Goal: Task Accomplishment & Management: Manage account settings

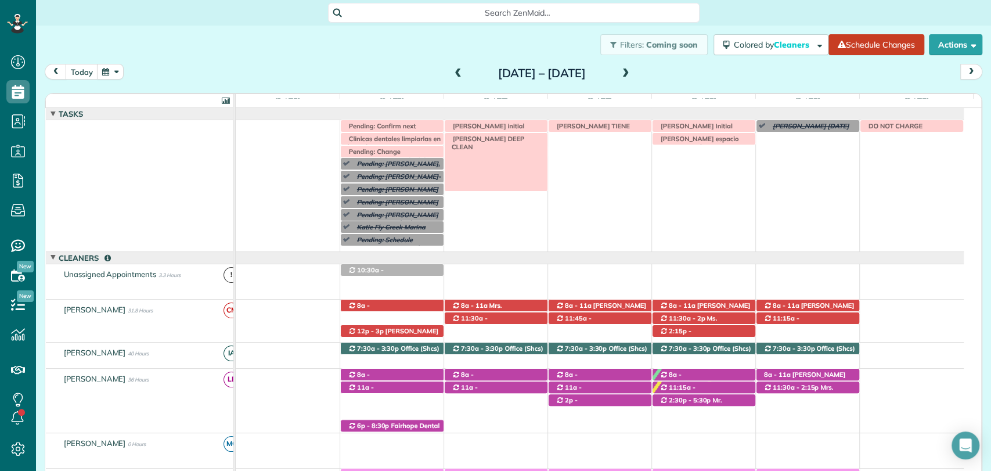
scroll to position [5, 5]
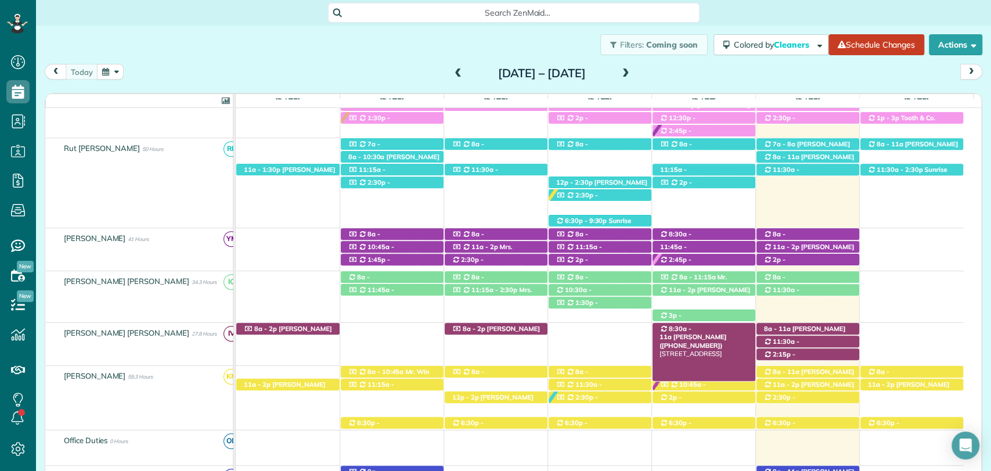
scroll to position [346, 0]
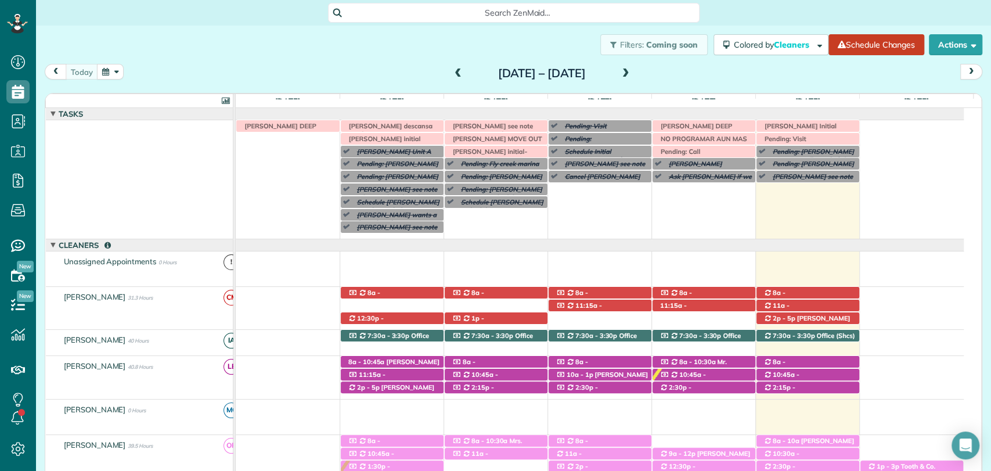
click at [350, 62] on div "Filters: Coming soon Colored by Cleaners Color by Cleaner Color by Team Color b…" at bounding box center [513, 45] width 955 height 38
click at [632, 70] on span at bounding box center [626, 74] width 13 height 10
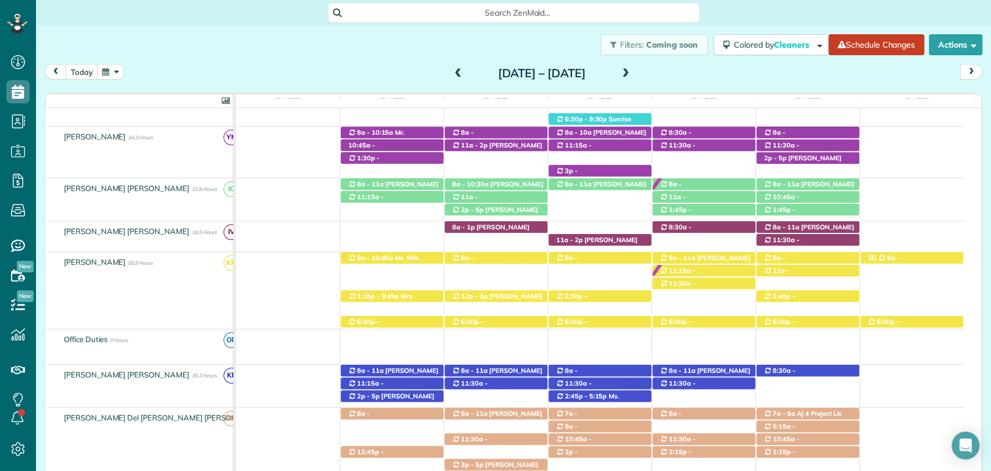
scroll to position [485, 0]
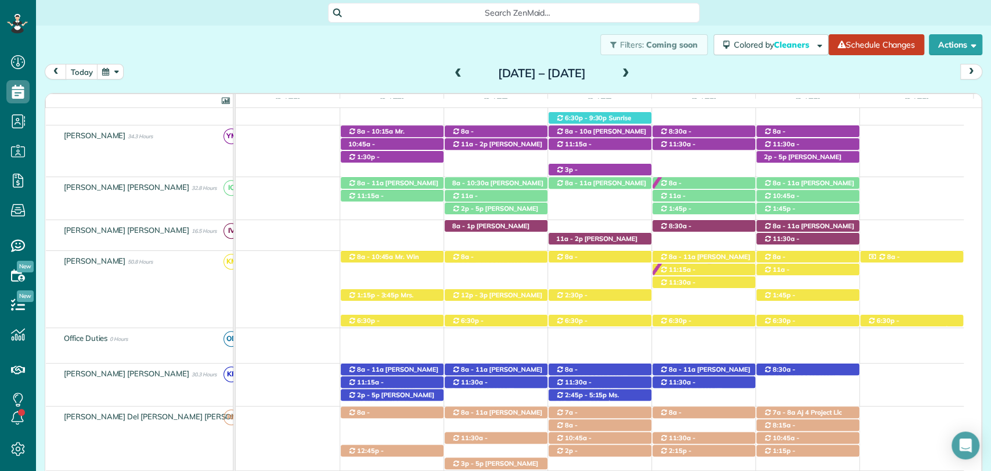
click at [585, 265] on div "8a - 9:30a Mrs. Wendy Buttler (+12515102682) 205 Fairhope Avenue Suite D - Fair…" at bounding box center [600, 278] width 728 height 55
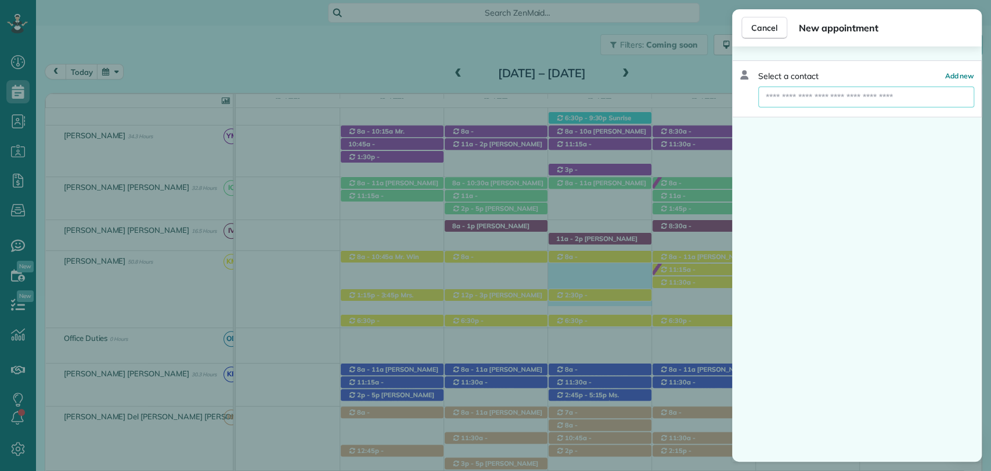
click at [802, 88] on input "text" at bounding box center [866, 97] width 216 height 21
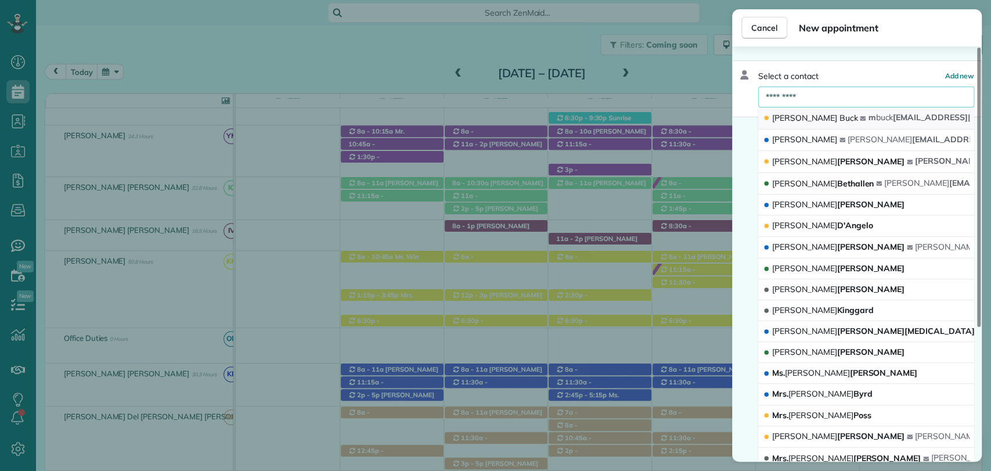
type input "*********"
click at [816, 113] on button "Mary Buck m buck 972@gmail.com" at bounding box center [866, 118] width 216 height 22
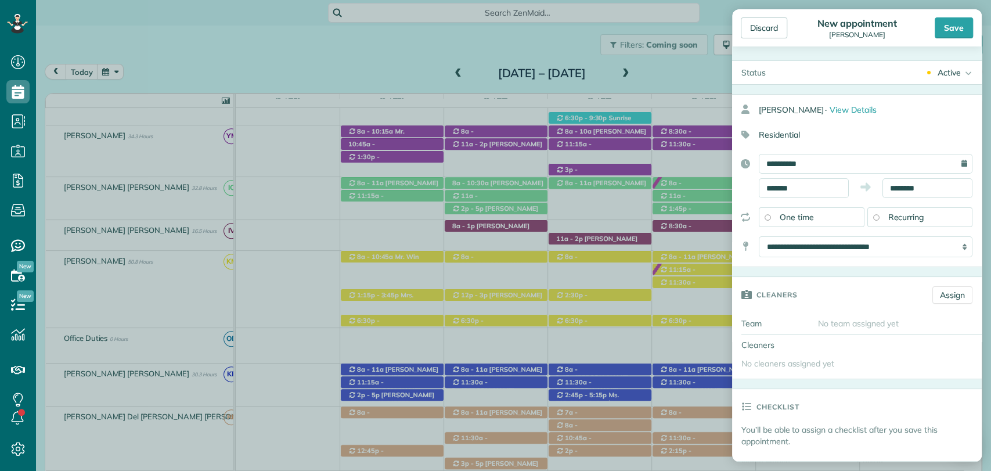
type input "**********"
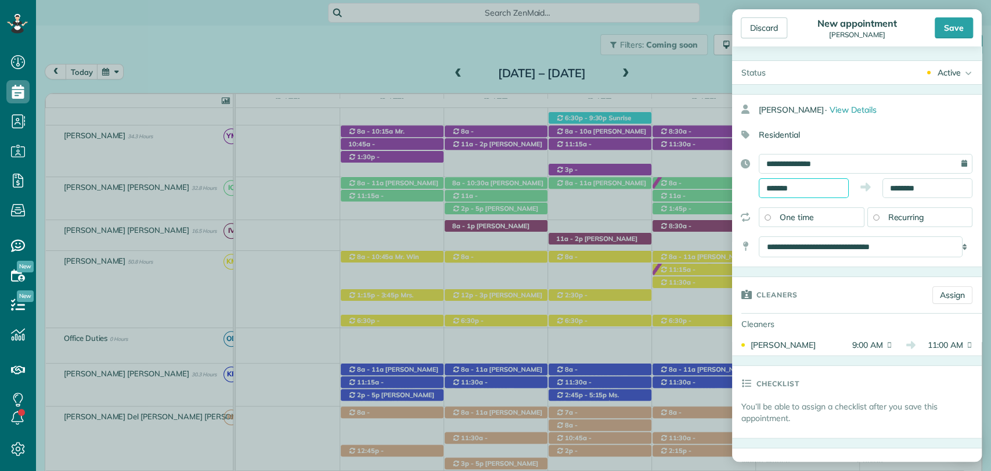
click at [799, 182] on input "*******" at bounding box center [804, 188] width 90 height 20
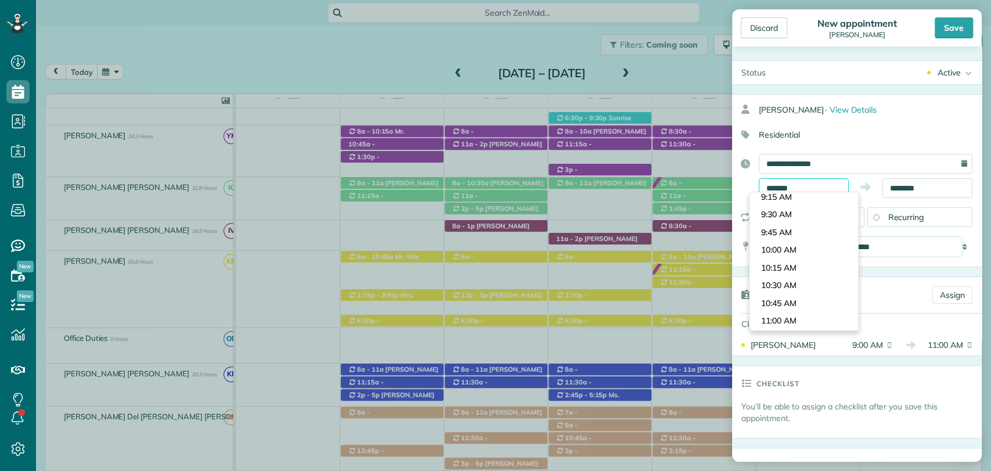
scroll to position [643, 0]
type input "********"
click at [790, 242] on body "Dashboard Scheduling Calendar View List View Dispatch View - Weekly scheduling …" at bounding box center [495, 235] width 991 height 471
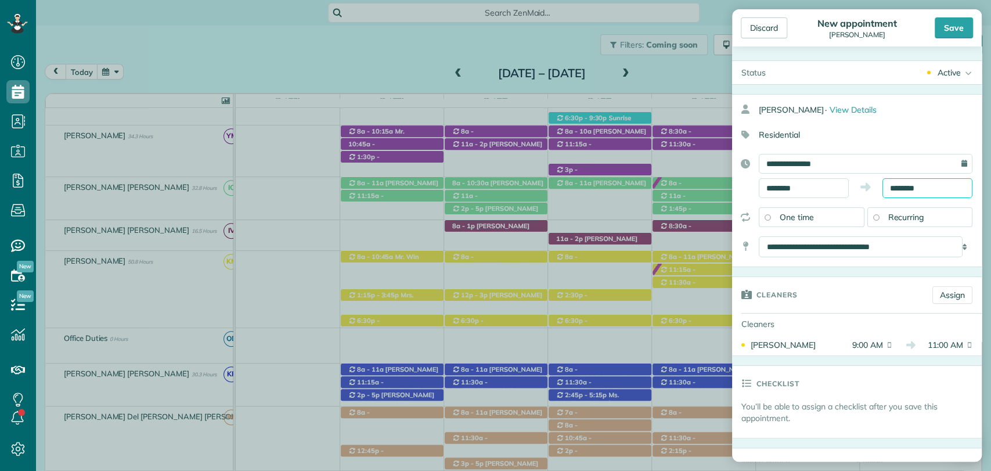
click at [890, 187] on input "********" at bounding box center [928, 188] width 90 height 20
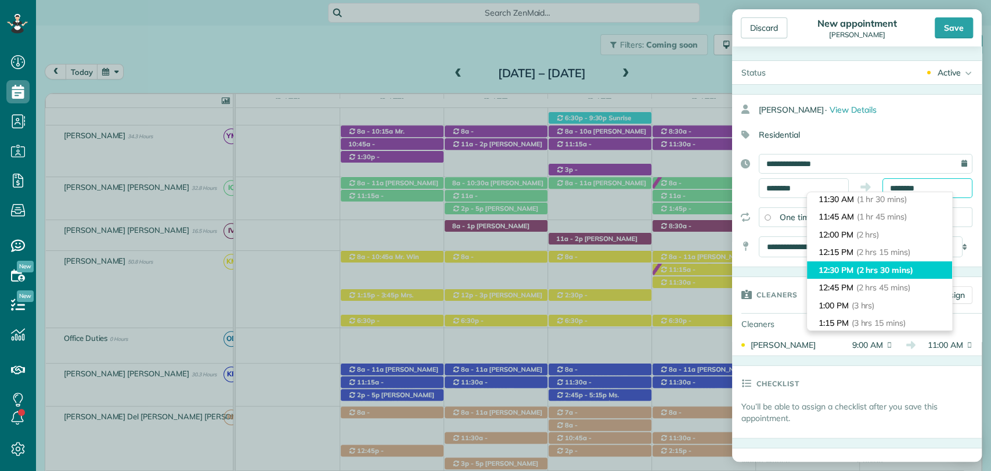
scroll to position [109, 0]
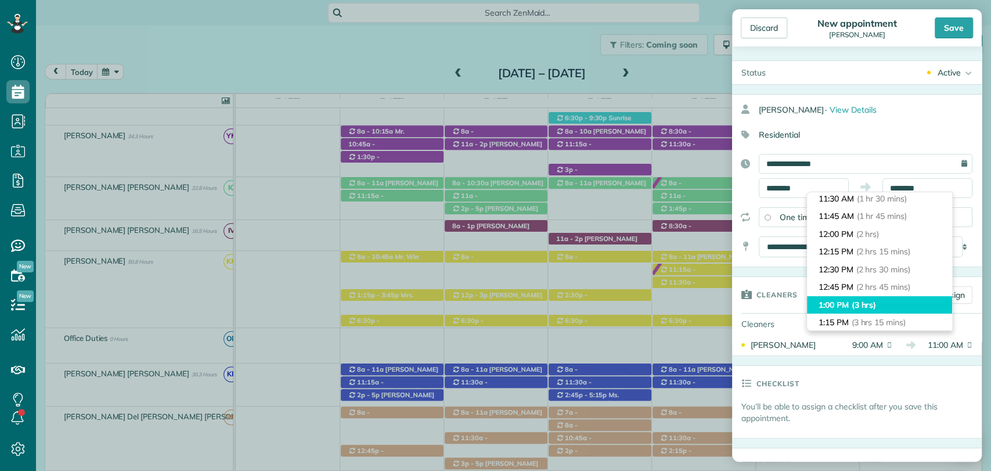
type input "*******"
click at [842, 304] on li "1:00 PM (3 hrs)" at bounding box center [879, 305] width 145 height 18
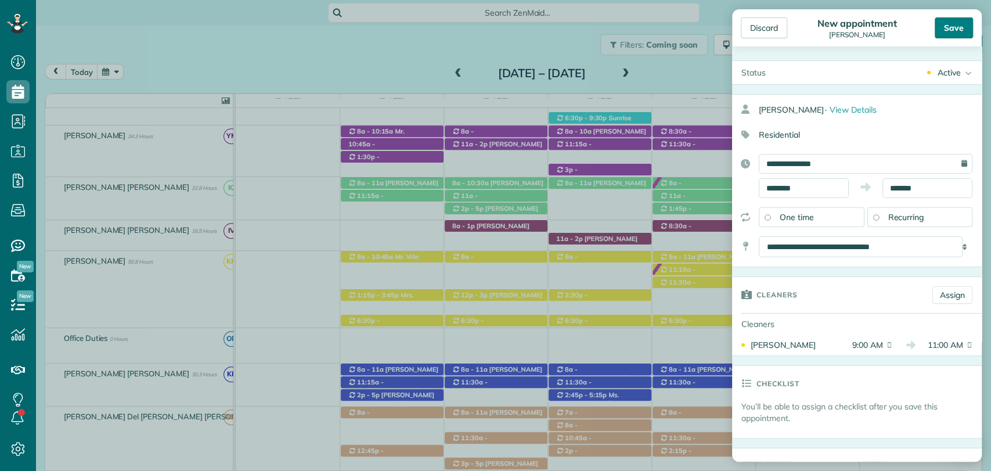
click at [951, 34] on div "Save" at bounding box center [954, 27] width 38 height 21
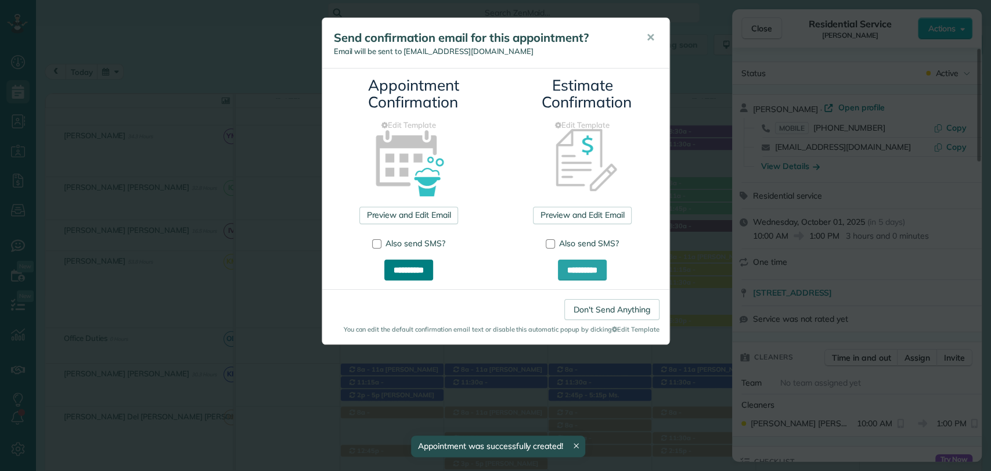
click at [404, 271] on input "**********" at bounding box center [408, 270] width 49 height 21
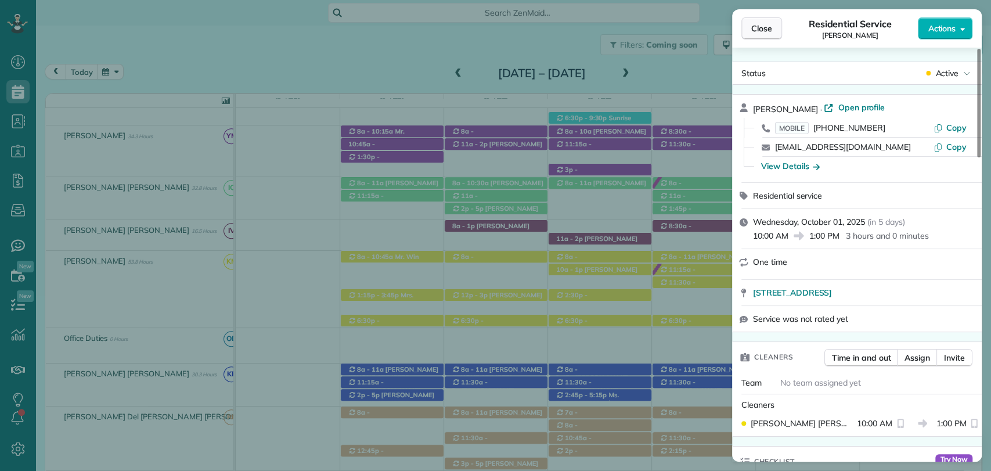
click at [753, 24] on span "Close" at bounding box center [761, 29] width 21 height 12
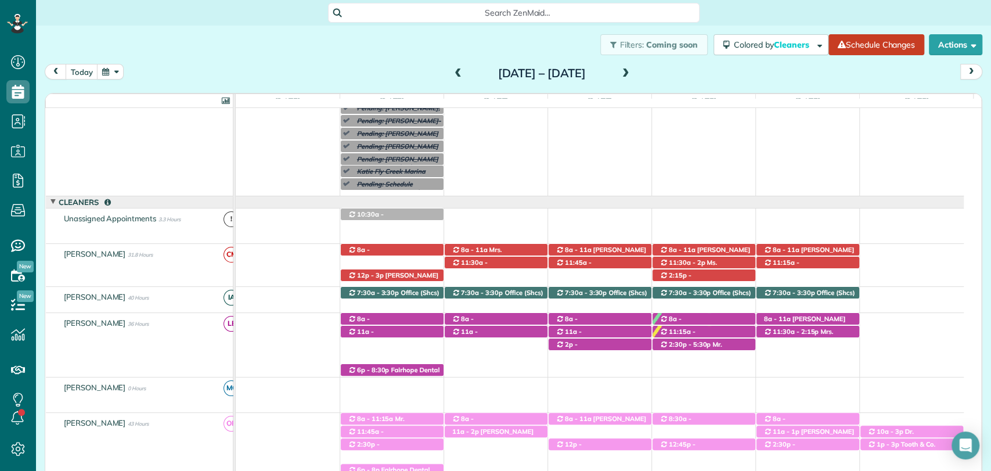
scroll to position [18, 0]
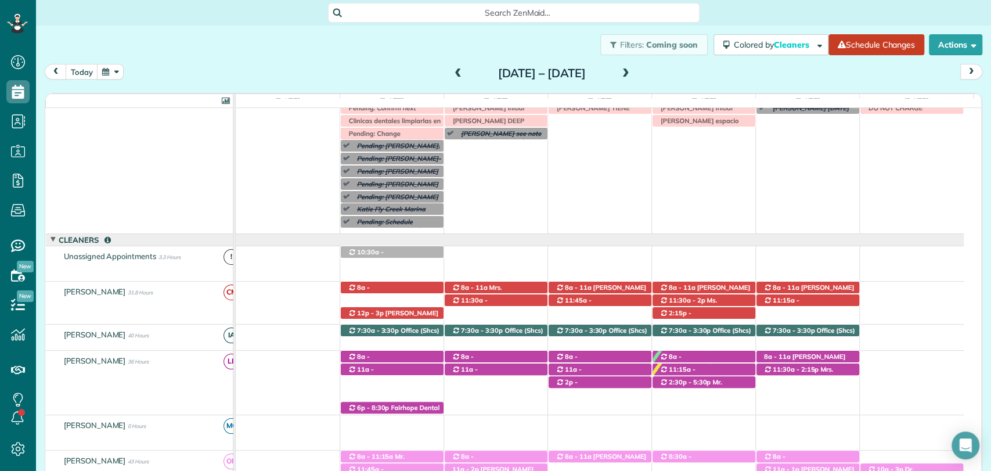
click at [452, 74] on span at bounding box center [458, 74] width 13 height 10
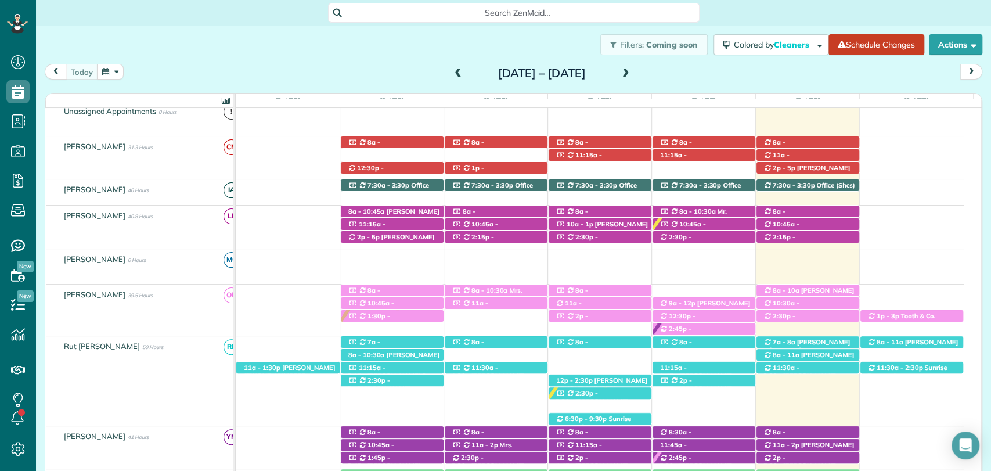
scroll to position [119, 0]
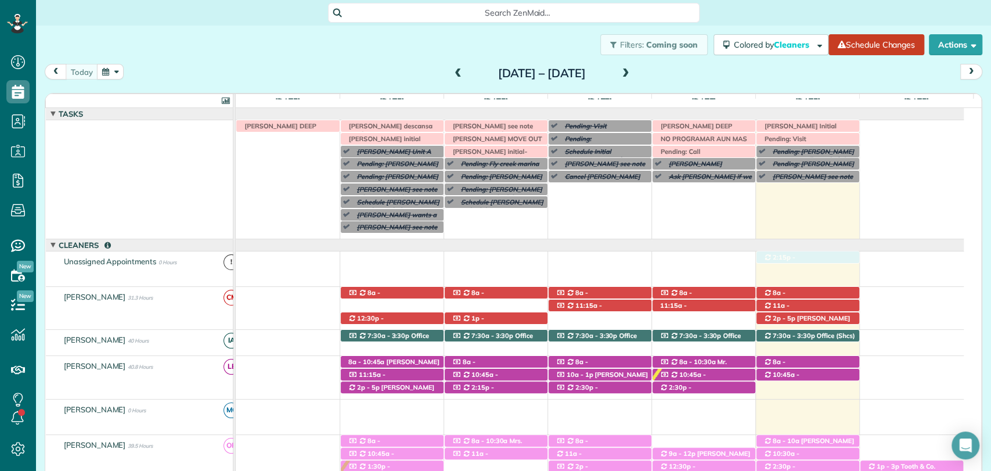
drag, startPoint x: 786, startPoint y: 388, endPoint x: 782, endPoint y: 275, distance: 113.3
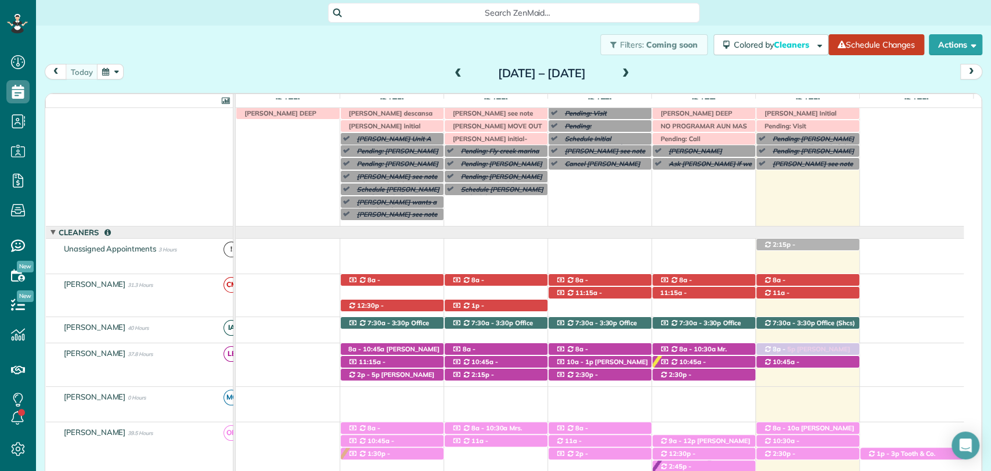
drag, startPoint x: 801, startPoint y: 305, endPoint x: 800, endPoint y: 372, distance: 66.8
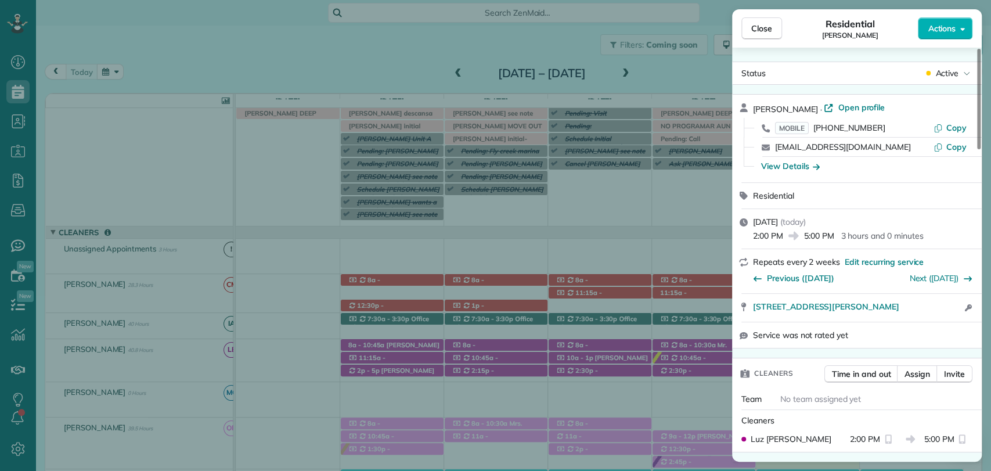
scroll to position [5, 0]
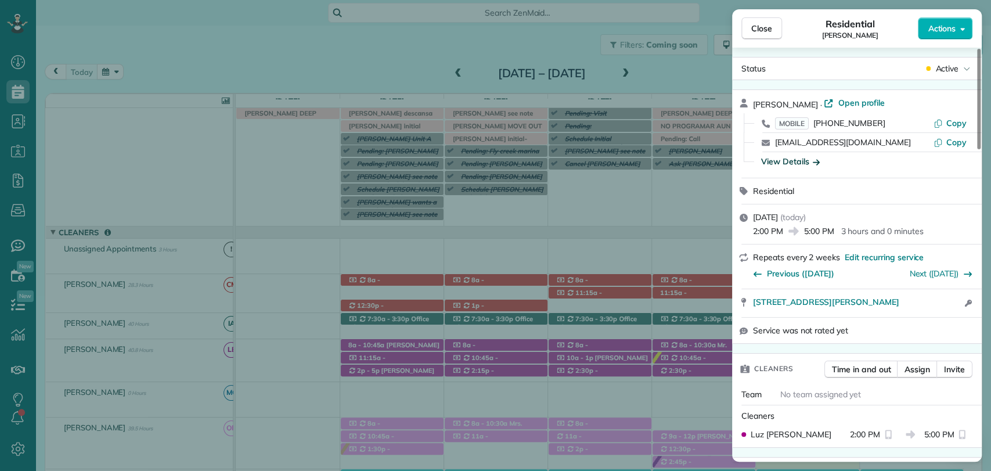
click at [800, 160] on div "View Details" at bounding box center [790, 162] width 59 height 12
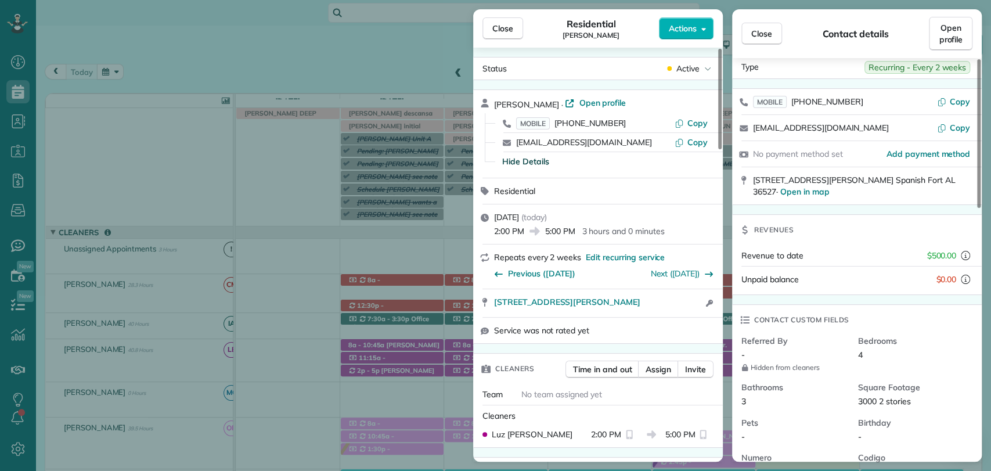
scroll to position [19, 0]
click at [512, 28] on span "Close" at bounding box center [502, 29] width 21 height 12
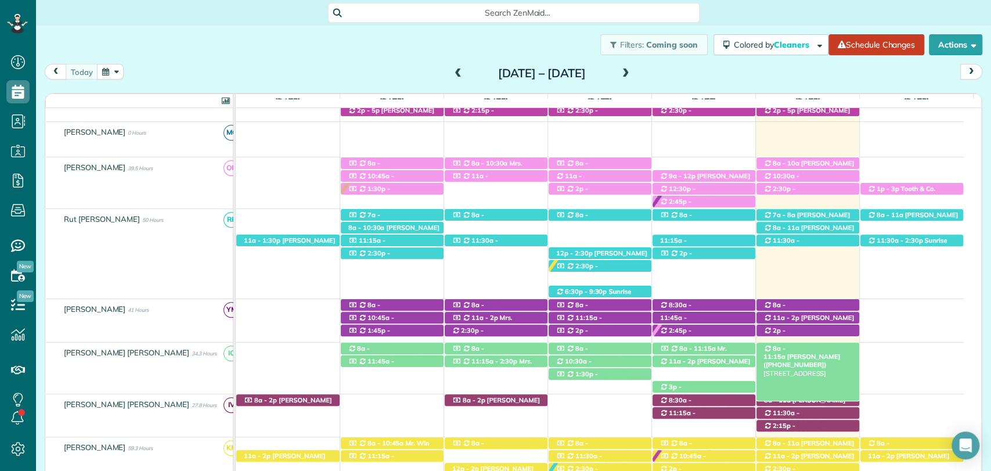
scroll to position [138, 0]
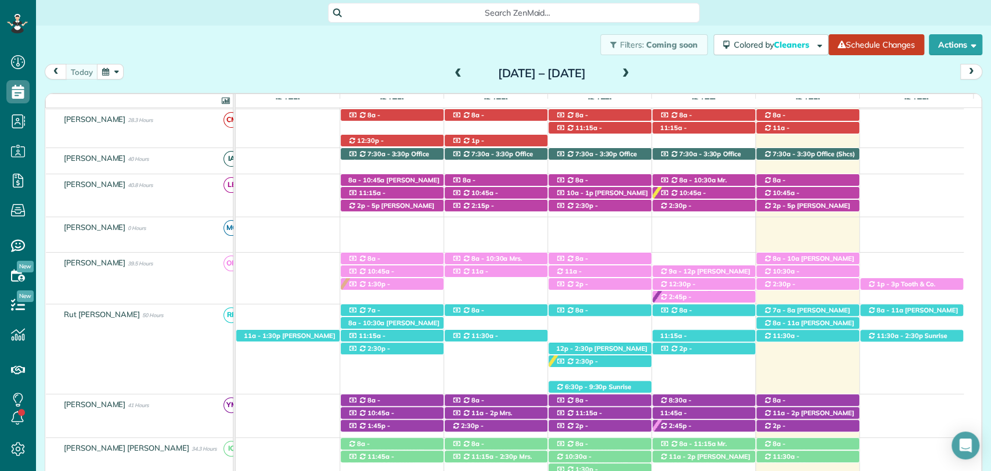
click at [384, 59] on div "Filters: Coming soon Colored by Cleaners Color by Cleaner Color by Team Color b…" at bounding box center [513, 45] width 955 height 38
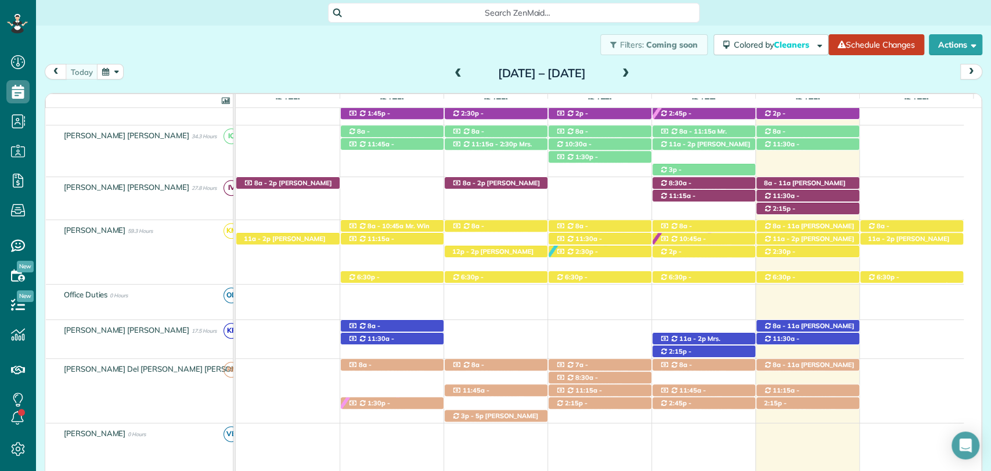
scroll to position [232, 0]
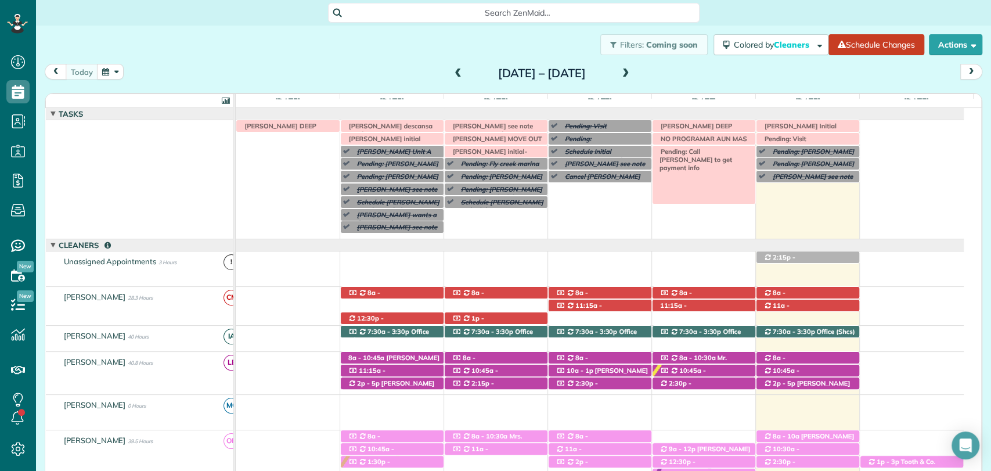
click at [717, 153] on span "Pending: Call Krystal to get payment info" at bounding box center [693, 159] width 77 height 25
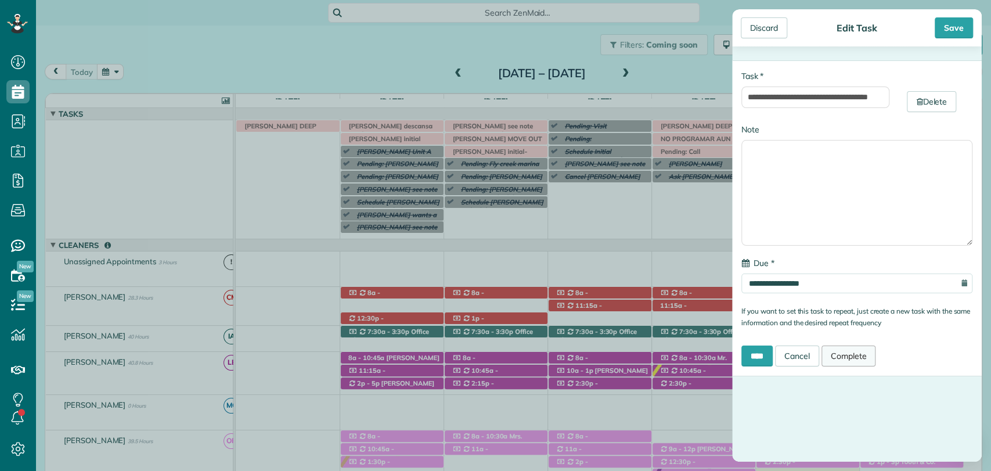
click at [840, 362] on link "Complete" at bounding box center [849, 355] width 55 height 21
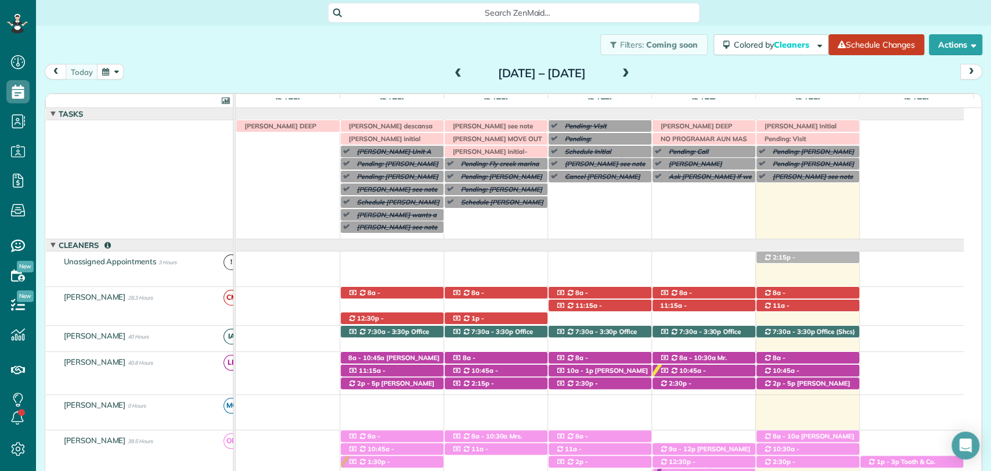
click at [632, 73] on span at bounding box center [626, 74] width 13 height 10
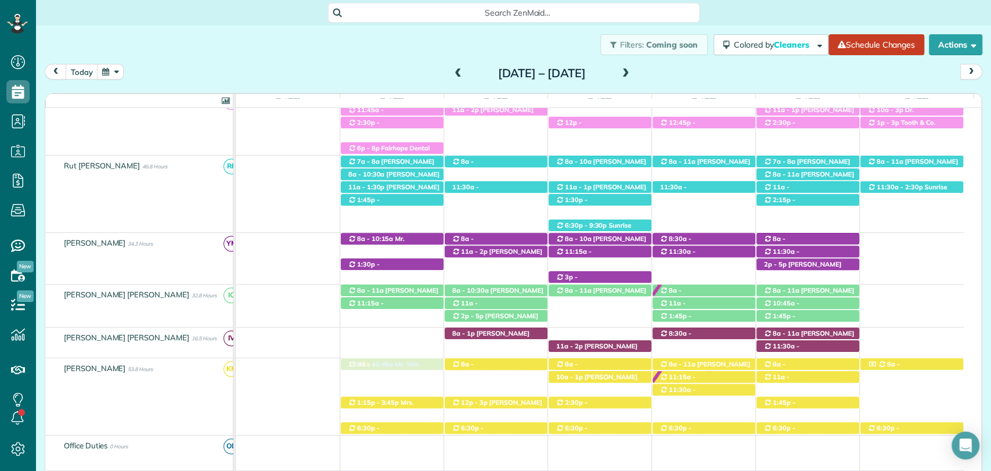
drag, startPoint x: 380, startPoint y: 250, endPoint x: 381, endPoint y: 391, distance: 141.1
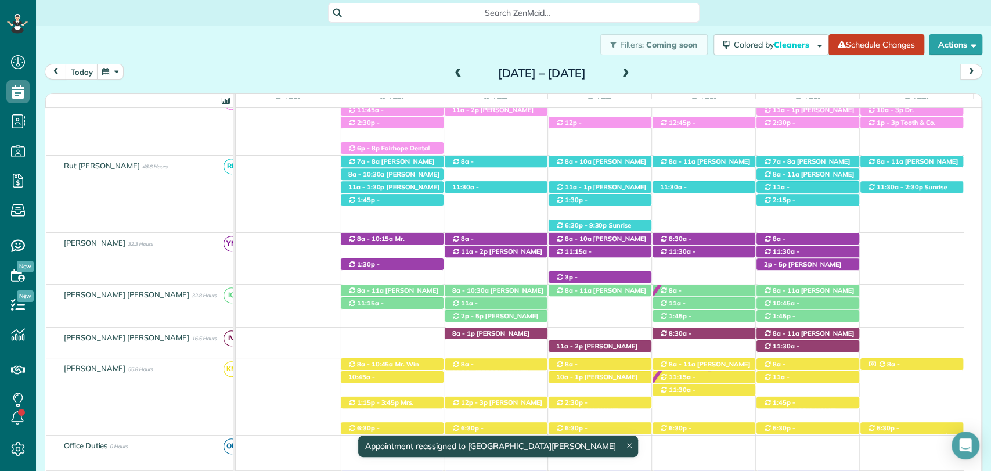
click at [390, 381] on span "Katie Sahlstrom (Fly Creek Marina) (+12519284868)" at bounding box center [386, 393] width 77 height 25
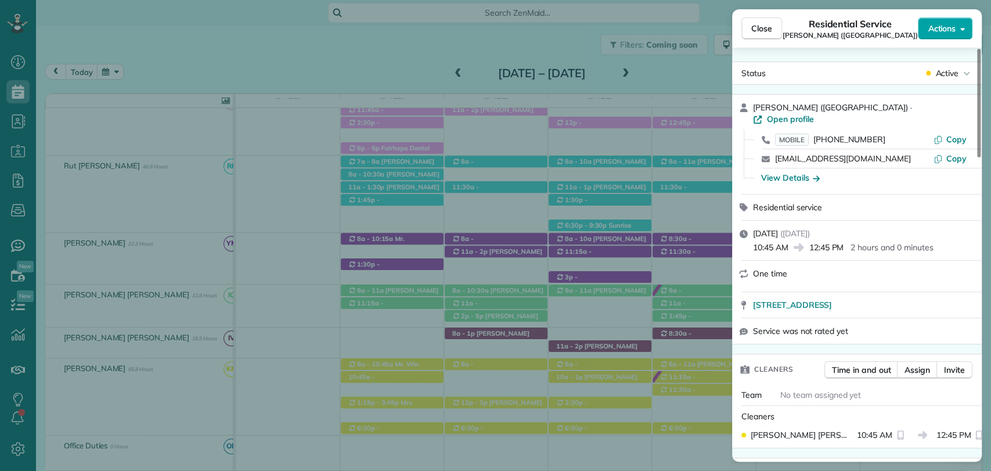
click at [944, 24] on span "Actions" at bounding box center [942, 29] width 28 height 12
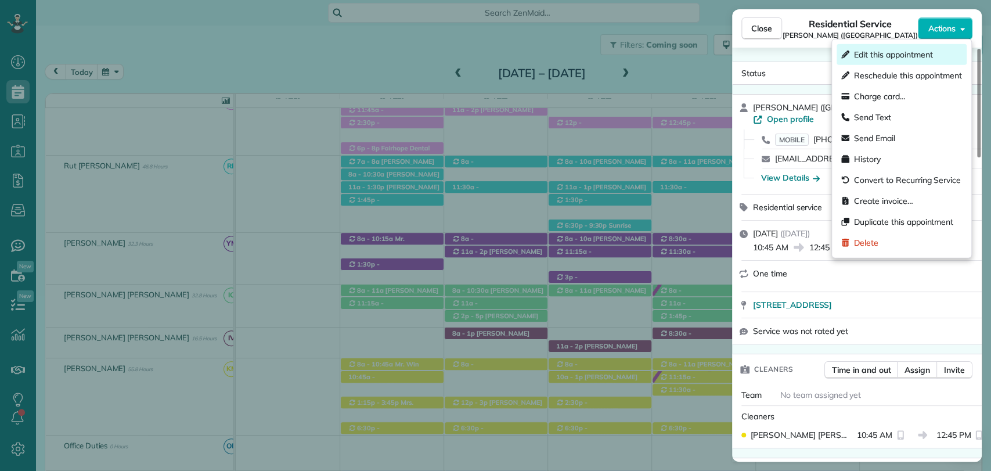
click at [890, 62] on div "Edit this appointment" at bounding box center [902, 54] width 130 height 21
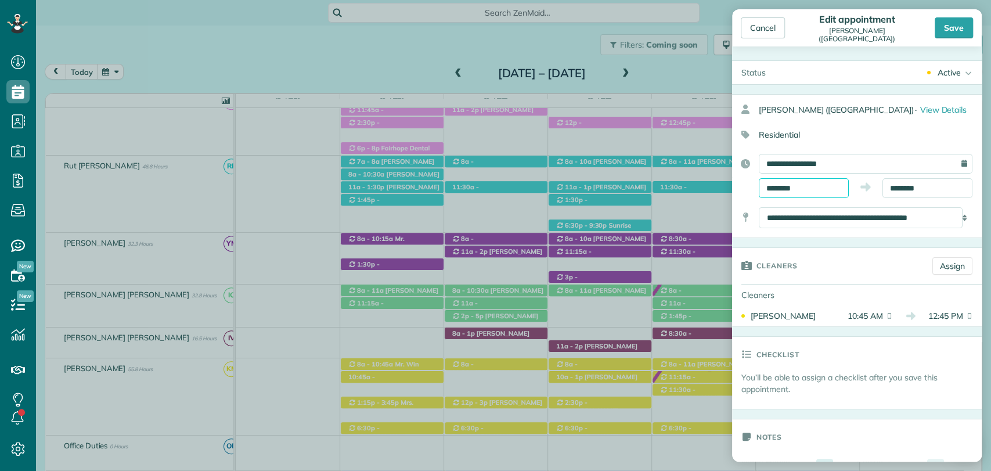
click at [800, 182] on input "********" at bounding box center [804, 188] width 90 height 20
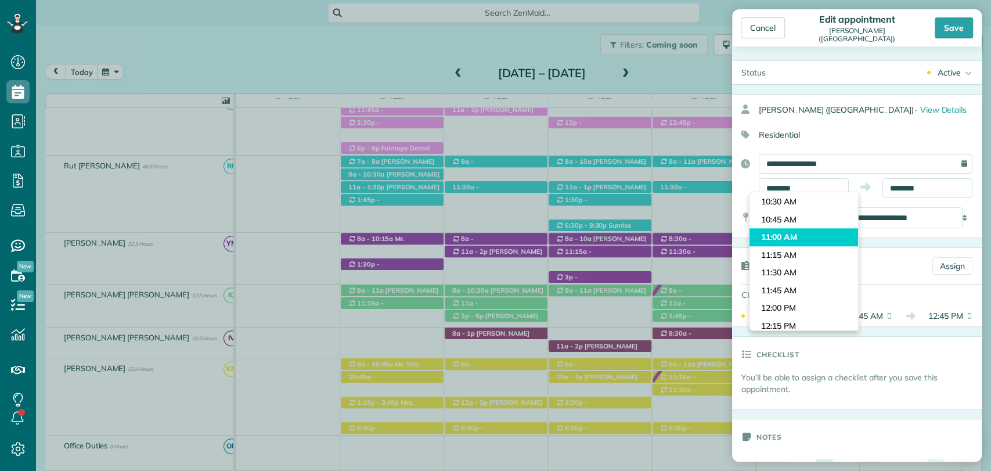
type input "********"
click at [794, 233] on body "Dashboard Scheduling Calendar View List View Dispatch View - Weekly scheduling …" at bounding box center [495, 235] width 991 height 471
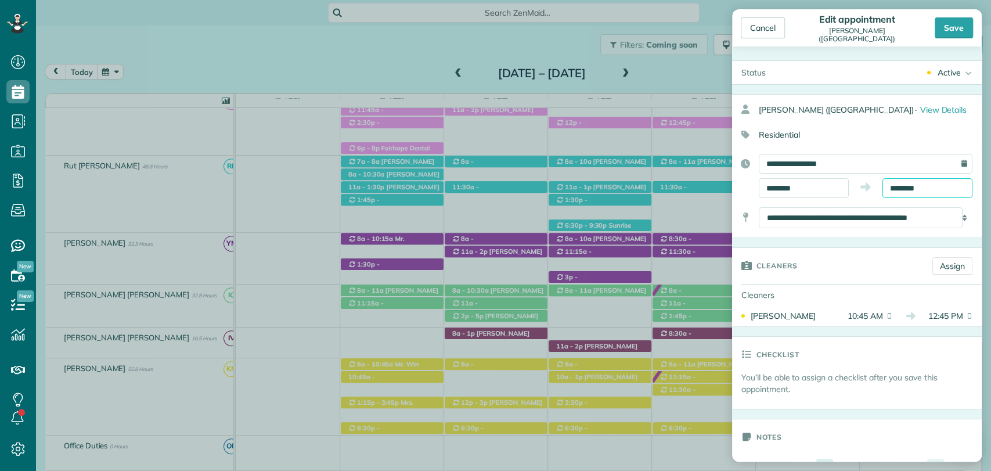
click at [908, 186] on input "********" at bounding box center [928, 188] width 90 height 20
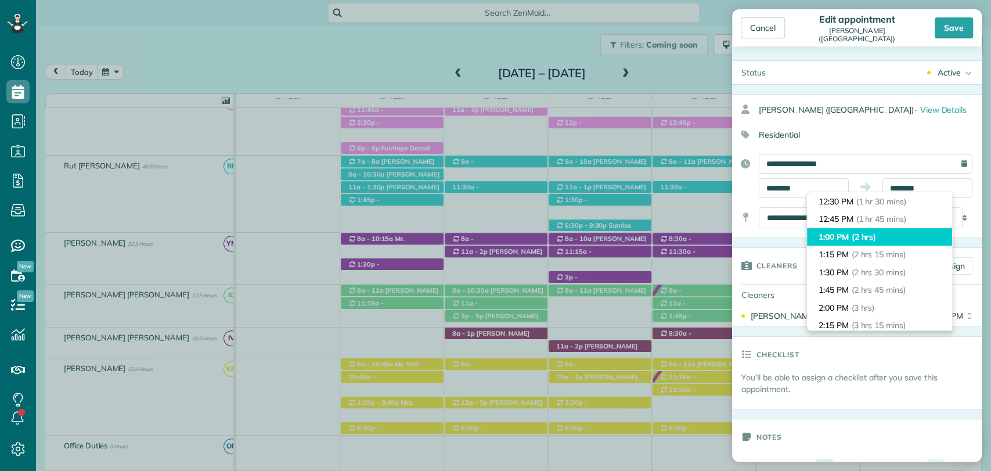
type input "*******"
click at [883, 238] on li "1:00 PM (2 hrs)" at bounding box center [879, 237] width 145 height 18
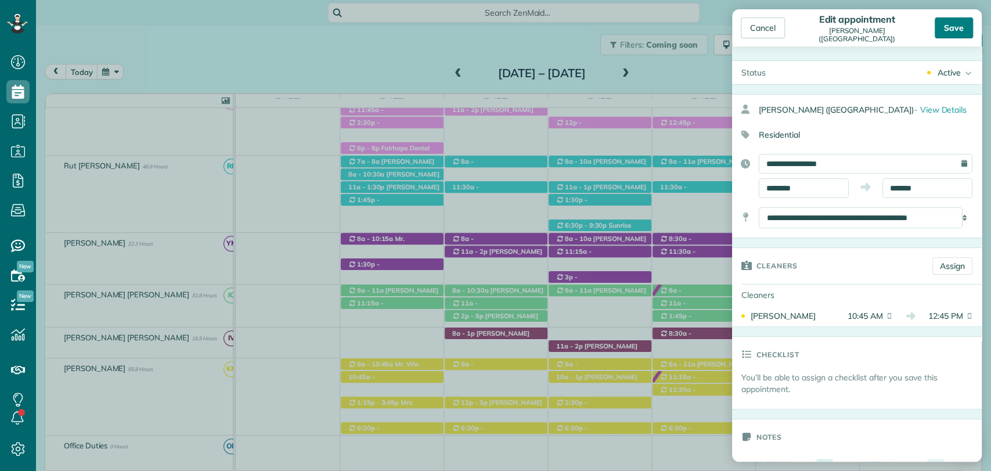
click at [957, 26] on div "Save" at bounding box center [954, 27] width 38 height 21
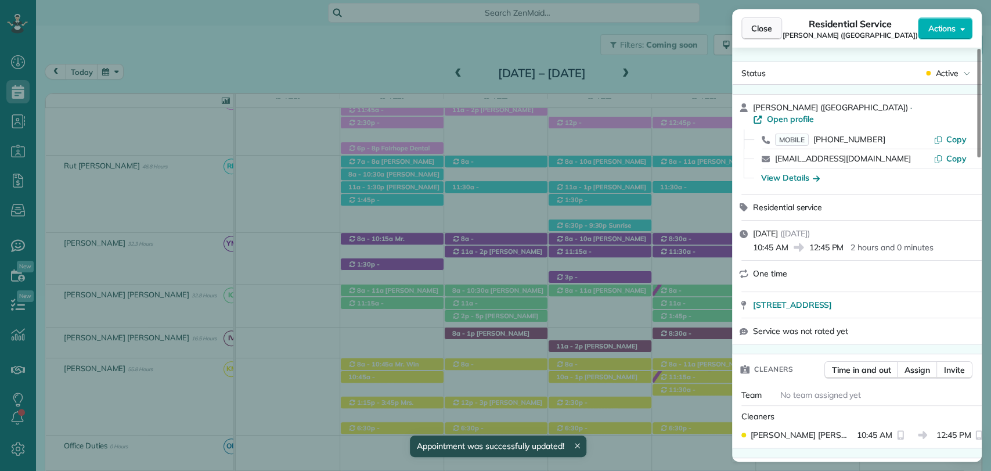
click at [764, 29] on span "Close" at bounding box center [761, 29] width 21 height 12
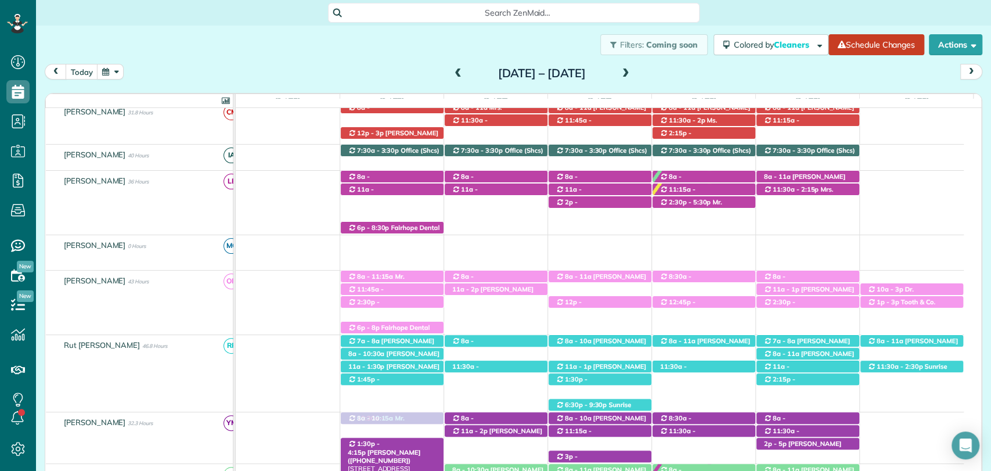
drag, startPoint x: 399, startPoint y: 139, endPoint x: 397, endPoint y: 442, distance: 303.1
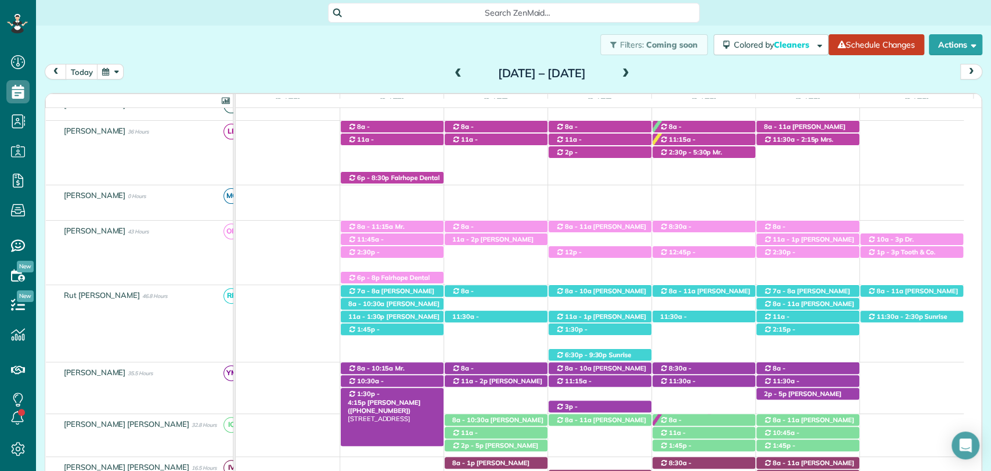
click at [373, 396] on span "1:30p - 4:15p" at bounding box center [364, 398] width 32 height 16
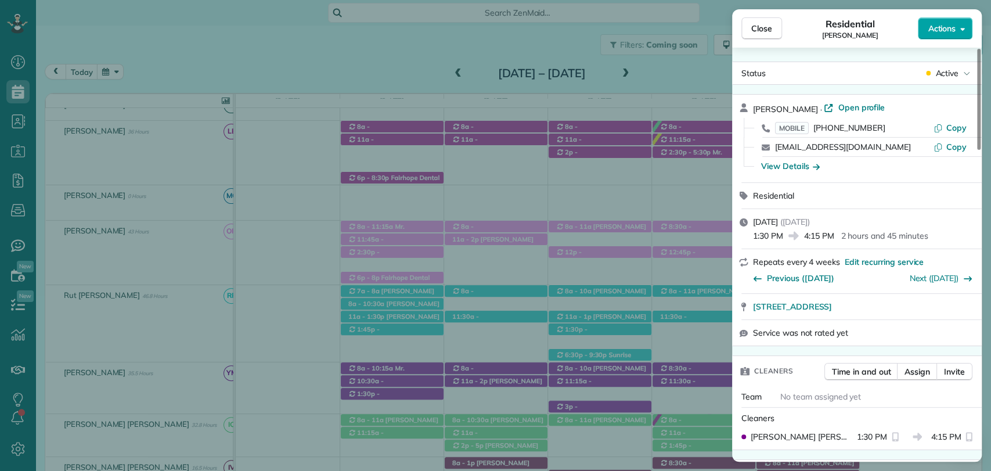
click at [956, 27] on button "Actions" at bounding box center [945, 28] width 55 height 22
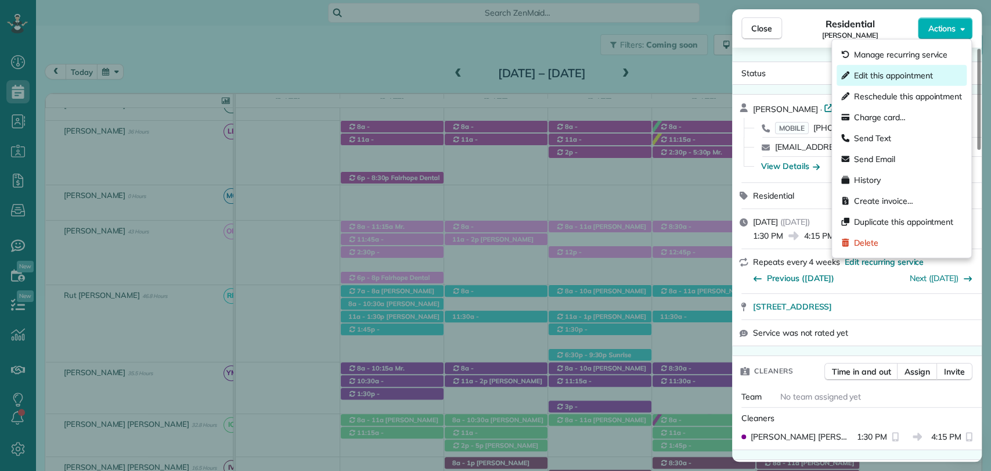
click at [892, 74] on span "Edit this appointment" at bounding box center [893, 76] width 78 height 12
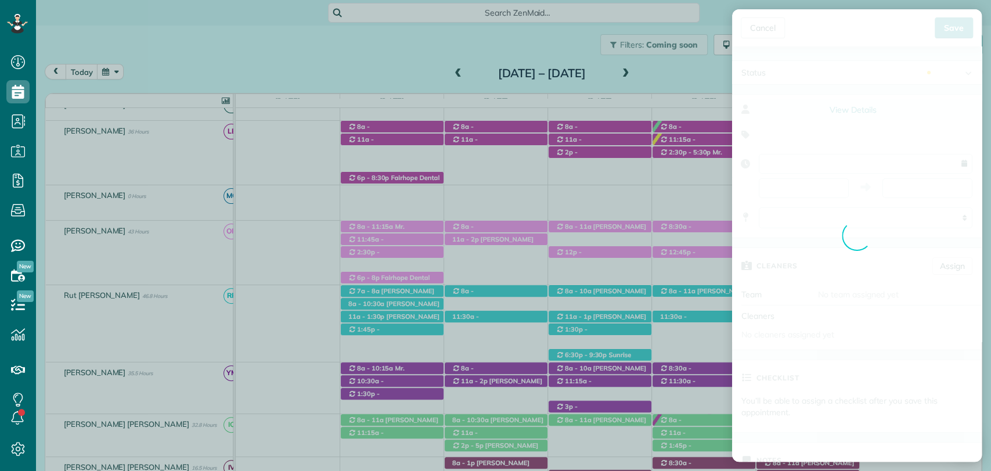
type input "**********"
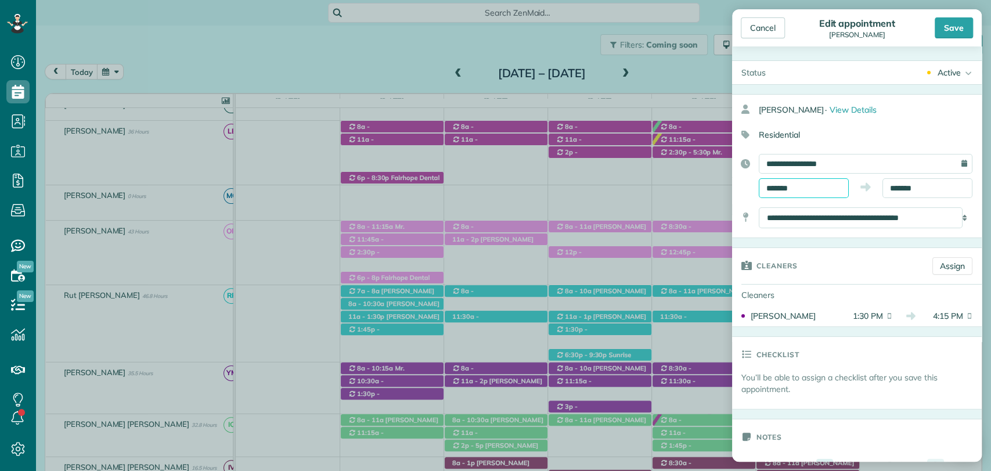
click at [794, 189] on input "*******" at bounding box center [804, 188] width 90 height 20
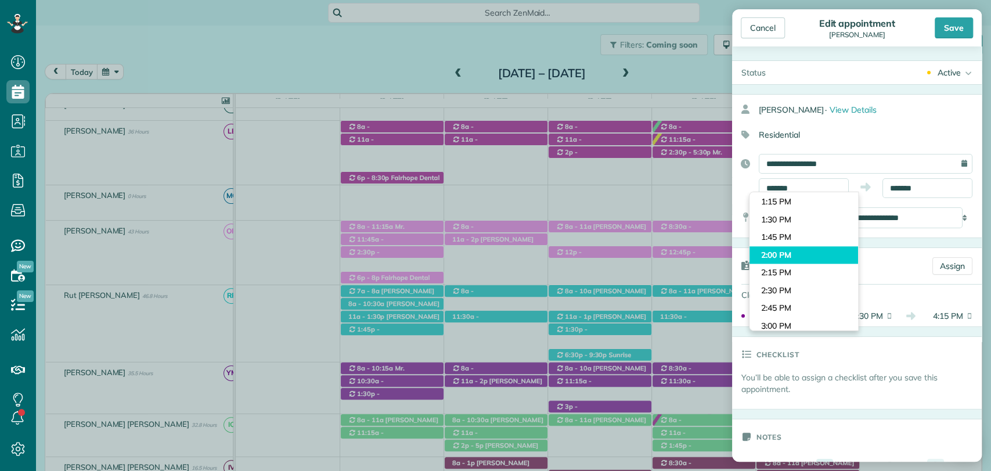
type input "*******"
click at [783, 249] on body "Dashboard Scheduling Calendar View List View Dispatch View - Weekly scheduling …" at bounding box center [495, 235] width 991 height 471
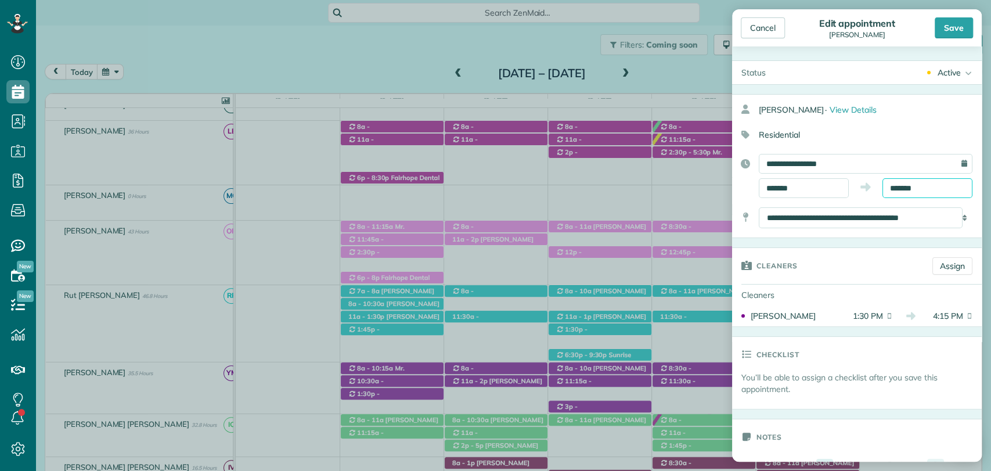
click at [897, 188] on input "*******" at bounding box center [928, 188] width 90 height 20
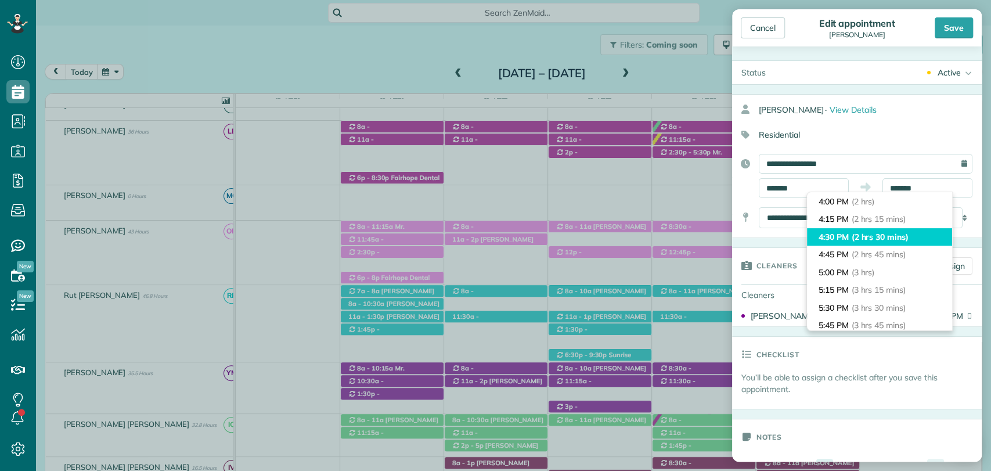
type input "*******"
click at [855, 238] on span "(2 hrs 30 mins)" at bounding box center [880, 237] width 57 height 10
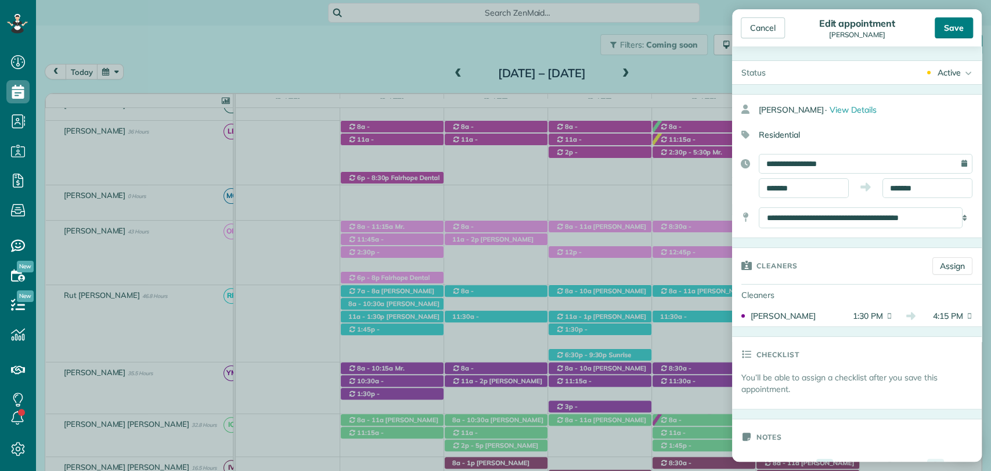
click at [954, 34] on div "Save" at bounding box center [954, 27] width 38 height 21
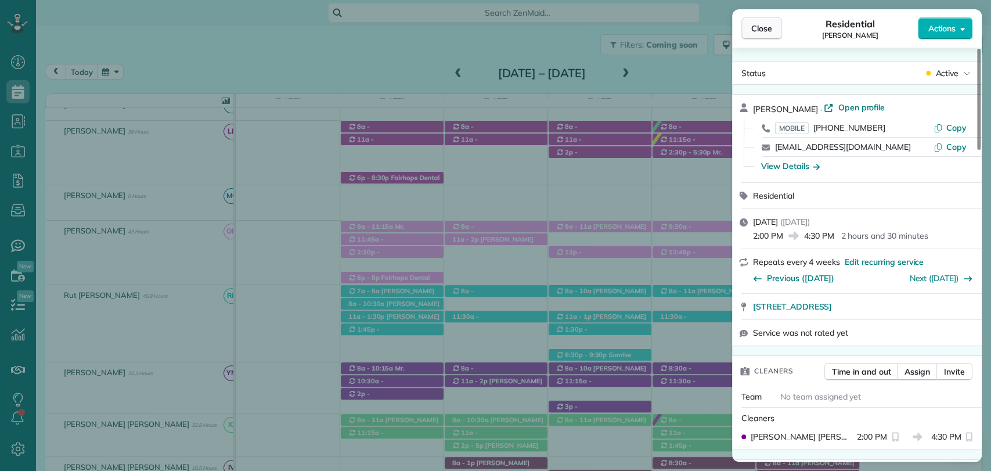
click at [761, 28] on span "Close" at bounding box center [761, 29] width 21 height 12
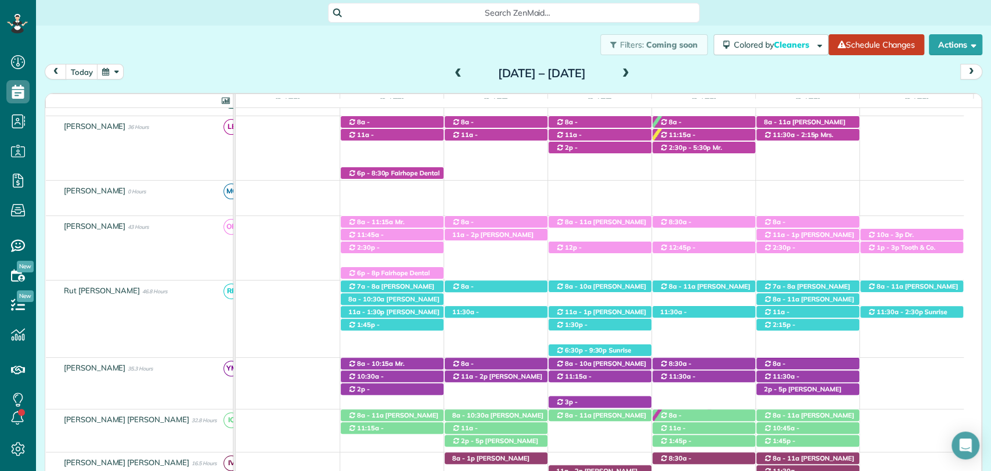
scroll to position [255, 0]
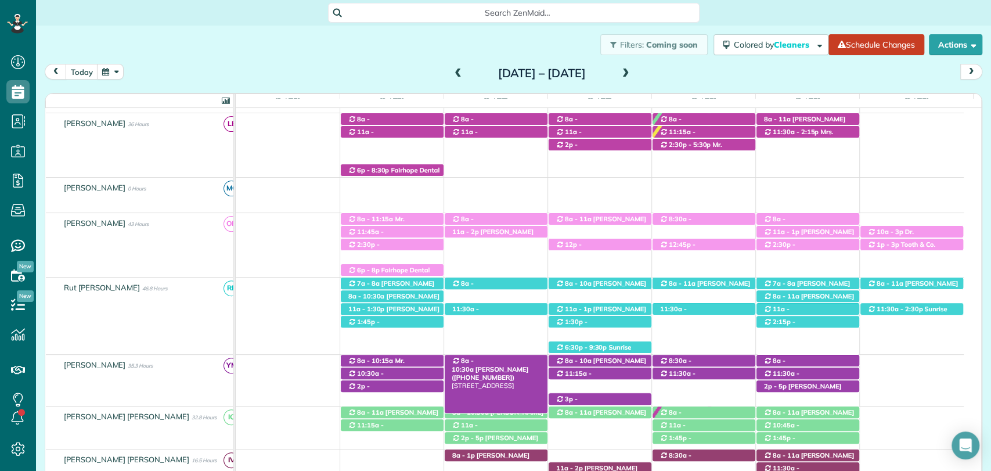
click at [474, 357] on span "8a - 10:30a" at bounding box center [463, 365] width 23 height 16
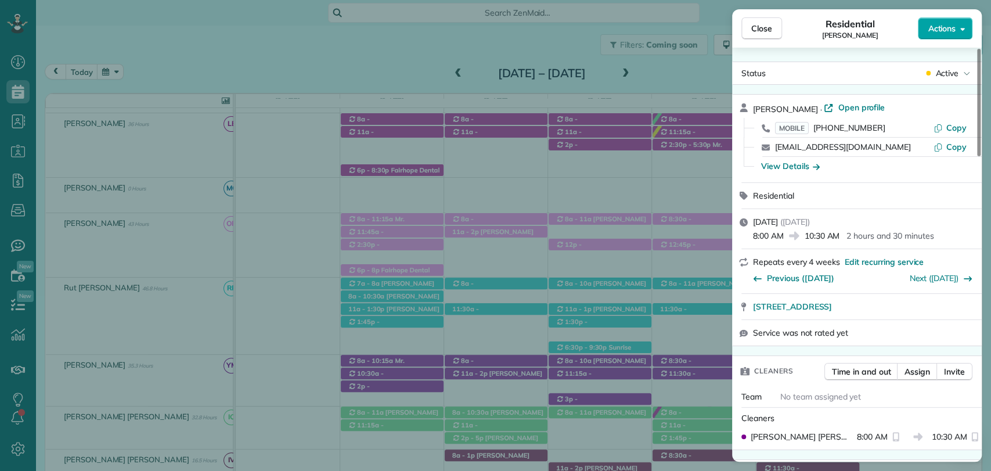
click at [951, 30] on span "Actions" at bounding box center [942, 29] width 28 height 12
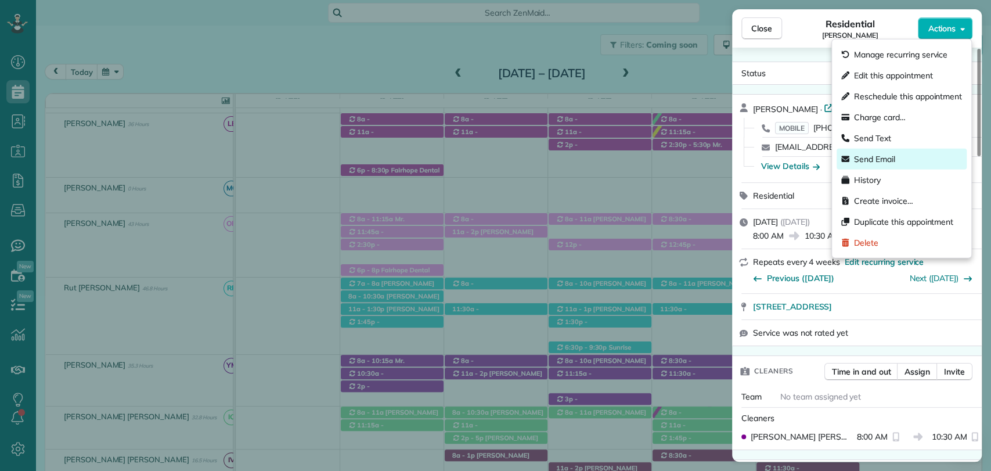
click at [876, 158] on span "Send Email" at bounding box center [874, 159] width 41 height 12
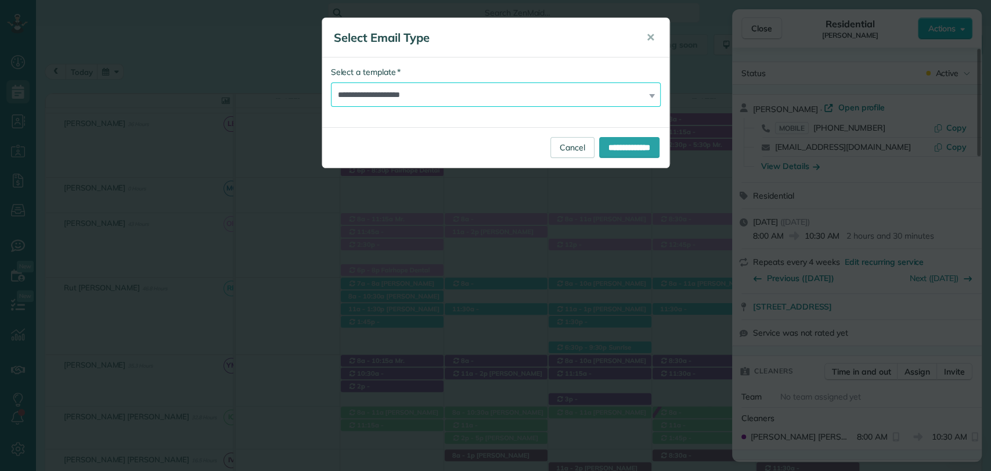
click at [415, 96] on select "**********" at bounding box center [496, 94] width 330 height 24
select select "****"
click at [331, 82] on select "**********" at bounding box center [496, 94] width 330 height 24
click at [608, 150] on input "**********" at bounding box center [629, 147] width 60 height 21
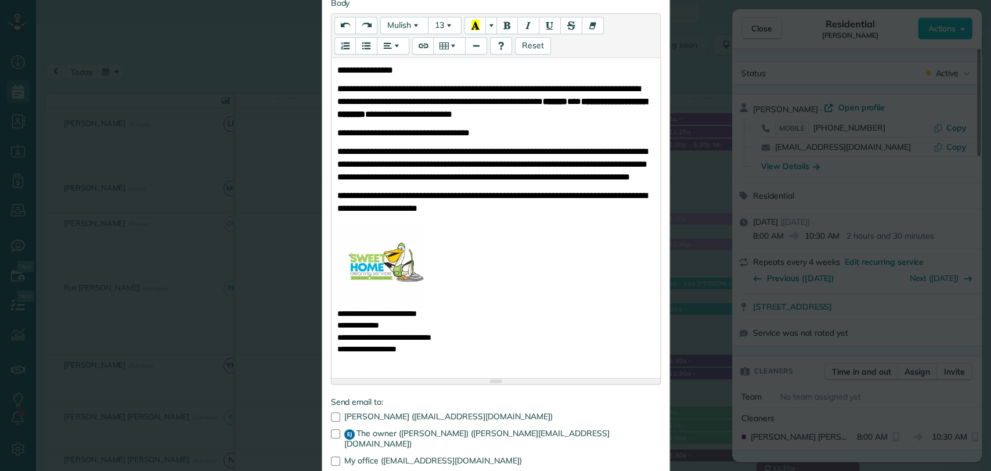
scroll to position [176, 0]
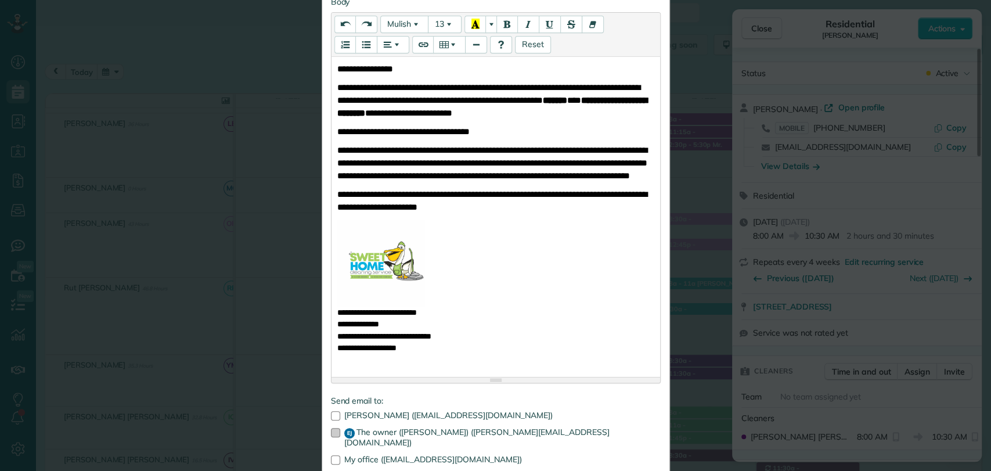
click at [331, 435] on div at bounding box center [335, 432] width 9 height 9
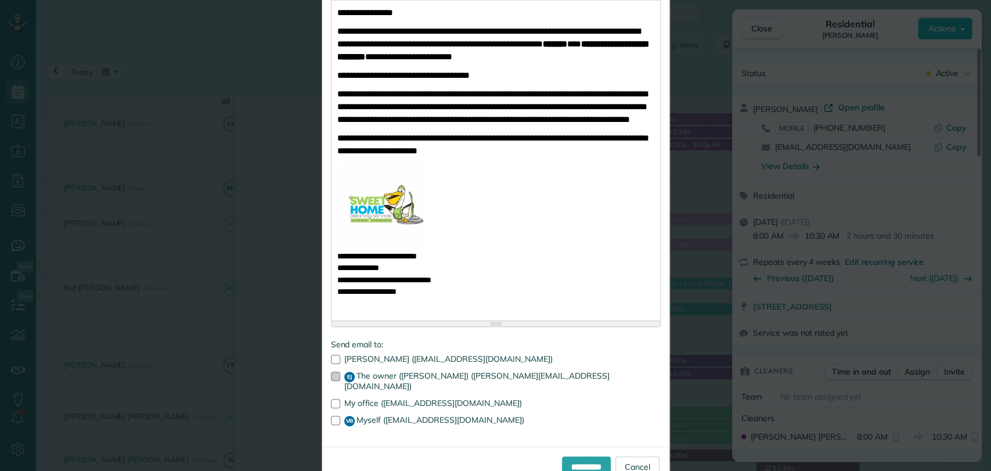
scroll to position [235, 0]
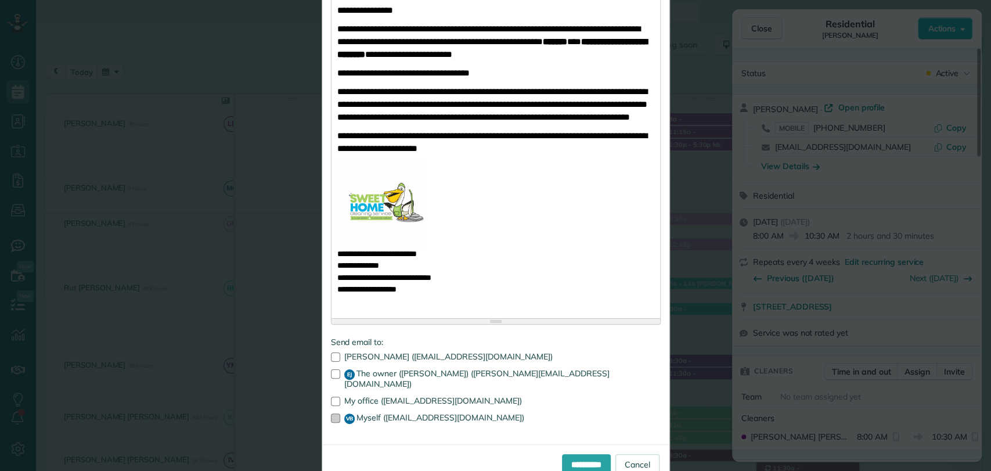
click at [331, 413] on div at bounding box center [335, 417] width 9 height 9
click at [562, 458] on input "**********" at bounding box center [586, 464] width 49 height 21
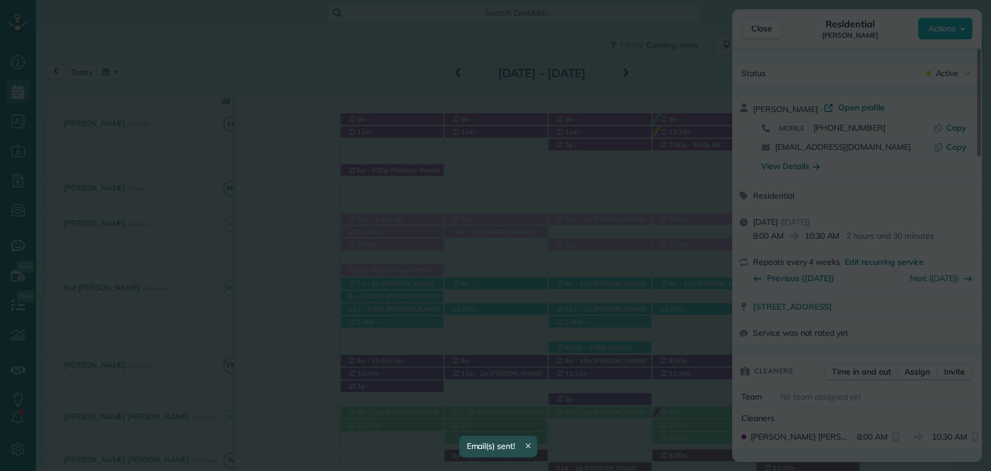
scroll to position [0, 0]
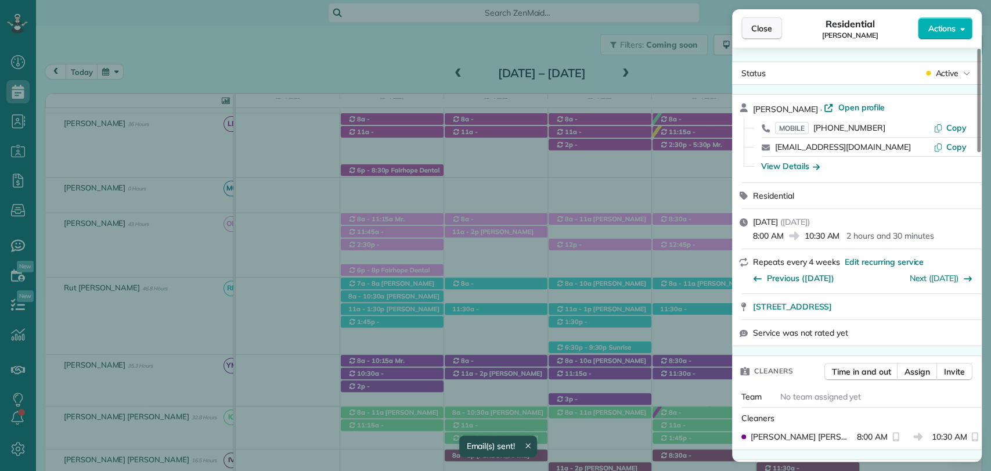
click at [762, 25] on span "Close" at bounding box center [761, 29] width 21 height 12
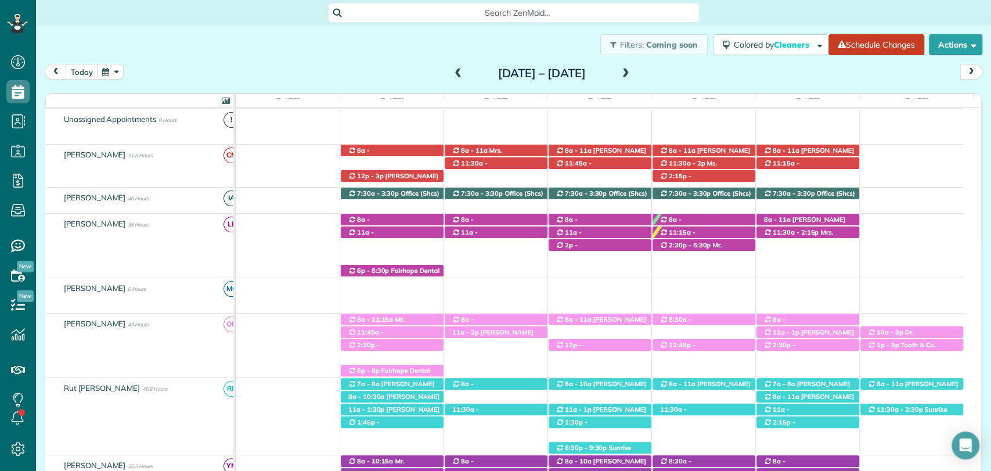
scroll to position [154, 0]
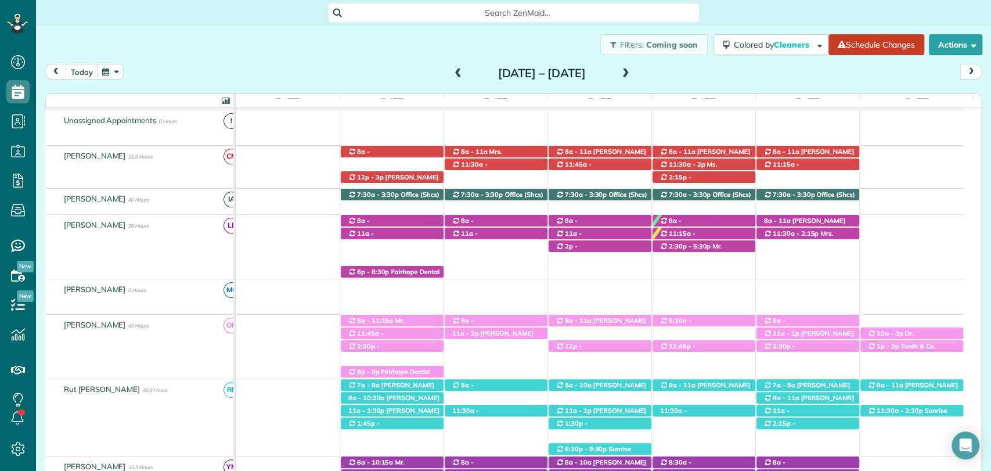
click at [676, 74] on div "today Sunday Sep 28 – Saturday Oct 4, 2025" at bounding box center [514, 74] width 938 height 21
click at [805, 85] on div "today Sunday Sep 28 – Saturday Oct 4, 2025 Sun 9/28 No Appointments Mon 9/29 81…" at bounding box center [514, 258] width 938 height 388
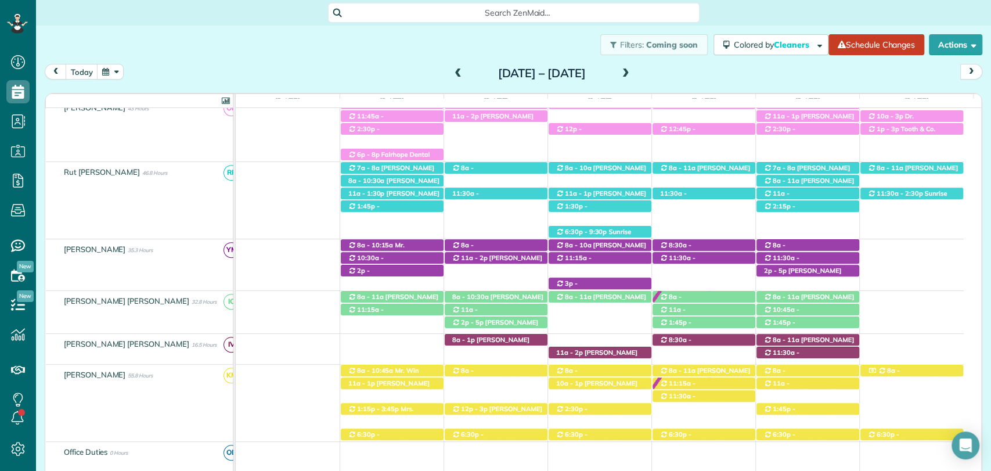
scroll to position [0, 0]
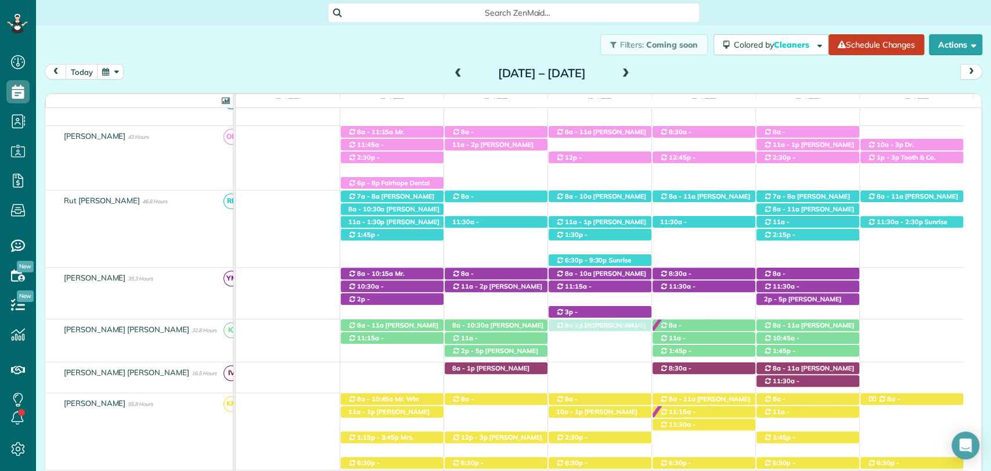
drag, startPoint x: 601, startPoint y: 380, endPoint x: 601, endPoint y: 347, distance: 33.1
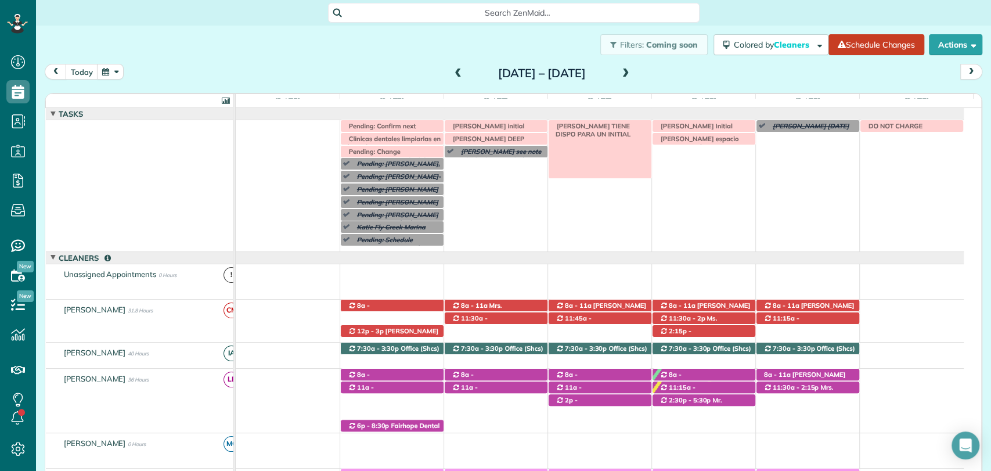
click at [593, 124] on span "IRMA CHAY TIENE DISPO PARA UN INITIAL" at bounding box center [591, 130] width 80 height 16
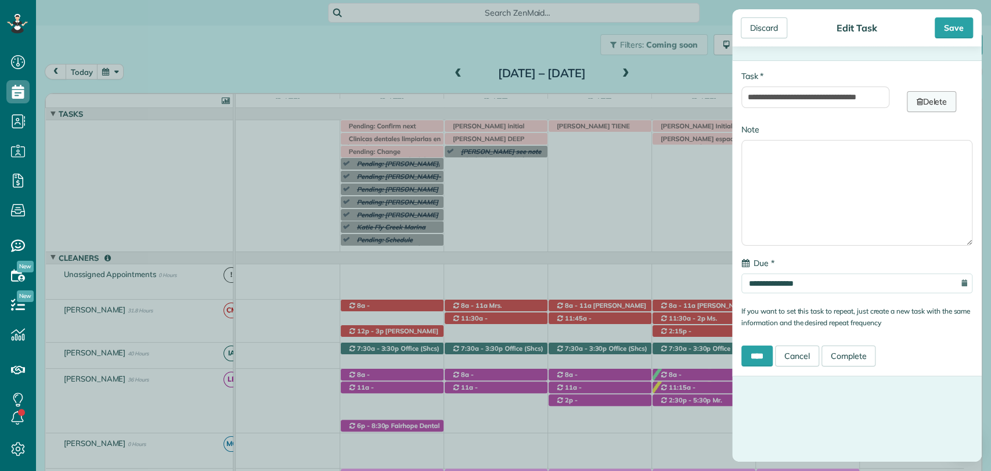
click at [926, 95] on link "Delete" at bounding box center [931, 101] width 49 height 21
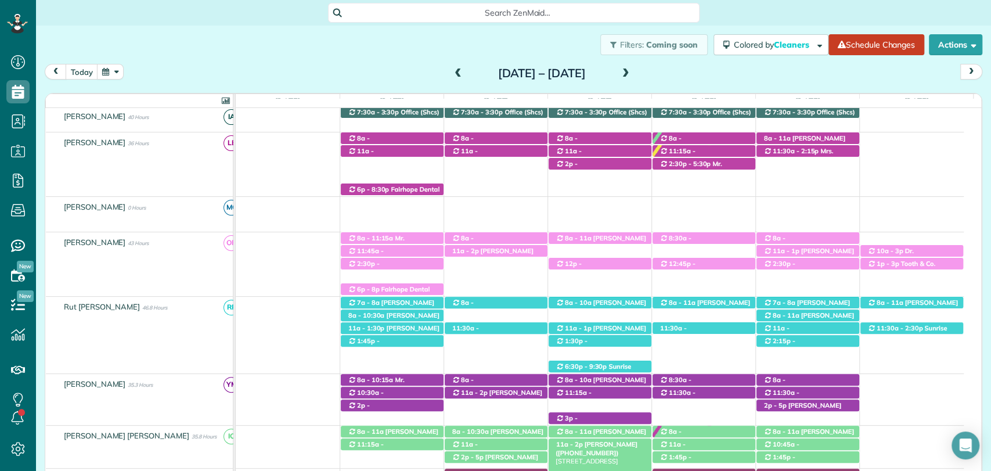
scroll to position [172, 0]
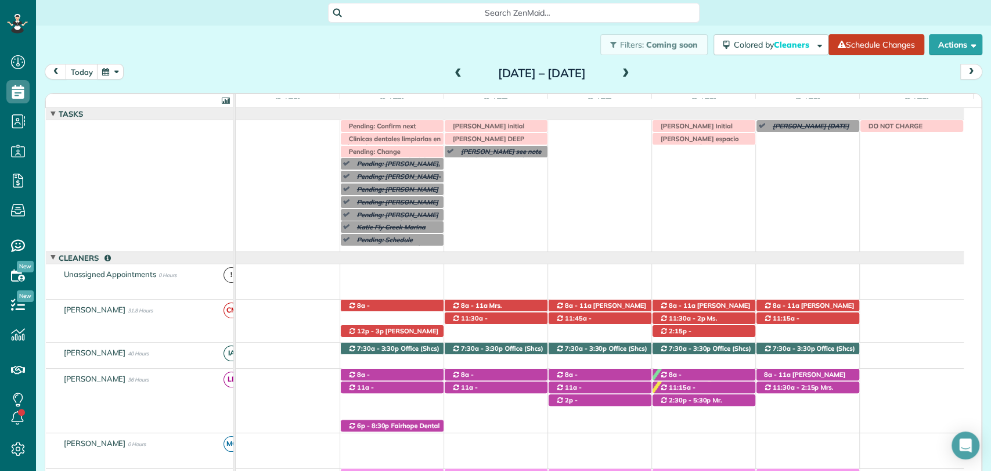
click at [674, 64] on div "today Sunday Sep 28 – Saturday Oct 4, 2025" at bounding box center [514, 74] width 938 height 21
click at [452, 72] on span at bounding box center [458, 74] width 13 height 10
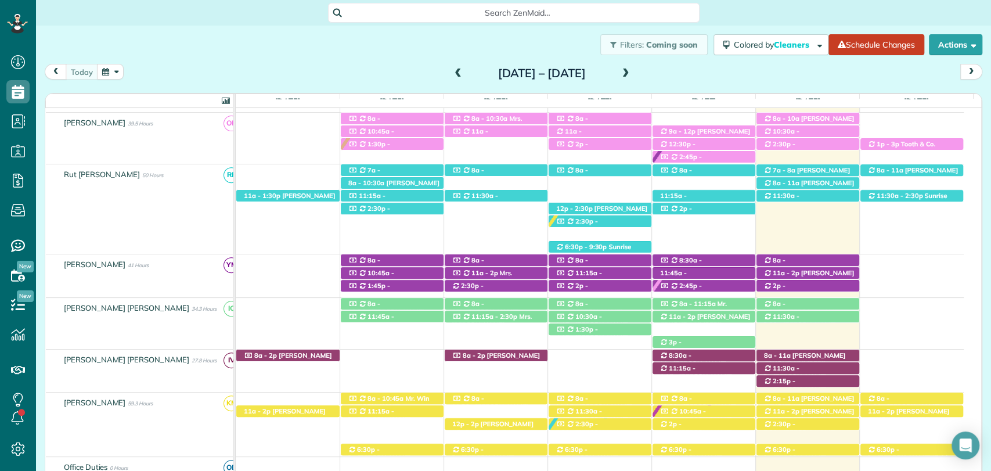
scroll to position [426, 0]
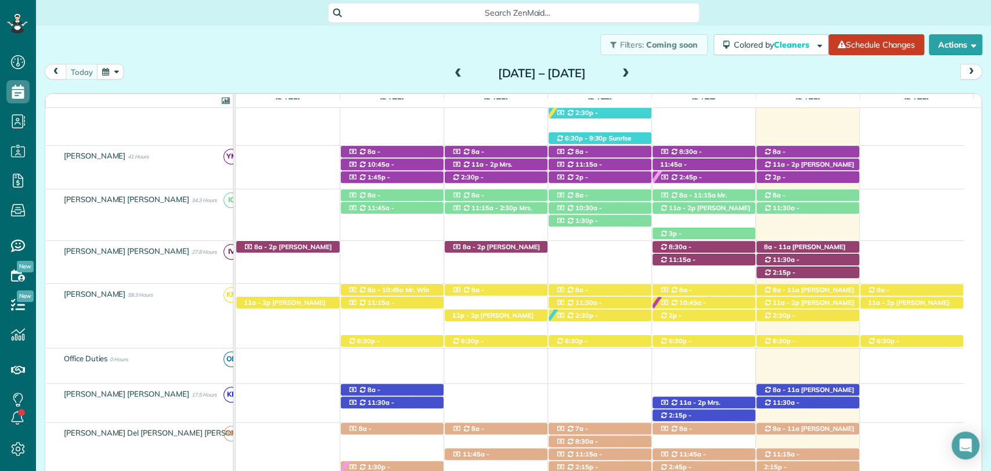
click at [632, 70] on span at bounding box center [626, 74] width 13 height 10
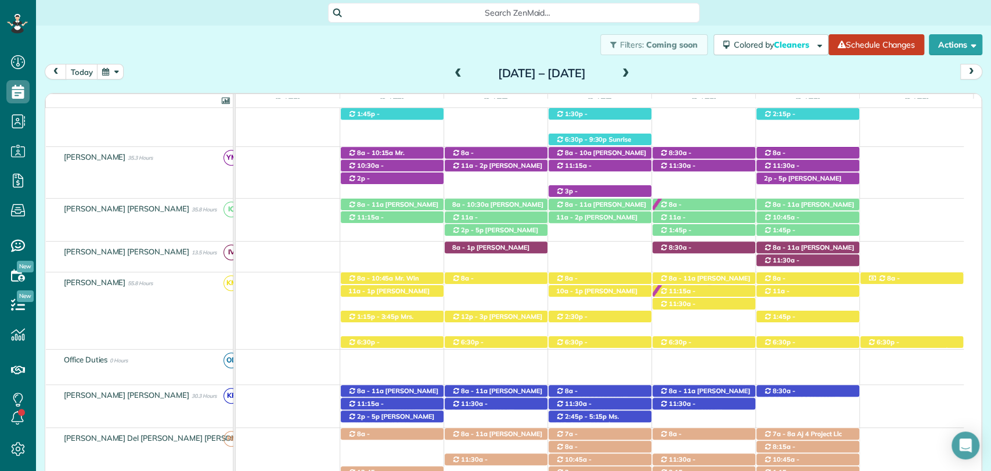
scroll to position [466, 0]
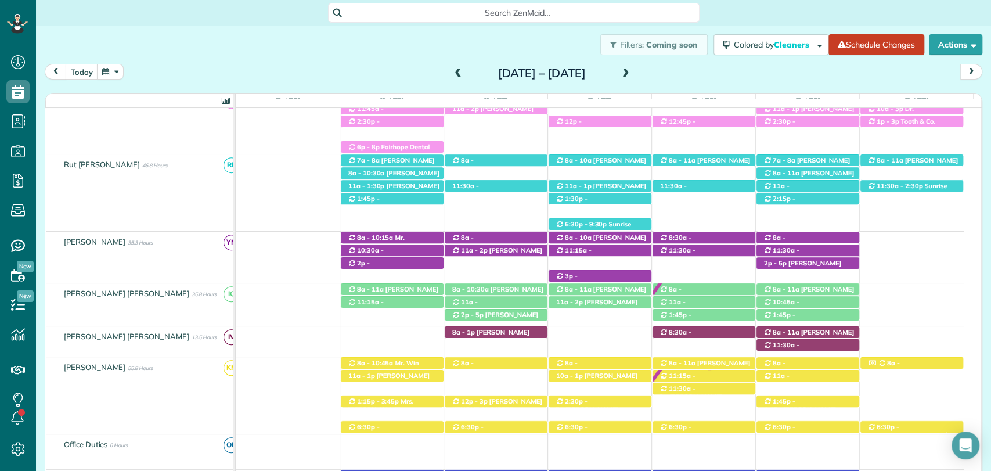
click at [714, 68] on div "today Sunday Sep 28 – Saturday Oct 4, 2025" at bounding box center [514, 74] width 938 height 21
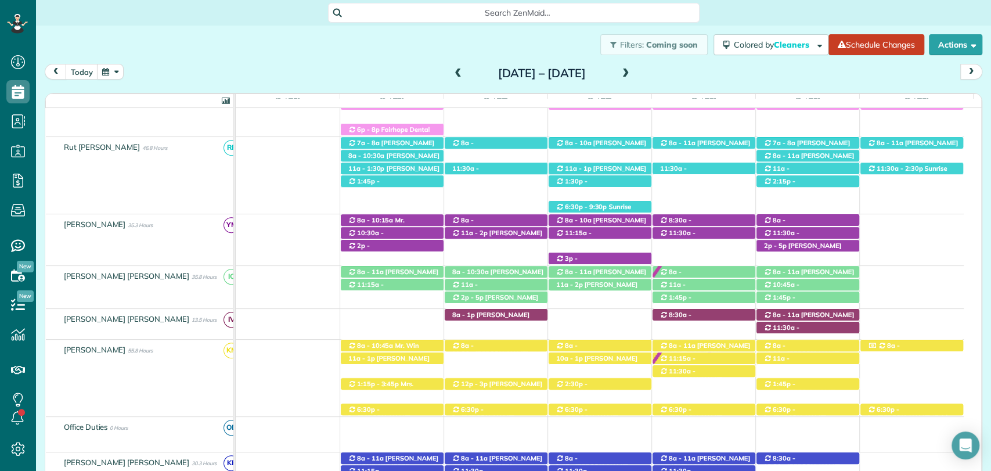
click at [452, 71] on span at bounding box center [458, 74] width 13 height 10
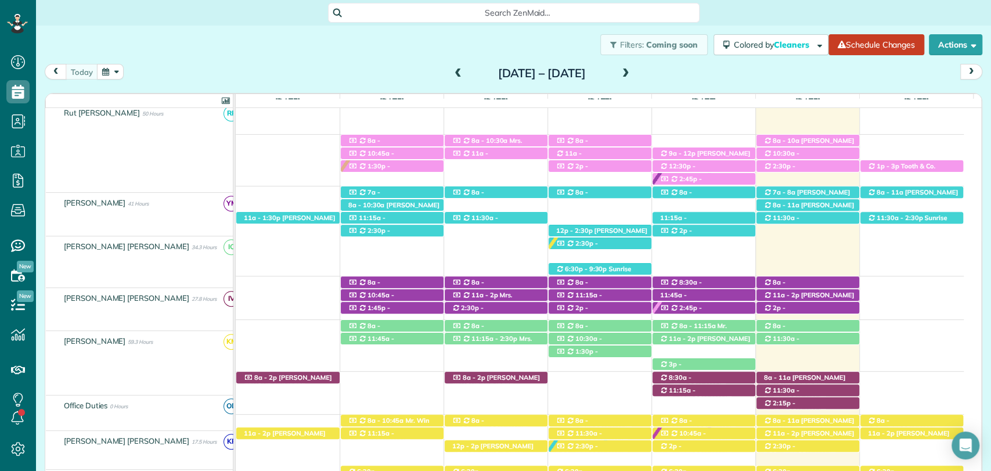
scroll to position [379, 0]
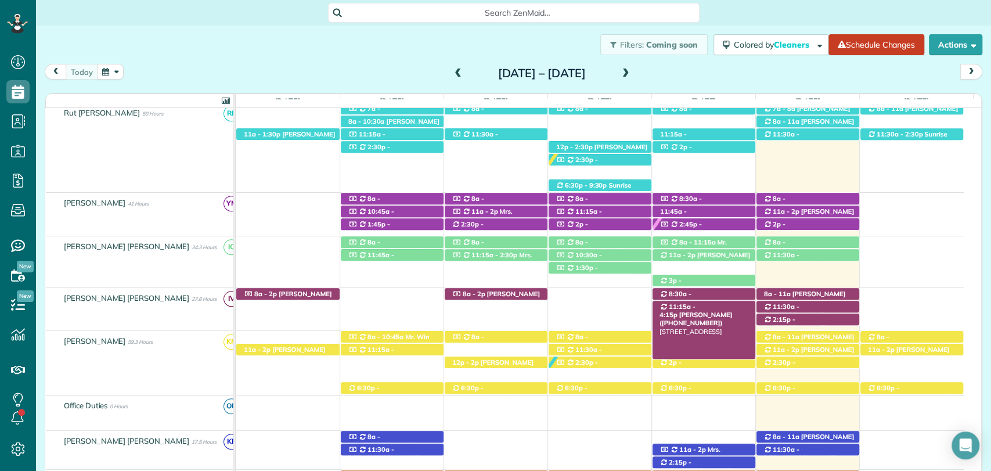
click at [674, 303] on span "11:15a - 4:15p" at bounding box center [678, 311] width 36 height 16
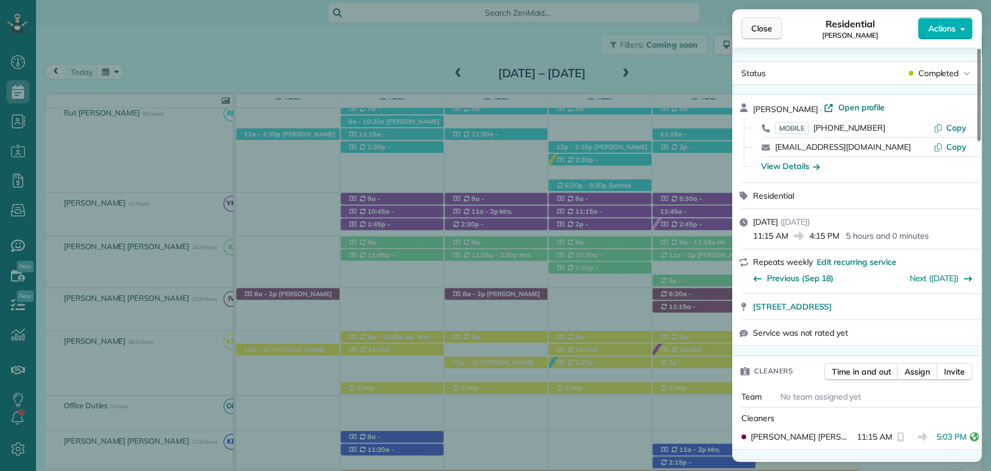
click at [754, 24] on span "Close" at bounding box center [761, 29] width 21 height 12
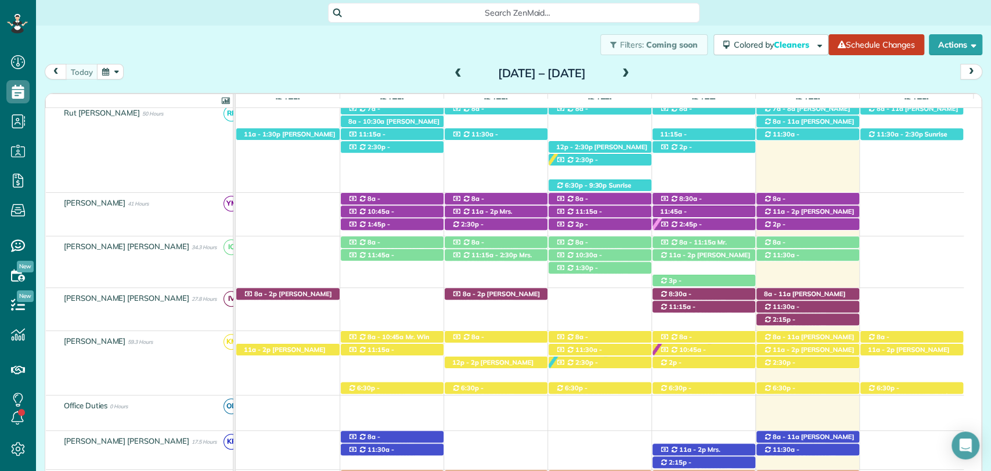
click at [748, 75] on div "today Sunday Sep 21 – Saturday Sep 27, 2025" at bounding box center [514, 74] width 938 height 21
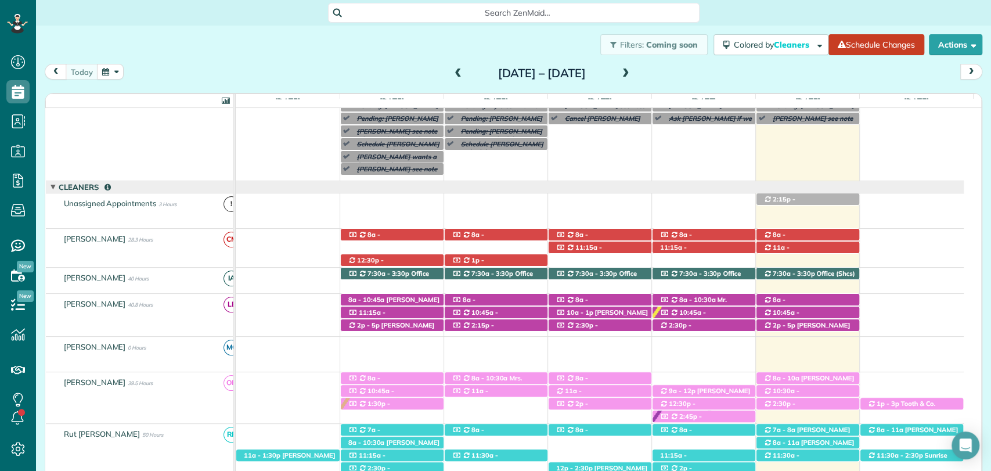
click at [635, 64] on div "Sunday Sep 21 – Saturday Sep 27, 2025" at bounding box center [542, 73] width 186 height 19
click at [632, 70] on span at bounding box center [626, 74] width 13 height 10
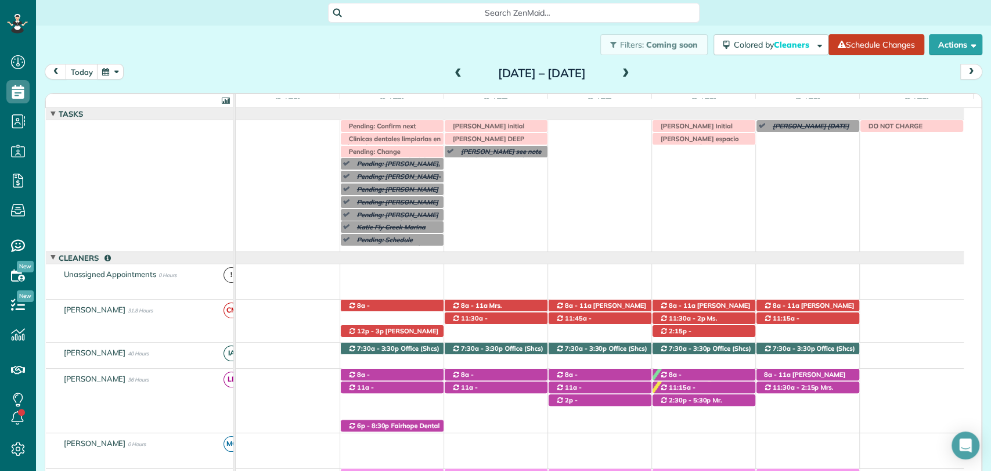
click at [632, 71] on span at bounding box center [626, 74] width 13 height 10
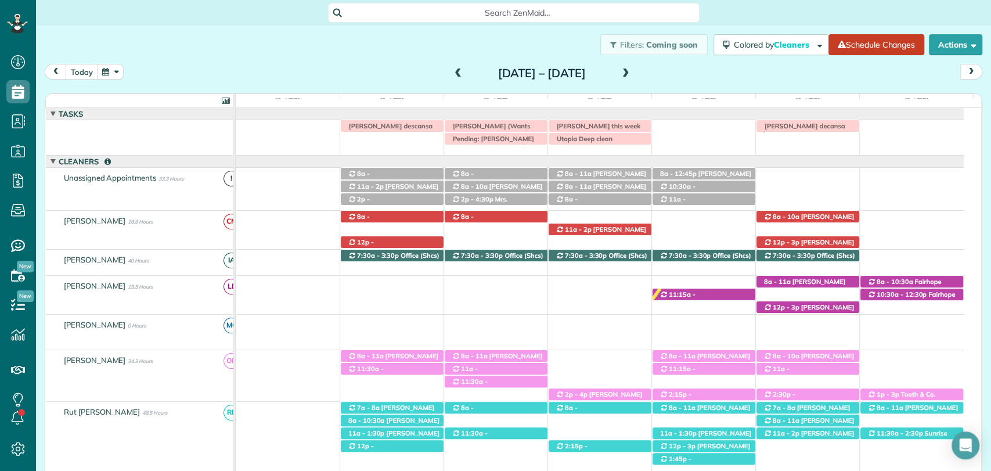
click at [632, 71] on span at bounding box center [626, 74] width 13 height 10
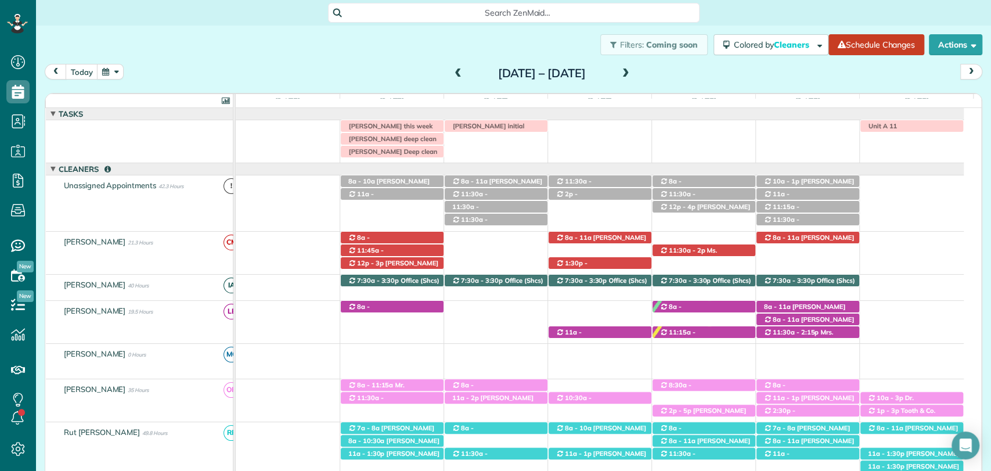
scroll to position [8, 0]
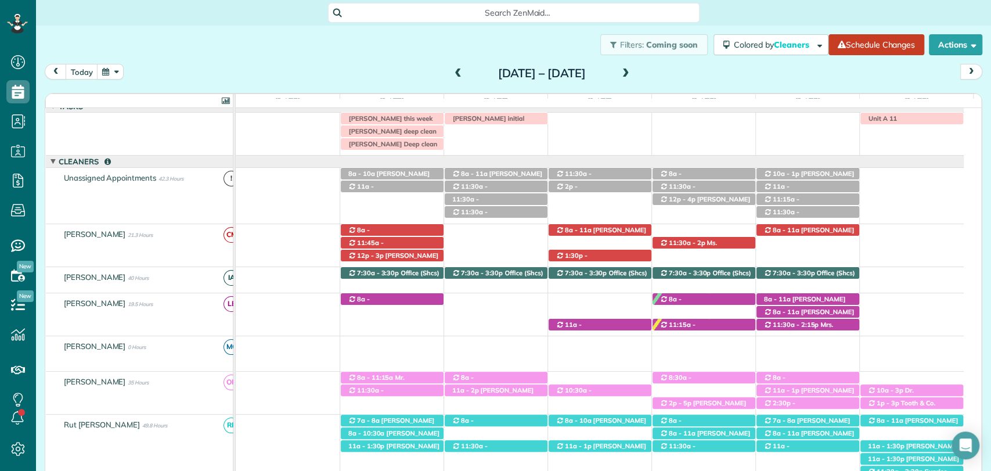
click at [632, 74] on span at bounding box center [626, 74] width 13 height 10
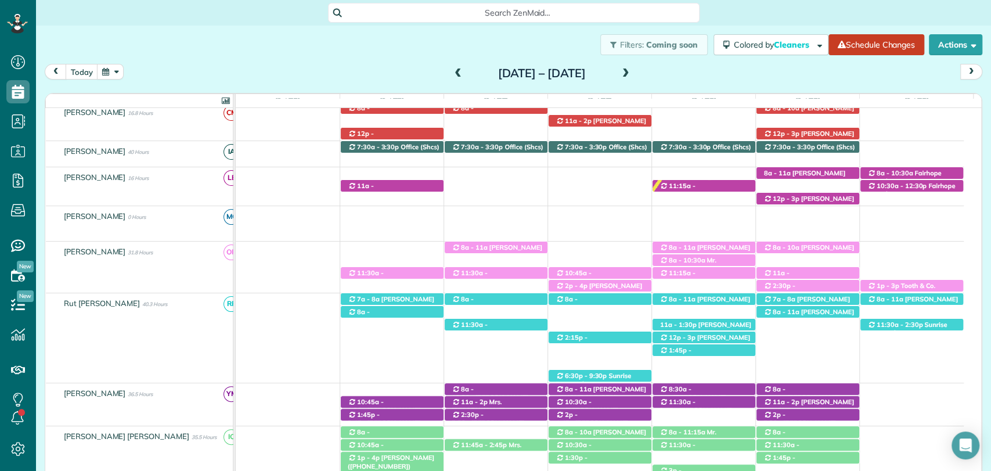
scroll to position [0, 0]
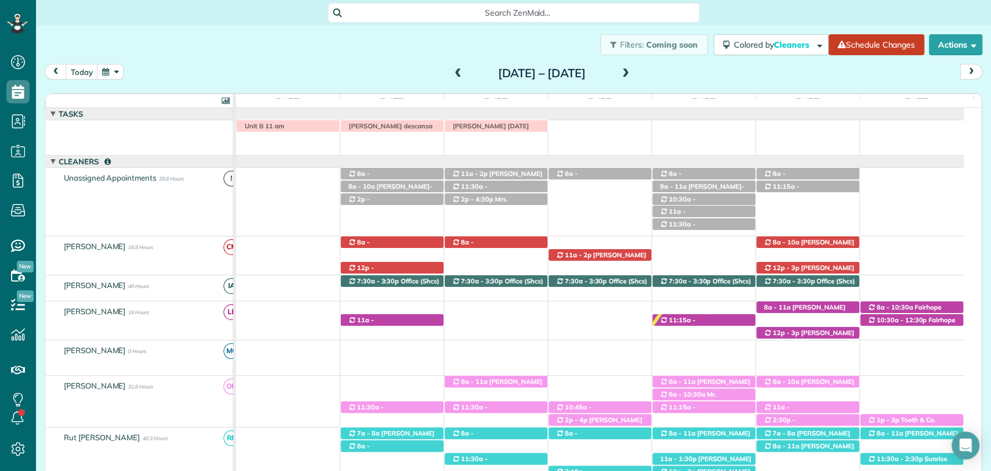
click at [452, 72] on span at bounding box center [458, 74] width 13 height 10
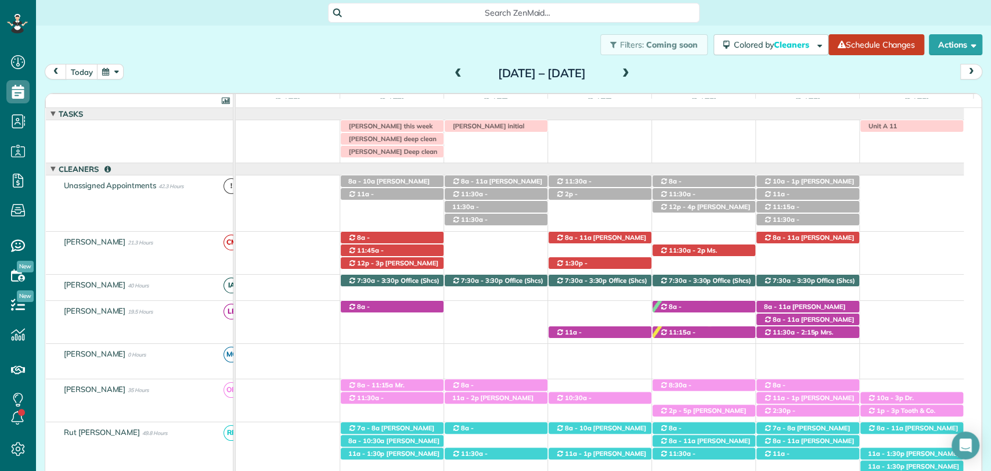
click at [632, 69] on span at bounding box center [626, 74] width 13 height 10
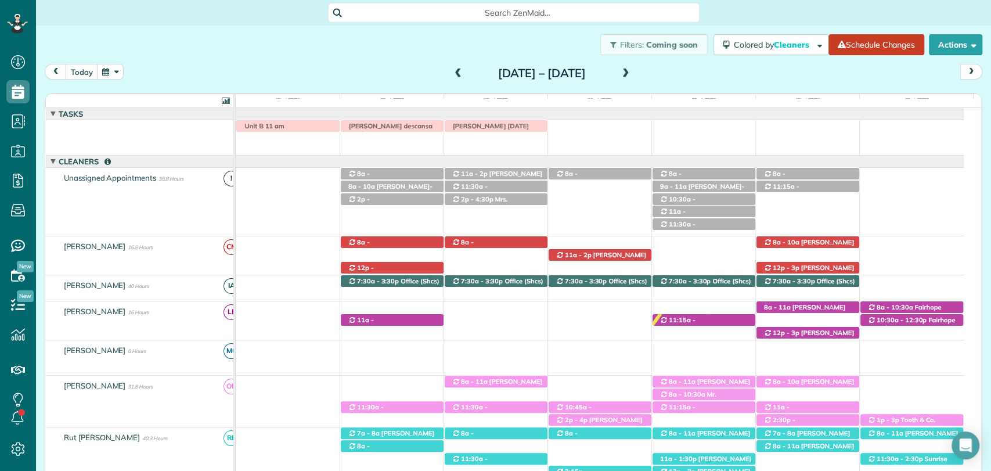
click at [452, 71] on span at bounding box center [458, 74] width 13 height 10
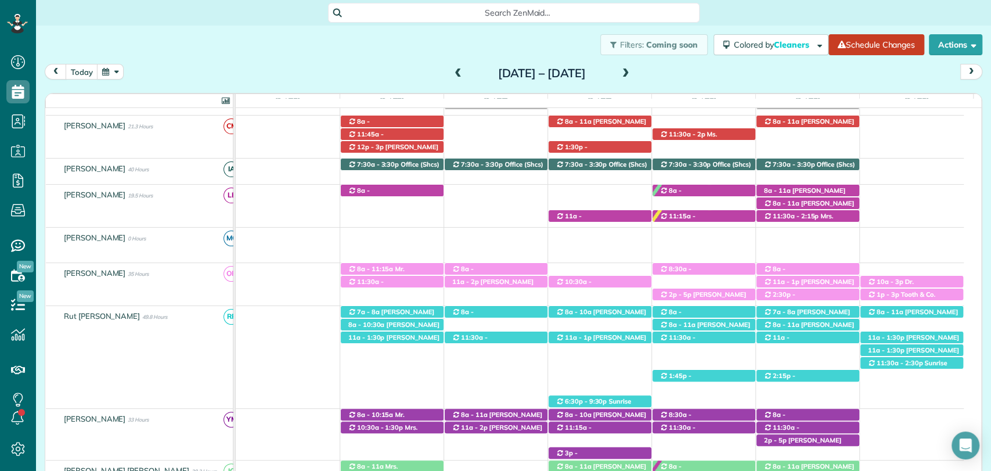
scroll to position [118, 0]
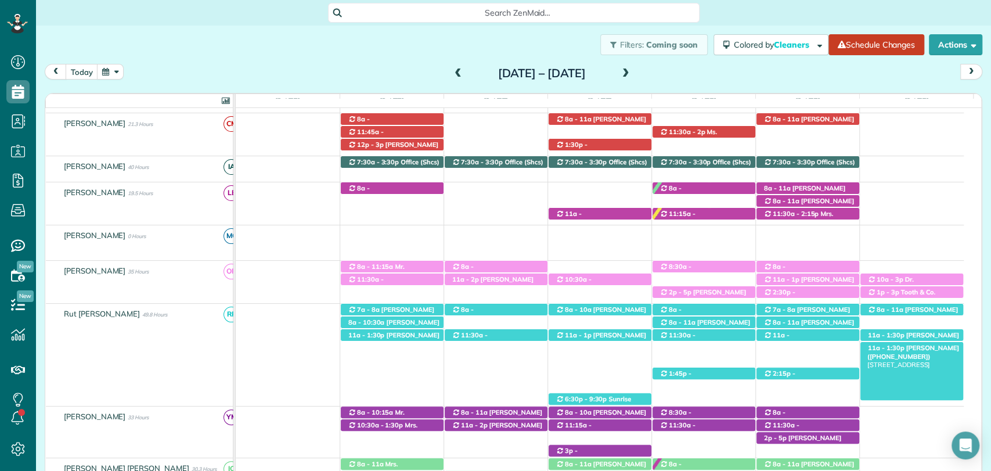
click at [906, 347] on span "Caroline Cochran (+13107956822)" at bounding box center [914, 352] width 92 height 16
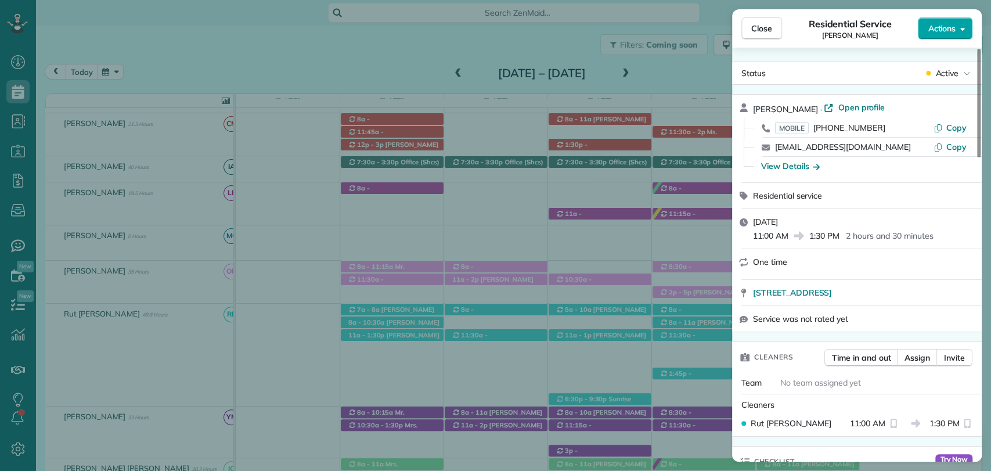
click at [960, 21] on button "Actions" at bounding box center [945, 28] width 55 height 22
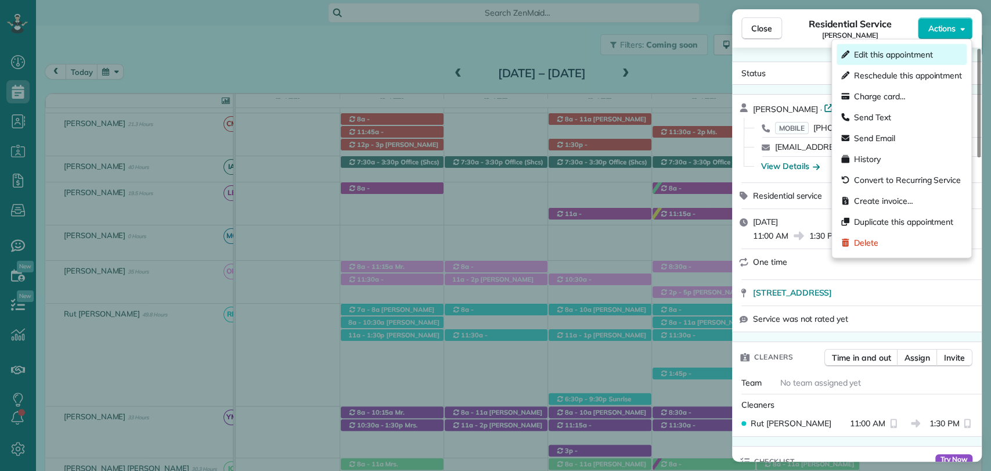
click at [878, 57] on span "Edit this appointment" at bounding box center [893, 55] width 78 height 12
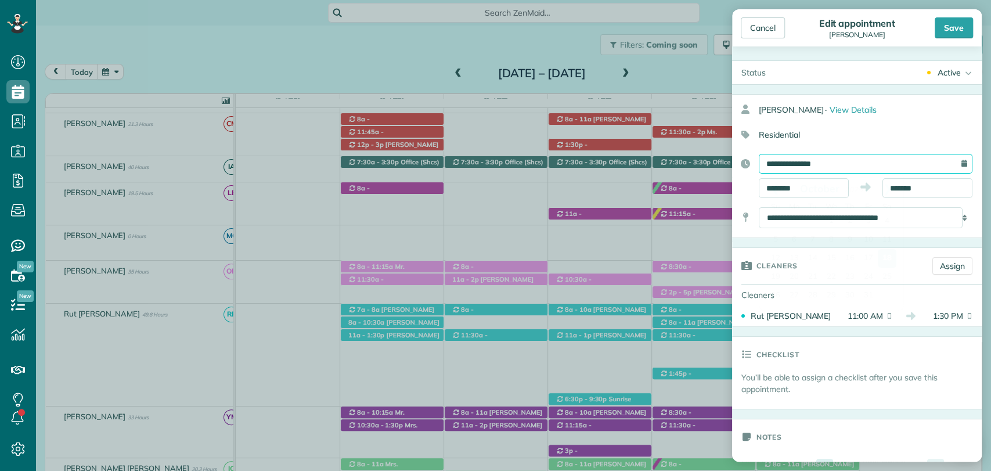
click at [815, 162] on input "**********" at bounding box center [866, 164] width 214 height 20
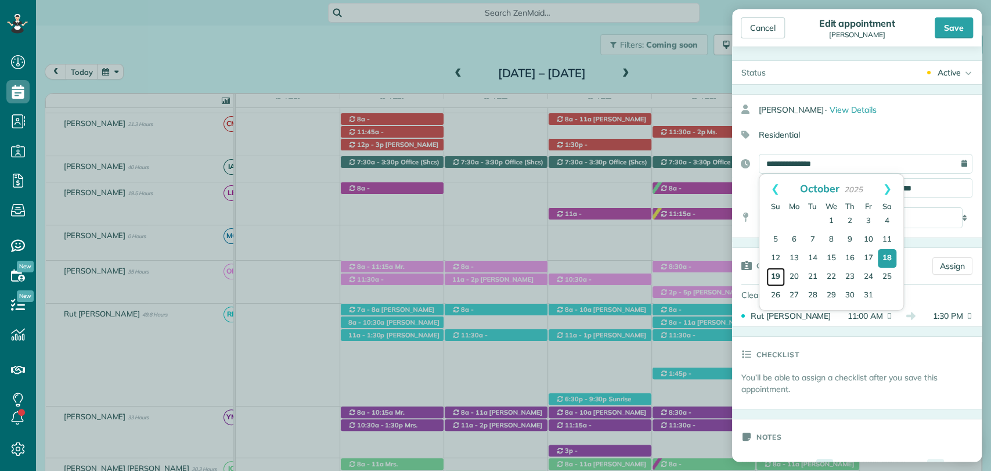
click at [775, 276] on link "19" at bounding box center [775, 277] width 19 height 19
type input "**********"
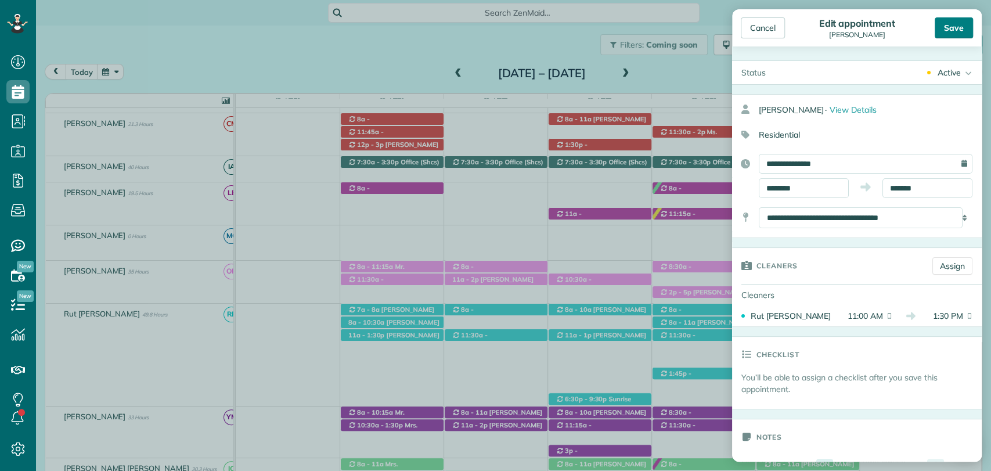
click at [952, 32] on div "Save" at bounding box center [954, 27] width 38 height 21
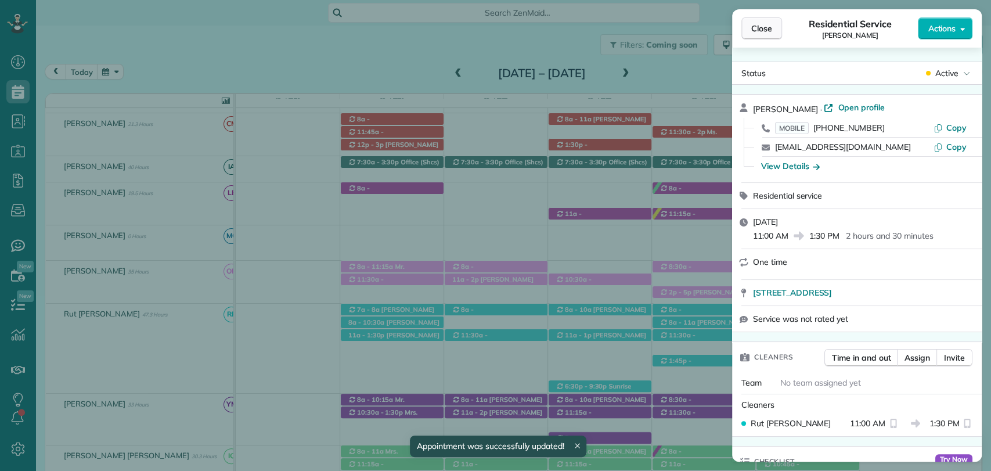
click at [765, 31] on span "Close" at bounding box center [761, 29] width 21 height 12
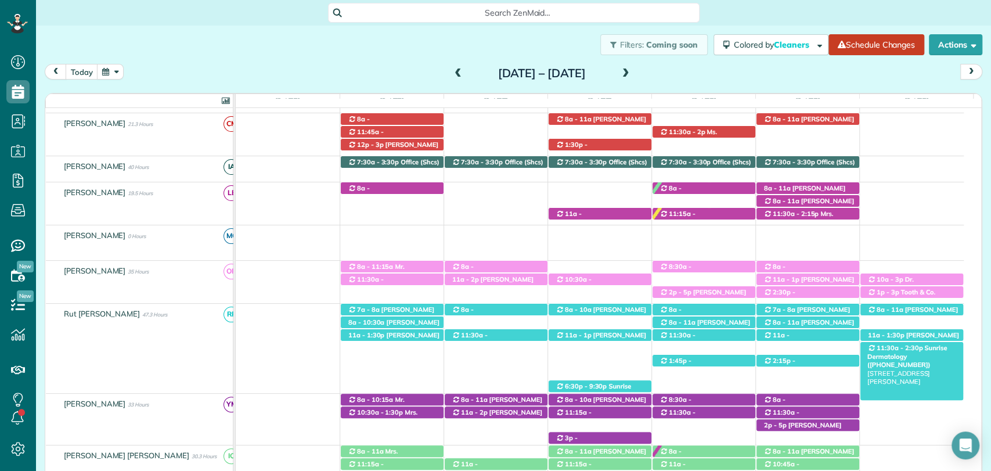
click at [915, 348] on span "Sunrise Dermatology (+12512639820)" at bounding box center [908, 356] width 80 height 25
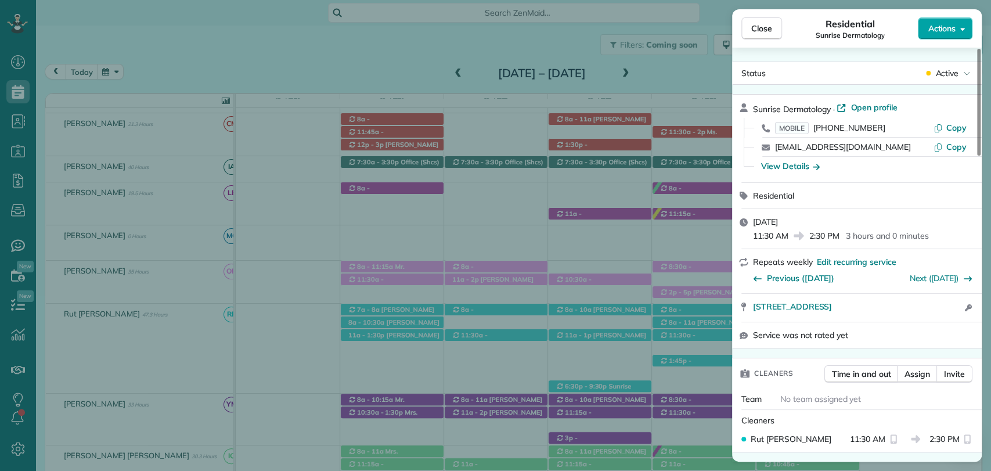
click at [951, 27] on span "Actions" at bounding box center [942, 29] width 28 height 12
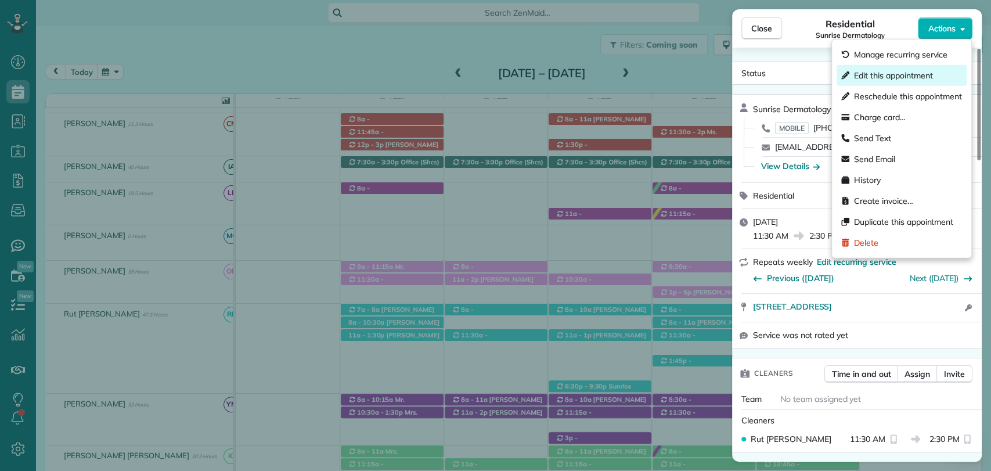
click at [872, 73] on span "Edit this appointment" at bounding box center [893, 76] width 78 height 12
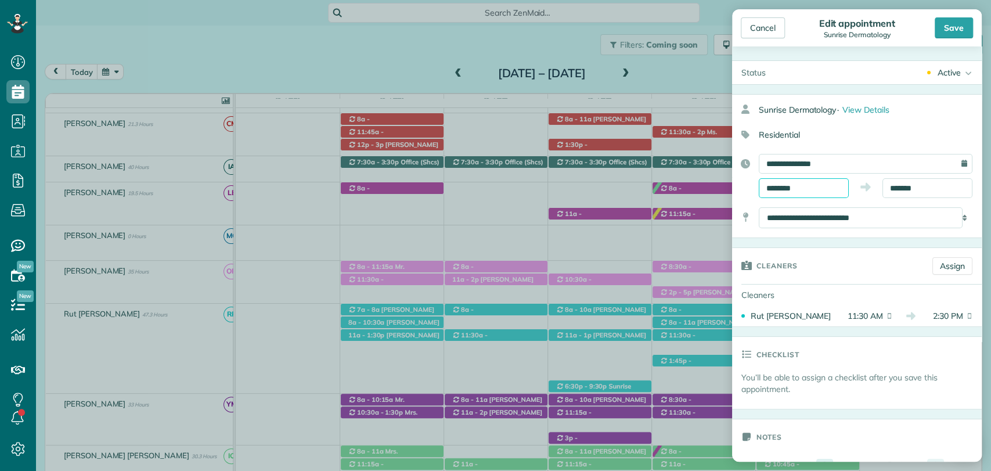
click at [784, 188] on input "********" at bounding box center [804, 188] width 90 height 20
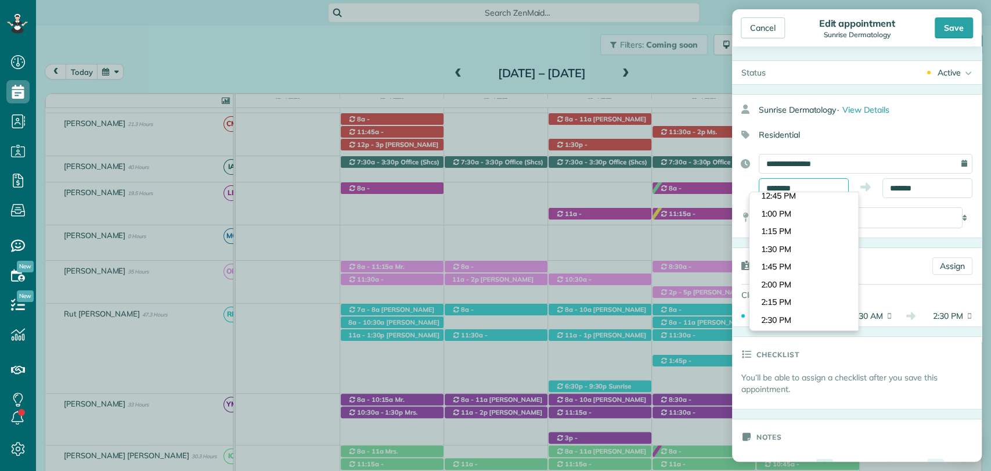
scroll to position [897, 0]
type input "*******"
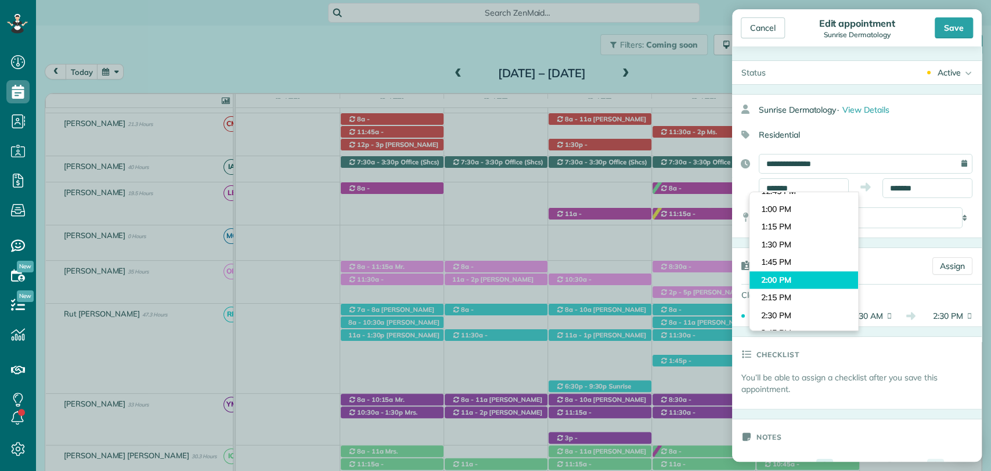
click at [780, 275] on body "Dashboard Scheduling Calendar View List View Dispatch View - Weekly scheduling …" at bounding box center [495, 235] width 991 height 471
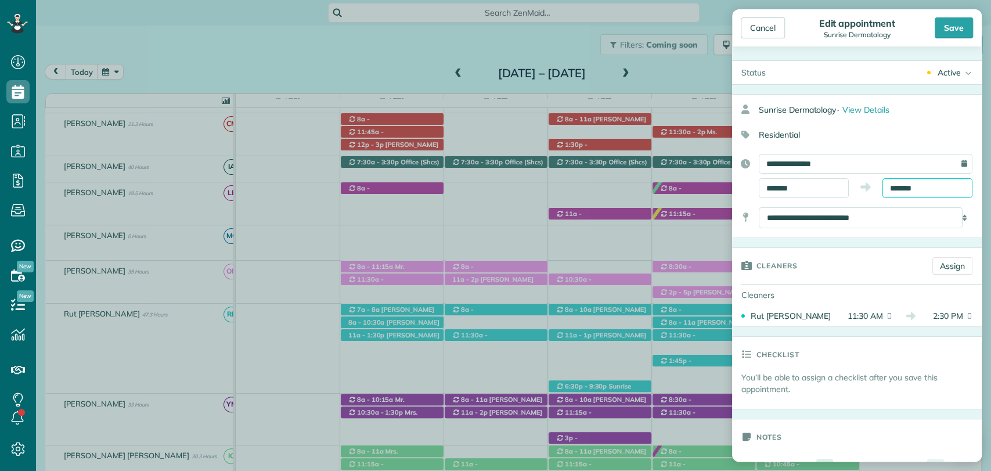
click at [905, 180] on input "*******" at bounding box center [928, 188] width 90 height 20
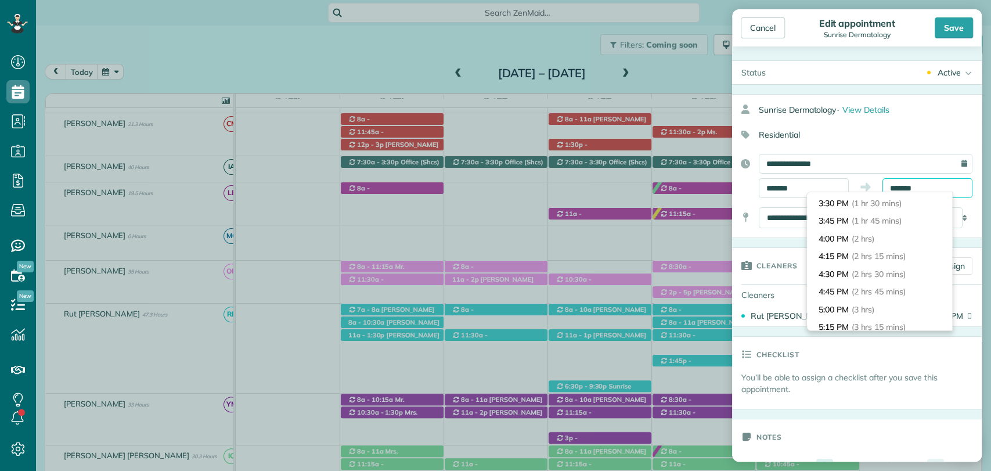
scroll to position [105, 0]
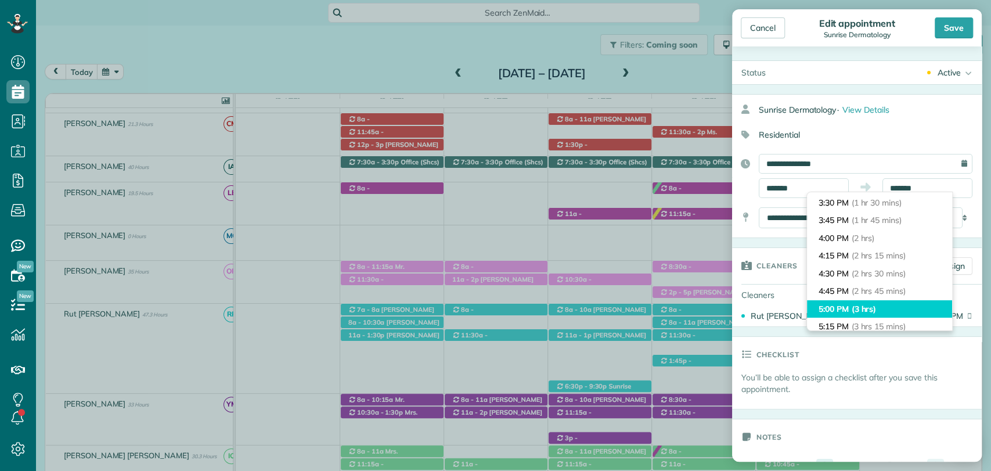
type input "*******"
click at [840, 308] on li "5:00 PM (3 hrs)" at bounding box center [879, 309] width 145 height 18
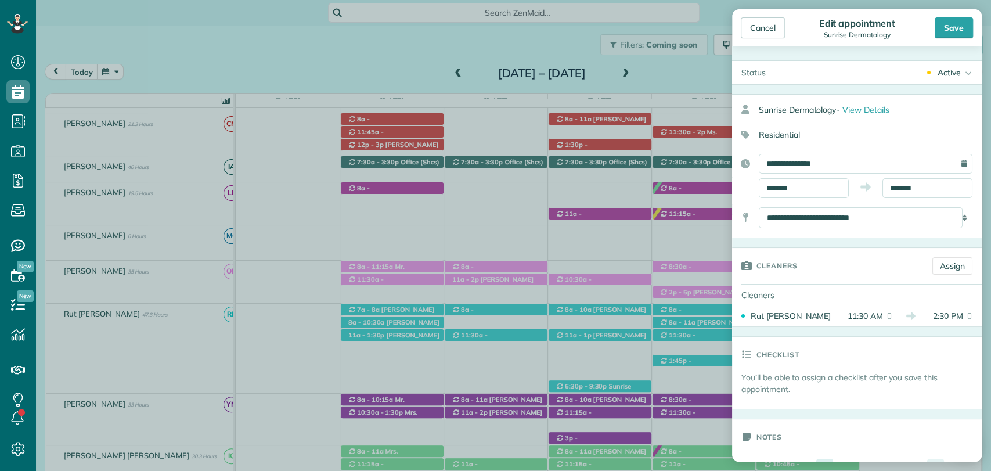
click at [947, 38] on div "Cancel Edit appointment Sunrise Dermatology Save" at bounding box center [857, 27] width 250 height 37
click at [955, 23] on div "Save" at bounding box center [954, 27] width 38 height 21
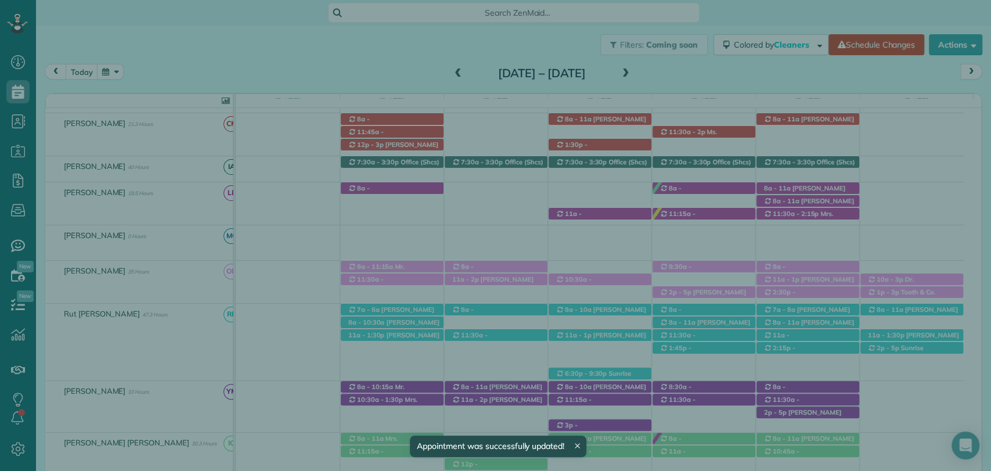
click at [757, 34] on button "Close" at bounding box center [762, 28] width 41 height 22
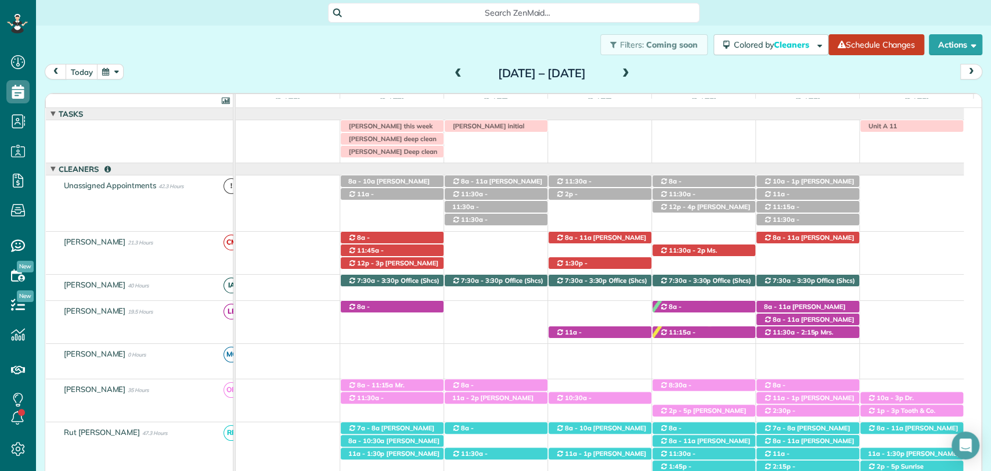
click at [452, 71] on span at bounding box center [458, 74] width 13 height 10
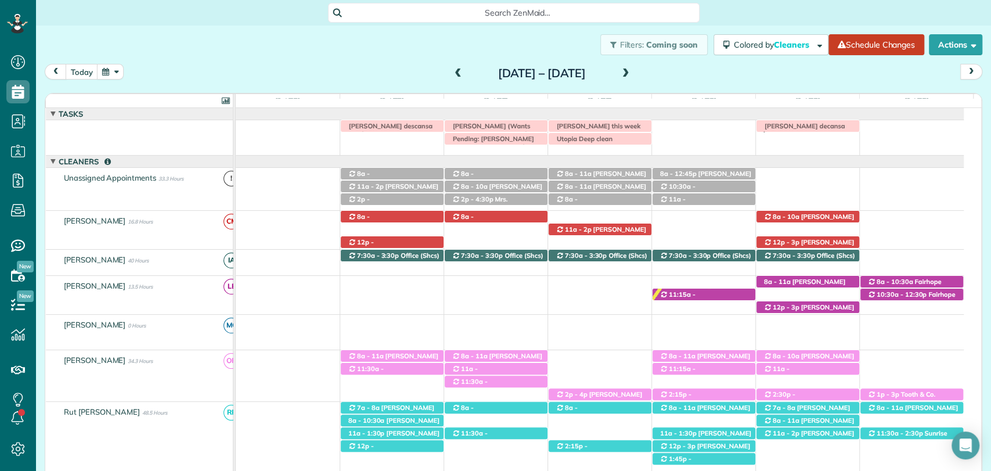
click at [452, 75] on span at bounding box center [458, 74] width 13 height 10
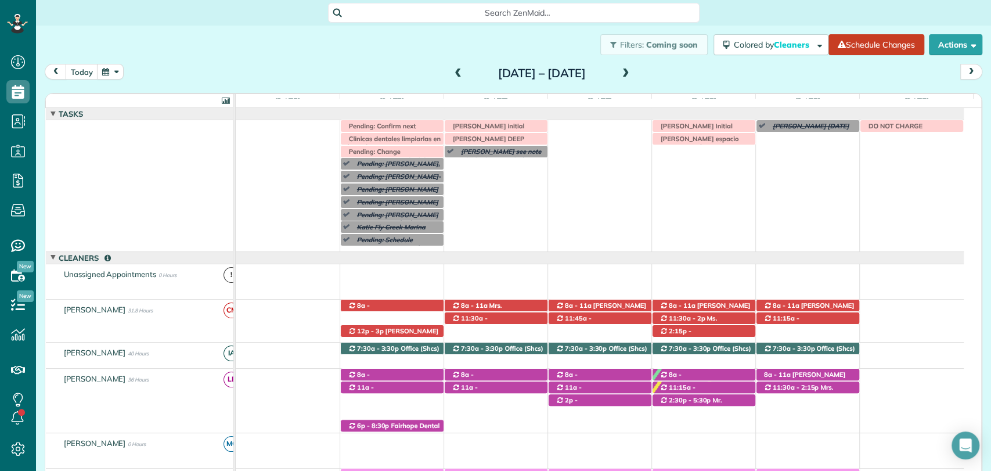
click at [386, 247] on div "Pending: Betty Bell see note (Condo cleaning Magnolia Beach for September 29th,…" at bounding box center [600, 185] width 728 height 131
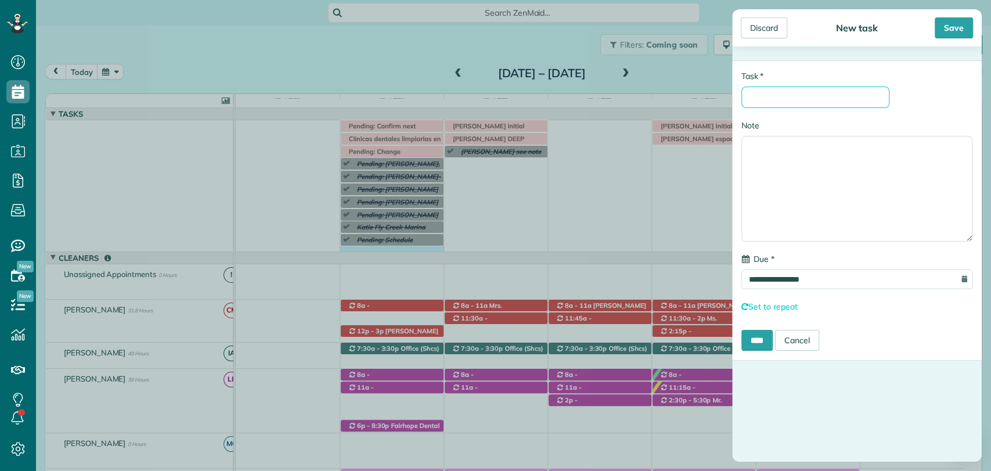
click at [787, 100] on input "* Task" at bounding box center [816, 97] width 148 height 21
type input "**********"
click at [948, 26] on div "Save" at bounding box center [954, 27] width 38 height 21
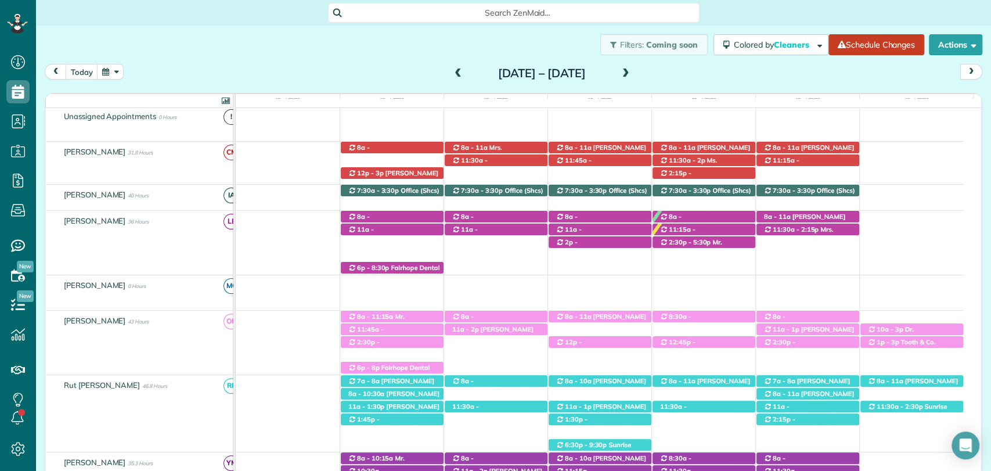
scroll to position [173, 0]
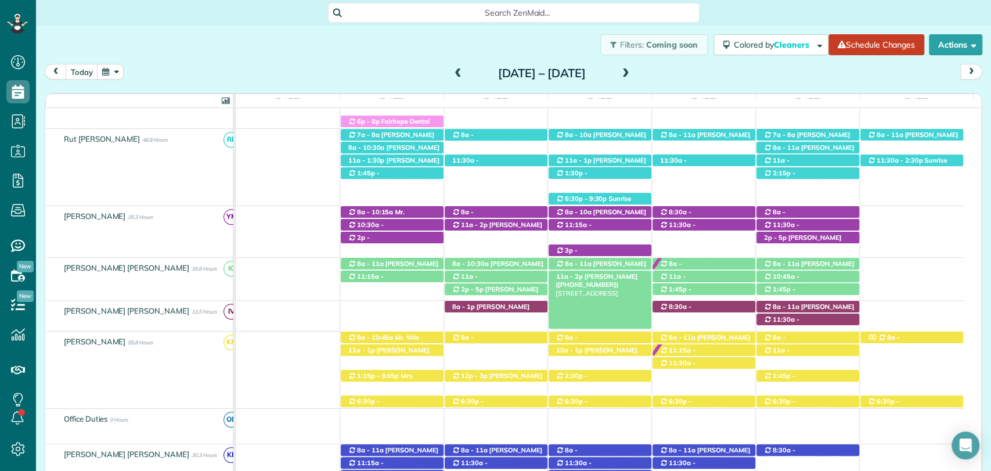
click at [609, 280] on div "11a - 2p Mr. John Forney (+12052533384) 360 South Mobile Street - Fairhope, AL,…" at bounding box center [600, 277] width 103 height 12
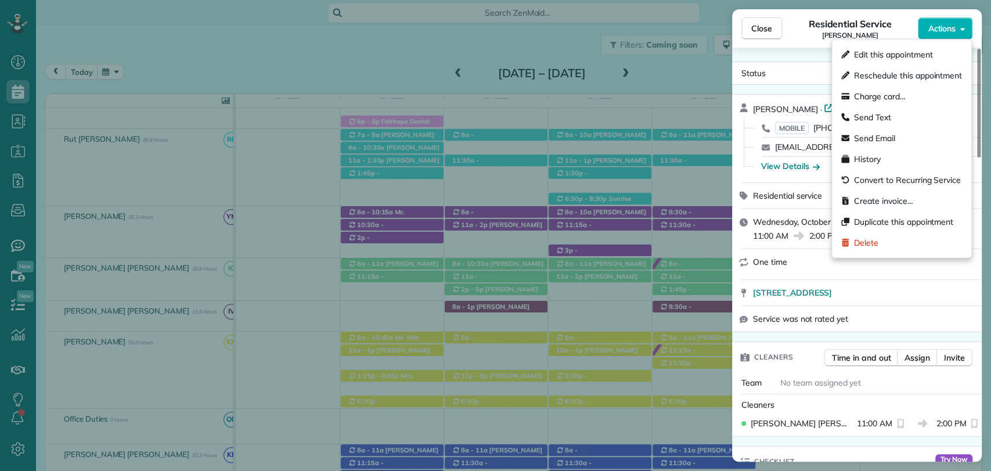
click at [945, 24] on span "Actions" at bounding box center [942, 29] width 28 height 12
click at [887, 57] on span "Edit this appointment" at bounding box center [893, 55] width 78 height 12
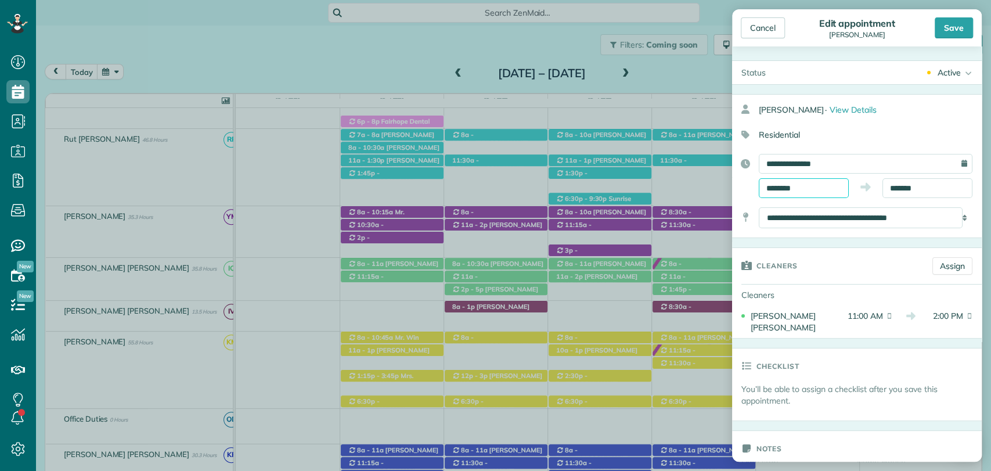
click at [806, 192] on body "Dashboard Scheduling Calendar View List View Dispatch View - Weekly scheduling …" at bounding box center [495, 235] width 991 height 471
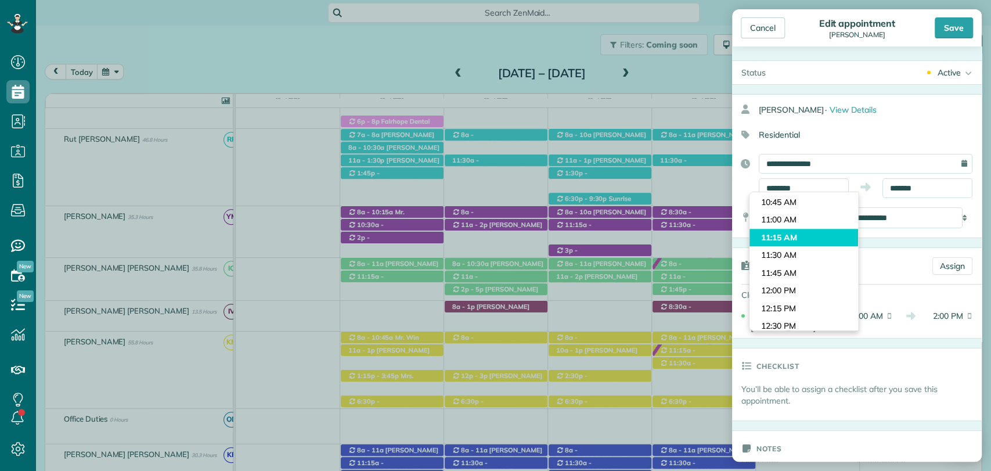
type input "********"
click at [790, 234] on body "Dashboard Scheduling Calendar View List View Dispatch View - Weekly scheduling …" at bounding box center [495, 235] width 991 height 471
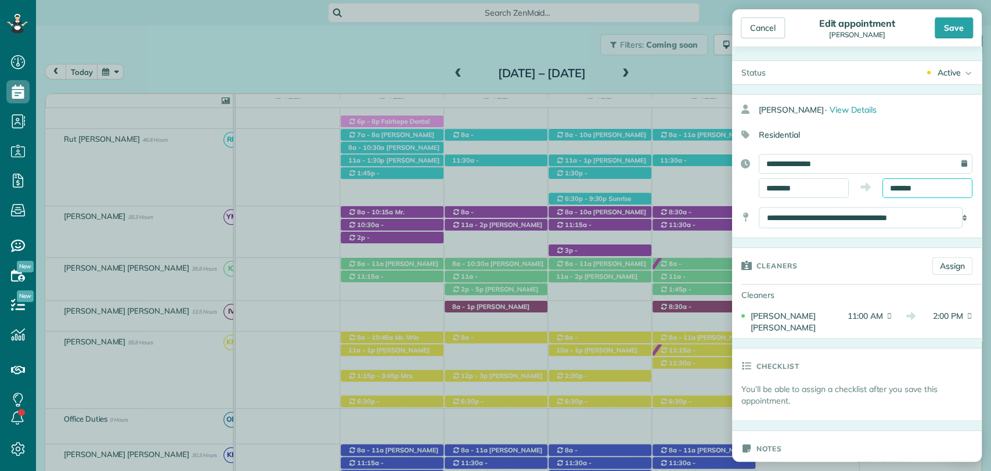
click at [901, 187] on input "*******" at bounding box center [928, 188] width 90 height 20
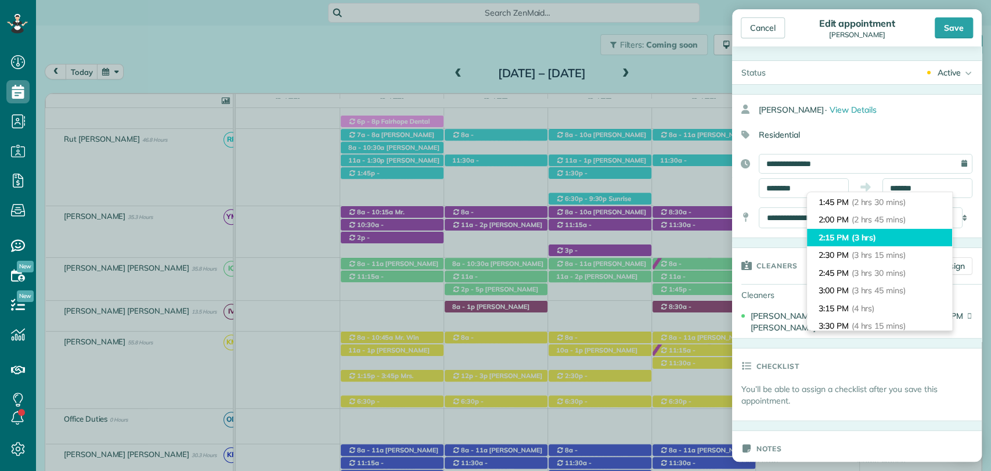
type input "*******"
click at [867, 239] on span "(3 hrs)" at bounding box center [864, 237] width 25 height 10
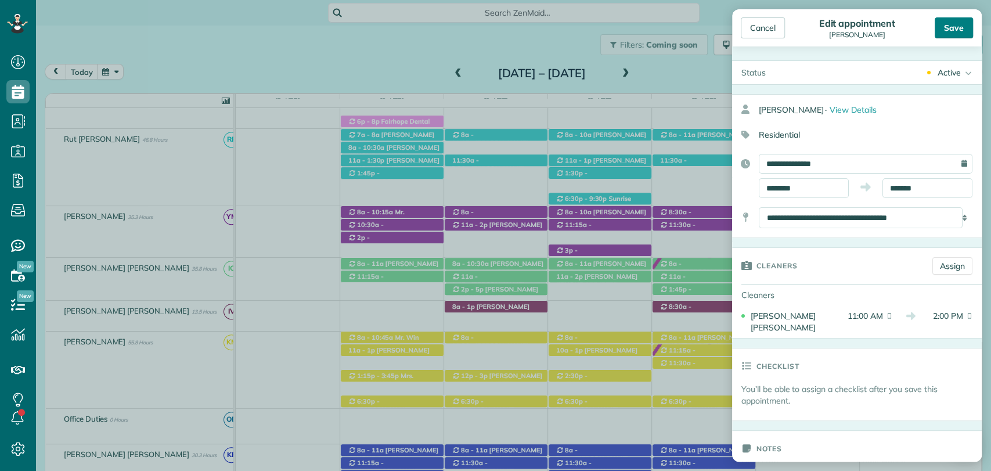
click at [959, 28] on div "Save" at bounding box center [954, 27] width 38 height 21
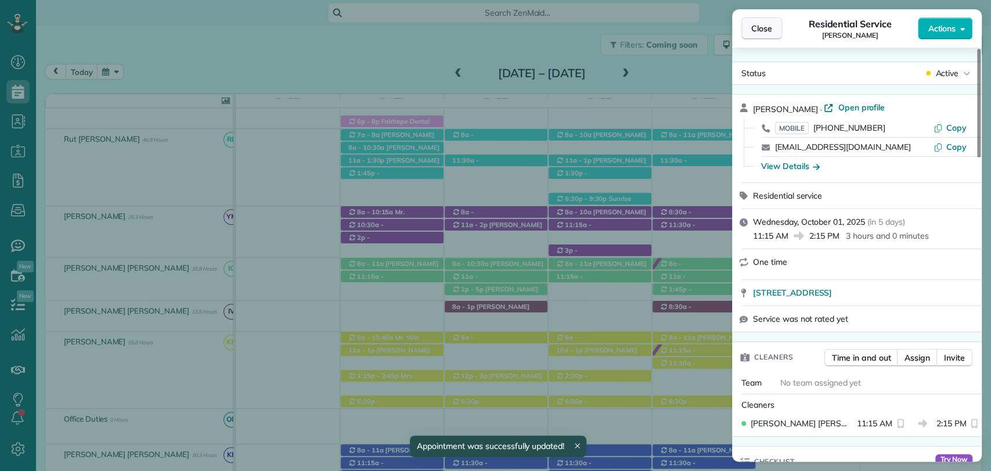
click at [749, 31] on button "Close" at bounding box center [762, 28] width 41 height 22
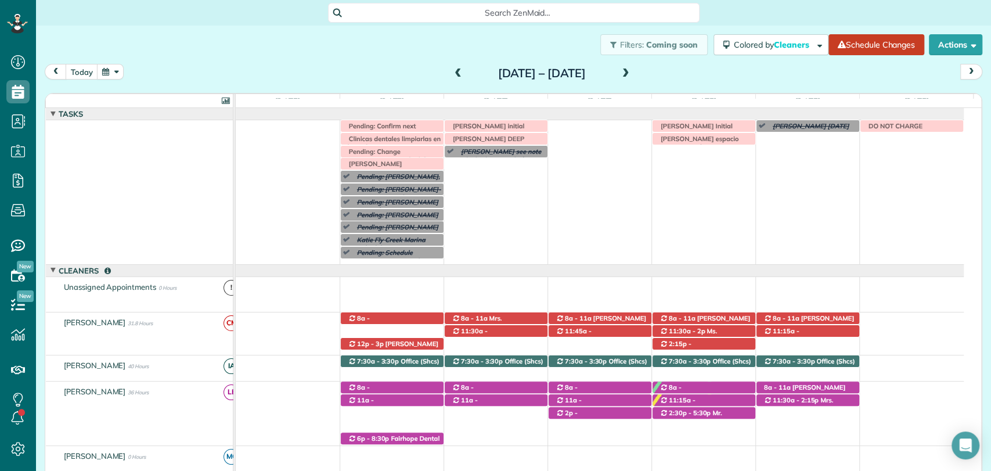
click at [632, 70] on span at bounding box center [626, 74] width 13 height 10
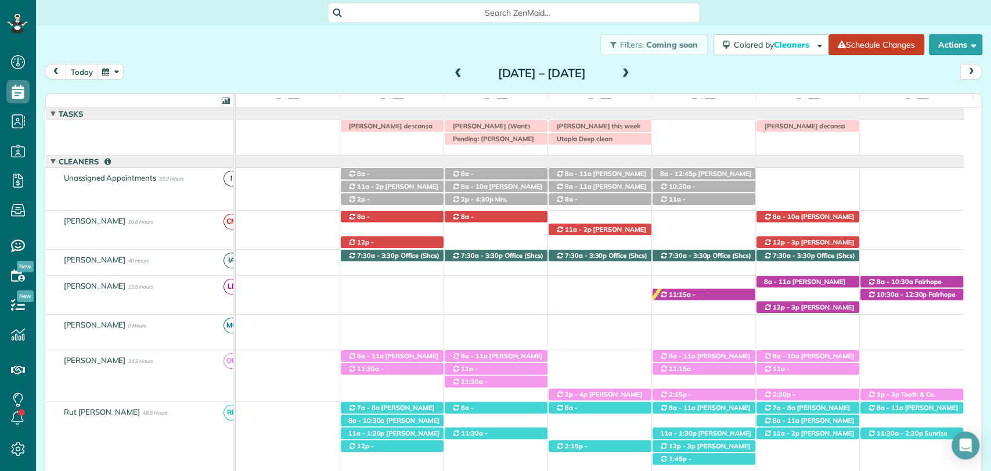
click at [452, 70] on span at bounding box center [458, 74] width 13 height 10
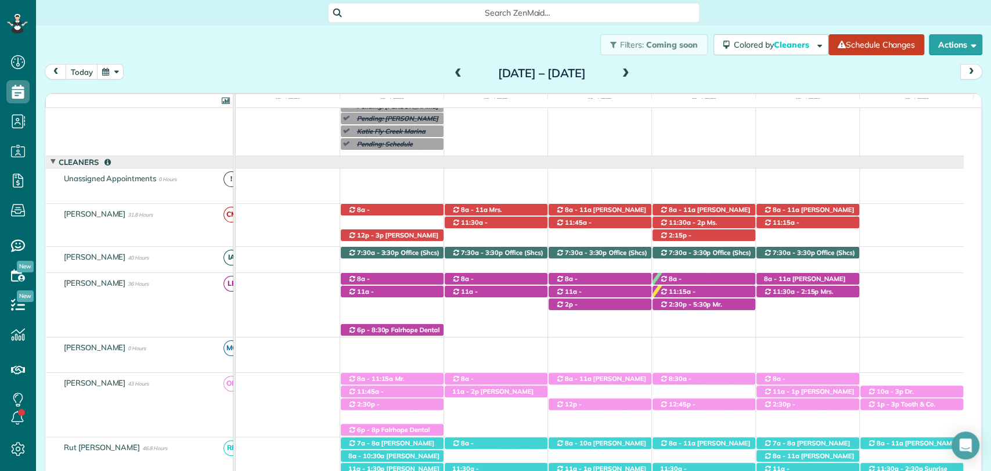
click at [452, 70] on span at bounding box center [458, 74] width 13 height 10
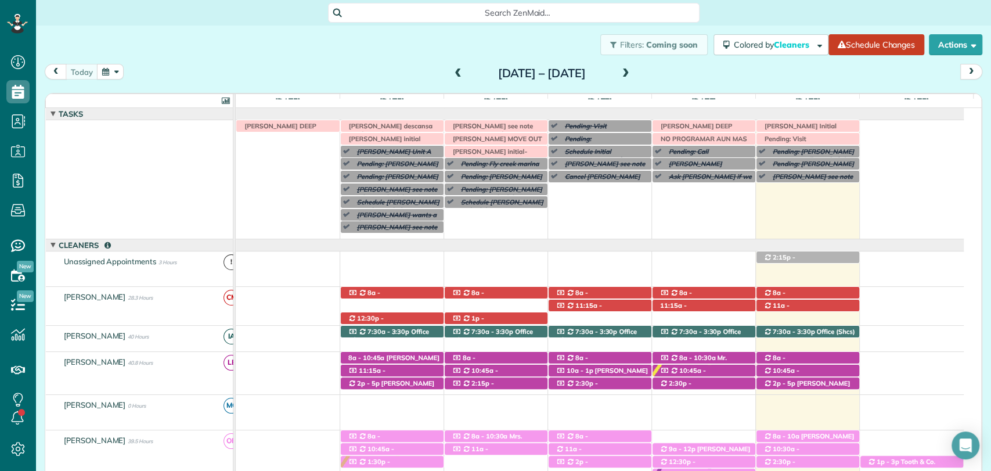
scroll to position [84, 0]
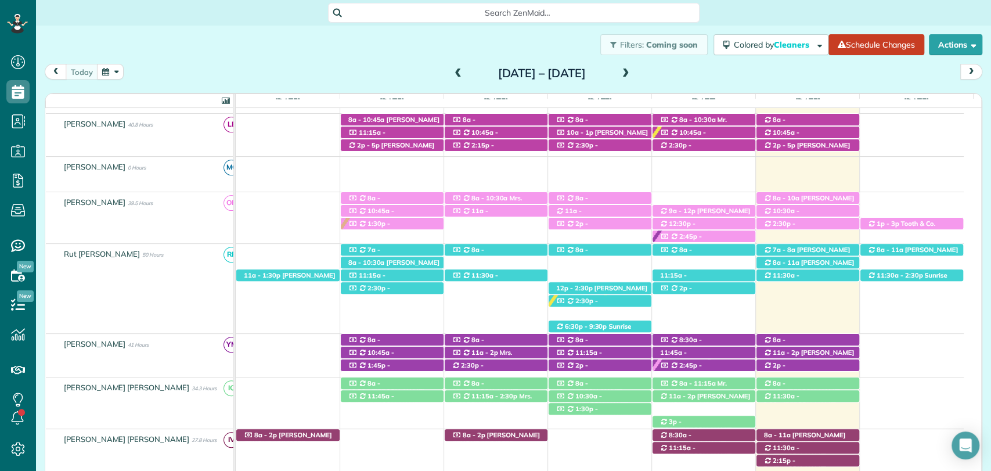
click at [632, 74] on span at bounding box center [626, 74] width 13 height 10
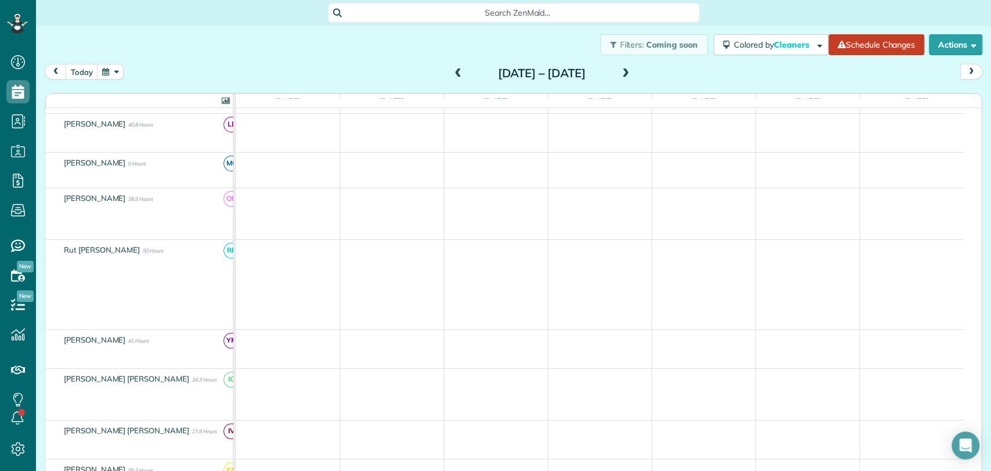
click at [632, 74] on span at bounding box center [626, 74] width 13 height 10
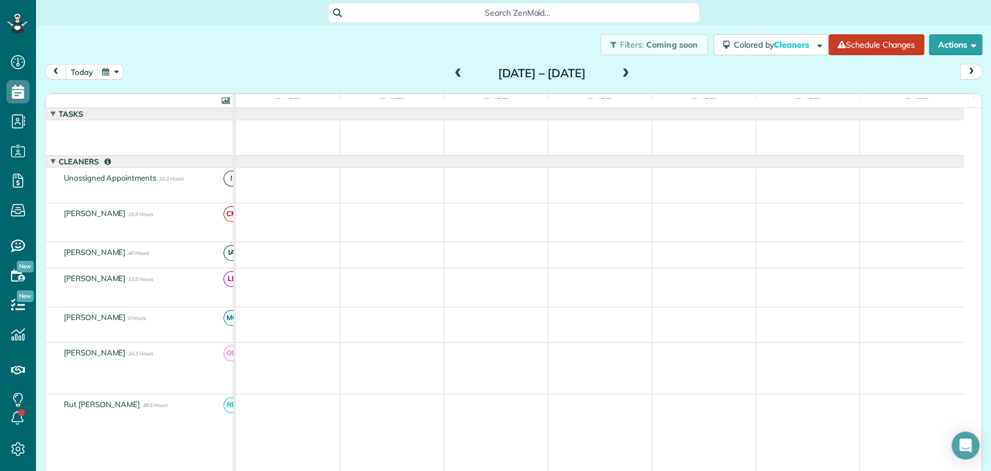
click at [452, 74] on span at bounding box center [458, 74] width 13 height 10
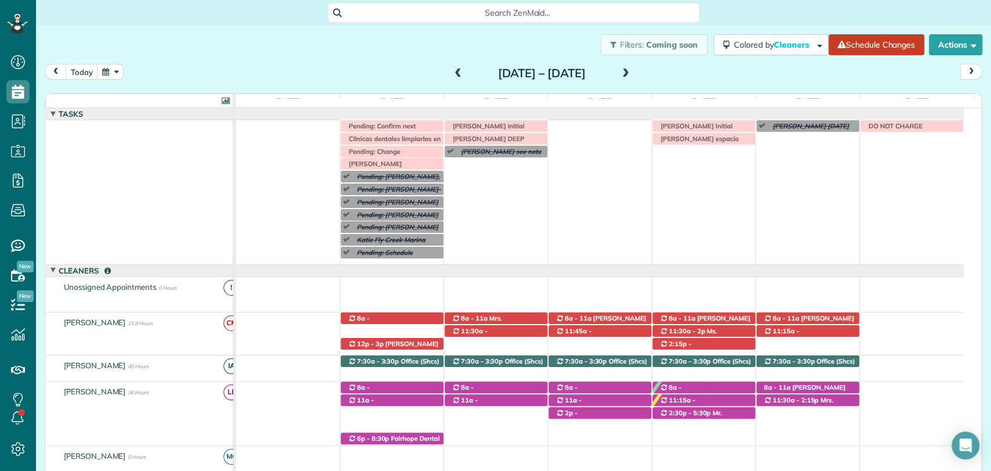
click at [632, 78] on span at bounding box center [626, 74] width 13 height 10
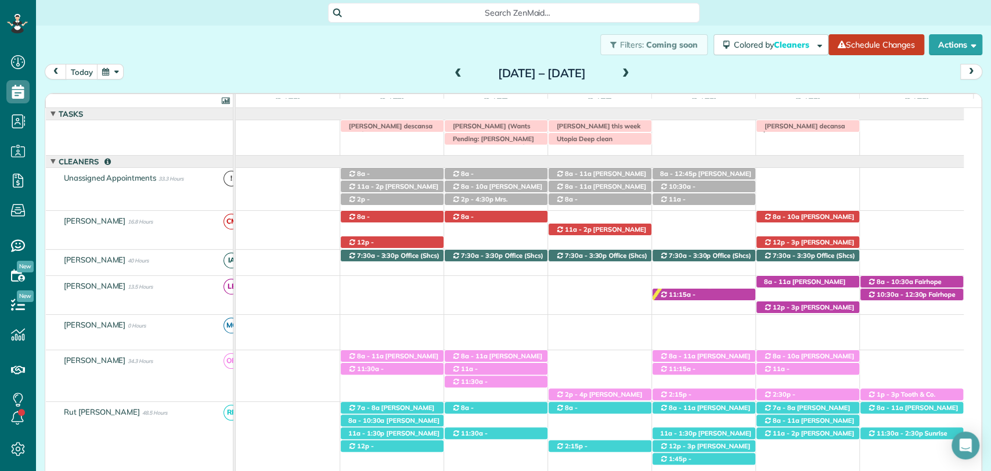
click at [452, 69] on span at bounding box center [458, 74] width 13 height 10
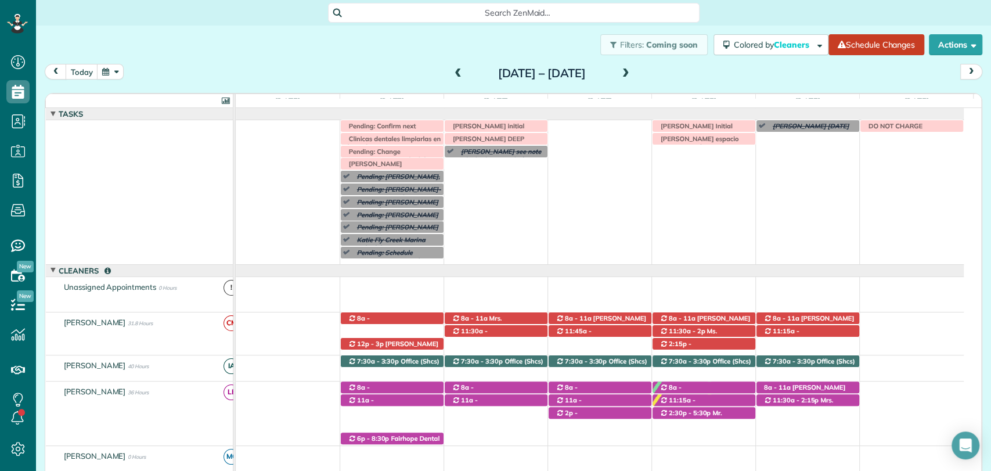
scroll to position [109, 0]
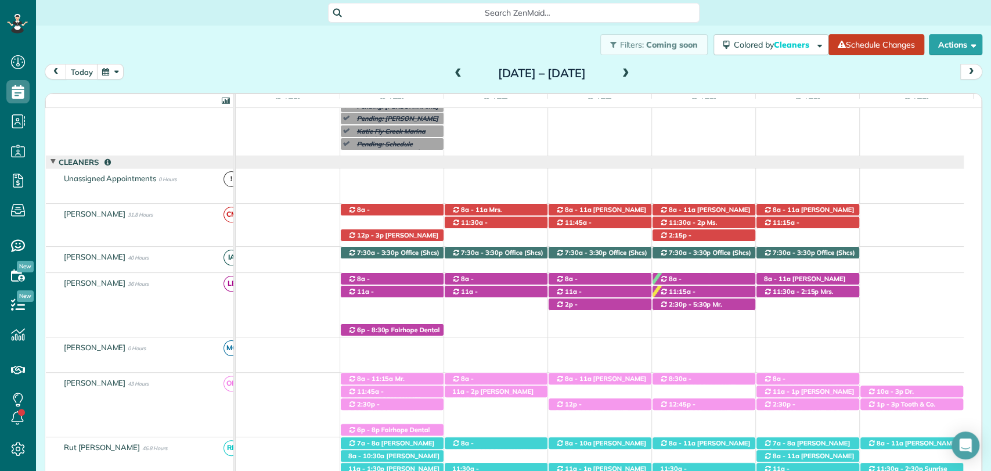
click at [452, 69] on span at bounding box center [458, 74] width 13 height 10
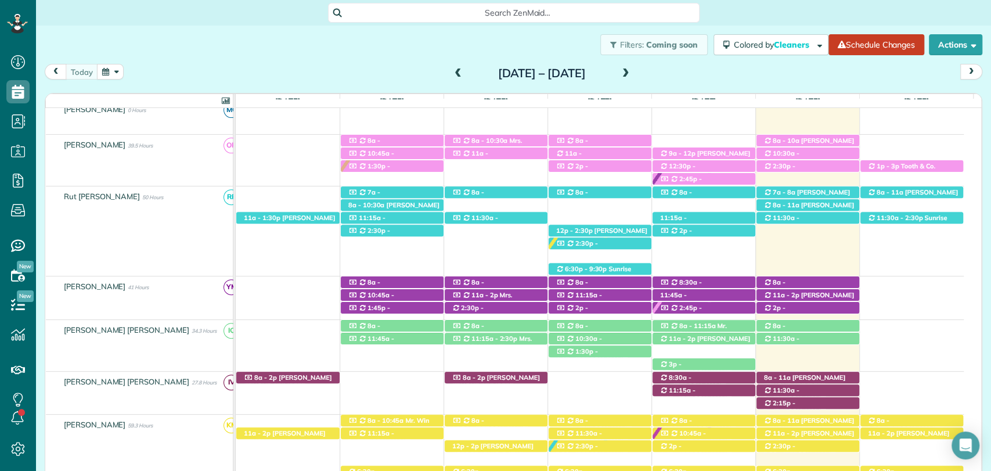
scroll to position [300, 0]
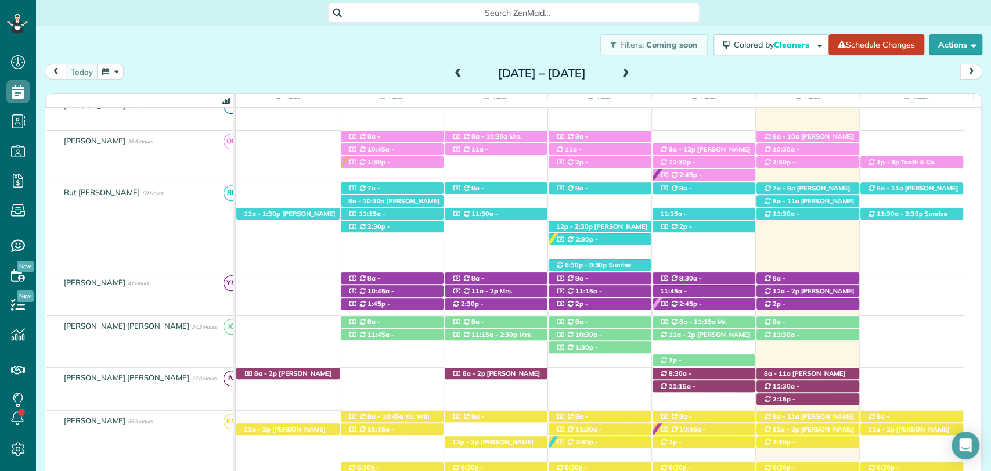
click at [632, 73] on span at bounding box center [626, 74] width 13 height 10
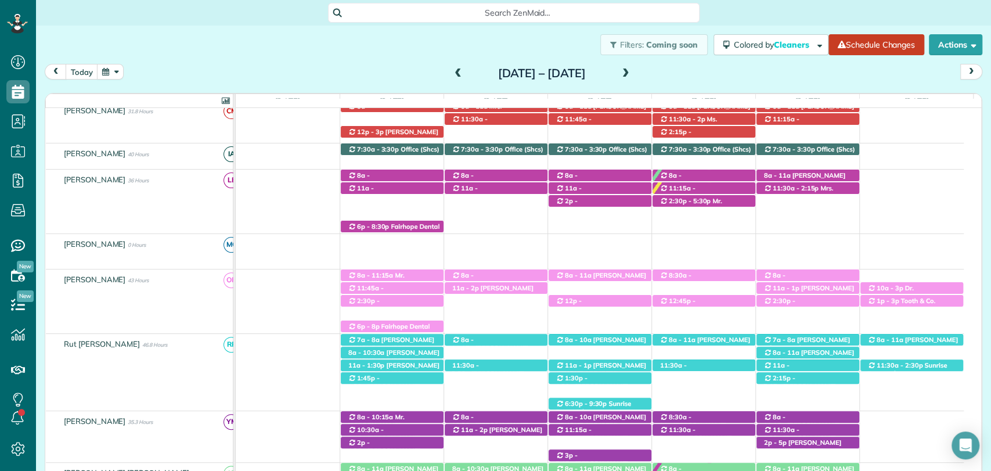
scroll to position [351, 0]
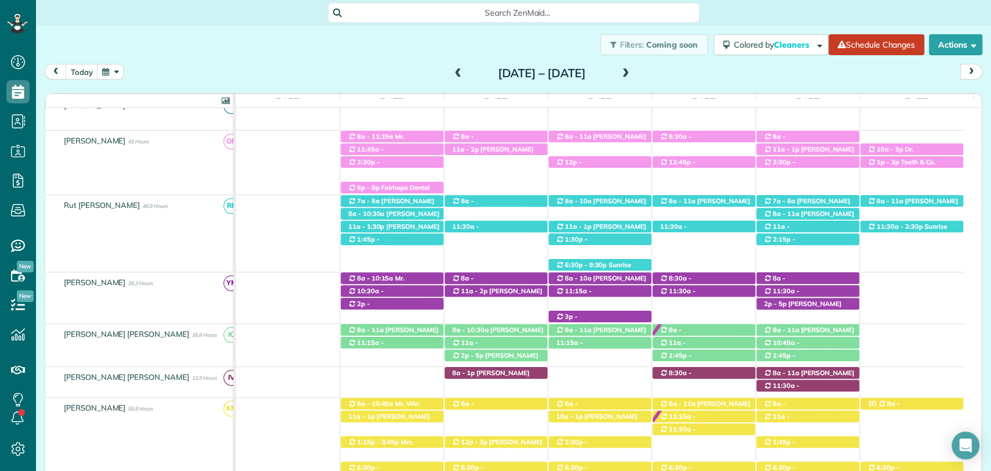
click at [632, 73] on span at bounding box center [626, 74] width 13 height 10
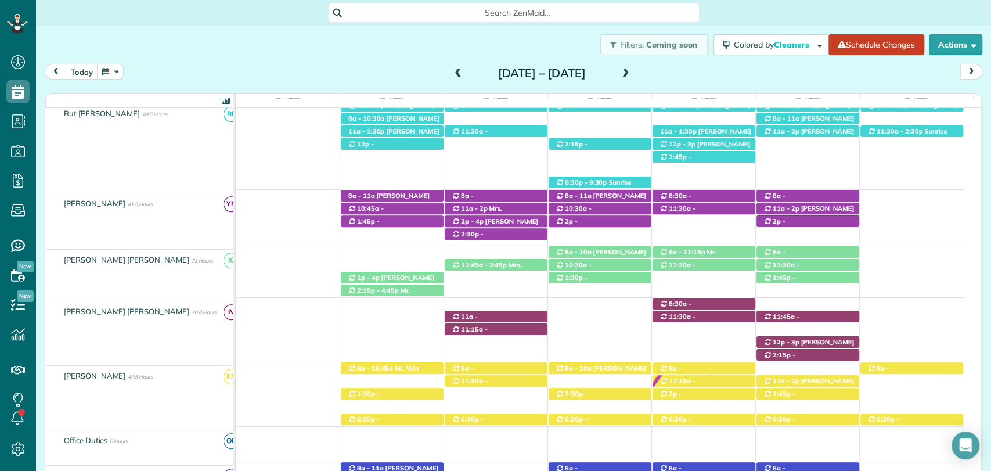
scroll to position [302, 0]
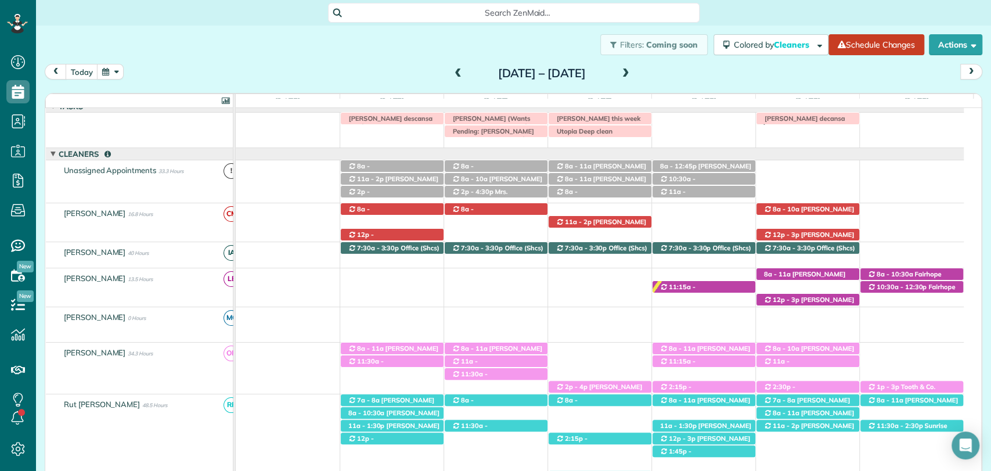
click at [452, 73] on span at bounding box center [458, 74] width 13 height 10
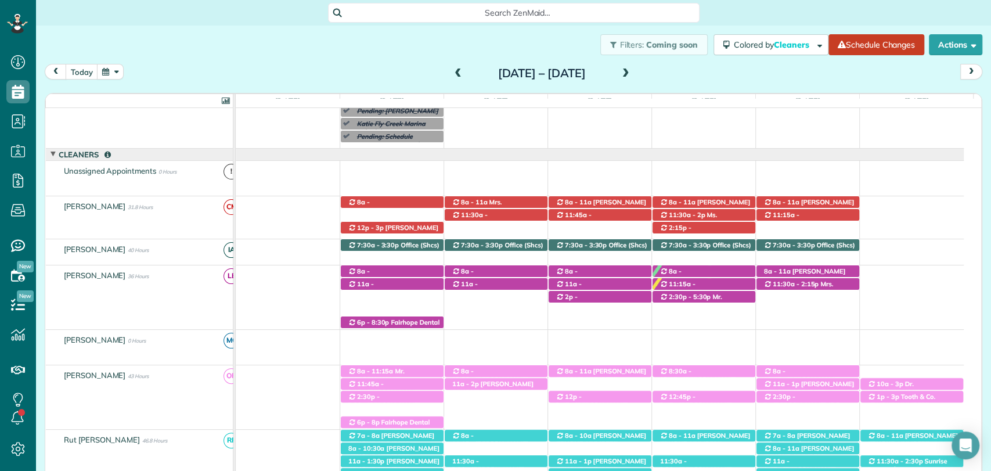
click at [632, 69] on span at bounding box center [626, 74] width 13 height 10
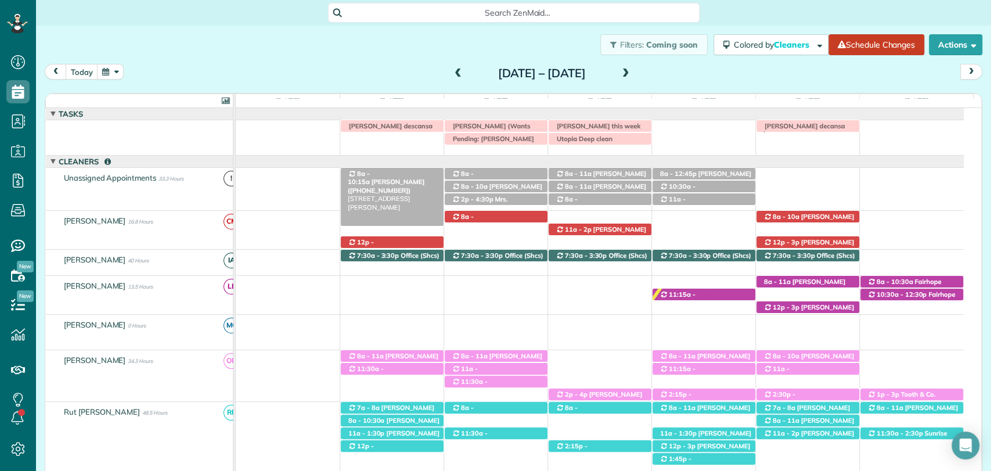
click at [404, 178] on span "NIck Hooper (+15032781618)" at bounding box center [386, 186] width 77 height 16
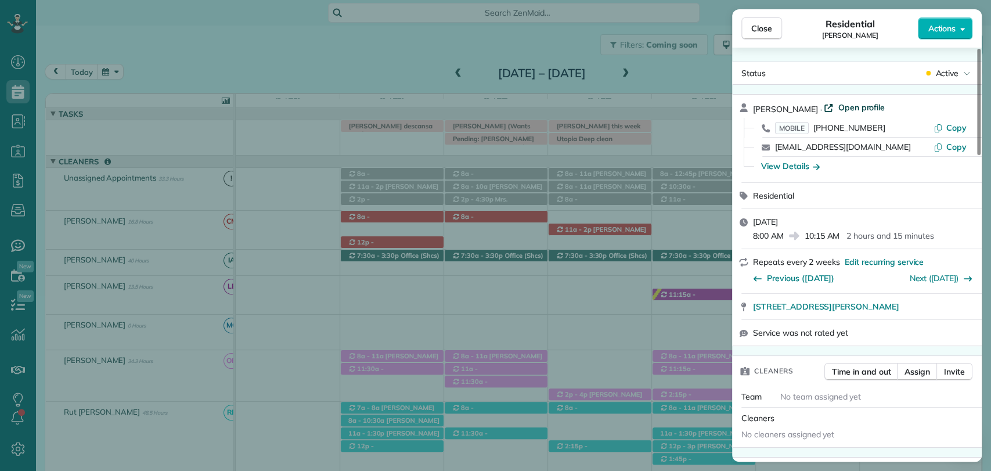
click at [854, 106] on span "Open profile" at bounding box center [861, 108] width 47 height 12
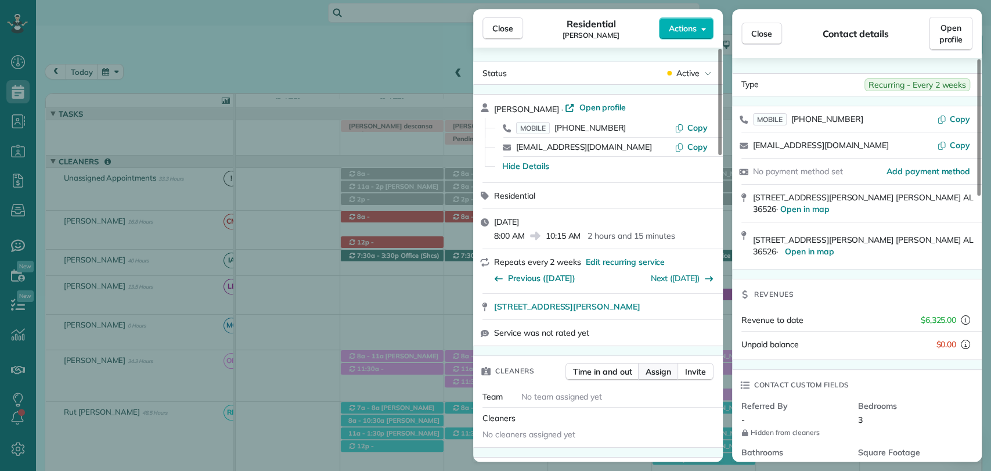
click at [657, 369] on span "Assign" at bounding box center [659, 372] width 26 height 12
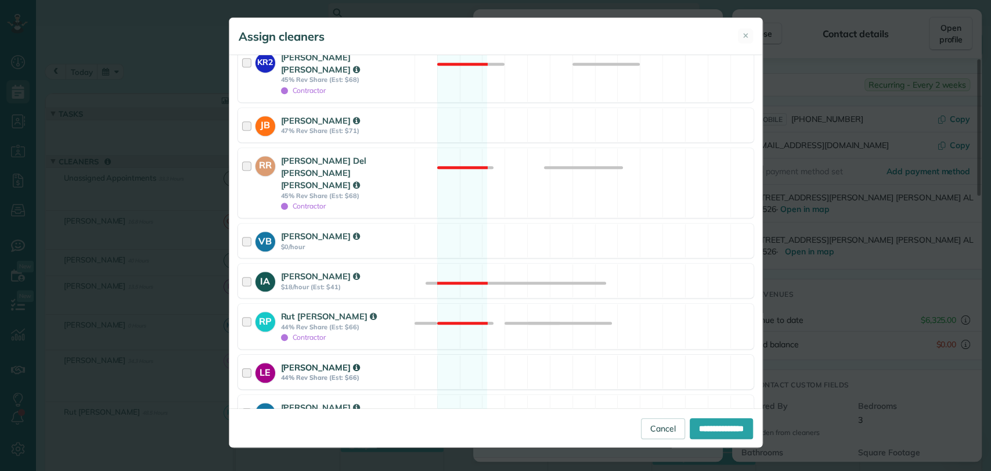
click at [250, 361] on div at bounding box center [248, 371] width 13 height 21
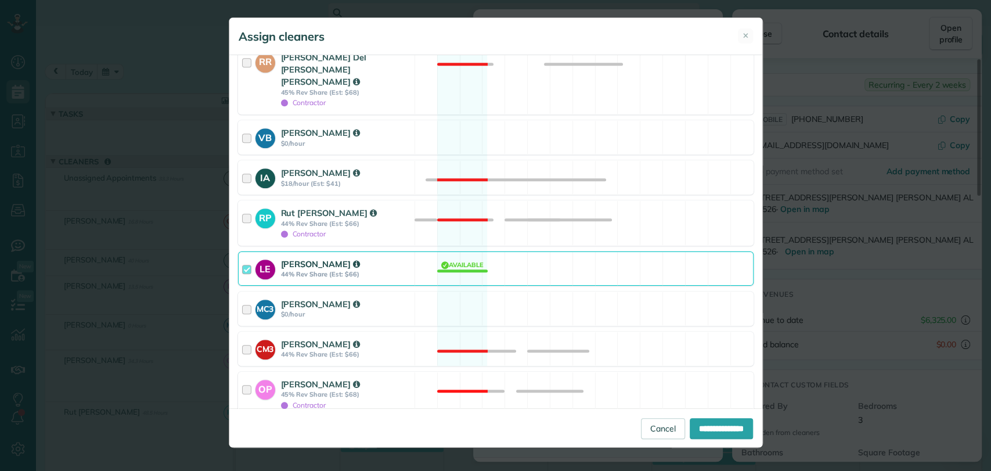
click at [255, 427] on span "Assign selected cleaners to all future appointments in this recurring service?" at bounding box center [392, 432] width 283 height 10
click at [714, 422] on input "**********" at bounding box center [721, 428] width 63 height 21
type input "**********"
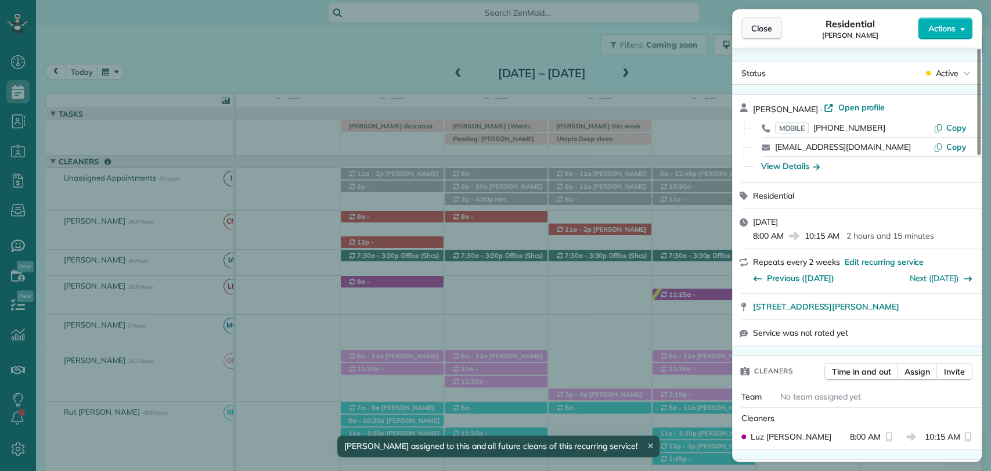
click at [766, 24] on span "Close" at bounding box center [761, 29] width 21 height 12
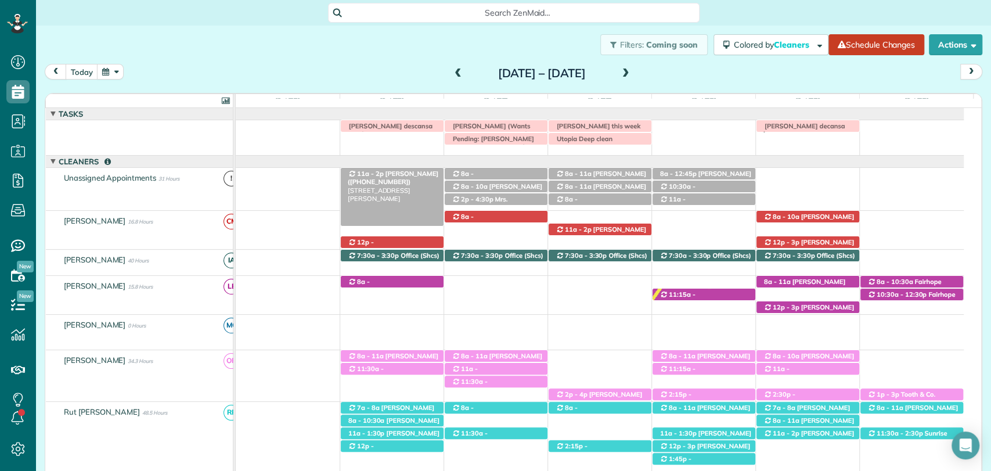
click at [390, 170] on span "Lindsay Wall (+18133952668)" at bounding box center [393, 178] width 91 height 16
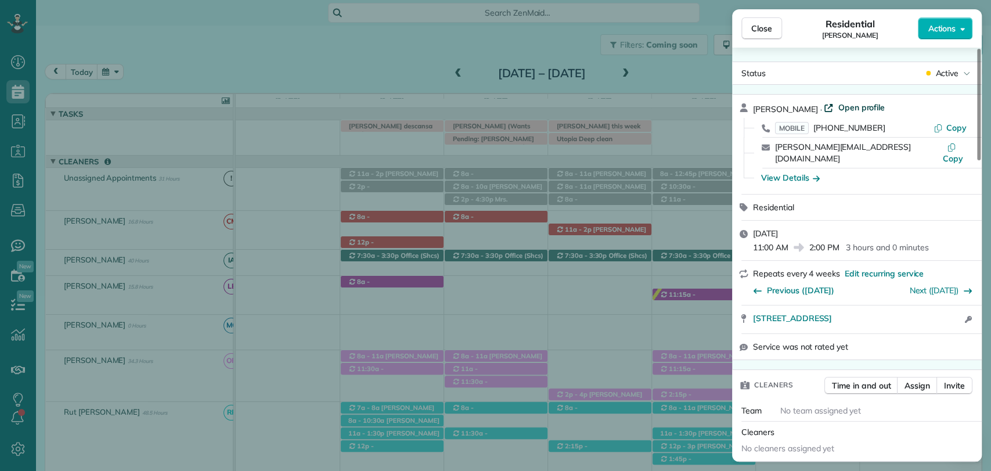
click at [841, 107] on span "Open profile" at bounding box center [861, 108] width 47 height 12
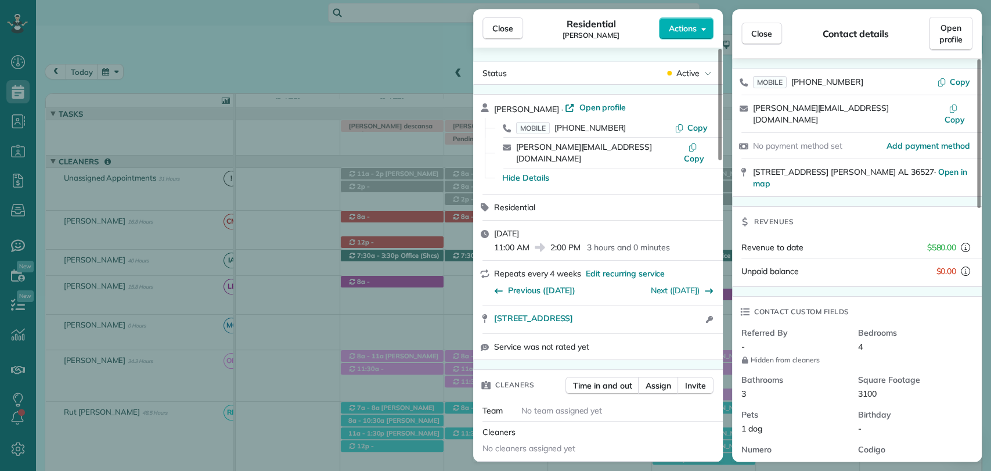
scroll to position [39, 0]
click at [496, 24] on span "Close" at bounding box center [502, 29] width 21 height 12
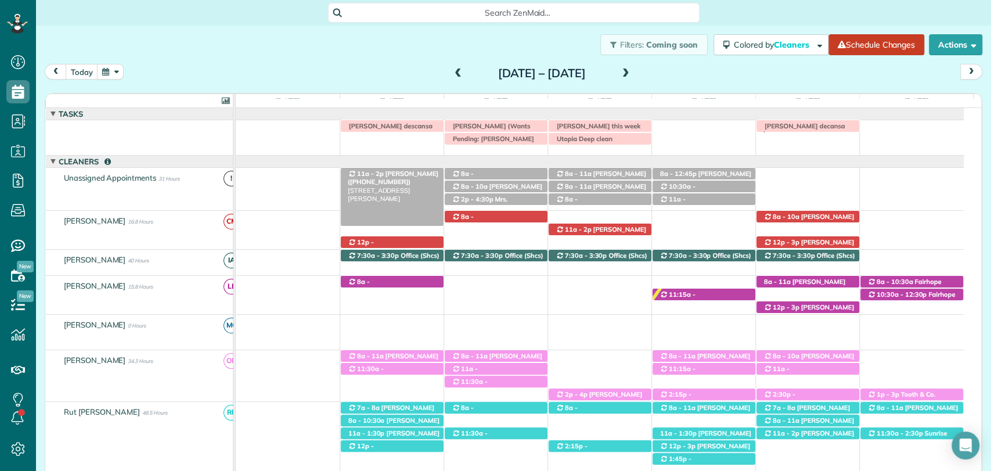
click at [405, 170] on span "Lindsay Wall (+18133952668)" at bounding box center [393, 178] width 91 height 16
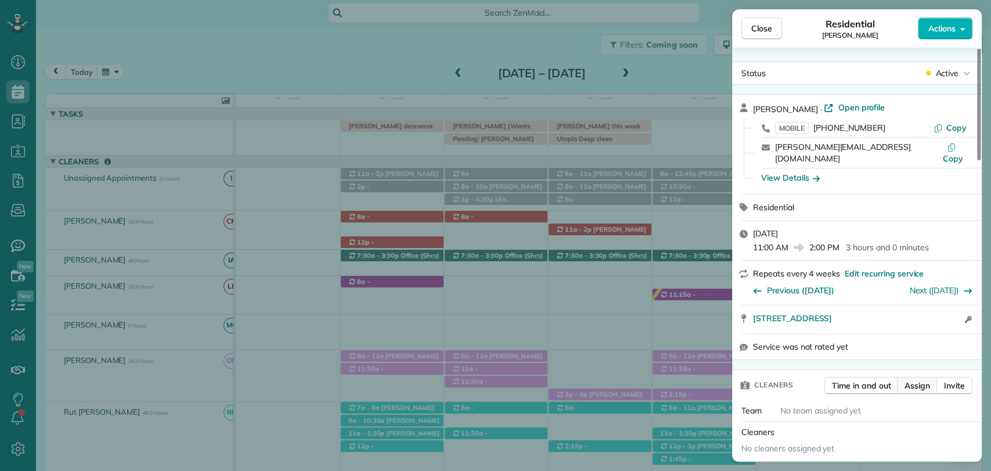
click at [919, 380] on button "Assign" at bounding box center [917, 385] width 41 height 17
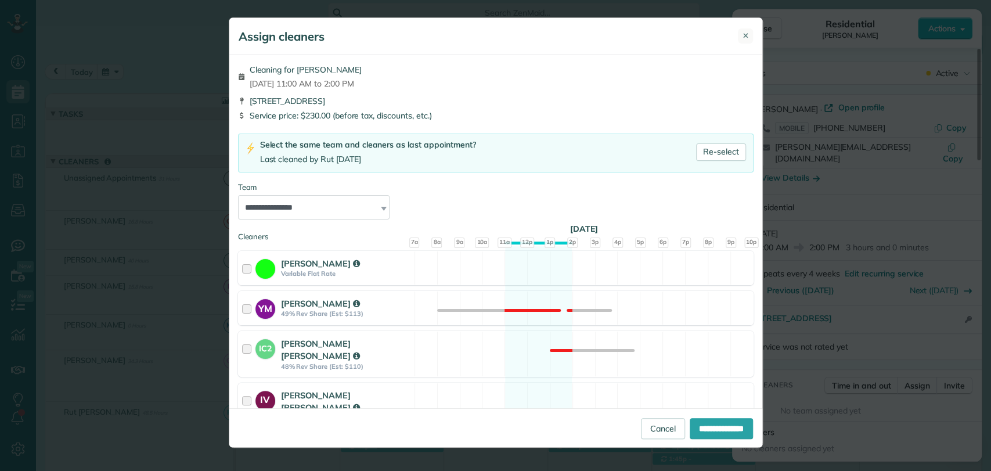
click at [744, 33] on span "✕" at bounding box center [746, 35] width 6 height 11
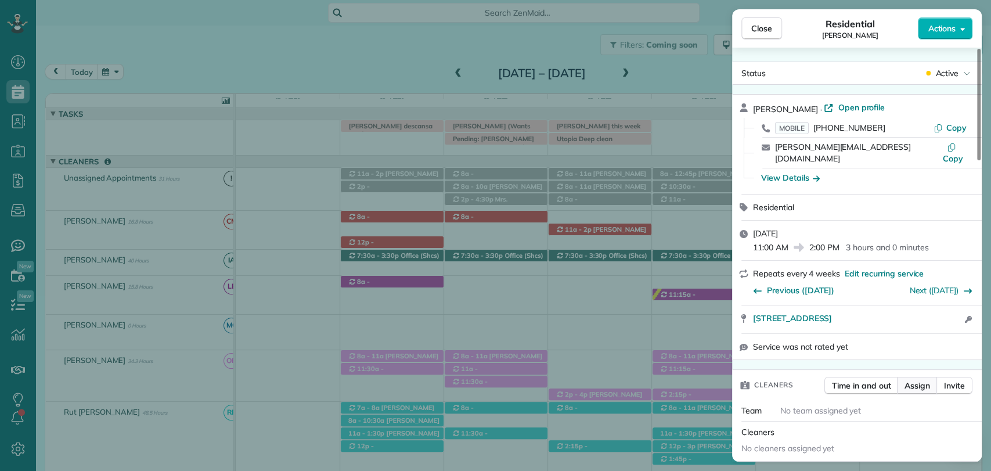
click at [916, 380] on span "Assign" at bounding box center [918, 386] width 26 height 12
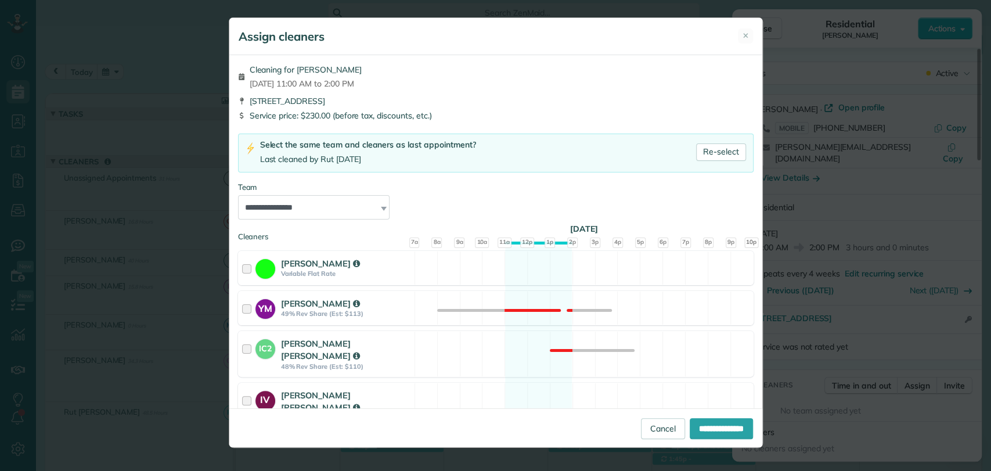
scroll to position [574, 0]
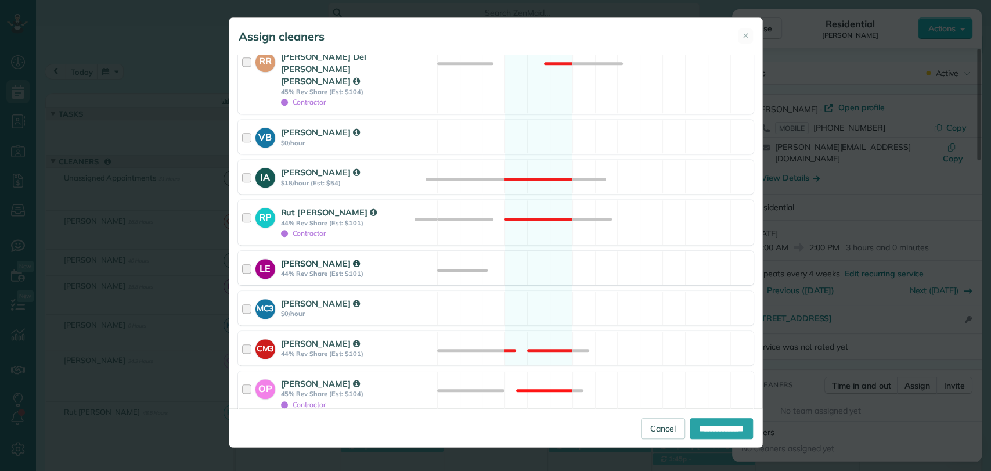
click at [246, 257] on div at bounding box center [248, 267] width 13 height 21
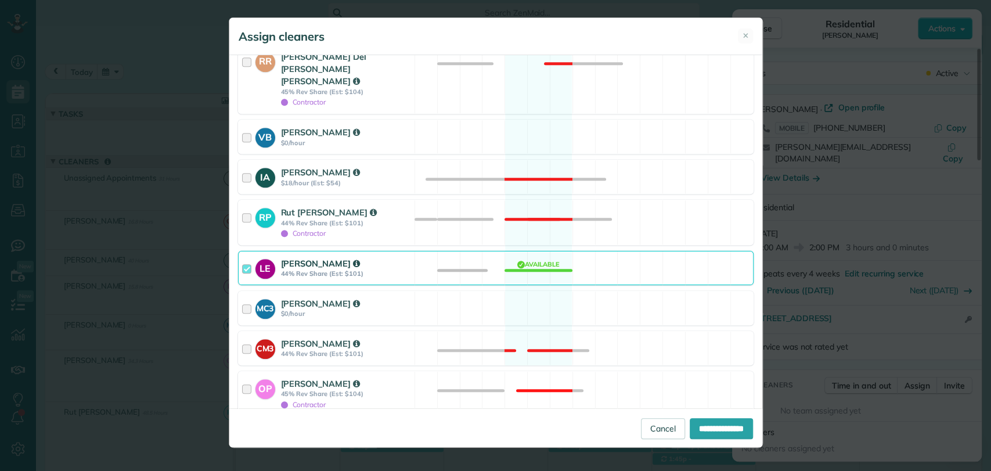
click at [244, 428] on div at bounding box center [242, 432] width 9 height 9
click at [716, 436] on input "**********" at bounding box center [721, 428] width 63 height 21
type input "**********"
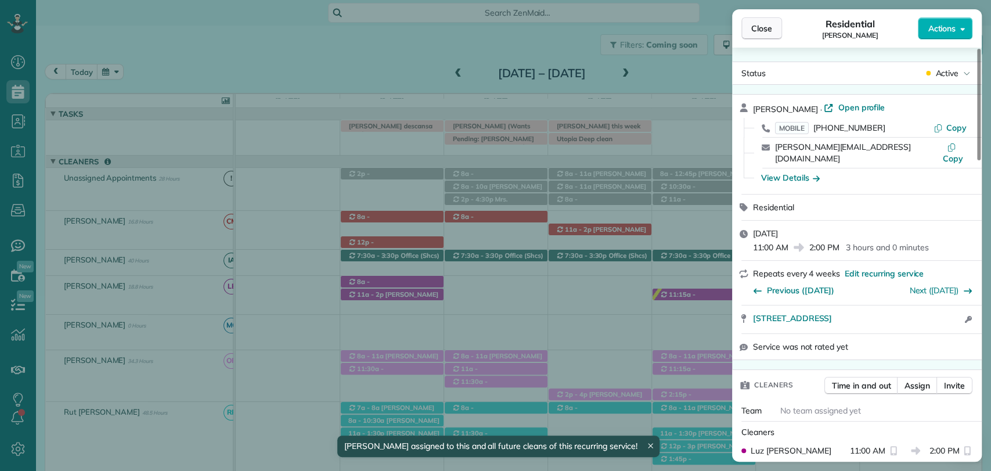
click at [771, 34] on span "Close" at bounding box center [761, 29] width 21 height 12
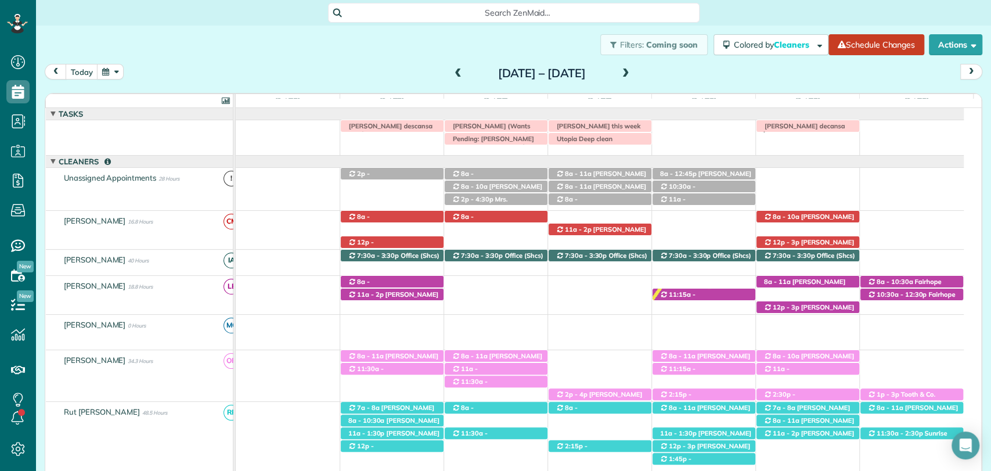
scroll to position [54, 0]
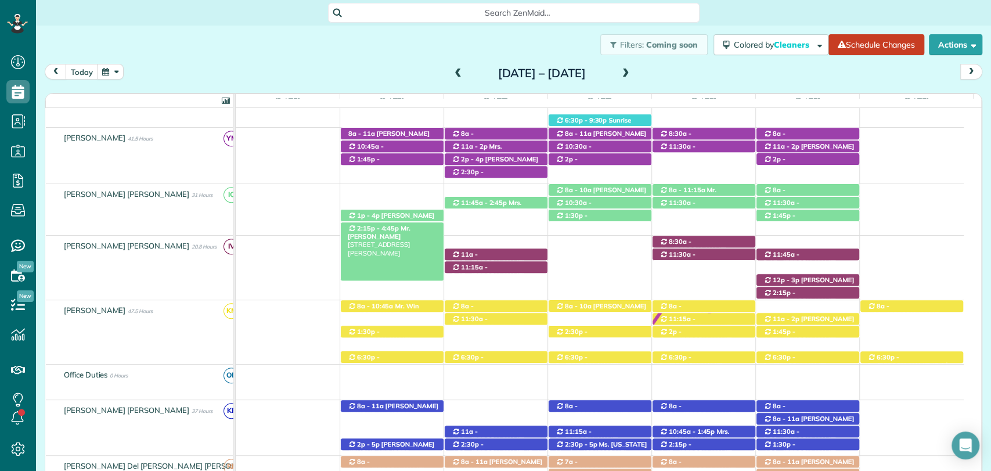
click at [405, 228] on span "Mr. Tom Proctor" at bounding box center [379, 232] width 63 height 16
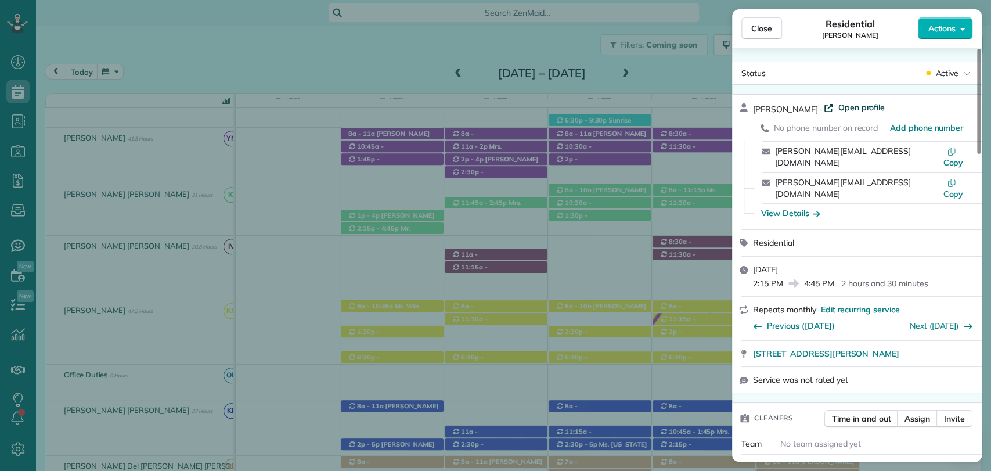
click at [844, 105] on span "Open profile" at bounding box center [861, 108] width 47 height 12
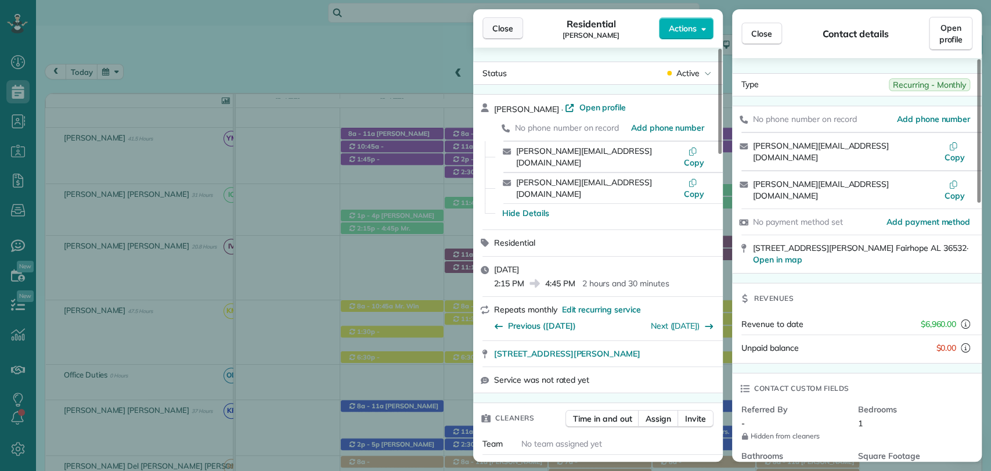
click at [501, 27] on span "Close" at bounding box center [502, 29] width 21 height 12
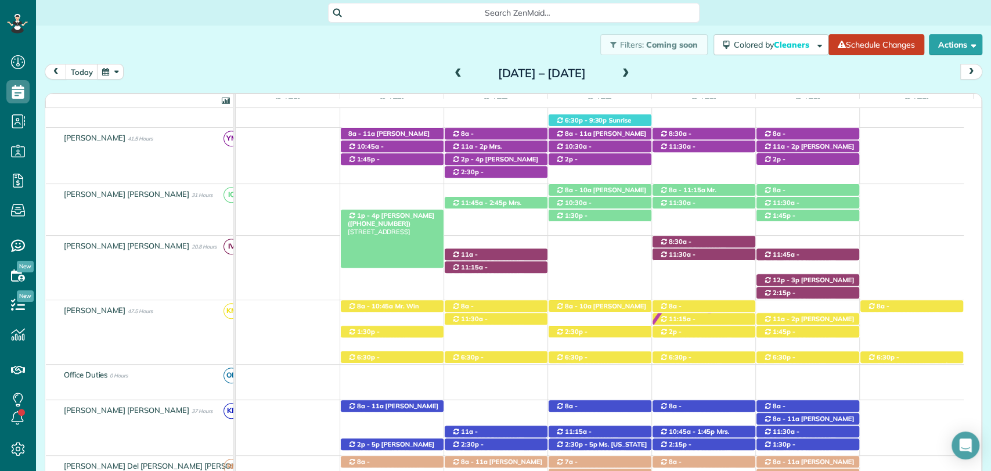
click at [395, 213] on span "Angie Garner (+12055334205)" at bounding box center [391, 219] width 87 height 16
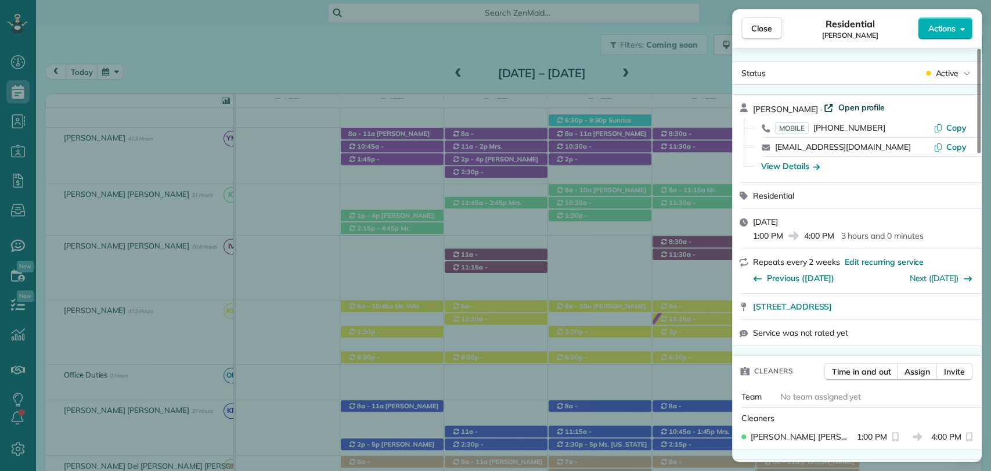
click at [853, 109] on span "Open profile" at bounding box center [861, 108] width 47 height 12
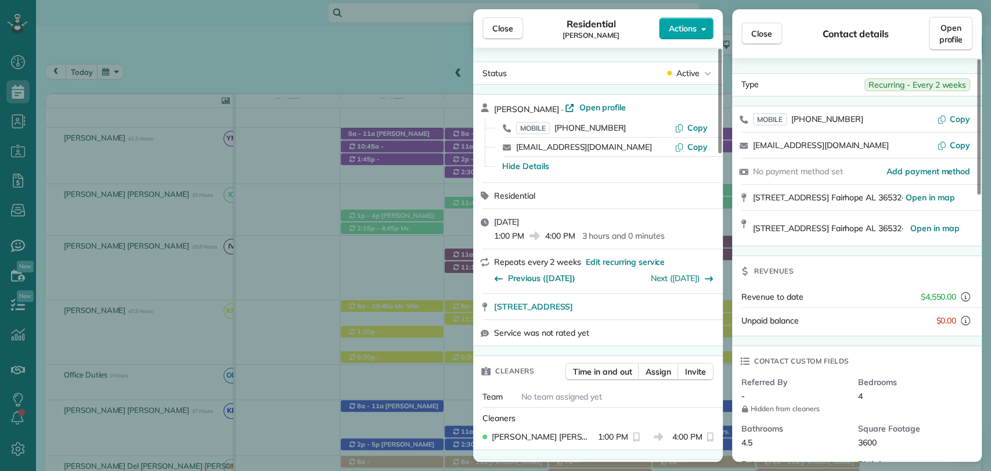
click at [671, 29] on span "Actions" at bounding box center [683, 29] width 28 height 12
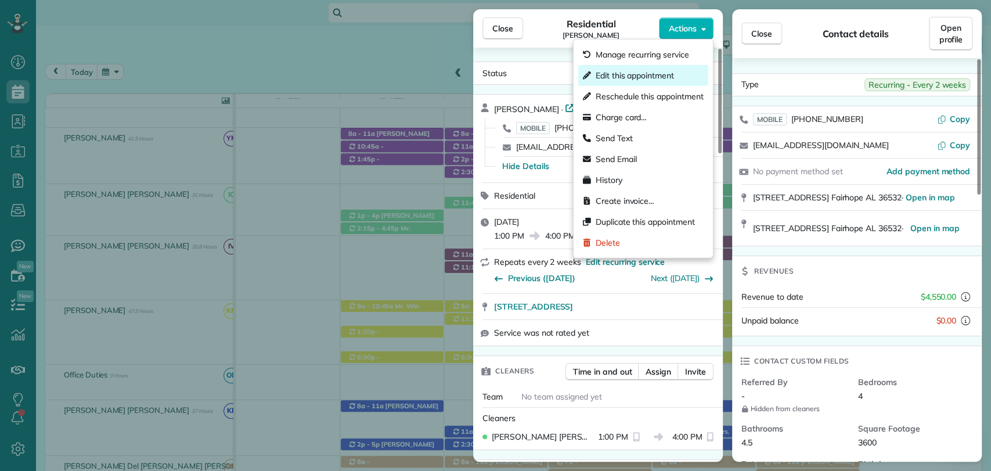
click at [644, 71] on span "Edit this appointment" at bounding box center [635, 76] width 78 height 12
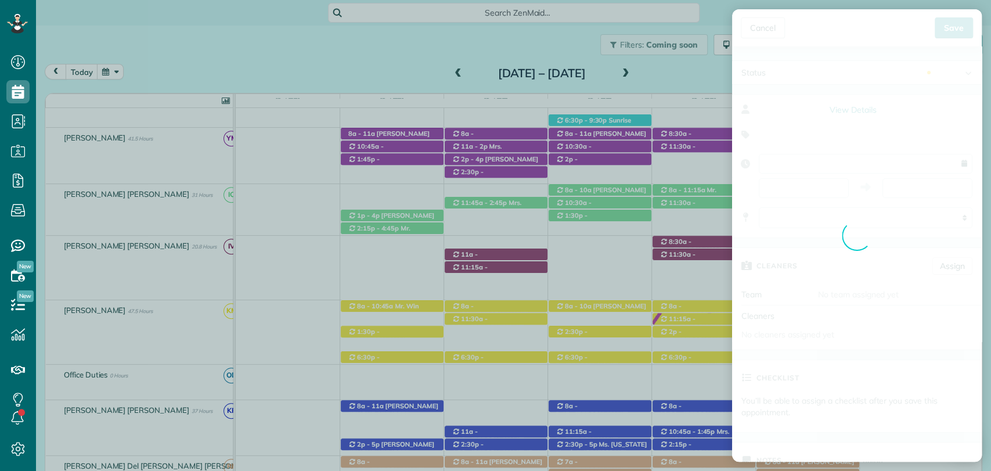
type input "**********"
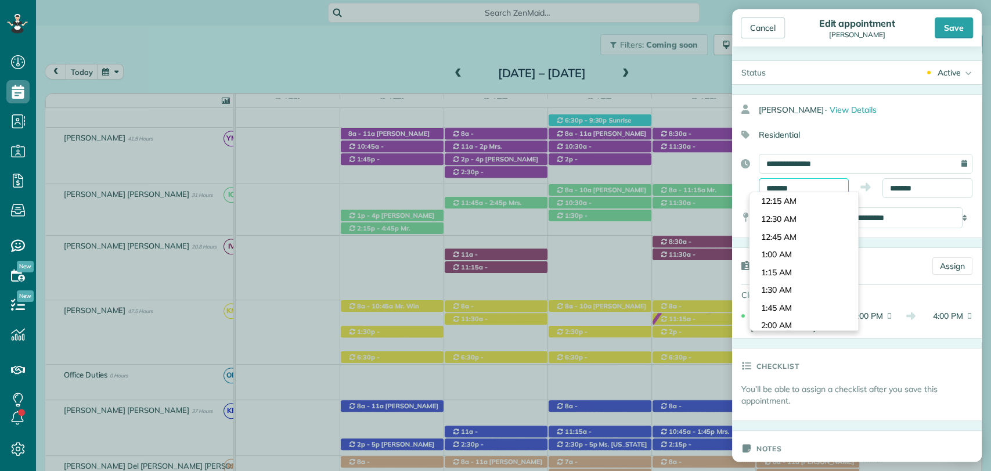
click at [791, 189] on input "*******" at bounding box center [804, 188] width 90 height 20
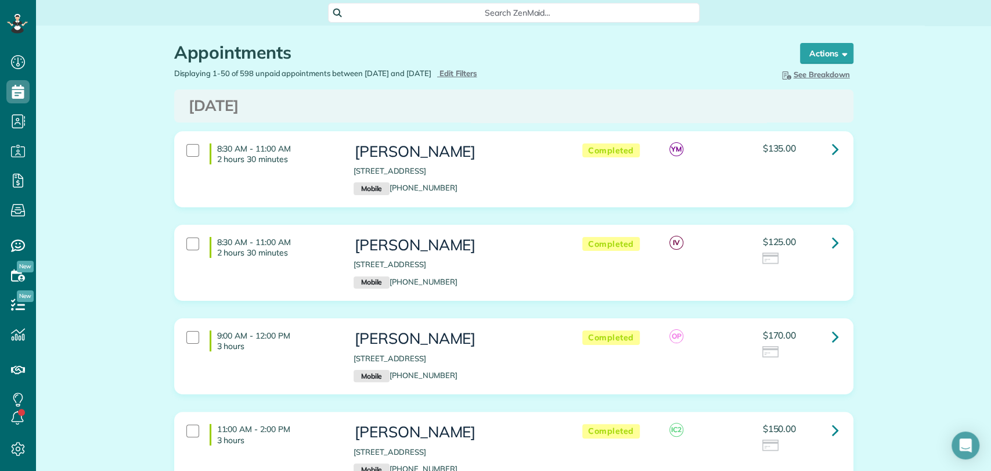
click at [459, 12] on span "Search ZenMaid…" at bounding box center [517, 13] width 353 height 12
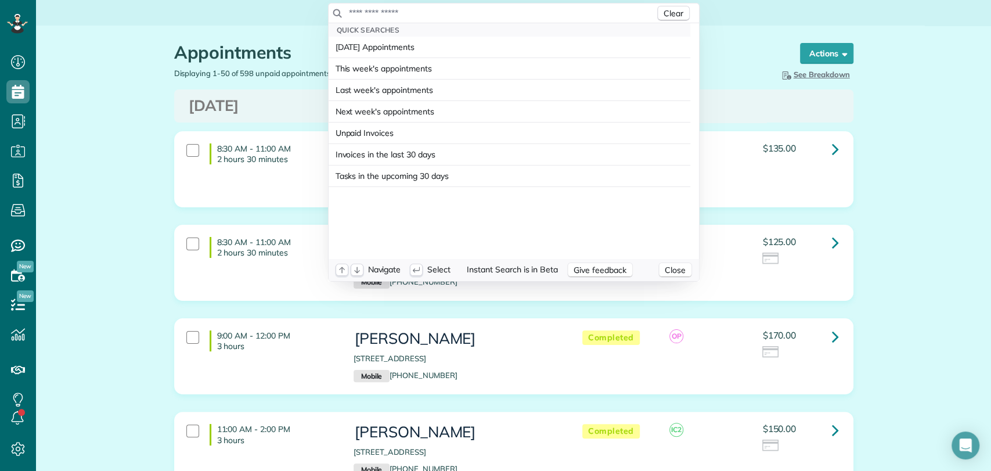
click at [459, 12] on input "text" at bounding box center [501, 13] width 307 height 12
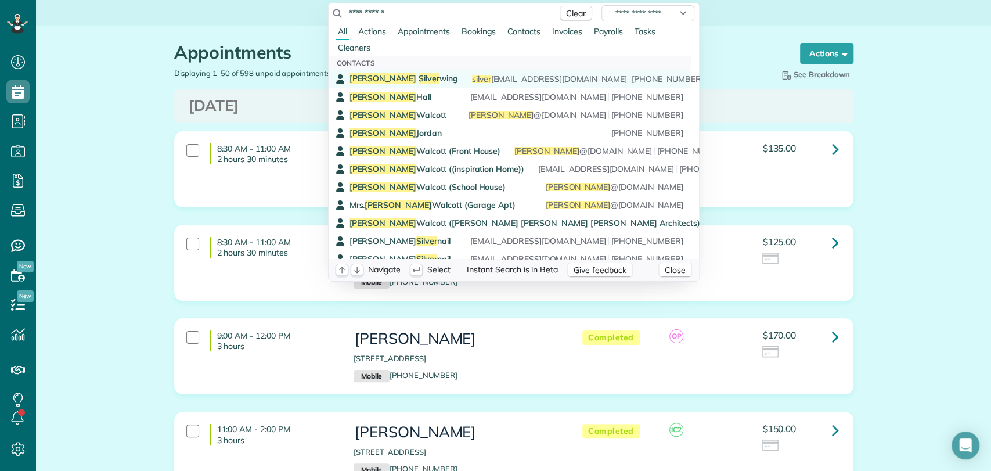
type input "**********"
click at [419, 80] on span "Silver" at bounding box center [429, 78] width 21 height 10
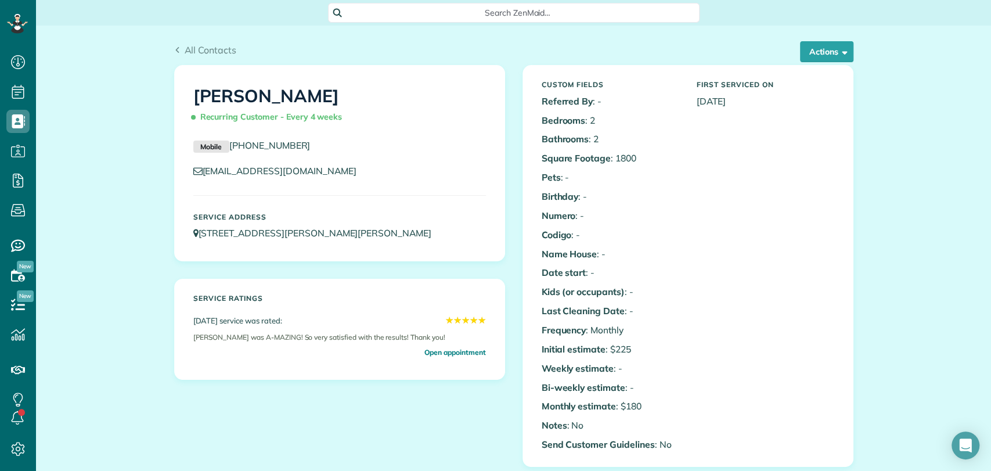
click at [440, 6] on div "Search ZenMaid…" at bounding box center [514, 13] width 372 height 20
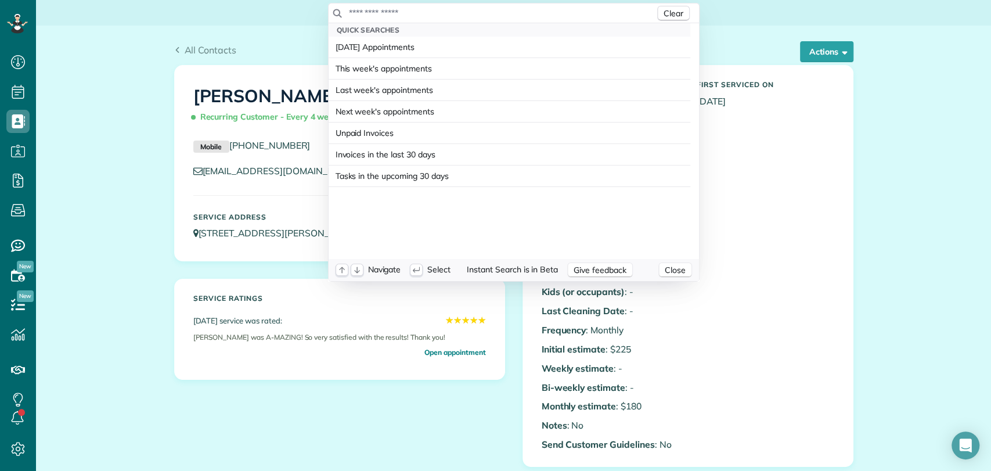
click at [440, 6] on div "Clear" at bounding box center [514, 13] width 370 height 20
click at [441, 28] on div "Quick Searches" at bounding box center [510, 29] width 362 height 13
click at [424, 15] on input "text" at bounding box center [501, 13] width 307 height 12
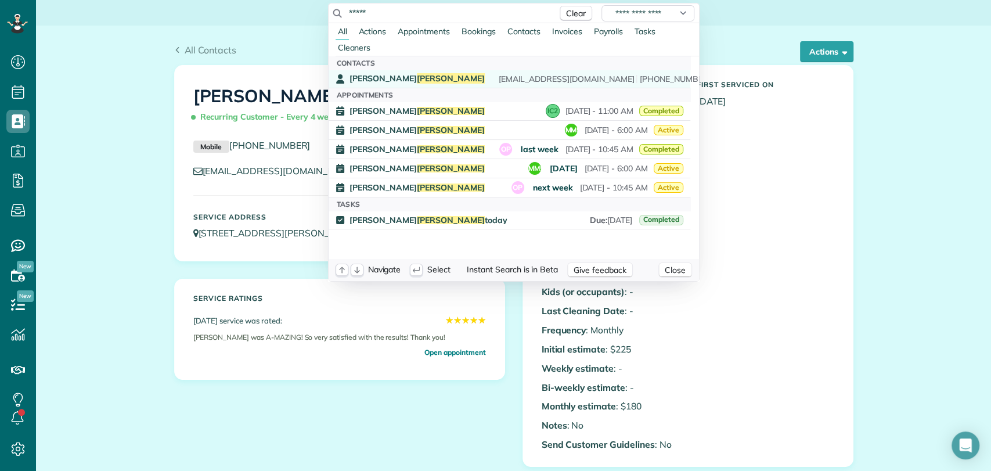
type input "*****"
click at [405, 75] on div "Tamera Hazen talyha@bellsouth.net (770) 655-3630" at bounding box center [518, 78] width 337 height 11
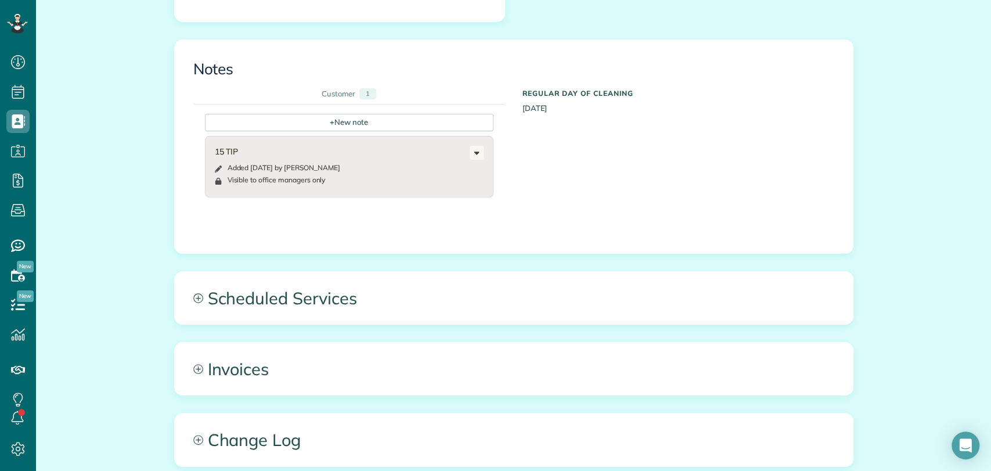
scroll to position [516, 0]
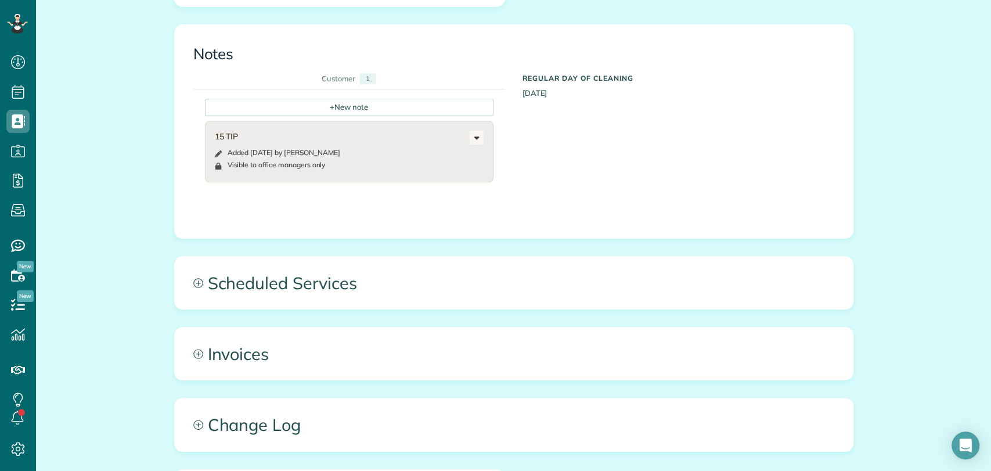
click at [300, 323] on div "All Contacts Actions Edit Add Appointment Recent Activity Send Email Update Cus…" at bounding box center [513, 76] width 697 height 1134
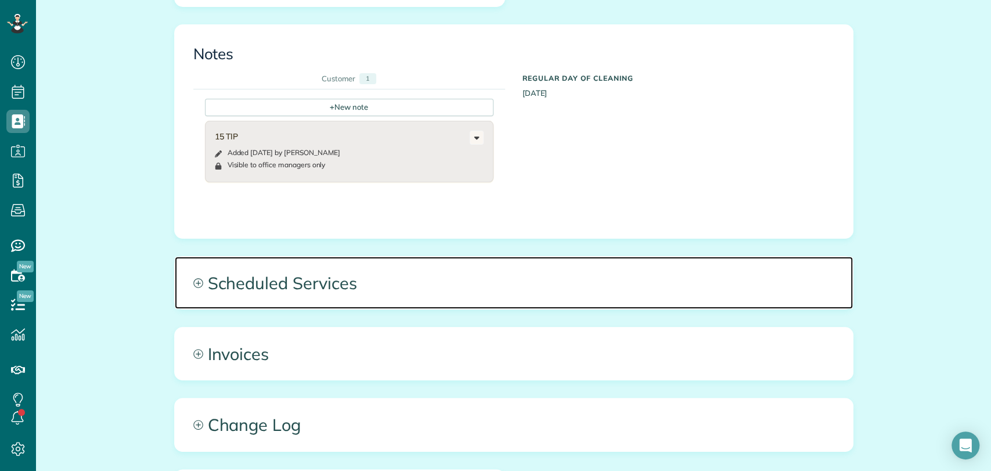
click at [323, 276] on span "Scheduled Services" at bounding box center [514, 283] width 678 height 52
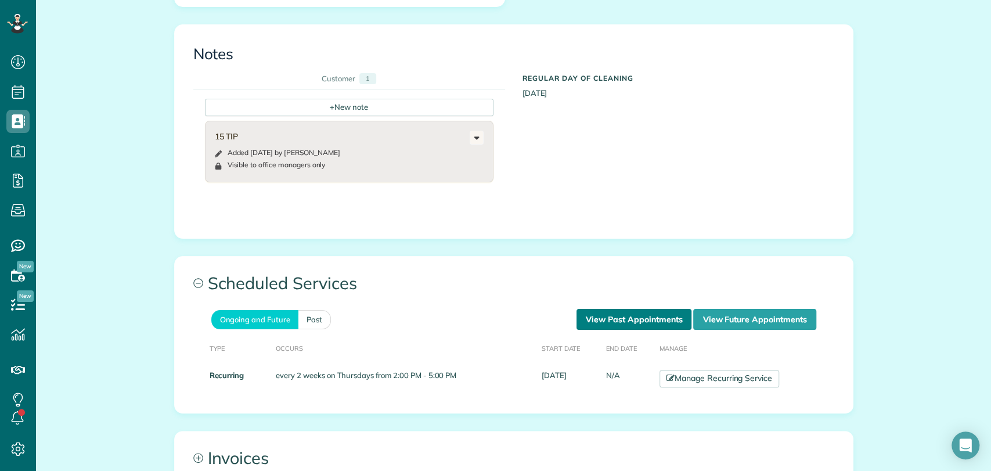
click at [613, 316] on link "View Past Appointments" at bounding box center [634, 319] width 115 height 21
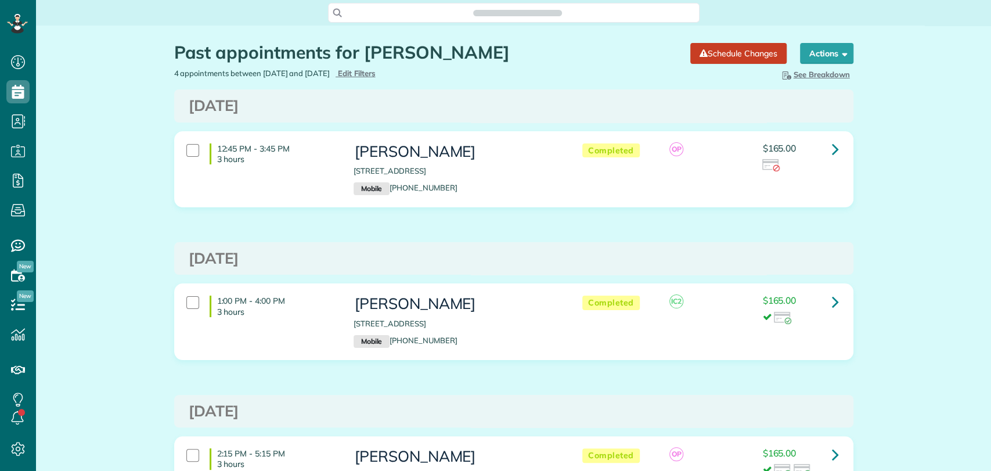
scroll to position [5, 5]
click at [368, 239] on div "[DATE] 12:45 PM - 3:45 PM 3 hours [PERSON_NAME] [STREET_ADDRESS] Mobile [PHONE_…" at bounding box center [513, 385] width 679 height 593
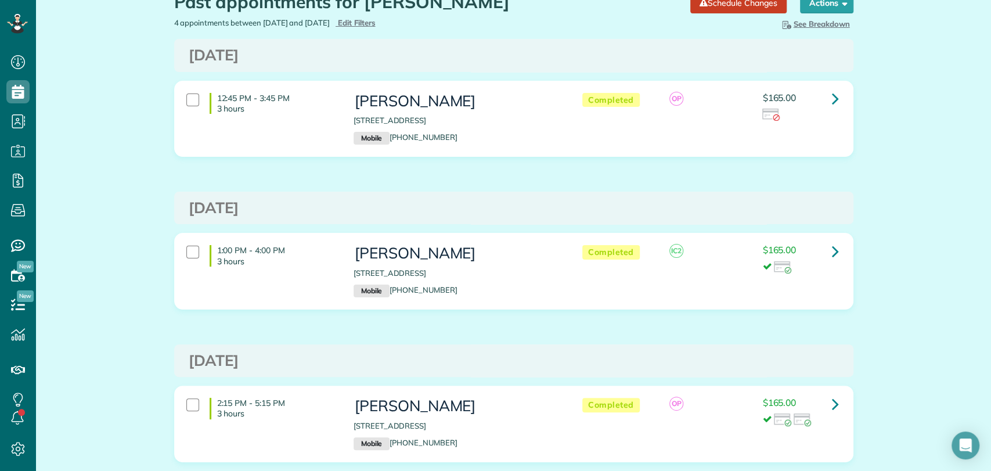
scroll to position [51, 0]
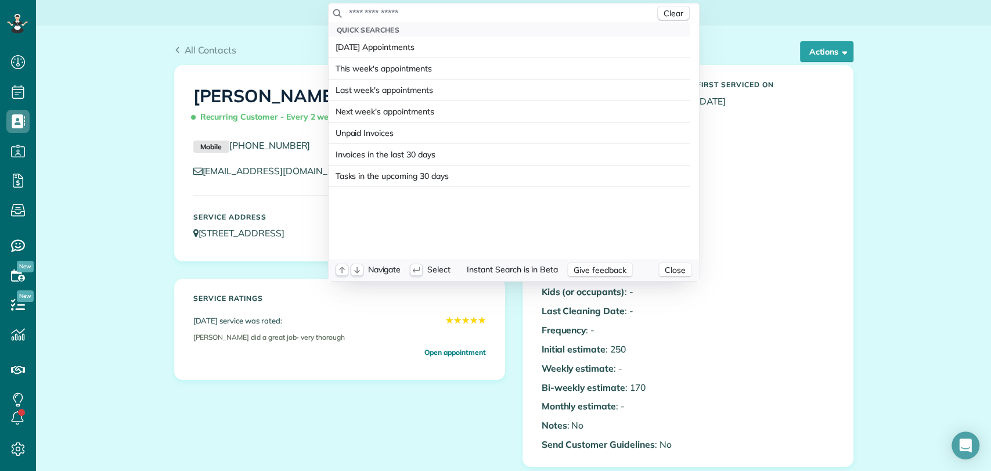
scroll to position [5, 5]
click at [350, 11] on input "text" at bounding box center [501, 13] width 307 height 12
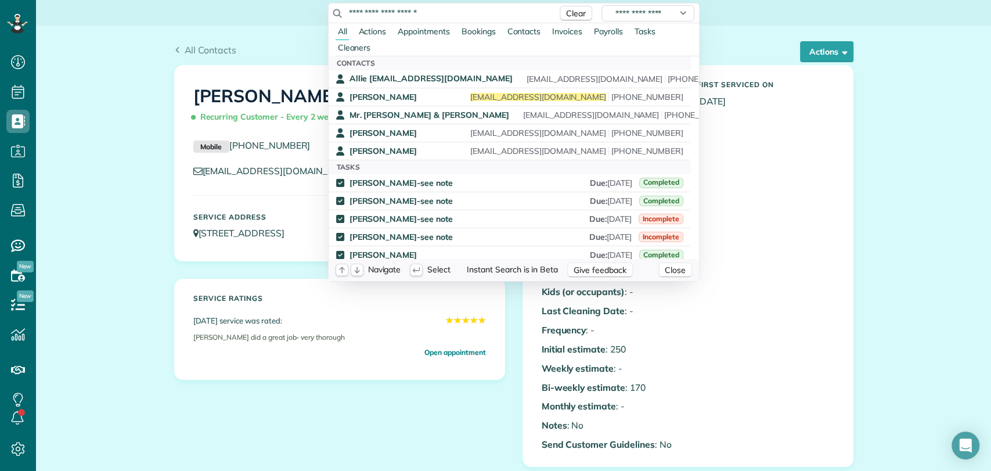
type input "**********"
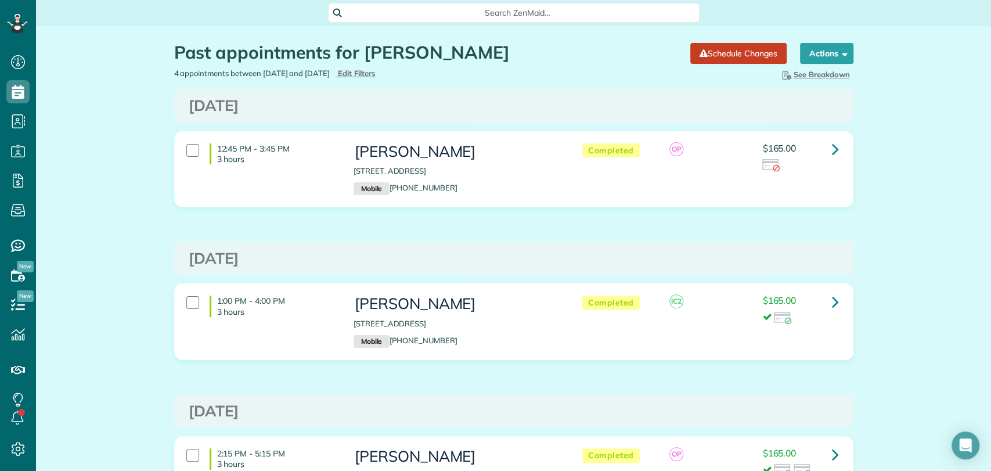
scroll to position [5, 5]
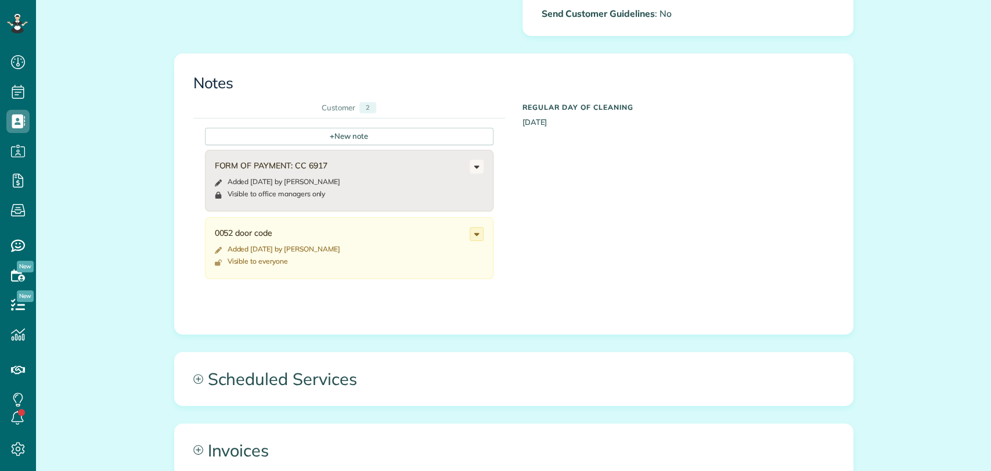
scroll to position [436, 0]
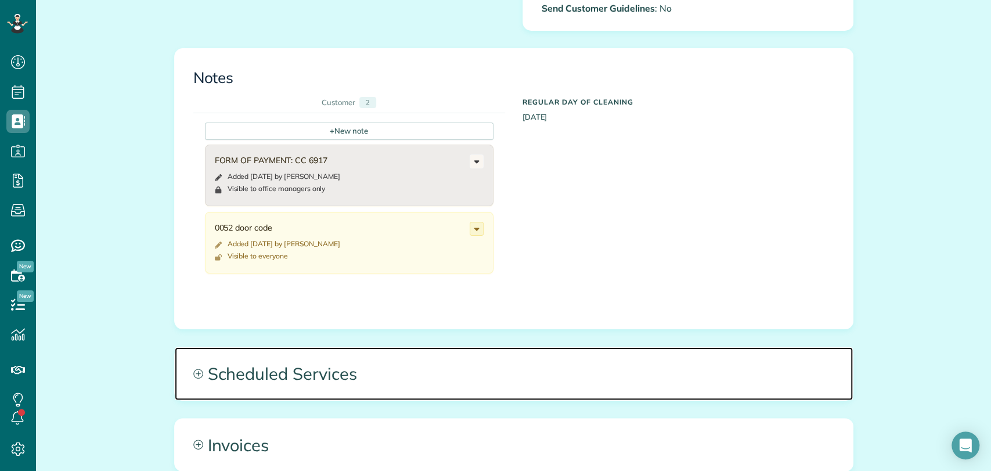
click at [376, 367] on span "Scheduled Services" at bounding box center [514, 373] width 678 height 52
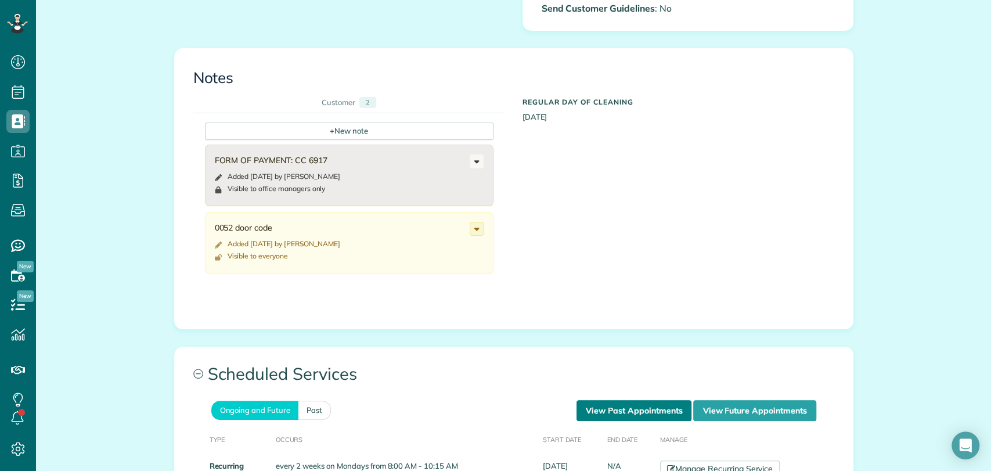
click at [635, 405] on link "View Past Appointments" at bounding box center [634, 410] width 115 height 21
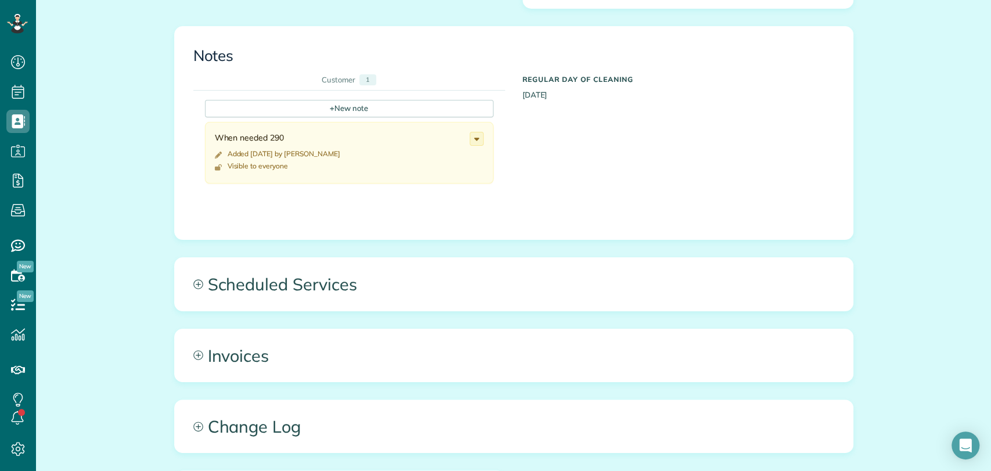
scroll to position [472, 0]
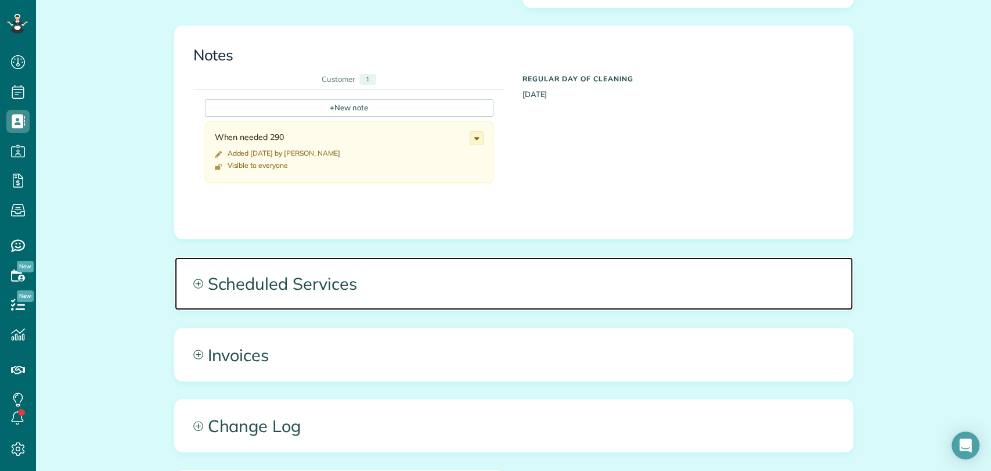
click at [359, 265] on span "Scheduled Services" at bounding box center [514, 283] width 678 height 52
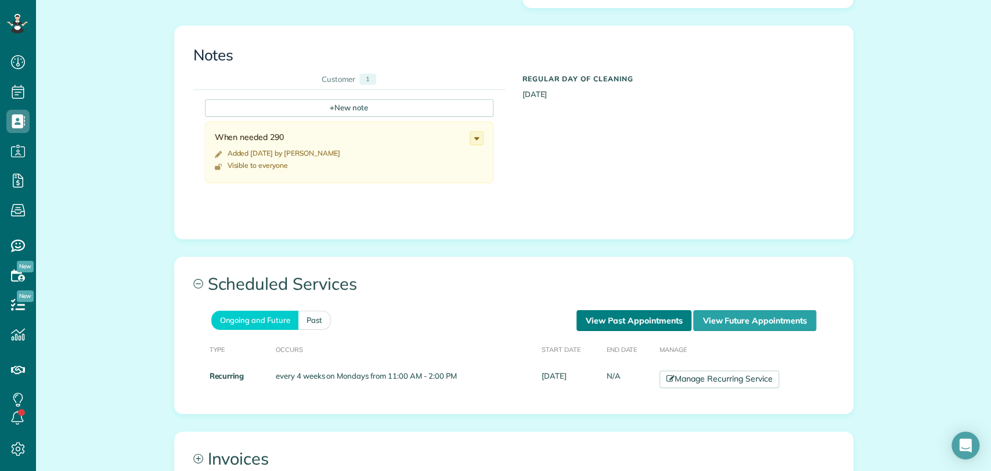
click at [634, 322] on link "View Past Appointments" at bounding box center [634, 320] width 115 height 21
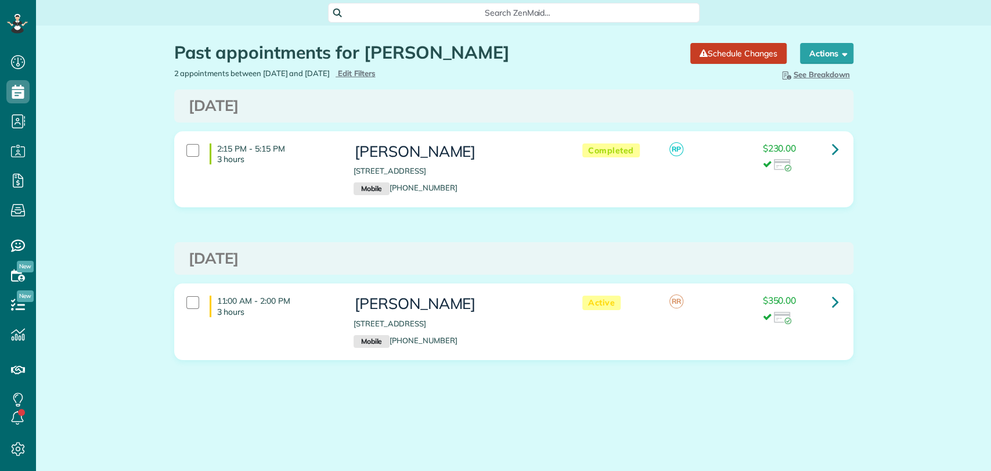
type input "**********"
click at [376, 77] on span "Edit Filters" at bounding box center [357, 73] width 38 height 9
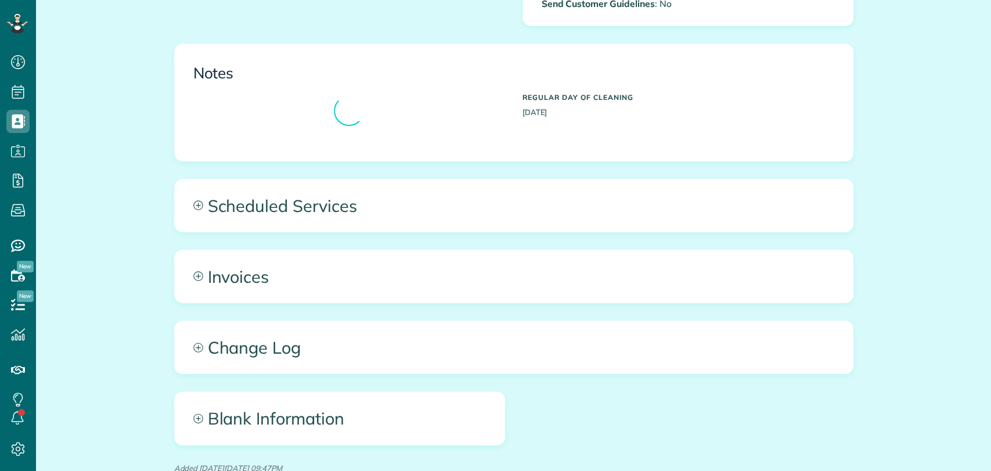
scroll to position [474, 0]
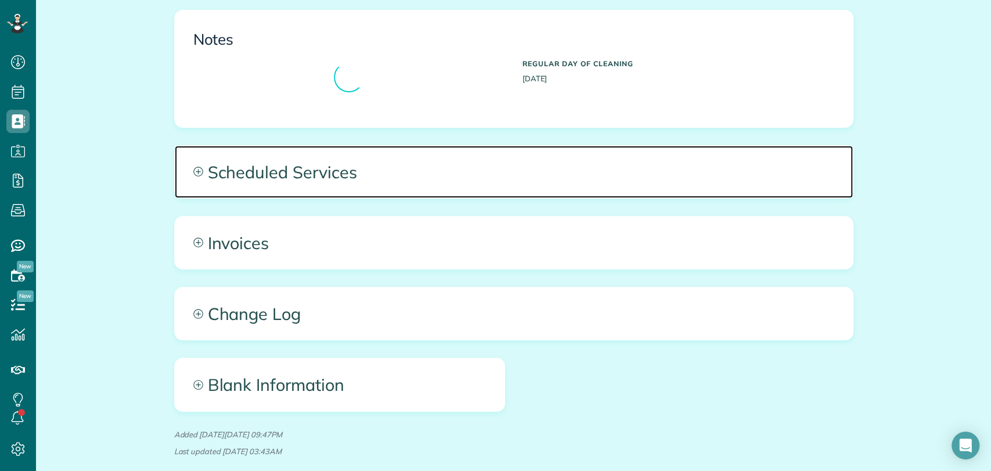
click at [361, 175] on span "Scheduled Services" at bounding box center [514, 172] width 678 height 52
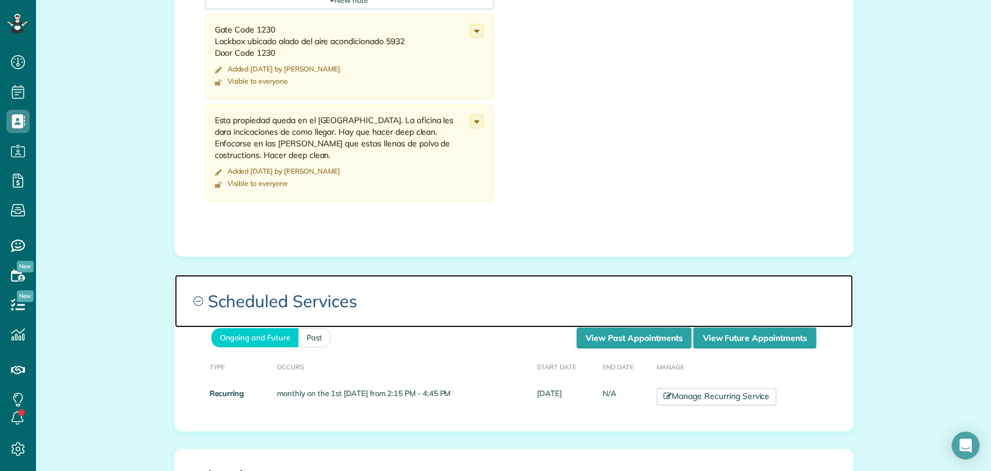
scroll to position [570, 0]
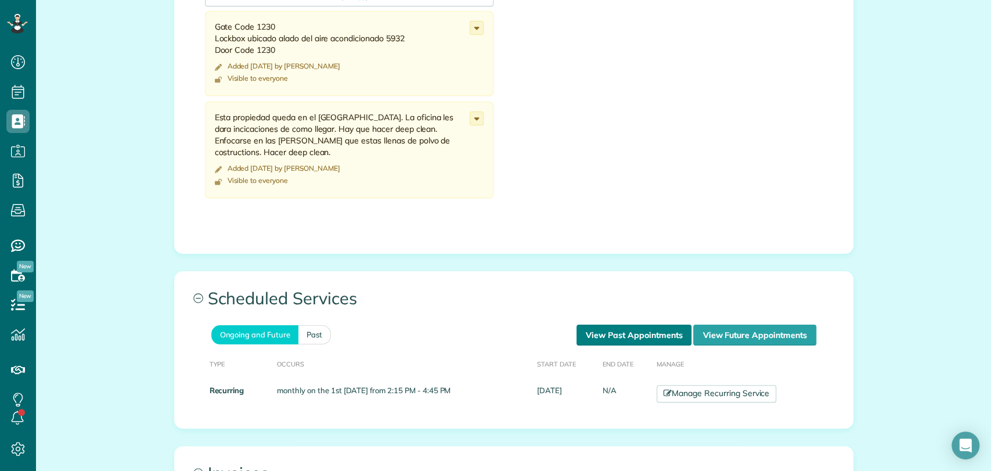
click at [617, 333] on link "View Past Appointments" at bounding box center [634, 335] width 115 height 21
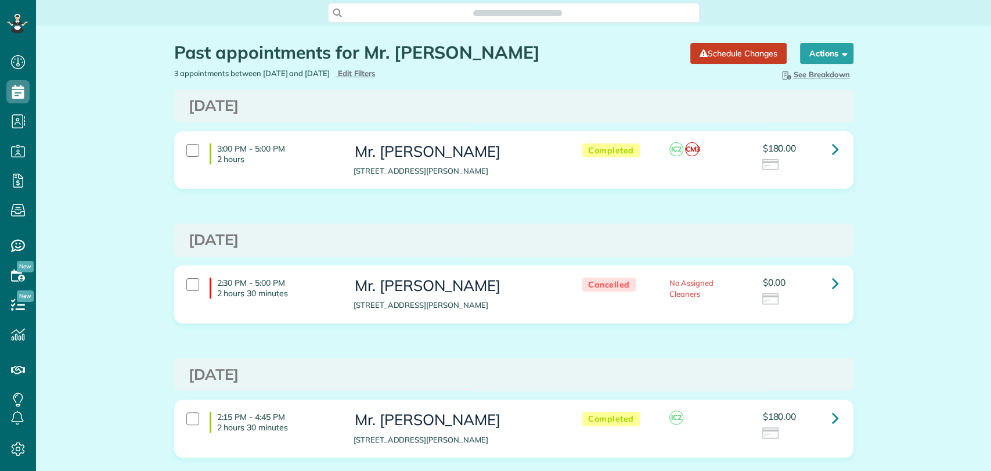
scroll to position [5, 5]
click at [578, 266] on div "2:30 PM - 5:00 PM 2 hours 30 minutes Mr. [PERSON_NAME] [STREET_ADDRESS][PERSON_…" at bounding box center [514, 294] width 678 height 57
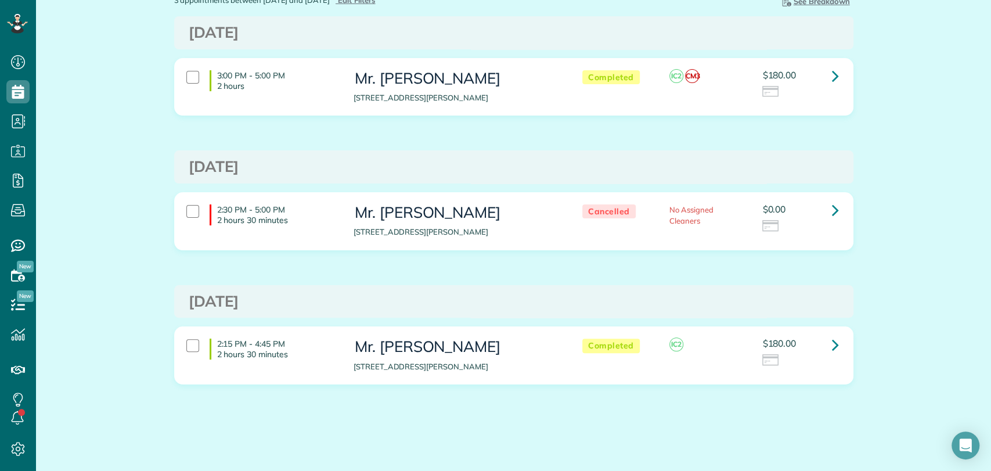
scroll to position [0, 0]
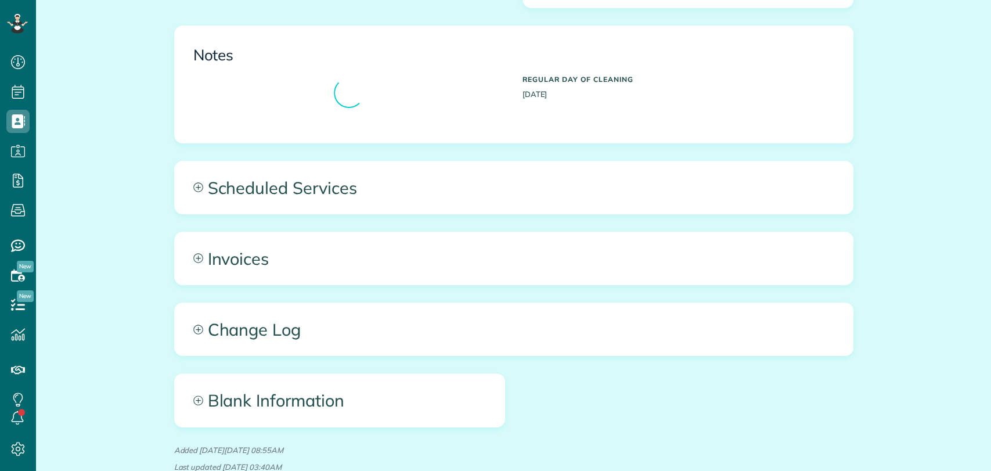
scroll to position [459, 0]
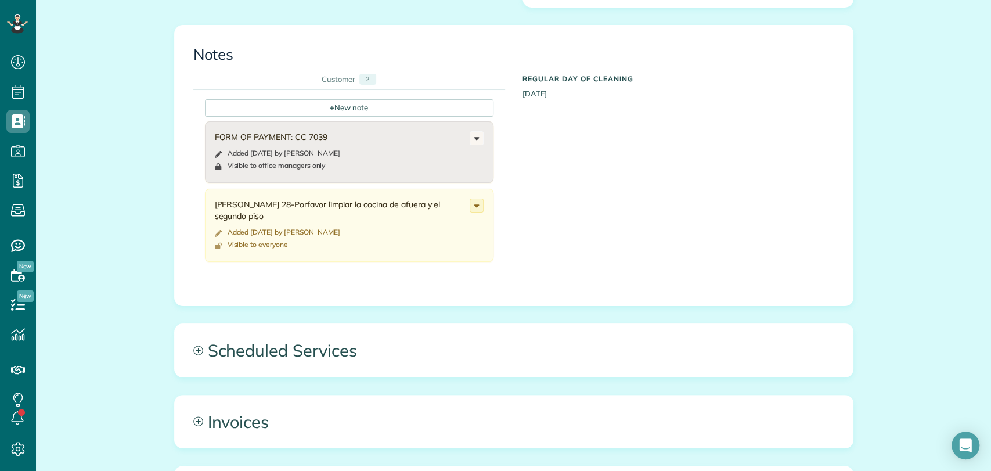
click at [355, 322] on div "All Contacts Actions Edit Add Appointment Recent Activity Send Email Show Past …" at bounding box center [513, 138] width 697 height 1144
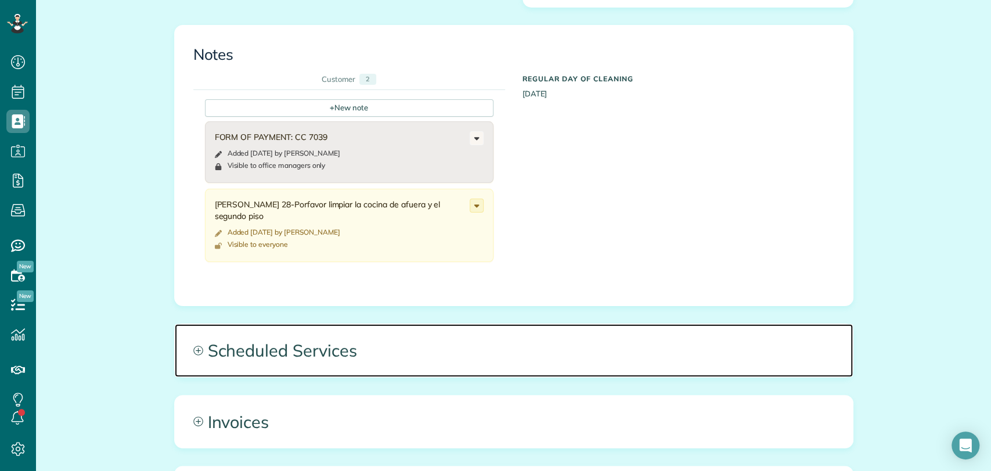
click at [381, 375] on span "Scheduled Services" at bounding box center [514, 350] width 678 height 52
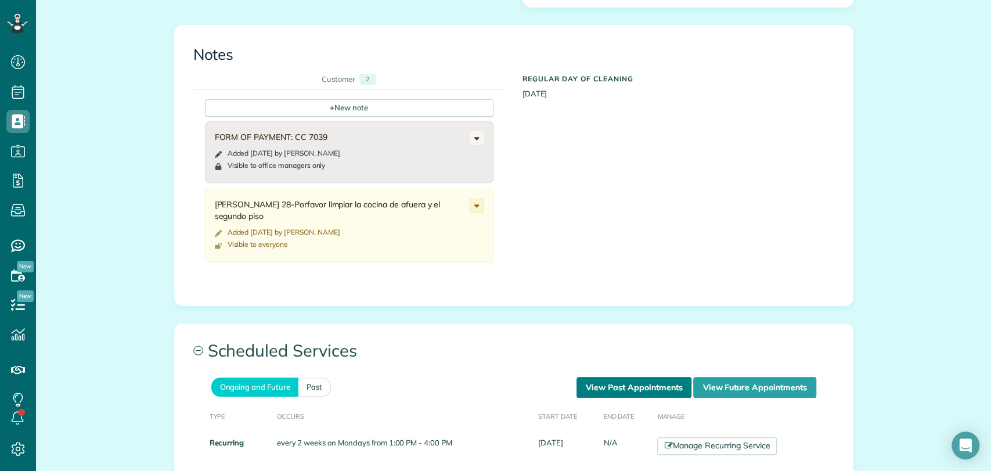
click at [650, 387] on link "View Past Appointments" at bounding box center [634, 387] width 115 height 21
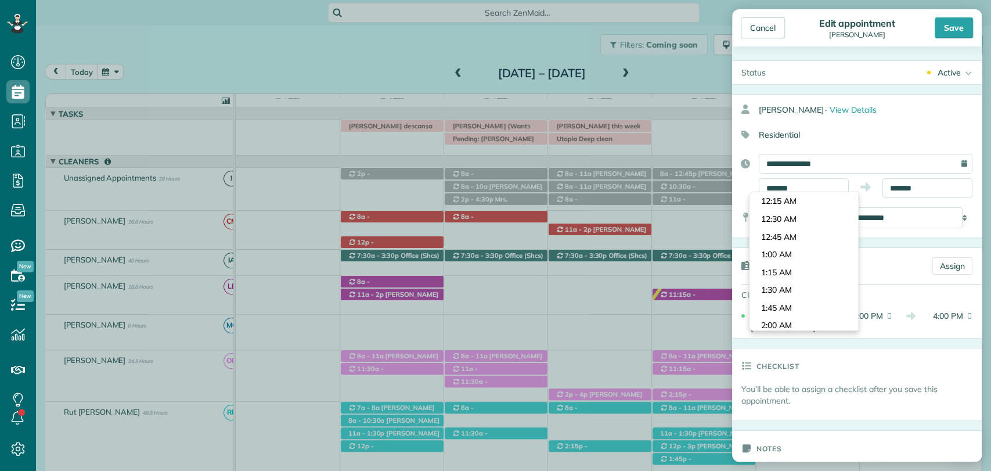
scroll to position [747, 0]
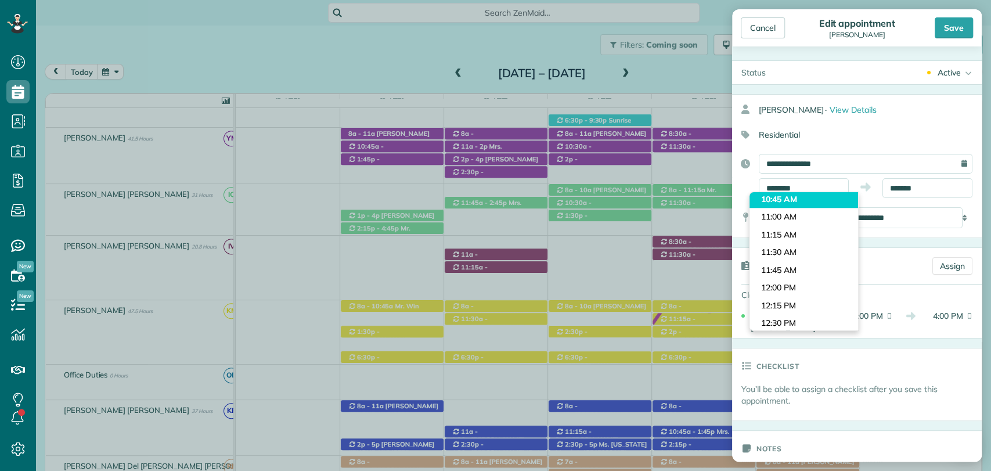
click at [818, 202] on body "Dashboard Scheduling Calendar View List View Dispatch View - Weekly scheduling …" at bounding box center [495, 235] width 991 height 471
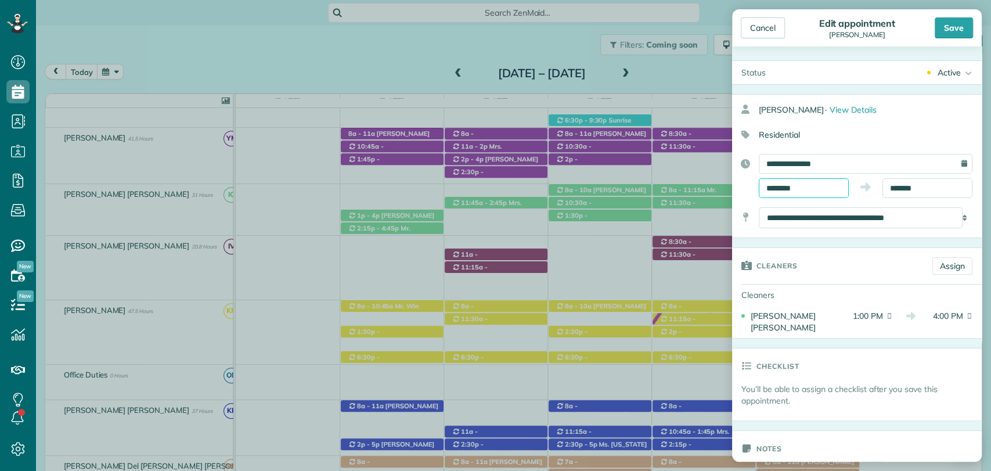
click at [787, 188] on input "********" at bounding box center [804, 188] width 90 height 20
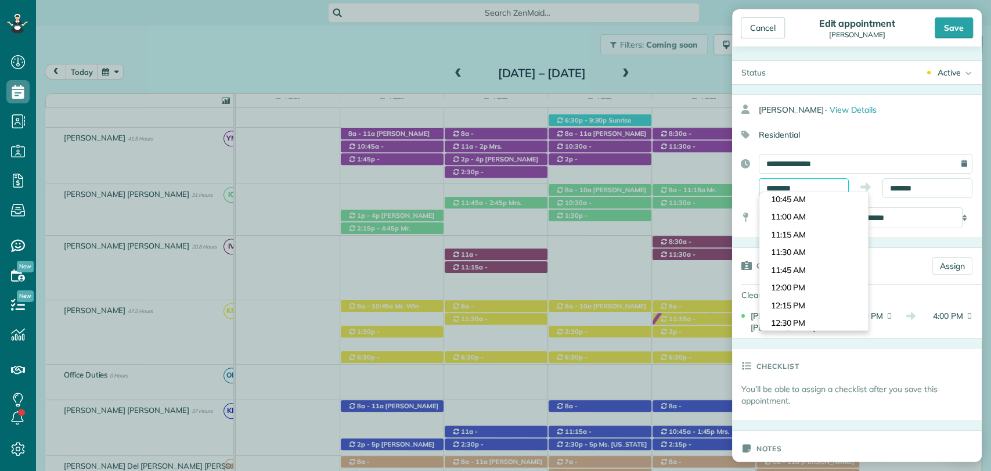
scroll to position [726, 0]
type input "********"
click at [790, 237] on body "Dashboard Scheduling Calendar View List View Dispatch View - Weekly scheduling …" at bounding box center [495, 235] width 991 height 471
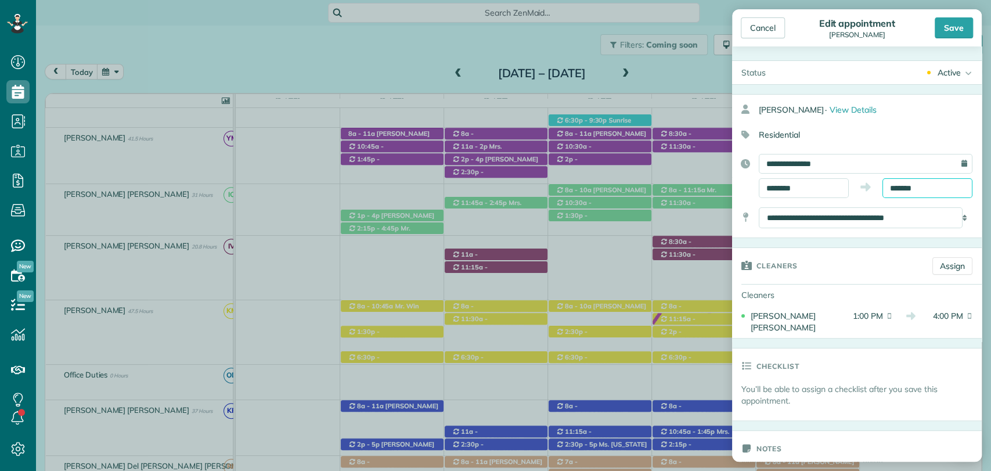
click at [905, 183] on input "*******" at bounding box center [928, 188] width 90 height 20
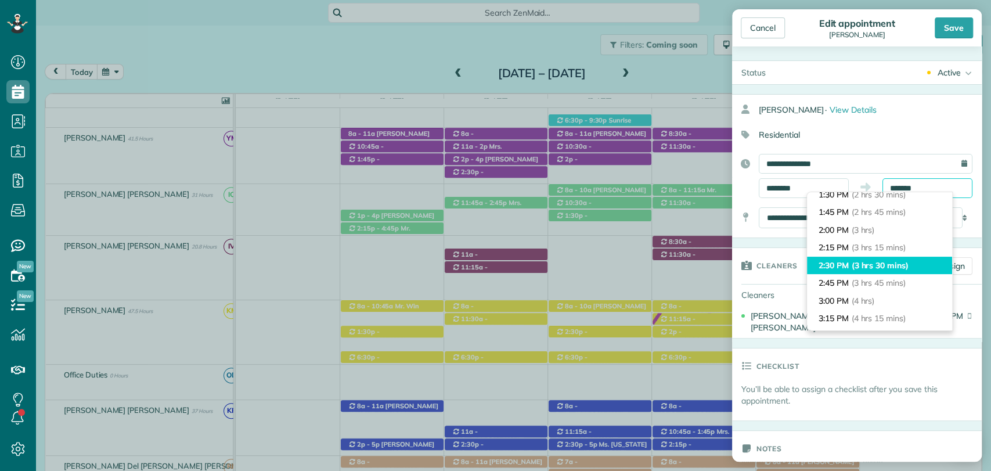
scroll to position [181, 0]
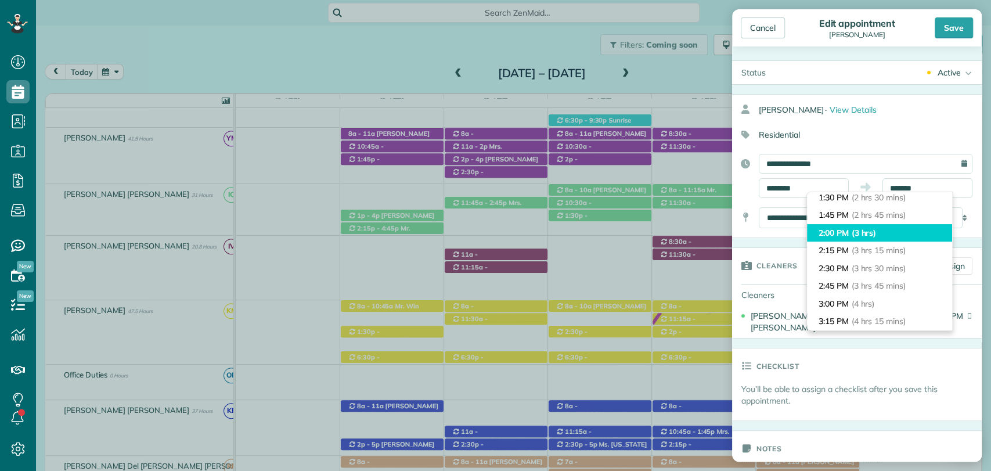
type input "*******"
click at [883, 229] on li "2:00 PM (3 hrs)" at bounding box center [879, 233] width 145 height 18
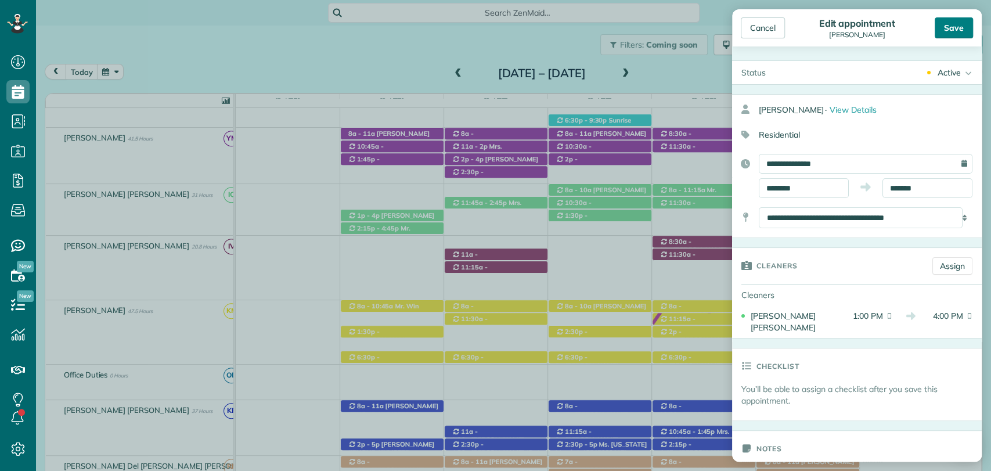
click at [944, 31] on div "Save" at bounding box center [954, 27] width 38 height 21
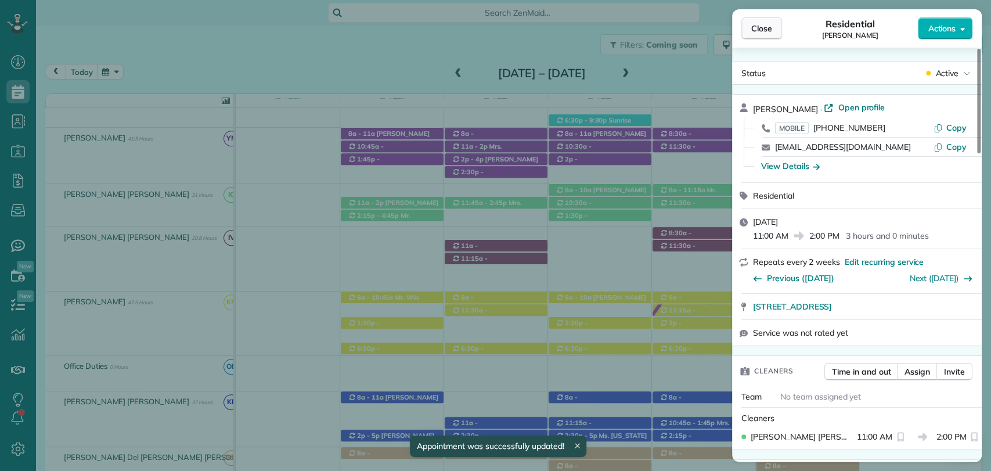
click at [762, 24] on span "Close" at bounding box center [761, 29] width 21 height 12
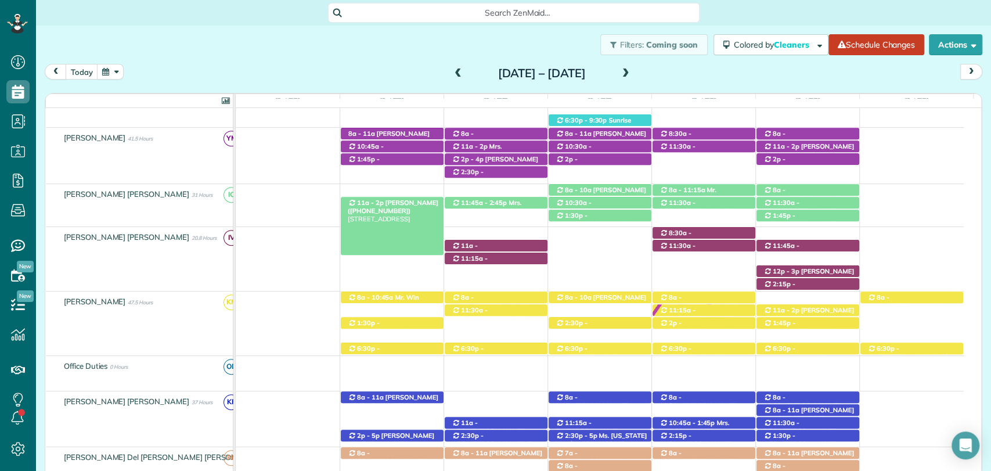
click at [381, 203] on span "Angie Garner (+12055334205)" at bounding box center [393, 207] width 91 height 16
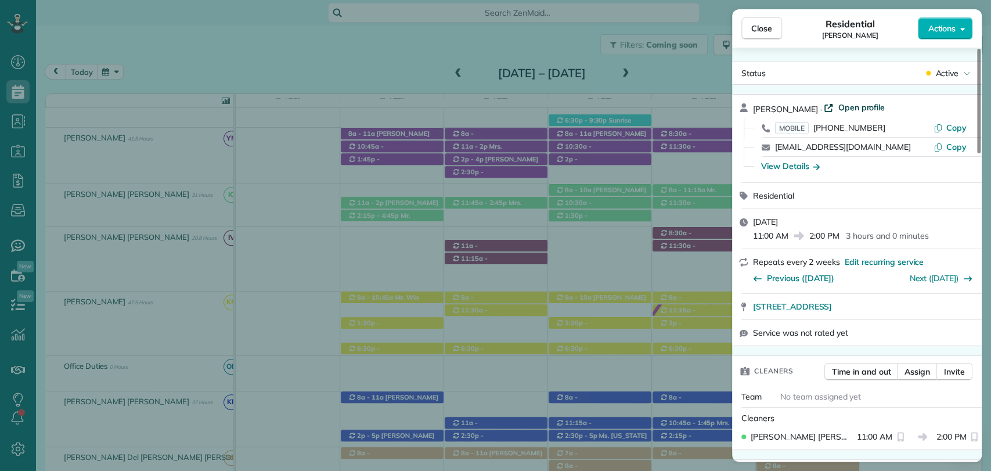
click at [845, 112] on span "Open profile" at bounding box center [861, 108] width 47 height 12
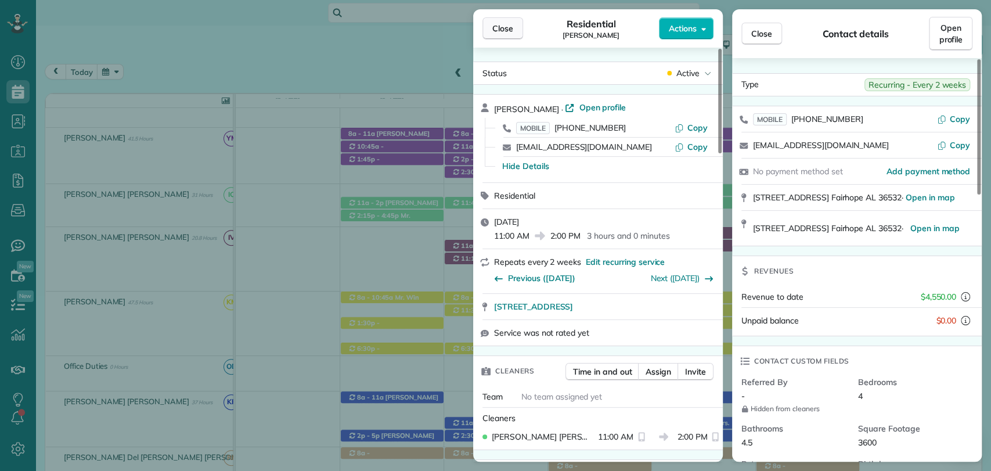
click at [504, 30] on span "Close" at bounding box center [502, 29] width 21 height 12
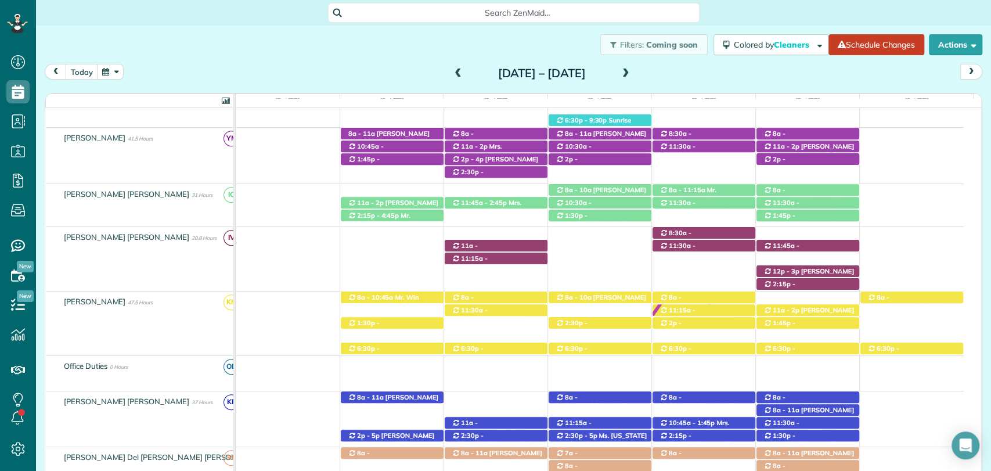
click at [452, 74] on span at bounding box center [458, 74] width 13 height 10
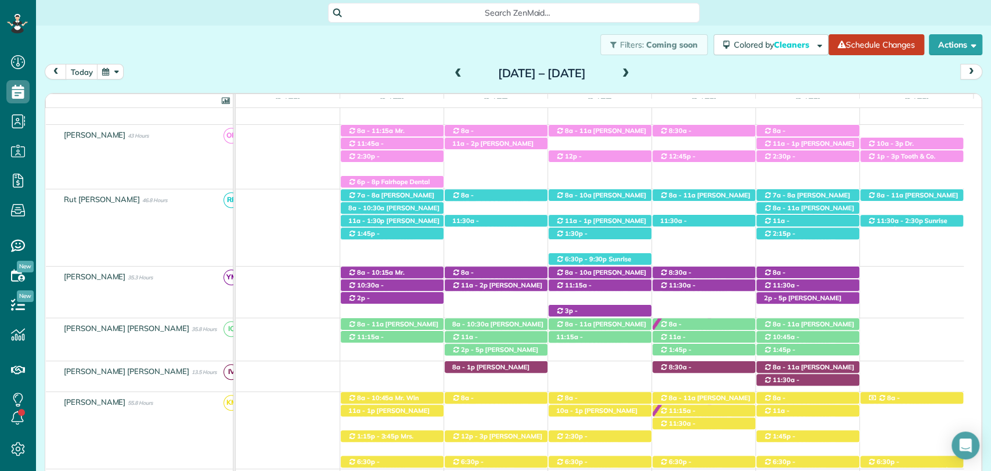
scroll to position [478, 0]
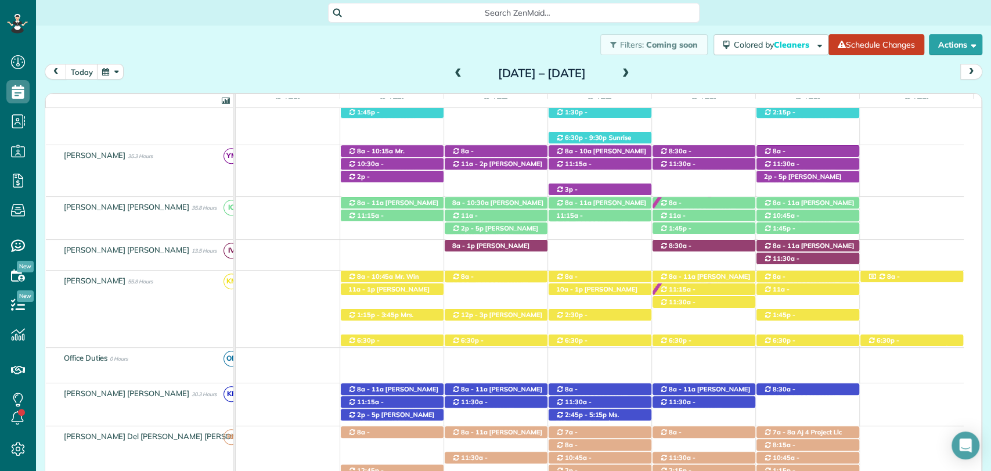
click at [452, 73] on span at bounding box center [458, 74] width 13 height 10
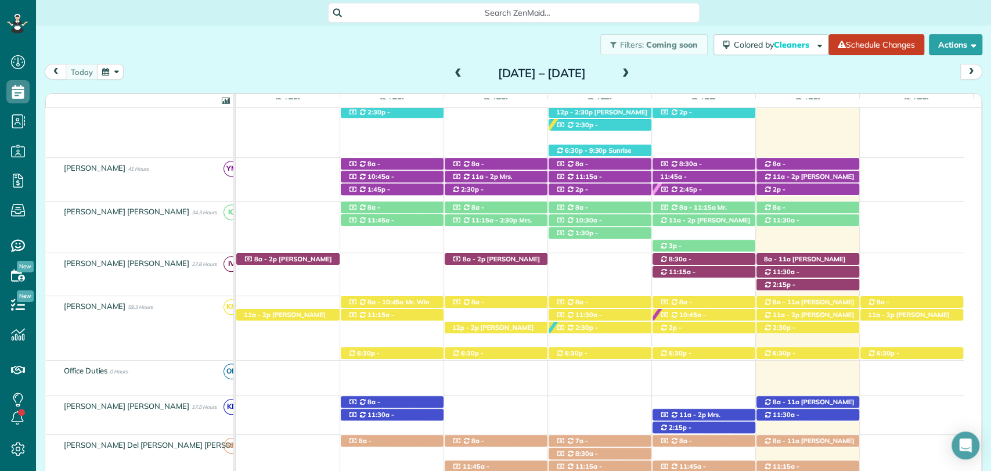
scroll to position [145, 0]
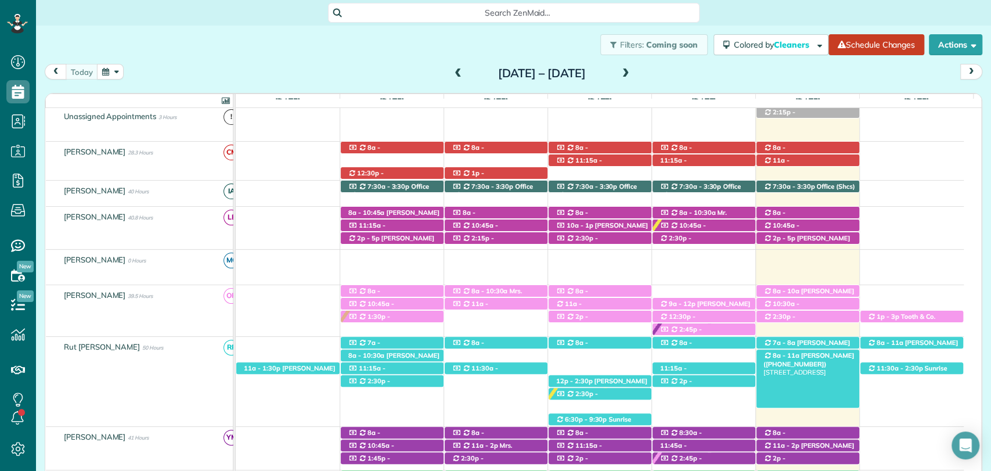
click at [796, 350] on div "8a - 11a Billy Flannigan (+15047565983) 23751 2nd Street - Fairhope, AL, 36532" at bounding box center [808, 356] width 103 height 12
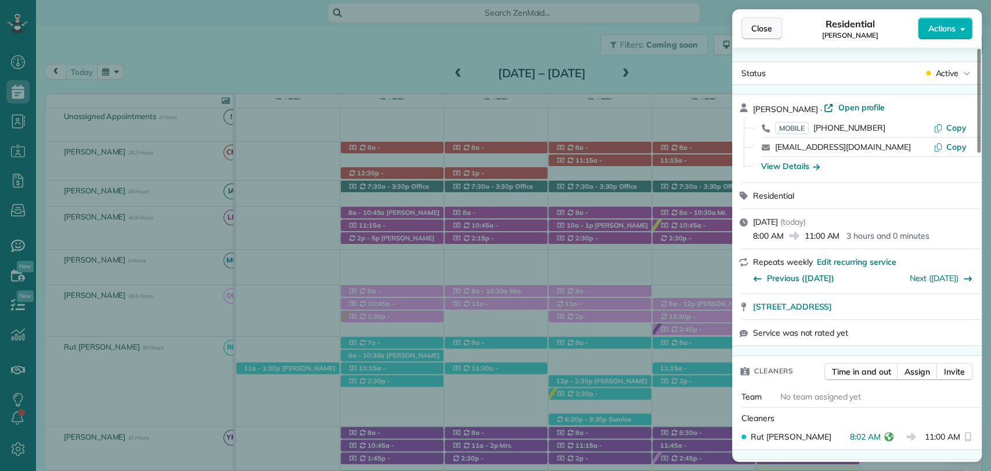
click at [767, 20] on button "Close" at bounding box center [762, 28] width 41 height 22
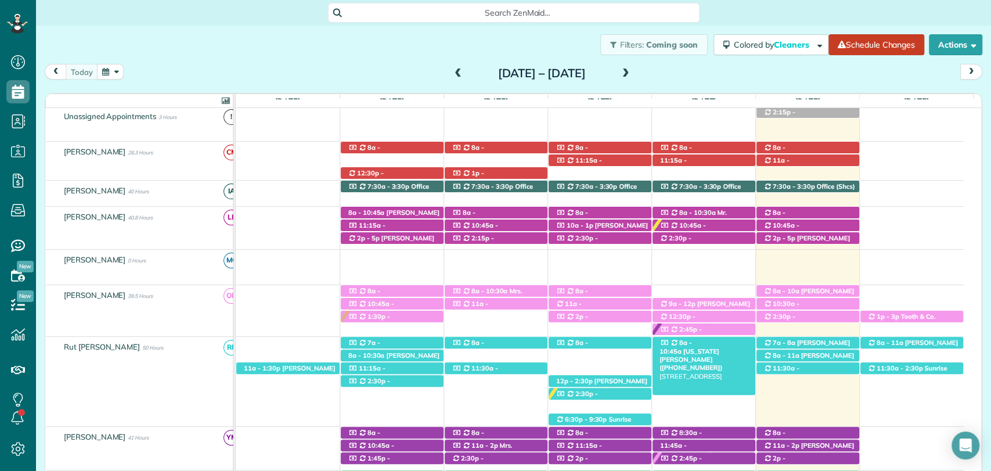
click at [712, 347] on span "Virginia Seebrat (+13343205377)" at bounding box center [691, 359] width 63 height 25
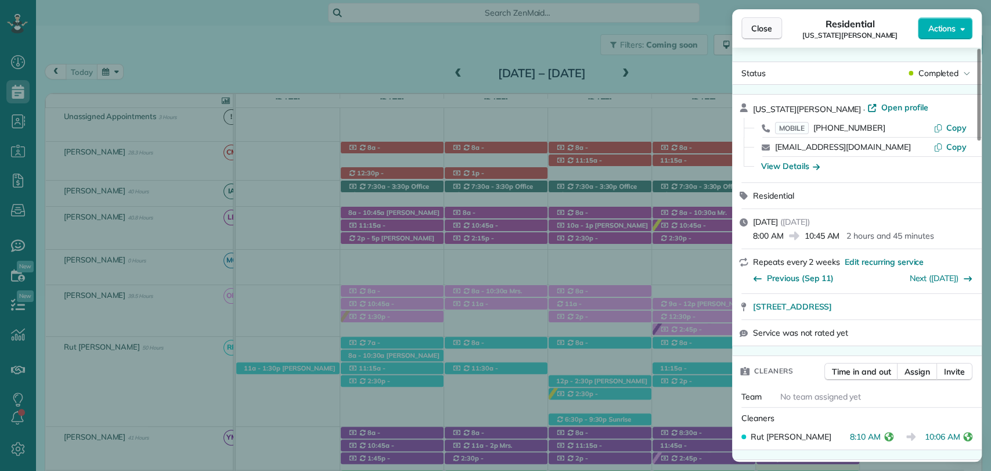
click at [769, 27] on span "Close" at bounding box center [761, 29] width 21 height 12
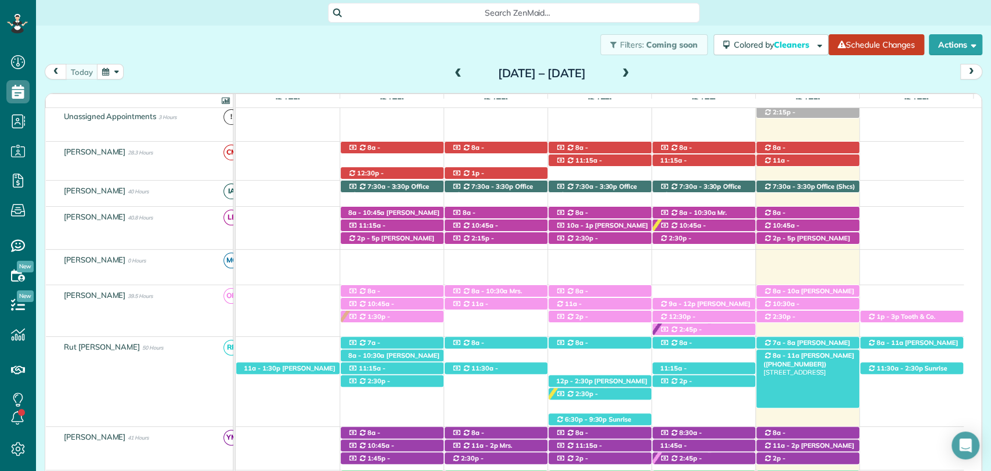
click at [823, 356] on span "Billy Flannigan (+15047565983)" at bounding box center [809, 359] width 91 height 16
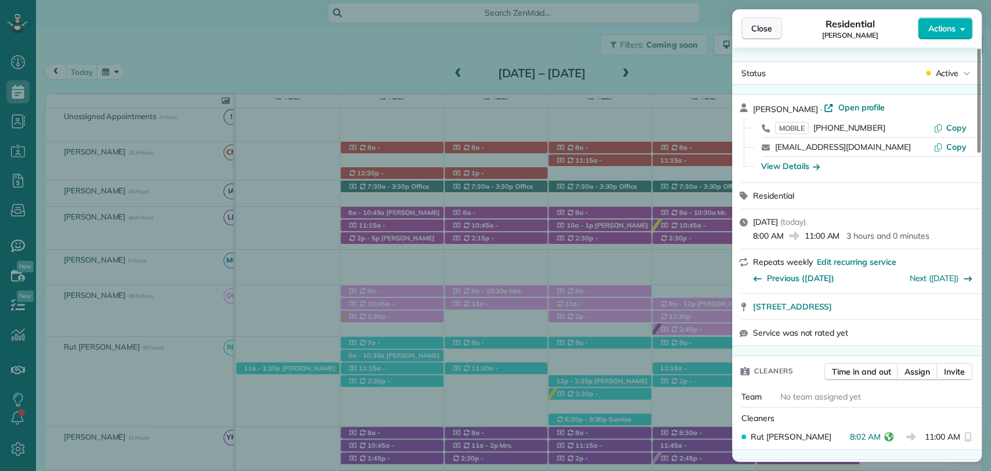
click at [762, 27] on span "Close" at bounding box center [761, 29] width 21 height 12
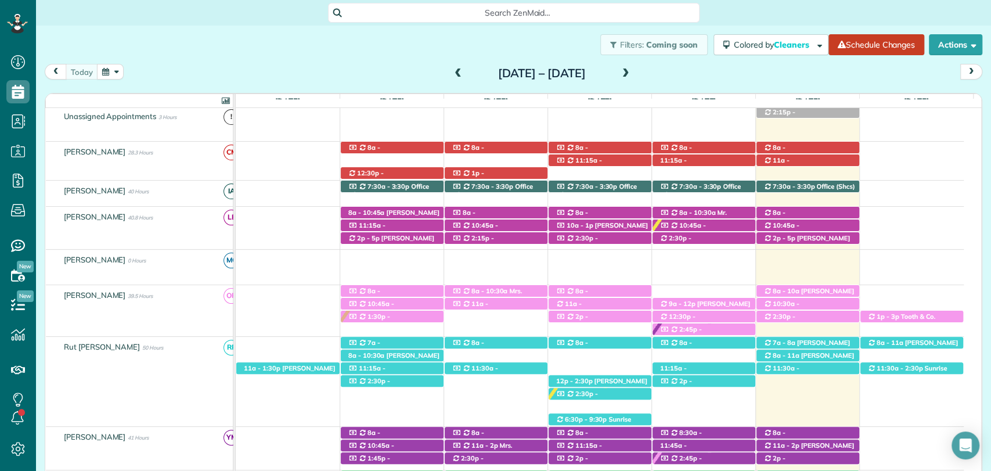
click at [385, 34] on div "Filters: Coming soon Colored by Cleaners Color by Cleaner Color by Team Color b…" at bounding box center [513, 45] width 955 height 38
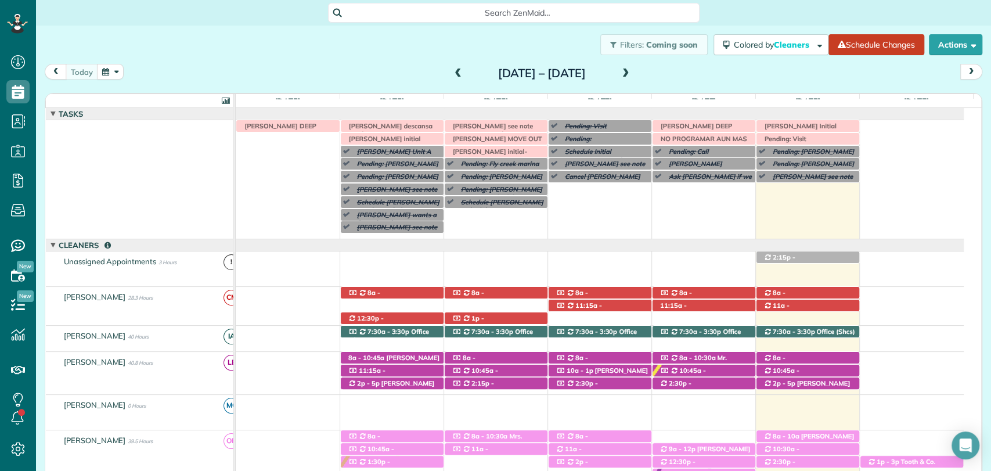
click at [632, 71] on span at bounding box center [626, 74] width 13 height 10
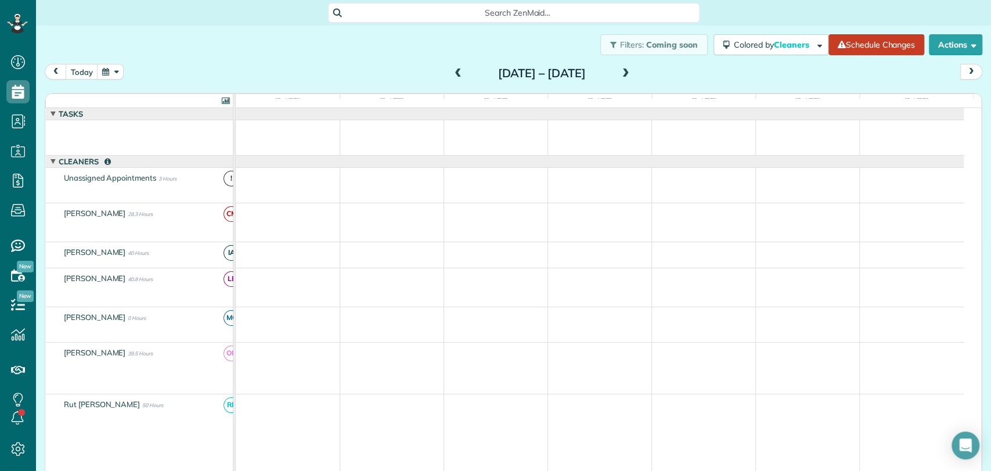
click at [632, 71] on span at bounding box center [626, 74] width 13 height 10
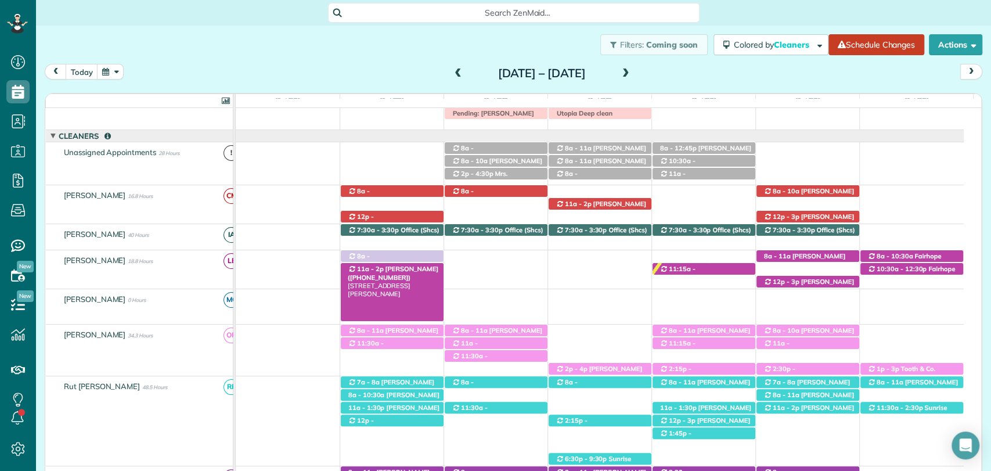
drag, startPoint x: 407, startPoint y: 146, endPoint x: 402, endPoint y: 265, distance: 119.2
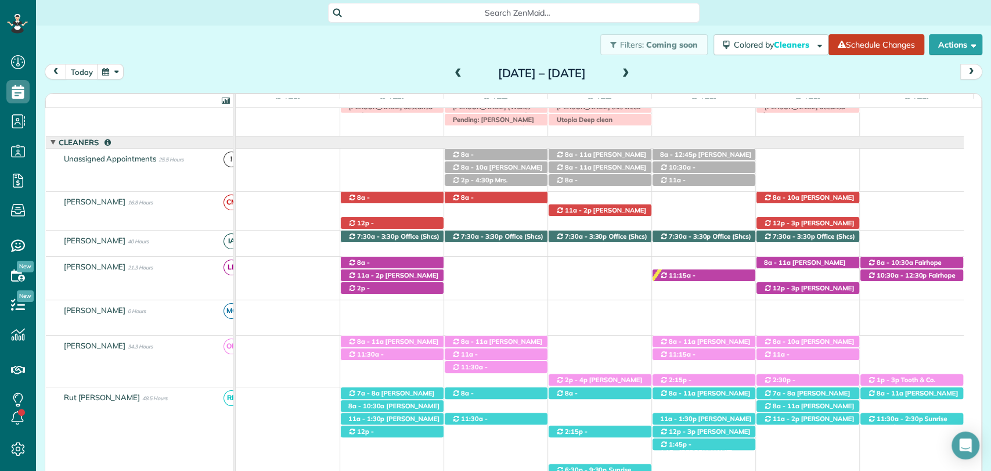
scroll to position [19, 0]
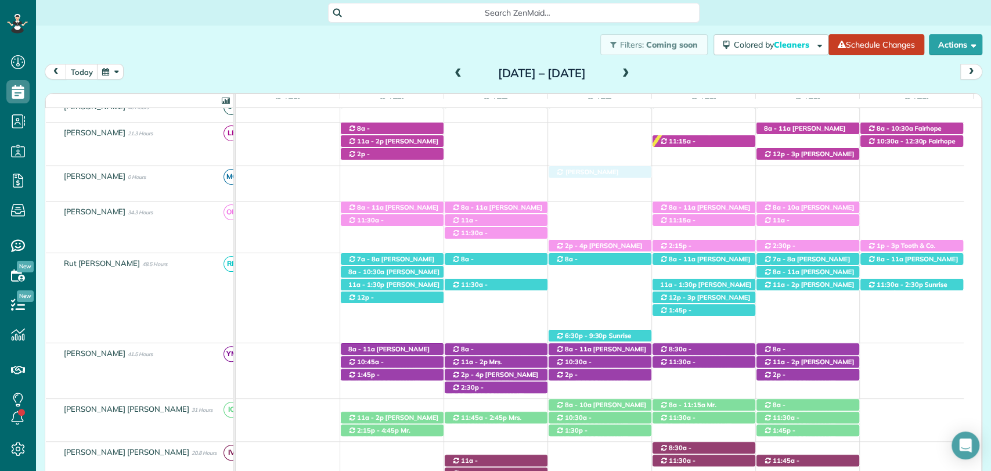
drag, startPoint x: 599, startPoint y: 280, endPoint x: 592, endPoint y: 150, distance: 129.7
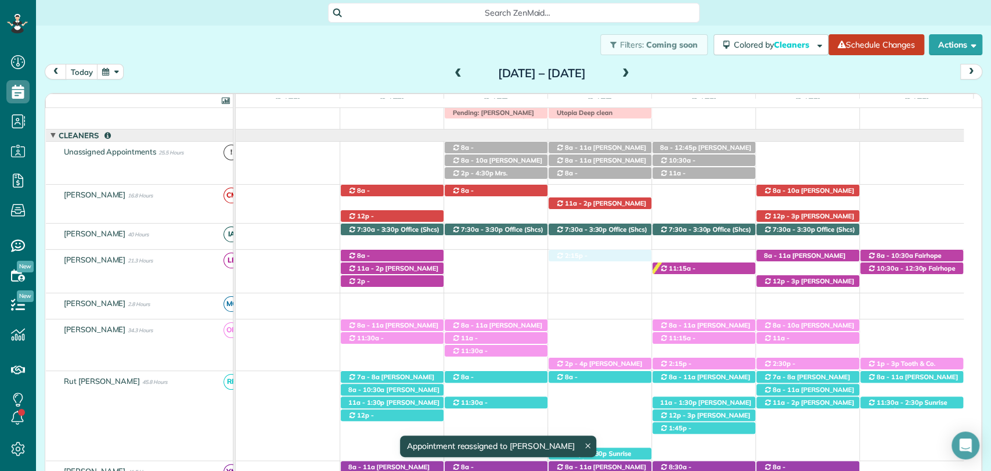
drag, startPoint x: 602, startPoint y: 296, endPoint x: 596, endPoint y: 275, distance: 21.5
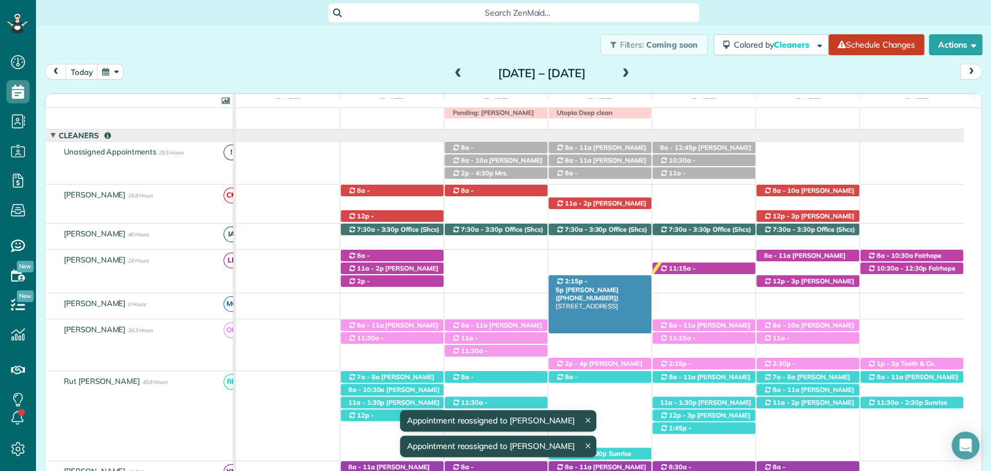
click at [616, 276] on div "2:15p - 5p Tiffany Williams (+15073202682) 10315 Longleaf Lane - Fairhope, AL, …" at bounding box center [600, 281] width 103 height 12
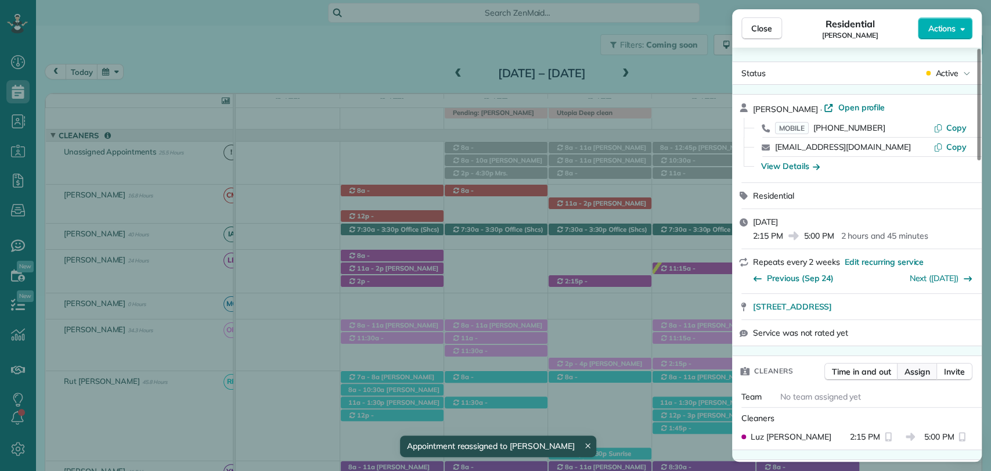
click at [912, 370] on span "Assign" at bounding box center [918, 372] width 26 height 12
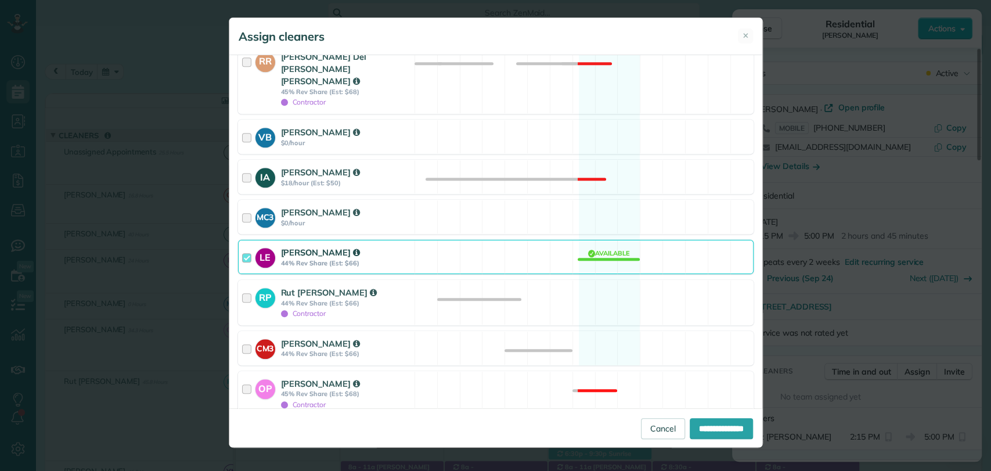
click at [242, 428] on div at bounding box center [242, 432] width 9 height 9
click at [703, 422] on input "**********" at bounding box center [721, 428] width 63 height 21
type input "**********"
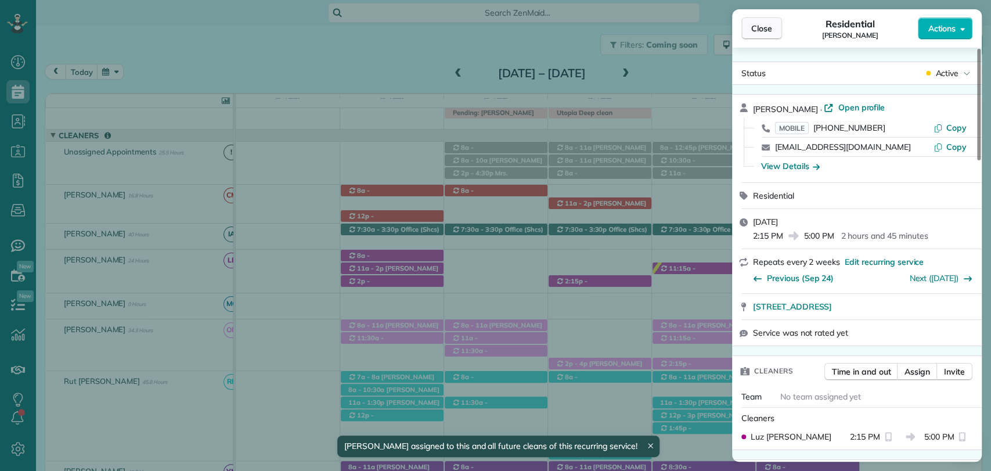
click at [764, 26] on span "Close" at bounding box center [761, 29] width 21 height 12
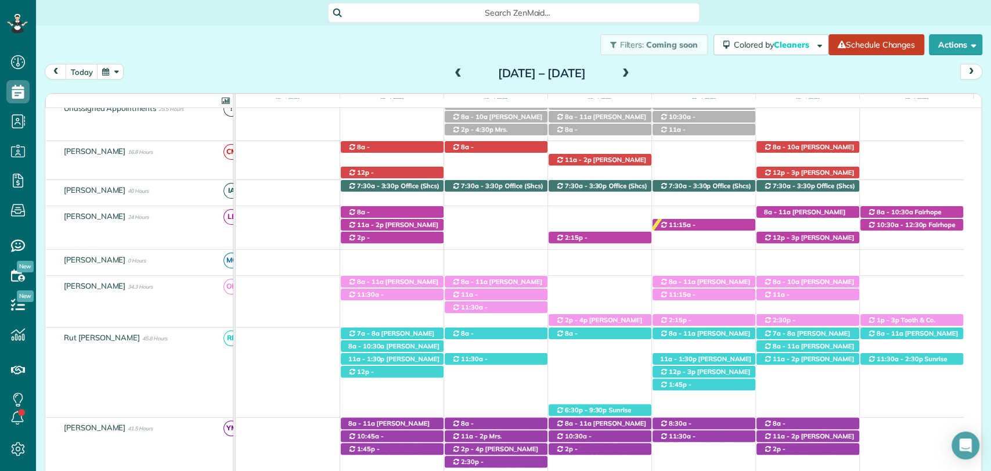
click at [452, 71] on span at bounding box center [458, 74] width 13 height 10
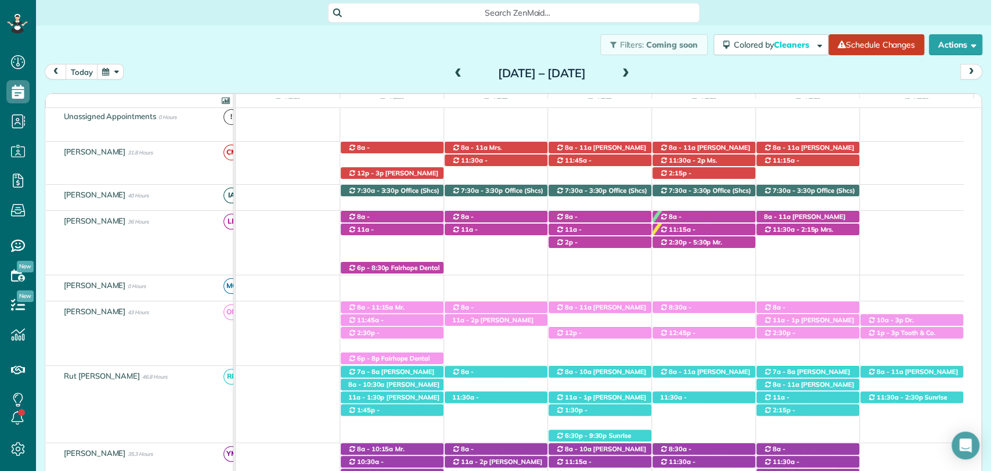
click at [452, 71] on span at bounding box center [458, 74] width 13 height 10
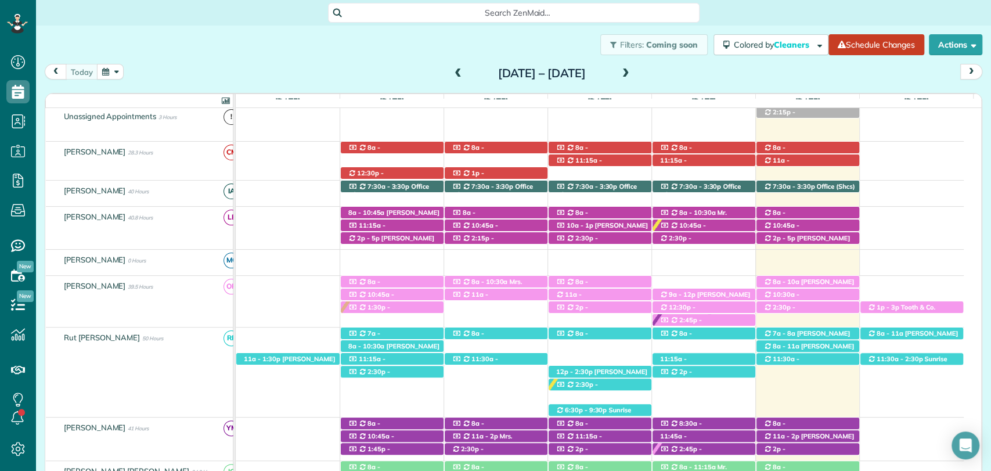
click at [452, 71] on span at bounding box center [458, 74] width 13 height 10
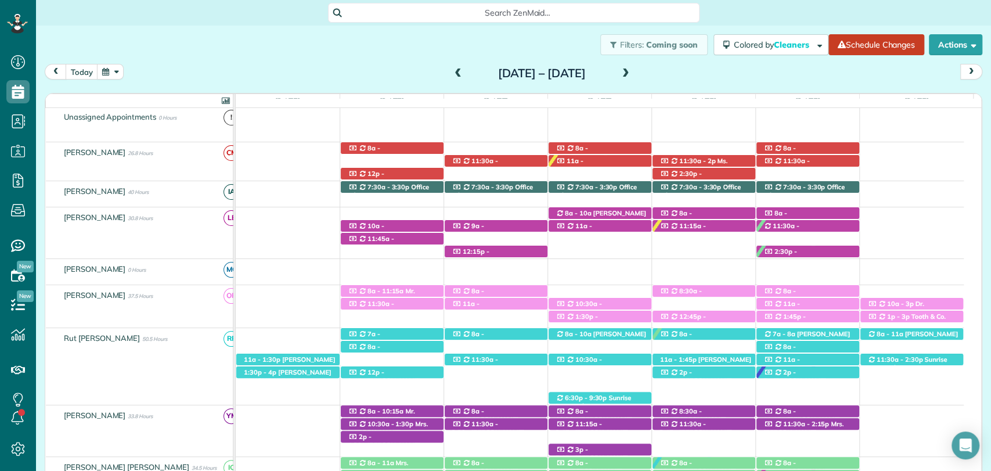
click at [452, 71] on span at bounding box center [458, 74] width 13 height 10
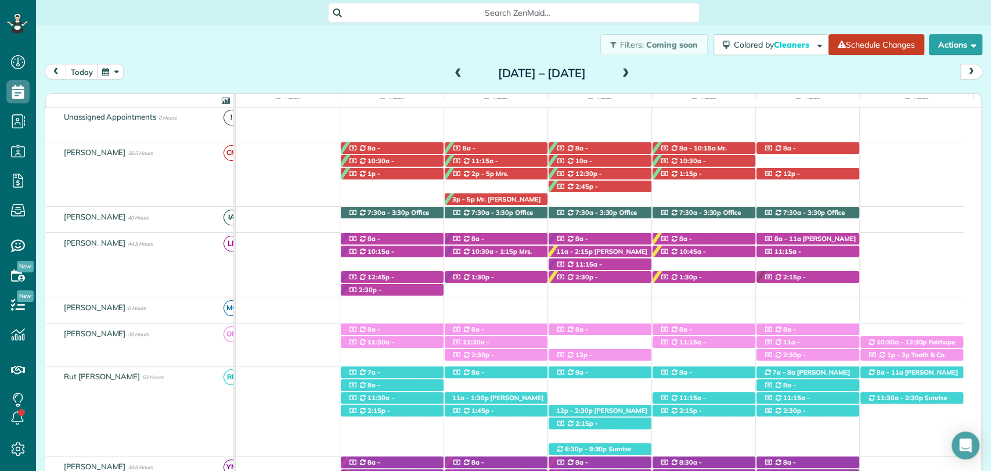
click at [452, 71] on span at bounding box center [458, 74] width 13 height 10
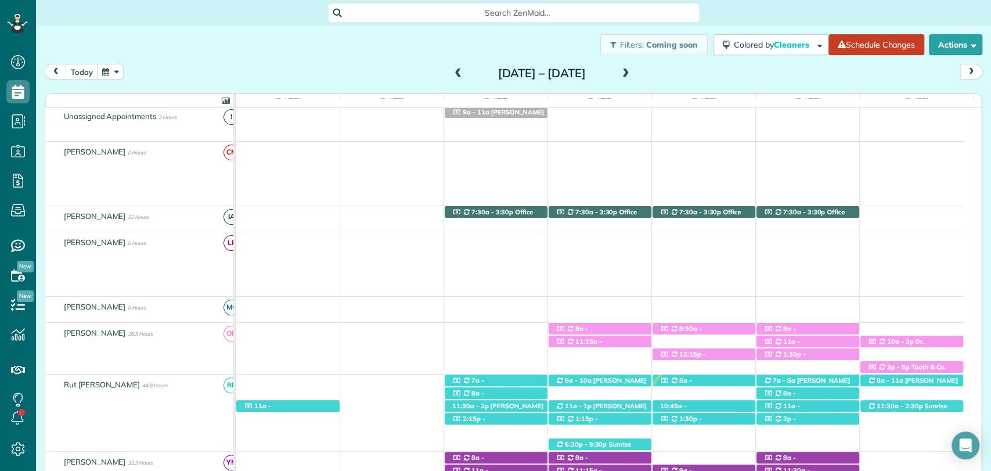
click at [452, 71] on span at bounding box center [458, 74] width 13 height 10
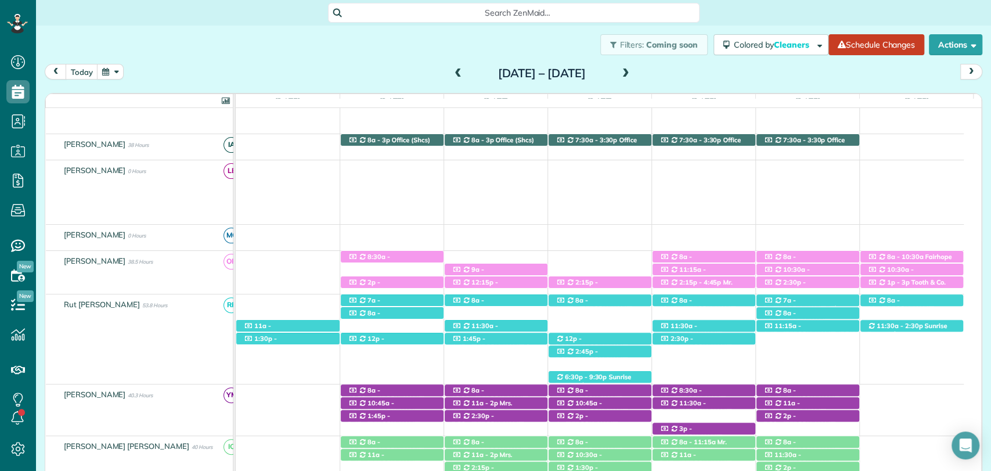
click at [452, 70] on span at bounding box center [458, 74] width 13 height 10
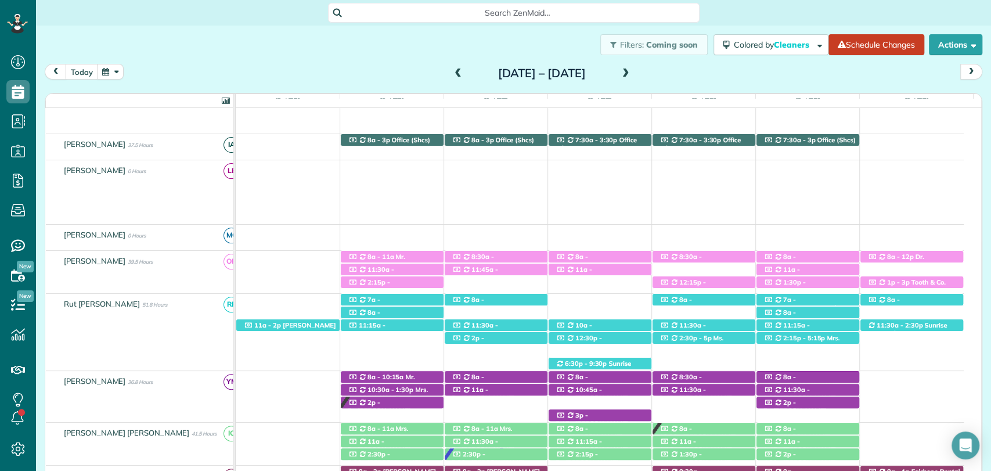
click at [452, 66] on span at bounding box center [458, 73] width 13 height 17
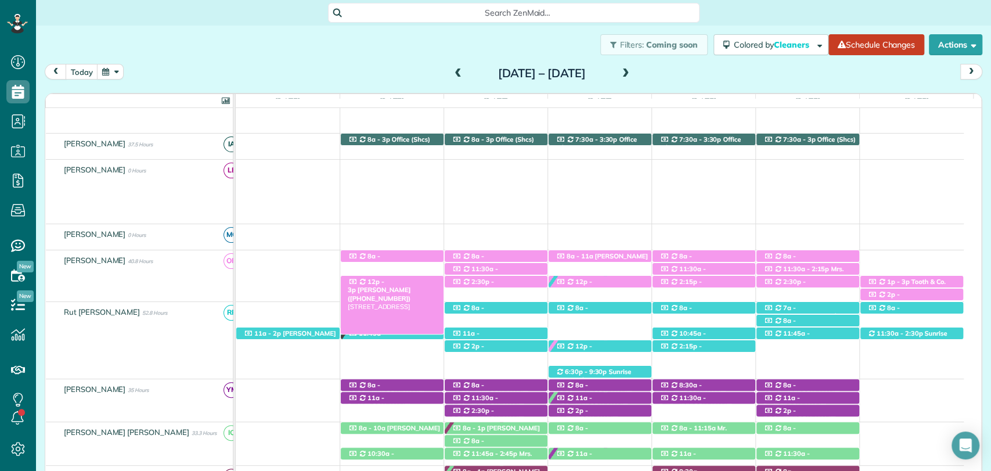
click at [411, 286] on span "Mrs. Kelly Downs (+12512840177)" at bounding box center [379, 294] width 63 height 16
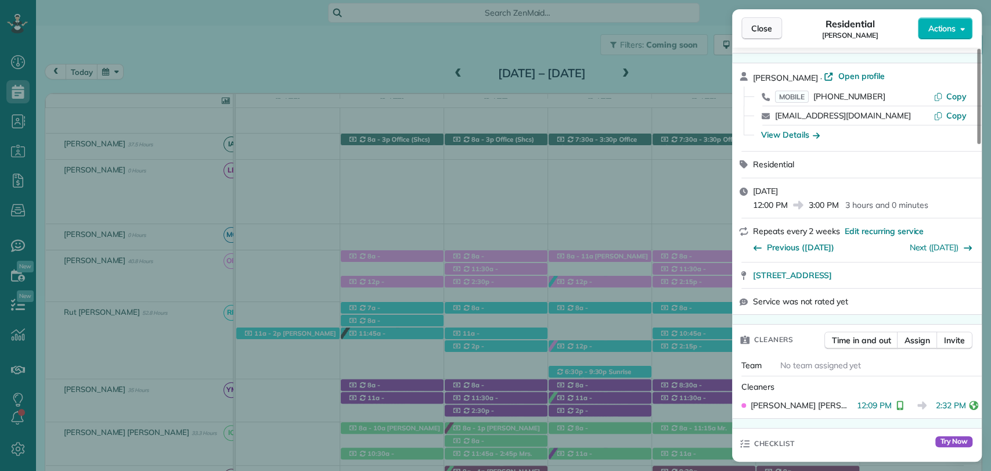
click at [774, 33] on button "Close" at bounding box center [762, 28] width 41 height 22
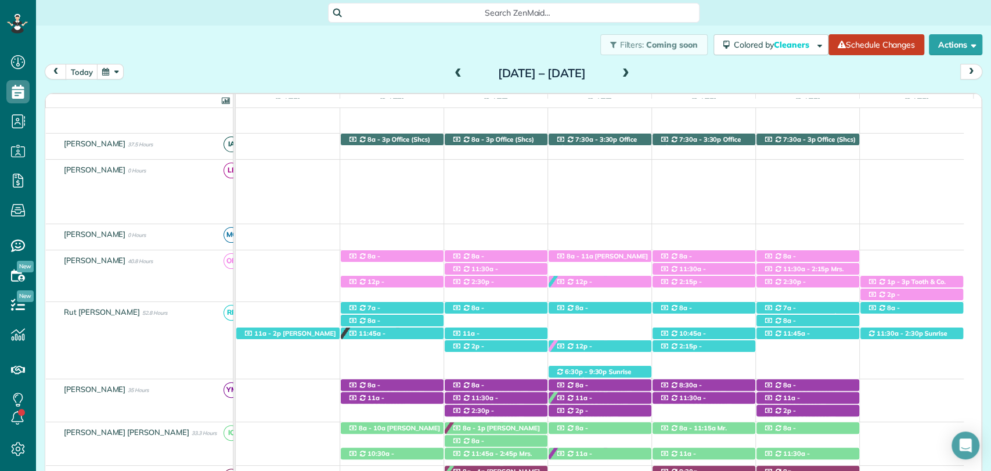
click at [632, 69] on span at bounding box center [626, 74] width 13 height 10
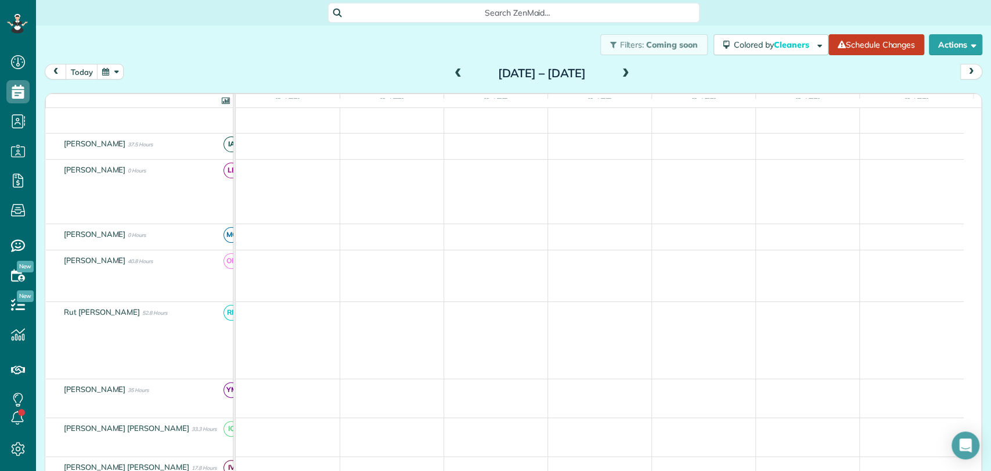
click at [632, 69] on span at bounding box center [626, 74] width 13 height 10
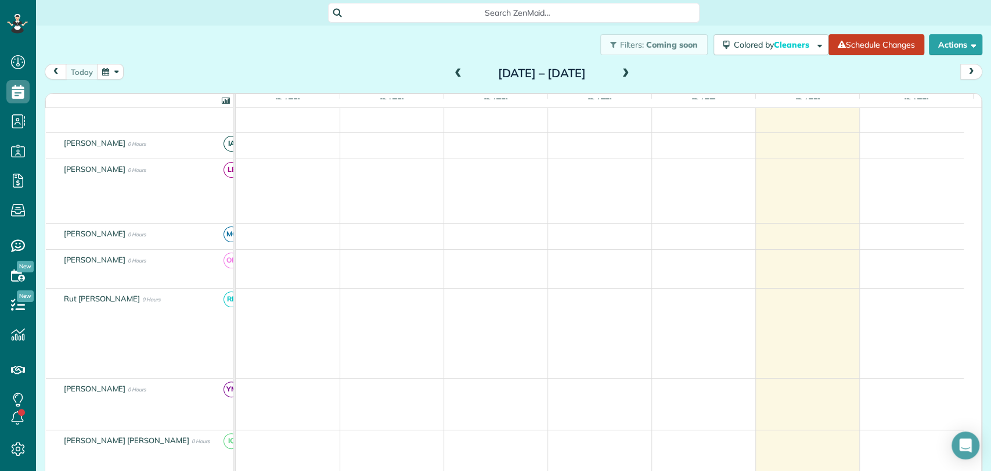
click at [632, 75] on span at bounding box center [626, 74] width 13 height 10
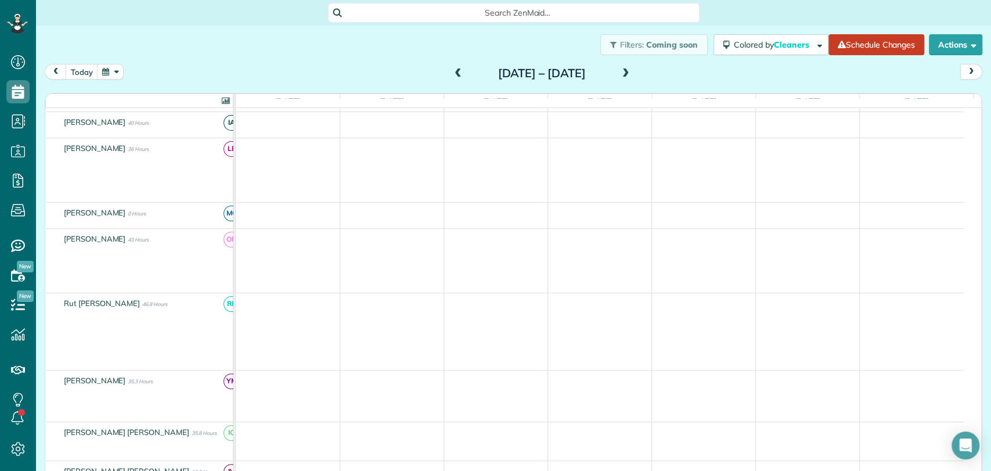
click at [632, 71] on span at bounding box center [626, 74] width 13 height 10
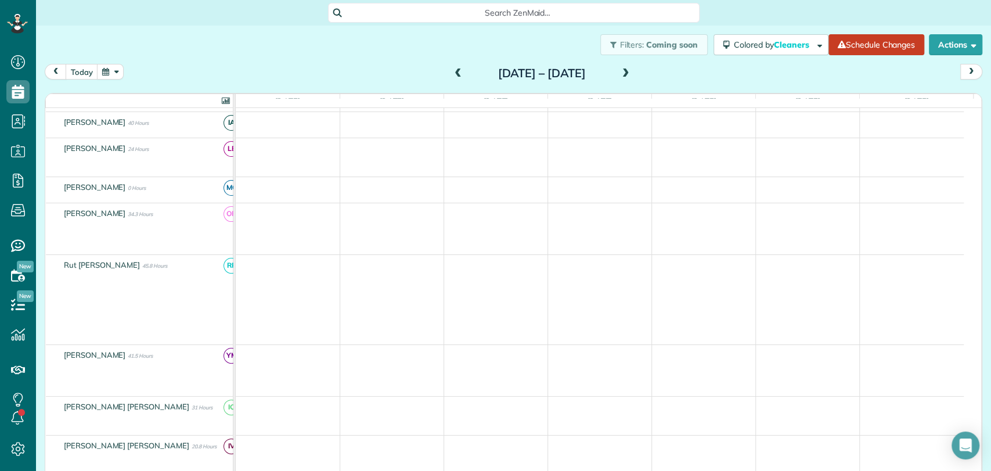
click at [548, 71] on h2 "Sunday Oct 5 – Saturday Oct 11, 2025" at bounding box center [541, 73] width 145 height 13
click at [452, 74] on span at bounding box center [458, 74] width 13 height 10
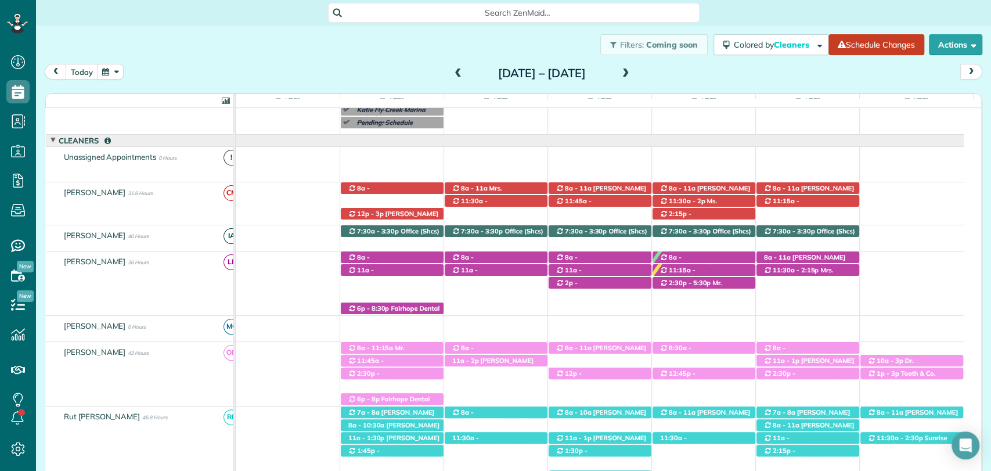
scroll to position [243, 0]
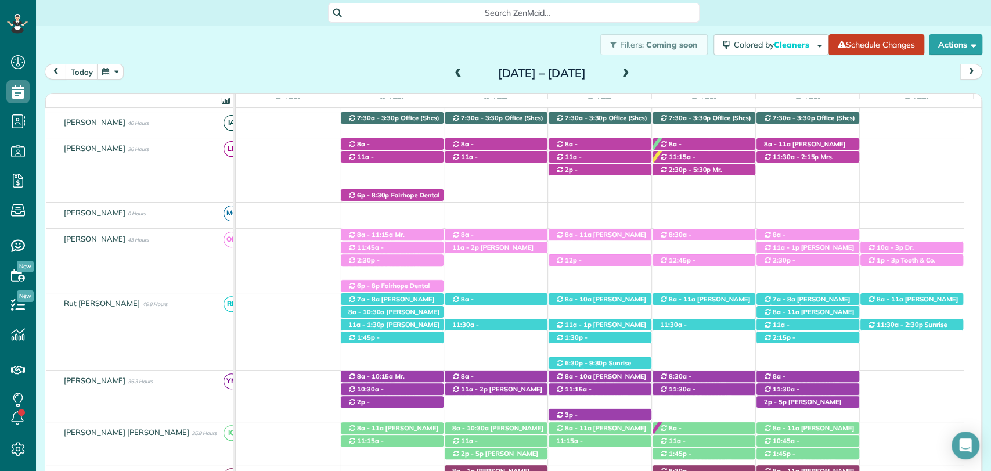
click at [632, 73] on span at bounding box center [626, 74] width 13 height 10
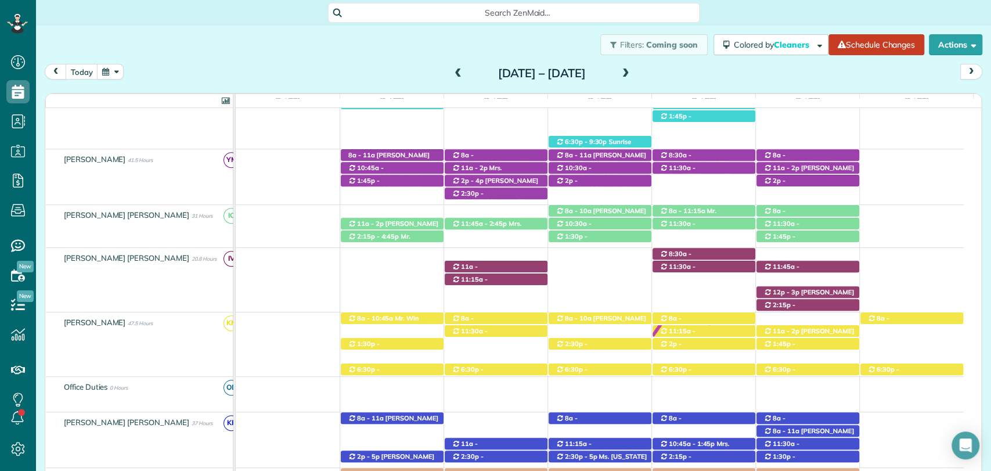
scroll to position [454, 0]
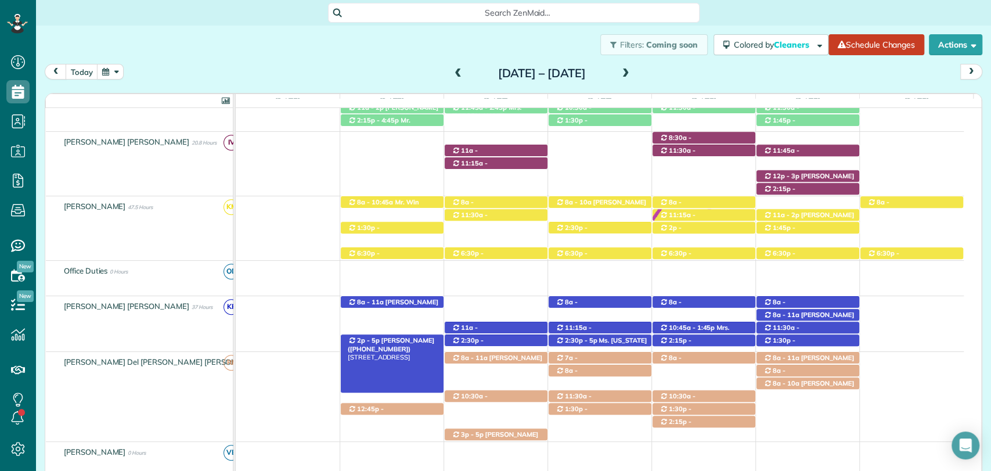
click at [372, 337] on span "Rose Unger (+12514233638)" at bounding box center [391, 344] width 87 height 16
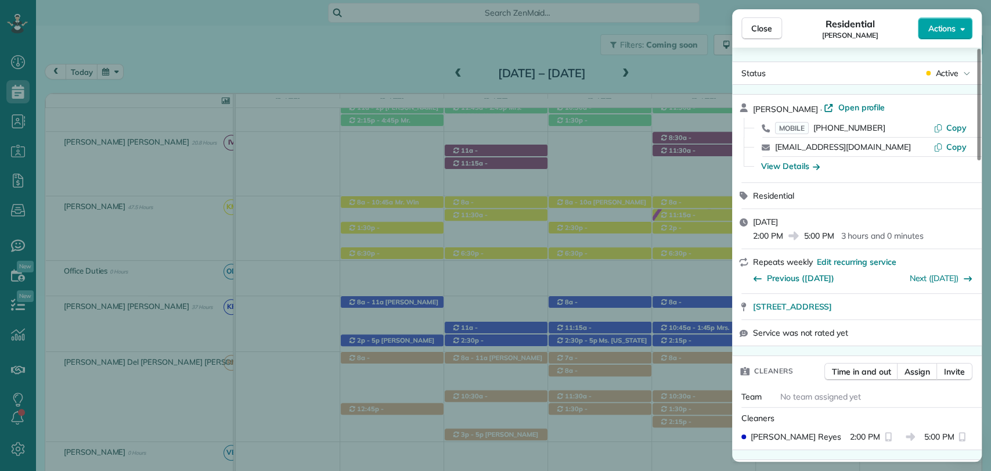
click at [953, 26] on span "Actions" at bounding box center [942, 29] width 28 height 12
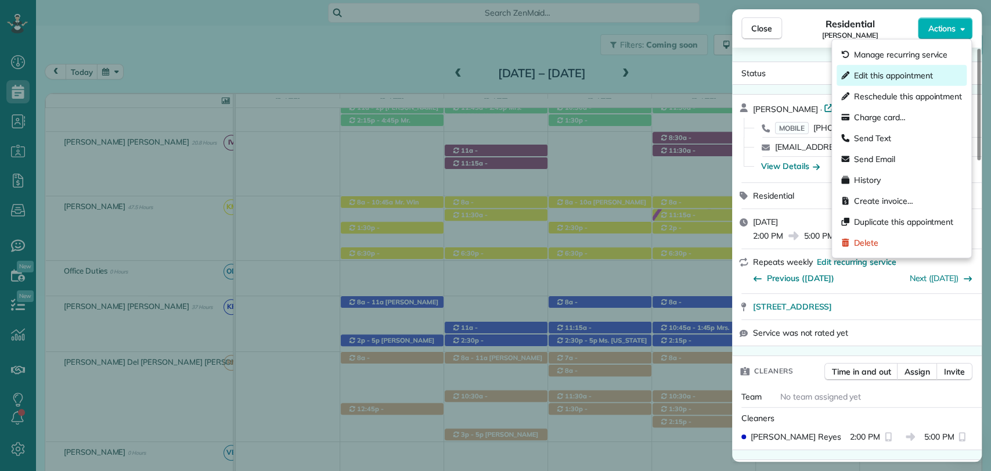
click at [887, 75] on span "Edit this appointment" at bounding box center [893, 76] width 78 height 12
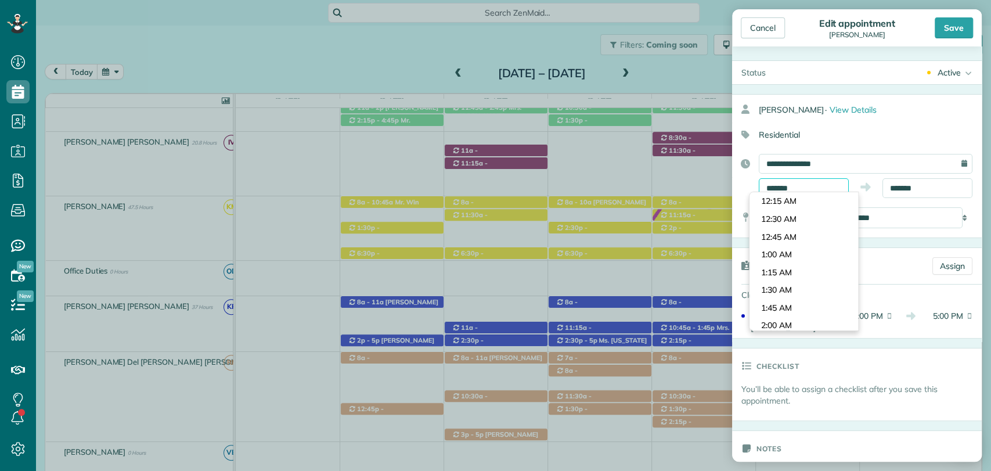
click at [790, 190] on input "*******" at bounding box center [804, 188] width 90 height 20
type input "********"
click at [780, 271] on body "Dashboard Scheduling Calendar View List View Dispatch View - Weekly scheduling …" at bounding box center [495, 235] width 991 height 471
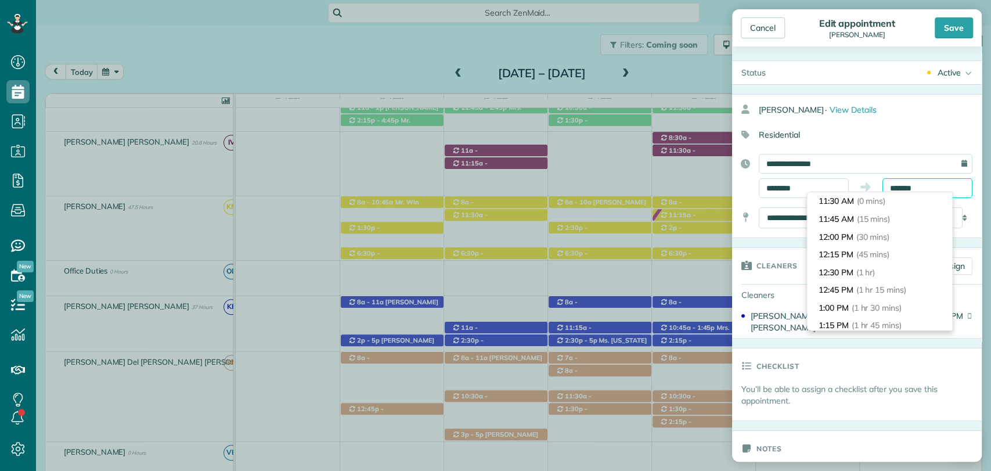
click at [913, 187] on input "*******" at bounding box center [928, 188] width 90 height 20
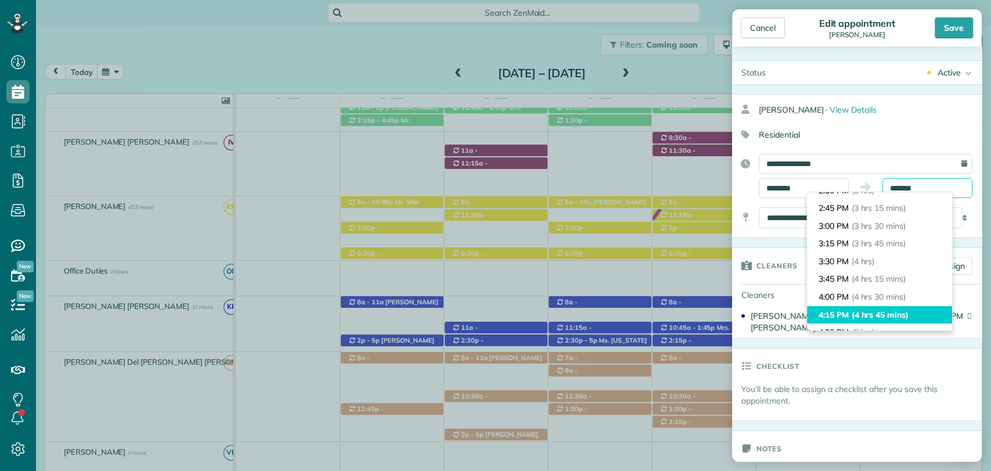
scroll to position [219, 0]
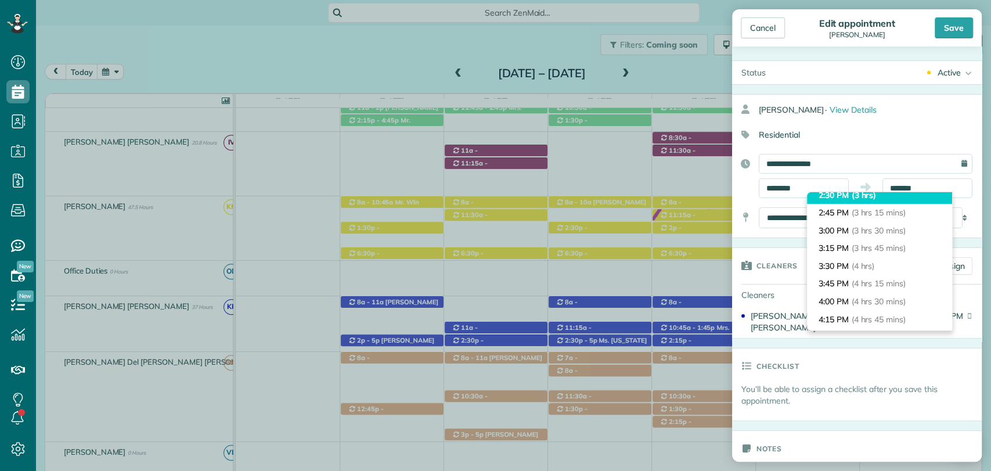
type input "*******"
click at [850, 201] on li "2:30 PM (3 hrs)" at bounding box center [879, 195] width 145 height 18
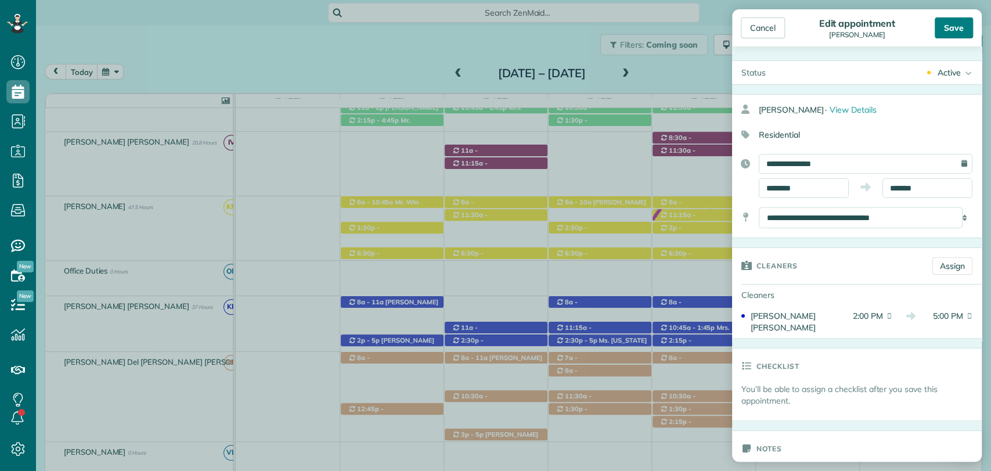
click at [957, 27] on div "Save" at bounding box center [954, 27] width 38 height 21
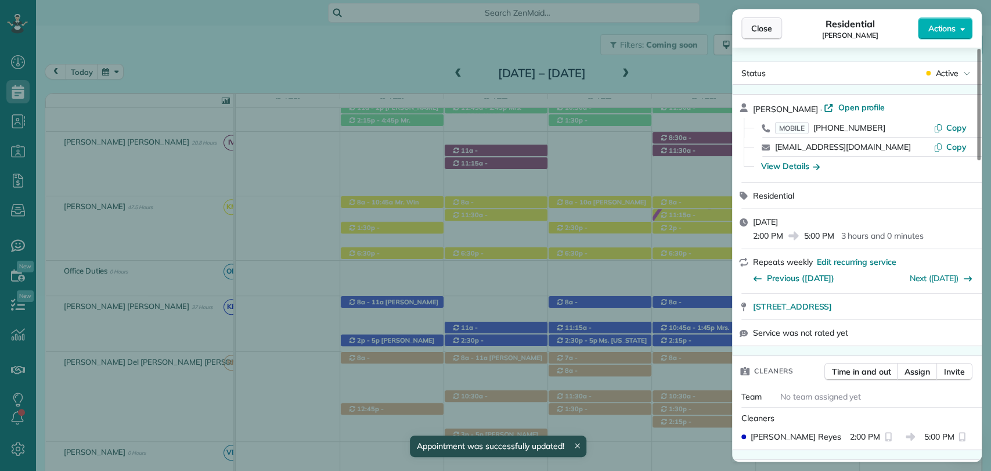
click at [760, 31] on span "Close" at bounding box center [761, 29] width 21 height 12
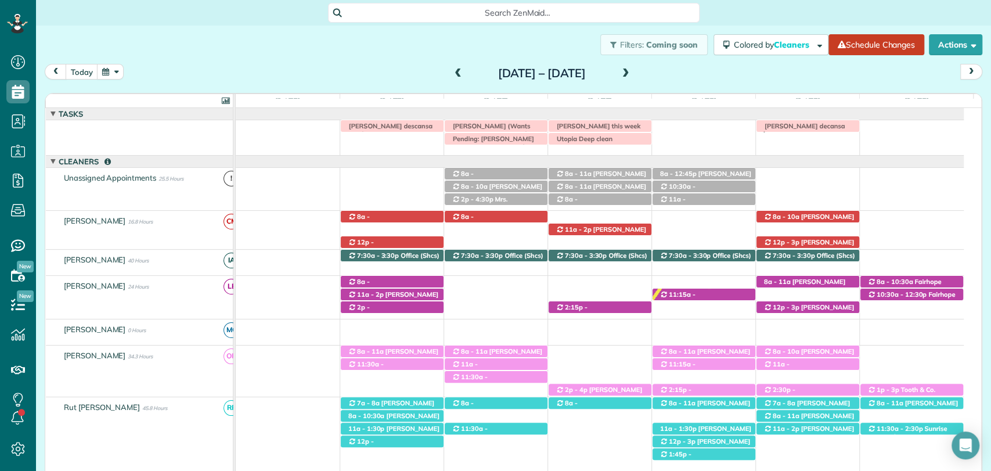
click at [686, 82] on div "today Sunday Oct 5 – Saturday Oct 11, 2025" at bounding box center [514, 74] width 938 height 21
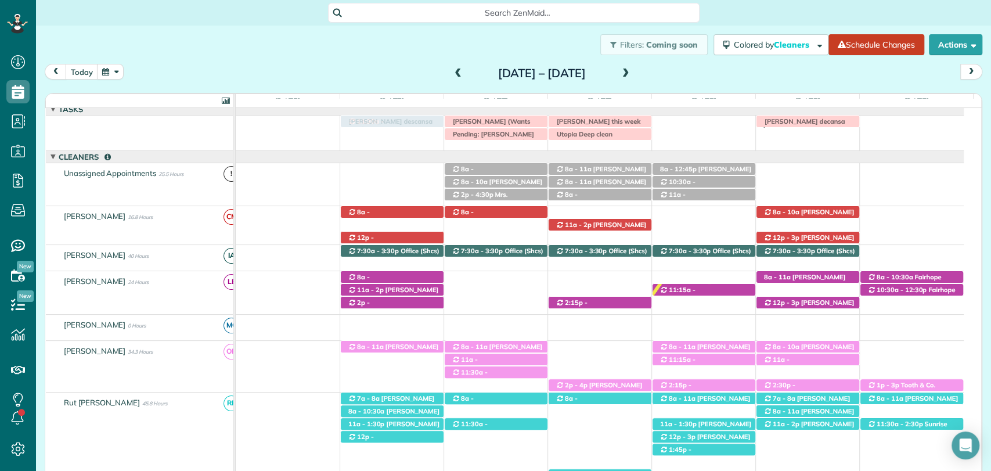
scroll to position [3, 0]
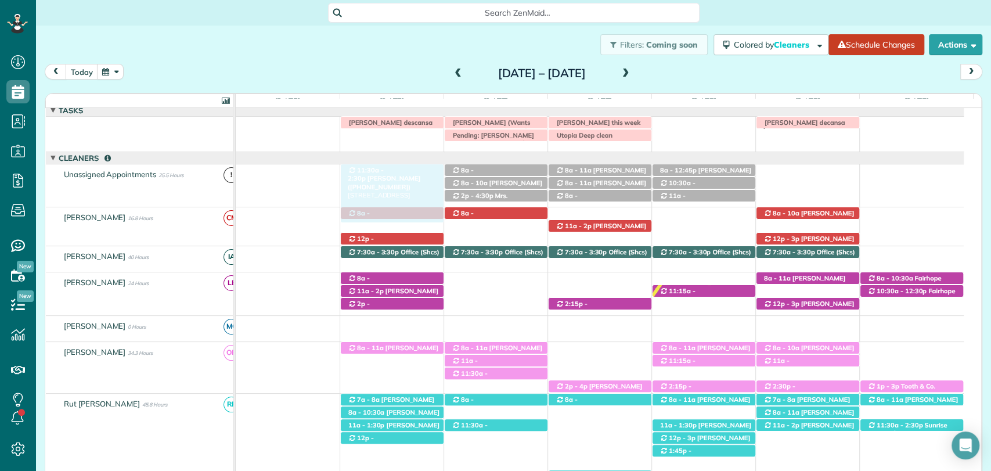
drag, startPoint x: 390, startPoint y: 357, endPoint x: 389, endPoint y: 177, distance: 180.0
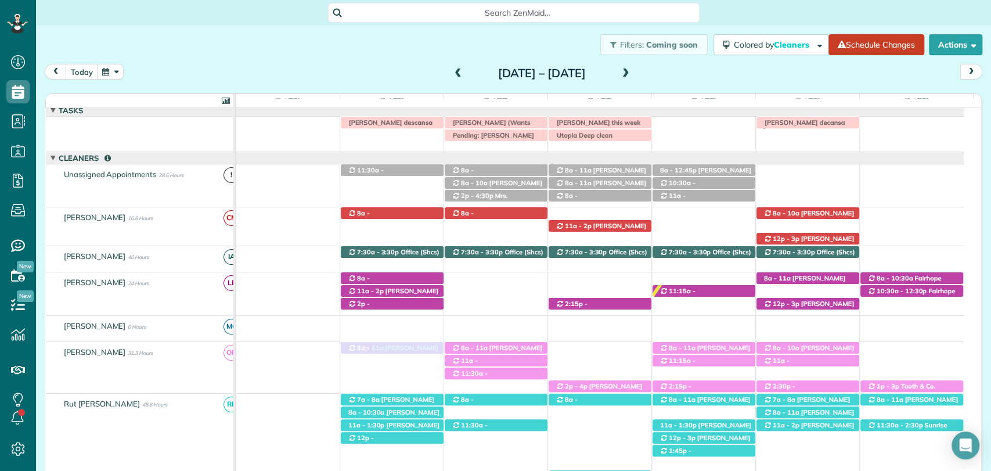
drag, startPoint x: 415, startPoint y: 235, endPoint x: 397, endPoint y: 361, distance: 127.3
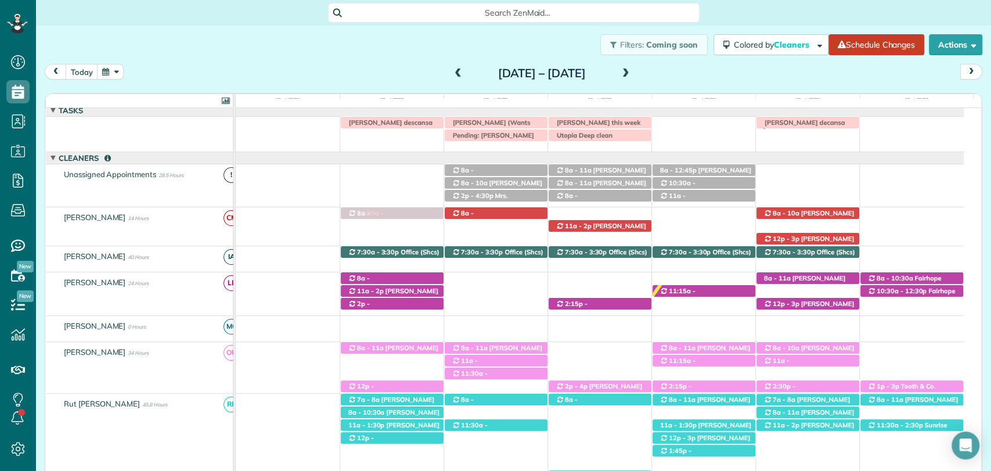
drag, startPoint x: 381, startPoint y: 171, endPoint x: 385, endPoint y: 231, distance: 59.4
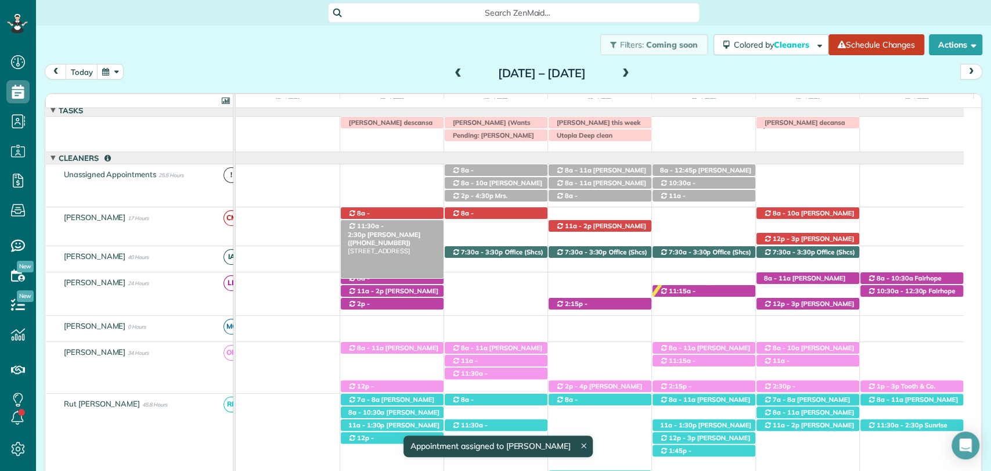
click at [405, 231] on span "Mrs. Kelly Downs (+12512840177)" at bounding box center [384, 239] width 73 height 16
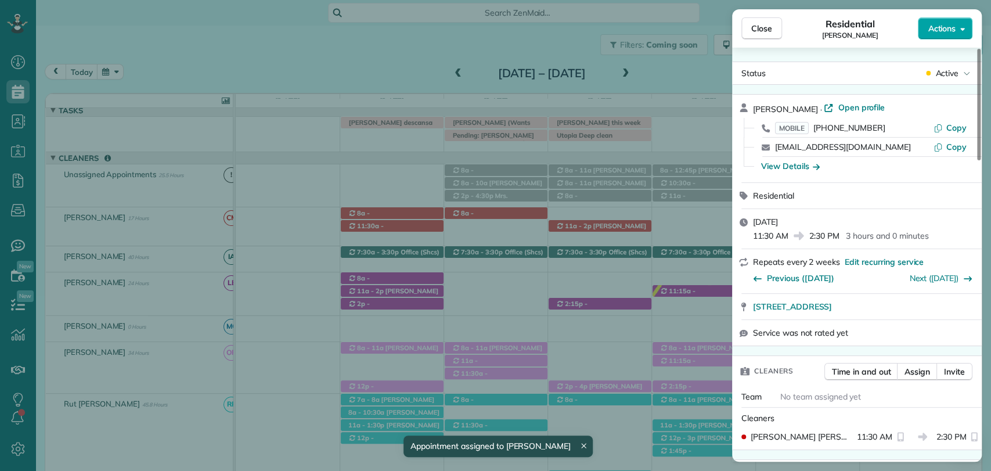
click at [948, 30] on span "Actions" at bounding box center [942, 29] width 28 height 12
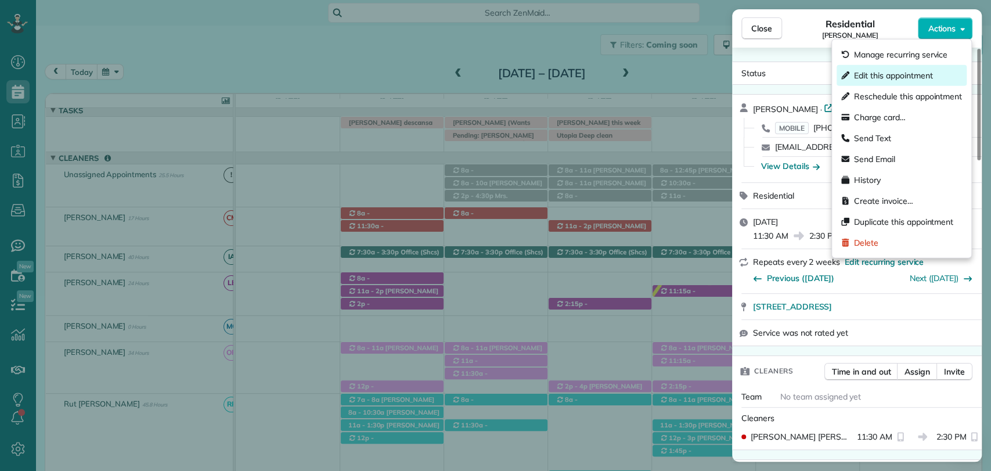
click at [887, 72] on span "Edit this appointment" at bounding box center [893, 76] width 78 height 12
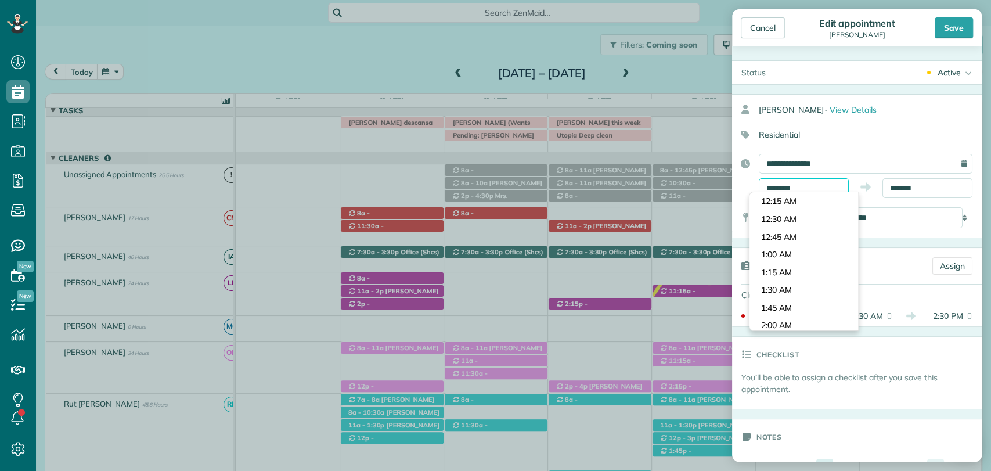
click at [798, 185] on input "********" at bounding box center [804, 188] width 90 height 20
type input "********"
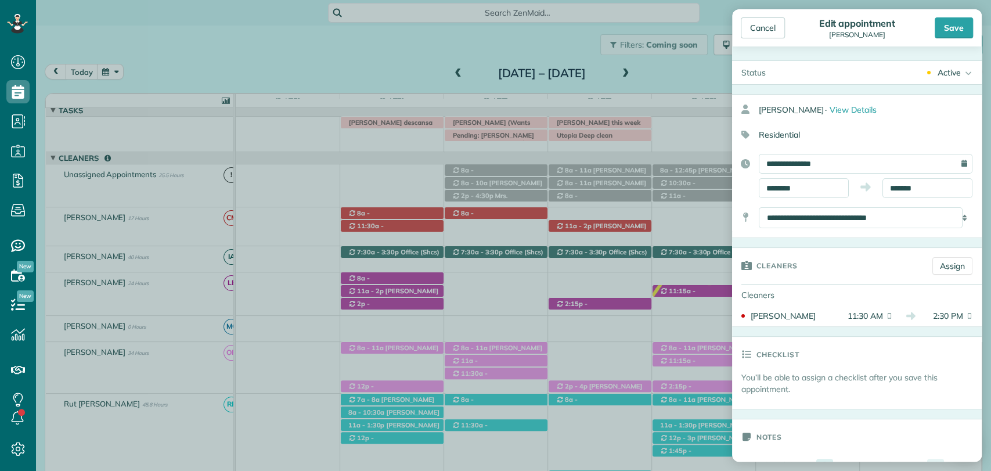
click at [783, 290] on body "Dashboard Scheduling Calendar View List View Dispatch View - Weekly scheduling …" at bounding box center [495, 235] width 991 height 471
click at [901, 192] on body "Dashboard Scheduling Calendar View List View Dispatch View - Weekly scheduling …" at bounding box center [495, 235] width 991 height 471
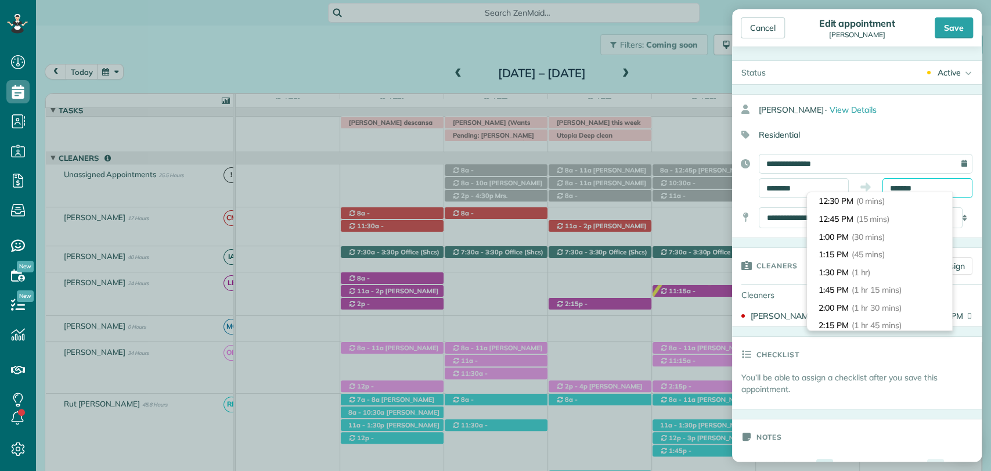
scroll to position [124, 0]
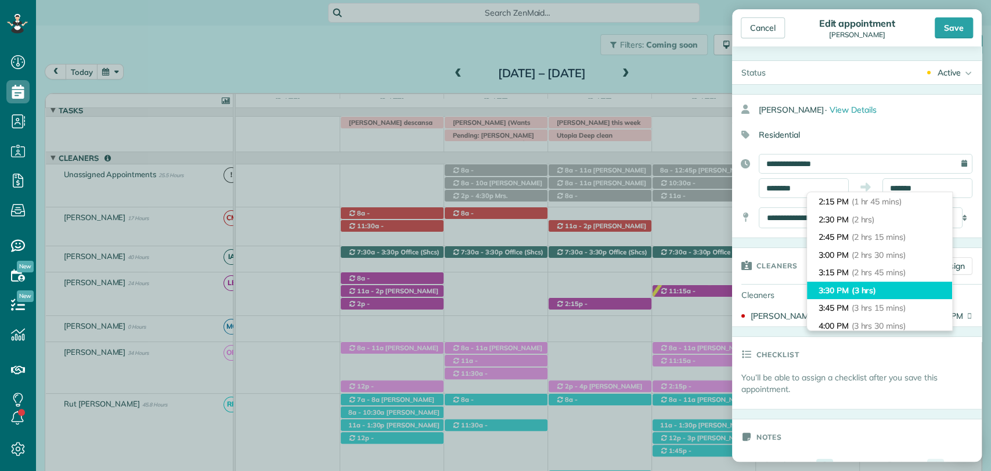
type input "*******"
click at [868, 290] on span "(3 hrs)" at bounding box center [864, 290] width 25 height 10
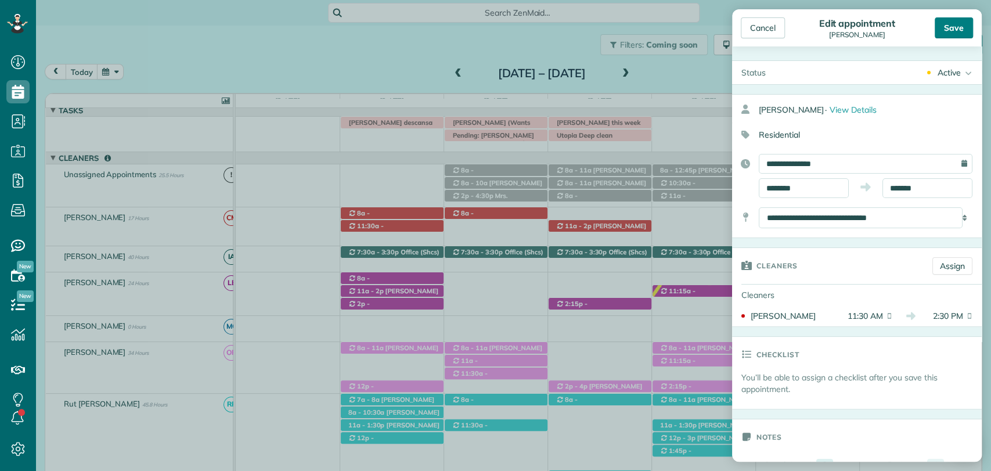
click at [962, 24] on div "Save" at bounding box center [954, 27] width 38 height 21
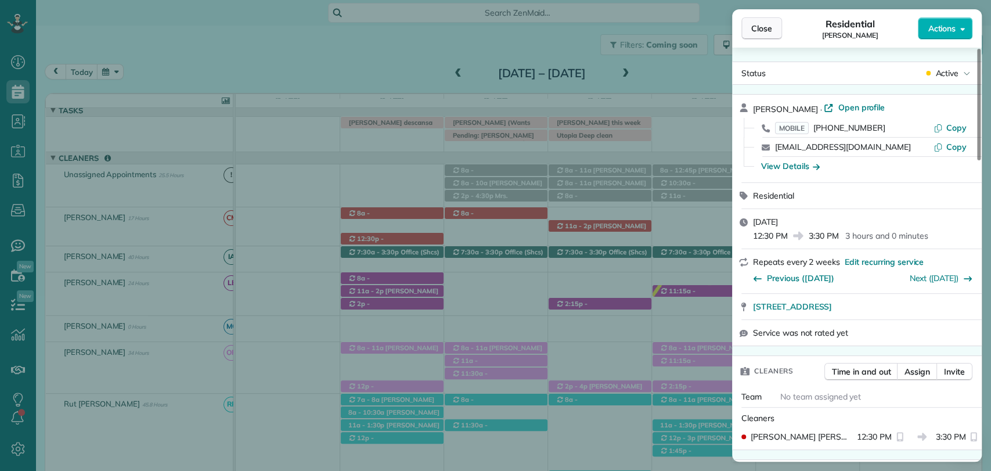
click at [760, 31] on span "Close" at bounding box center [761, 29] width 21 height 12
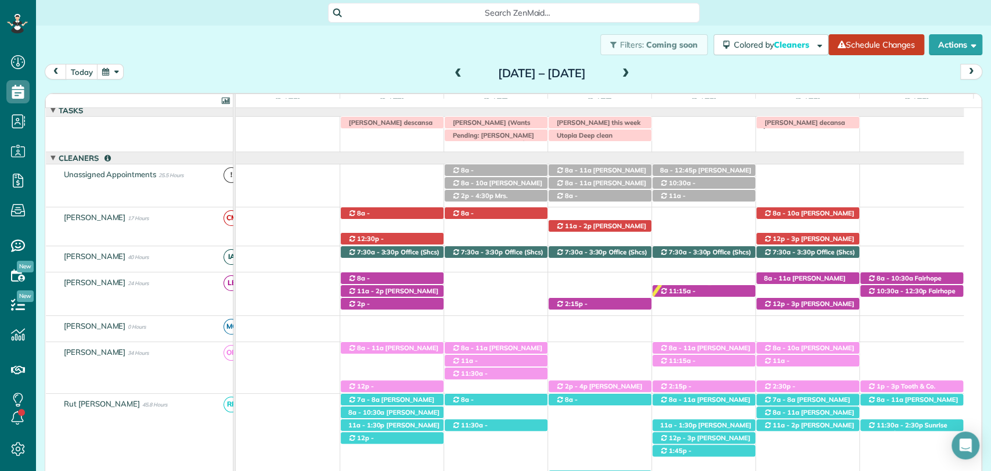
click at [688, 75] on div "today Sunday Oct 5 – Saturday Oct 11, 2025" at bounding box center [514, 74] width 938 height 21
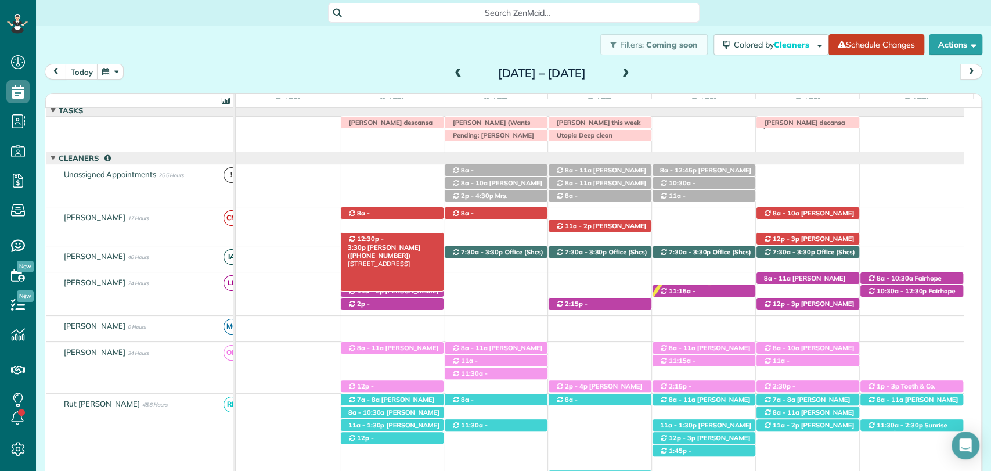
click at [411, 243] on span "Mrs. Kelly Downs (+12512840177)" at bounding box center [384, 251] width 73 height 16
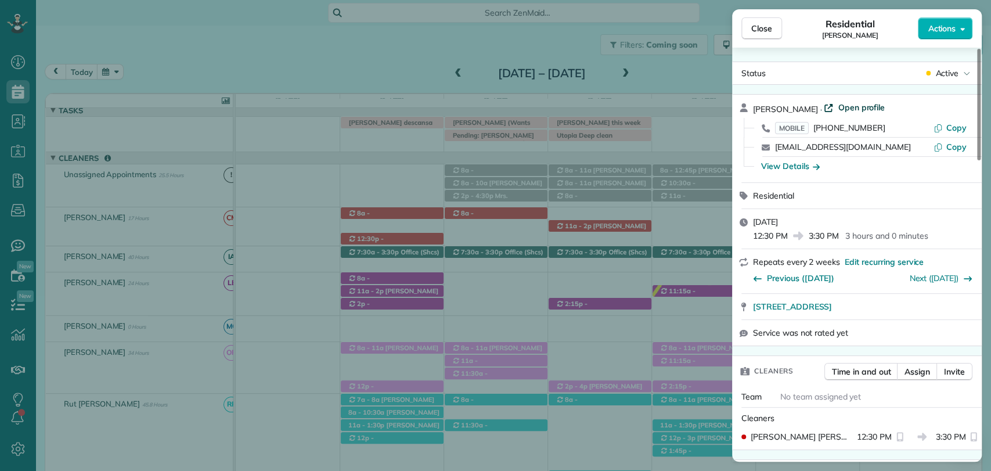
click at [838, 104] on span "Open profile" at bounding box center [861, 108] width 47 height 12
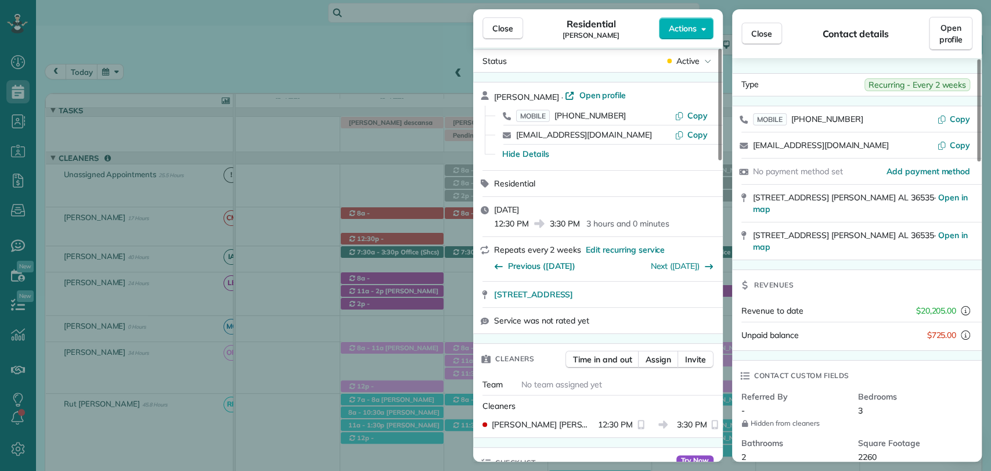
scroll to position [18, 0]
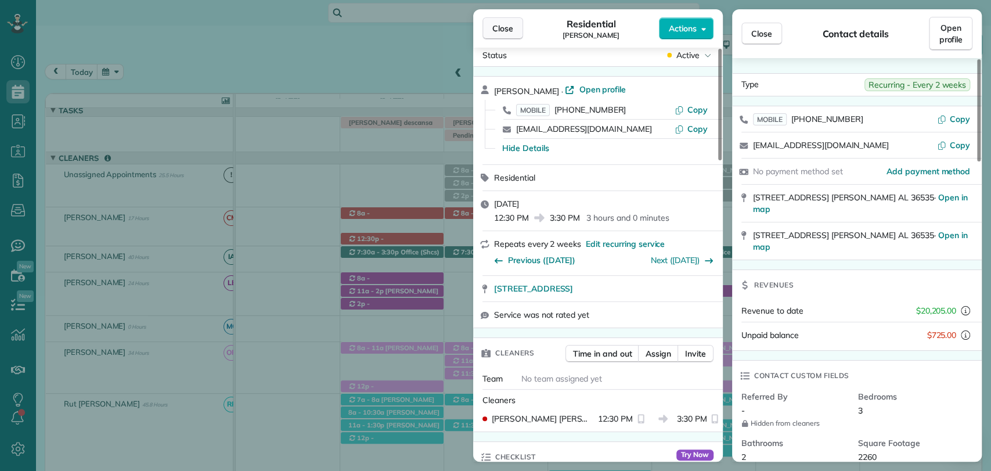
click at [509, 20] on button "Close" at bounding box center [503, 28] width 41 height 22
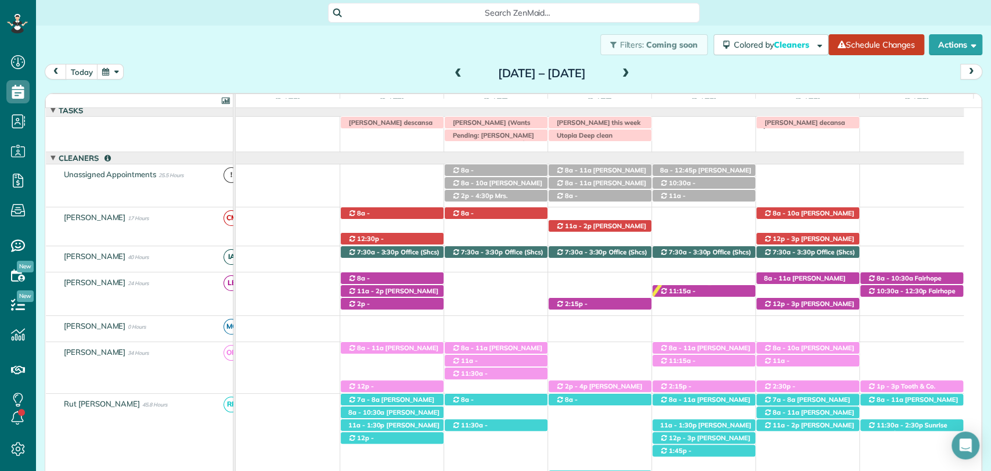
click at [452, 70] on span at bounding box center [458, 74] width 13 height 10
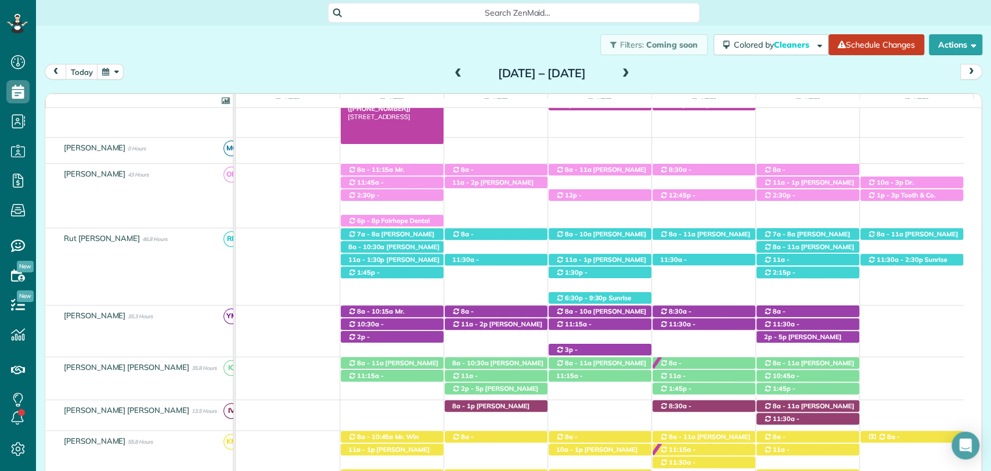
scroll to position [309, 0]
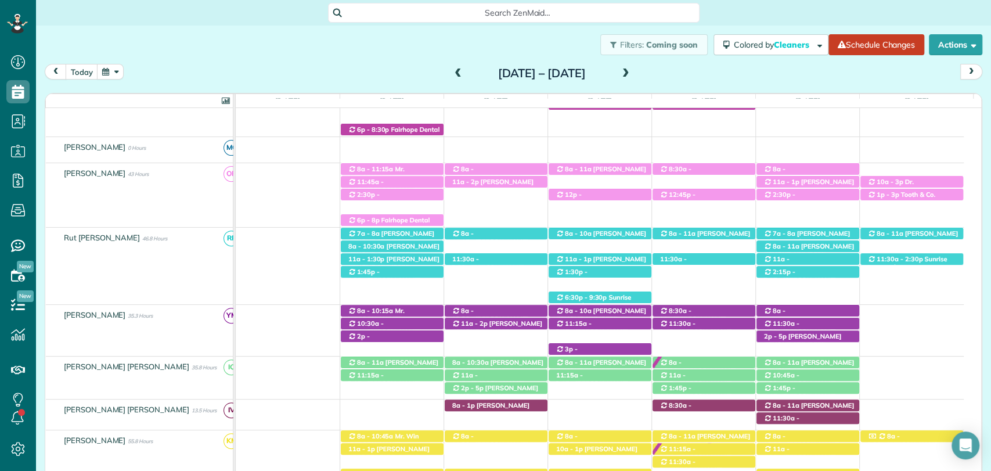
click at [369, 416] on div "8a - 1p Eliana Joines (+12518957185) 21761 Veranda Blvd - FAIRHOPE, Alabama, 36…" at bounding box center [600, 414] width 728 height 30
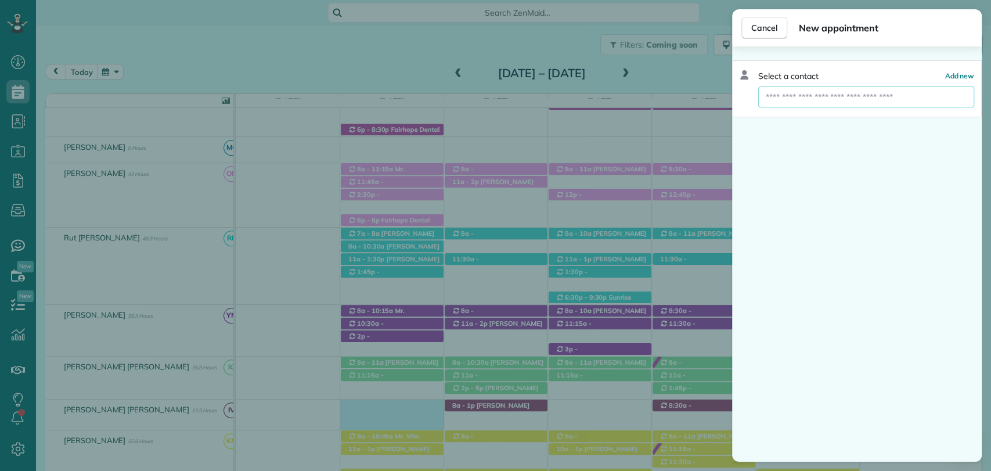
click at [827, 96] on input "text" at bounding box center [866, 97] width 216 height 21
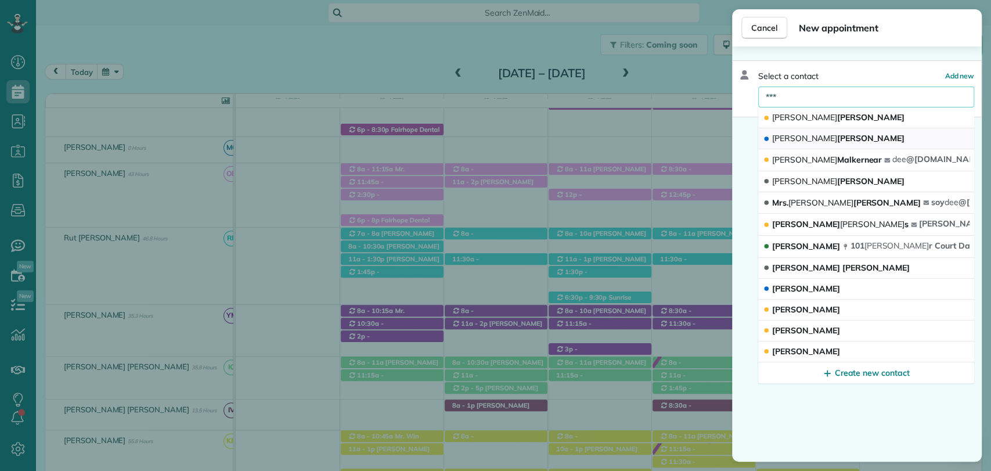
type input "***"
click at [827, 141] on button "Dee Bauer" at bounding box center [866, 138] width 216 height 21
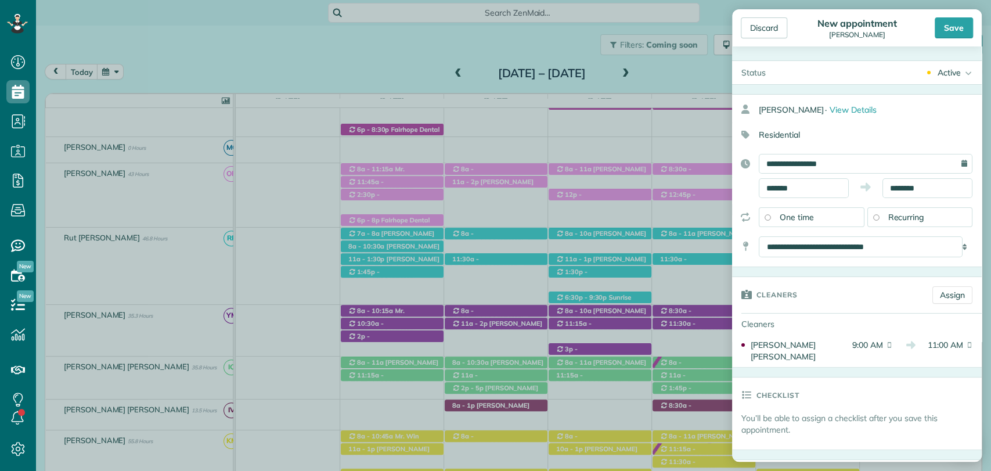
scroll to position [70, 0]
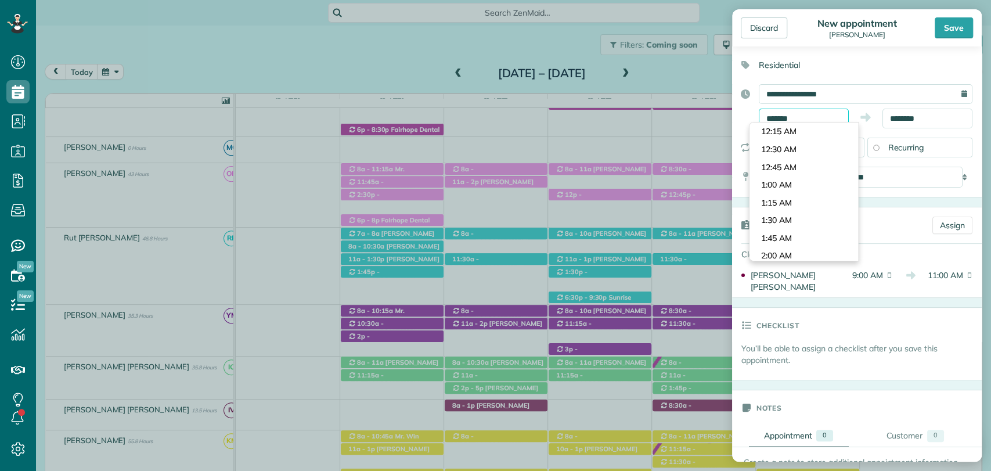
click at [801, 114] on input "*******" at bounding box center [804, 119] width 90 height 20
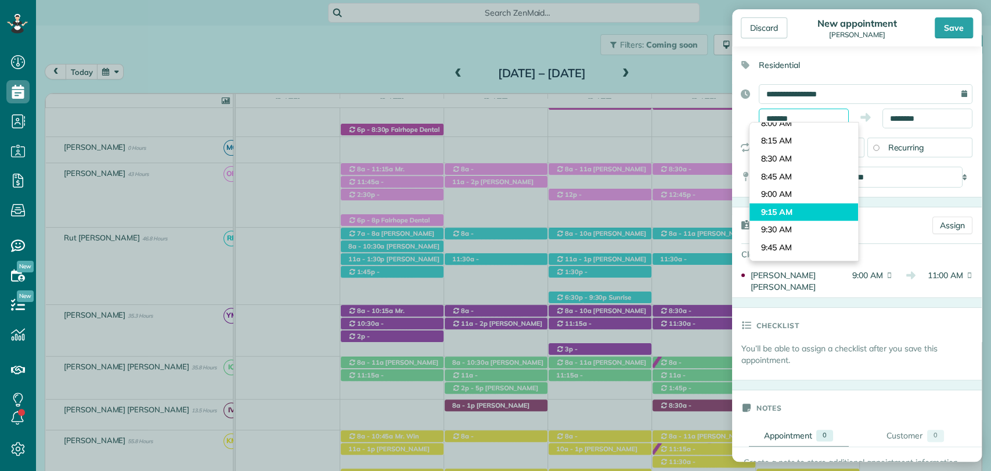
scroll to position [553, 0]
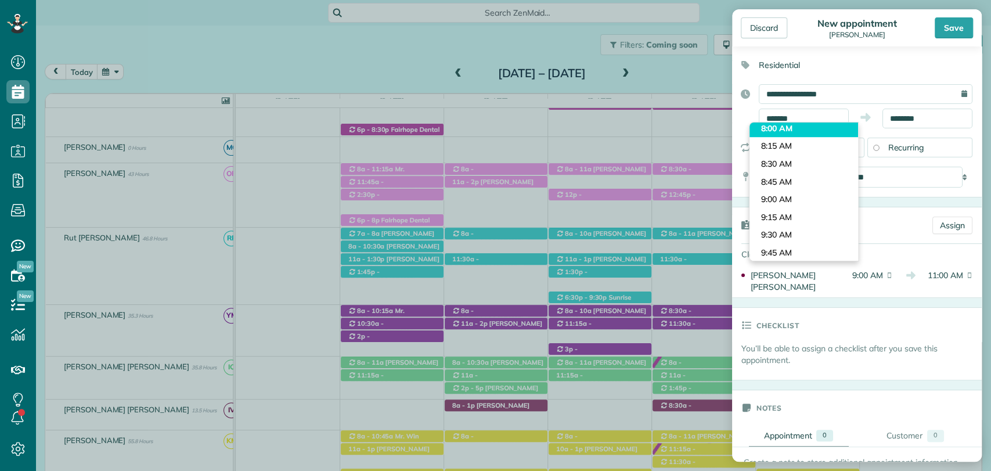
type input "*******"
click at [776, 135] on body "Dashboard Scheduling Calendar View List View Dispatch View - Weekly scheduling …" at bounding box center [495, 235] width 991 height 471
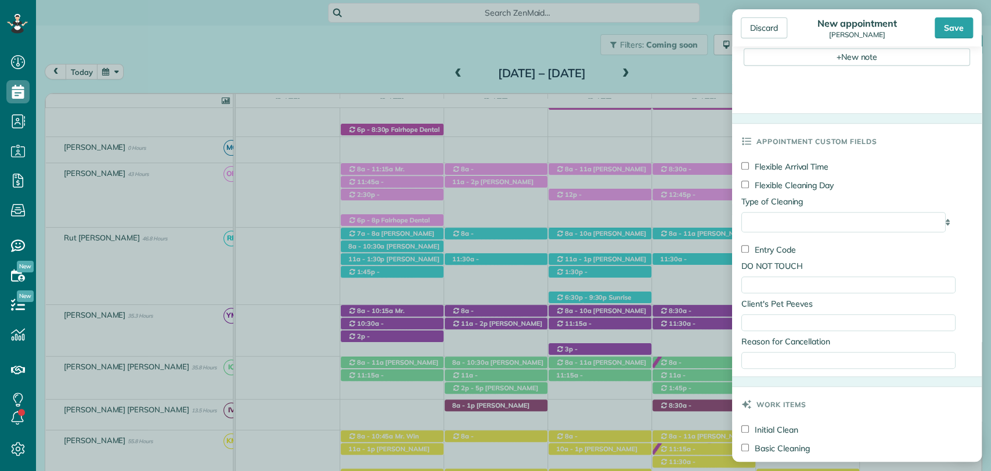
scroll to position [753, 0]
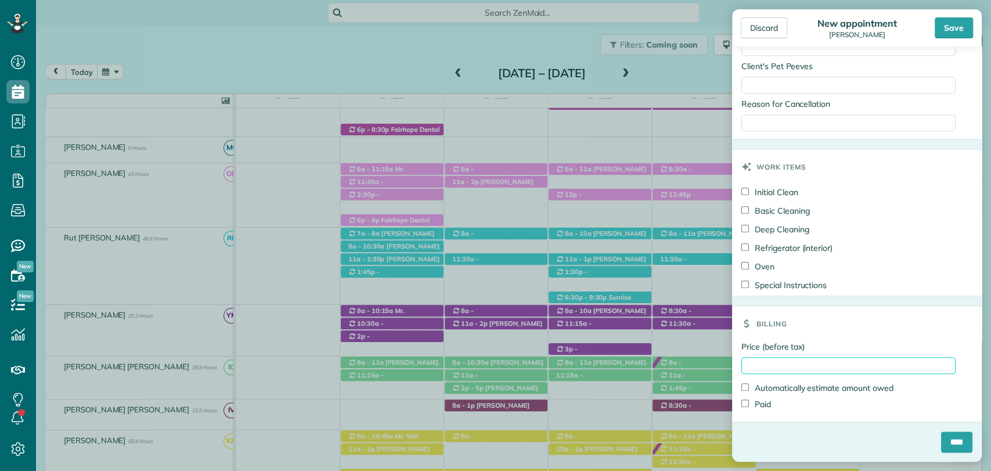
click at [793, 362] on input "Price (before tax)" at bounding box center [849, 365] width 214 height 17
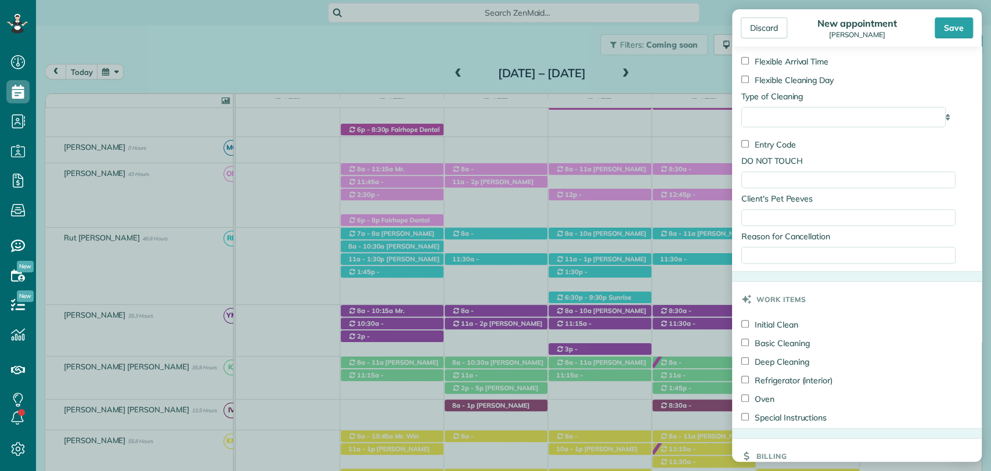
scroll to position [661, 0]
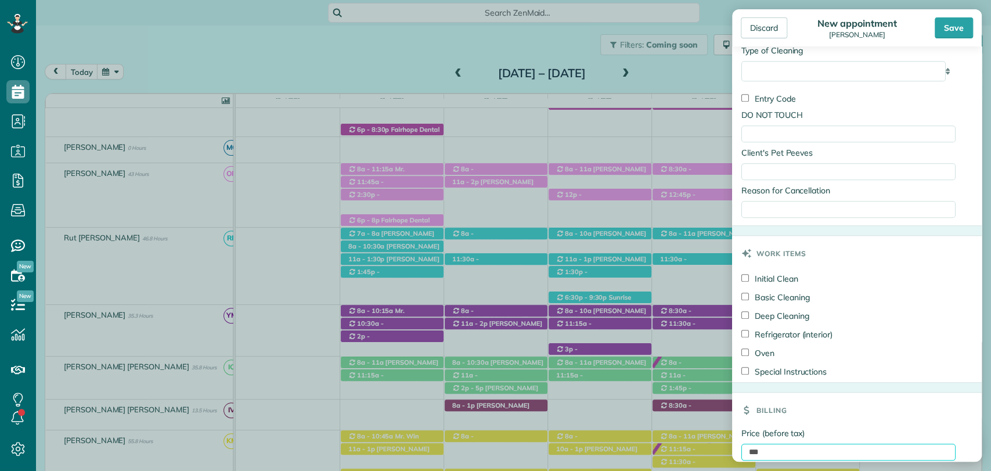
type input "***"
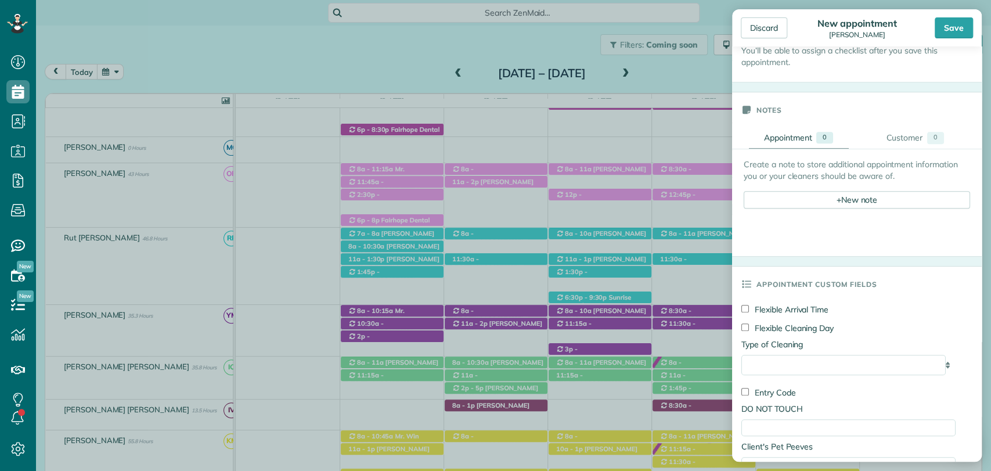
scroll to position [366, 0]
click at [841, 199] on div "+ New note" at bounding box center [857, 201] width 226 height 17
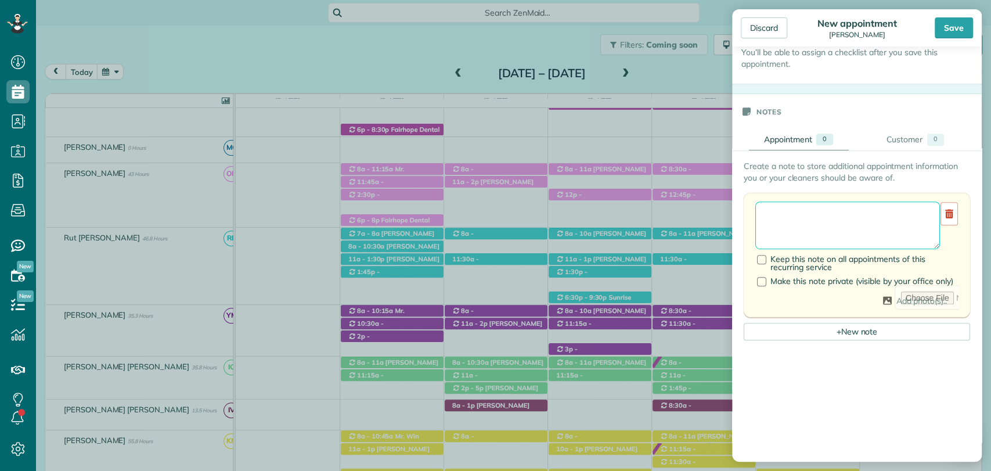
click at [789, 217] on textarea at bounding box center [847, 225] width 185 height 48
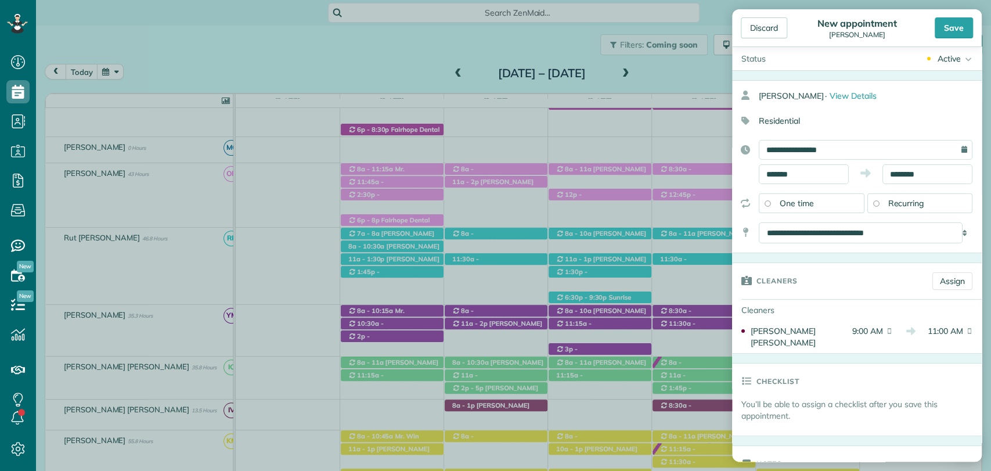
scroll to position [0, 0]
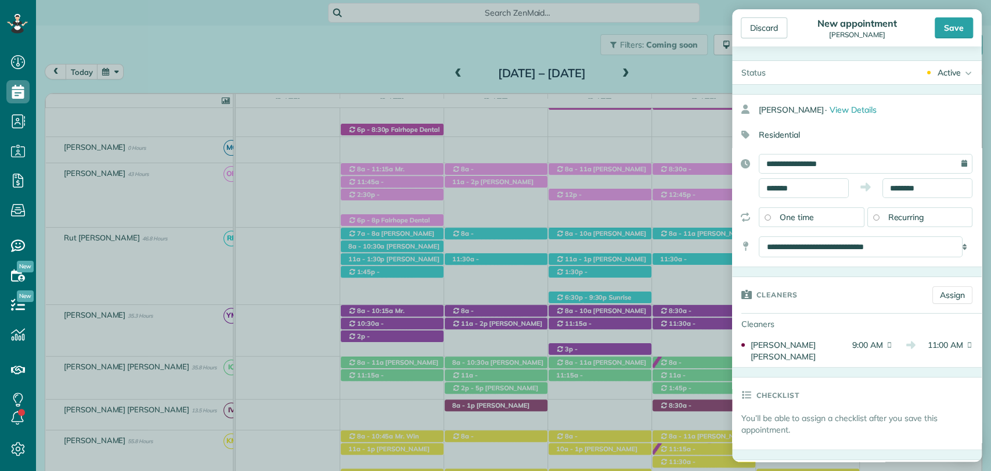
type textarea "**********"
click at [901, 183] on input "********" at bounding box center [928, 188] width 90 height 20
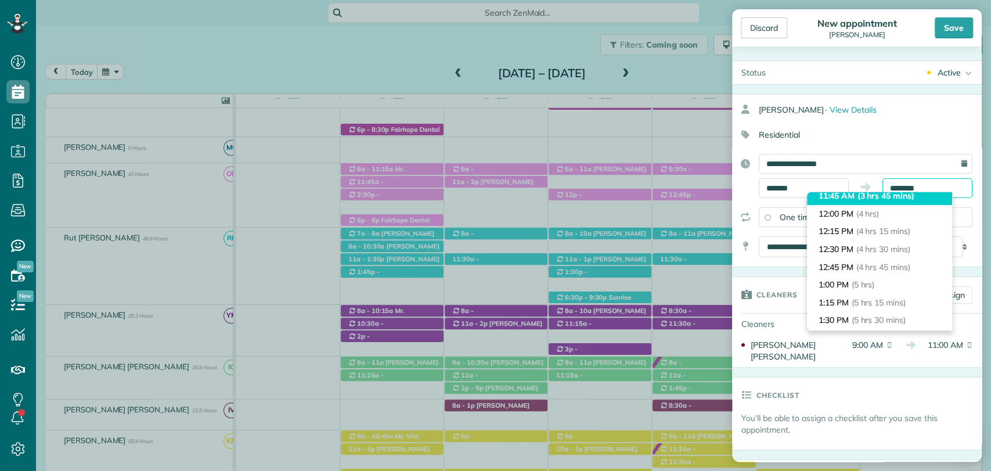
scroll to position [272, 0]
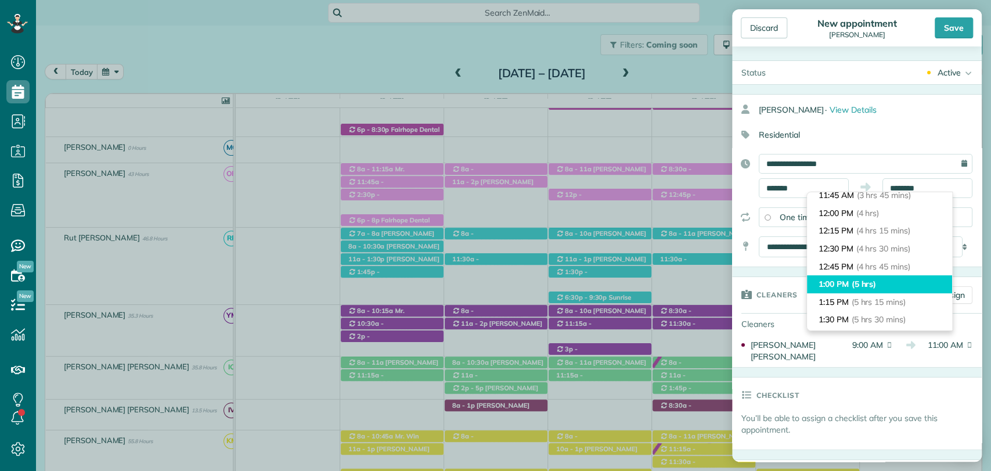
type input "*******"
click at [850, 282] on li "1:00 PM (5 hrs)" at bounding box center [879, 284] width 145 height 18
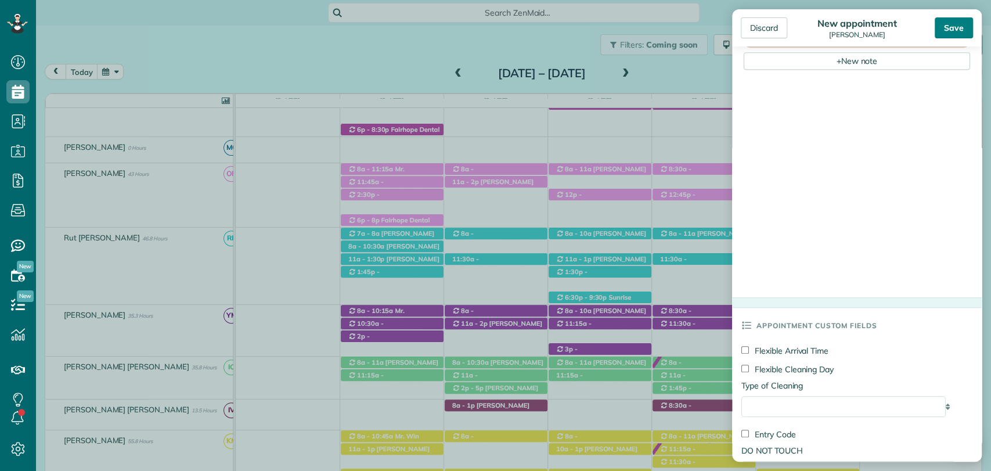
click at [942, 28] on div "Save" at bounding box center [954, 27] width 38 height 21
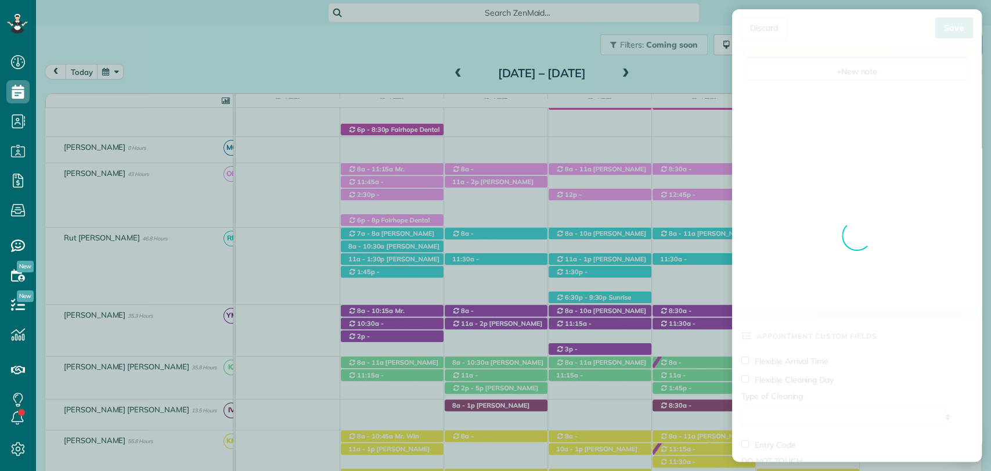
scroll to position [625, 0]
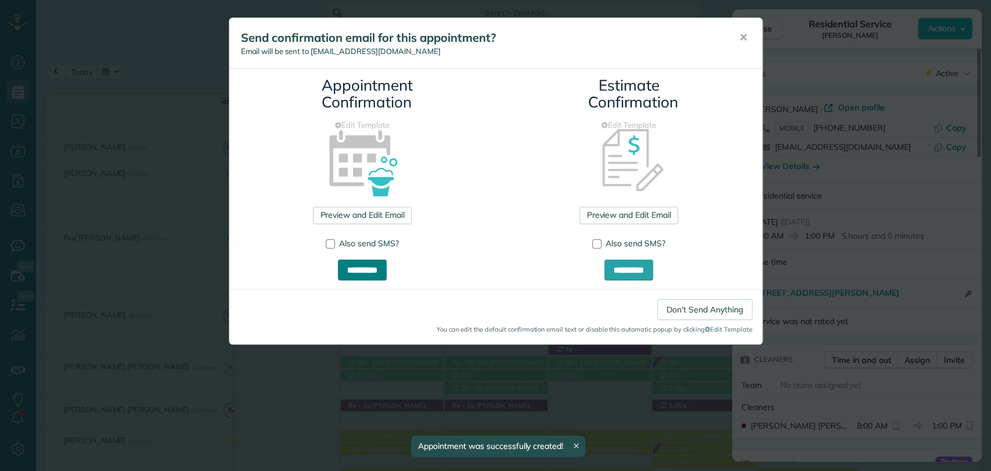
click at [384, 266] on input "**********" at bounding box center [362, 270] width 49 height 21
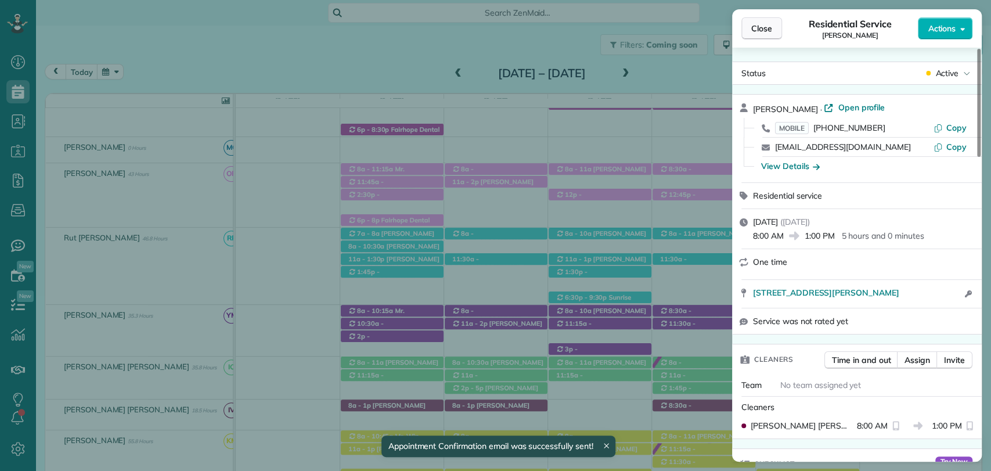
click at [760, 30] on span "Close" at bounding box center [761, 29] width 21 height 12
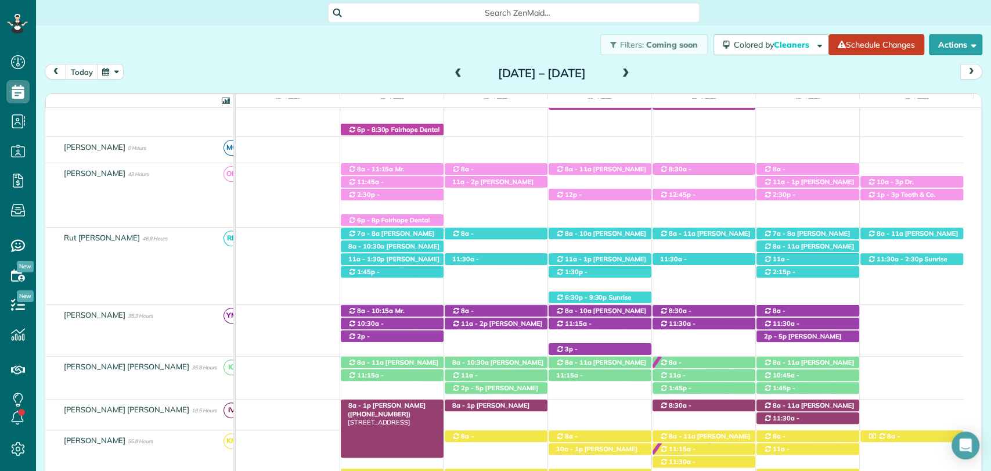
click at [381, 401] on span "Dee Bauer (+19857749563)" at bounding box center [387, 409] width 78 height 16
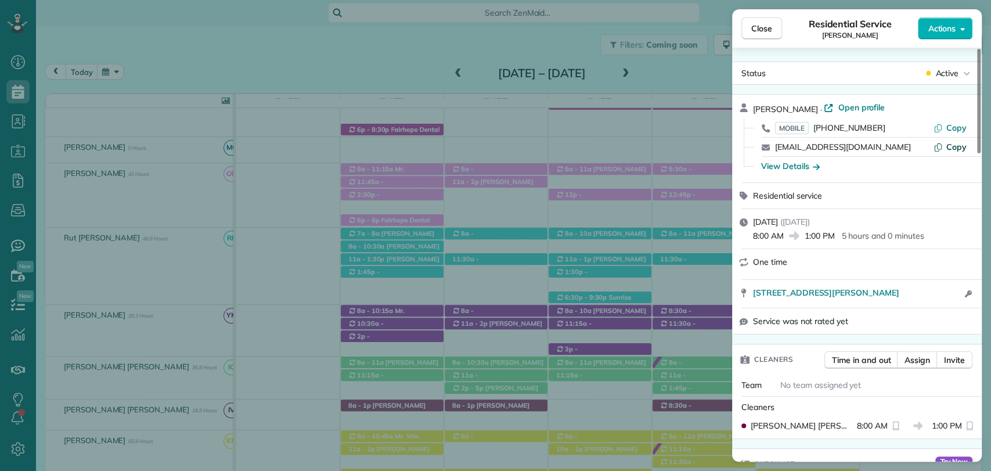
click at [957, 144] on span "Copy" at bounding box center [956, 147] width 20 height 10
click at [769, 34] on button "Close" at bounding box center [762, 28] width 41 height 22
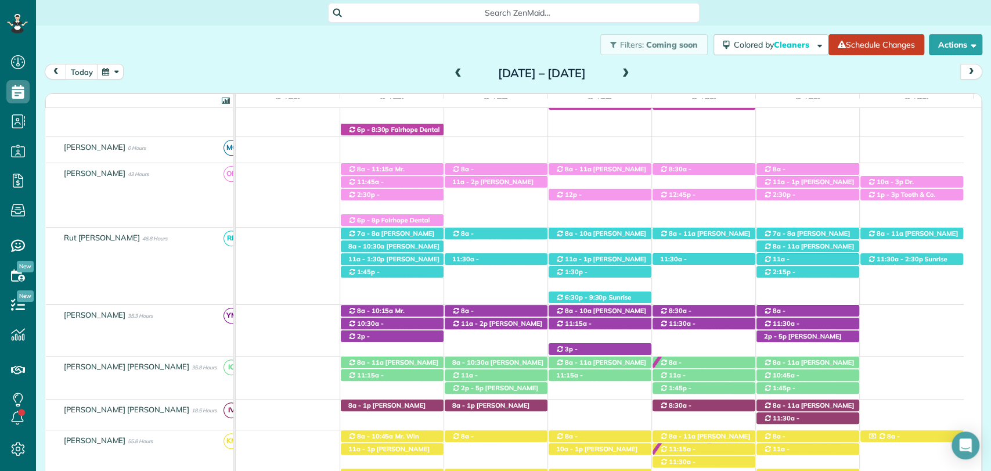
click at [570, 64] on div "Sunday Sep 28 – Saturday Oct 4, 2025" at bounding box center [542, 73] width 186 height 19
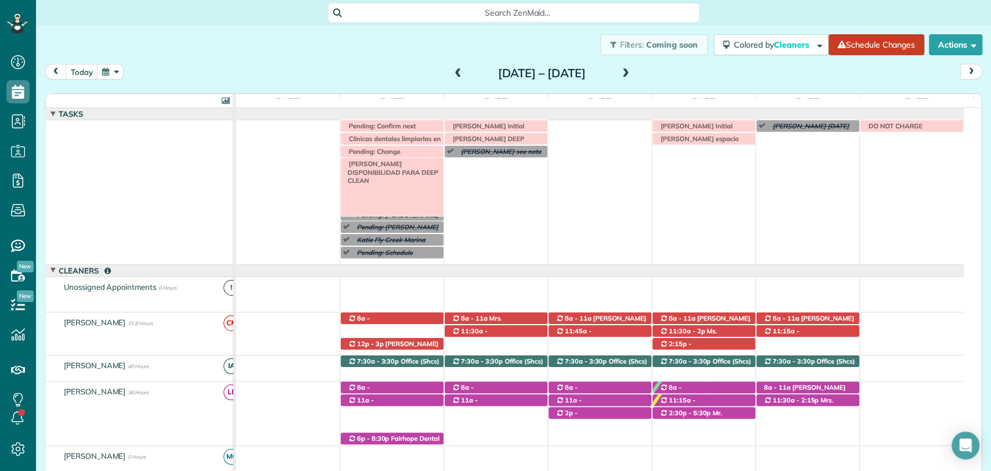
click at [399, 163] on span "IRMA V DISPONIBILIDAD PARA DEEP CLEAN" at bounding box center [390, 172] width 95 height 25
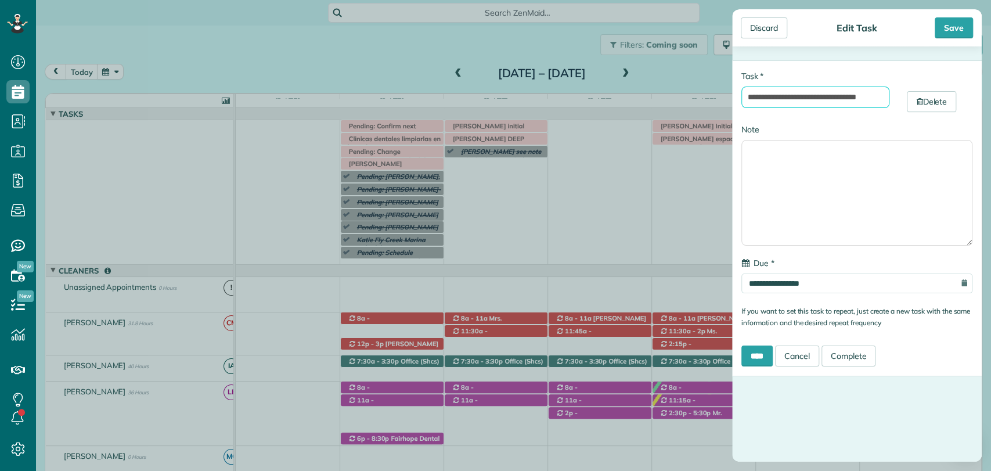
click at [826, 96] on input "**********" at bounding box center [816, 97] width 148 height 21
click at [837, 101] on input "**********" at bounding box center [816, 97] width 148 height 21
type input "**********"
click at [963, 25] on div "Save" at bounding box center [954, 27] width 38 height 21
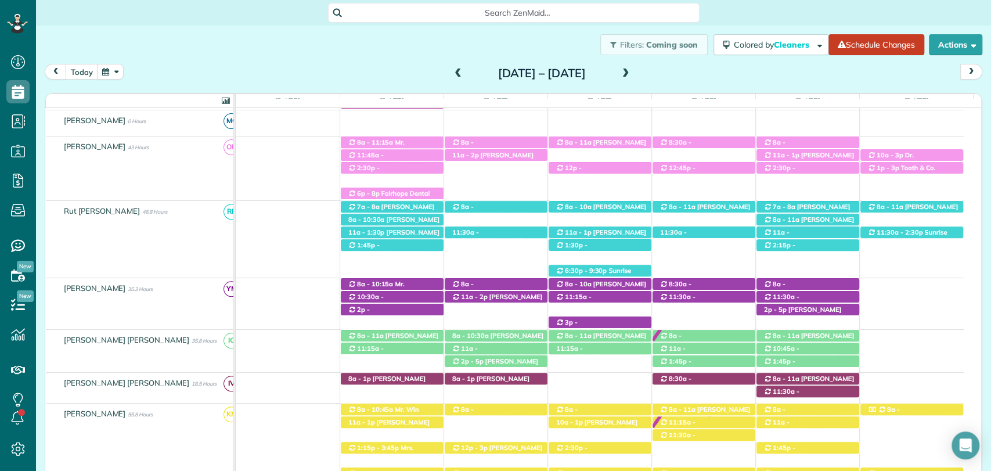
scroll to position [337, 0]
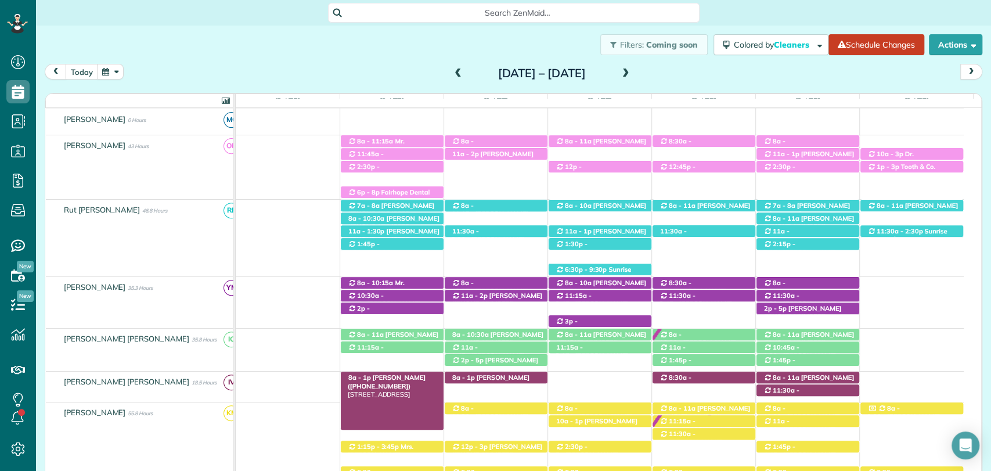
click at [392, 379] on span "Dee Bauer (+19857749563)" at bounding box center [387, 381] width 78 height 16
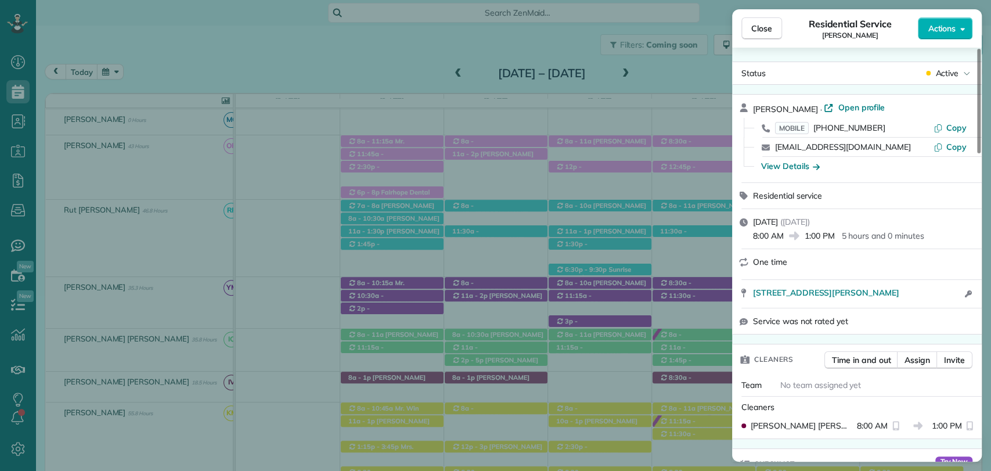
scroll to position [1, 0]
click at [843, 105] on span "Open profile" at bounding box center [861, 107] width 47 height 12
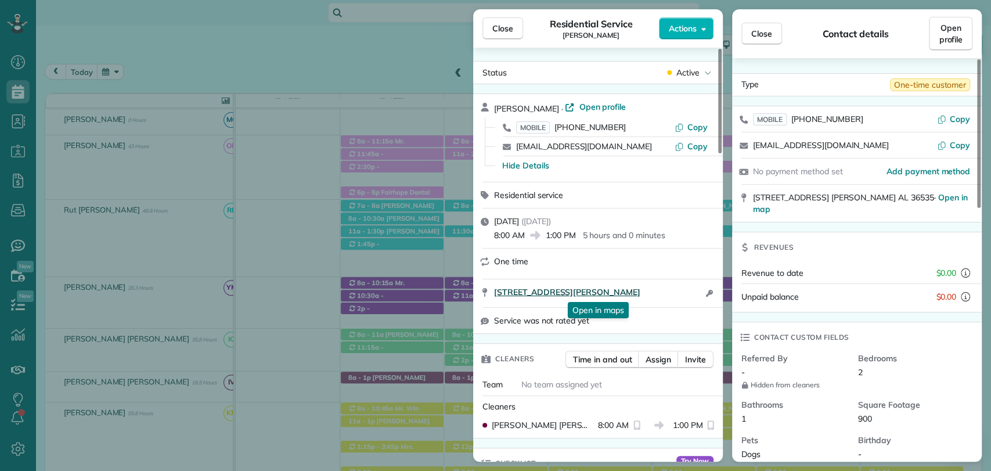
drag, startPoint x: 491, startPoint y: 292, endPoint x: 635, endPoint y: 291, distance: 144.0
click at [635, 291] on div "15805 Bucolic Lane Foley AL 36535 Open in maps Open in maps Open access informa…" at bounding box center [598, 293] width 250 height 28
click at [377, 57] on div "Close Residential Service Dee Bauer Actions Status Active Dee Bauer · Open prof…" at bounding box center [495, 235] width 991 height 471
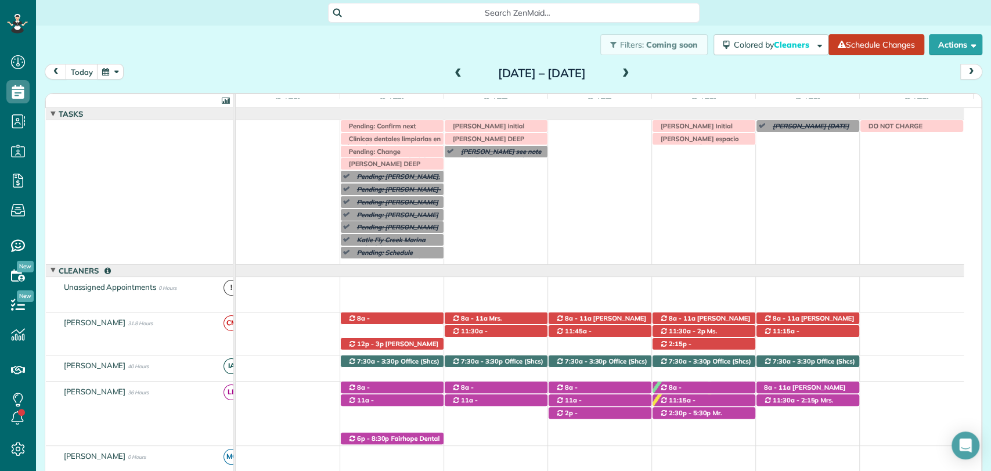
click at [632, 67] on span at bounding box center [626, 73] width 13 height 17
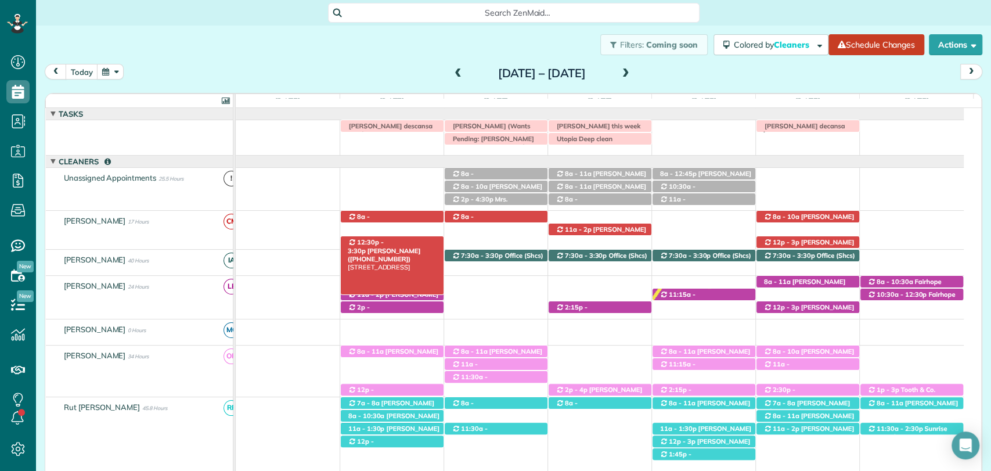
click at [379, 247] on span "Mrs. Kelly Downs (+12512840177)" at bounding box center [384, 255] width 73 height 16
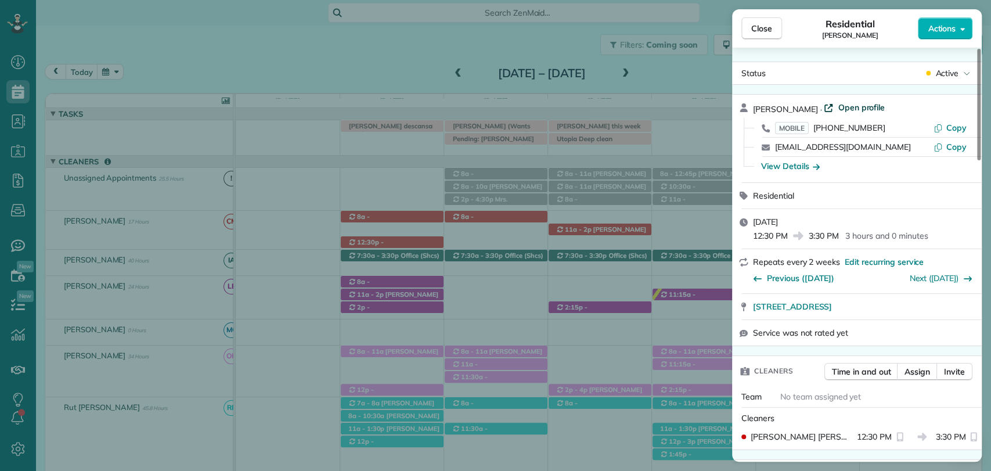
click at [841, 108] on span "Open profile" at bounding box center [861, 108] width 47 height 12
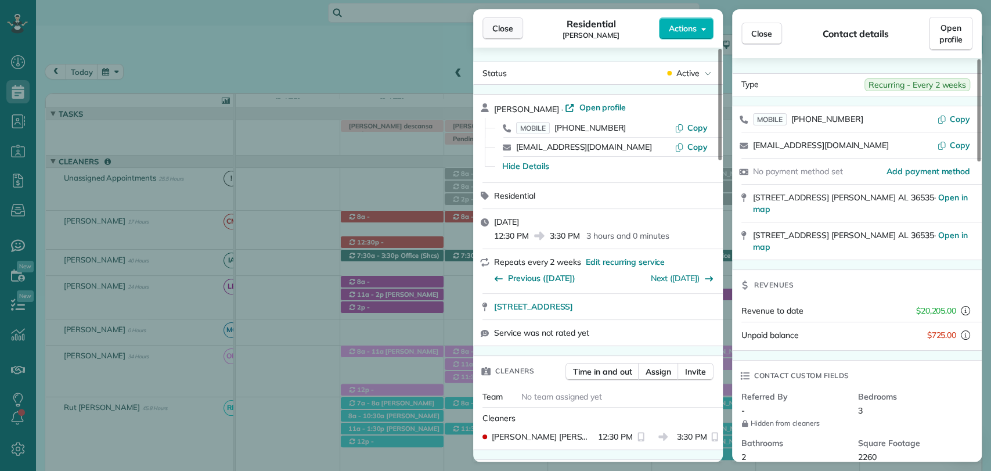
click at [499, 31] on span "Close" at bounding box center [502, 29] width 21 height 12
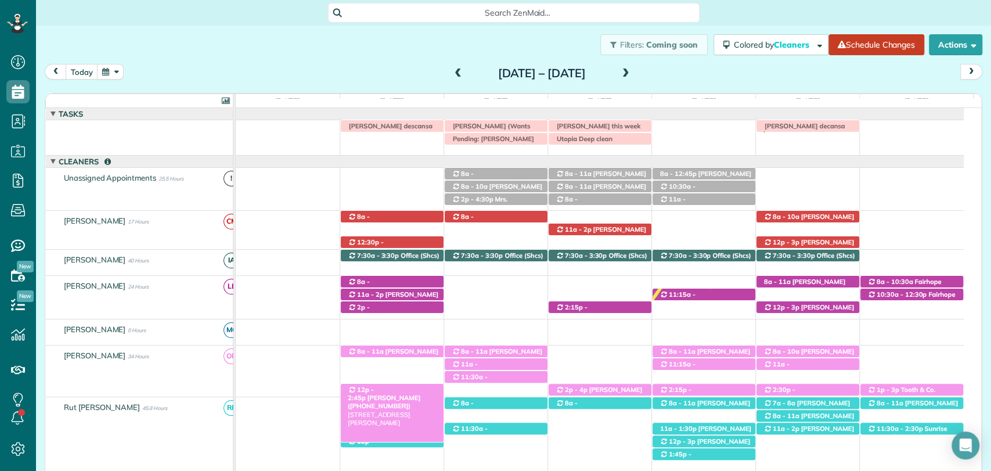
click at [374, 386] on span "12p - 2:45p" at bounding box center [361, 394] width 26 height 16
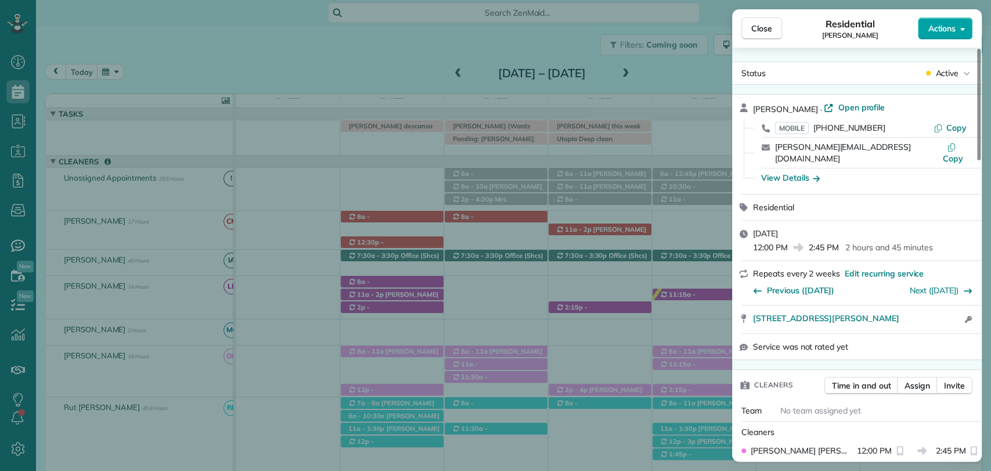
click at [960, 29] on icon "button" at bounding box center [962, 28] width 5 height 9
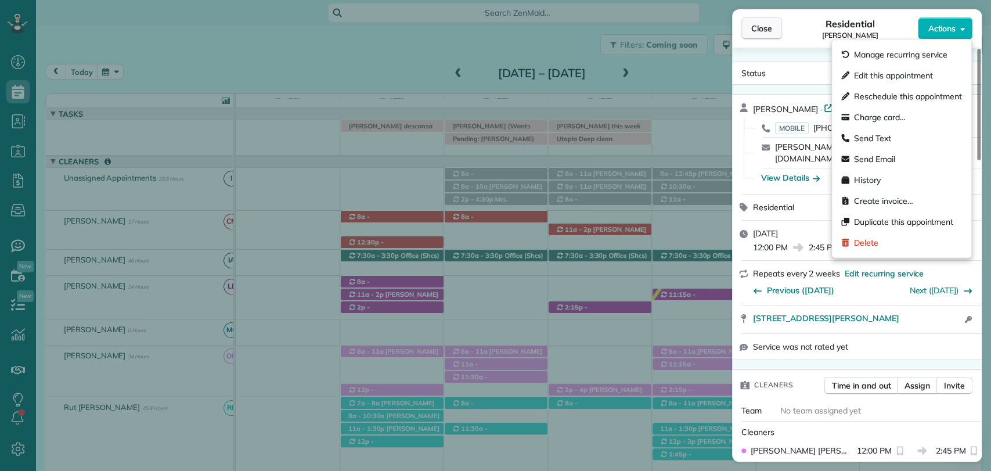
click at [769, 34] on span "Close" at bounding box center [761, 29] width 21 height 12
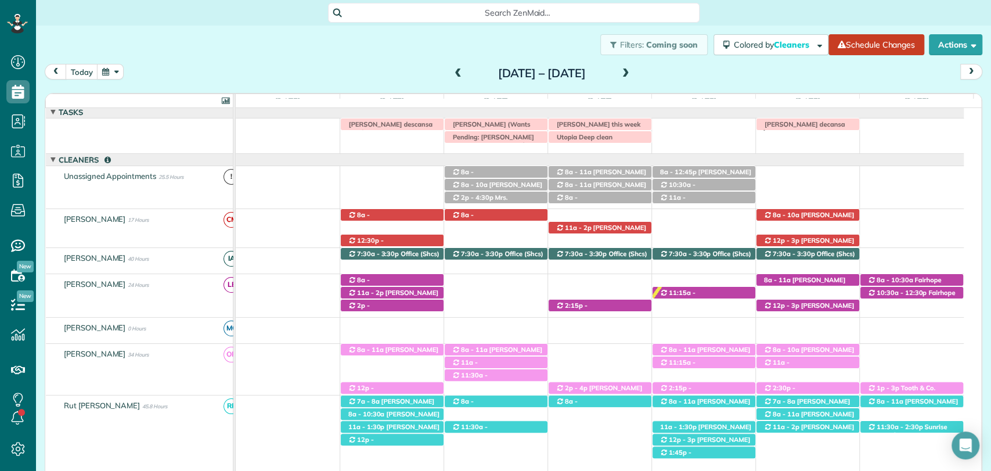
scroll to position [2, 0]
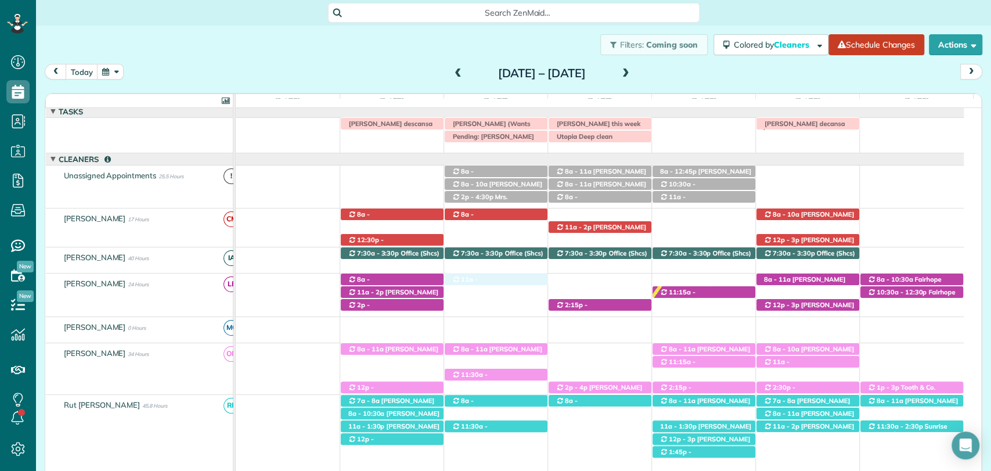
drag, startPoint x: 523, startPoint y: 363, endPoint x: 523, endPoint y: 293, distance: 70.3
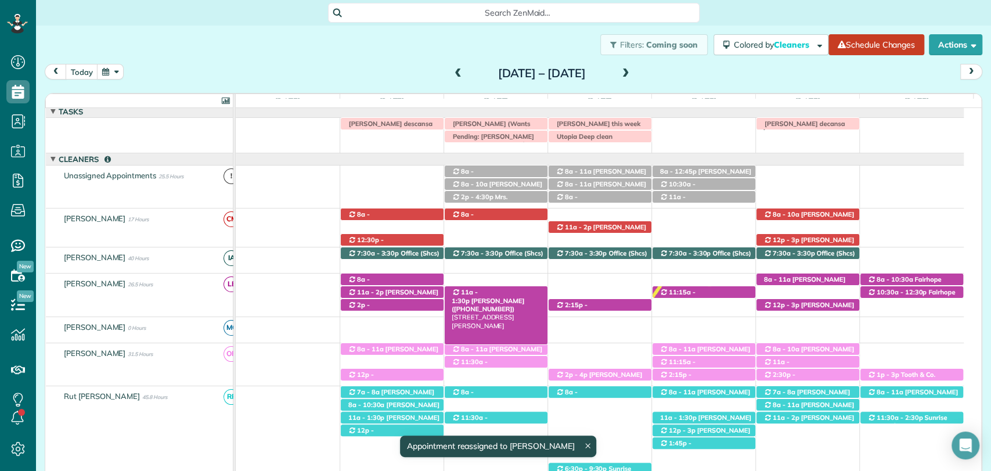
click at [517, 297] on span "Jennifer Daniel (+17034723220)" at bounding box center [488, 305] width 73 height 16
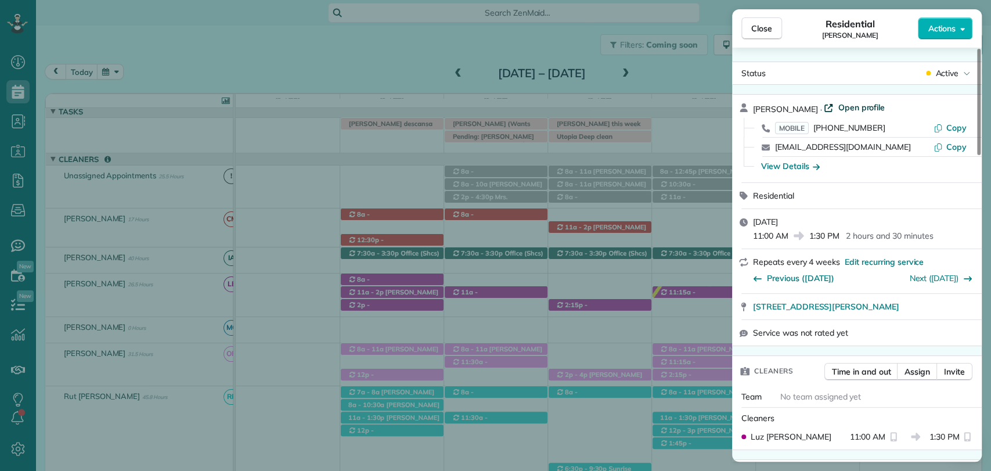
click at [848, 108] on span "Open profile" at bounding box center [861, 108] width 47 height 12
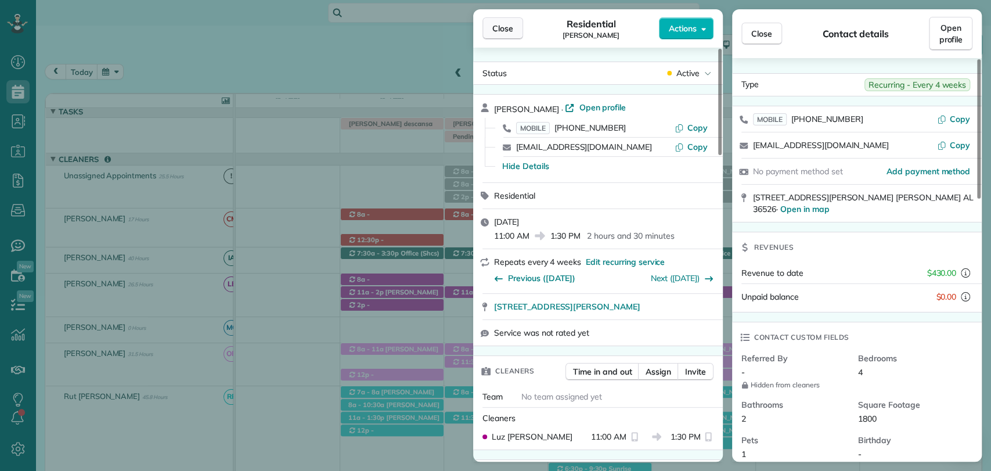
click at [497, 34] on span "Close" at bounding box center [502, 29] width 21 height 12
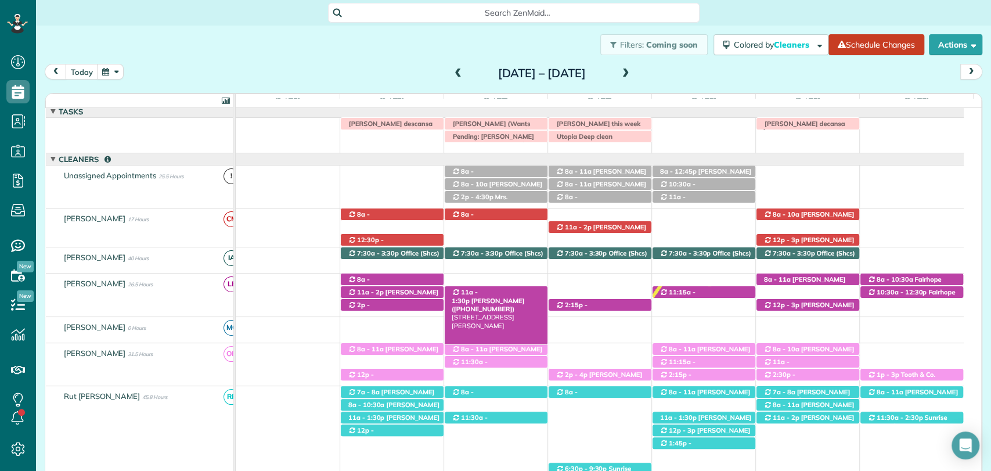
click at [490, 297] on span "Jennifer Daniel (+17034723220)" at bounding box center [488, 305] width 73 height 16
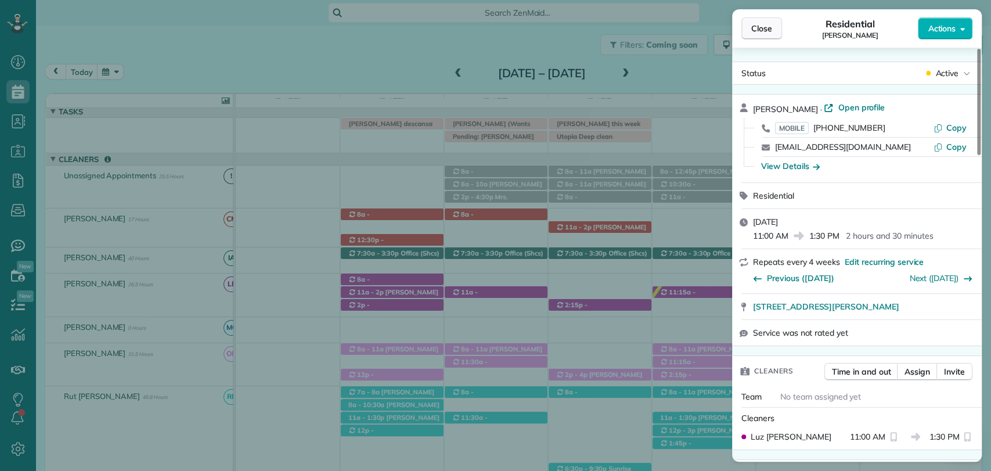
click at [760, 23] on span "Close" at bounding box center [761, 29] width 21 height 12
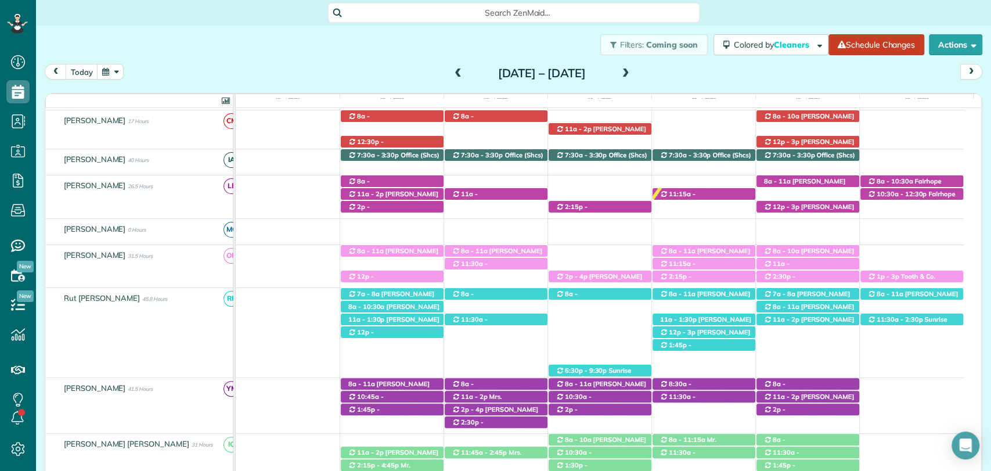
scroll to position [101, 0]
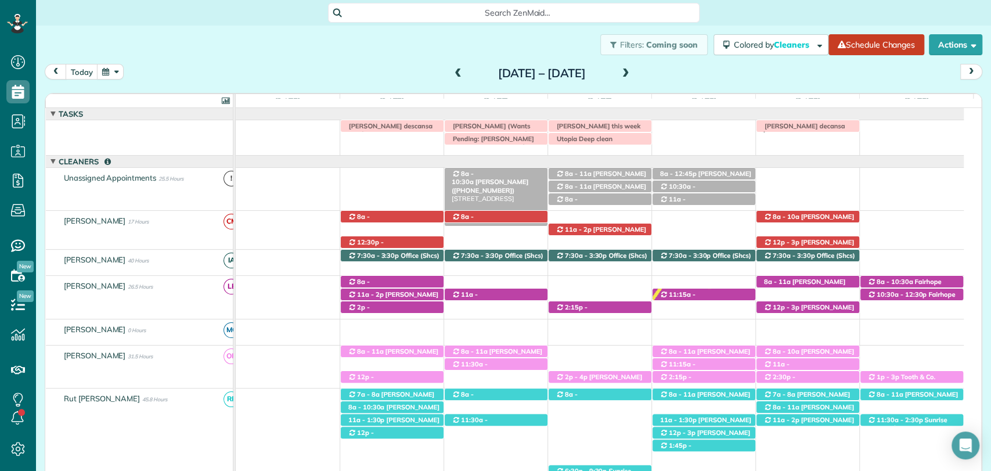
click at [473, 172] on span "8a - 10:30a" at bounding box center [463, 178] width 23 height 16
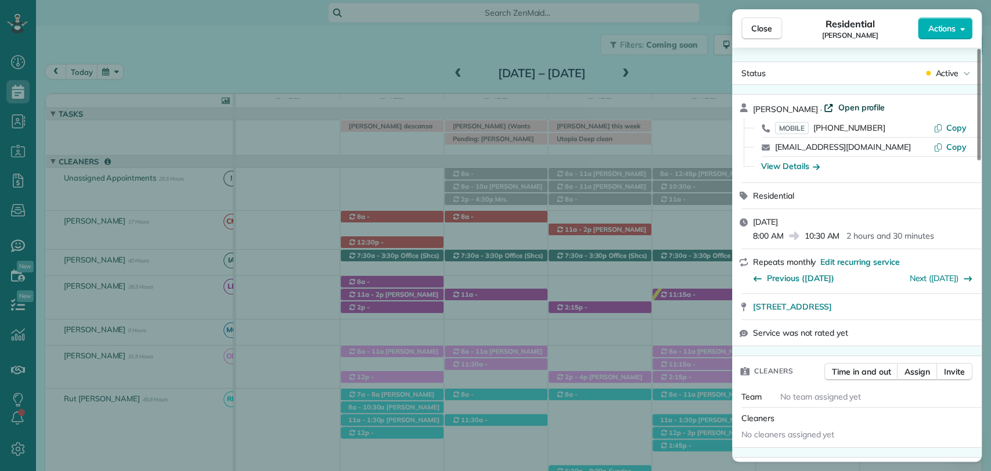
click at [838, 107] on span "Open profile" at bounding box center [861, 108] width 47 height 12
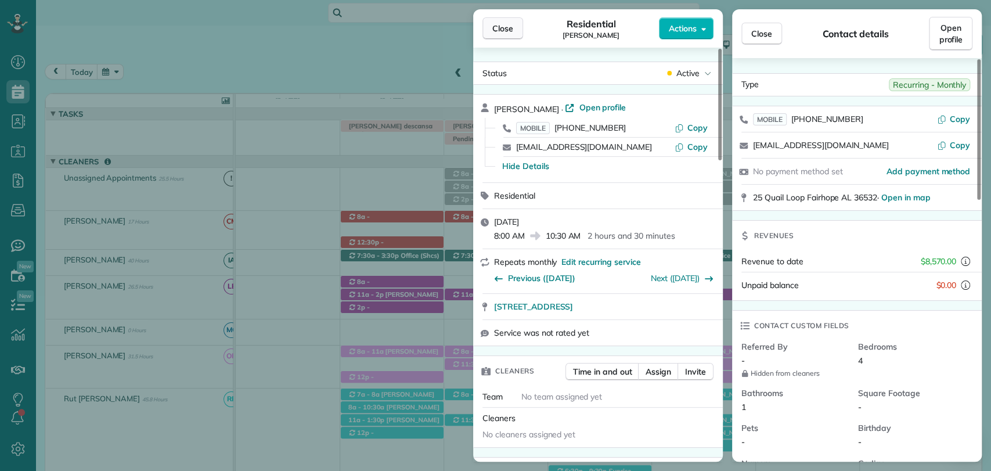
click at [510, 24] on span "Close" at bounding box center [502, 29] width 21 height 12
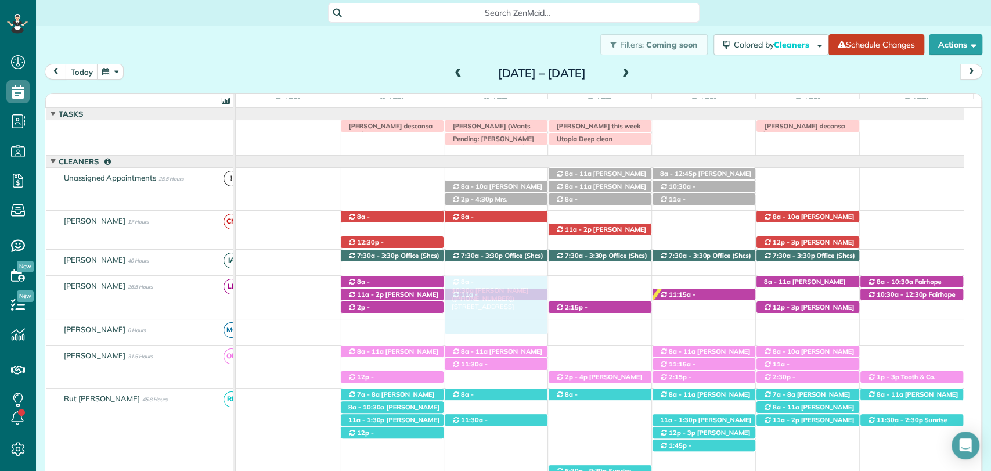
drag, startPoint x: 490, startPoint y: 172, endPoint x: 490, endPoint y: 283, distance: 110.3
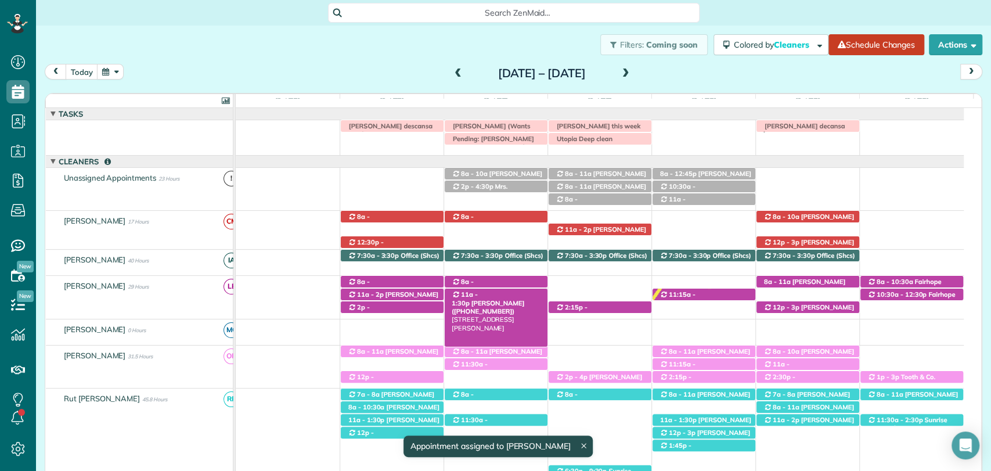
click at [478, 294] on span "11a - 1:30p" at bounding box center [465, 298] width 26 height 16
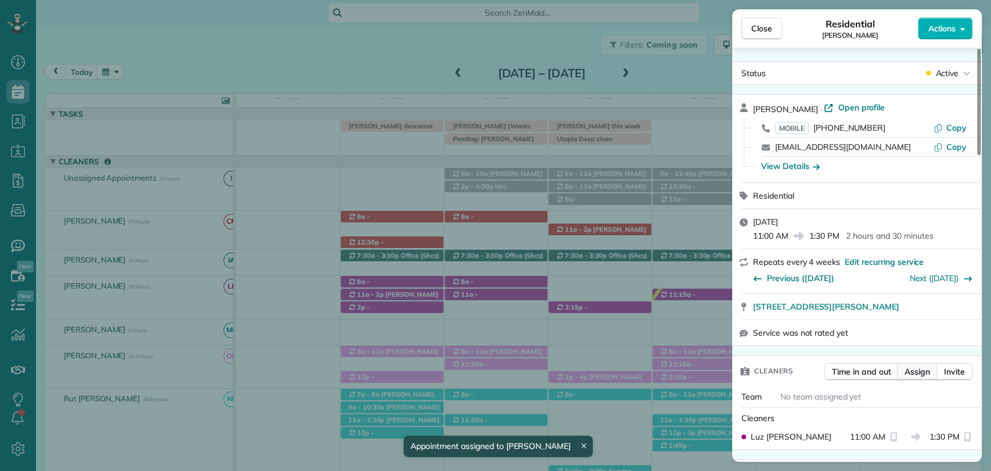
click at [914, 372] on span "Assign" at bounding box center [918, 372] width 26 height 12
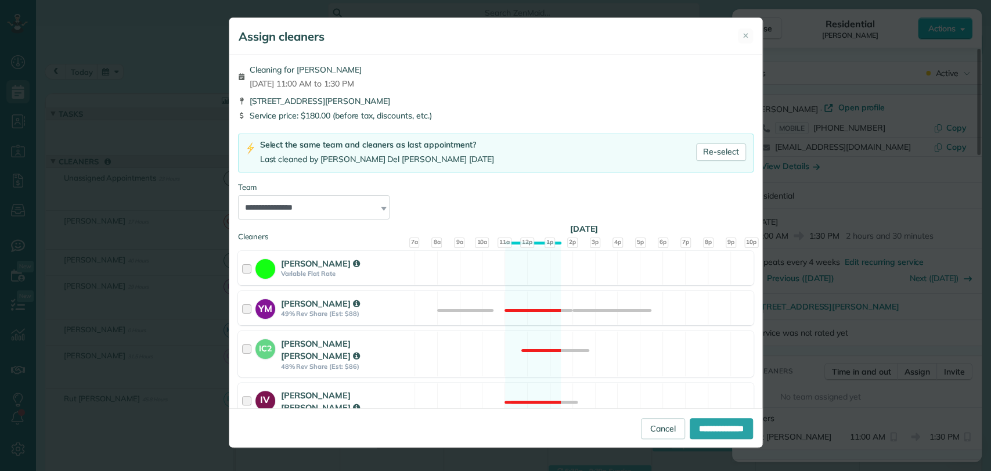
scroll to position [574, 0]
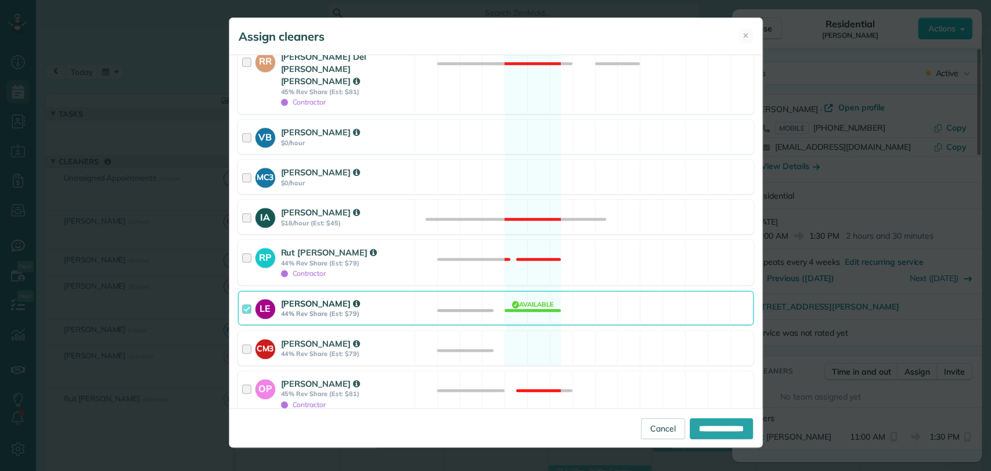
click at [246, 428] on div at bounding box center [242, 432] width 9 height 9
click at [714, 435] on input "**********" at bounding box center [721, 428] width 63 height 21
type input "**********"
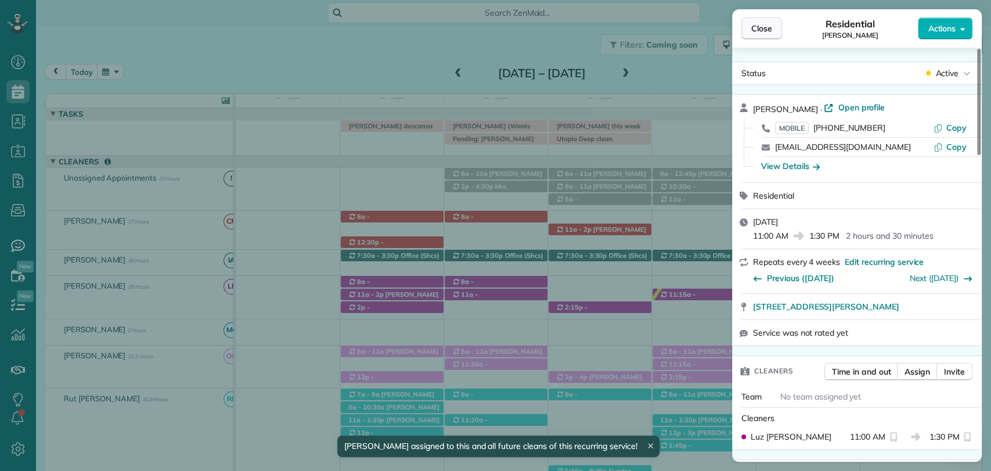
click at [765, 29] on span "Close" at bounding box center [761, 29] width 21 height 12
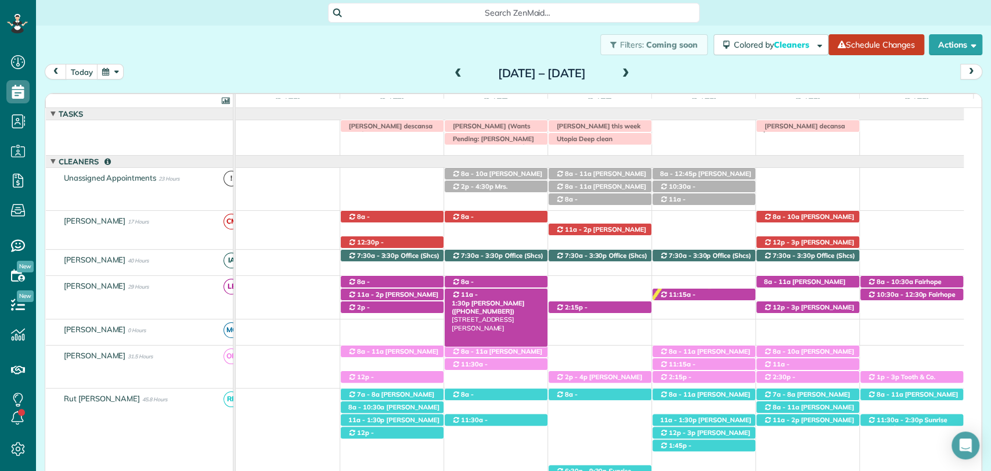
click at [497, 299] on span "[PERSON_NAME] ([PHONE_NUMBER])" at bounding box center [488, 307] width 73 height 16
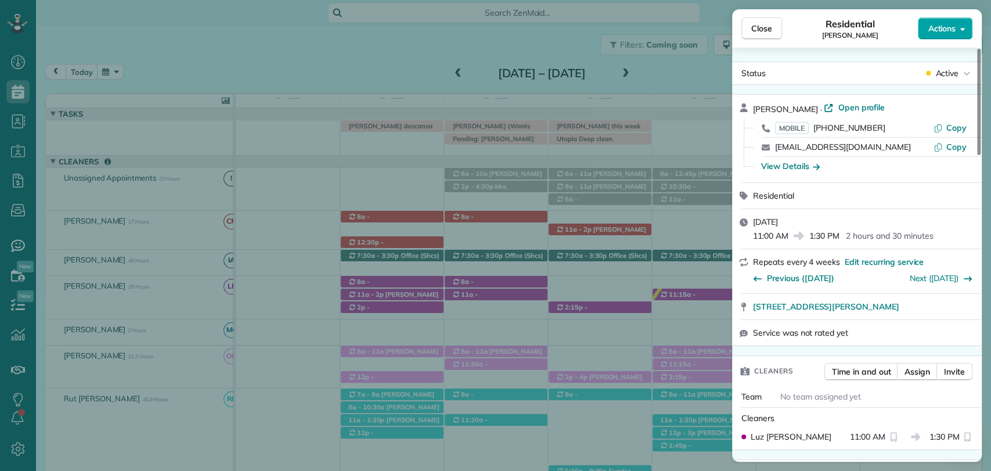
click at [939, 28] on span "Actions" at bounding box center [942, 29] width 28 height 12
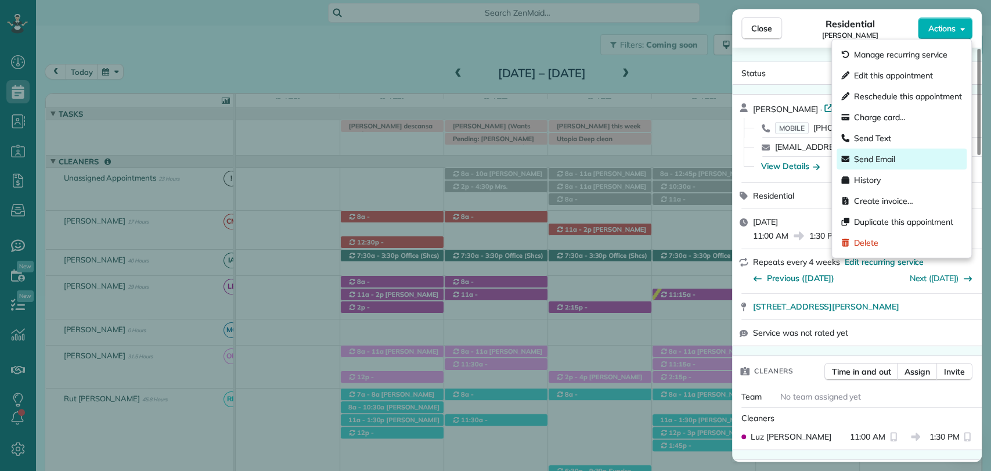
click at [879, 154] on span "Send Email" at bounding box center [874, 159] width 41 height 12
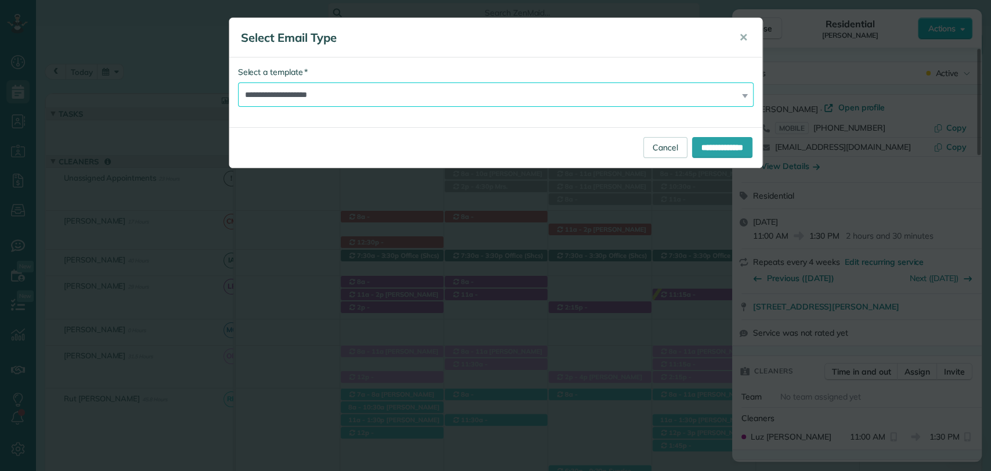
click at [442, 91] on select "**********" at bounding box center [496, 94] width 516 height 24
select select "****"
click at [238, 82] on select "**********" at bounding box center [496, 94] width 516 height 24
click at [710, 142] on input "**********" at bounding box center [722, 147] width 60 height 21
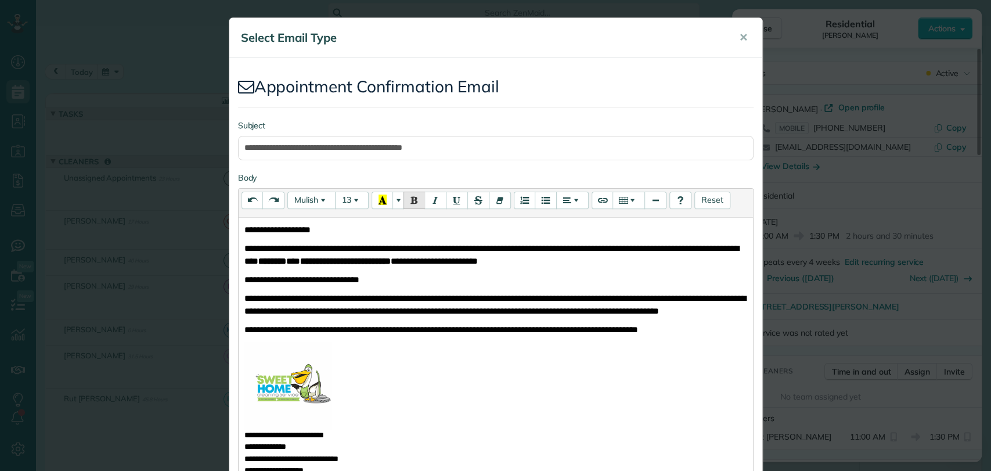
scroll to position [204, 0]
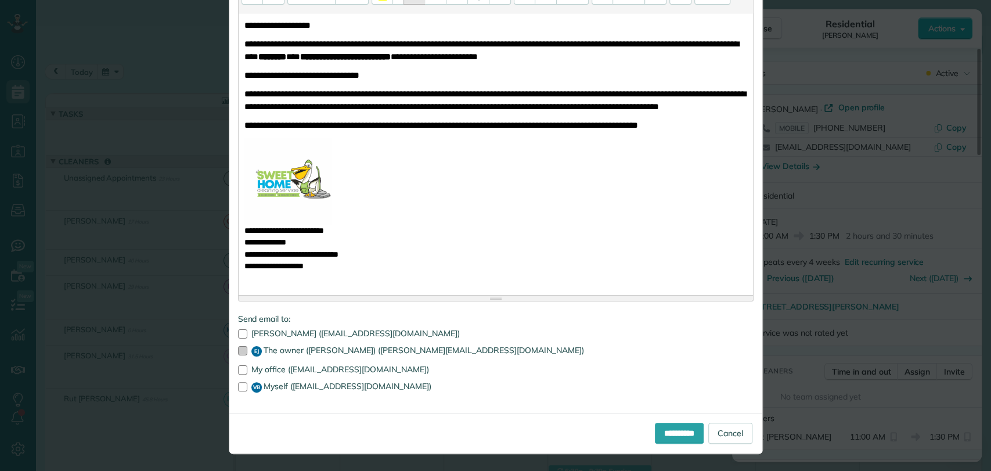
click at [238, 352] on div at bounding box center [242, 350] width 9 height 9
click at [238, 383] on div at bounding box center [242, 386] width 9 height 9
click at [655, 429] on input "**********" at bounding box center [679, 433] width 49 height 21
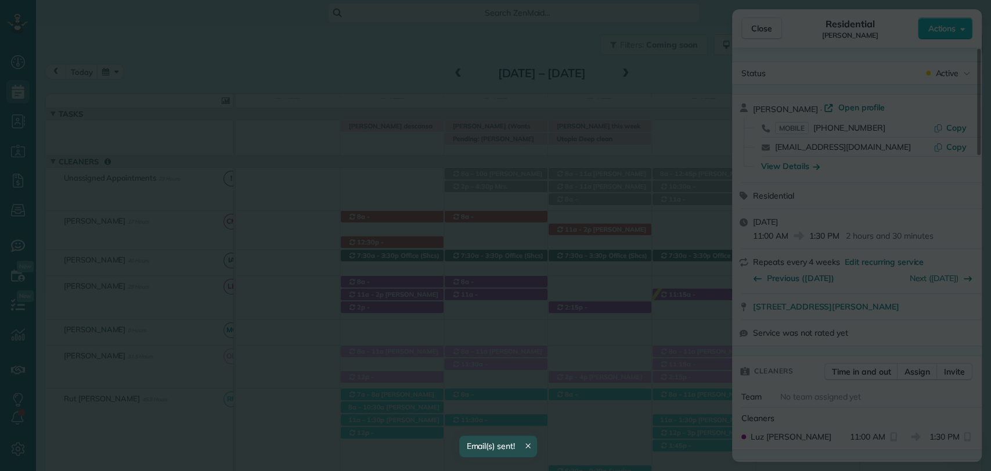
scroll to position [0, 0]
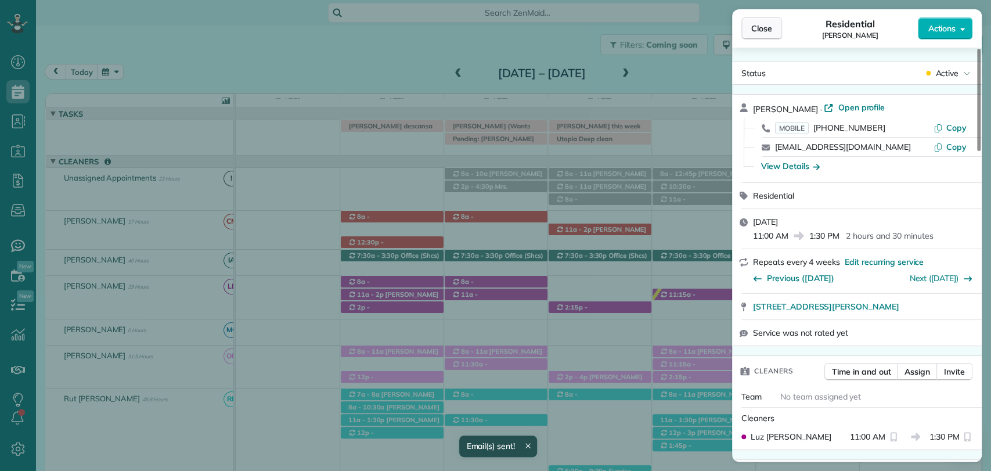
click at [758, 23] on span "Close" at bounding box center [761, 29] width 21 height 12
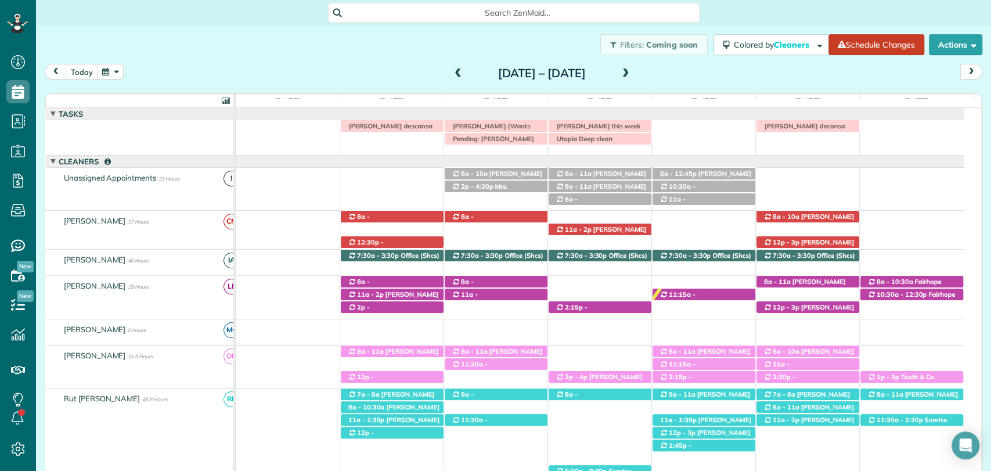
scroll to position [273, 0]
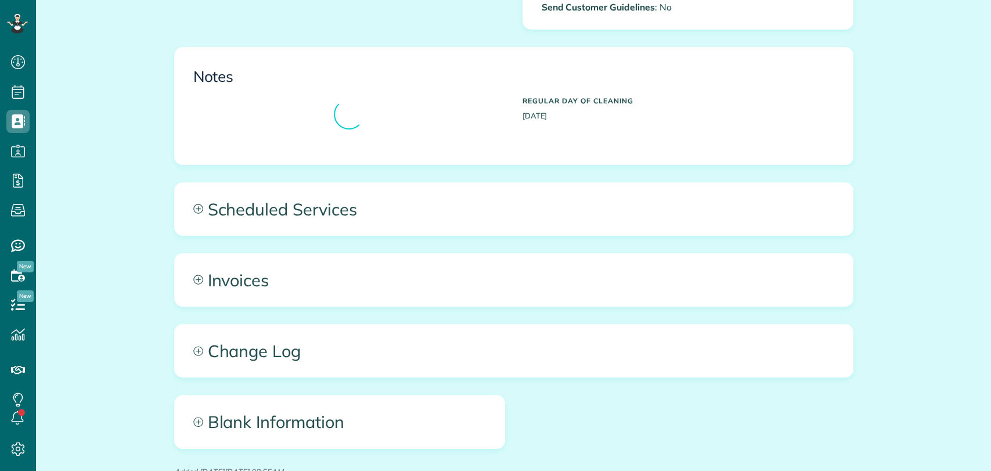
scroll to position [5, 5]
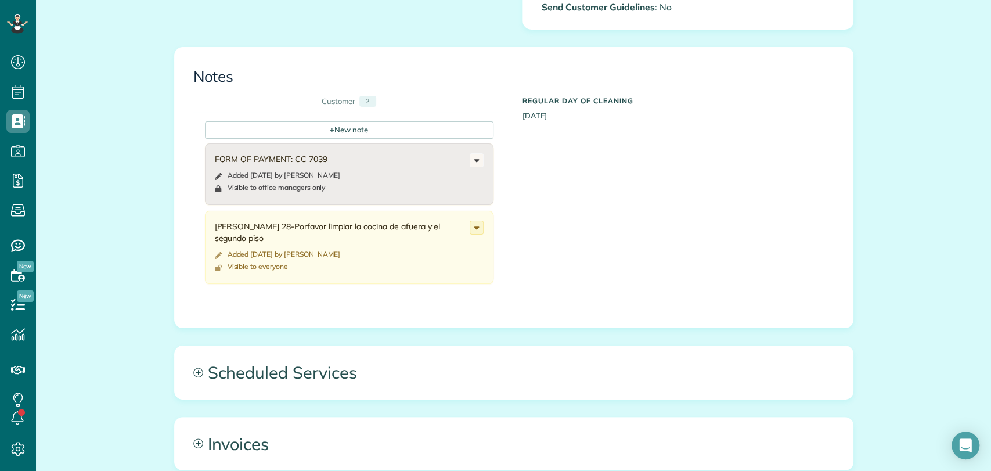
click at [357, 336] on div "All Contacts Actions Edit Add Appointment Recent Activity Send Email Show Past …" at bounding box center [513, 160] width 697 height 1144
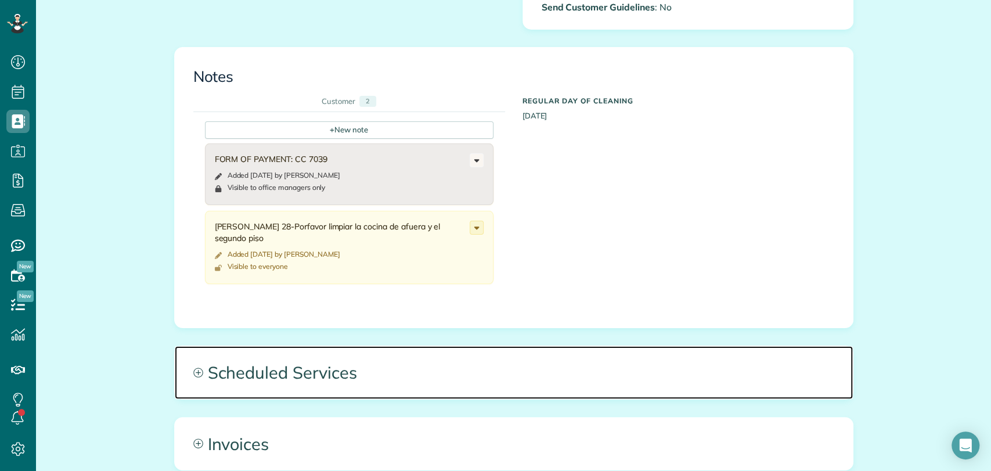
click at [623, 374] on span "Scheduled Services" at bounding box center [514, 372] width 678 height 52
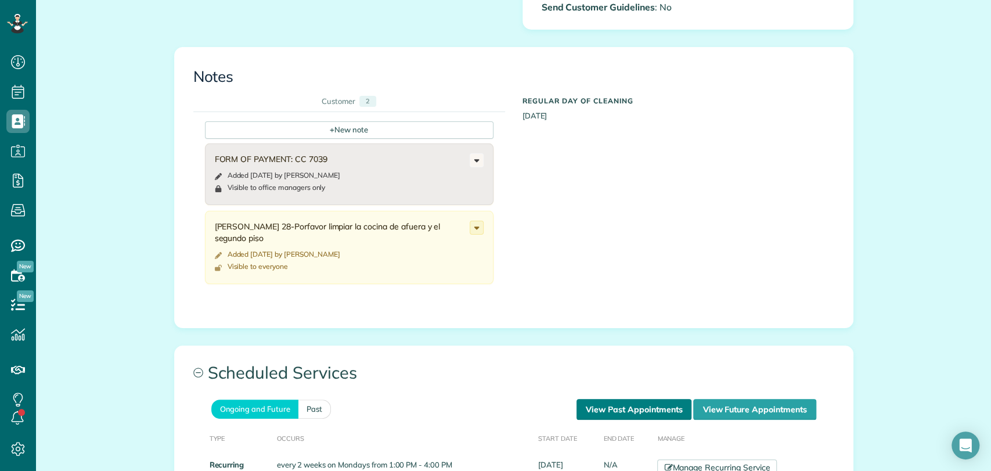
click at [639, 412] on link "View Past Appointments" at bounding box center [634, 409] width 115 height 21
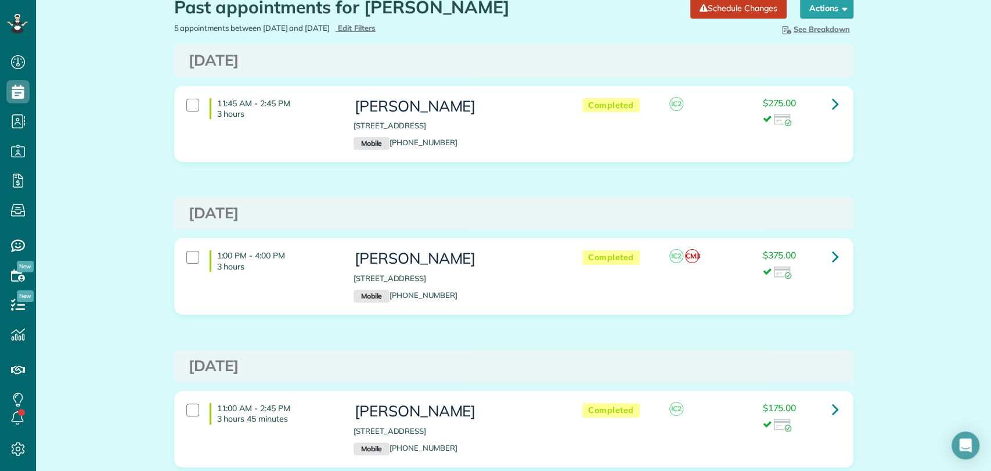
scroll to position [46, 0]
click at [822, 192] on div "Monday Sep 22, 2025 11:45 AM - 2:45 PM 3 hours Angie Garner 21091 Caveletti Cir…" at bounding box center [513, 416] width 679 height 746
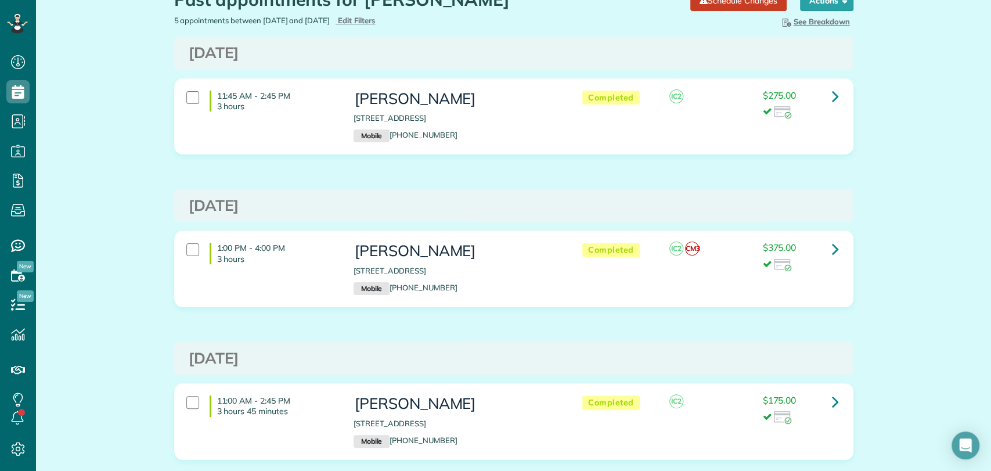
scroll to position [52, 0]
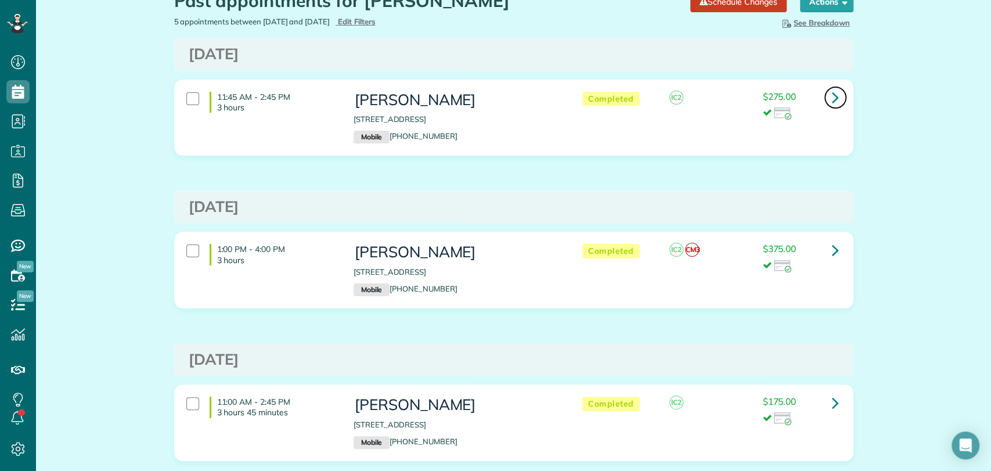
click at [832, 91] on icon at bounding box center [835, 97] width 7 height 20
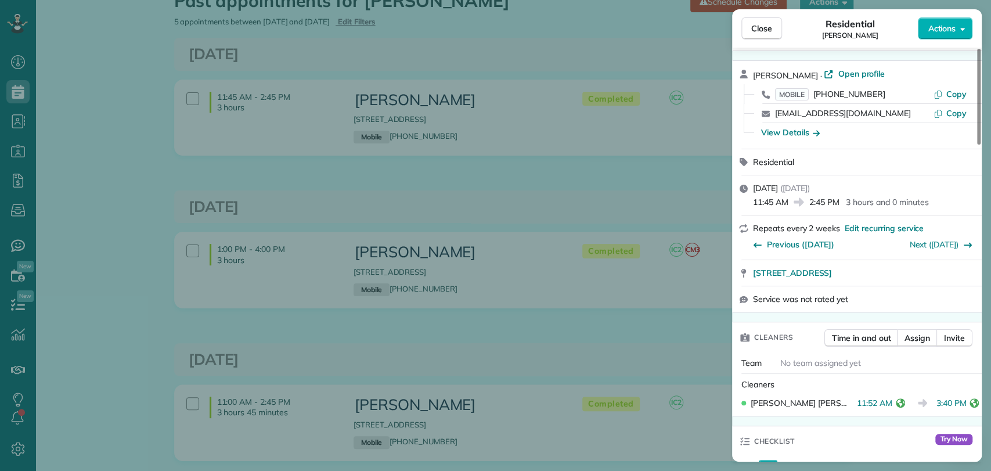
scroll to position [93, 0]
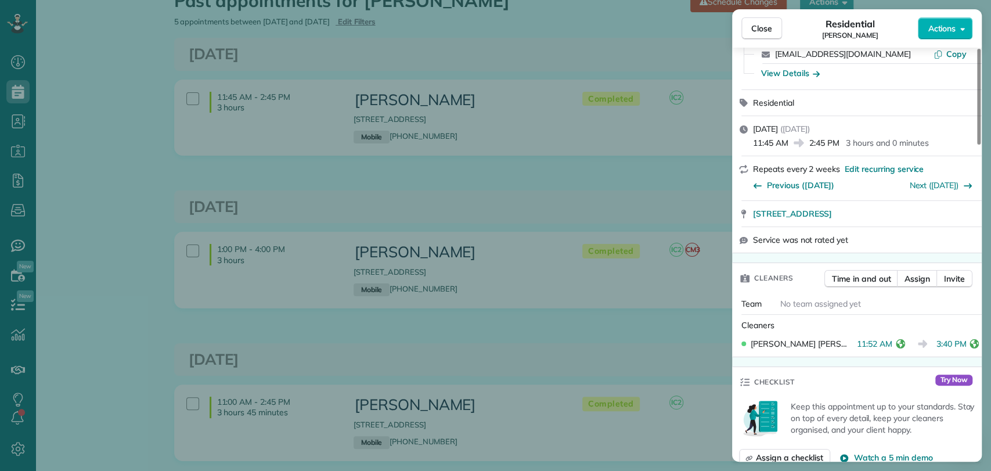
click at [627, 439] on div "Close Residential Angie Garner Actions Status Completed Angie Garner · Open pro…" at bounding box center [495, 235] width 991 height 471
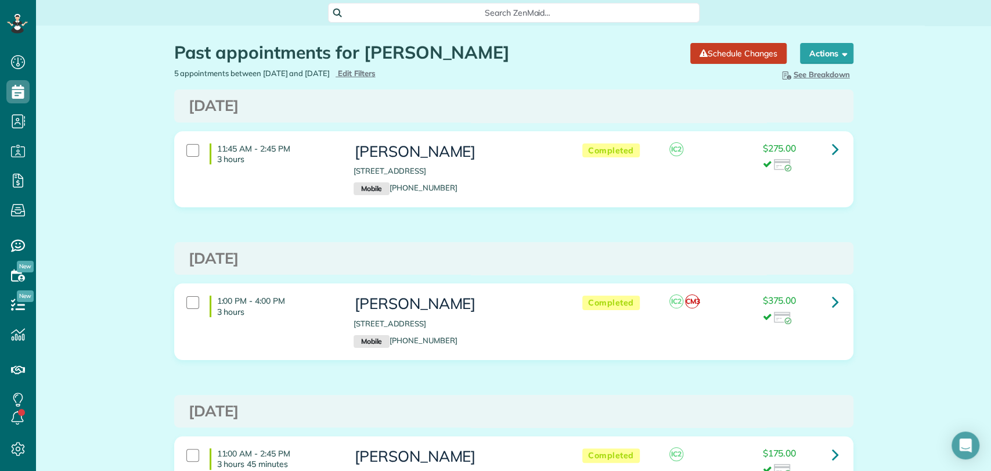
click at [430, 16] on span "Search ZenMaid…" at bounding box center [517, 13] width 353 height 12
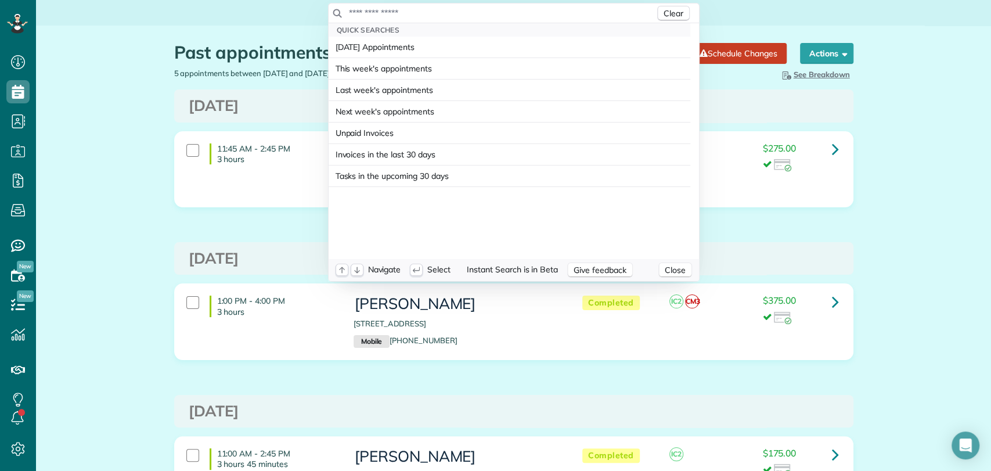
click at [420, 15] on input "text" at bounding box center [501, 13] width 307 height 12
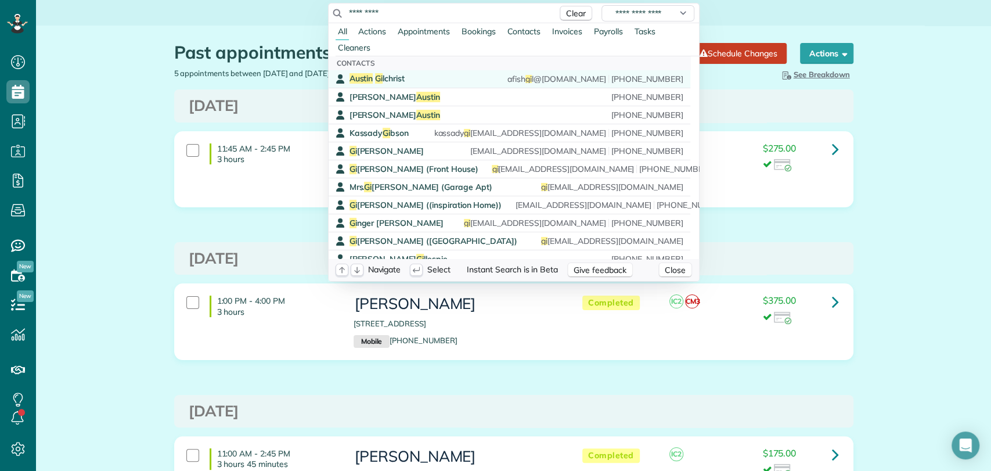
type input "*********"
click at [391, 80] on span "Austin Gi lchrist" at bounding box center [377, 78] width 55 height 10
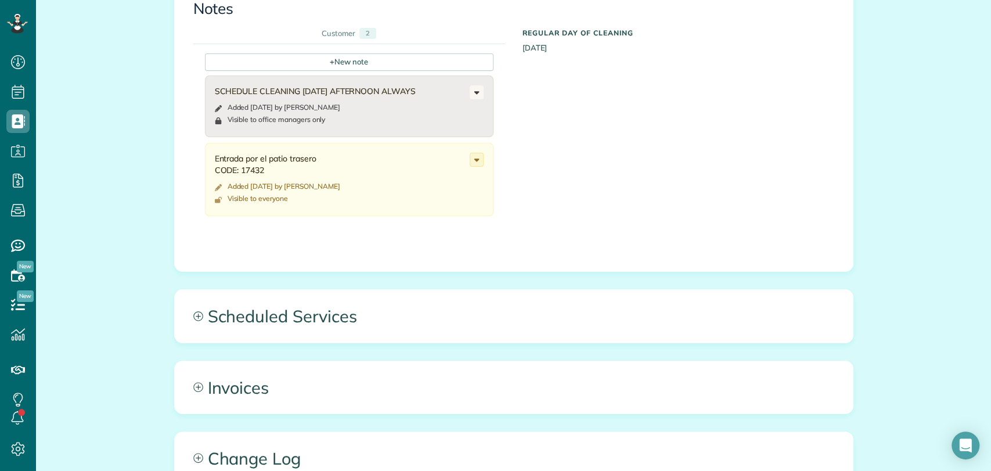
scroll to position [524, 0]
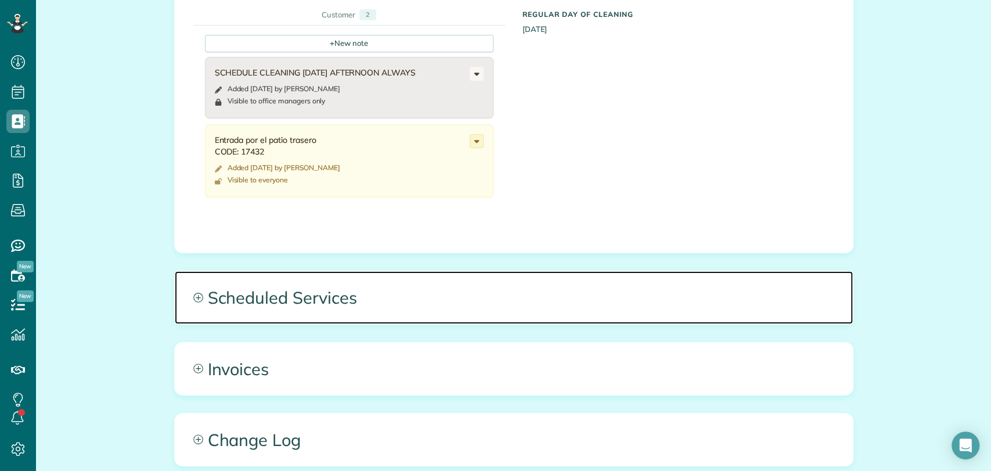
click at [418, 297] on span "Scheduled Services" at bounding box center [514, 297] width 678 height 52
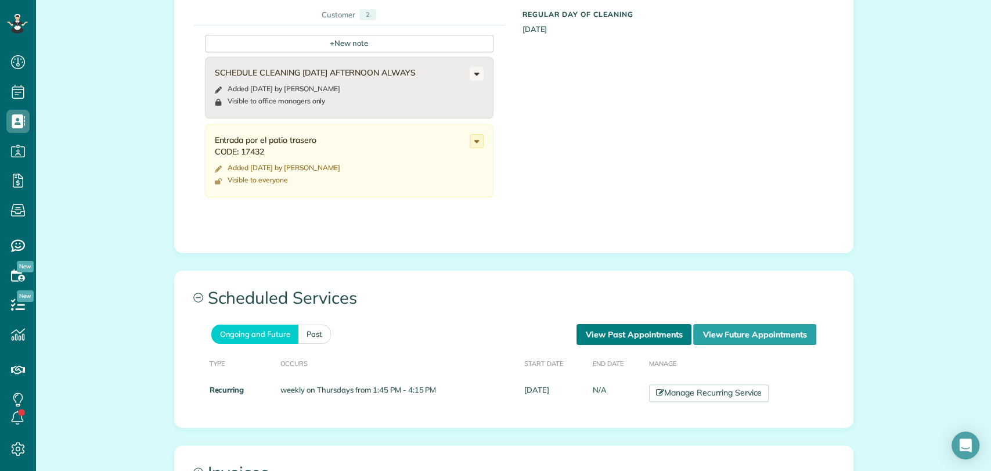
click at [593, 326] on link "View Past Appointments" at bounding box center [634, 334] width 115 height 21
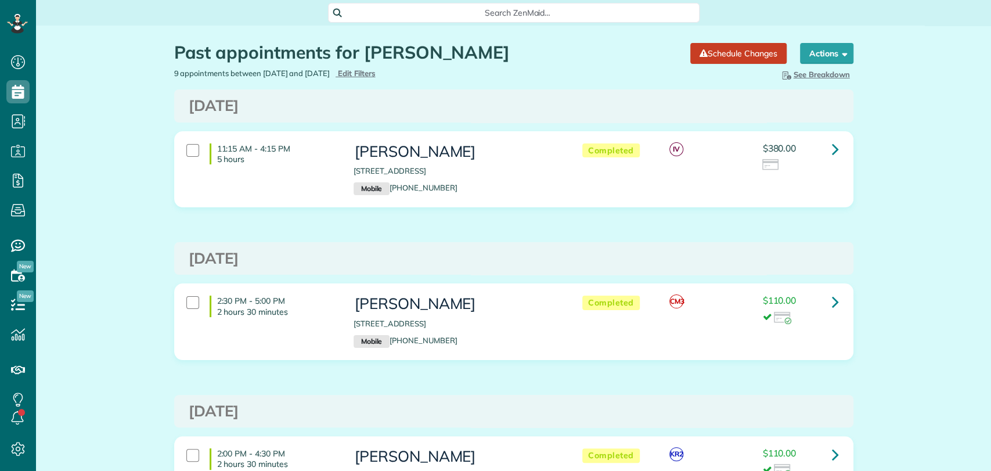
scroll to position [5, 5]
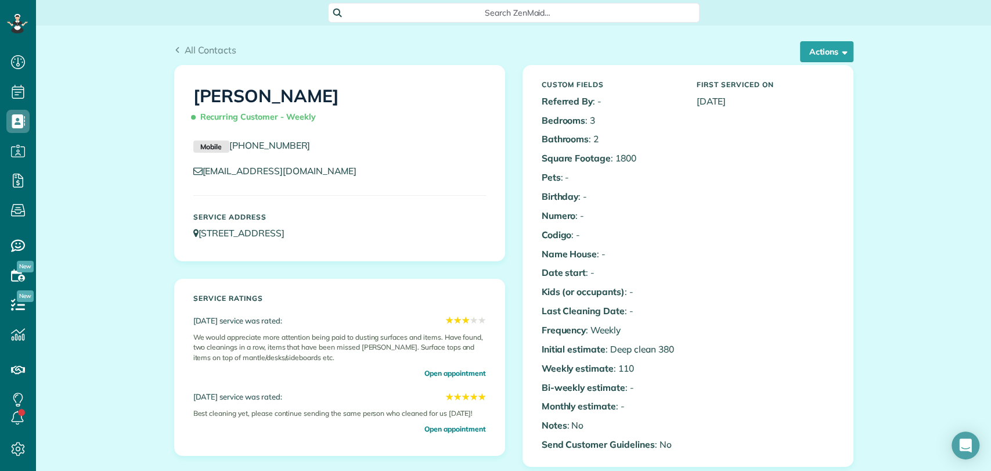
scroll to position [9, 0]
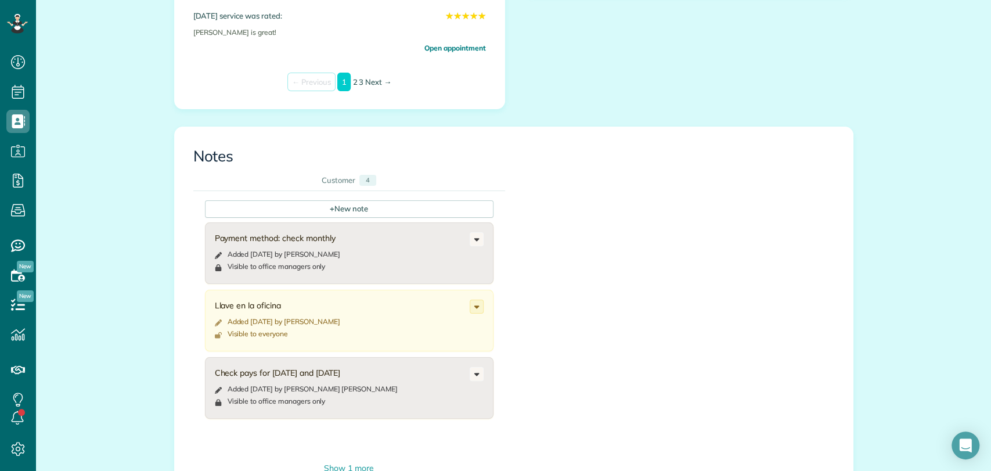
scroll to position [490, 0]
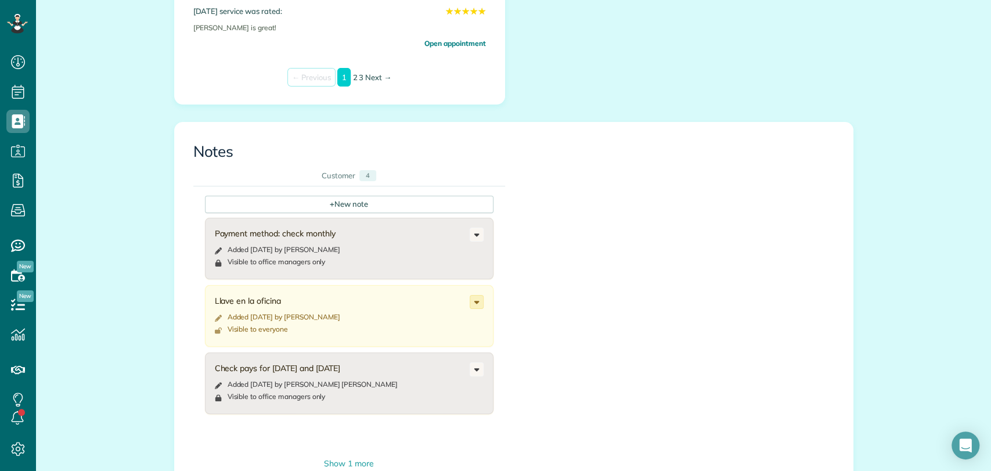
click at [474, 301] on use at bounding box center [476, 302] width 5 height 3
click at [437, 343] on link "Edit note" at bounding box center [433, 347] width 100 height 21
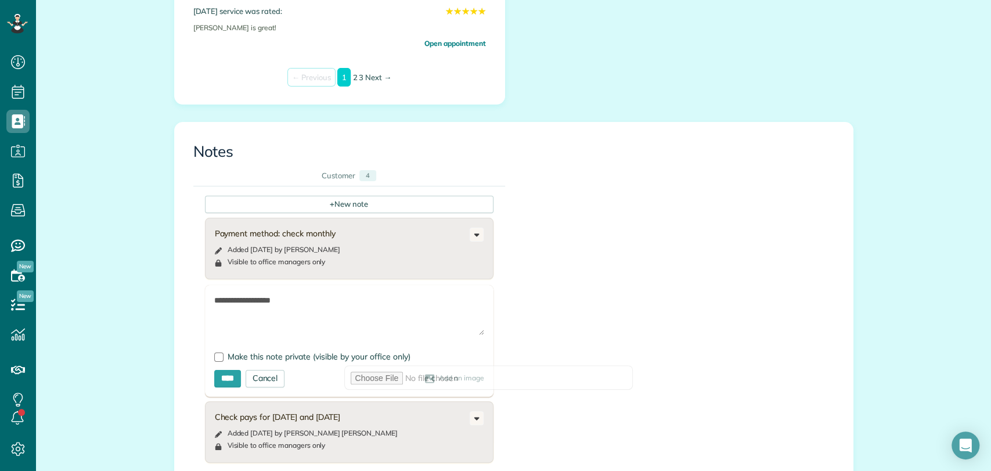
click at [266, 308] on textarea "**********" at bounding box center [349, 314] width 270 height 41
type textarea "**********"
click at [228, 382] on input "****" at bounding box center [227, 378] width 27 height 17
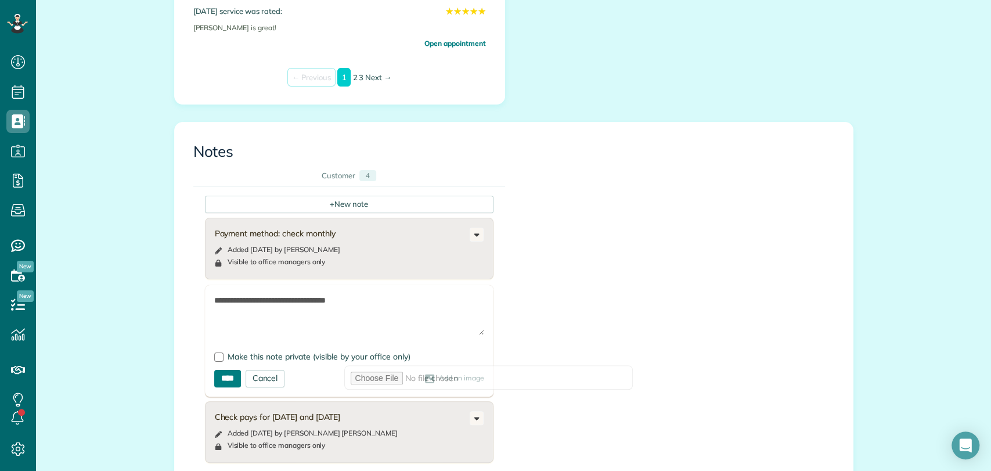
type input "**********"
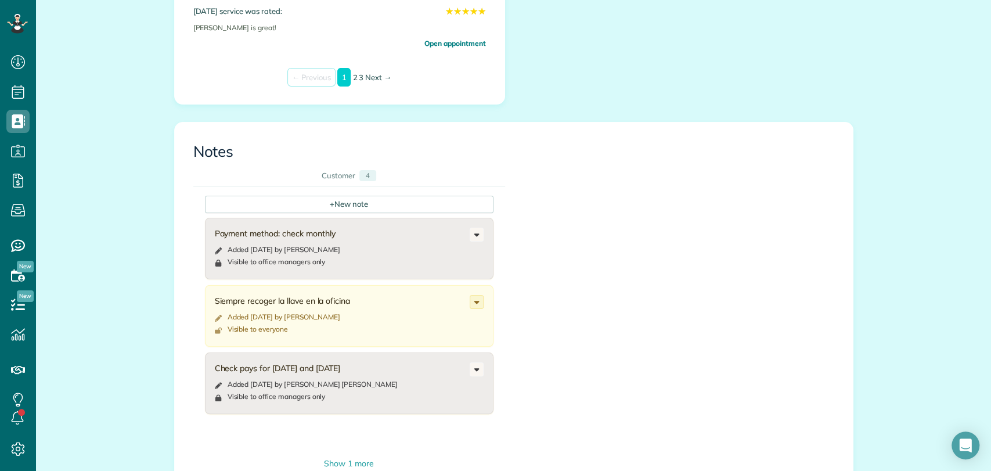
click at [590, 280] on div "+ New note Payment method: check monthly Added [DATE] by [PERSON_NAME] Visible …" at bounding box center [505, 328] width 624 height 284
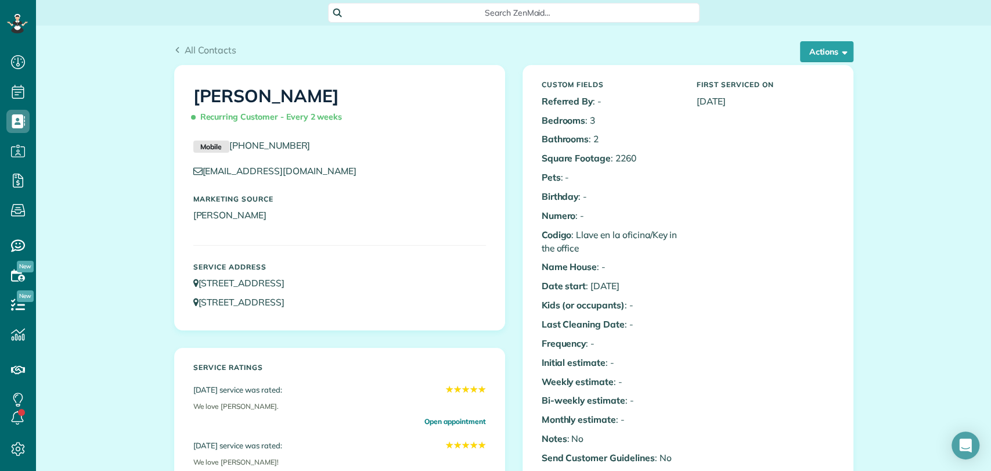
scroll to position [0, 0]
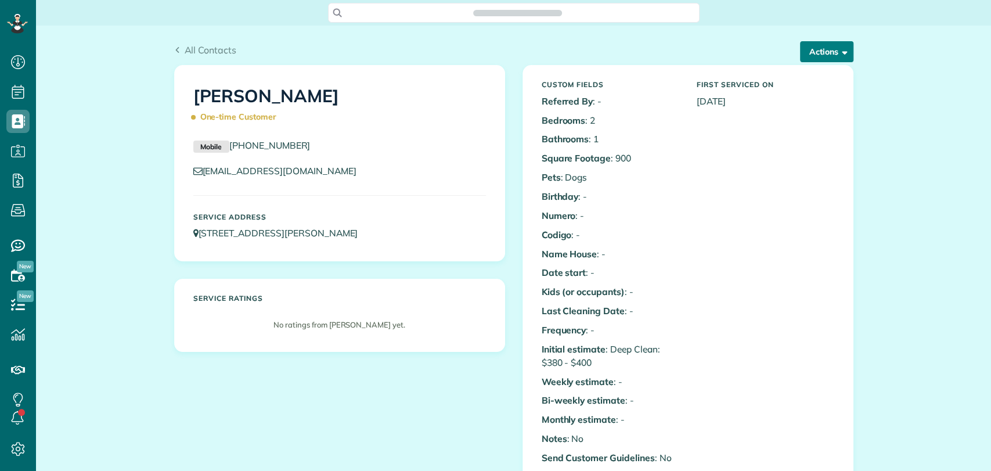
scroll to position [5, 5]
click at [811, 48] on button "Actions" at bounding box center [826, 51] width 53 height 21
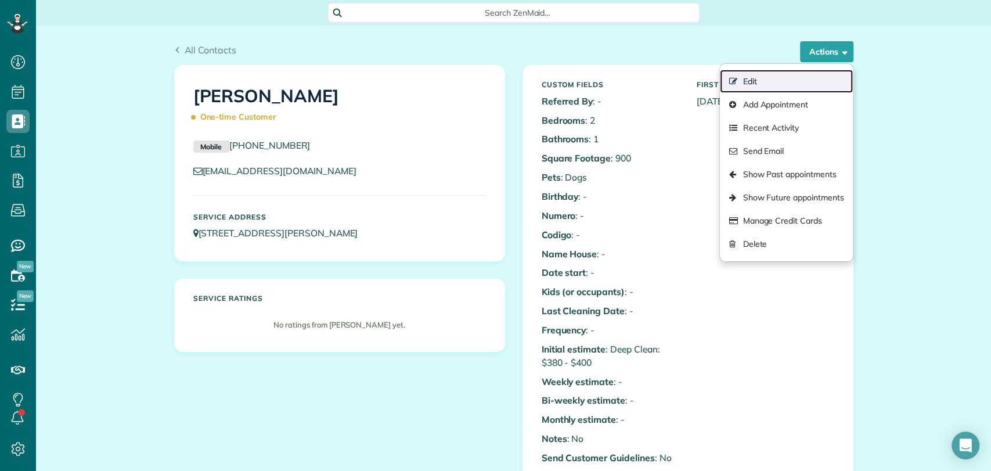
click at [758, 82] on link "Edit" at bounding box center [786, 81] width 132 height 23
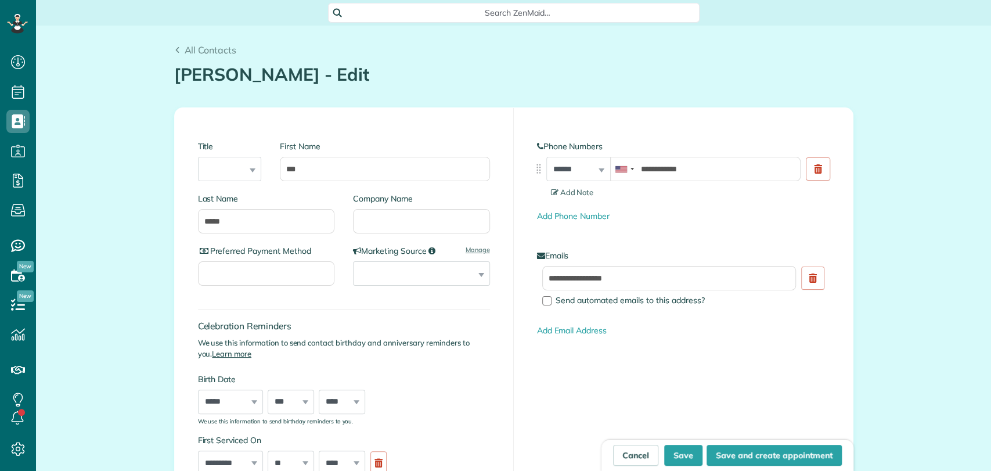
scroll to position [470, 36]
type input "**********"
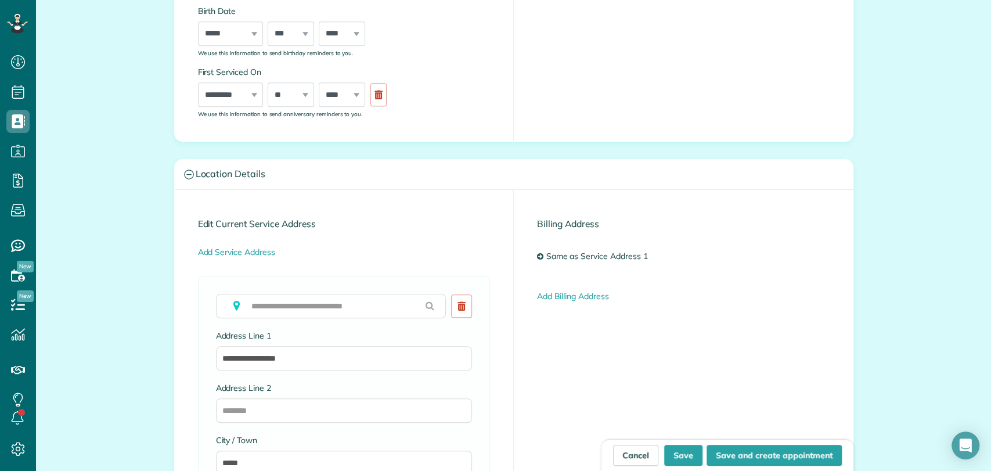
scroll to position [369, 0]
click at [269, 305] on input "text" at bounding box center [331, 305] width 230 height 24
paste input "**********"
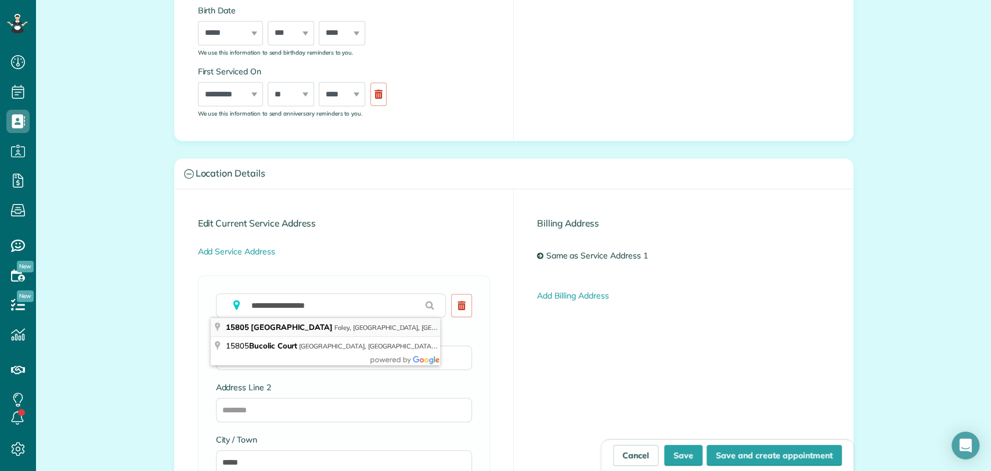
type input "**********"
type input "*****"
type input "**"
type input "*****"
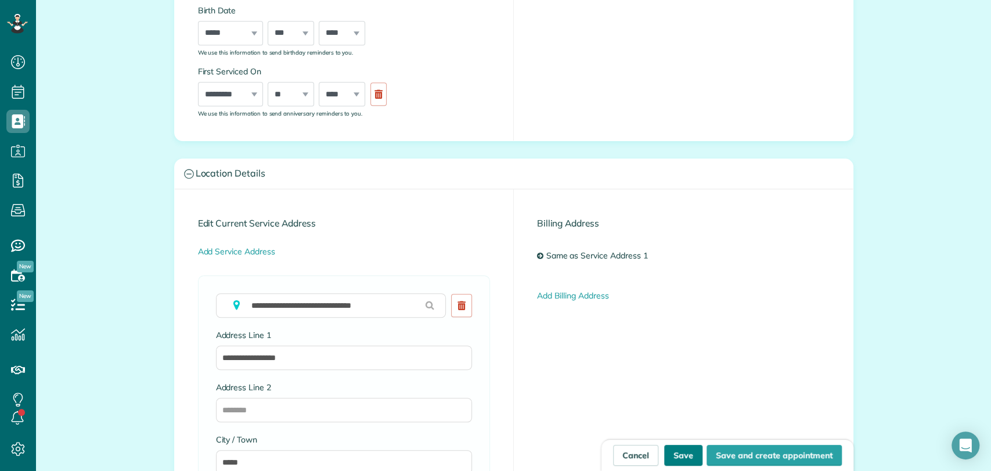
click at [674, 448] on button "Save" at bounding box center [683, 455] width 38 height 21
type input "**********"
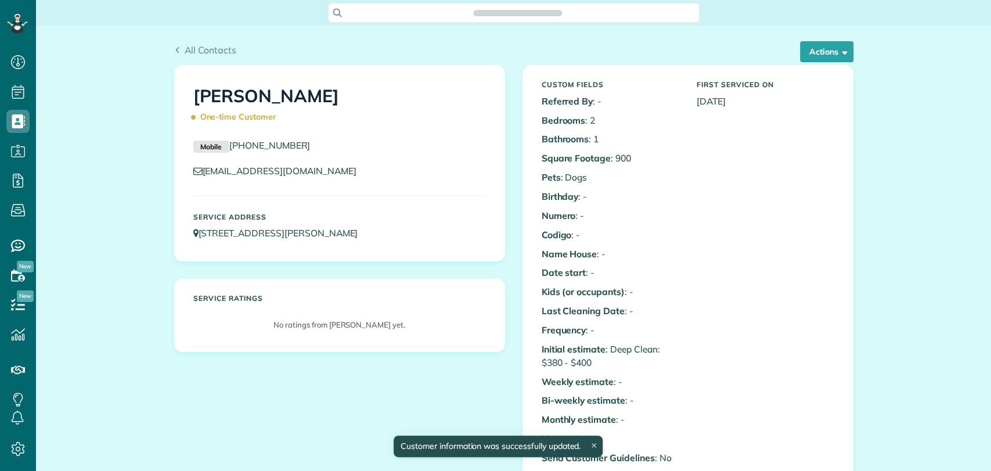
scroll to position [5, 5]
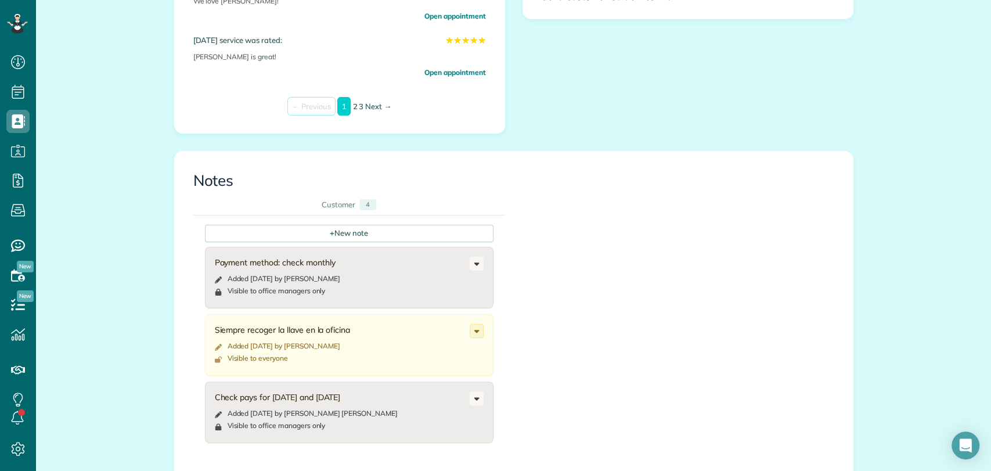
scroll to position [663, 0]
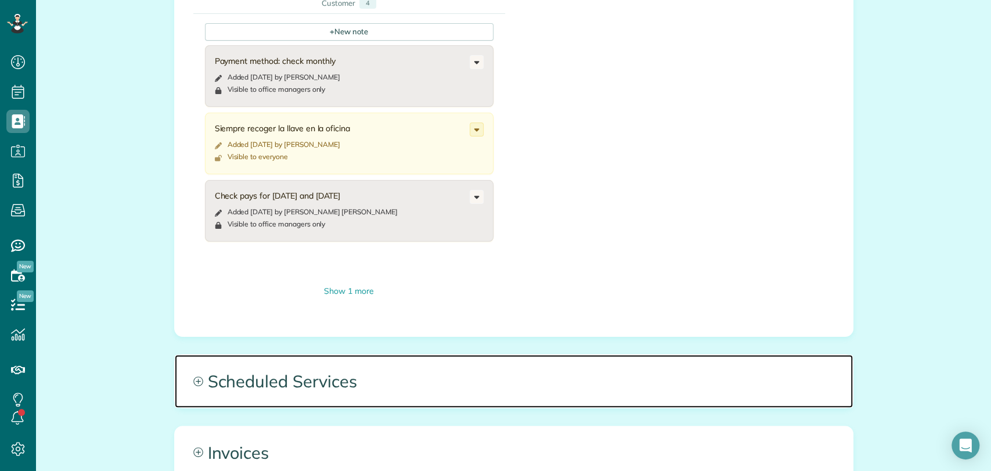
click at [332, 377] on span "Scheduled Services" at bounding box center [514, 381] width 678 height 52
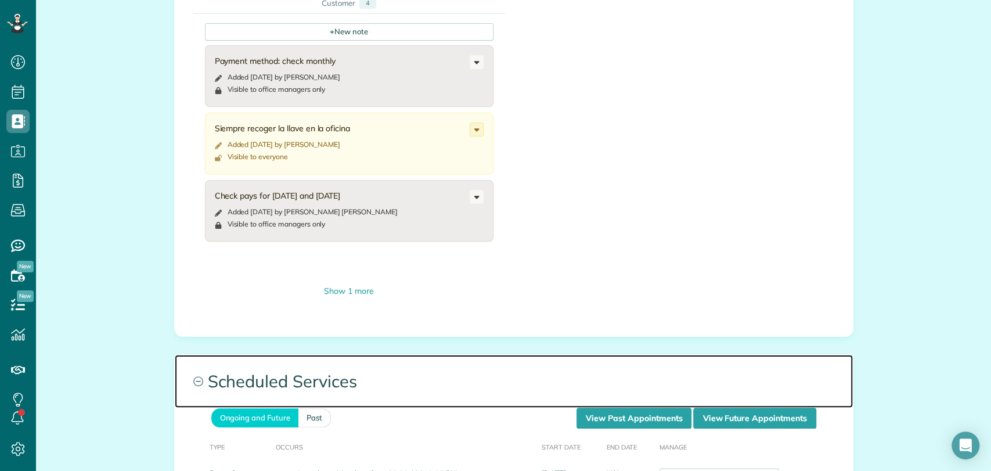
scroll to position [787, 0]
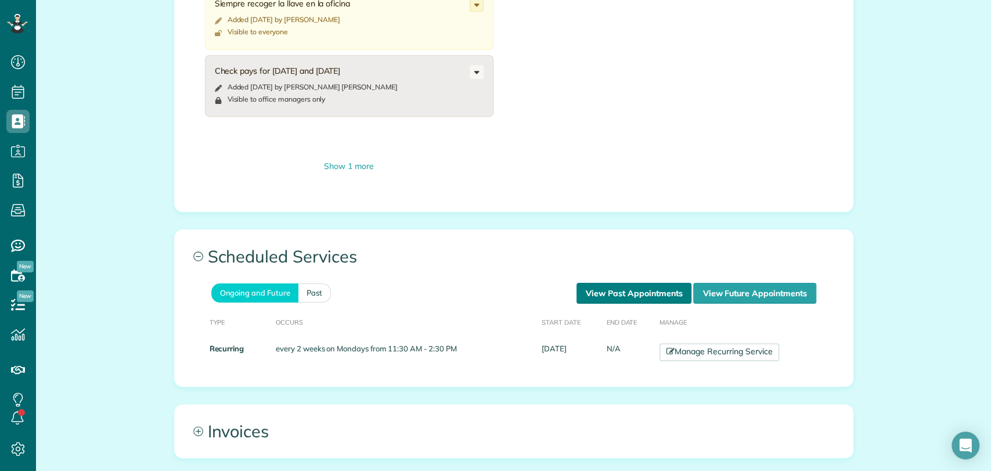
click at [586, 289] on link "View Past Appointments" at bounding box center [634, 293] width 115 height 21
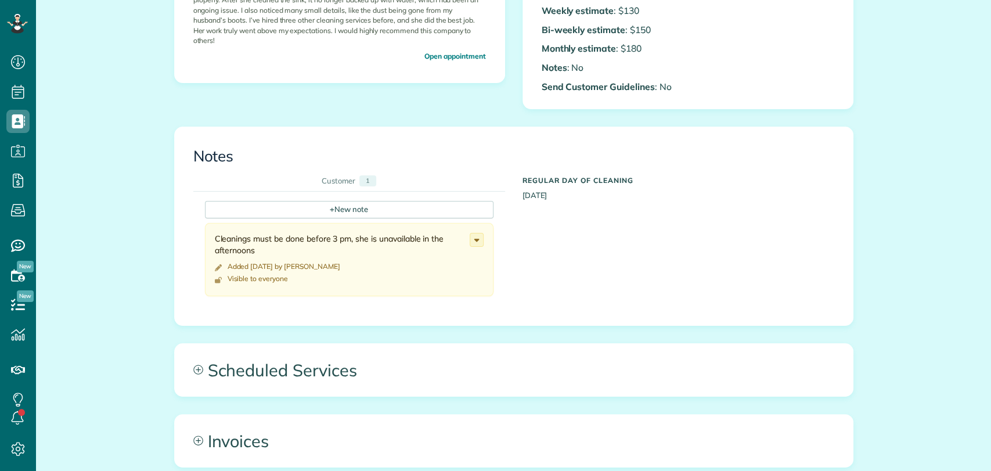
scroll to position [358, 0]
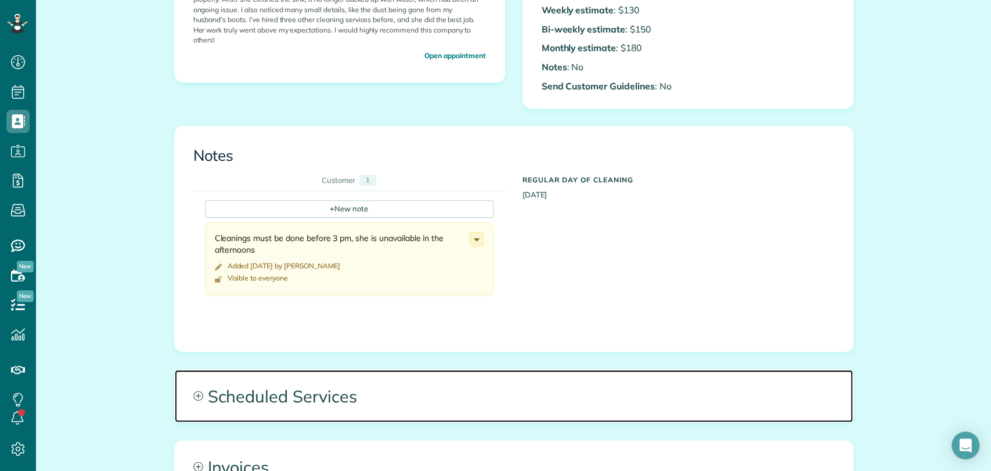
click at [339, 370] on span "Scheduled Services" at bounding box center [514, 396] width 678 height 52
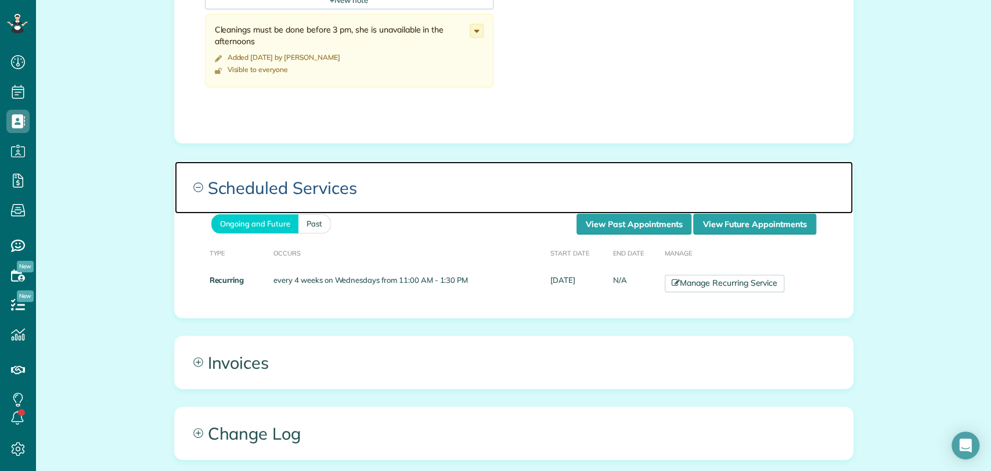
scroll to position [570, 0]
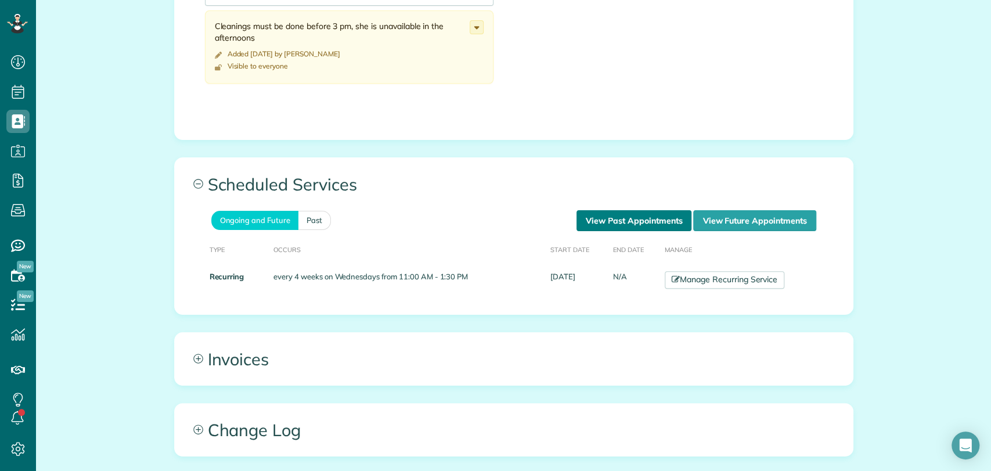
click at [603, 223] on link "View Past Appointments" at bounding box center [634, 220] width 115 height 21
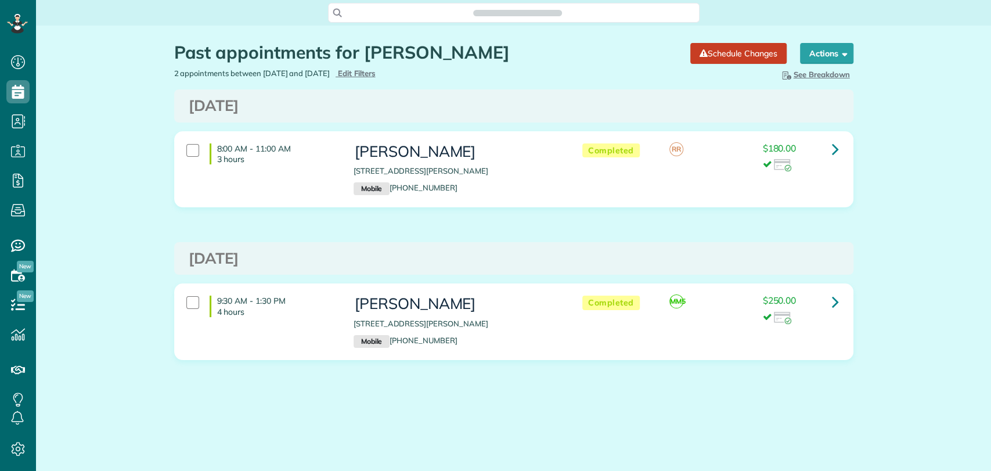
scroll to position [470, 36]
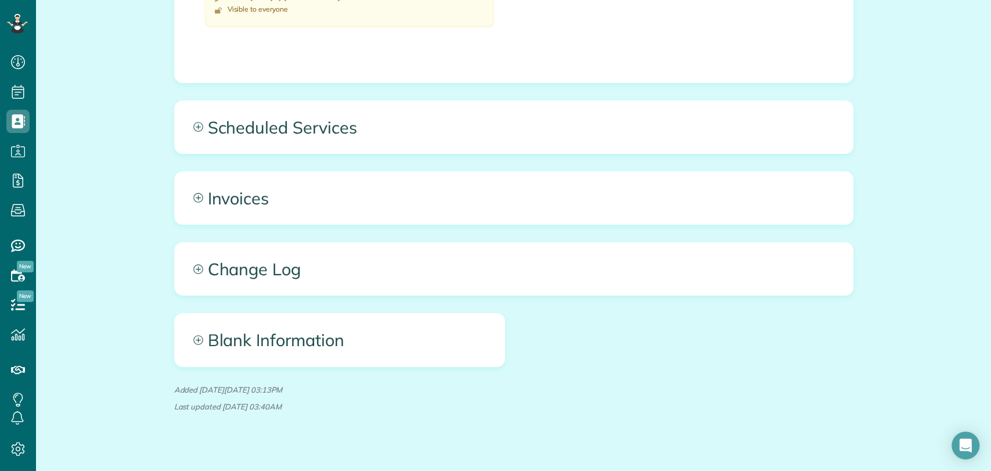
scroll to position [675, 0]
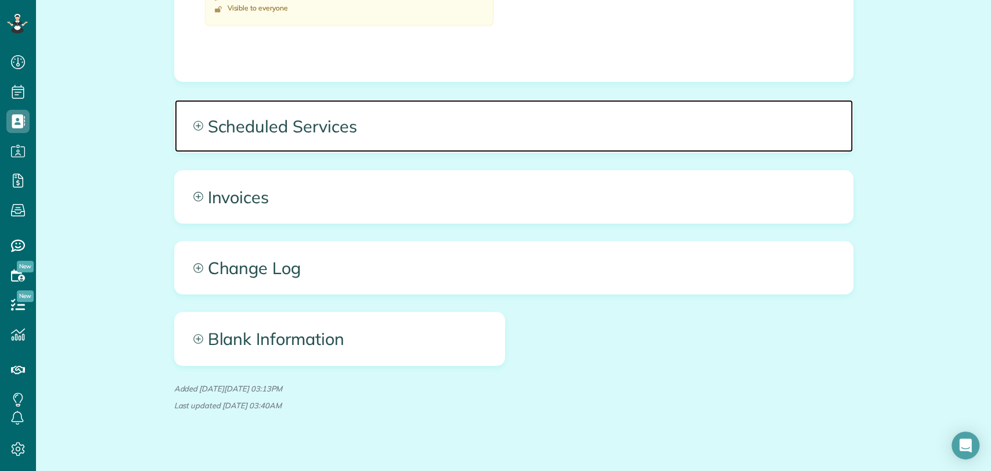
click at [272, 133] on span "Scheduled Services" at bounding box center [514, 126] width 678 height 52
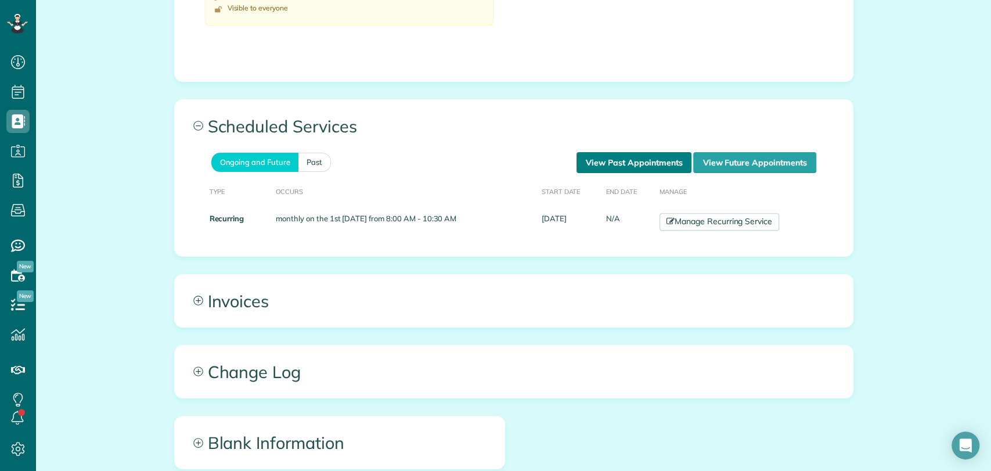
click at [618, 160] on link "View Past Appointments" at bounding box center [634, 162] width 115 height 21
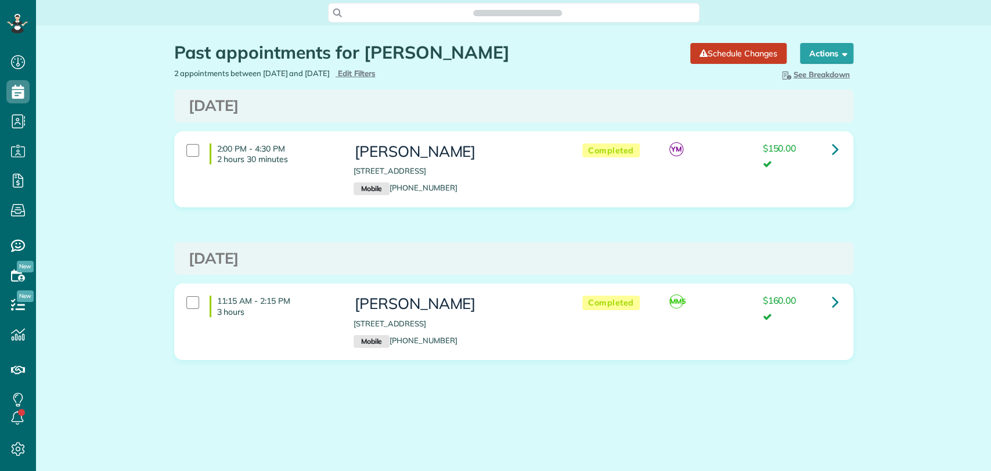
scroll to position [5, 5]
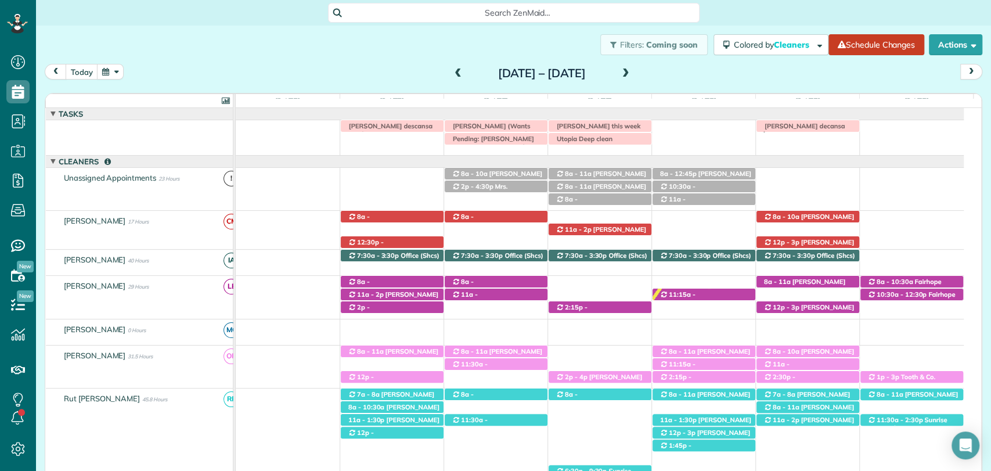
scroll to position [273, 0]
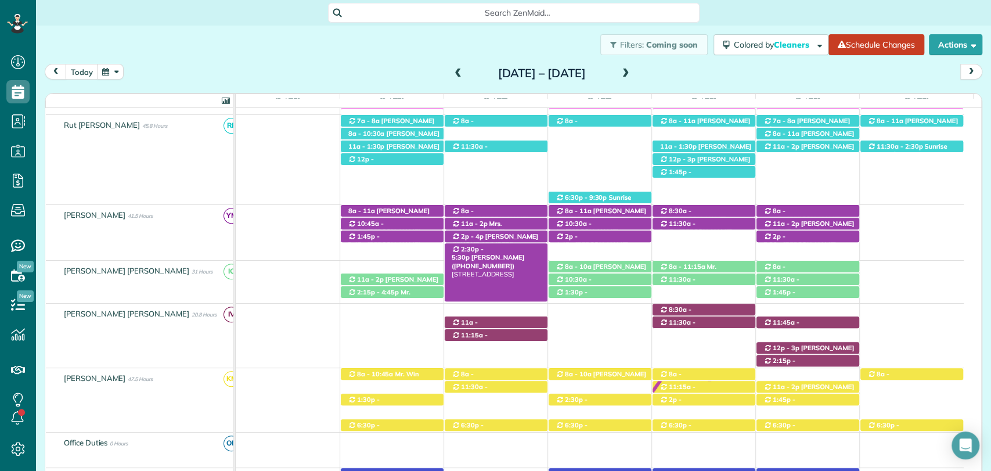
click at [484, 249] on span "2:30p - 5:30p" at bounding box center [468, 253] width 32 height 16
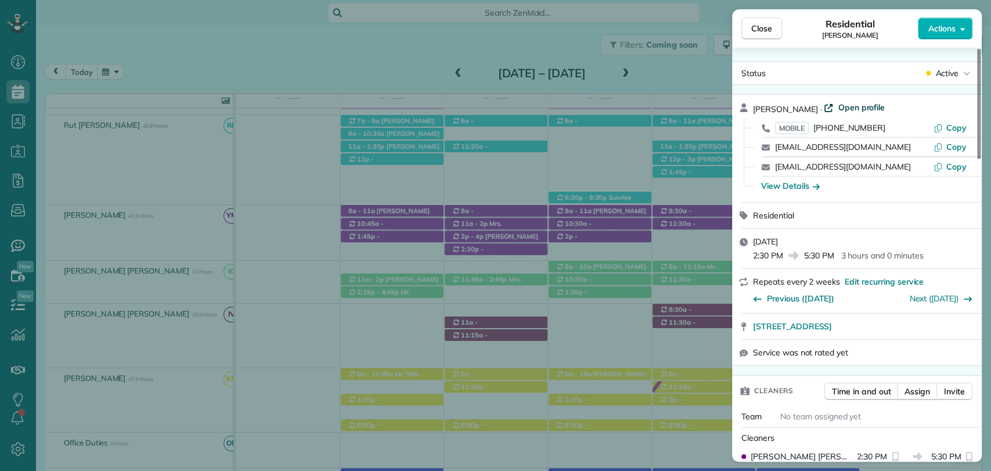
click at [838, 108] on span "Open profile" at bounding box center [861, 108] width 47 height 12
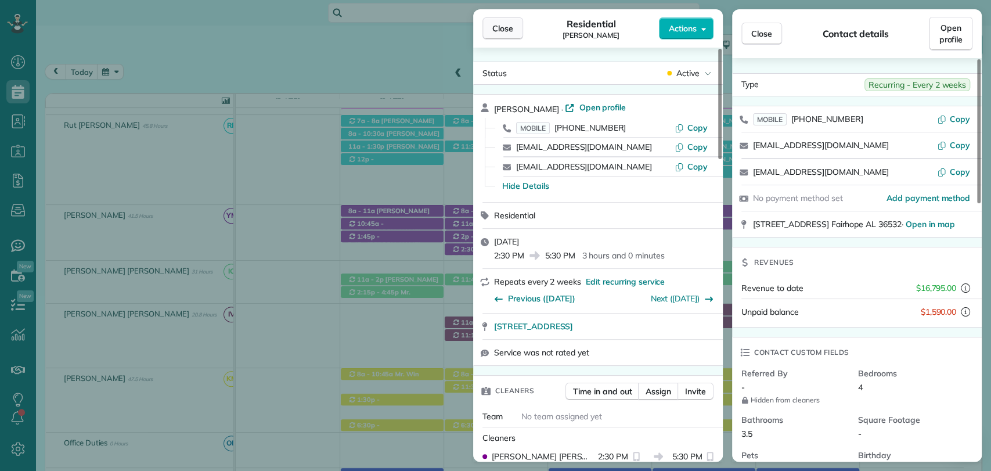
click at [513, 27] on button "Close" at bounding box center [503, 28] width 41 height 22
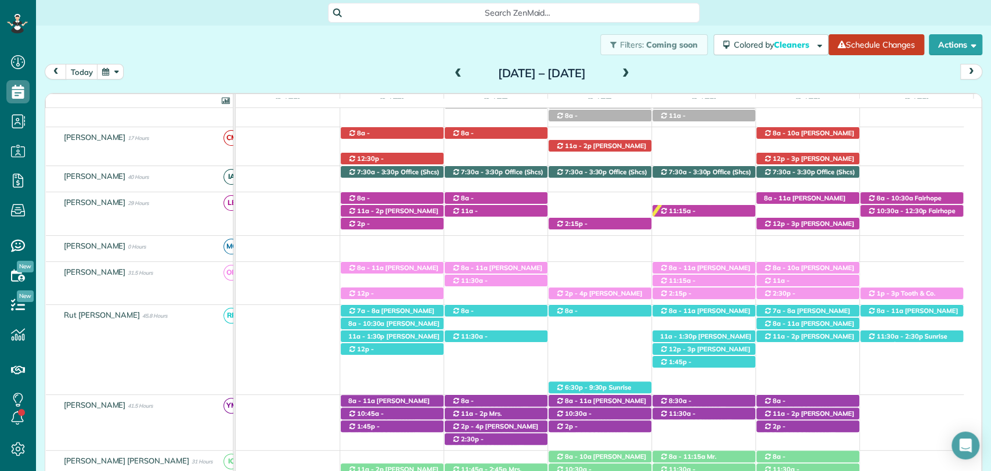
scroll to position [83, 0]
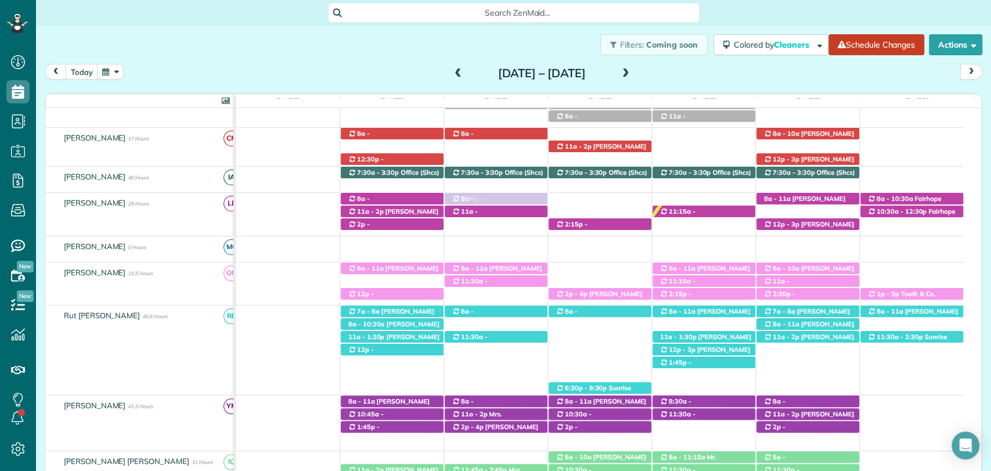
drag, startPoint x: 497, startPoint y: 438, endPoint x: 519, endPoint y: 220, distance: 218.8
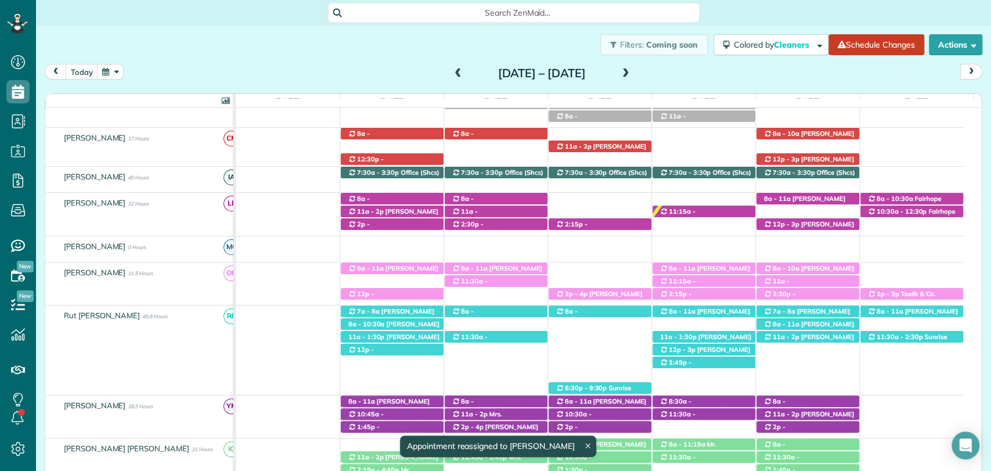
scroll to position [0, 0]
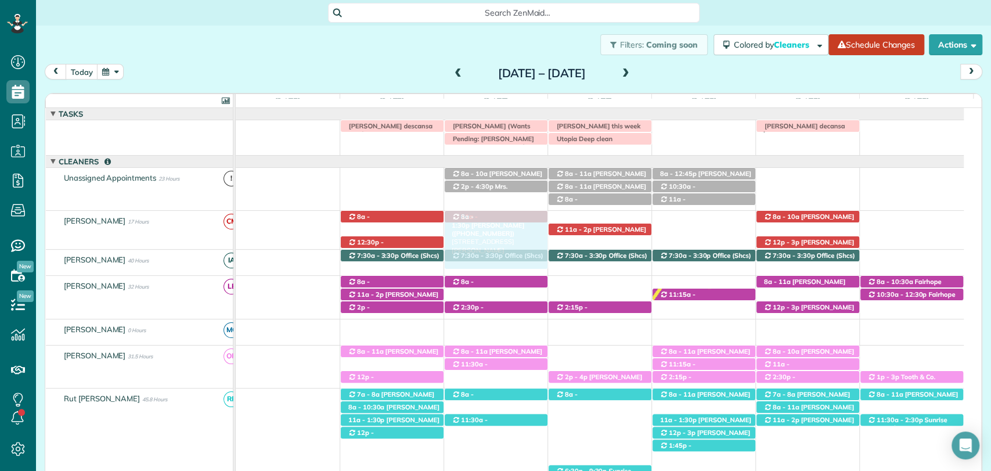
drag, startPoint x: 495, startPoint y: 297, endPoint x: 495, endPoint y: 222, distance: 75.5
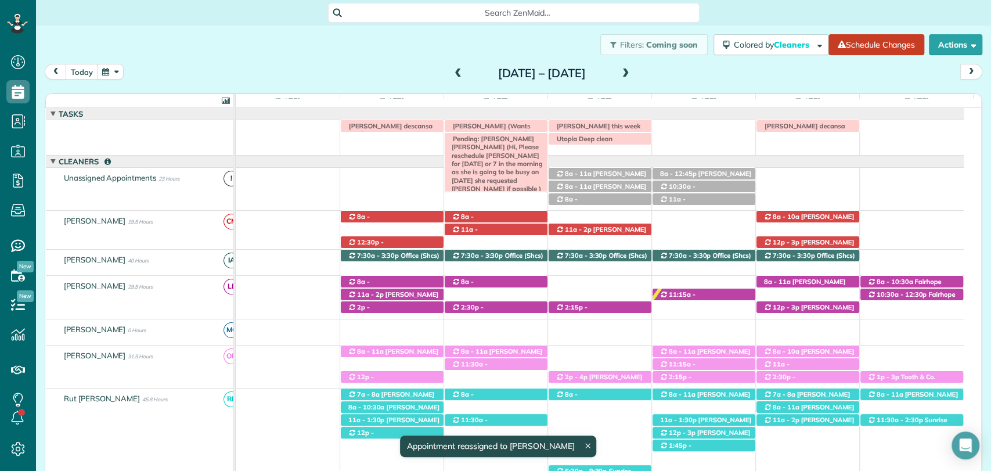
click at [508, 135] on span "Pending: Resch Jennifer Daniels (Hi, Please reschedule Jennifer Daniels for Oct…" at bounding box center [495, 164] width 96 height 58
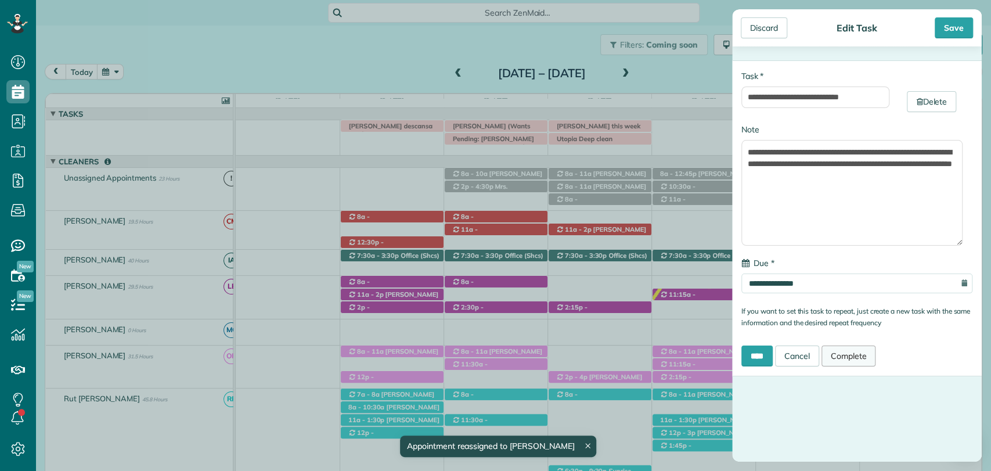
click at [853, 350] on link "Complete" at bounding box center [849, 355] width 55 height 21
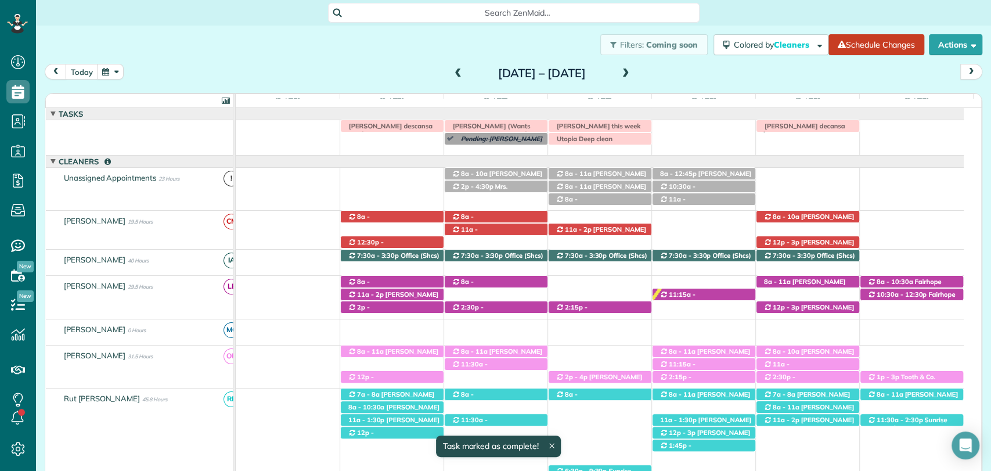
click at [507, 149] on div "Irma V descansa este lunes Morgen Stalder this week Patty Harvard (Wants appoin…" at bounding box center [600, 135] width 728 height 30
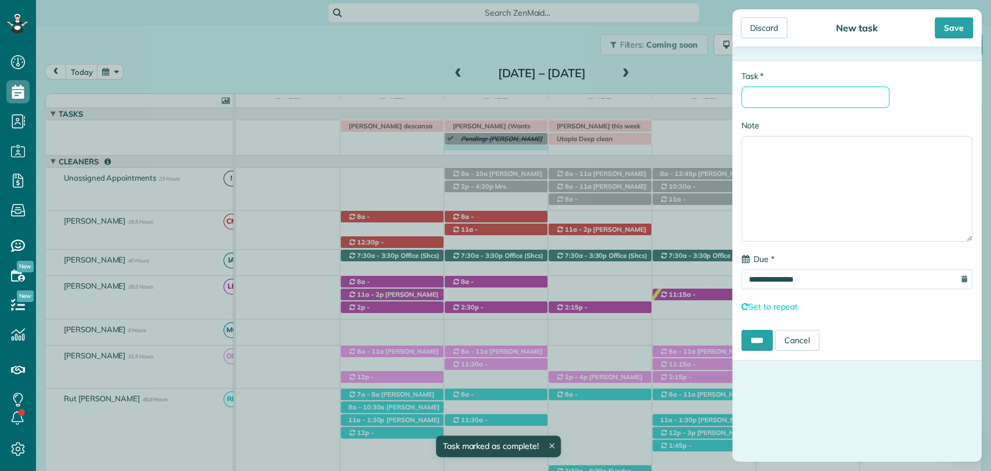
click at [798, 100] on input "* Task" at bounding box center [816, 97] width 148 height 21
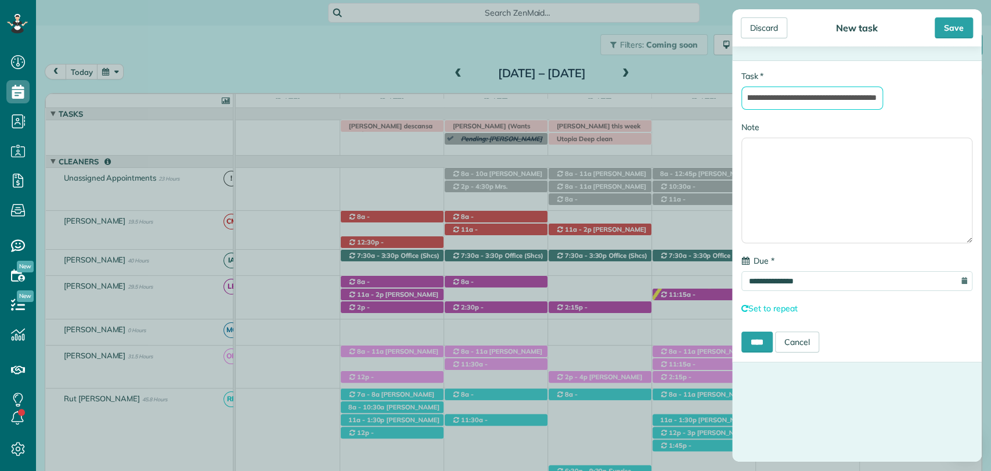
scroll to position [0, 458]
type input "**********"
click at [960, 21] on div "Save" at bounding box center [954, 27] width 38 height 21
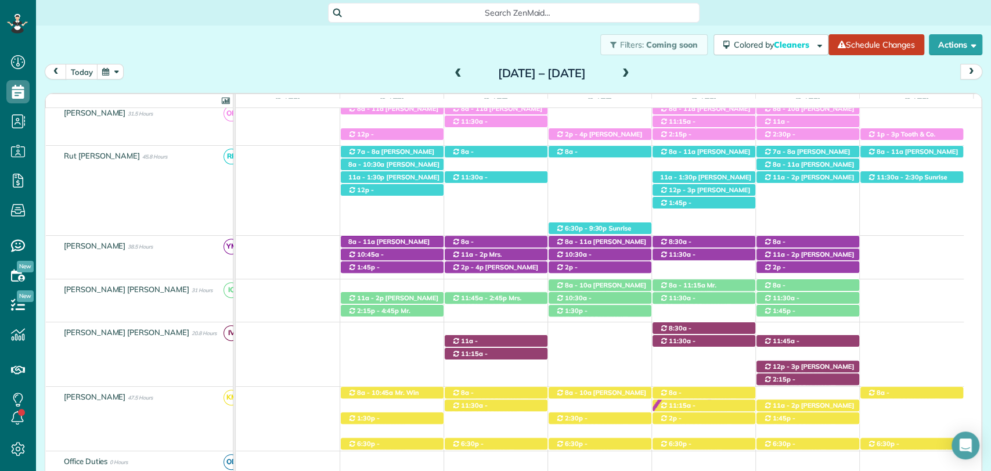
scroll to position [248, 0]
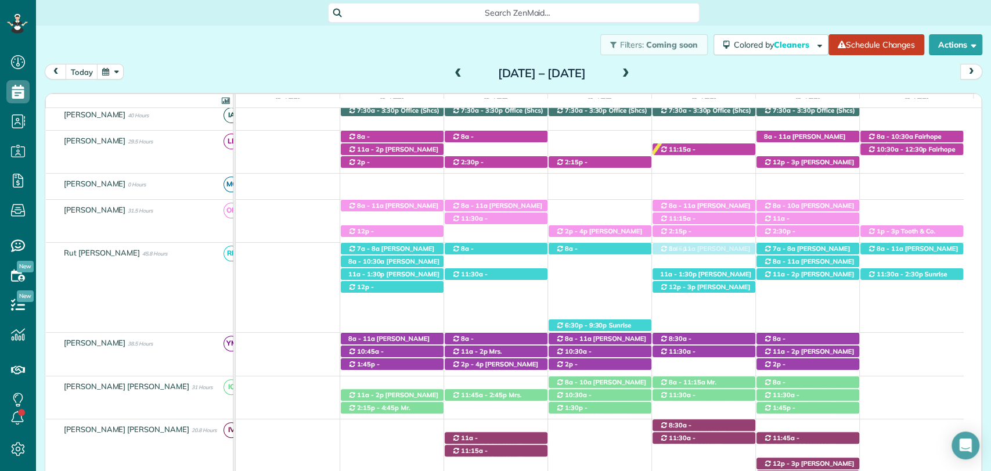
drag, startPoint x: 692, startPoint y: 299, endPoint x: 708, endPoint y: 301, distance: 16.9
click at [708, 301] on td "12p - 3:45p Stephen Foster (+14239033822) 604 Theakston St - Fairhope, AL, 3653…" at bounding box center [600, 288] width 728 height 90
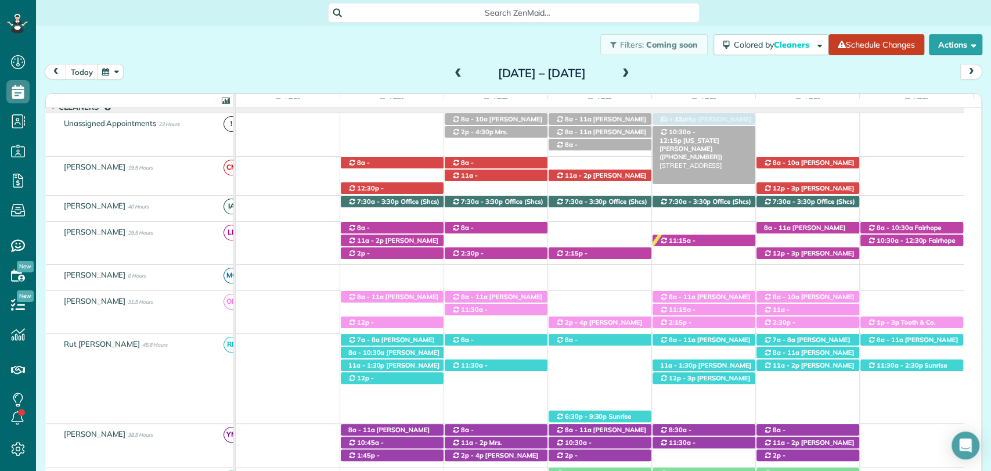
drag, startPoint x: 704, startPoint y: 393, endPoint x: 708, endPoint y: 134, distance: 259.6
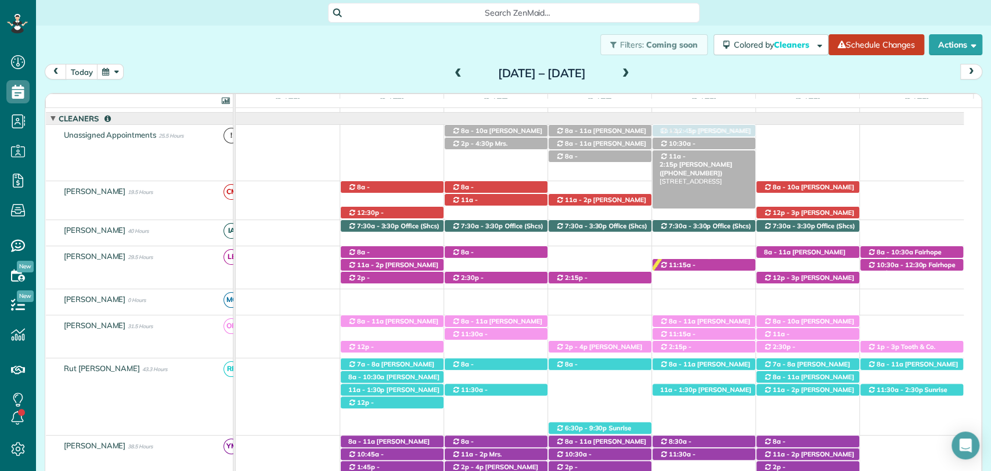
drag, startPoint x: 720, startPoint y: 324, endPoint x: 712, endPoint y: 150, distance: 173.8
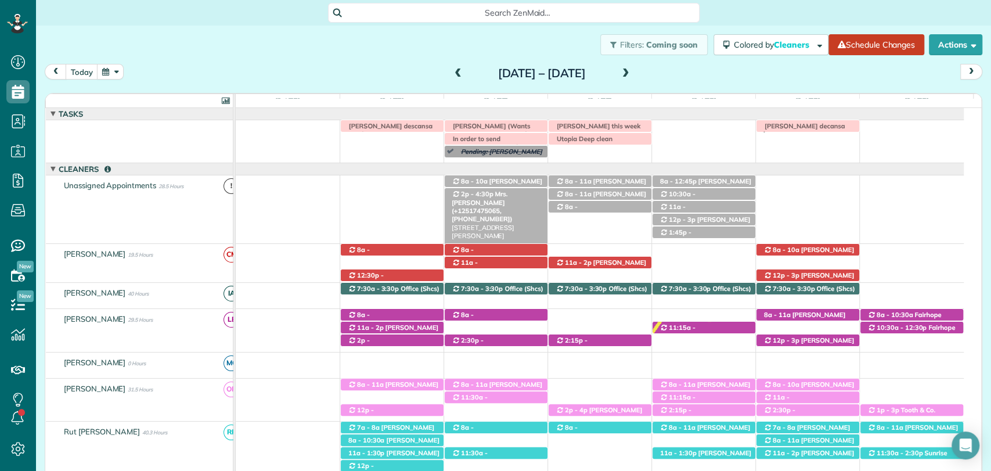
click at [469, 195] on span "2p - 4:30p" at bounding box center [477, 194] width 34 height 8
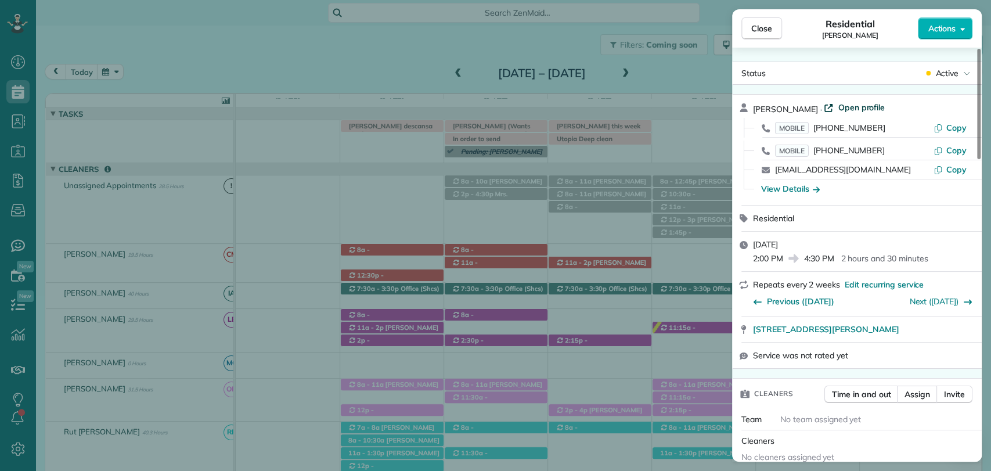
click at [838, 104] on span "Open profile" at bounding box center [861, 108] width 47 height 12
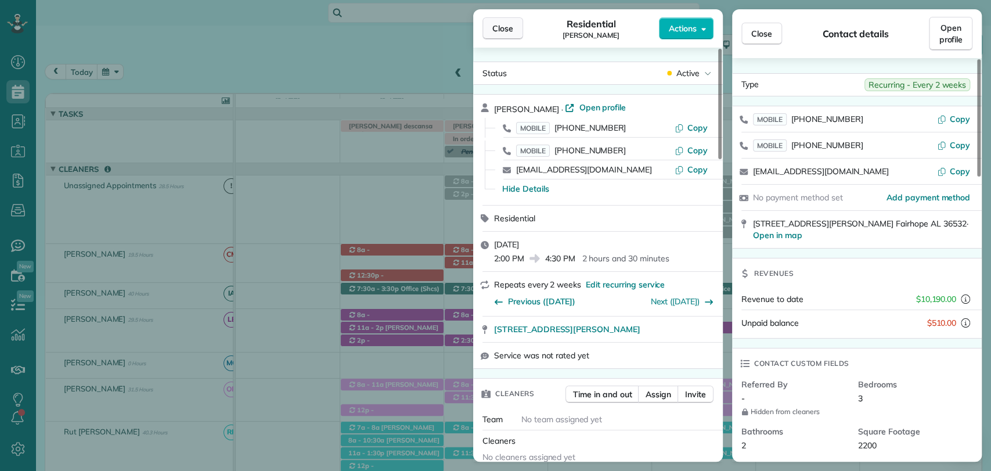
click at [499, 34] on button "Close" at bounding box center [503, 28] width 41 height 22
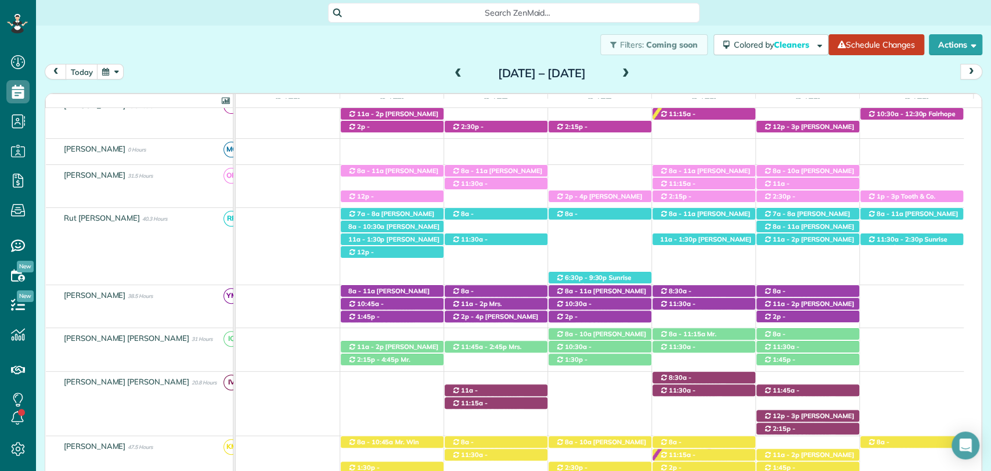
scroll to position [249, 0]
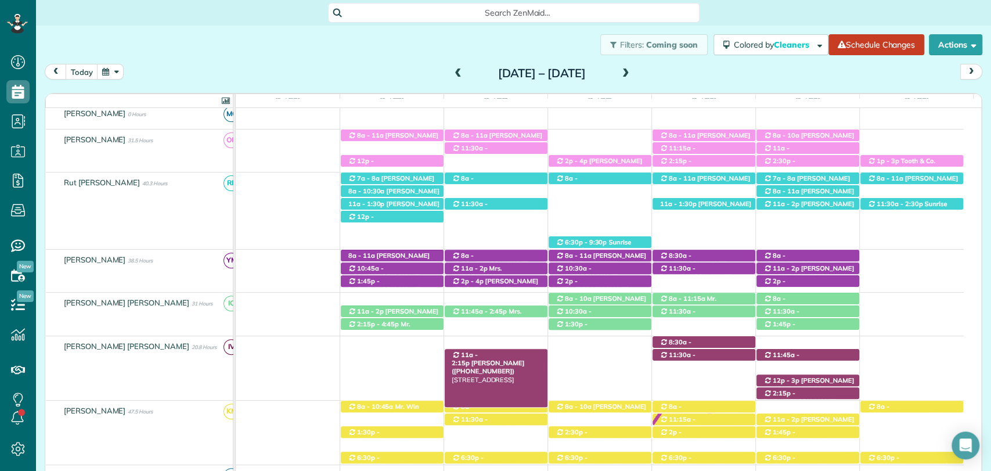
click at [501, 359] on span "Mandy Barber (+13364144466)" at bounding box center [488, 367] width 73 height 16
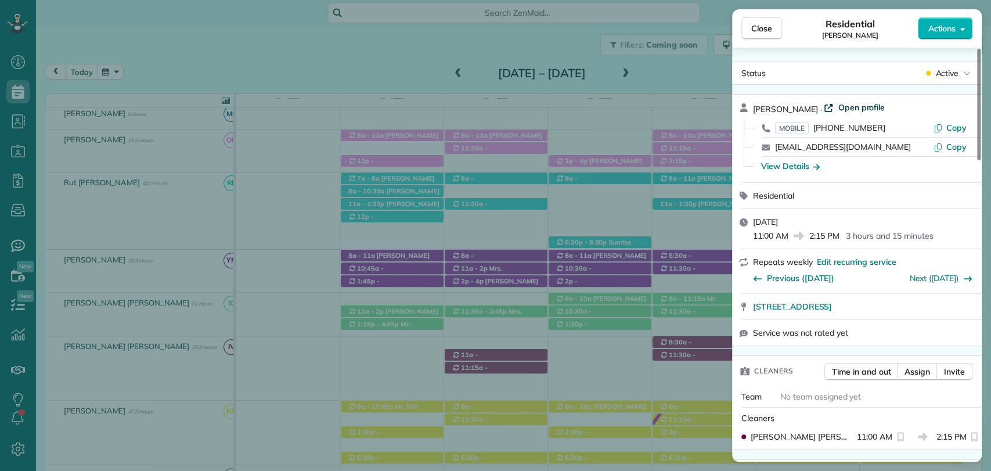
click at [852, 106] on span "Open profile" at bounding box center [861, 108] width 47 height 12
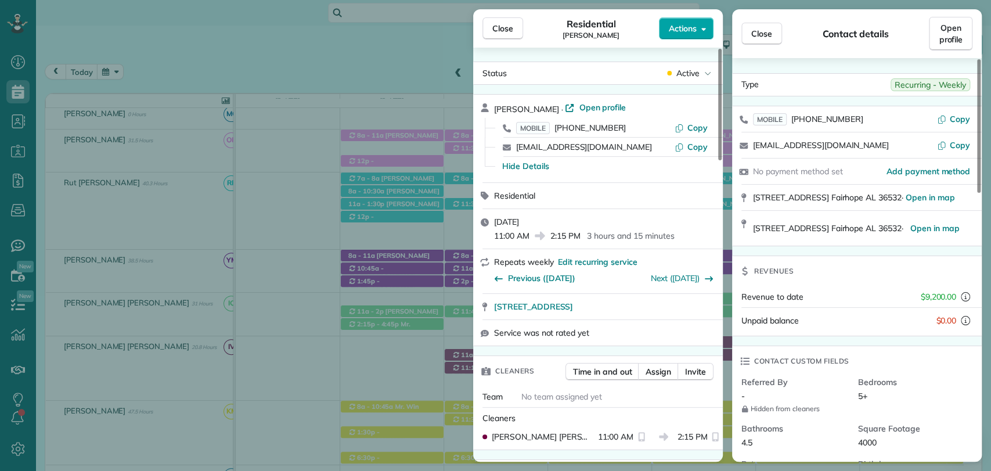
click at [693, 30] on span "Actions" at bounding box center [683, 29] width 28 height 12
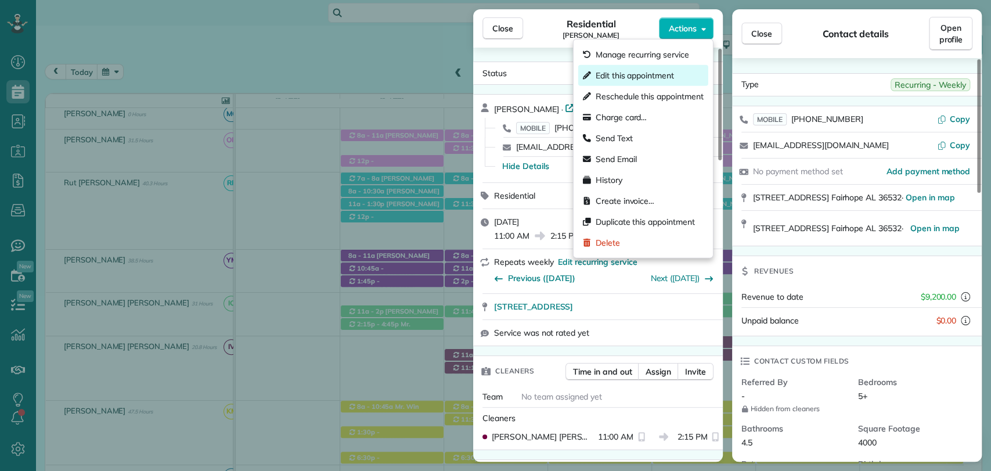
click at [639, 75] on span "Edit this appointment" at bounding box center [635, 76] width 78 height 12
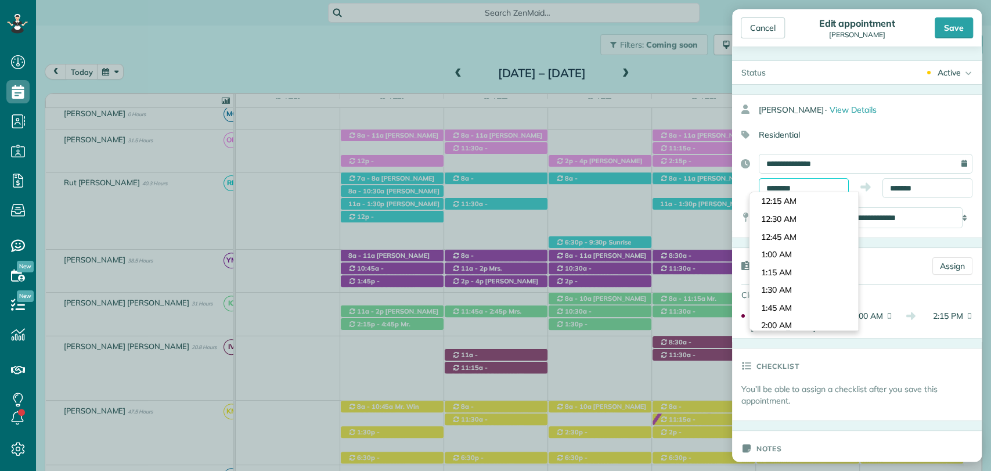
click at [802, 183] on input "********" at bounding box center [804, 188] width 90 height 20
type input "*******"
click at [769, 218] on body "Dashboard Scheduling Calendar View List View Dispatch View - Weekly scheduling …" at bounding box center [495, 235] width 991 height 471
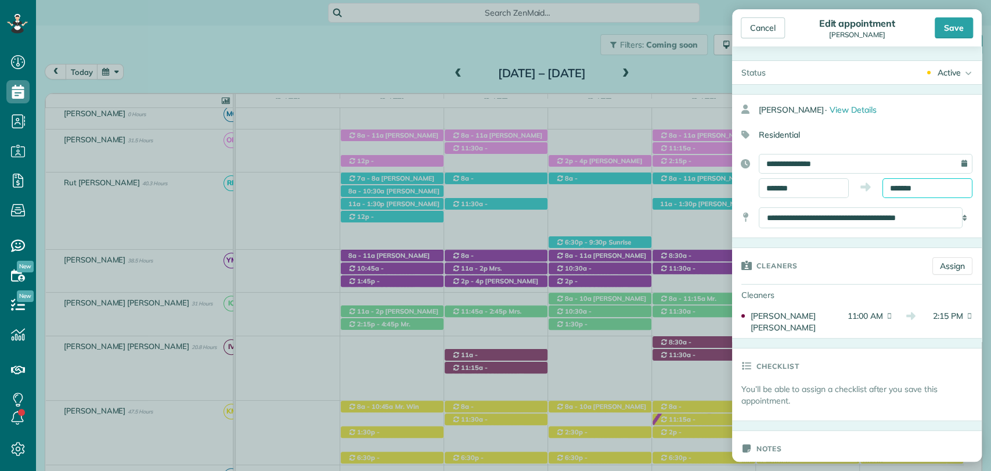
click at [890, 196] on body "Dashboard Scheduling Calendar View List View Dispatch View - Weekly scheduling …" at bounding box center [495, 235] width 991 height 471
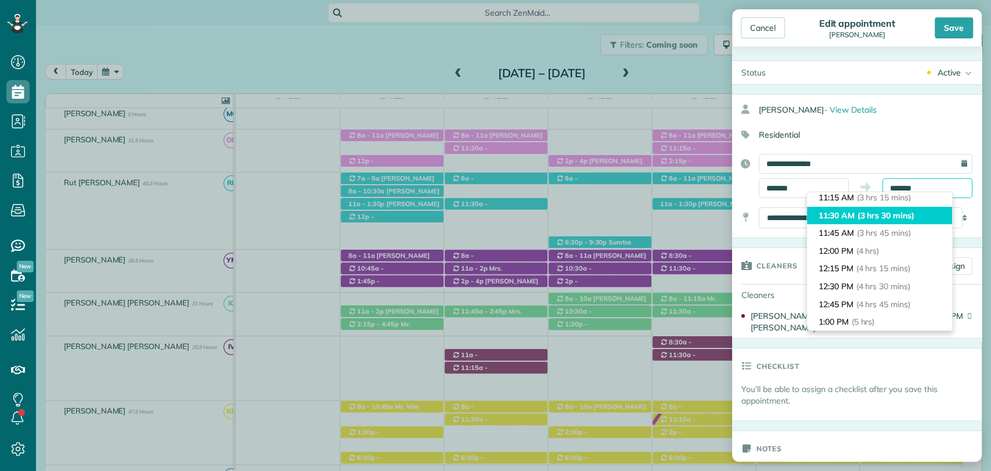
scroll to position [218, 0]
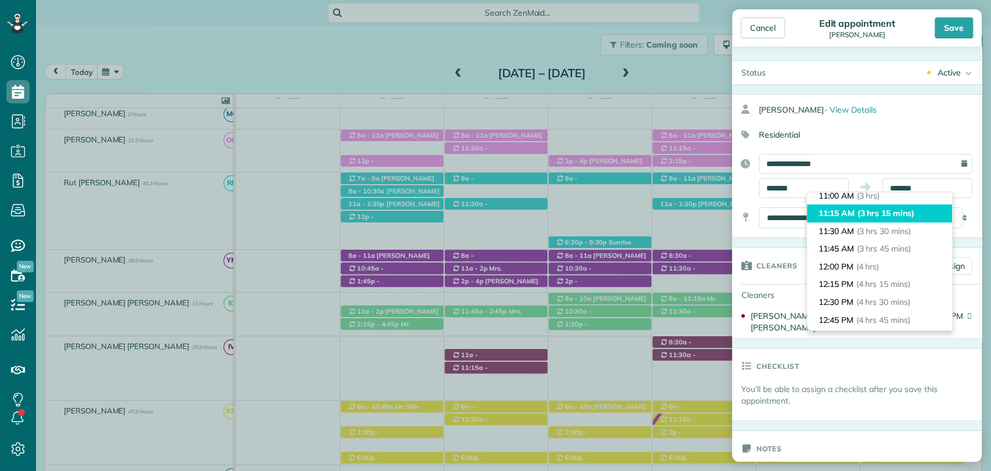
type input "********"
click at [848, 218] on li "11:15 AM (3 hrs 15 mins)" at bounding box center [879, 213] width 145 height 18
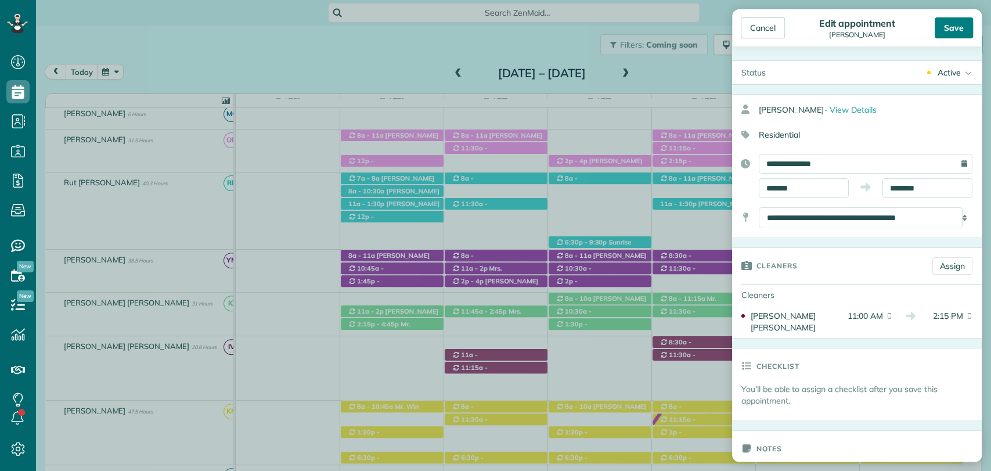
click at [952, 31] on div "Save" at bounding box center [954, 27] width 38 height 21
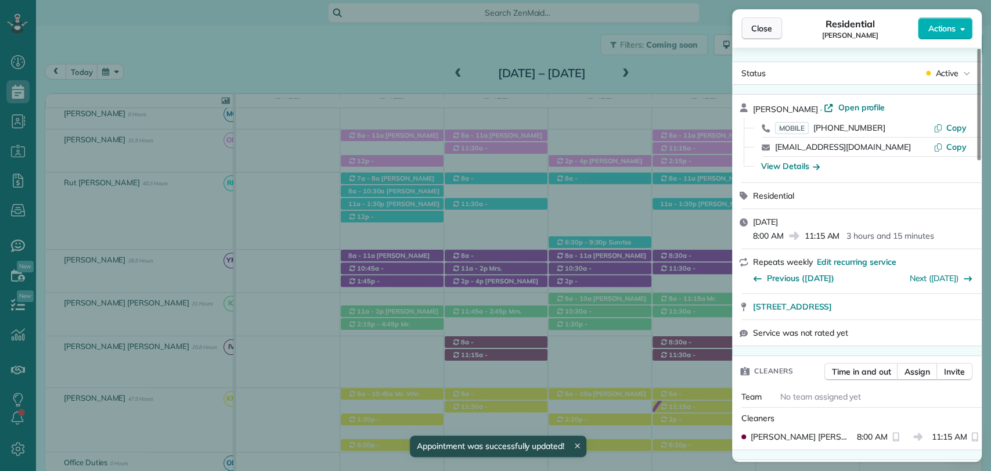
click at [772, 21] on button "Close" at bounding box center [762, 28] width 41 height 22
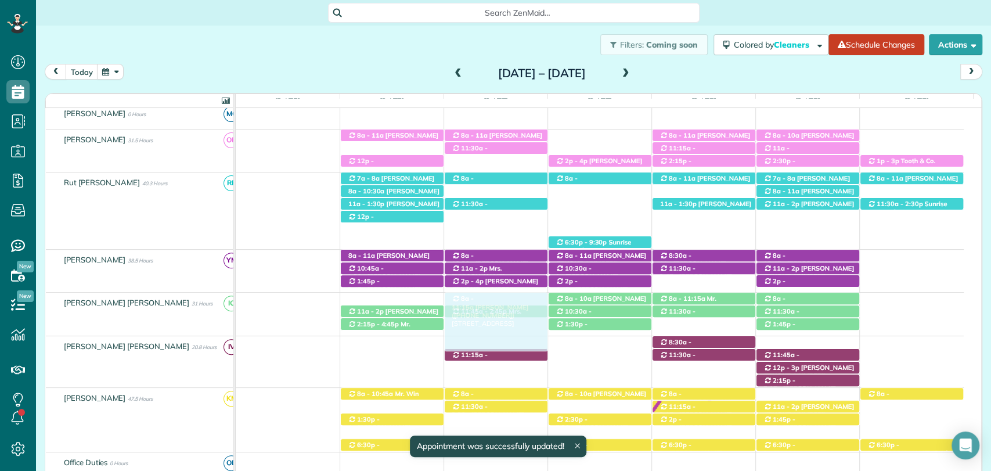
drag, startPoint x: 510, startPoint y: 343, endPoint x: 512, endPoint y: 304, distance: 39.5
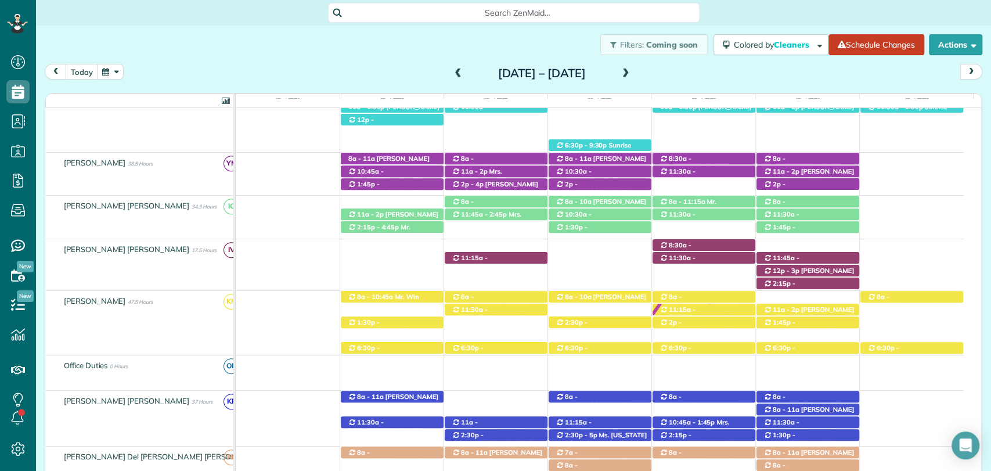
scroll to position [339, 0]
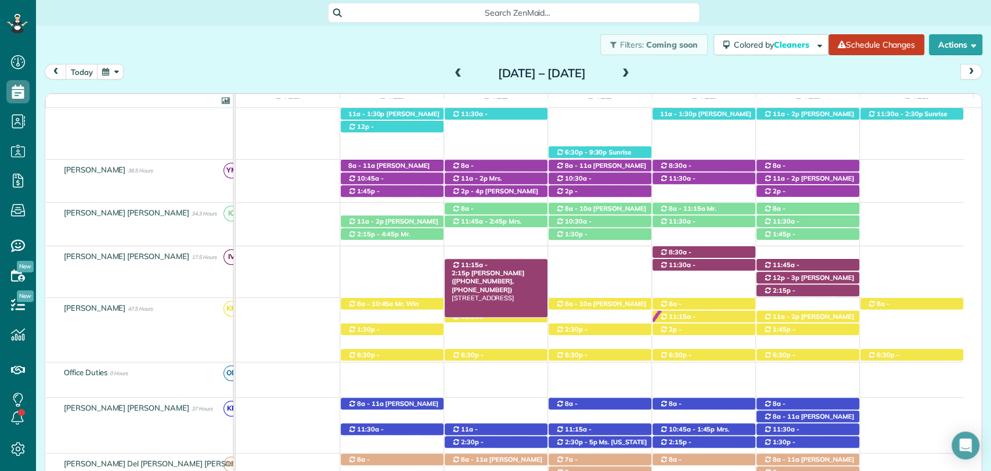
click at [486, 264] on span "11:15a - 2:15p" at bounding box center [470, 269] width 36 height 16
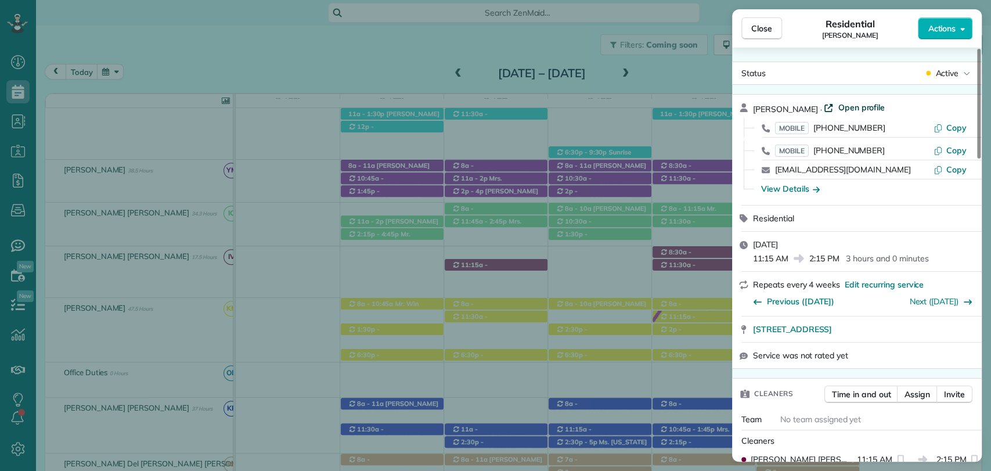
click at [838, 105] on span "Open profile" at bounding box center [861, 108] width 47 height 12
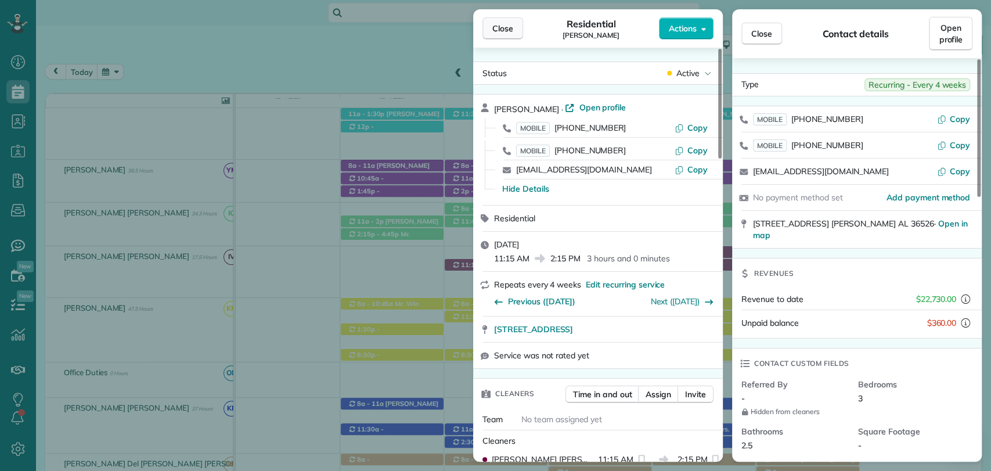
click at [505, 28] on span "Close" at bounding box center [502, 29] width 21 height 12
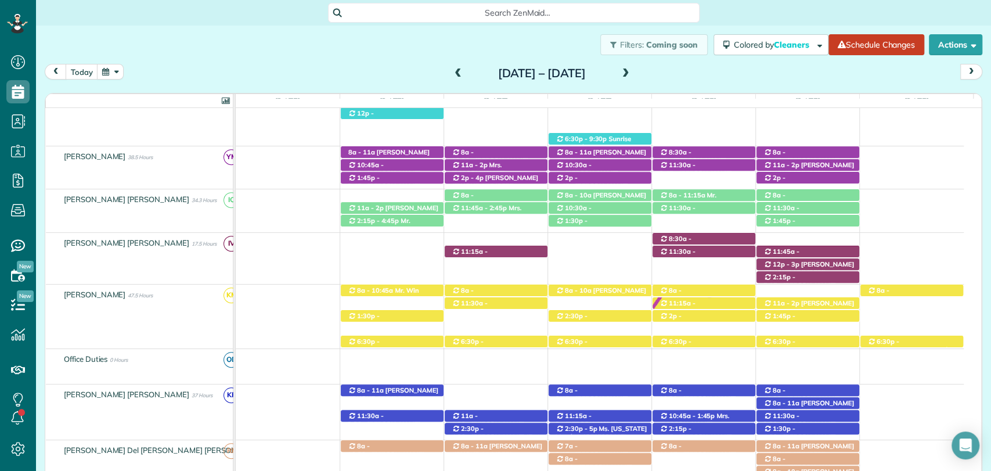
scroll to position [353, 0]
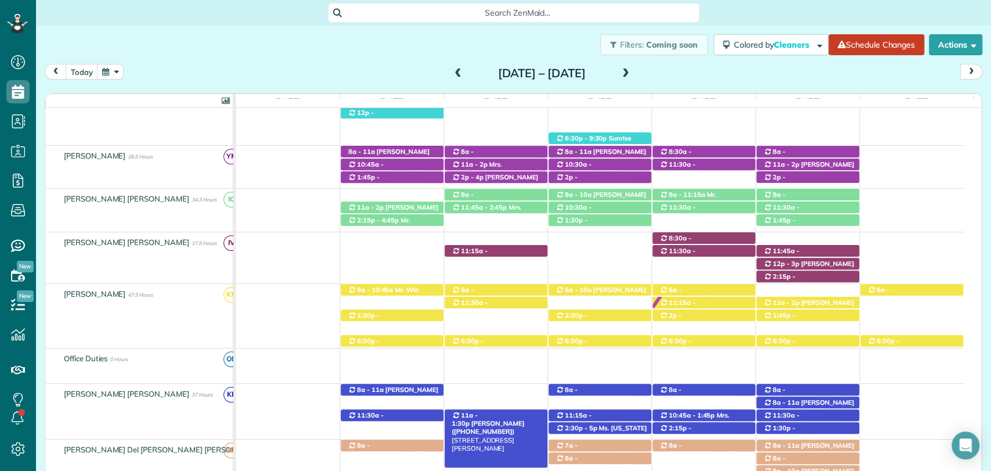
click at [478, 413] on span "11a - 1:30p" at bounding box center [465, 419] width 26 height 16
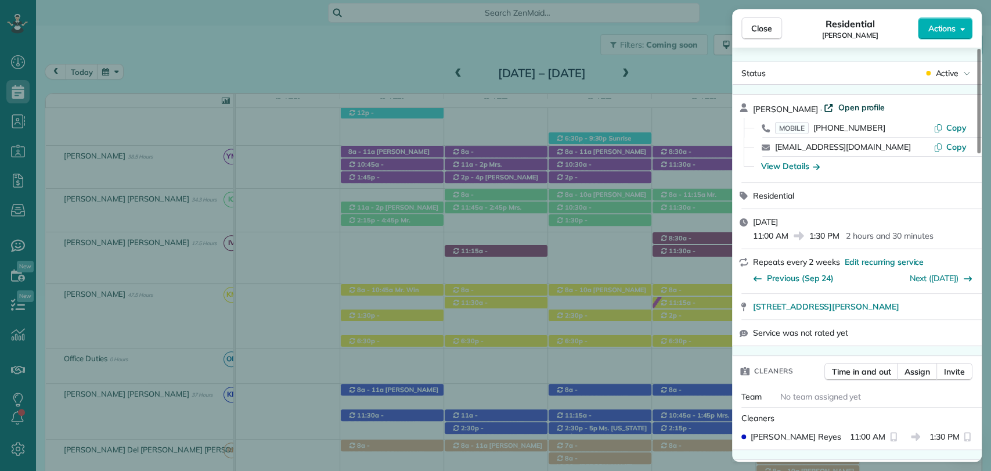
click at [838, 108] on span "Open profile" at bounding box center [861, 108] width 47 height 12
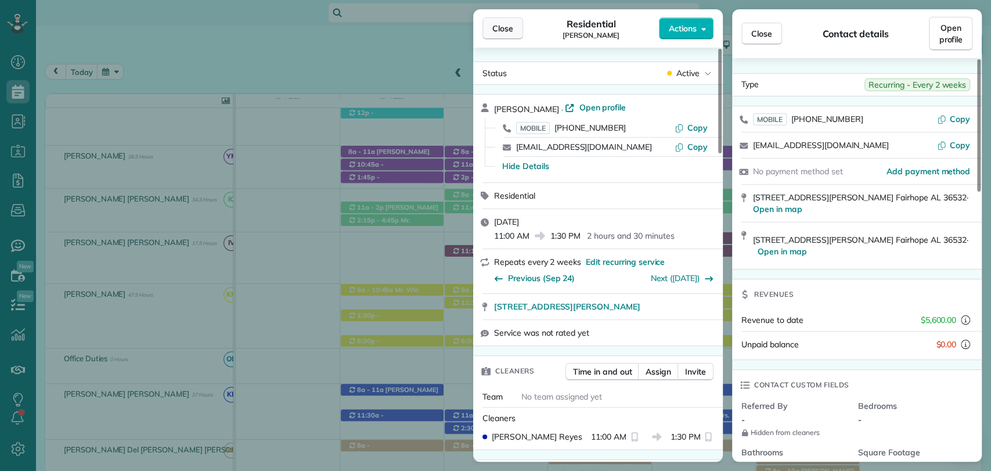
click at [508, 27] on span "Close" at bounding box center [502, 29] width 21 height 12
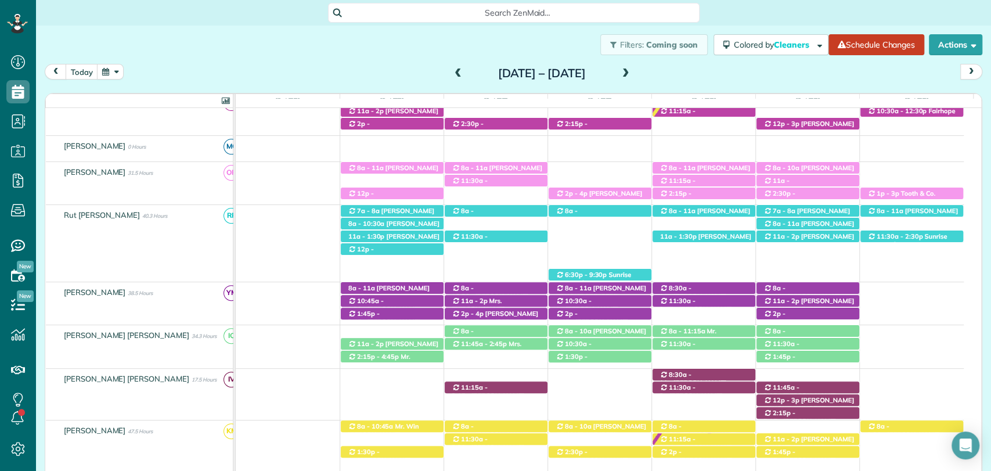
scroll to position [216, 0]
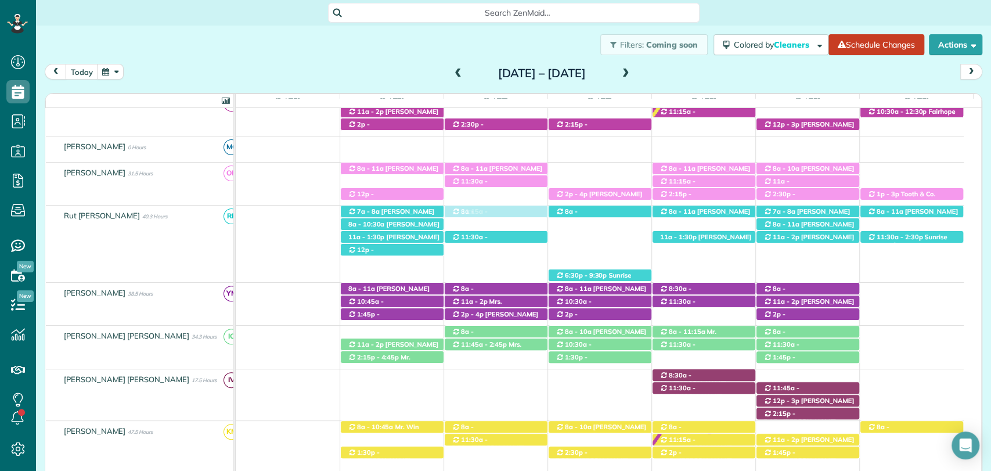
drag, startPoint x: 476, startPoint y: 384, endPoint x: 489, endPoint y: 257, distance: 128.4
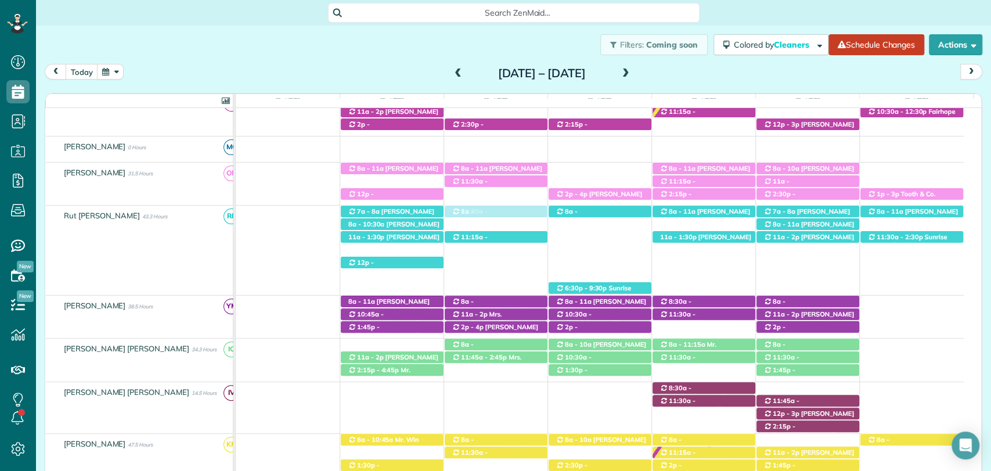
drag, startPoint x: 512, startPoint y: 250, endPoint x: 505, endPoint y: 250, distance: 6.4
click at [505, 254] on span "Cathy Saddoris (+16306421506)" at bounding box center [488, 262] width 73 height 16
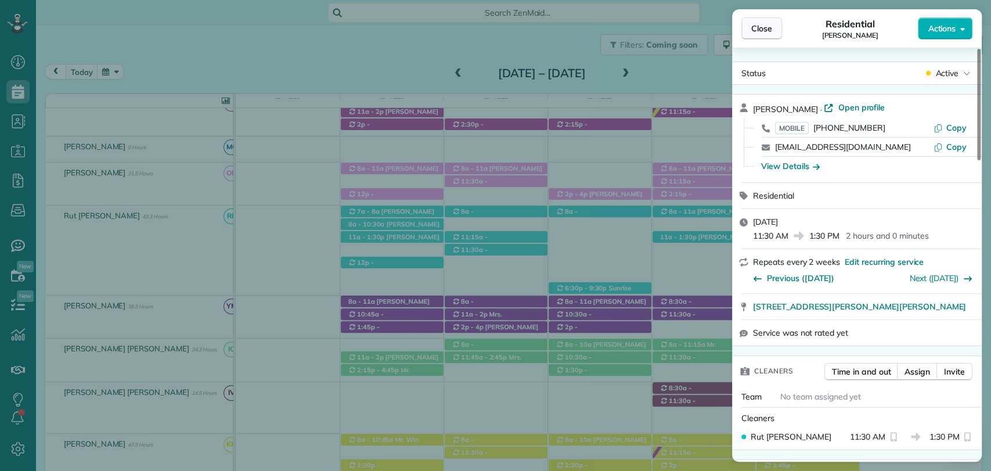
click at [769, 33] on span "Close" at bounding box center [761, 29] width 21 height 12
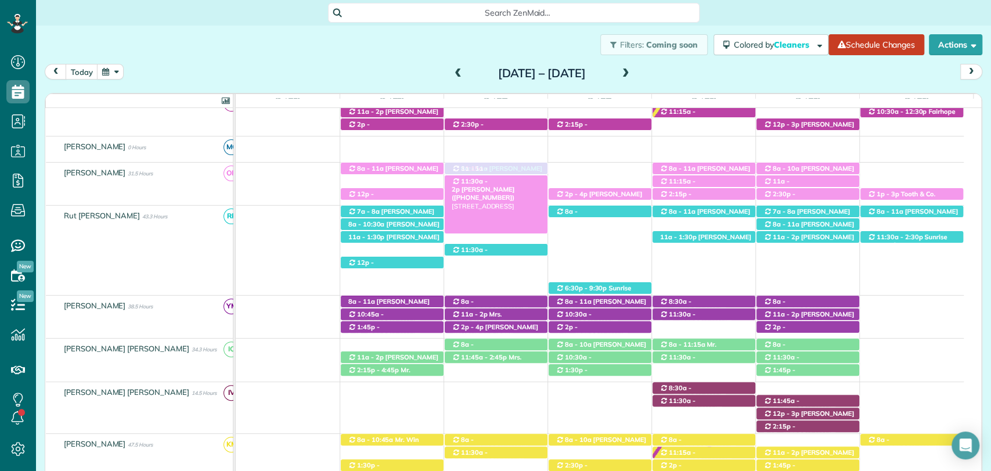
drag, startPoint x: 506, startPoint y: 235, endPoint x: 510, endPoint y: 175, distance: 59.9
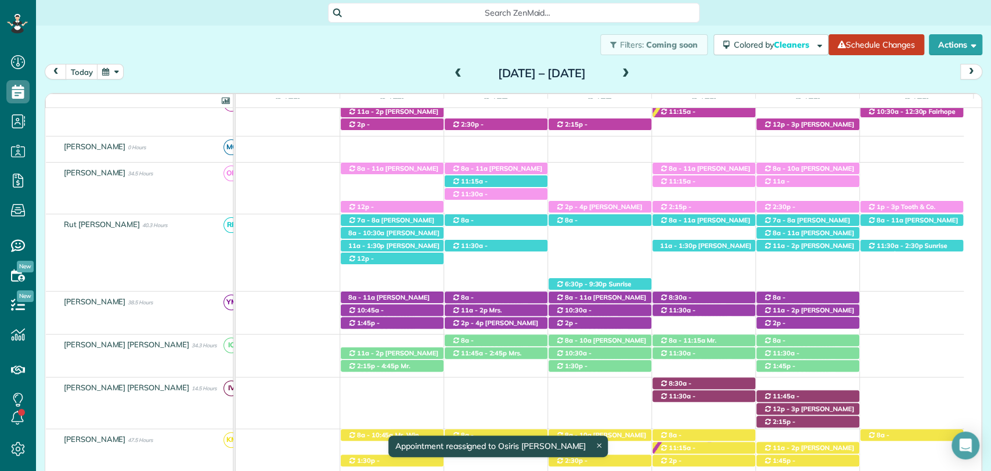
scroll to position [175, 0]
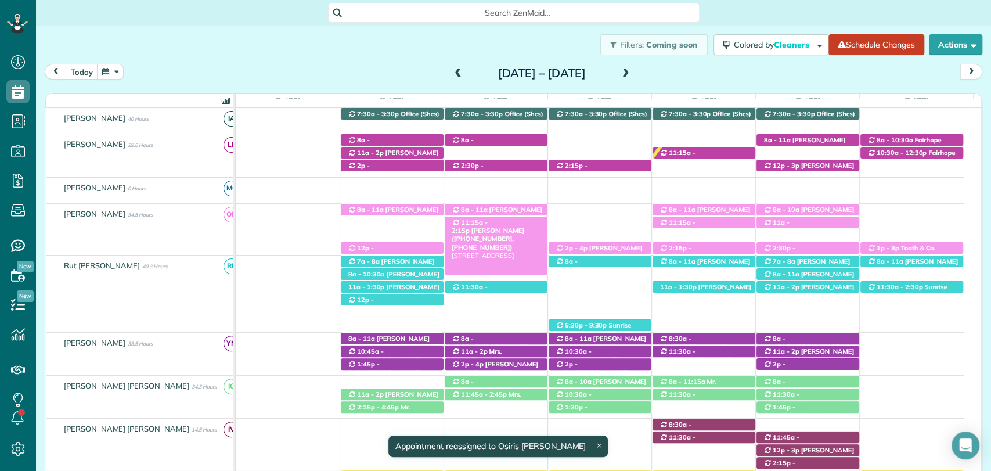
click at [488, 220] on span "11:15a - 2:15p" at bounding box center [470, 226] width 36 height 16
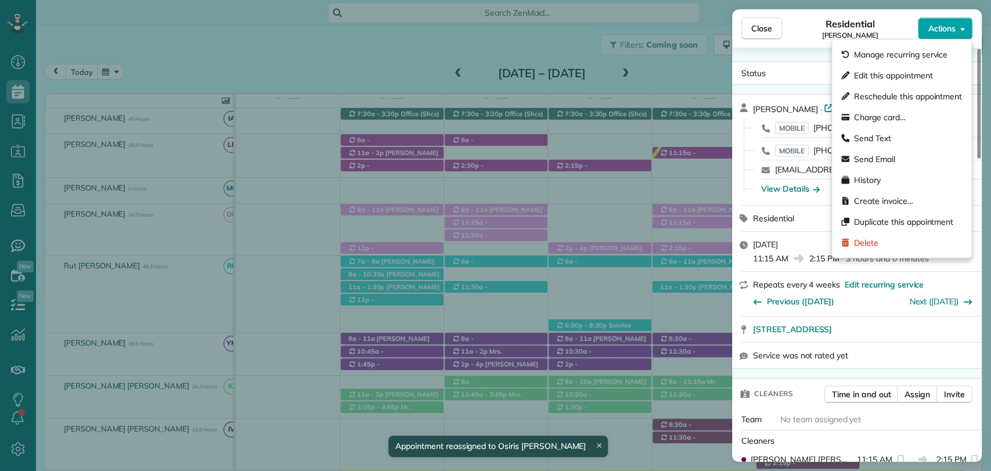
click at [962, 20] on button "Actions" at bounding box center [945, 28] width 55 height 22
click at [890, 74] on span "Edit this appointment" at bounding box center [893, 76] width 78 height 12
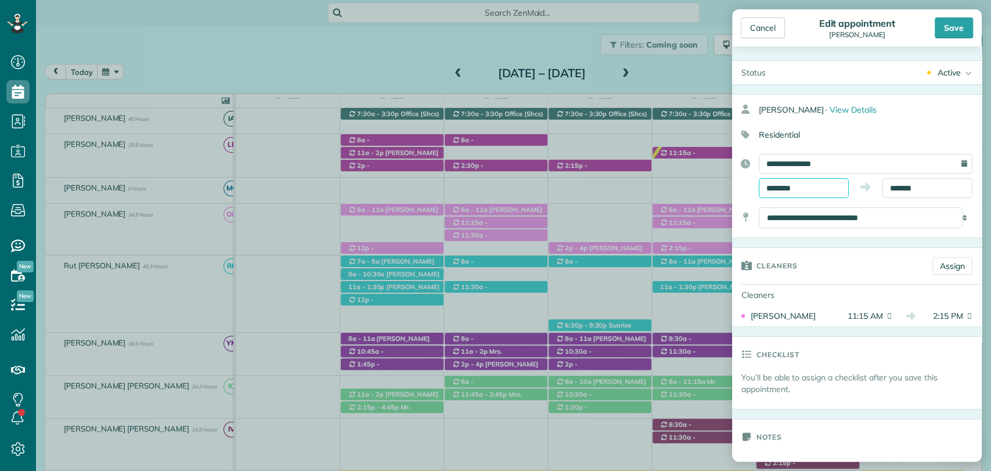
click at [793, 186] on input "********" at bounding box center [804, 188] width 90 height 20
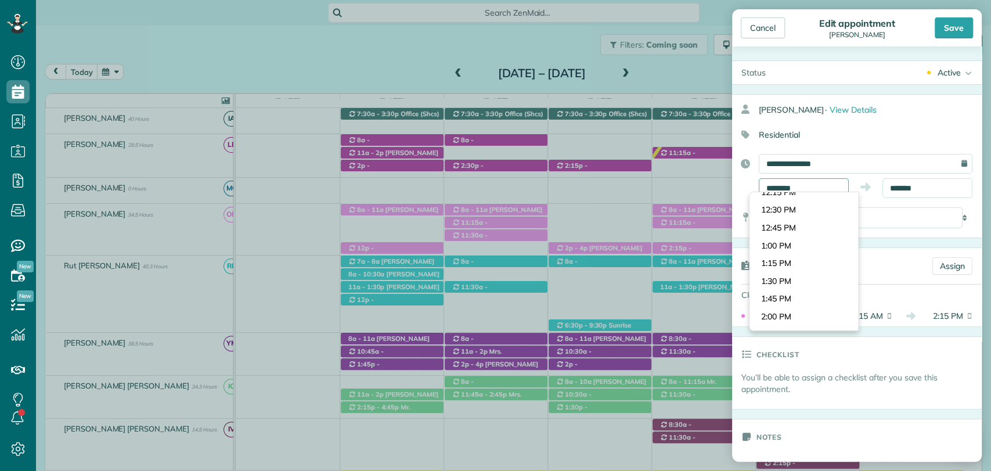
scroll to position [871, 0]
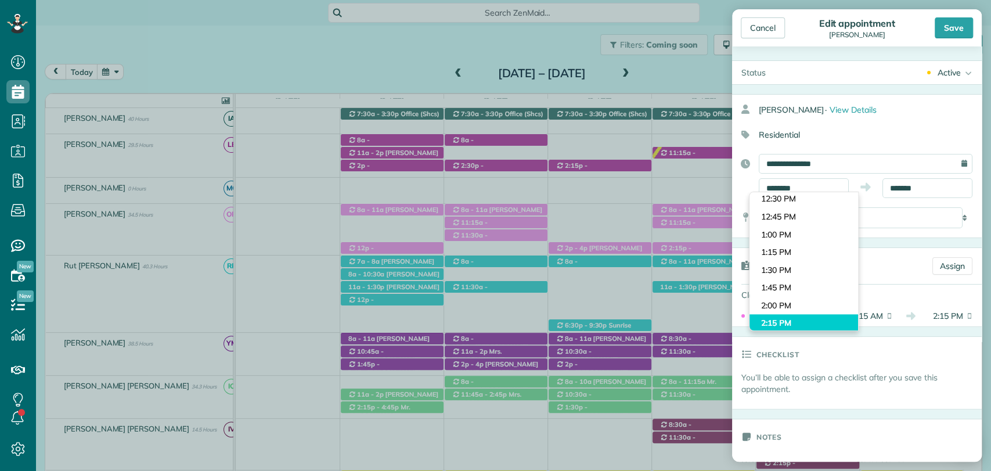
type input "*******"
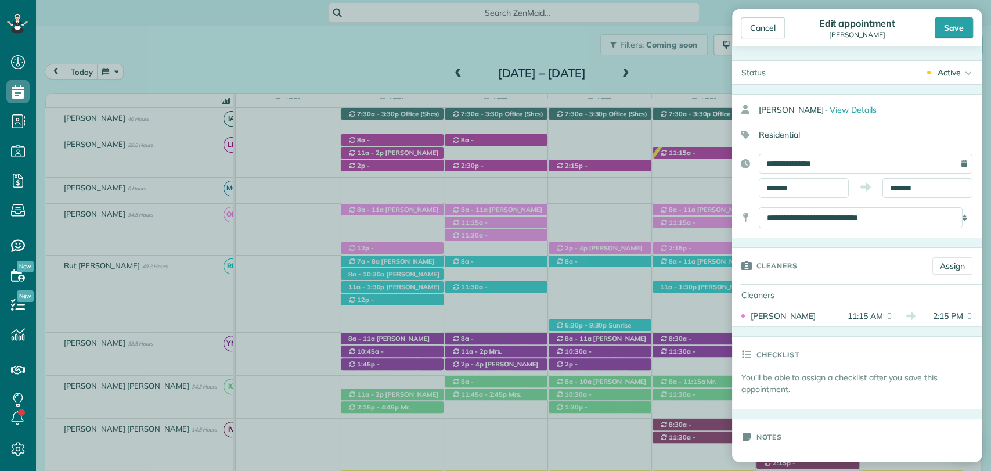
click at [794, 321] on body "Dashboard Scheduling Calendar View List View Dispatch View - Weekly scheduling …" at bounding box center [495, 235] width 991 height 471
click at [899, 189] on input "*******" at bounding box center [928, 188] width 90 height 20
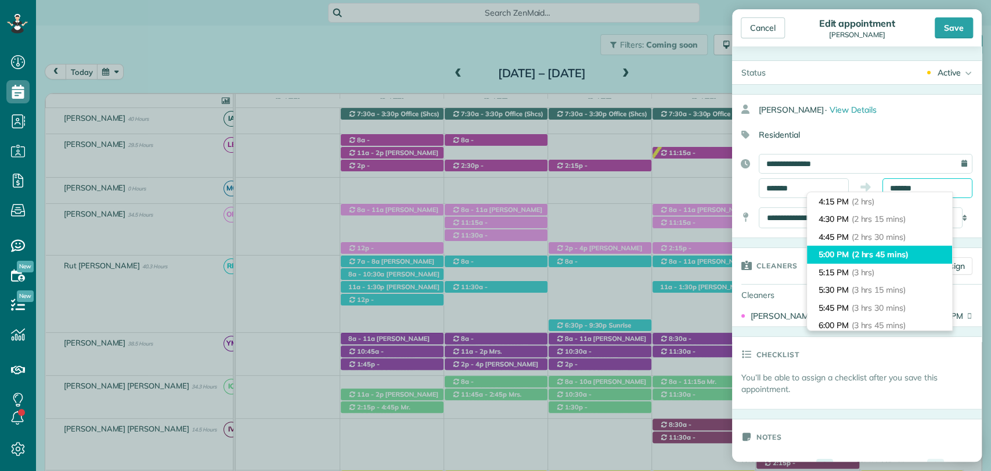
scroll to position [143, 0]
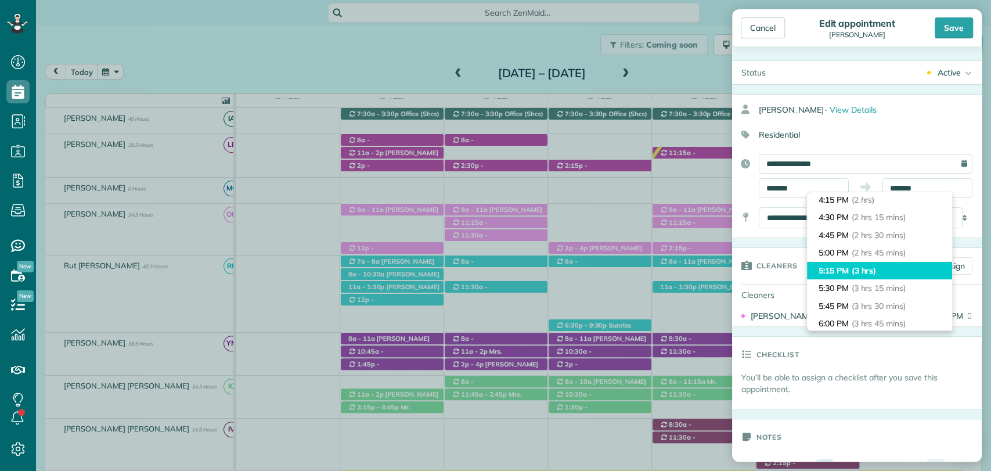
type input "*******"
click at [844, 268] on li "5:15 PM (3 hrs)" at bounding box center [879, 271] width 145 height 18
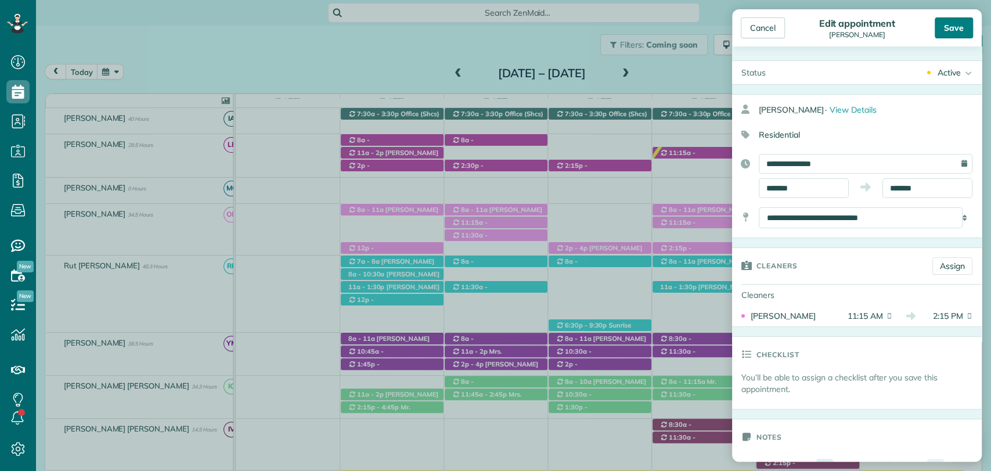
click at [952, 26] on div "Save" at bounding box center [954, 27] width 38 height 21
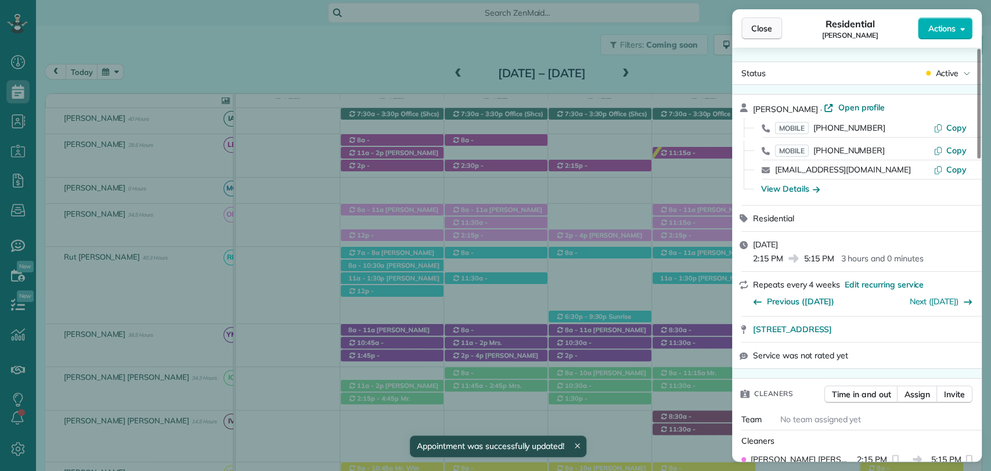
click at [757, 34] on span "Close" at bounding box center [761, 29] width 21 height 12
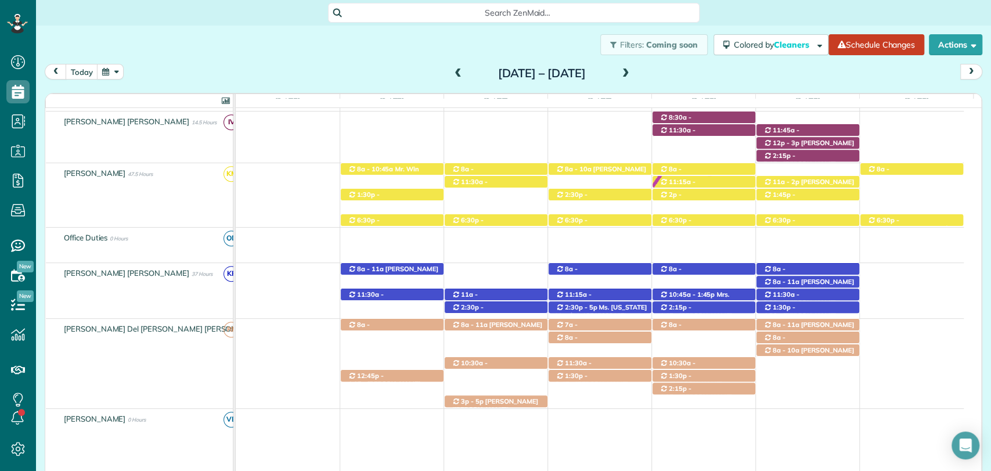
scroll to position [494, 0]
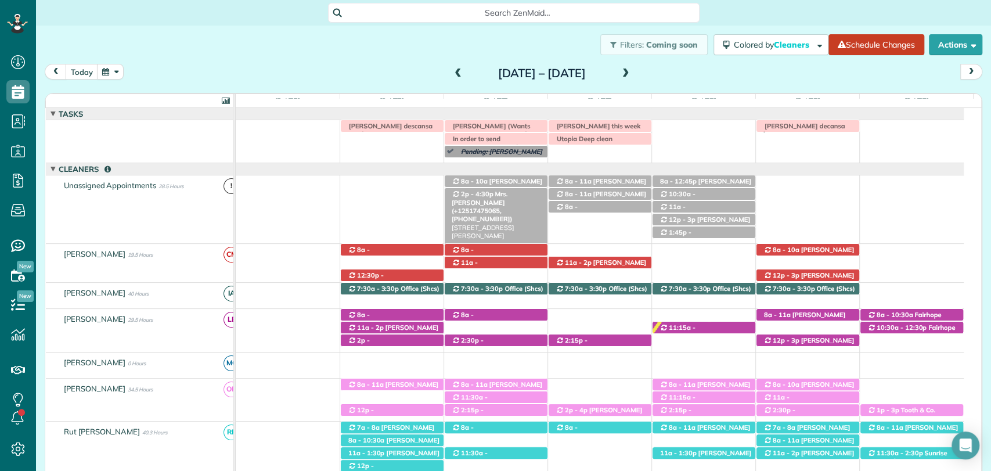
click at [470, 193] on span "2p - 4:30p" at bounding box center [477, 194] width 34 height 8
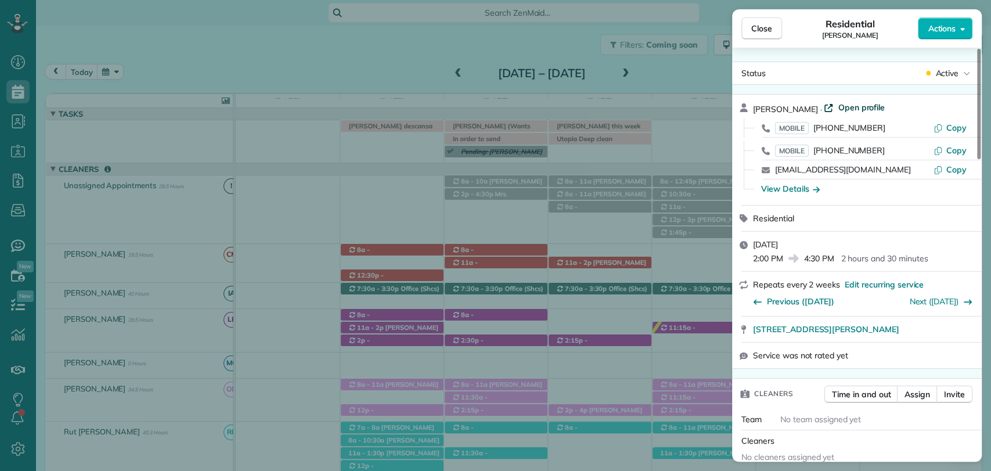
click at [850, 110] on span "Open profile" at bounding box center [861, 108] width 47 height 12
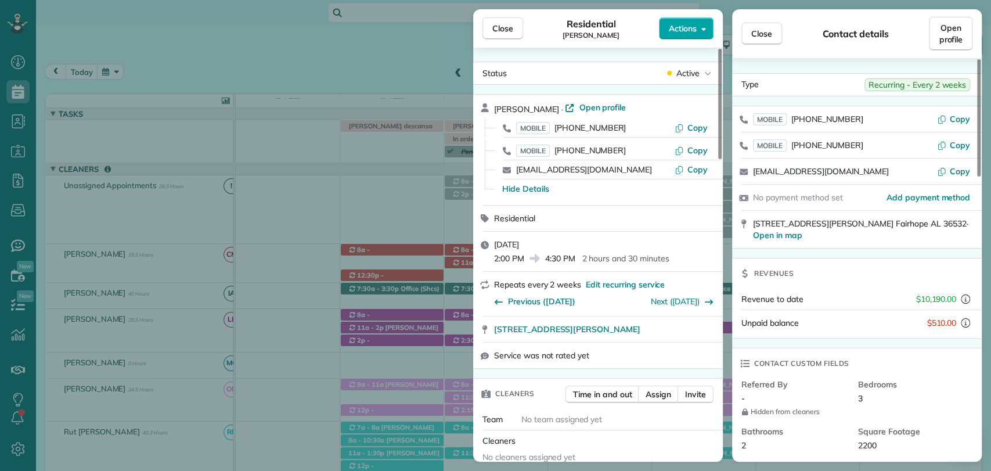
click at [704, 20] on button "Actions" at bounding box center [686, 28] width 55 height 22
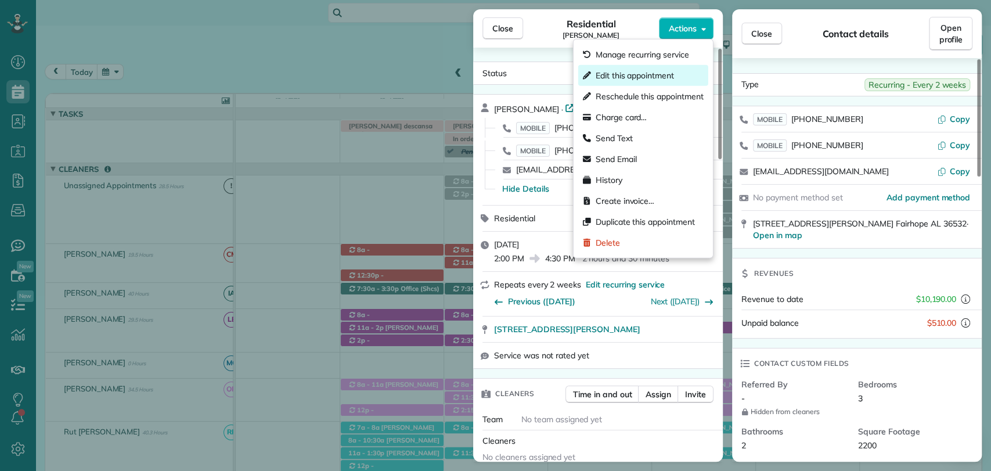
click at [623, 66] on div "Edit this appointment" at bounding box center [643, 75] width 130 height 21
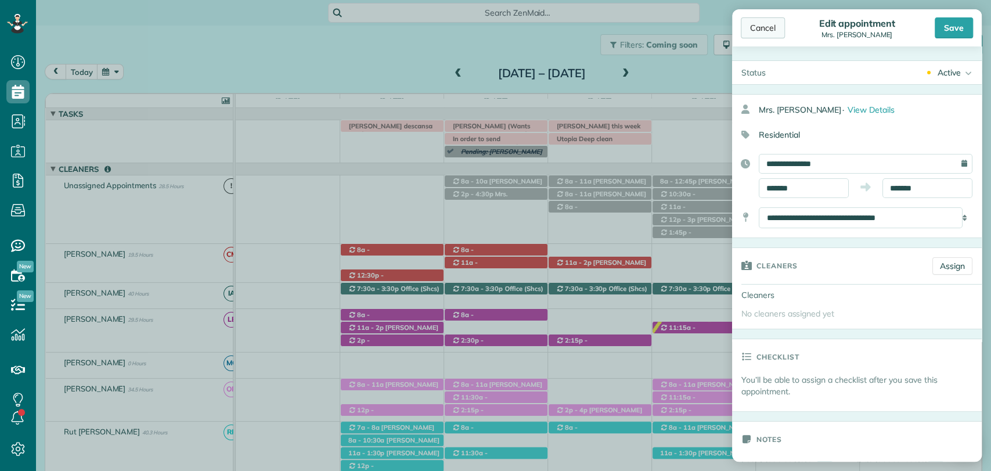
click at [768, 34] on div "Cancel" at bounding box center [763, 27] width 44 height 21
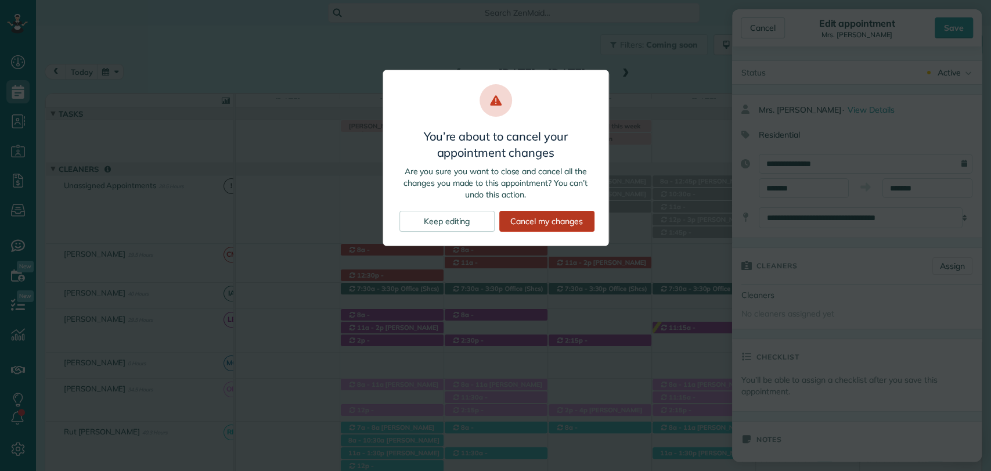
click at [548, 225] on div "Cancel my changes" at bounding box center [546, 221] width 95 height 21
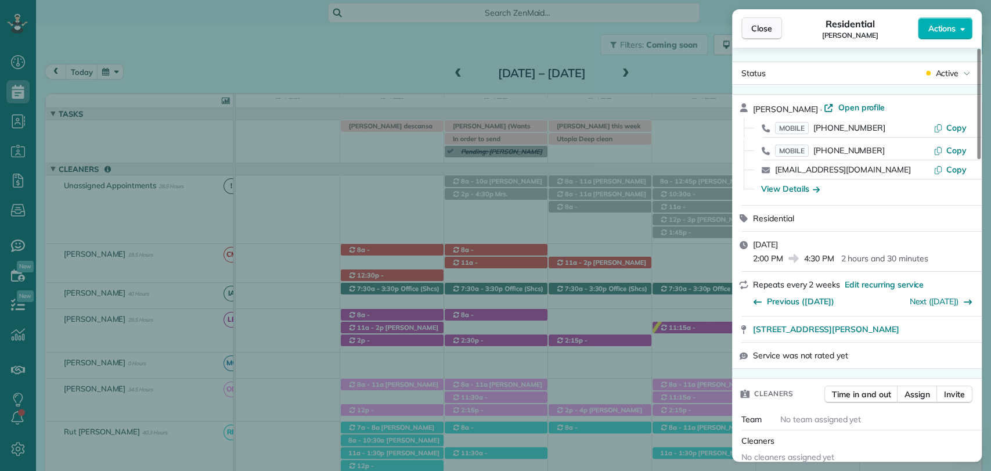
click at [760, 36] on button "Close" at bounding box center [762, 28] width 41 height 22
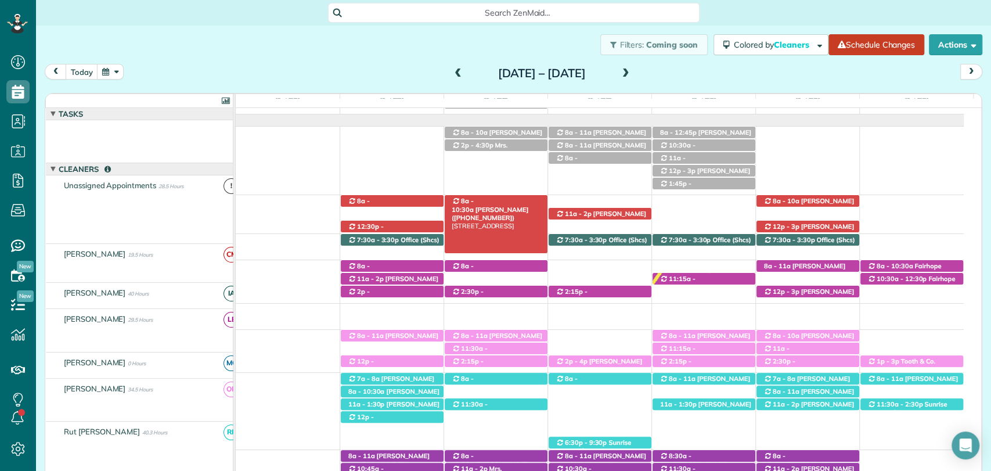
scroll to position [49, 0]
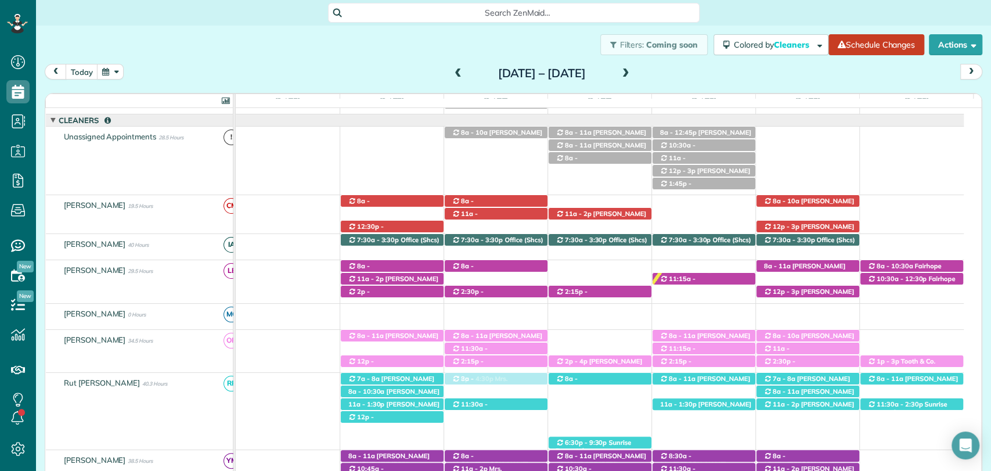
drag, startPoint x: 481, startPoint y: 144, endPoint x: 453, endPoint y: 386, distance: 243.2
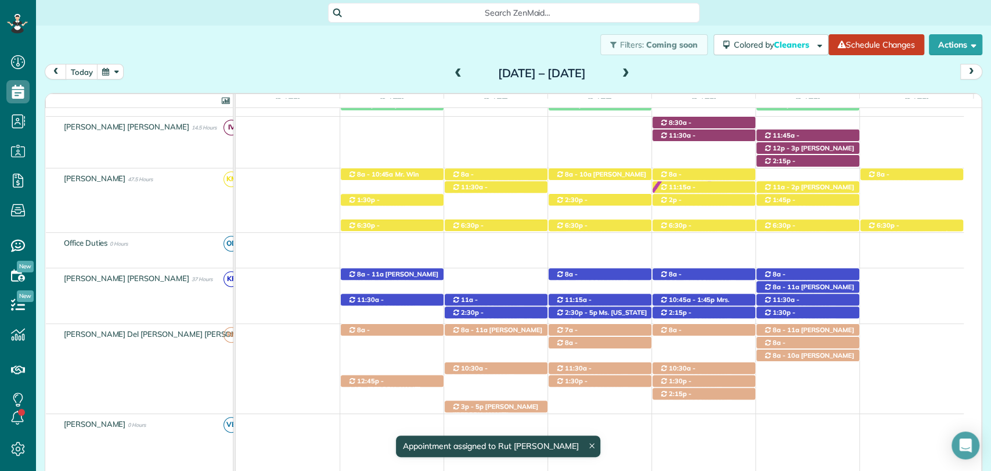
scroll to position [472, 0]
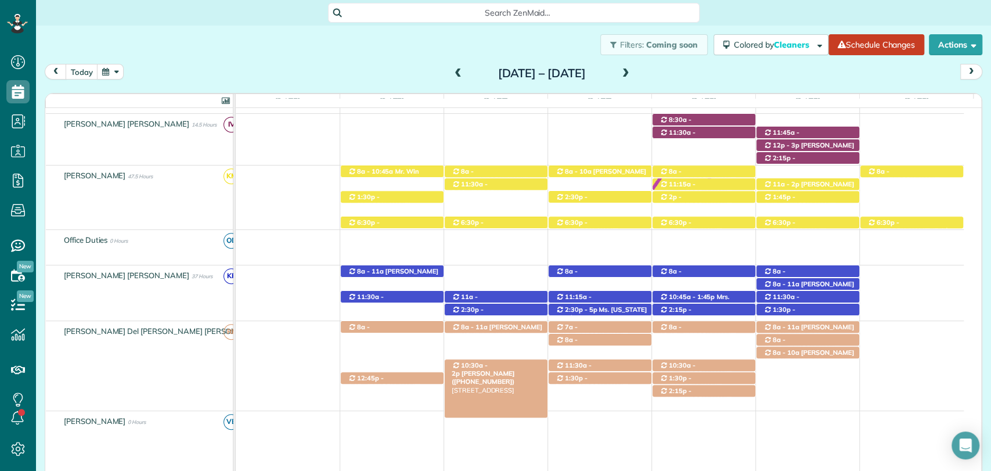
click at [469, 367] on span "10:30a - 2p" at bounding box center [470, 369] width 36 height 16
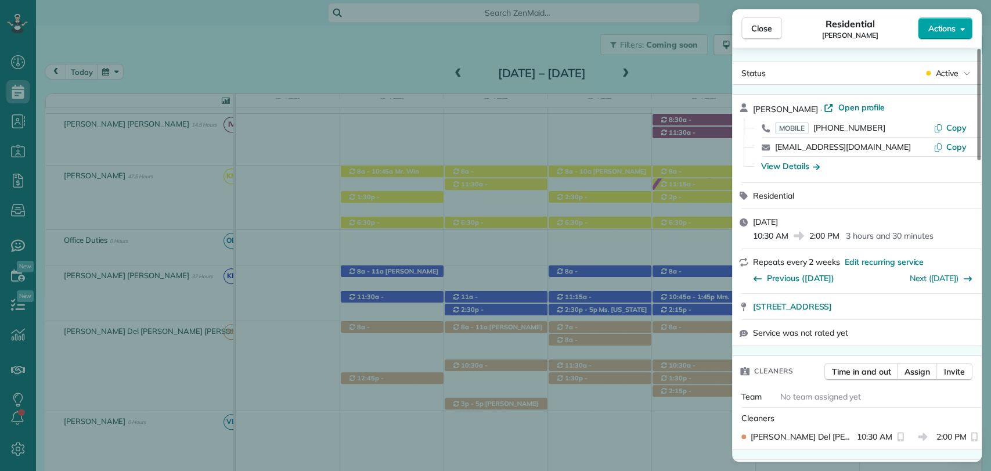
click at [946, 25] on span "Actions" at bounding box center [942, 29] width 28 height 12
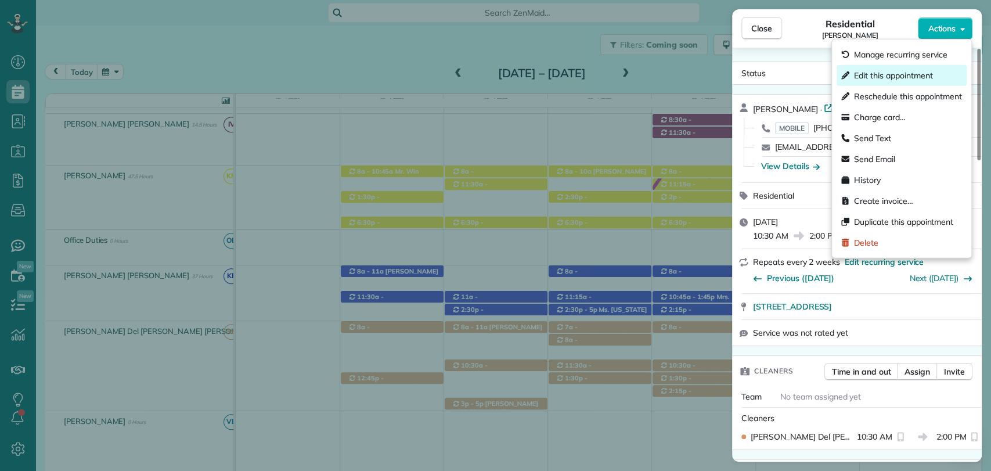
click at [898, 72] on span "Edit this appointment" at bounding box center [893, 76] width 78 height 12
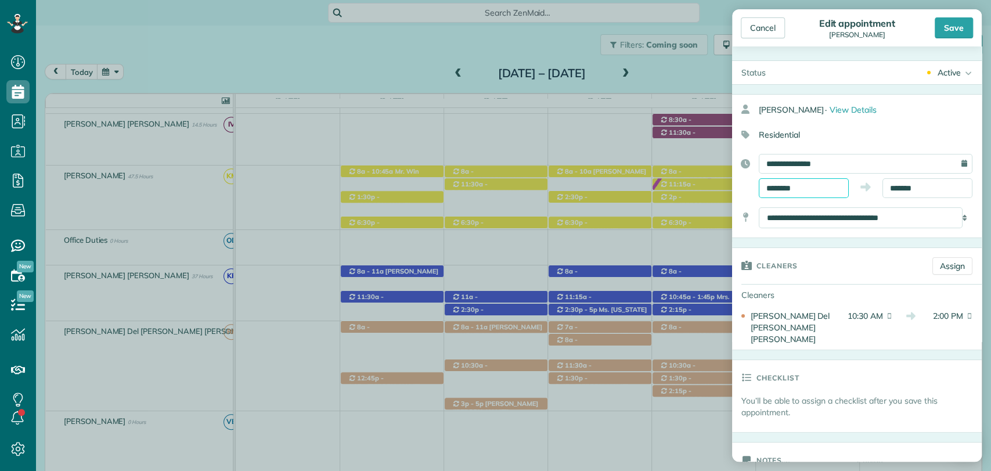
click at [785, 192] on body "Dashboard Scheduling Calendar View List View Dispatch View - Weekly scheduling …" at bounding box center [495, 235] width 991 height 471
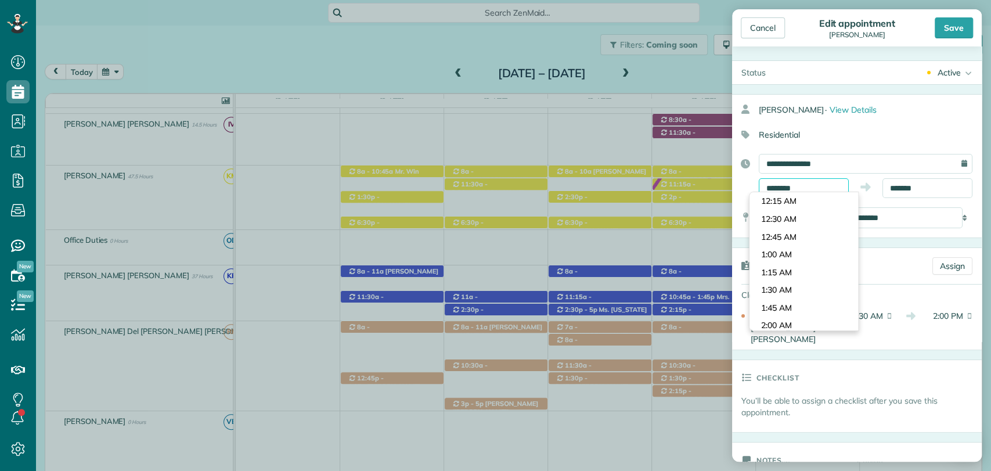
scroll to position [709, 0]
type input "********"
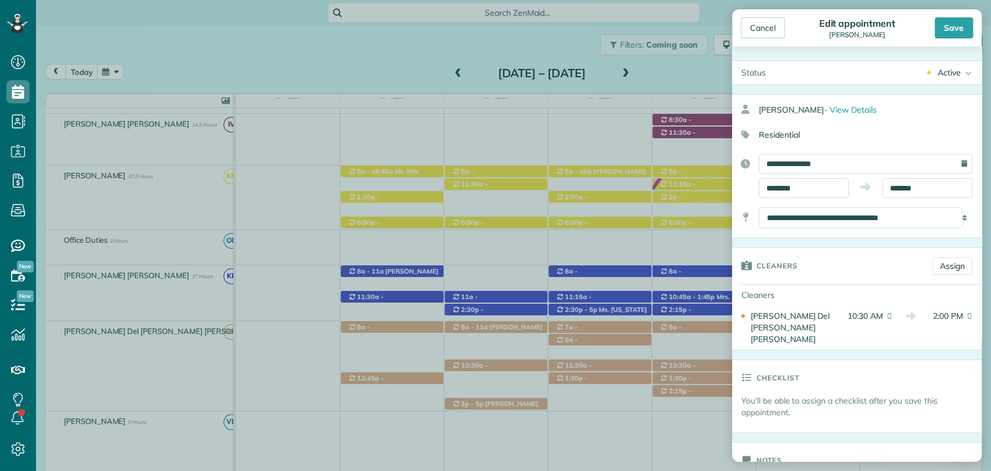
click at [786, 271] on body "Dashboard Scheduling Calendar View List View Dispatch View - Weekly scheduling …" at bounding box center [495, 235] width 991 height 471
click at [918, 182] on input "*******" at bounding box center [928, 188] width 90 height 20
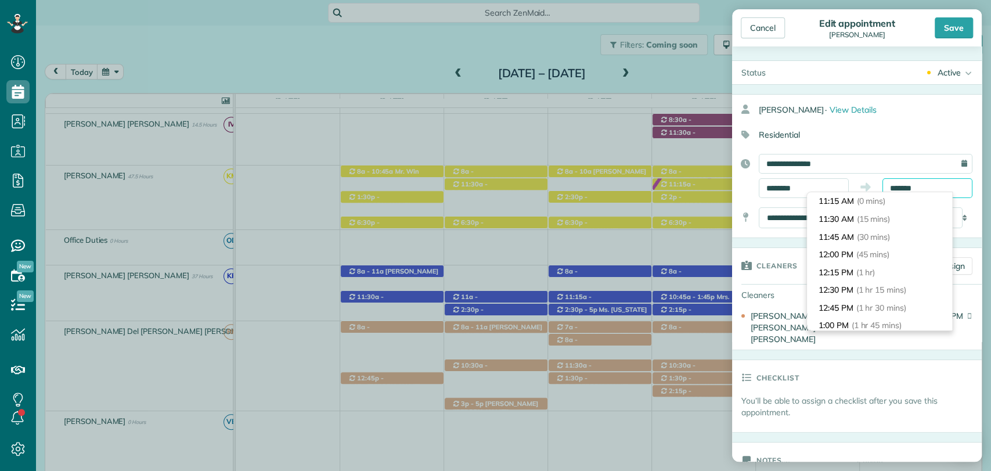
scroll to position [177, 0]
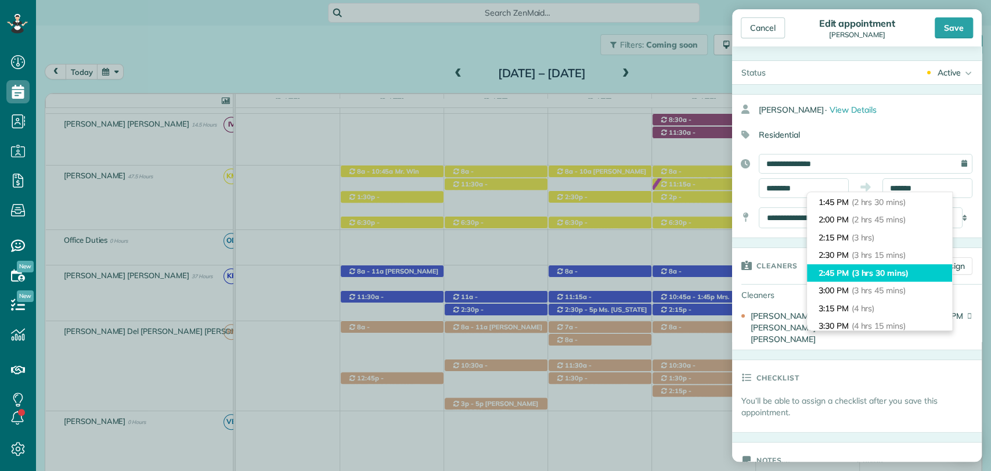
type input "*******"
click at [863, 268] on span "(3 hrs 30 mins)" at bounding box center [880, 273] width 57 height 10
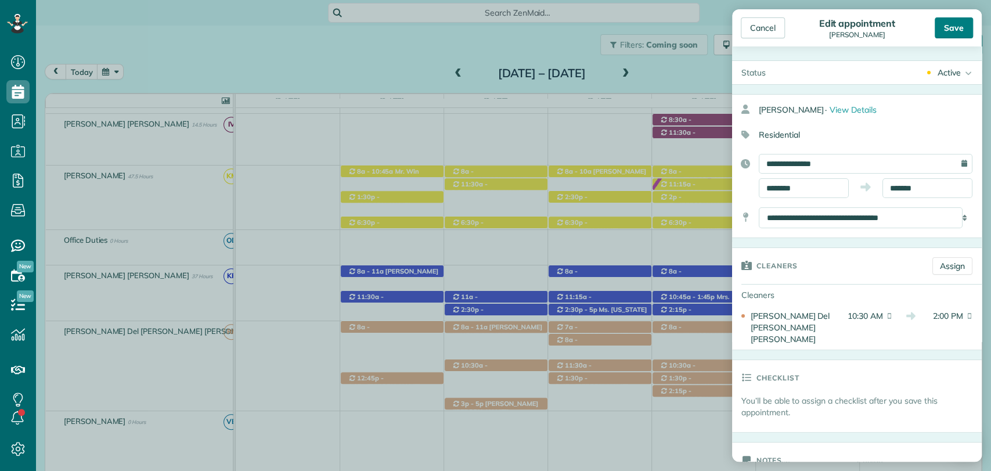
click at [949, 33] on div "Save" at bounding box center [954, 27] width 38 height 21
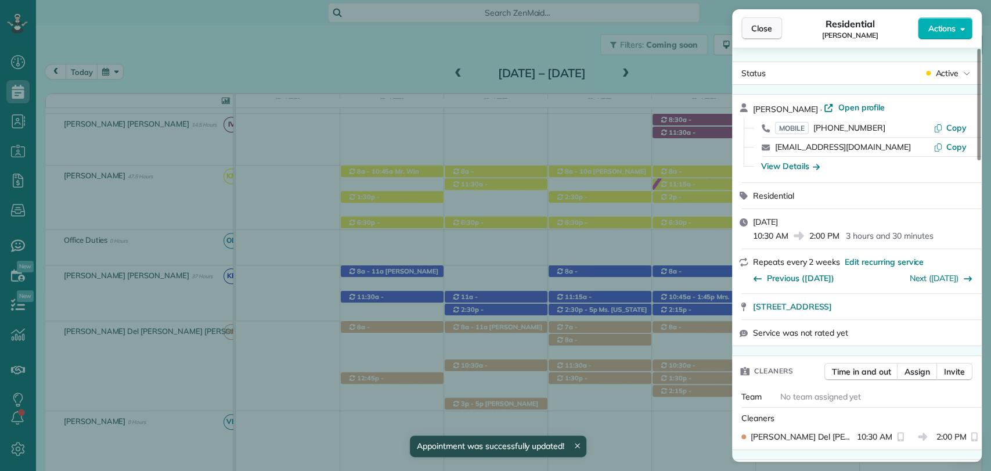
click at [761, 34] on span "Close" at bounding box center [761, 29] width 21 height 12
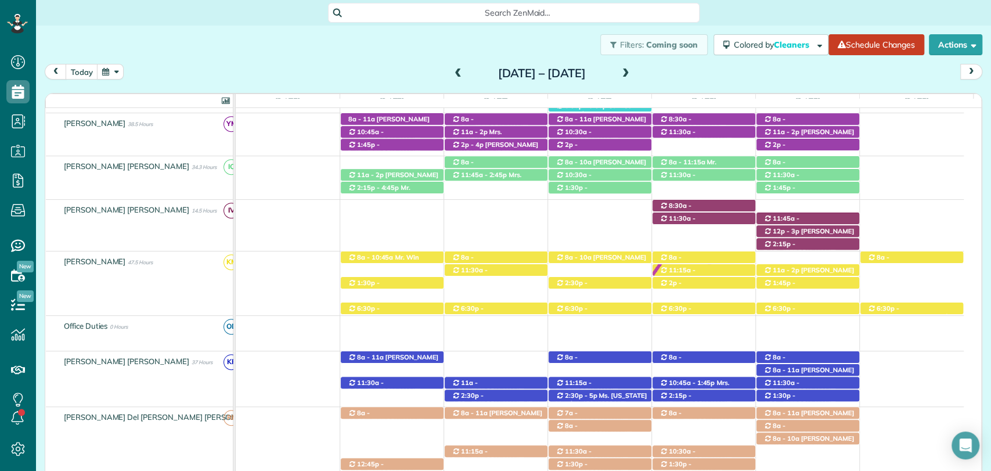
scroll to position [380, 0]
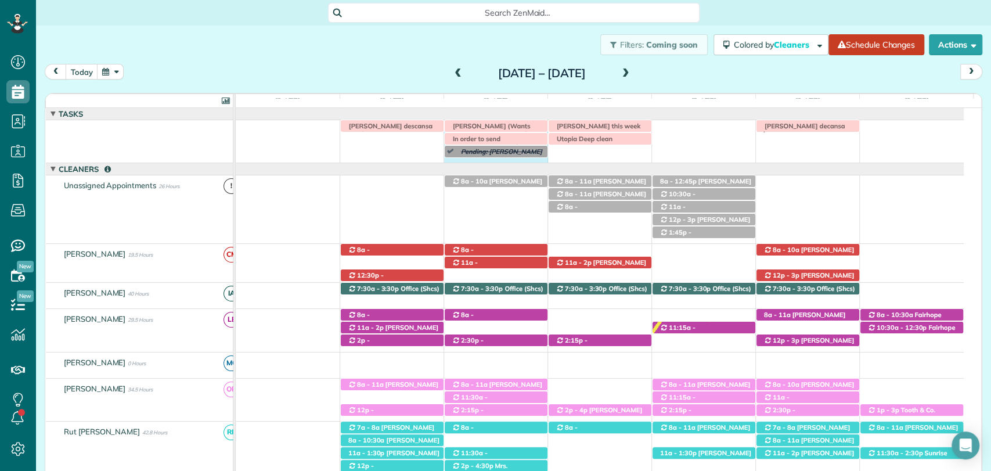
click at [472, 163] on div "Irma V descansa este lunes Morgen Stalder this week Patty Harvard (Wants appoin…" at bounding box center [600, 141] width 728 height 42
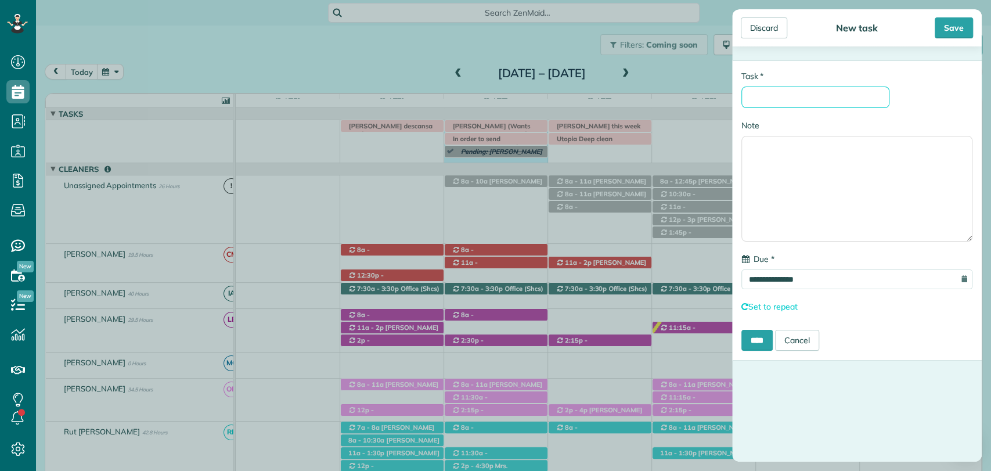
click at [777, 92] on input "* Task" at bounding box center [816, 97] width 148 height 21
type input "**********"
click at [960, 28] on div "Save" at bounding box center [954, 27] width 38 height 21
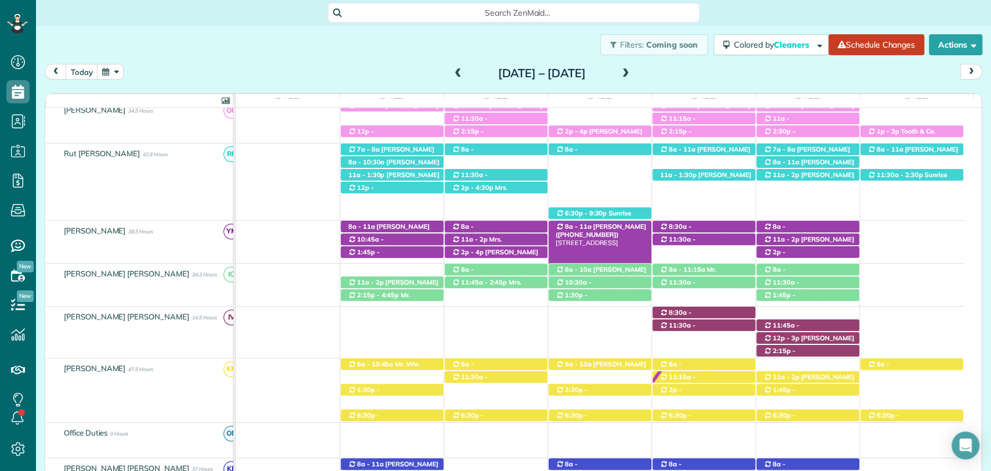
click at [617, 225] on span "Mrs. Morgen Gillis (+18609925695)" at bounding box center [601, 230] width 91 height 16
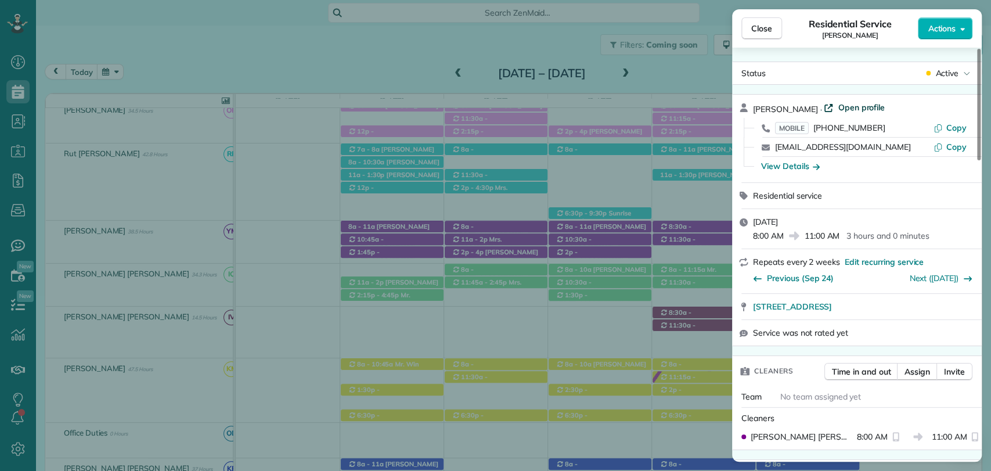
click at [838, 106] on span "Open profile" at bounding box center [861, 108] width 47 height 12
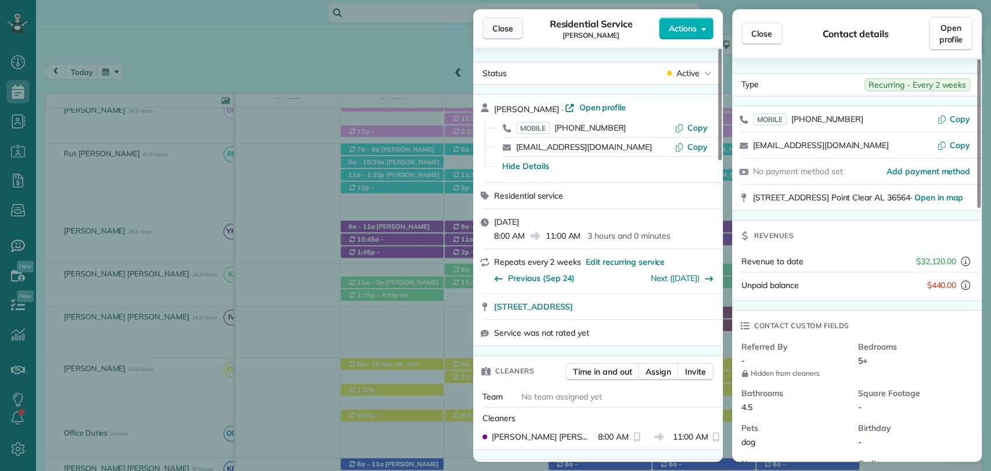
click at [504, 30] on span "Close" at bounding box center [502, 29] width 21 height 12
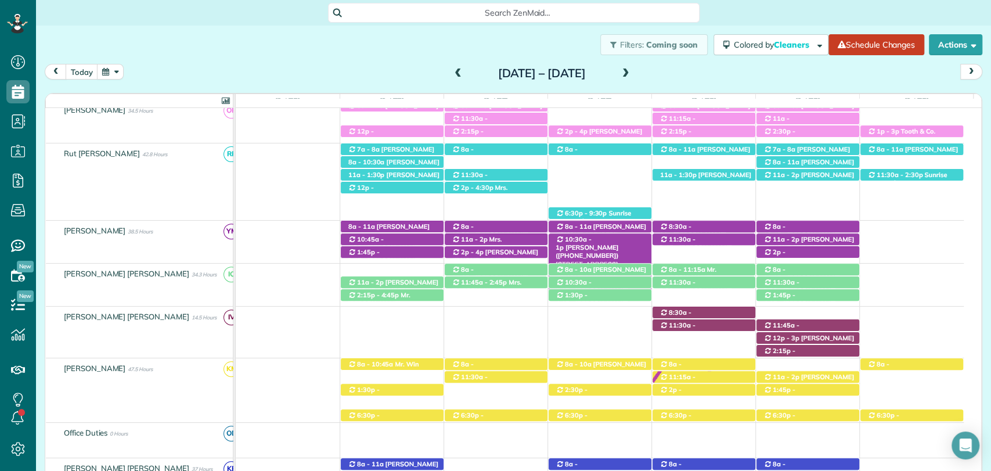
click at [611, 243] on span "Lynn Cooper (+12514231119)" at bounding box center [587, 251] width 63 height 16
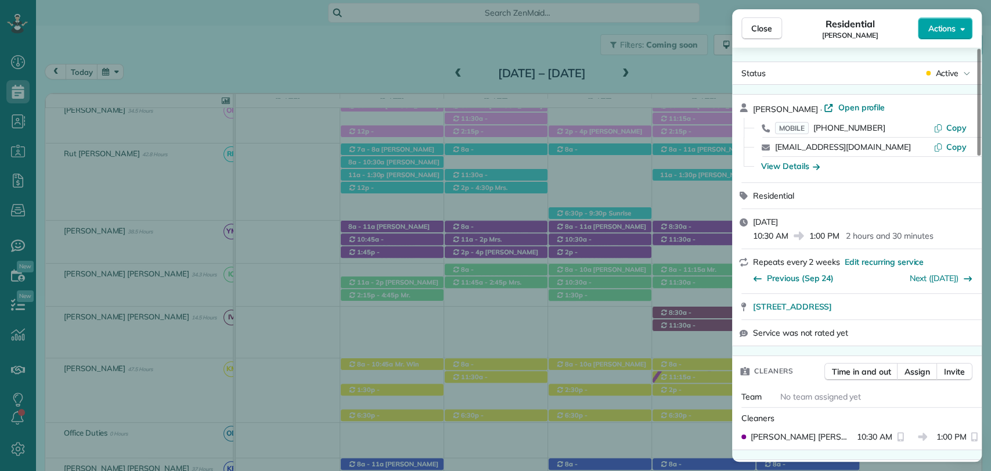
click at [949, 34] on span "Actions" at bounding box center [942, 29] width 28 height 12
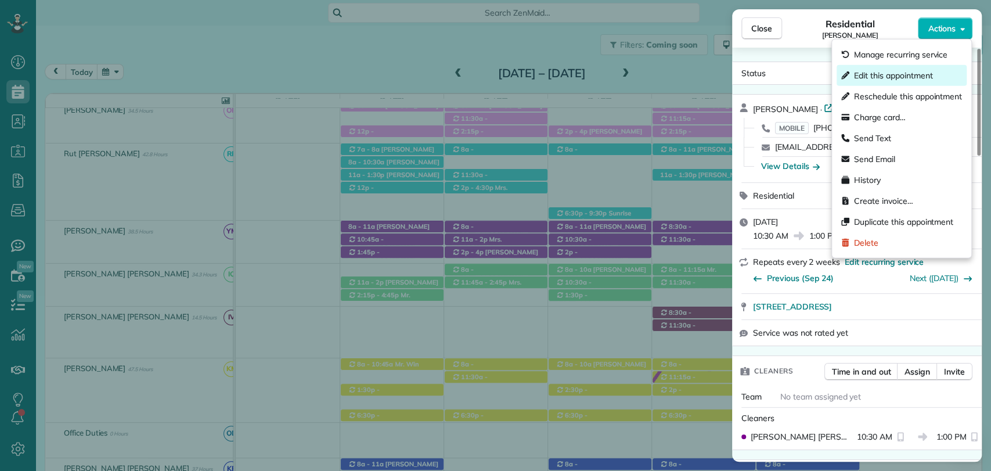
click at [884, 71] on span "Edit this appointment" at bounding box center [893, 76] width 78 height 12
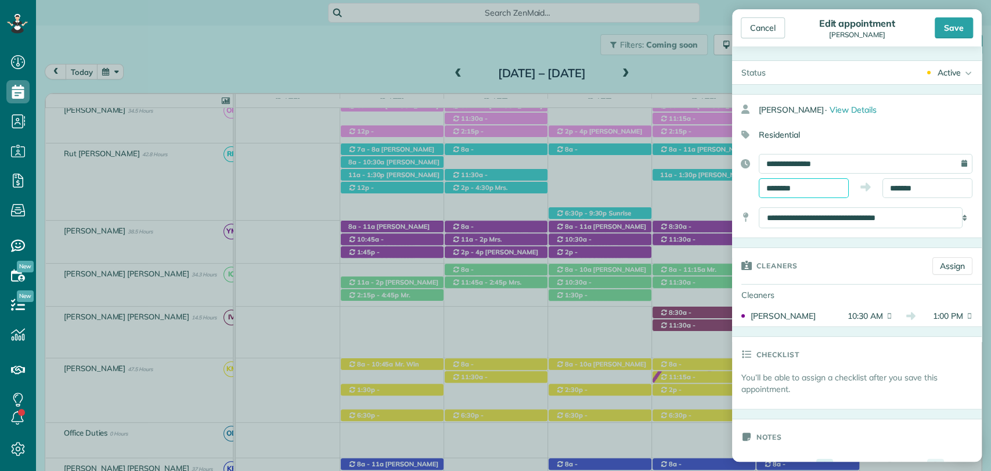
click at [803, 187] on input "********" at bounding box center [804, 188] width 90 height 20
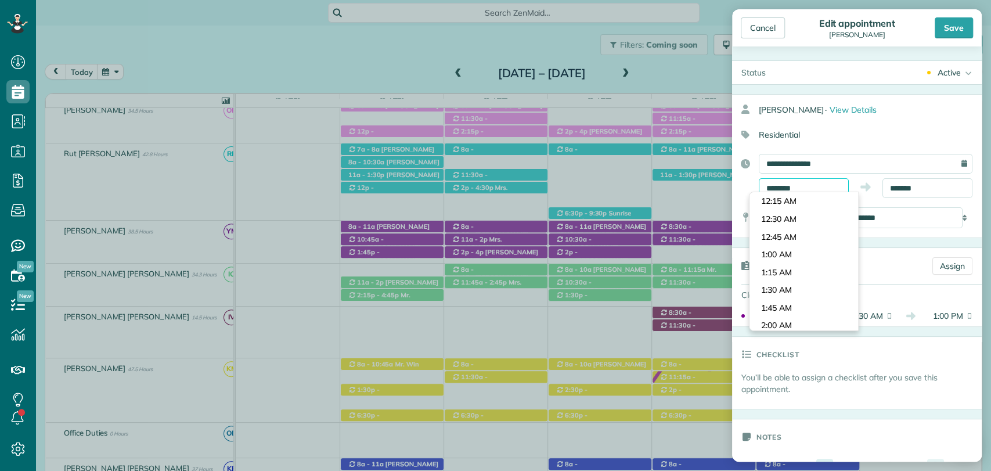
scroll to position [709, 0]
type input "********"
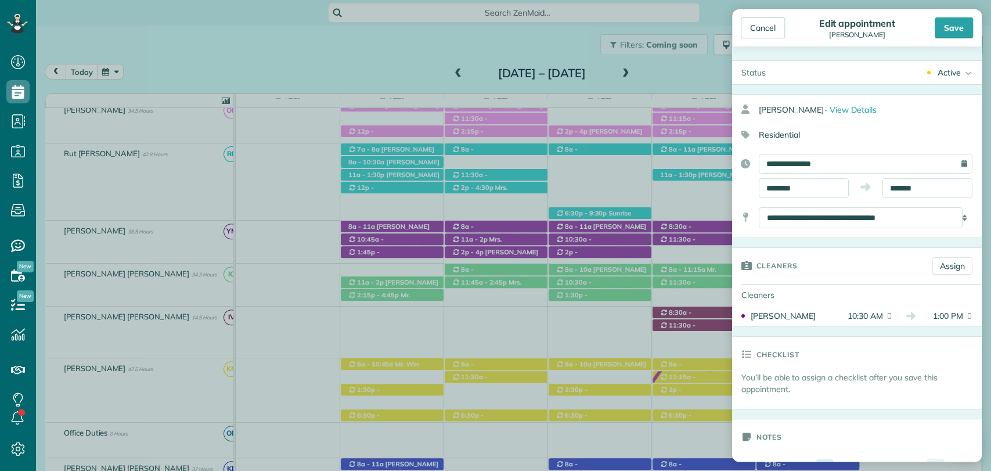
click at [778, 271] on body "Dashboard Scheduling Calendar View List View Dispatch View - Weekly scheduling …" at bounding box center [495, 235] width 991 height 471
click at [899, 190] on input "*******" at bounding box center [928, 188] width 90 height 20
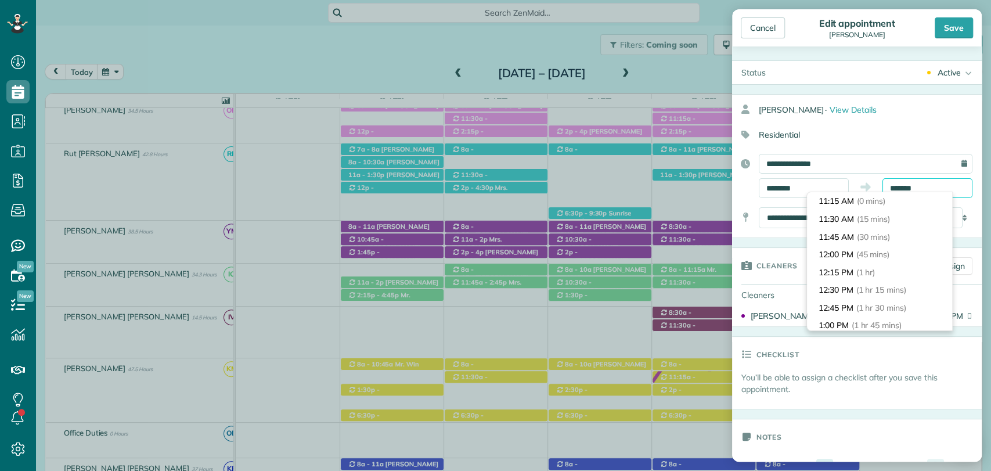
scroll to position [106, 0]
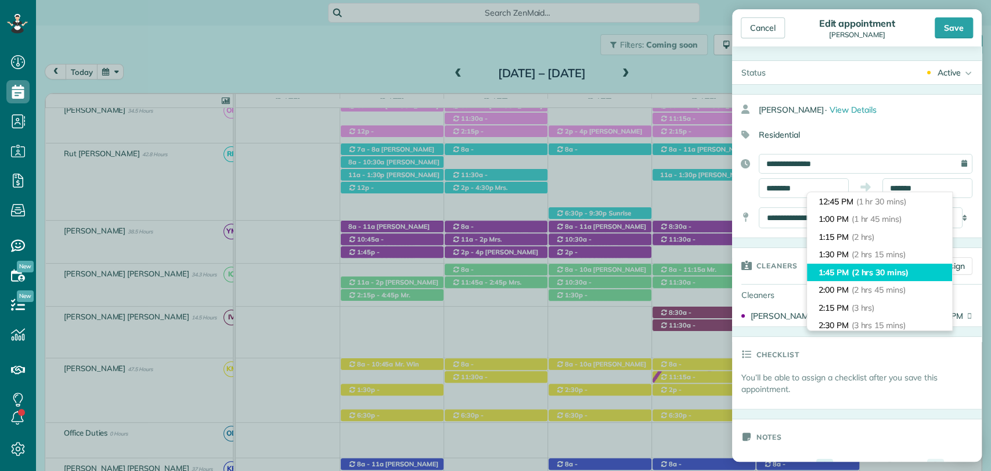
type input "*******"
click at [850, 275] on li "1:45 PM (2 hrs 30 mins)" at bounding box center [879, 273] width 145 height 18
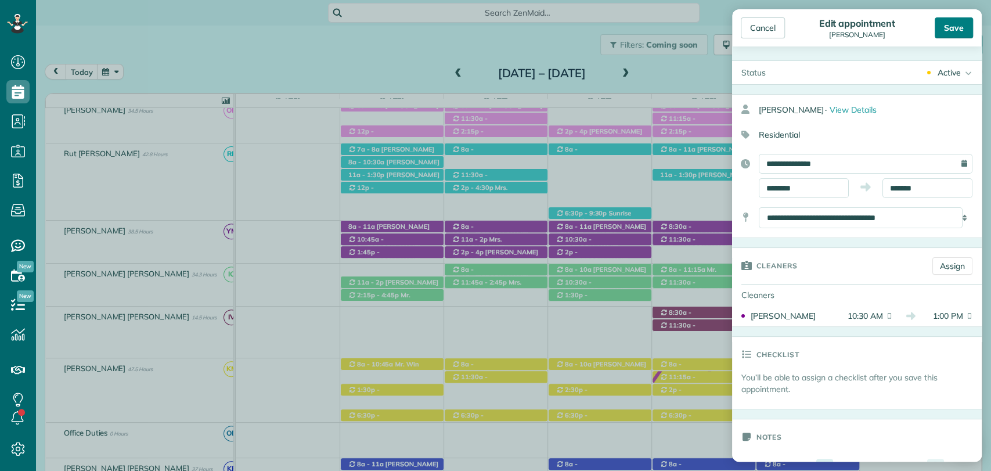
click at [959, 29] on div "Save" at bounding box center [954, 27] width 38 height 21
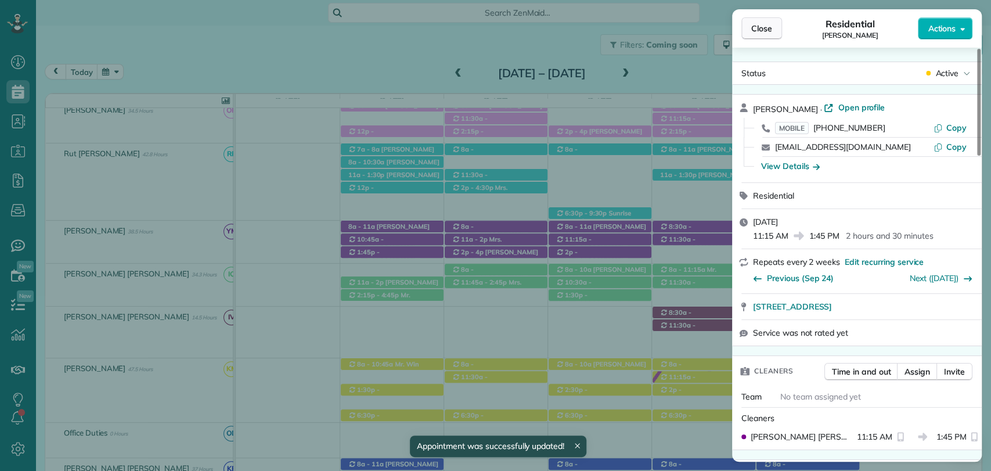
click at [762, 19] on button "Close" at bounding box center [762, 28] width 41 height 22
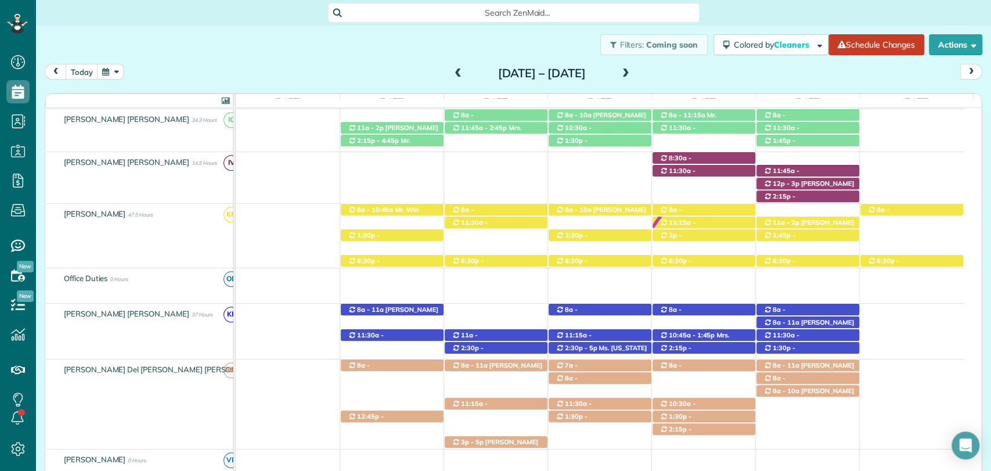
scroll to position [470, 0]
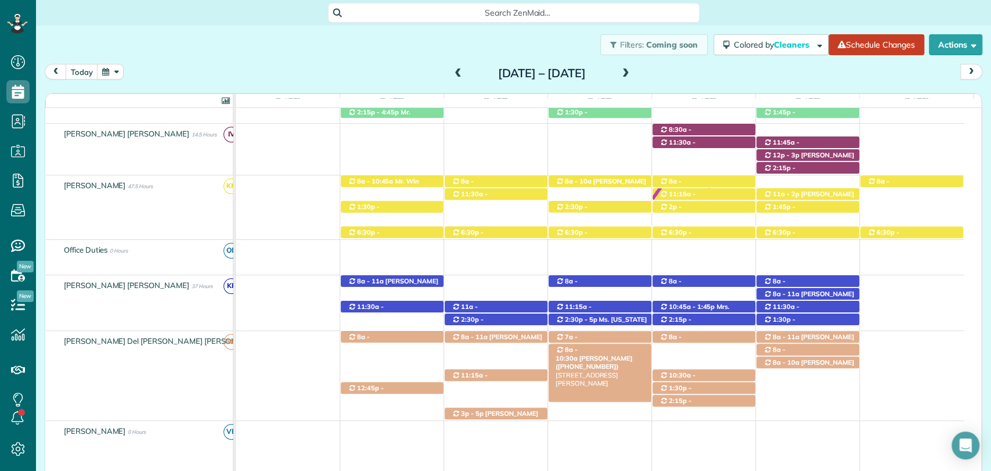
click at [613, 353] on div "8a - 10:30a Linda Young (+12515107051) 28483 Beau Chene Court - Daphne, AL, 365…" at bounding box center [600, 350] width 103 height 12
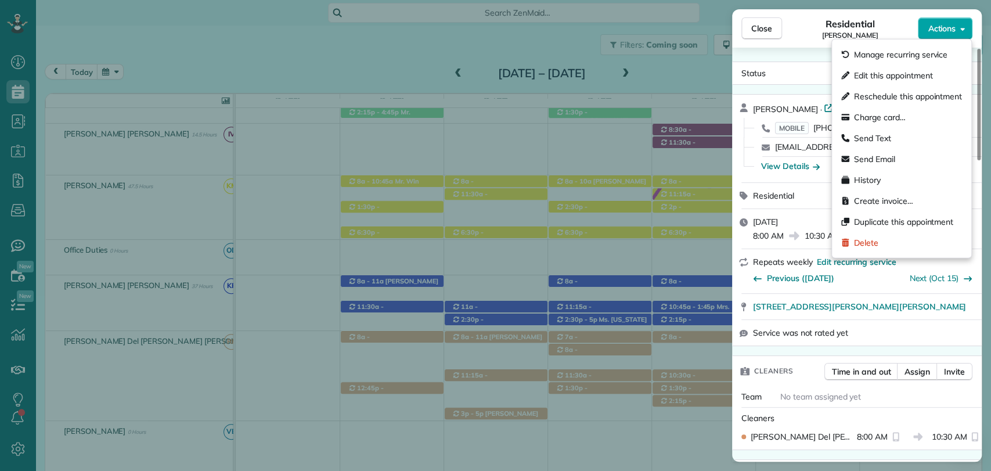
click at [945, 30] on span "Actions" at bounding box center [942, 29] width 28 height 12
click at [882, 73] on span "Edit this appointment" at bounding box center [893, 76] width 78 height 12
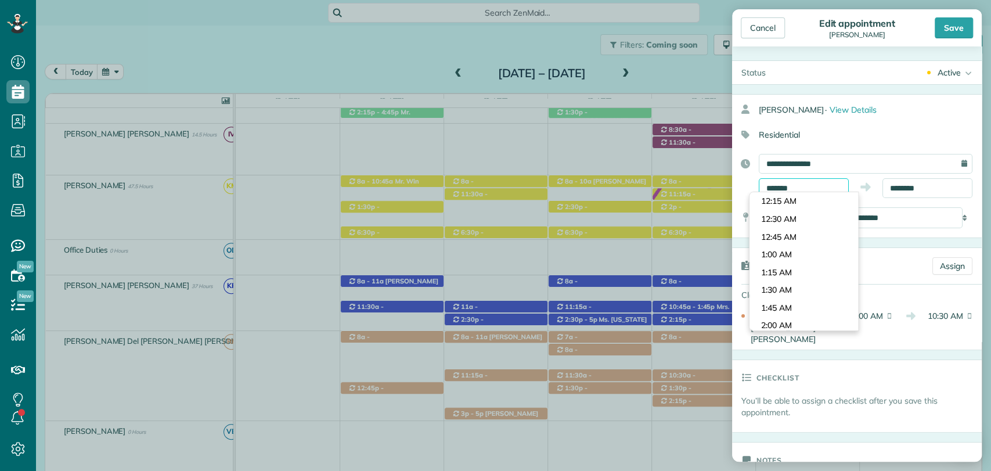
click at [784, 187] on input "*******" at bounding box center [804, 188] width 90 height 20
type input "*******"
click at [785, 237] on body "Dashboard Scheduling Calendar View List View Dispatch View - Weekly scheduling …" at bounding box center [495, 235] width 991 height 471
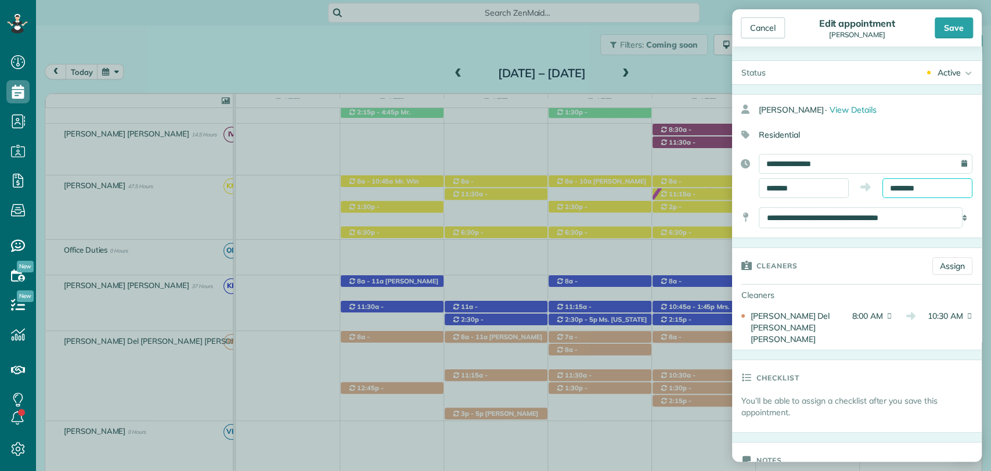
click at [892, 189] on input "********" at bounding box center [928, 188] width 90 height 20
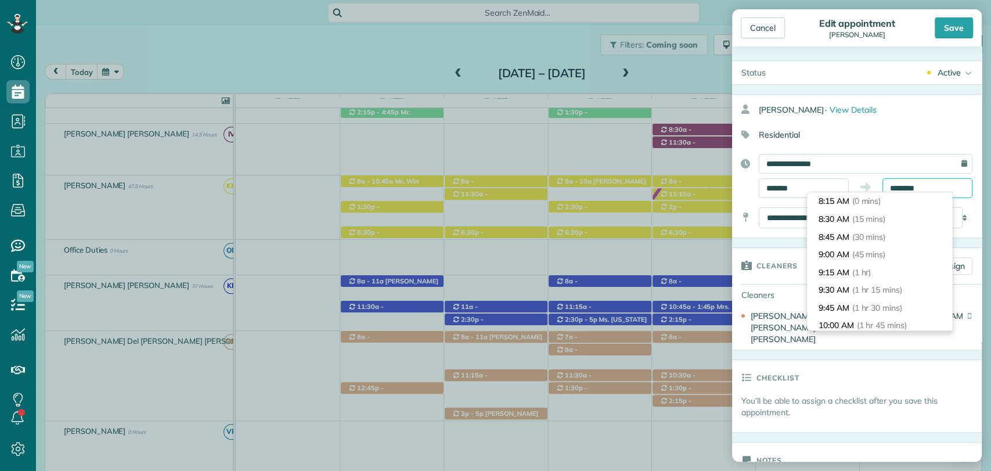
scroll to position [142, 0]
type input "********"
click at [863, 238] on span "(2 hrs 30 mins)" at bounding box center [886, 237] width 57 height 10
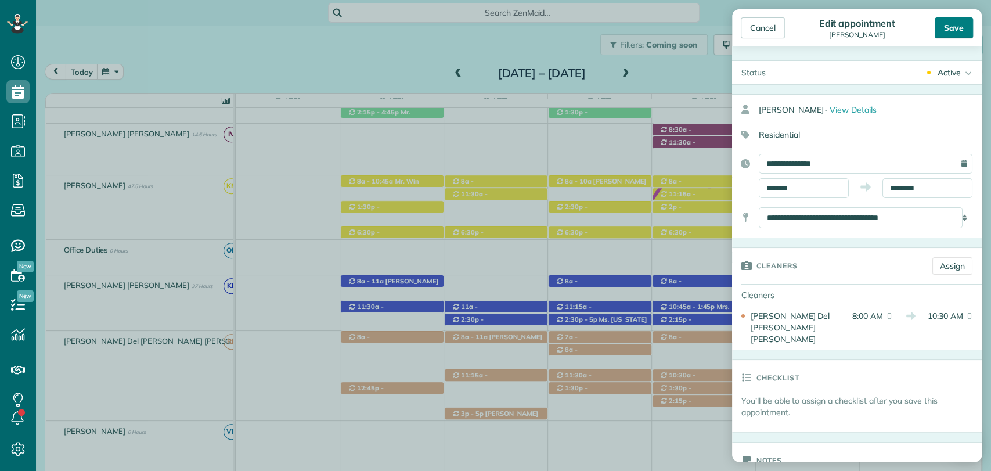
click at [956, 34] on div "Save" at bounding box center [954, 27] width 38 height 21
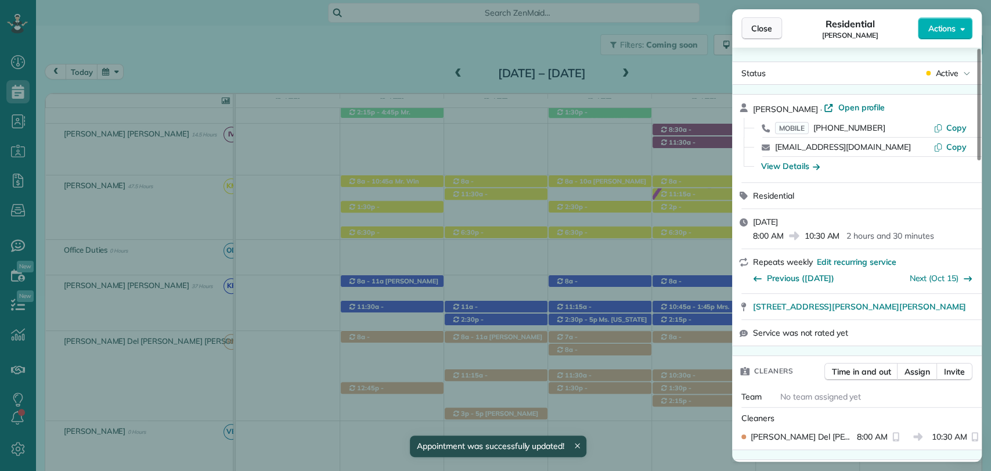
click at [762, 33] on span "Close" at bounding box center [761, 29] width 21 height 12
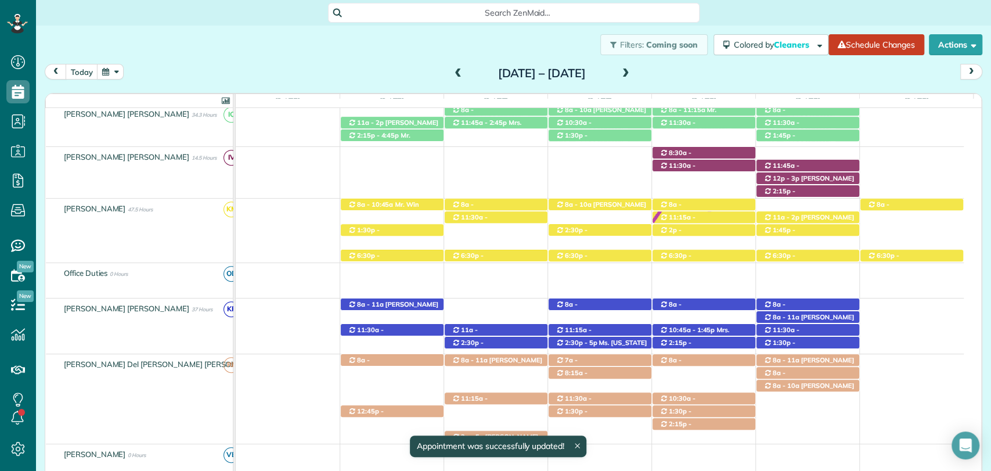
scroll to position [139, 0]
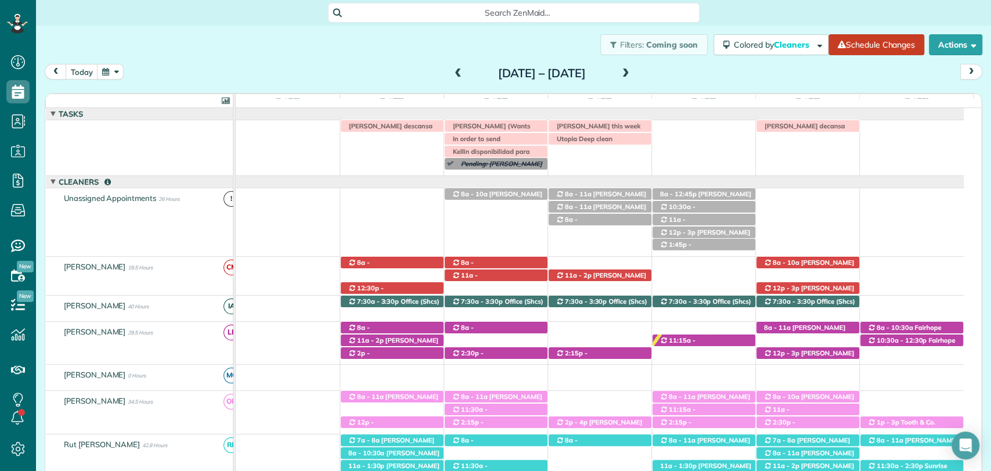
click at [501, 172] on div "Irma V descansa este lunes Morgen Stalder this week Patty Harvard (Wants appoin…" at bounding box center [600, 147] width 728 height 55
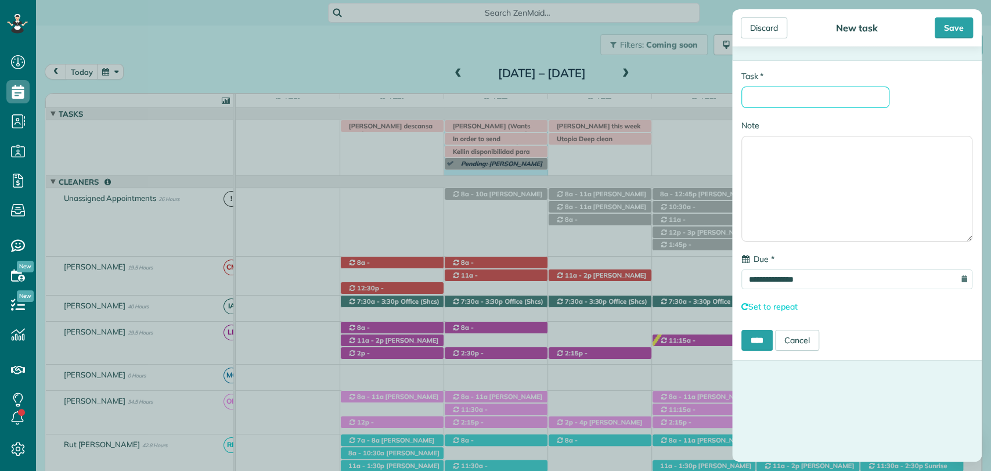
click at [780, 95] on input "* Task" at bounding box center [816, 97] width 148 height 21
type input "**********"
click at [951, 27] on div "Save" at bounding box center [954, 27] width 38 height 21
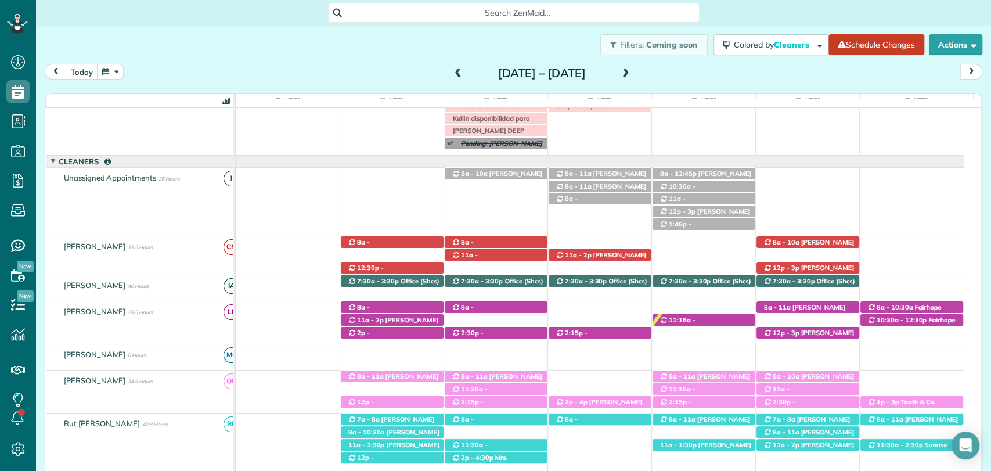
scroll to position [20, 0]
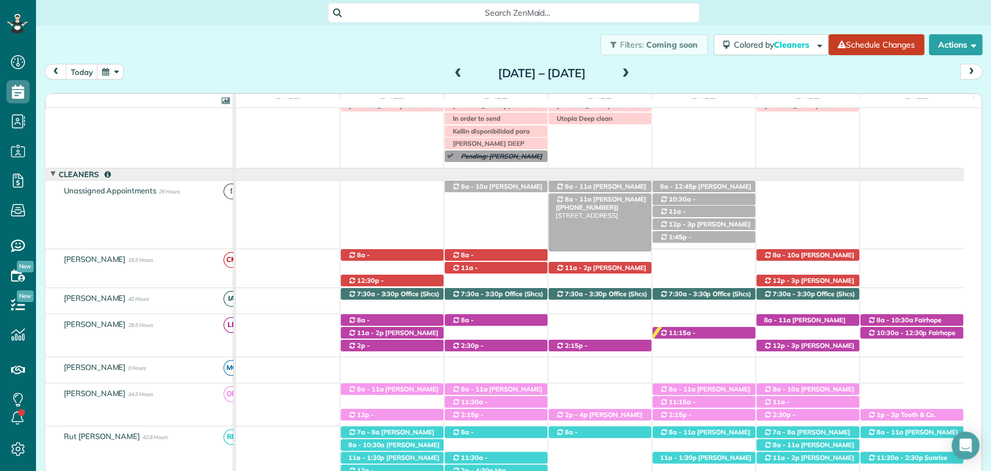
click at [595, 196] on span "Tara Elliot (+19123815166)" at bounding box center [601, 203] width 91 height 16
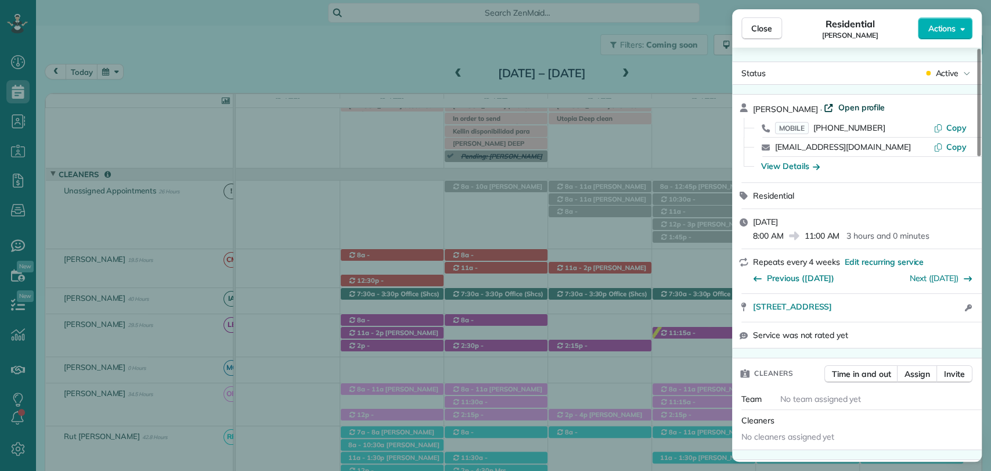
click at [838, 103] on span "Open profile" at bounding box center [861, 108] width 47 height 12
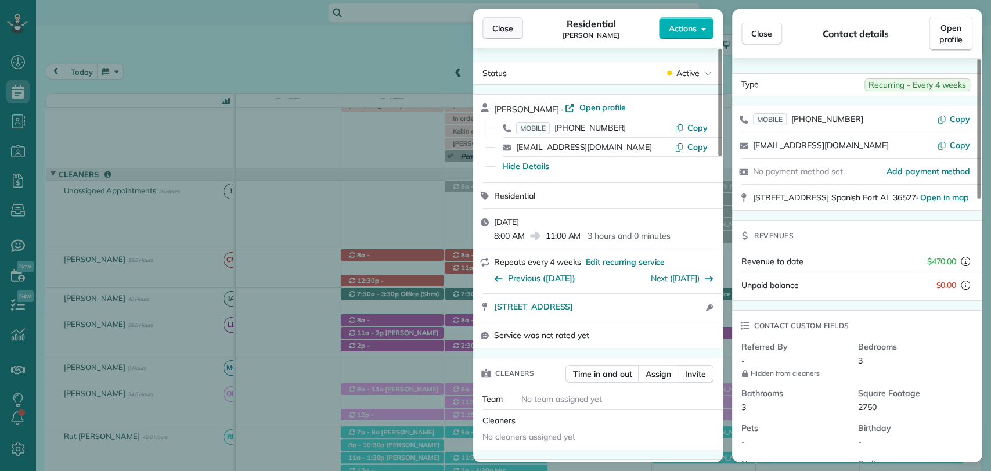
click at [501, 34] on span "Close" at bounding box center [502, 29] width 21 height 12
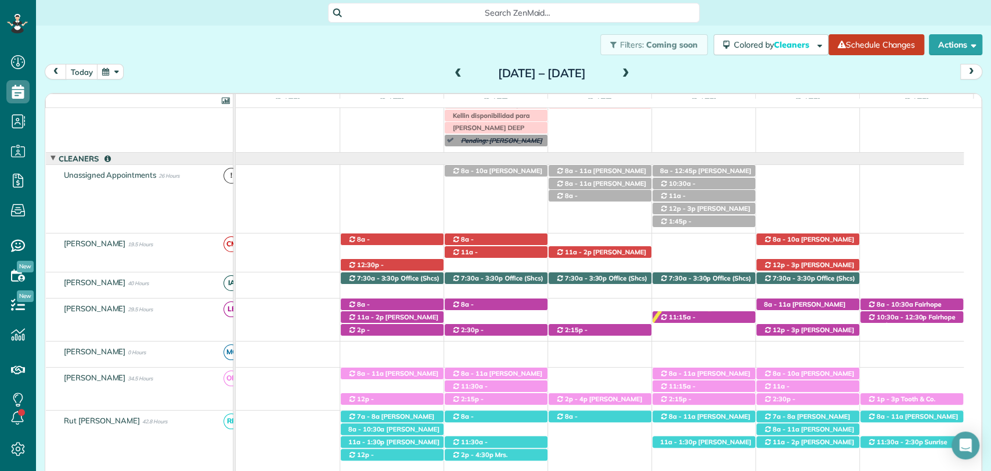
scroll to position [37, 0]
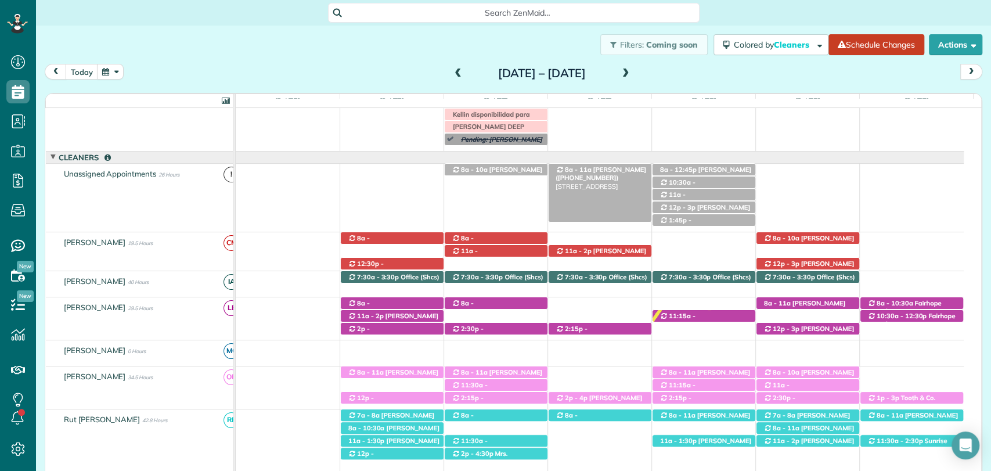
click at [610, 166] on span "Rachel Nygaard (+12513774404)" at bounding box center [601, 173] width 91 height 16
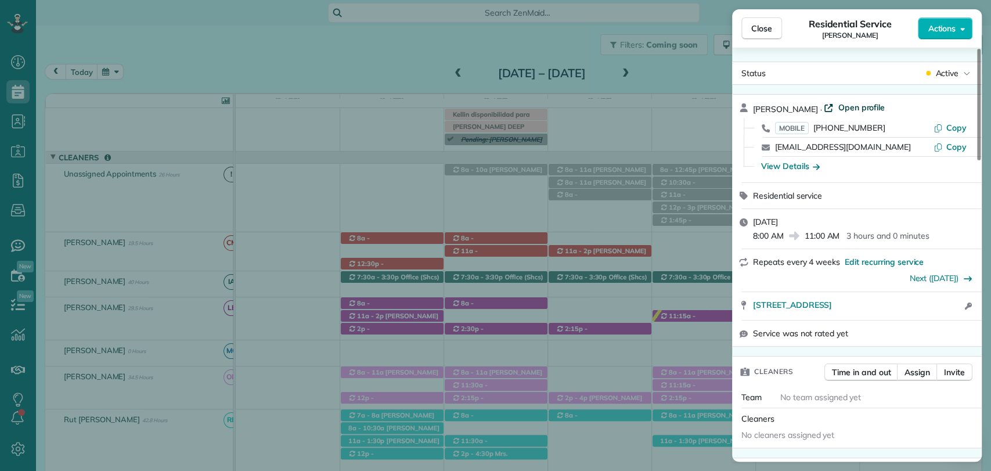
click at [859, 109] on span "Open profile" at bounding box center [861, 108] width 47 height 12
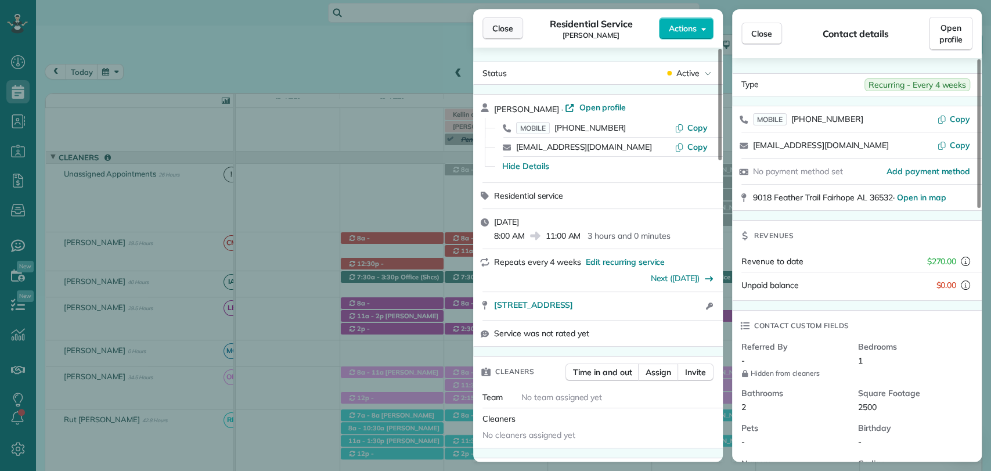
click at [514, 35] on button "Close" at bounding box center [503, 28] width 41 height 22
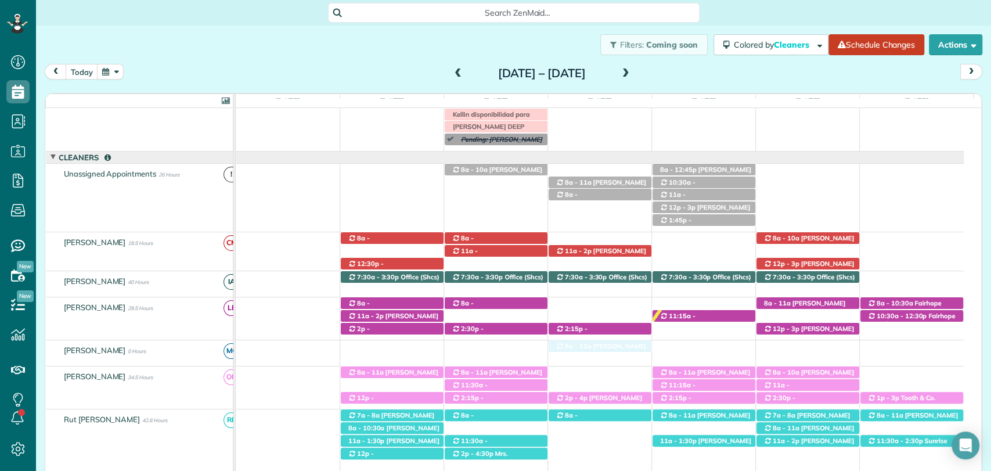
drag, startPoint x: 600, startPoint y: 168, endPoint x: 593, endPoint y: 314, distance: 146.5
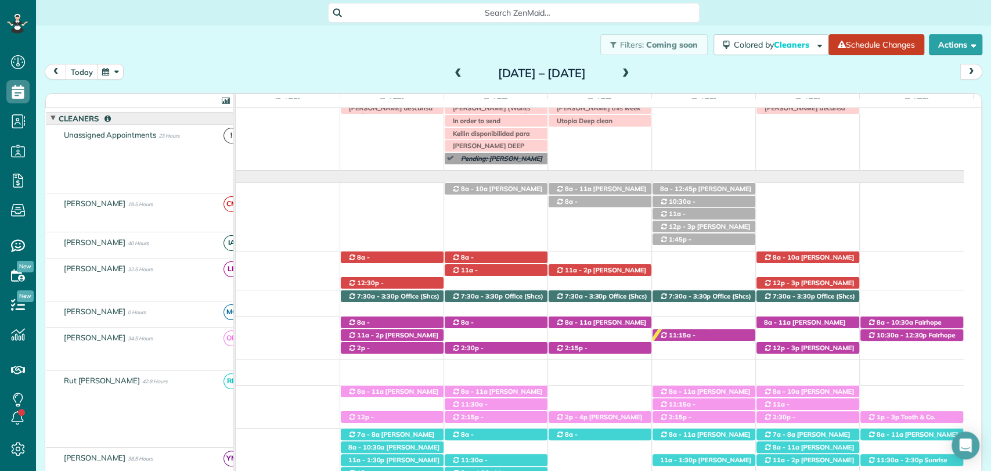
scroll to position [18, 0]
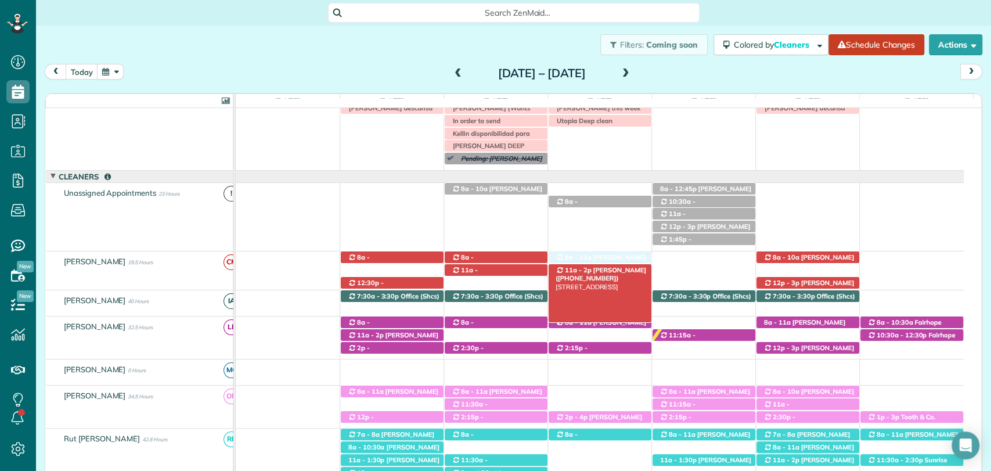
drag, startPoint x: 599, startPoint y: 187, endPoint x: 598, endPoint y: 267, distance: 80.1
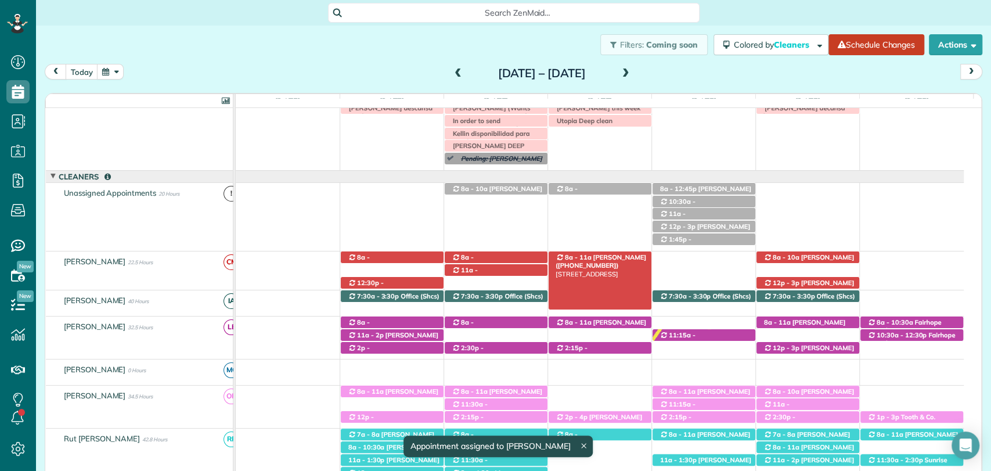
click at [619, 255] on span "Tara Elliot (+19123815166)" at bounding box center [601, 261] width 91 height 16
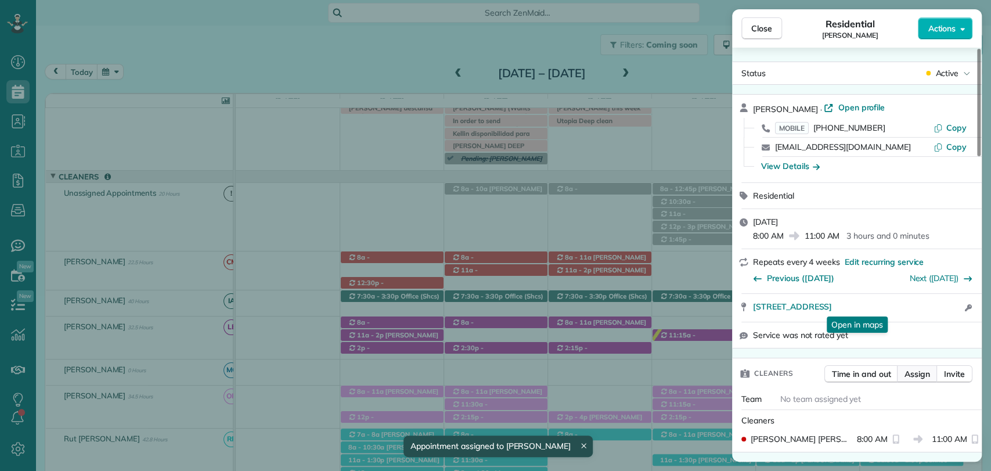
click at [915, 366] on button "Assign" at bounding box center [917, 373] width 41 height 17
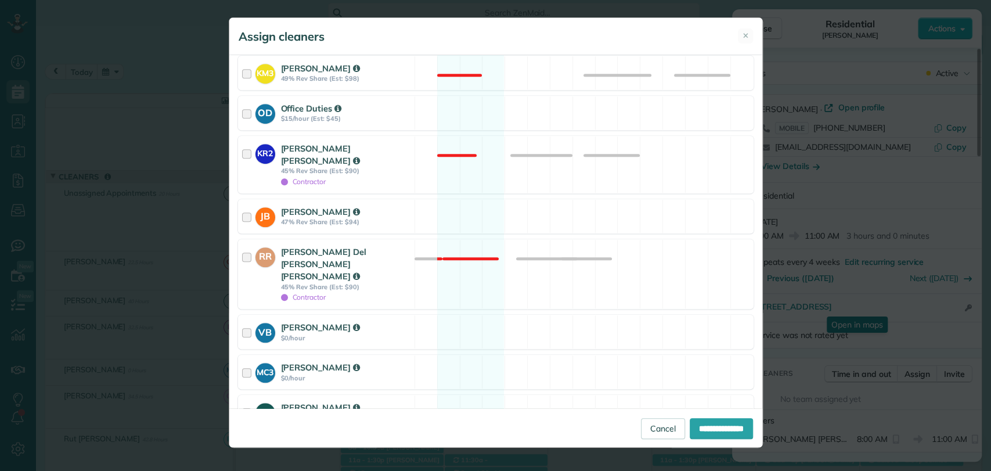
scroll to position [574, 0]
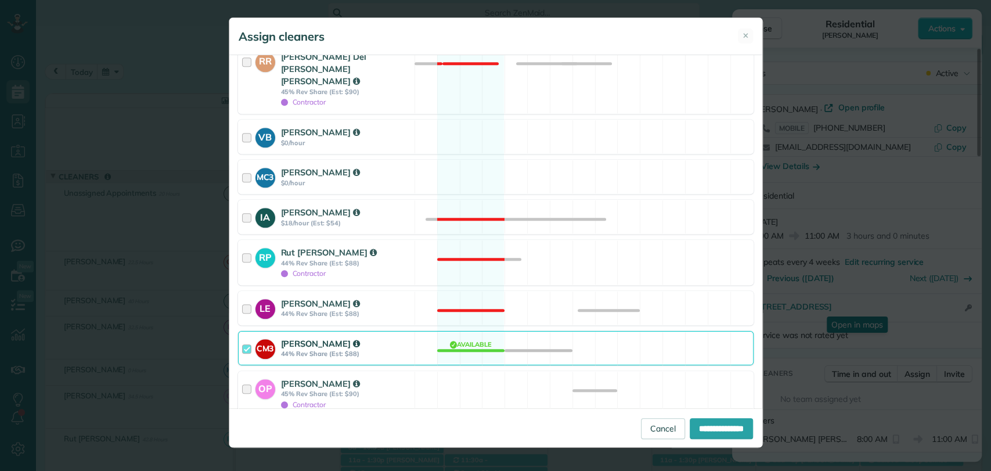
click at [246, 428] on div at bounding box center [242, 432] width 9 height 9
click at [706, 423] on input "**********" at bounding box center [721, 428] width 63 height 21
type input "**********"
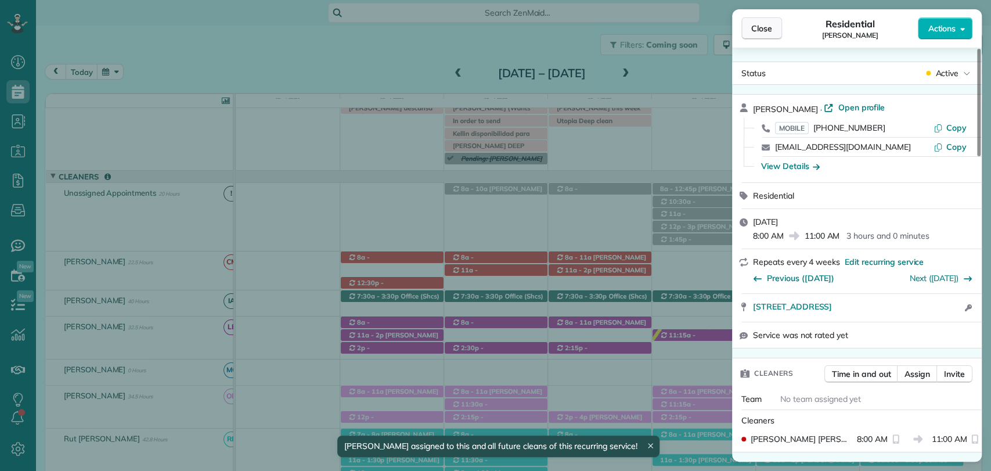
click at [753, 21] on button "Close" at bounding box center [762, 28] width 41 height 22
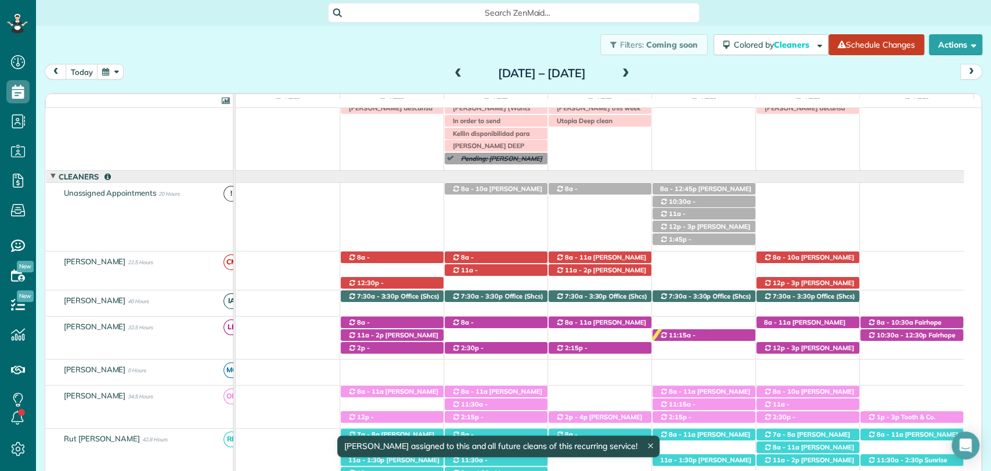
scroll to position [41, 0]
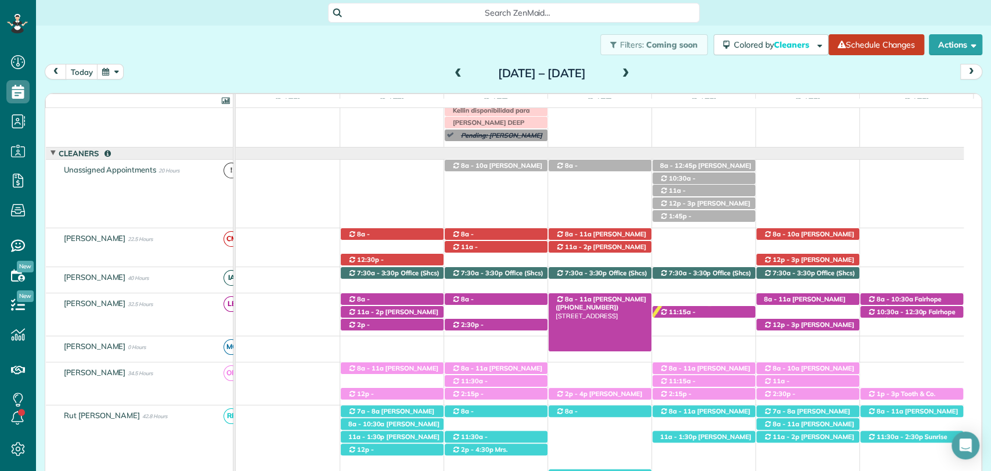
click at [577, 296] on span "8a - 11a" at bounding box center [578, 299] width 28 height 8
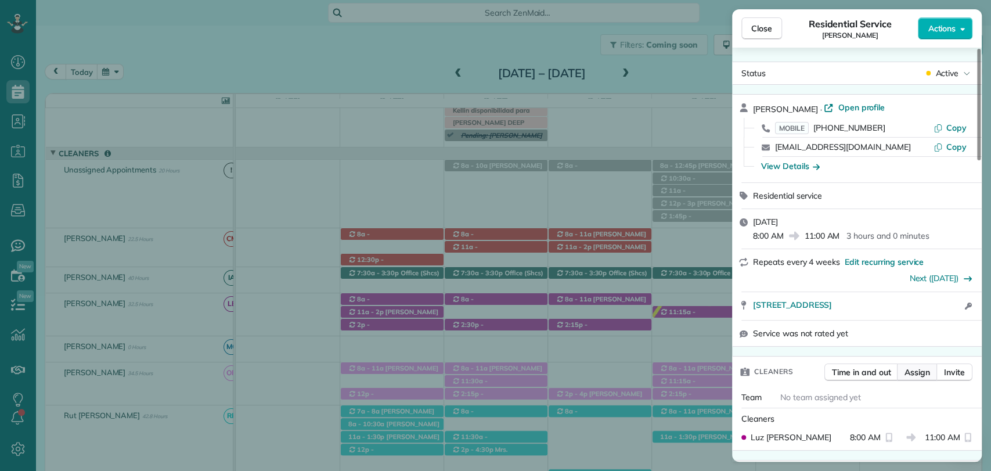
click at [910, 374] on span "Assign" at bounding box center [918, 372] width 26 height 12
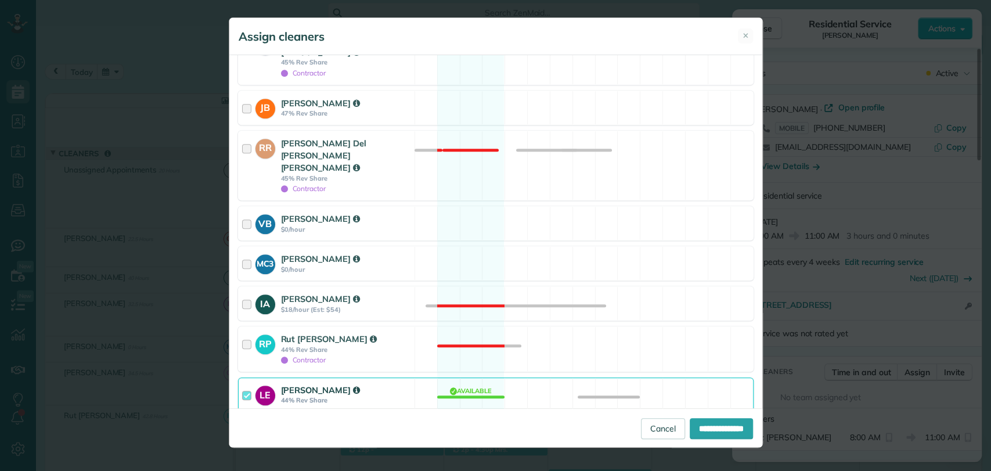
scroll to position [574, 0]
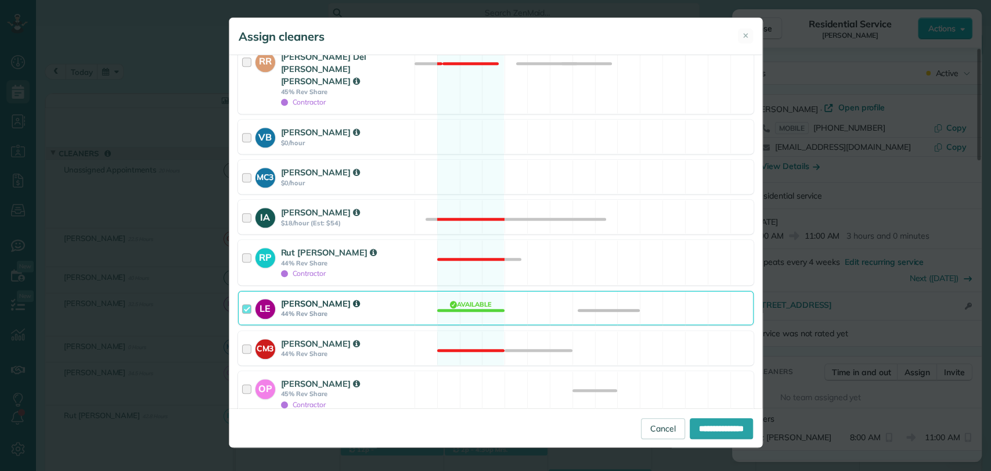
click at [242, 428] on div at bounding box center [242, 432] width 9 height 9
click at [701, 419] on input "**********" at bounding box center [721, 428] width 63 height 21
type input "**********"
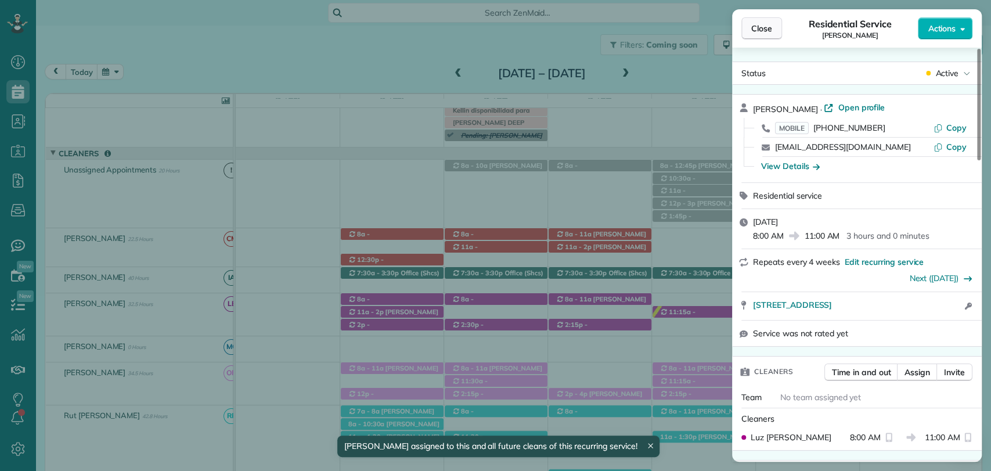
click at [762, 30] on span "Close" at bounding box center [761, 29] width 21 height 12
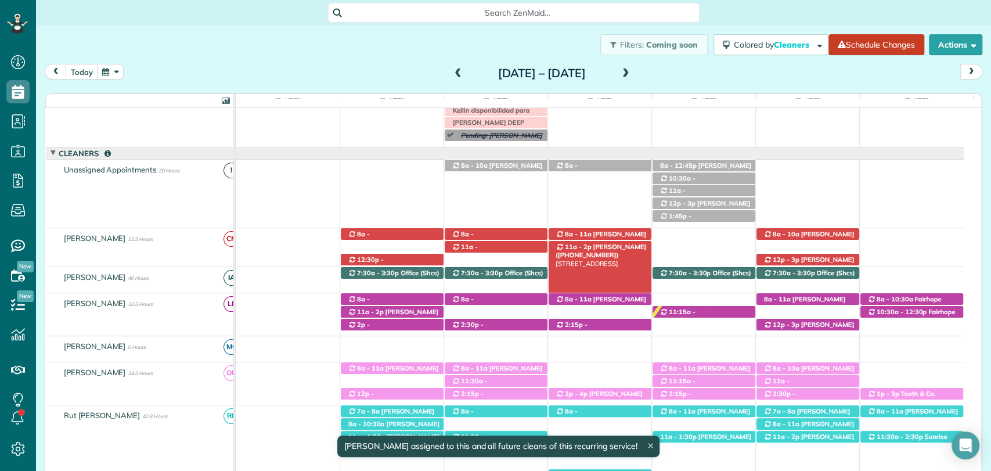
click at [610, 249] on span "[PERSON_NAME] ([PHONE_NUMBER])" at bounding box center [601, 251] width 91 height 16
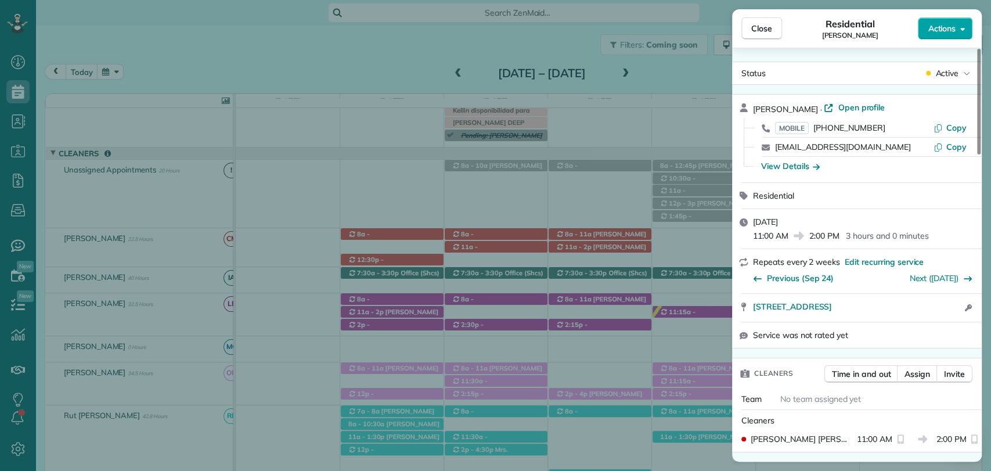
click at [952, 29] on span "Actions" at bounding box center [942, 29] width 28 height 12
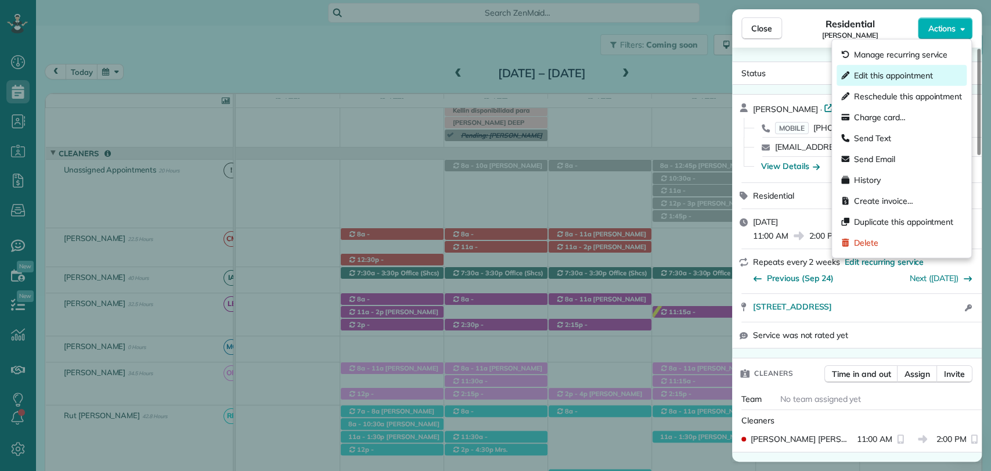
click at [885, 76] on span "Edit this appointment" at bounding box center [893, 76] width 78 height 12
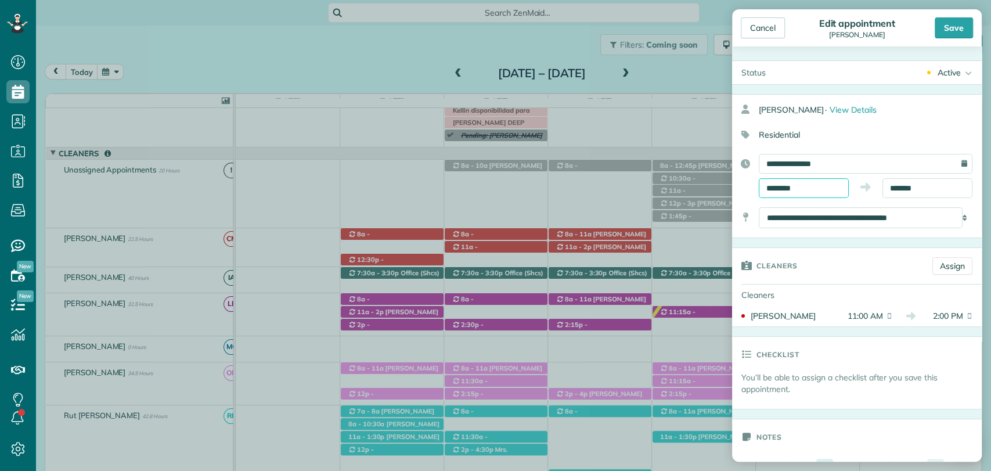
click at [797, 185] on input "********" at bounding box center [804, 188] width 90 height 20
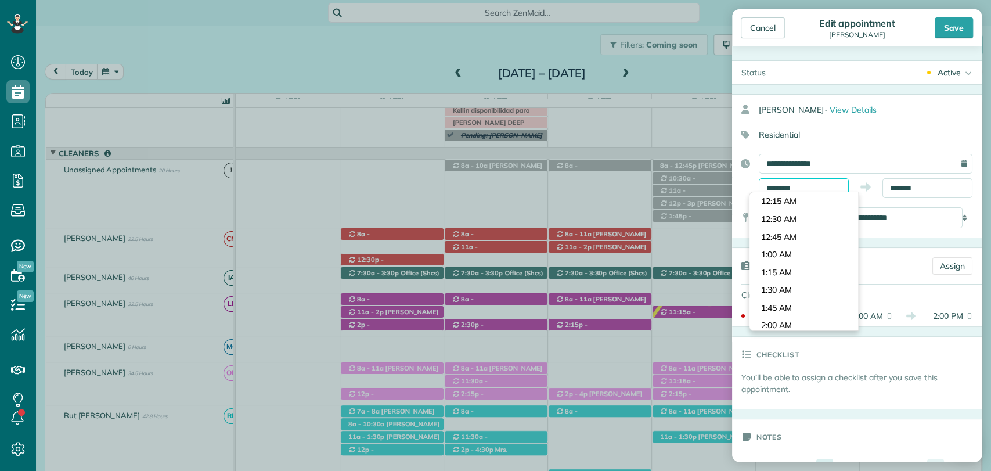
scroll to position [744, 0]
type input "********"
click at [790, 274] on body "Dashboard Scheduling Calendar View List View Dispatch View - Weekly scheduling …" at bounding box center [495, 235] width 991 height 471
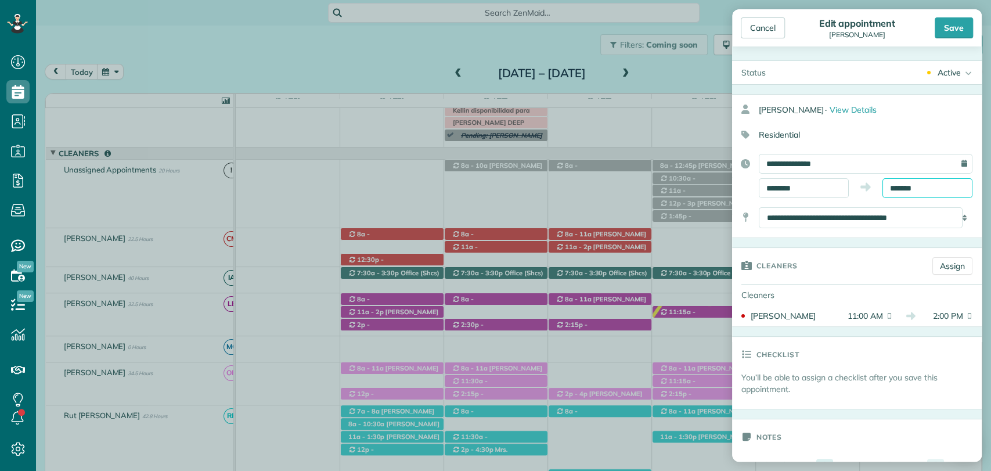
click at [900, 183] on input "*******" at bounding box center [928, 188] width 90 height 20
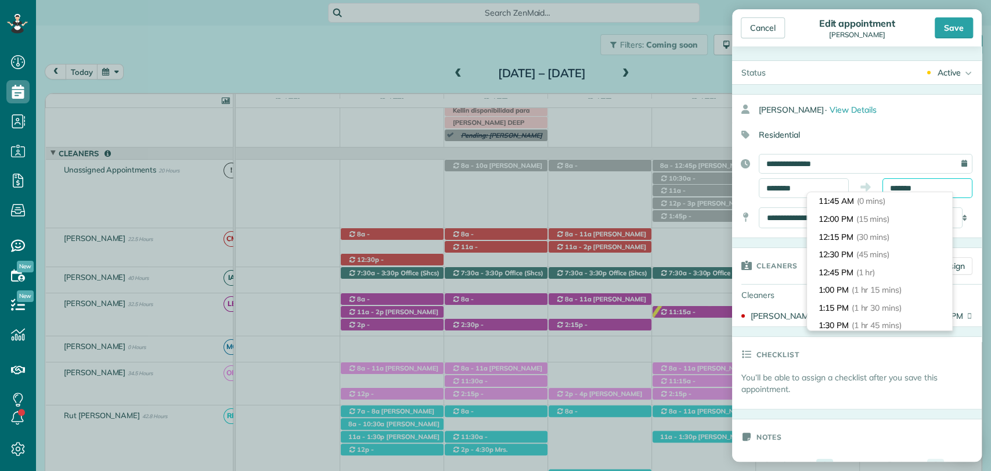
scroll to position [142, 0]
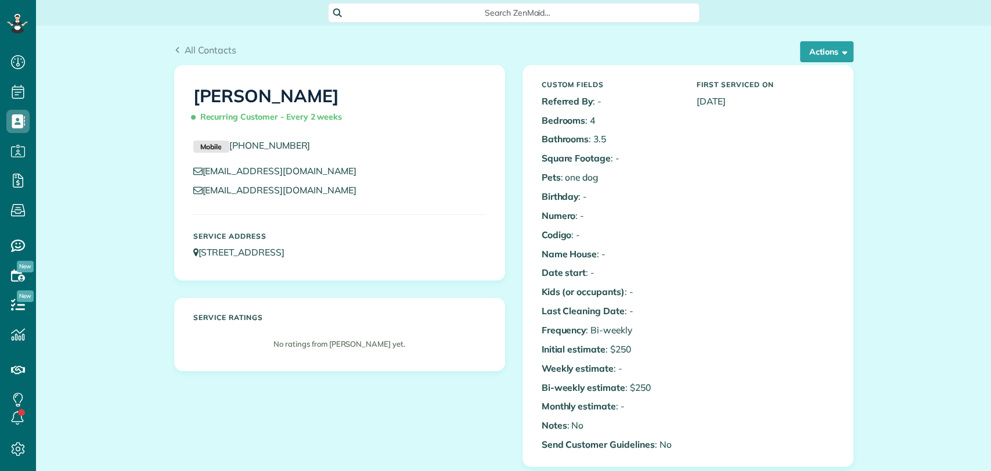
scroll to position [433, 0]
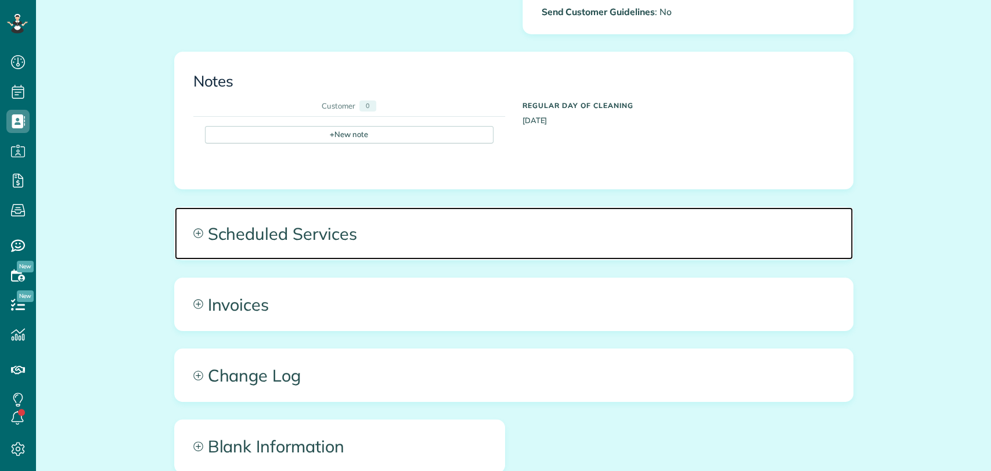
click at [323, 225] on span "Scheduled Services" at bounding box center [514, 233] width 678 height 52
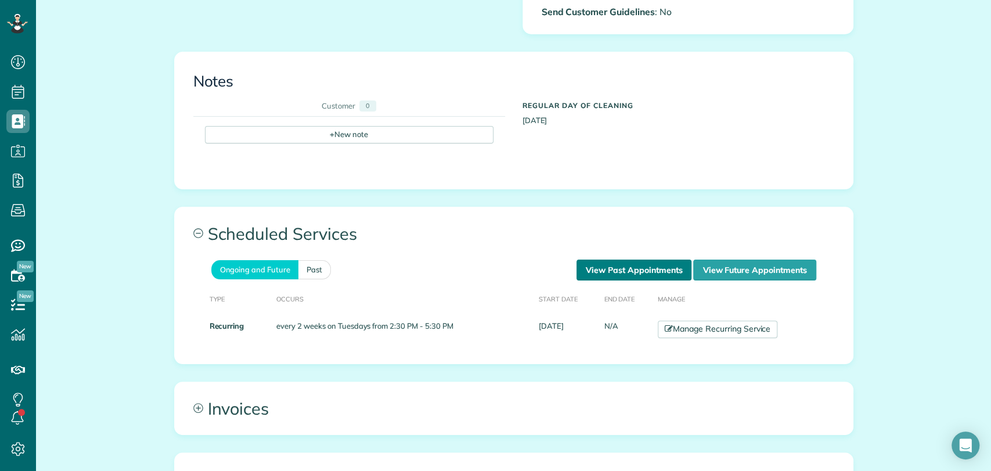
click at [637, 273] on link "View Past Appointments" at bounding box center [634, 270] width 115 height 21
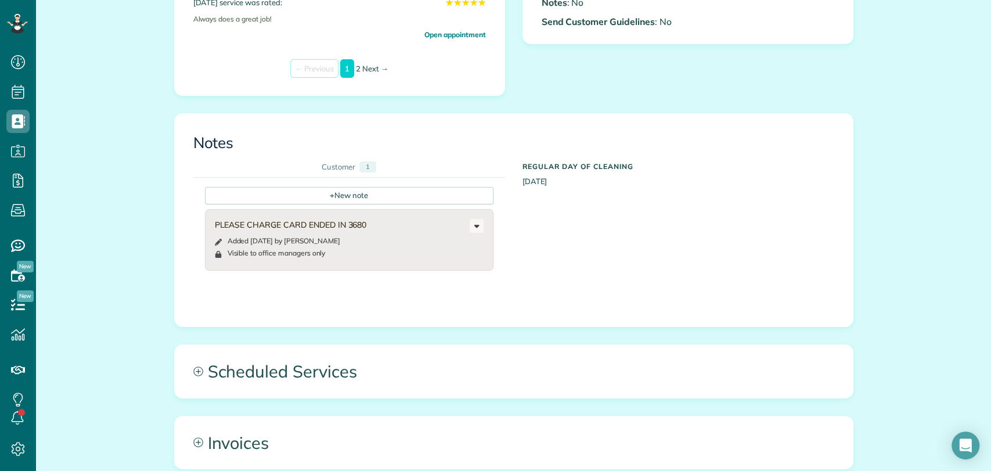
scroll to position [454, 0]
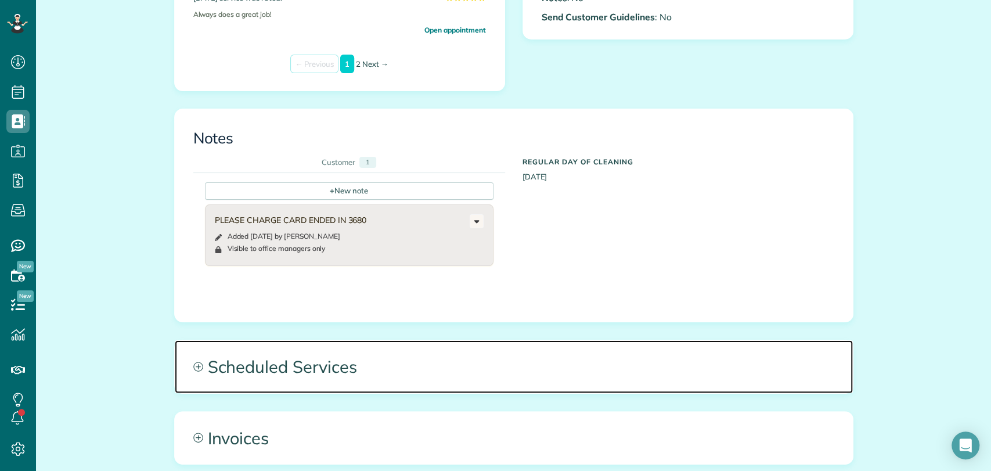
click at [358, 357] on span "Scheduled Services" at bounding box center [514, 366] width 678 height 52
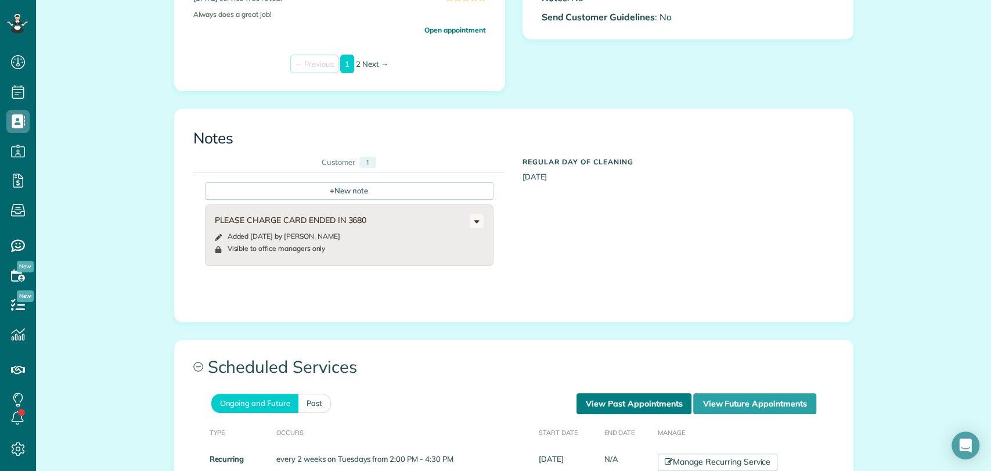
click at [613, 405] on link "View Past Appointments" at bounding box center [634, 403] width 115 height 21
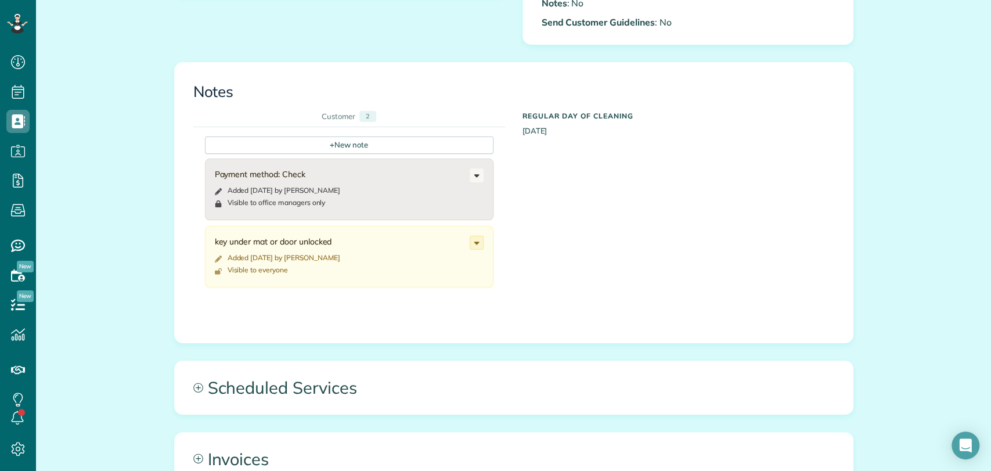
scroll to position [423, 0]
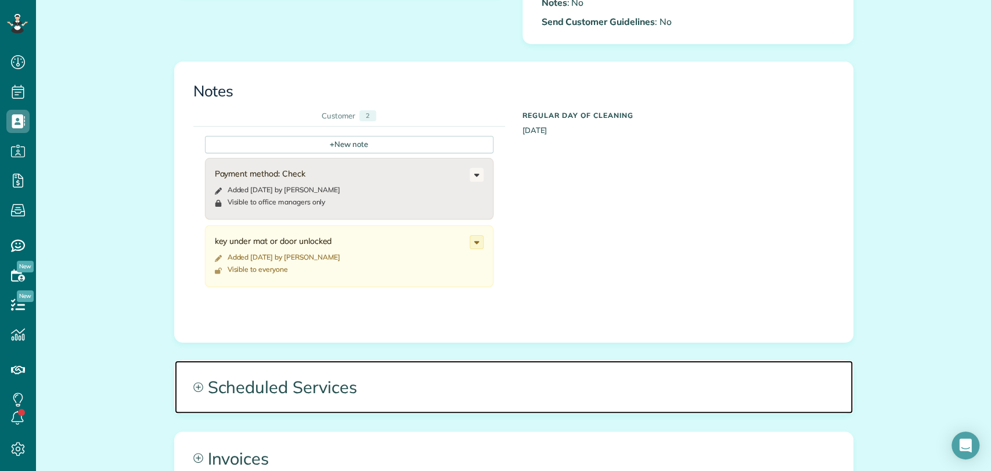
click at [318, 380] on span "Scheduled Services" at bounding box center [514, 387] width 678 height 52
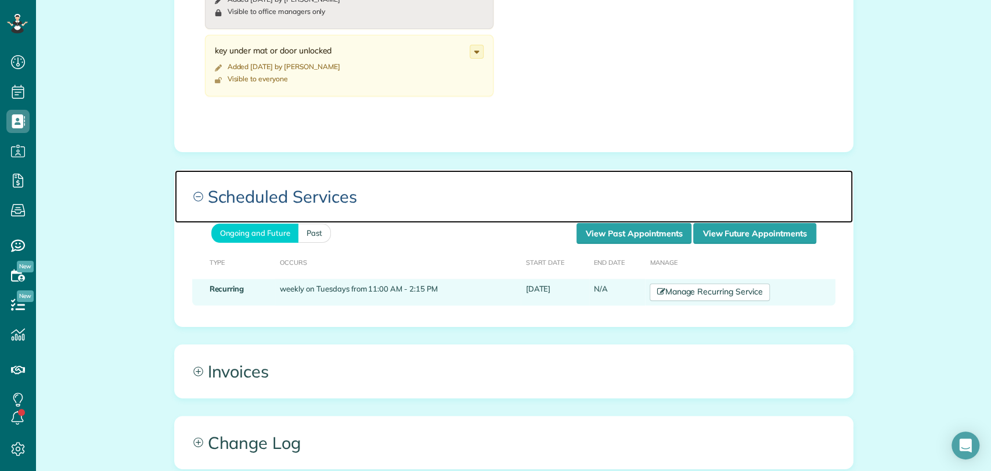
scroll to position [613, 0]
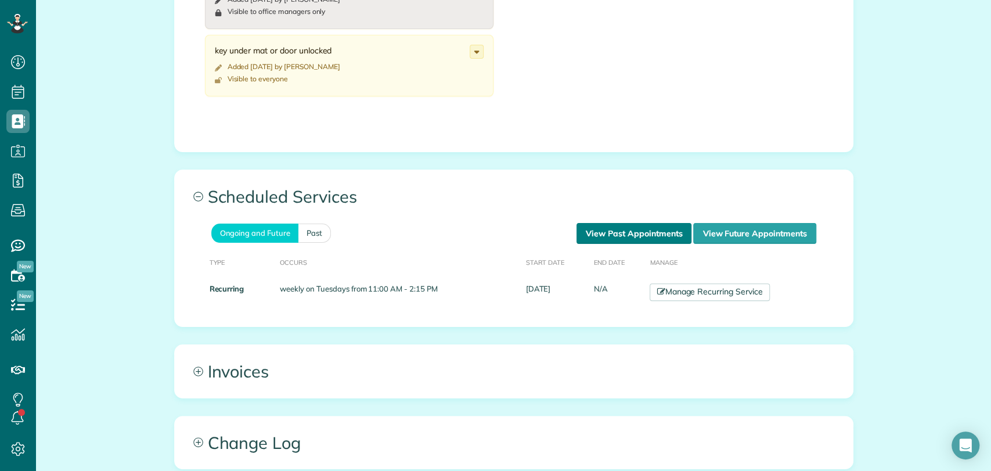
click at [632, 229] on link "View Past Appointments" at bounding box center [634, 233] width 115 height 21
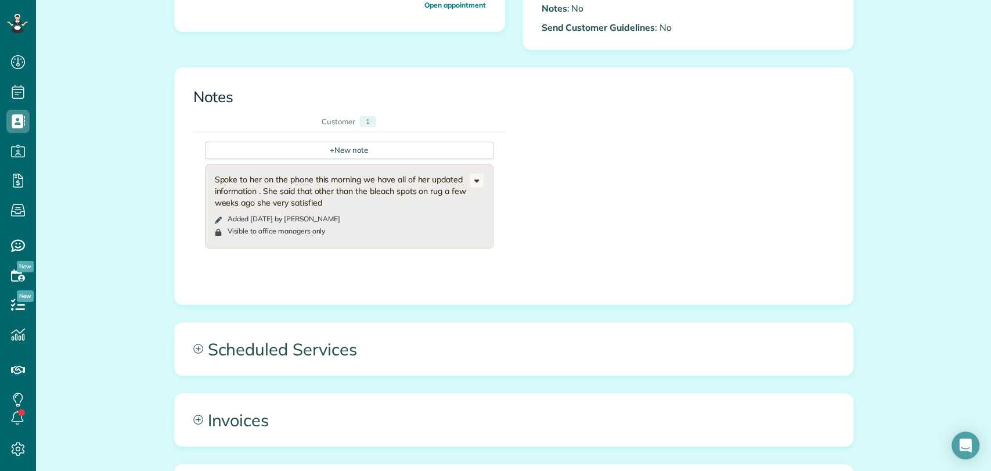
scroll to position [462, 0]
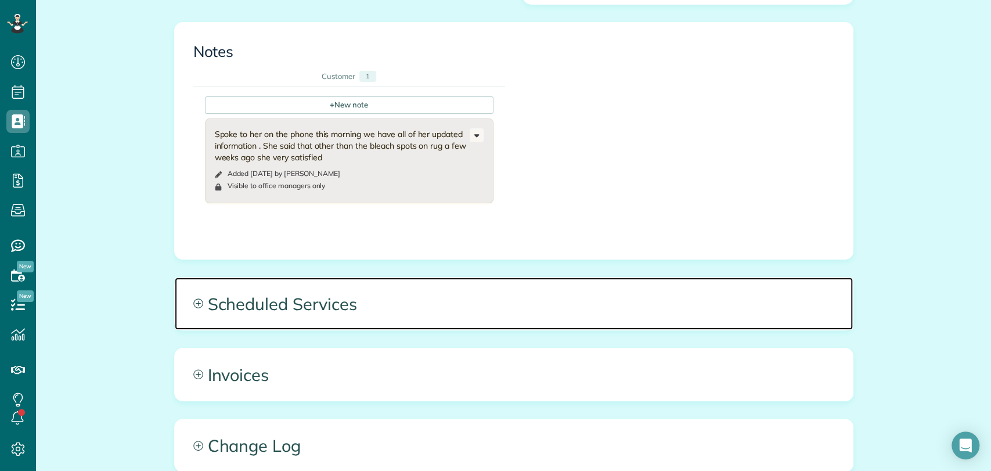
click at [325, 296] on span "Scheduled Services" at bounding box center [514, 304] width 678 height 52
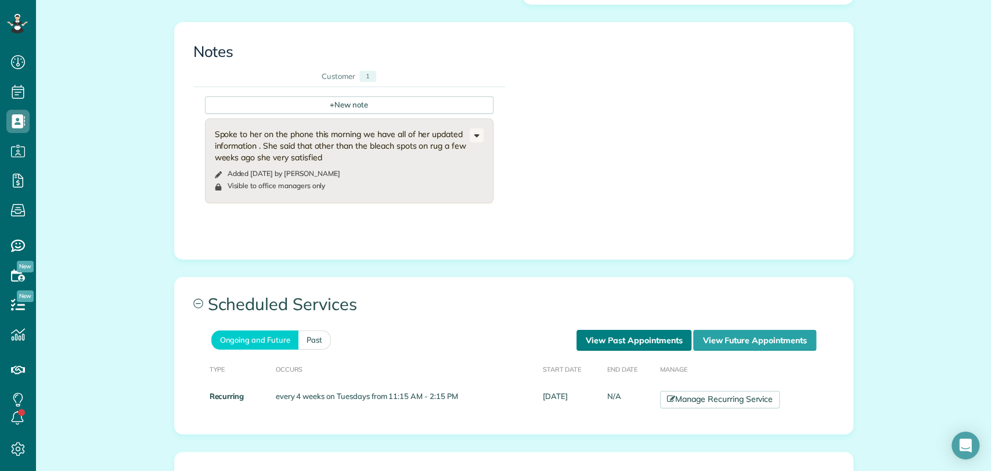
click at [609, 337] on link "View Past Appointments" at bounding box center [634, 340] width 115 height 21
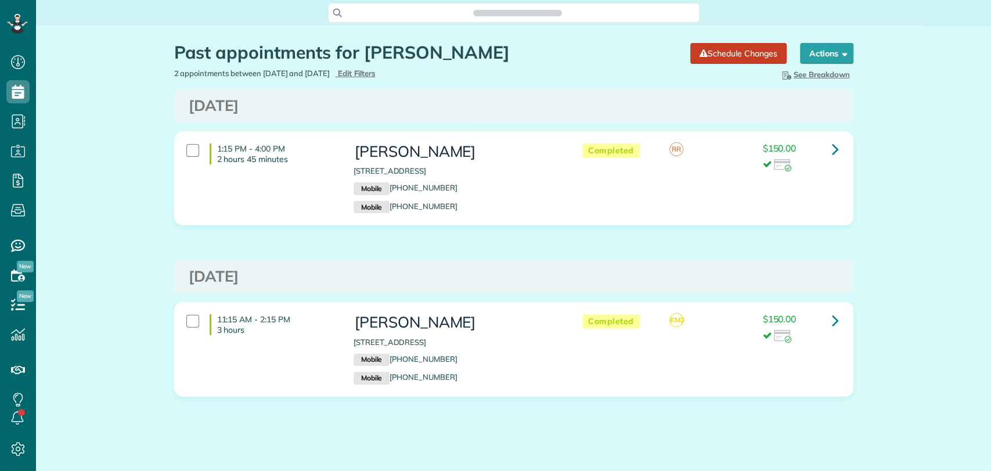
scroll to position [5, 5]
click at [461, 15] on span "Search ZenMaid…" at bounding box center [517, 13] width 353 height 12
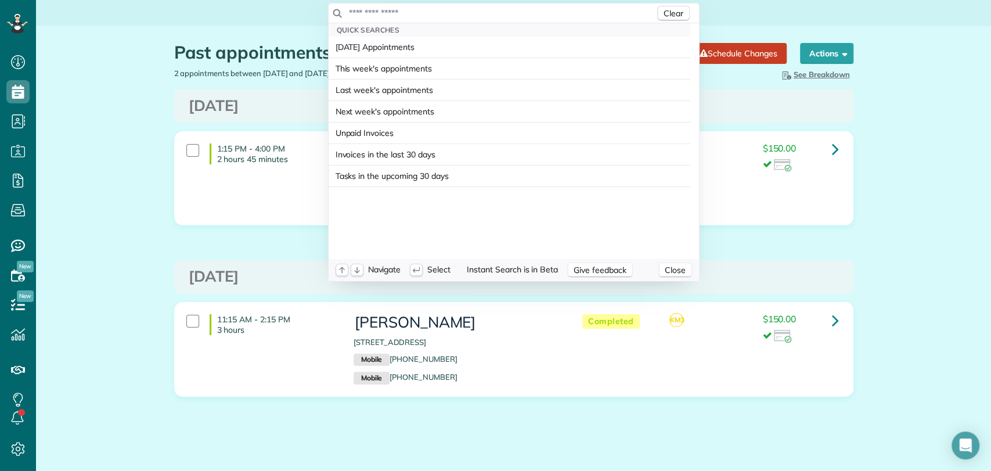
click at [461, 15] on input "text" at bounding box center [501, 13] width 307 height 12
click at [285, 260] on html "Dashboard Scheduling Calendar View List View Dispatch View - Weekly scheduling …" at bounding box center [495, 235] width 991 height 471
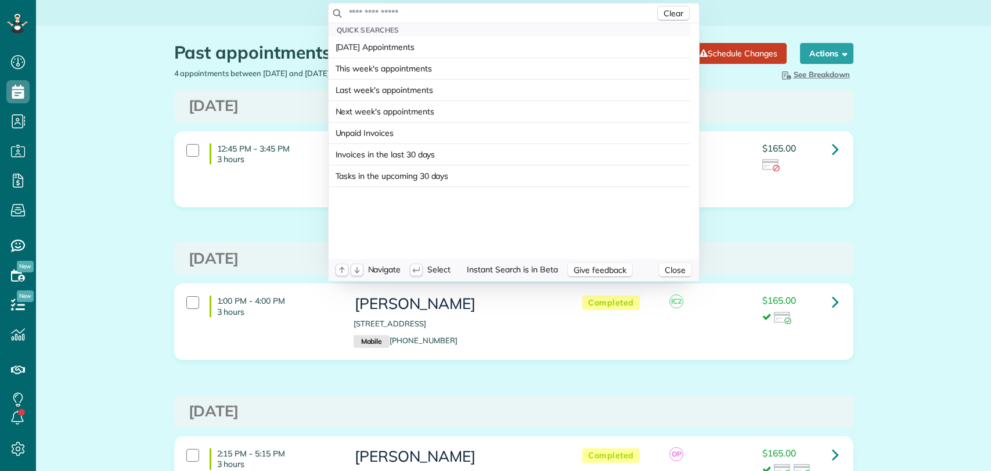
click at [386, 9] on input "text" at bounding box center [501, 13] width 307 height 12
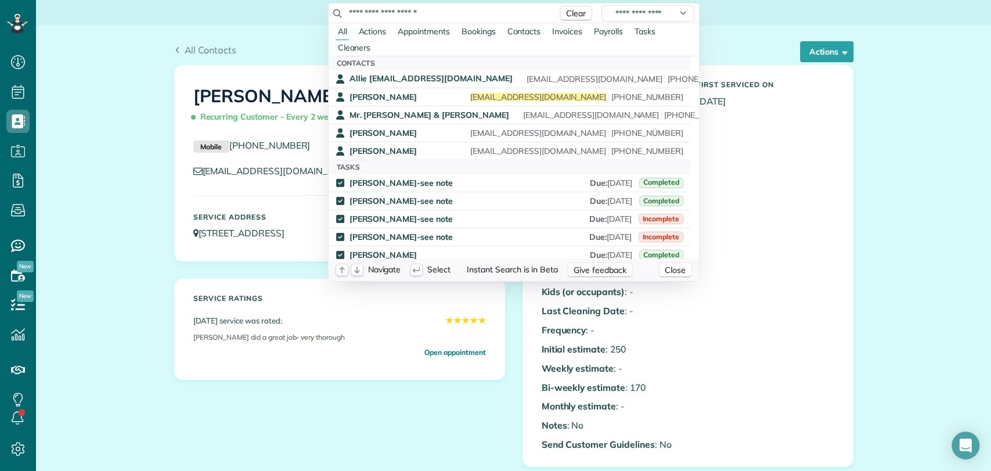
scroll to position [5, 5]
click at [377, 20] on div "**********" at bounding box center [514, 13] width 370 height 20
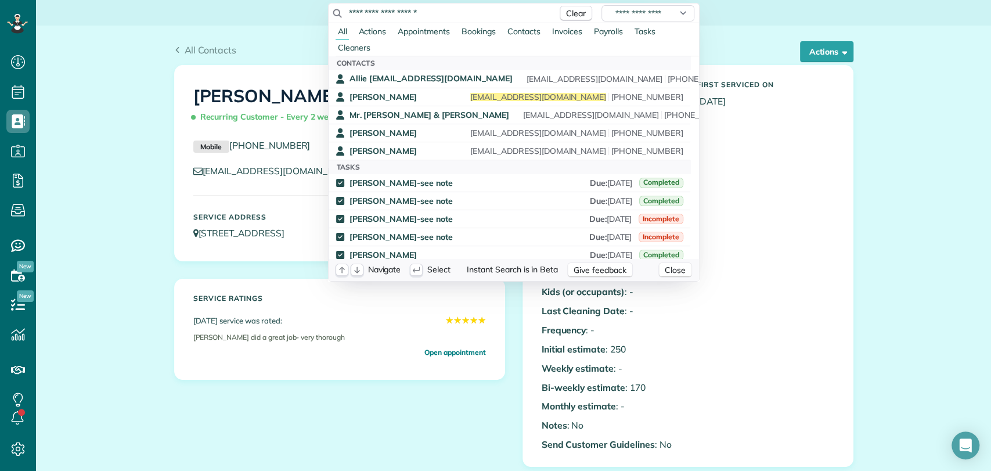
click at [391, 11] on input "**********" at bounding box center [449, 13] width 203 height 12
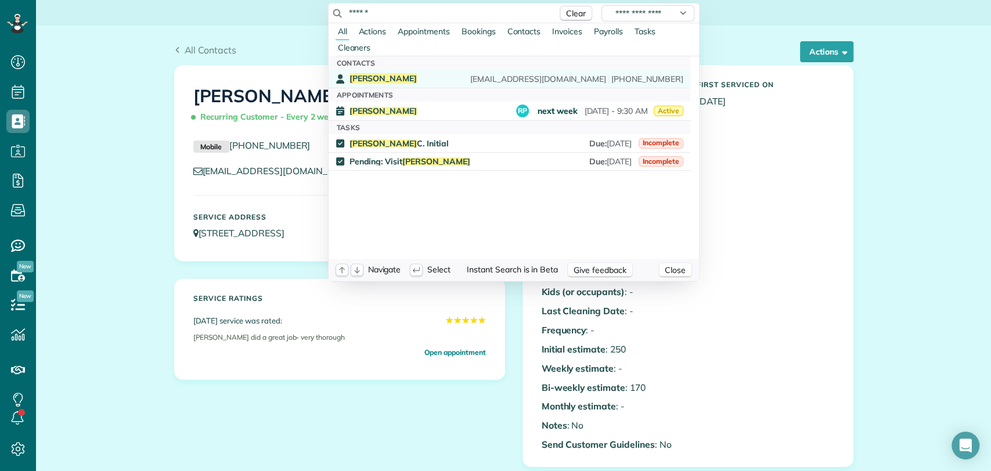
type input "******"
click at [397, 75] on div "[PERSON_NAME] [EMAIL_ADDRESS][DOMAIN_NAME] [PHONE_NUMBER]" at bounding box center [517, 78] width 334 height 11
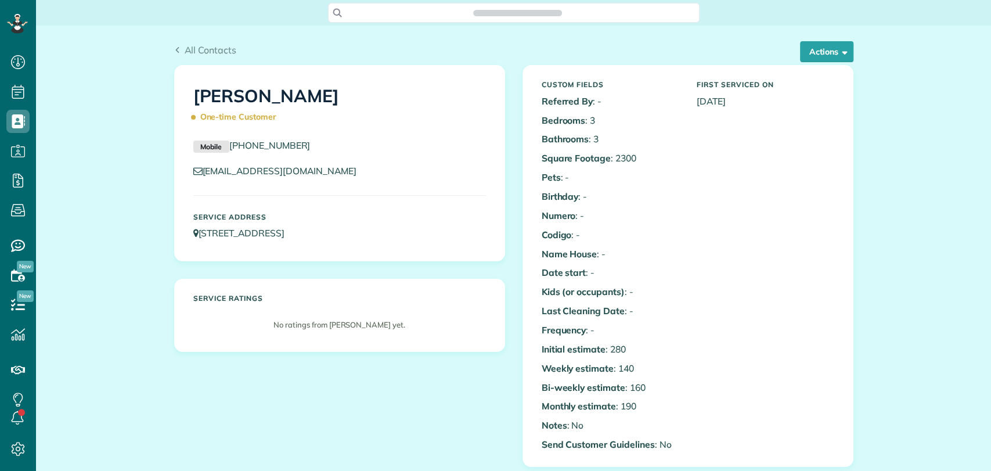
scroll to position [5, 5]
click at [819, 49] on button "Actions" at bounding box center [826, 51] width 53 height 21
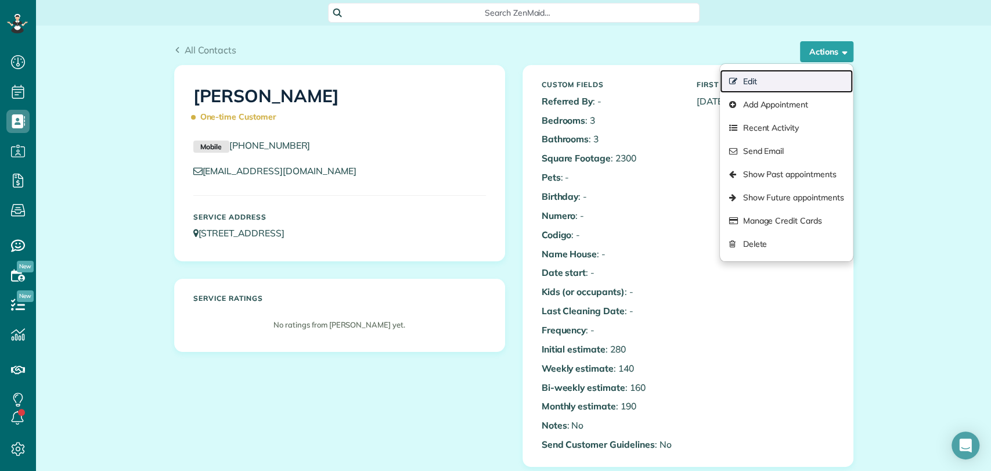
click at [748, 79] on link "Edit" at bounding box center [786, 81] width 132 height 23
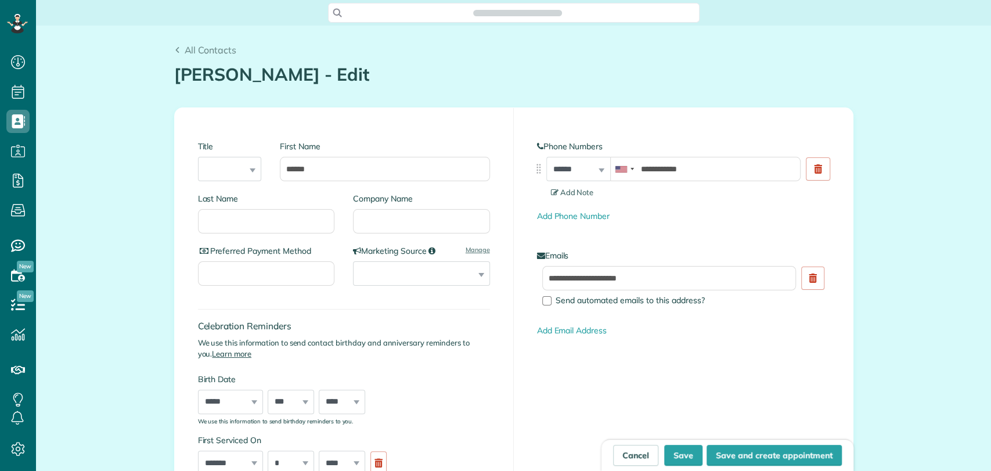
scroll to position [470, 36]
click at [269, 224] on input "Last Name" at bounding box center [266, 221] width 137 height 24
type input "**********"
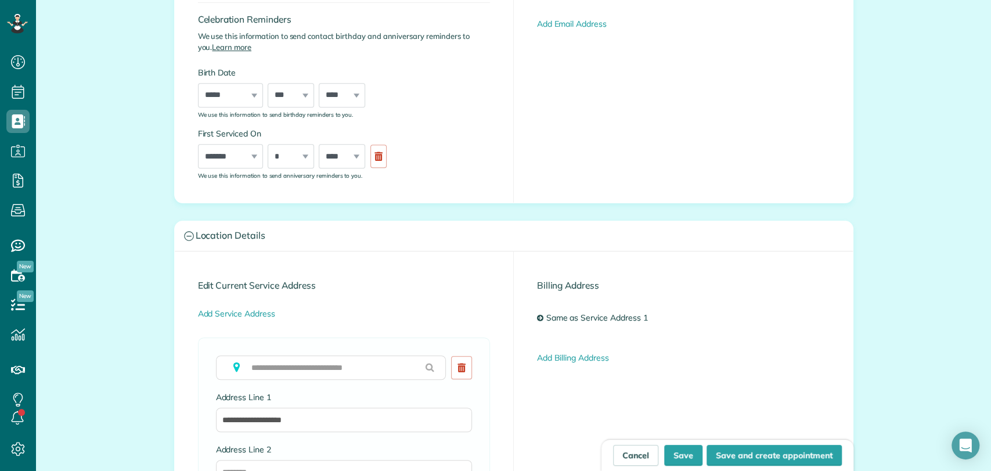
scroll to position [309, 0]
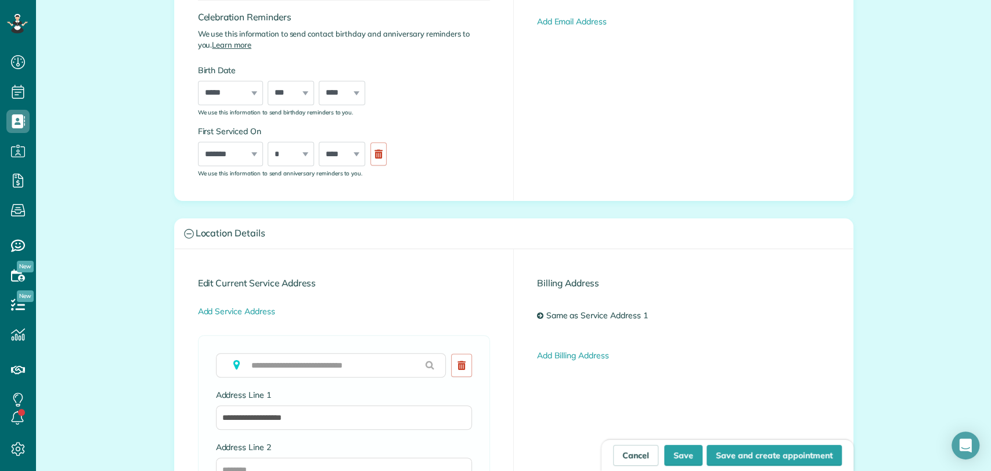
type input "*********"
click at [293, 413] on input "**********" at bounding box center [344, 417] width 256 height 24
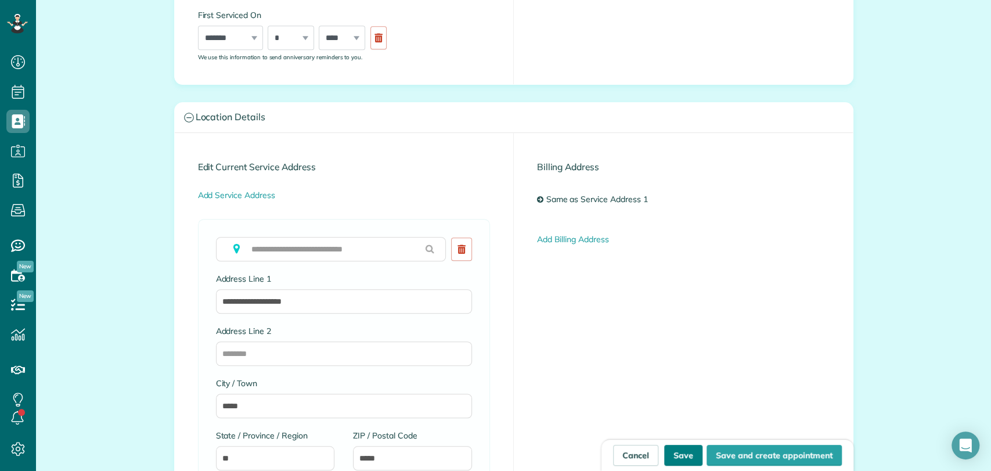
click at [676, 459] on button "Save" at bounding box center [683, 455] width 38 height 21
type input "**********"
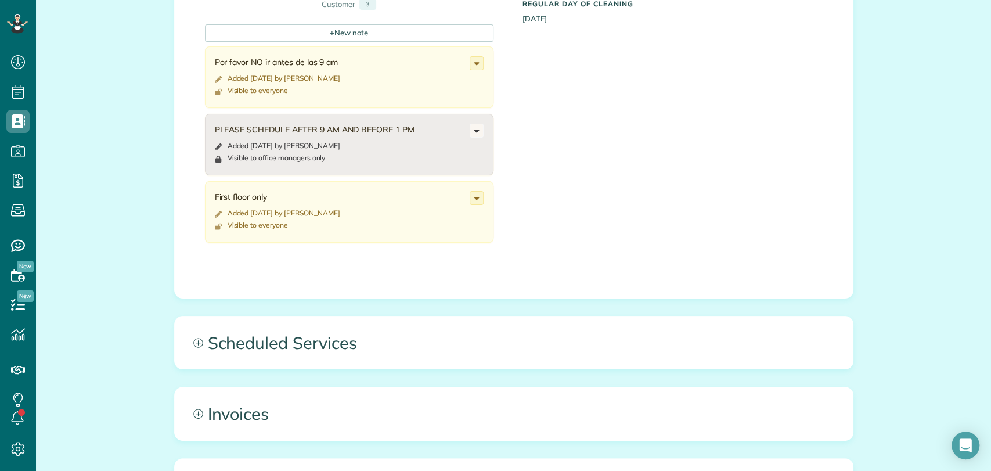
scroll to position [537, 0]
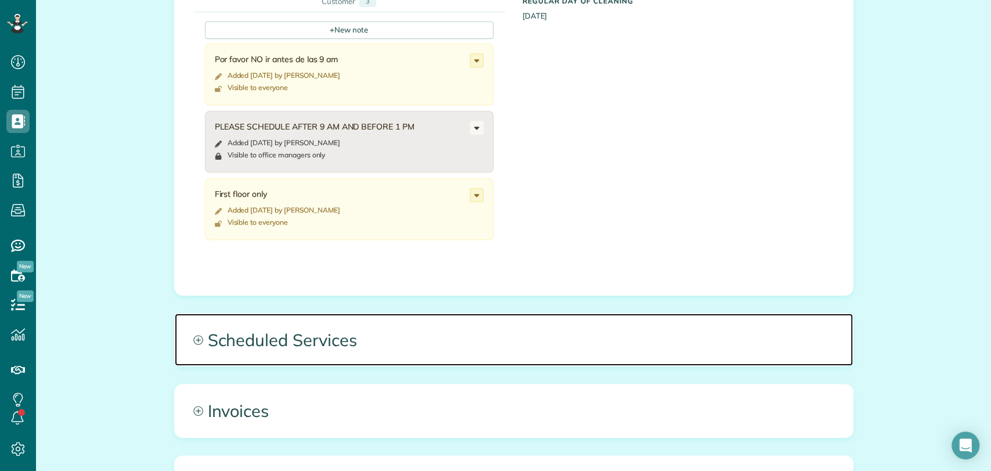
click at [427, 347] on span "Scheduled Services" at bounding box center [514, 340] width 678 height 52
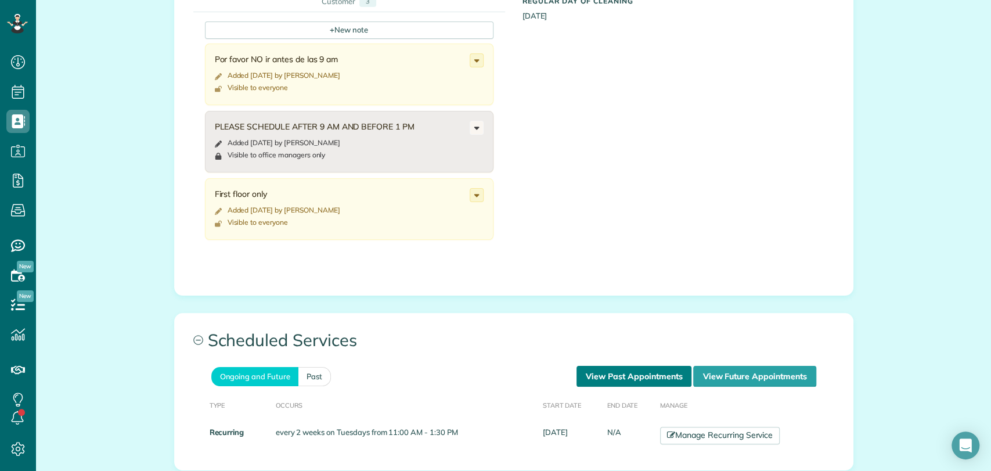
click at [613, 369] on link "View Past Appointments" at bounding box center [634, 376] width 115 height 21
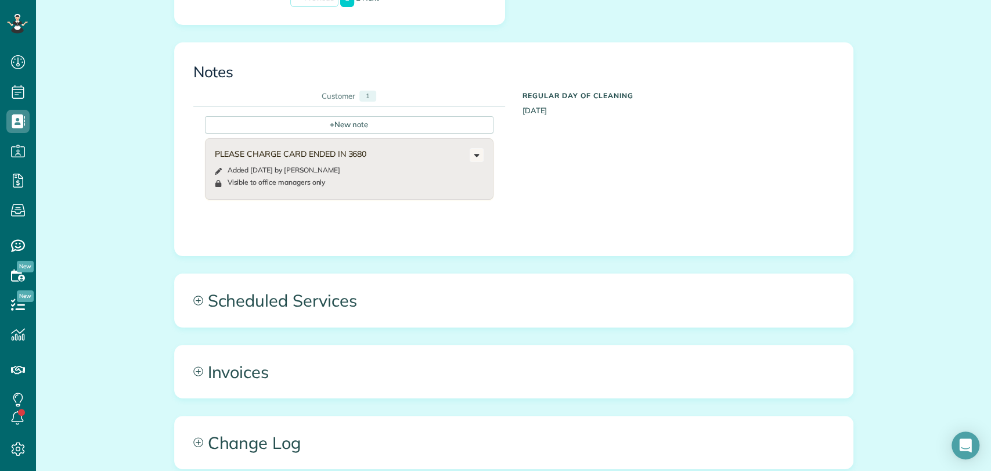
scroll to position [520, 0]
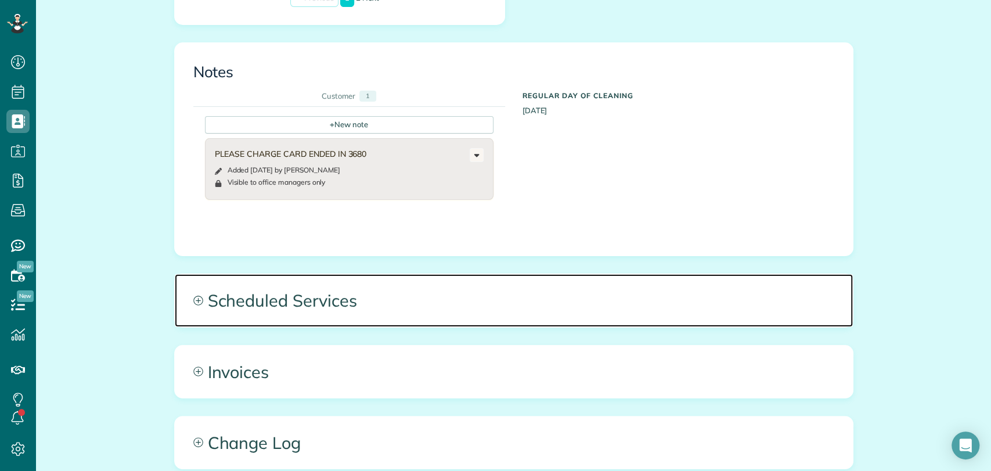
click at [383, 291] on span "Scheduled Services" at bounding box center [514, 300] width 678 height 52
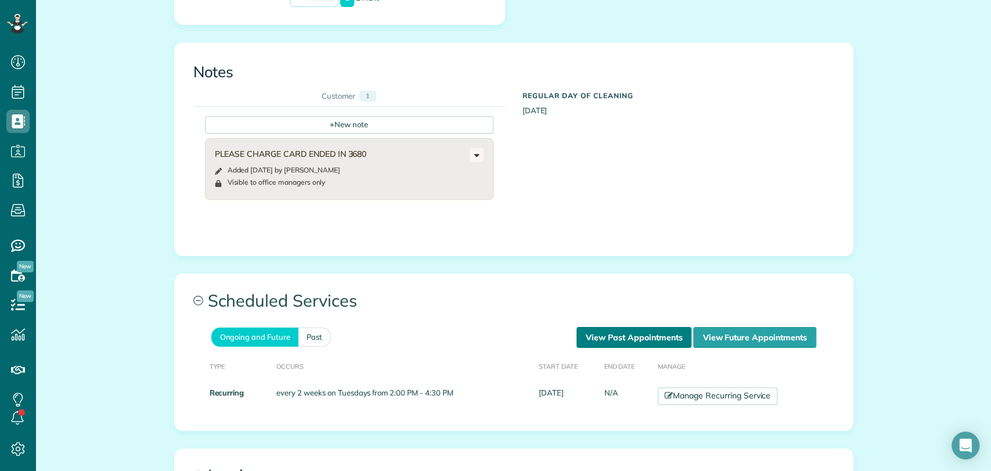
click at [602, 329] on link "View Past Appointments" at bounding box center [634, 337] width 115 height 21
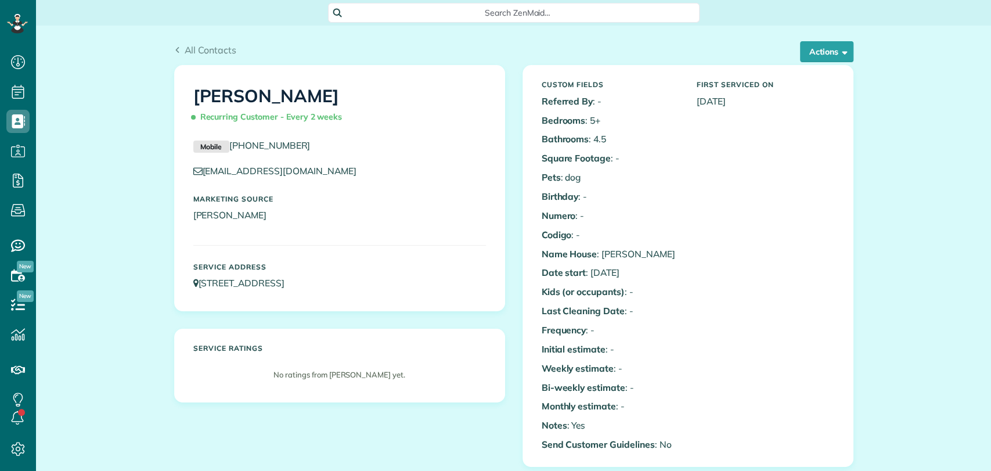
scroll to position [391, 0]
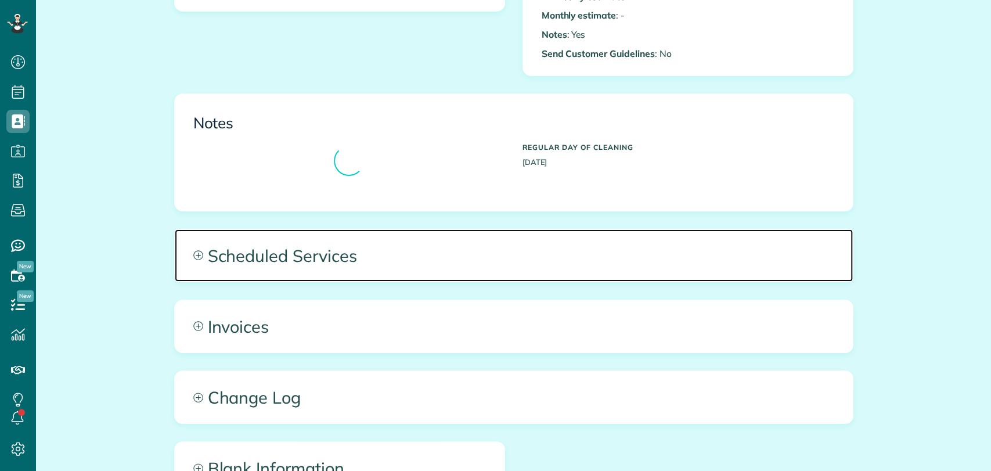
click at [347, 273] on span "Scheduled Services" at bounding box center [514, 255] width 678 height 52
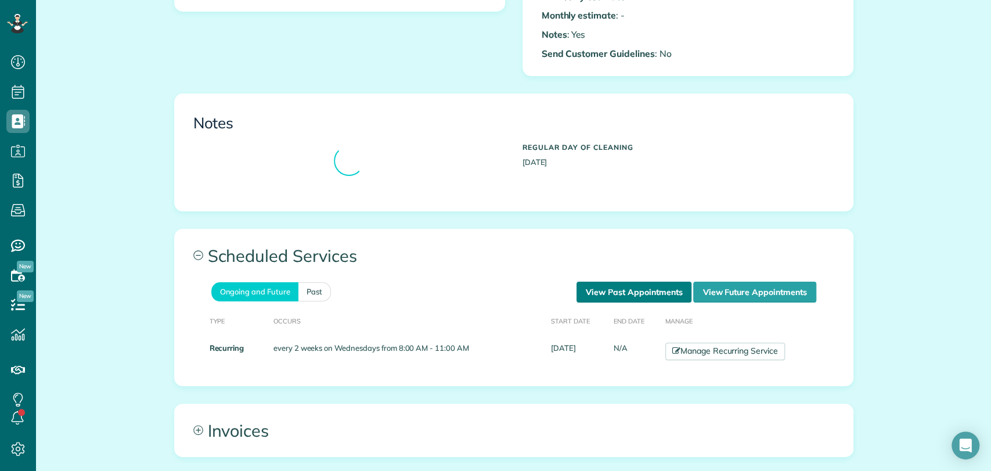
click at [601, 289] on link "View Past Appointments" at bounding box center [634, 292] width 115 height 21
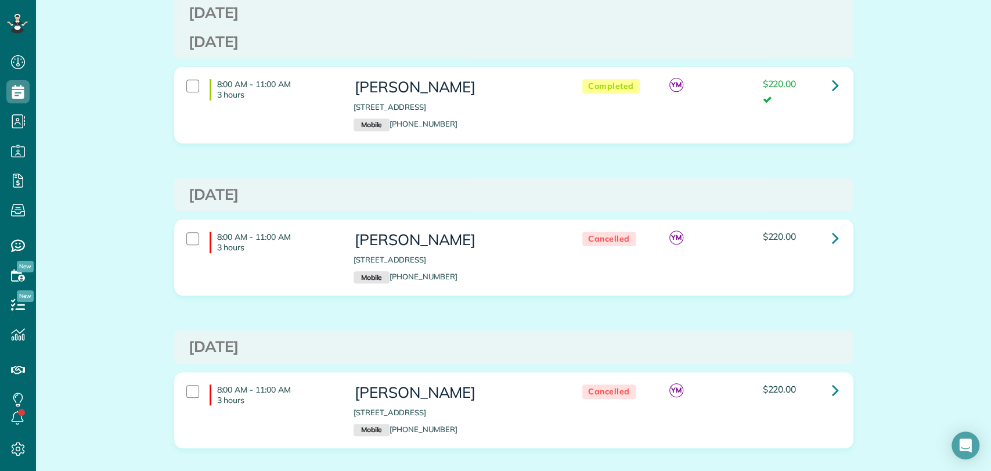
scroll to position [370, 0]
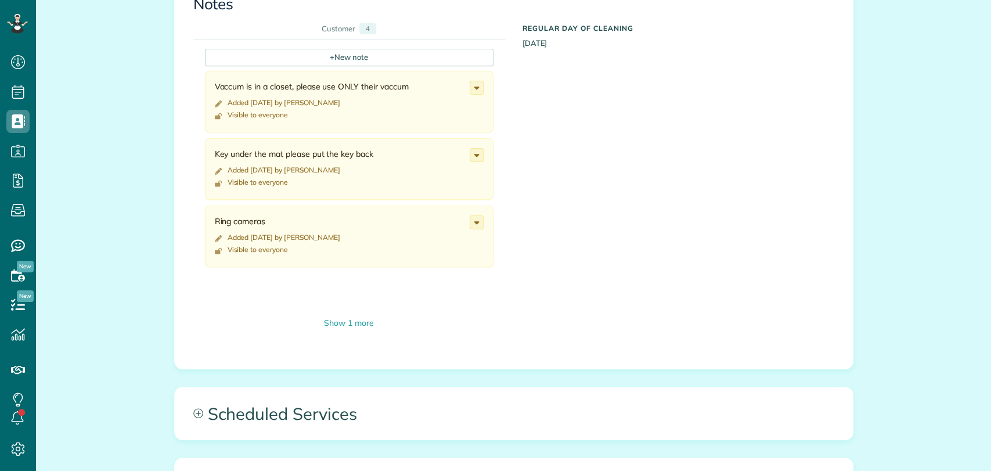
scroll to position [604, 0]
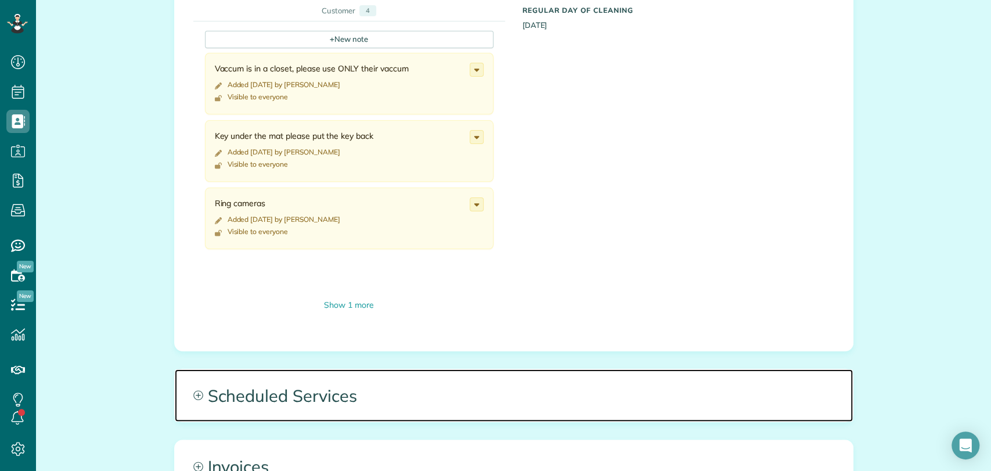
click at [283, 399] on span "Scheduled Services" at bounding box center [514, 395] width 678 height 52
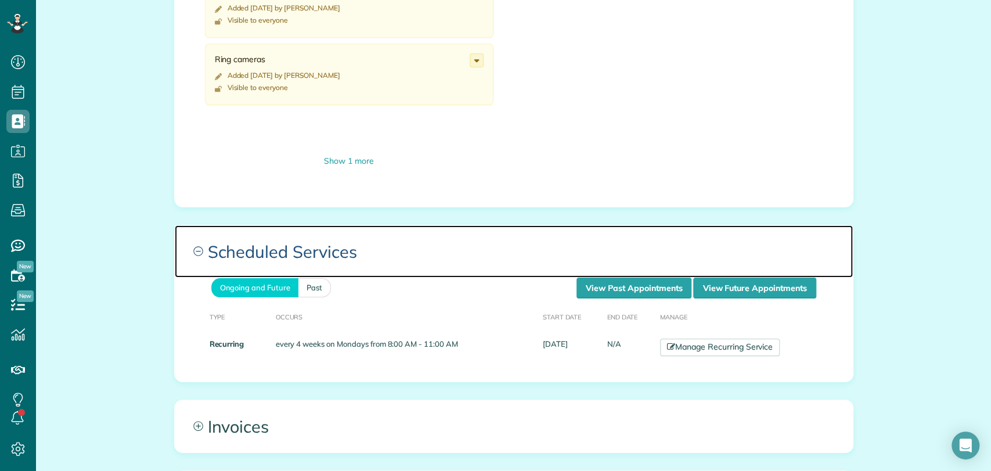
scroll to position [750, 0]
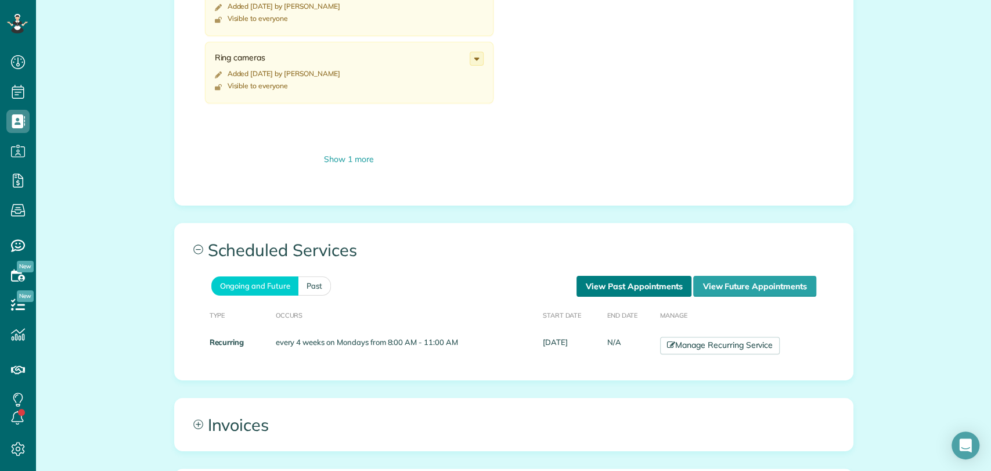
click at [613, 290] on link "View Past Appointments" at bounding box center [634, 286] width 115 height 21
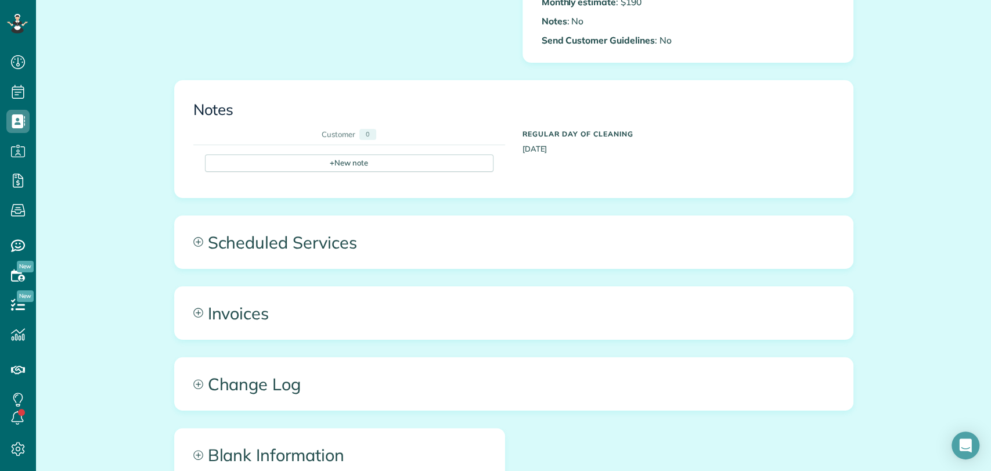
scroll to position [433, 0]
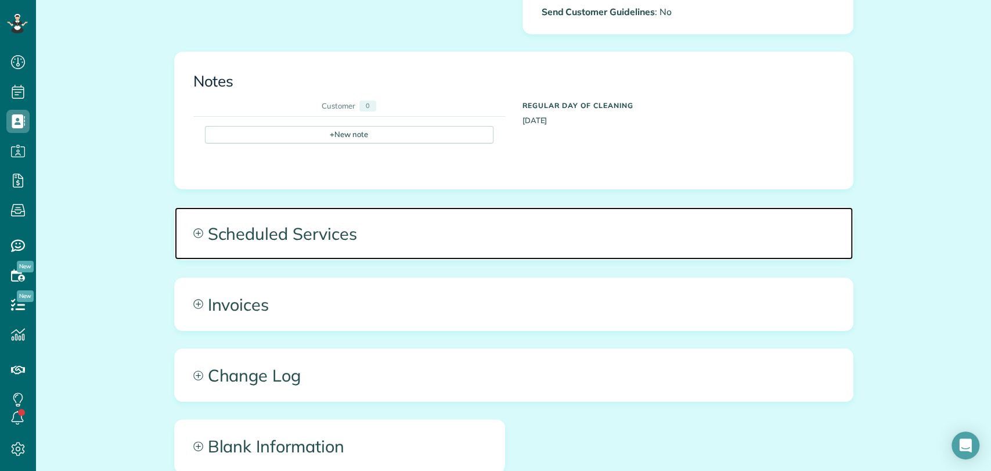
click at [350, 230] on span "Scheduled Services" at bounding box center [514, 233] width 678 height 52
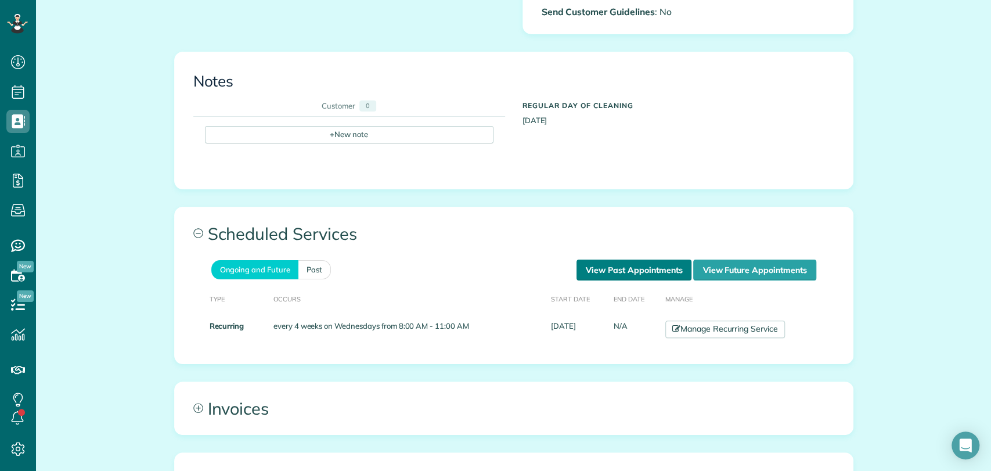
click at [647, 267] on link "View Past Appointments" at bounding box center [634, 270] width 115 height 21
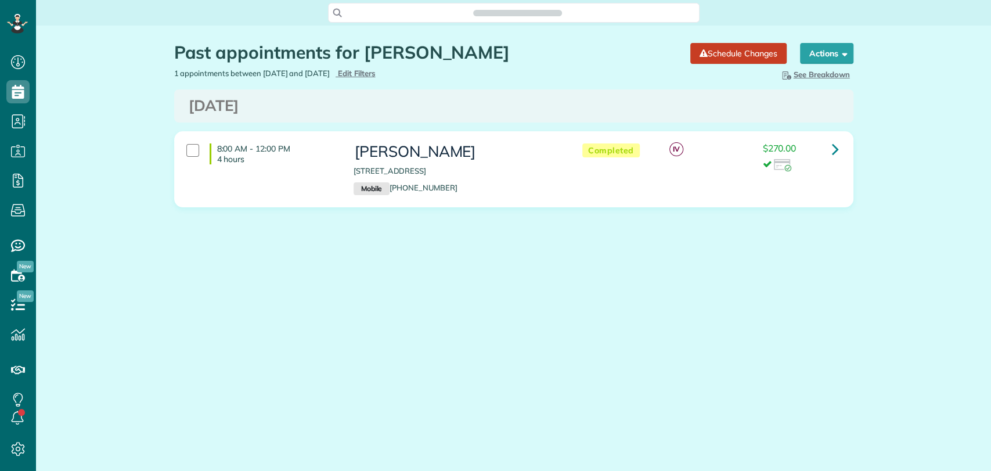
scroll to position [5, 5]
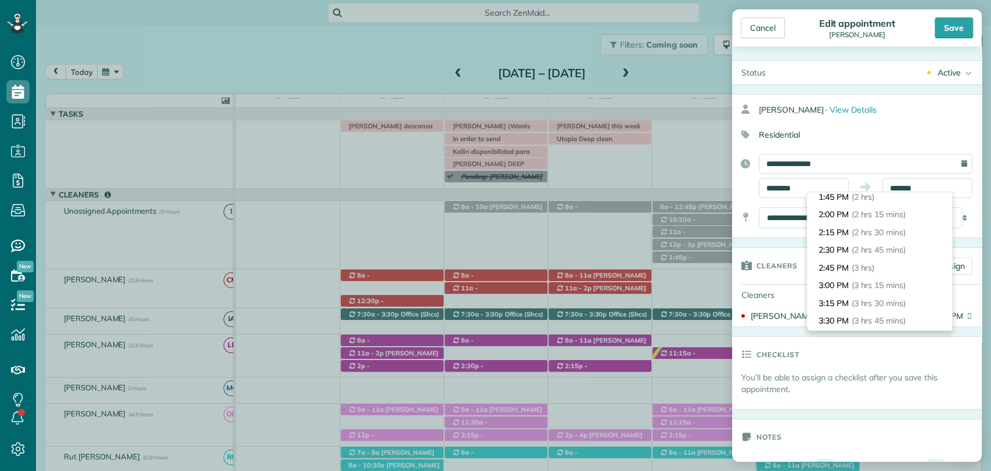
scroll to position [41, 0]
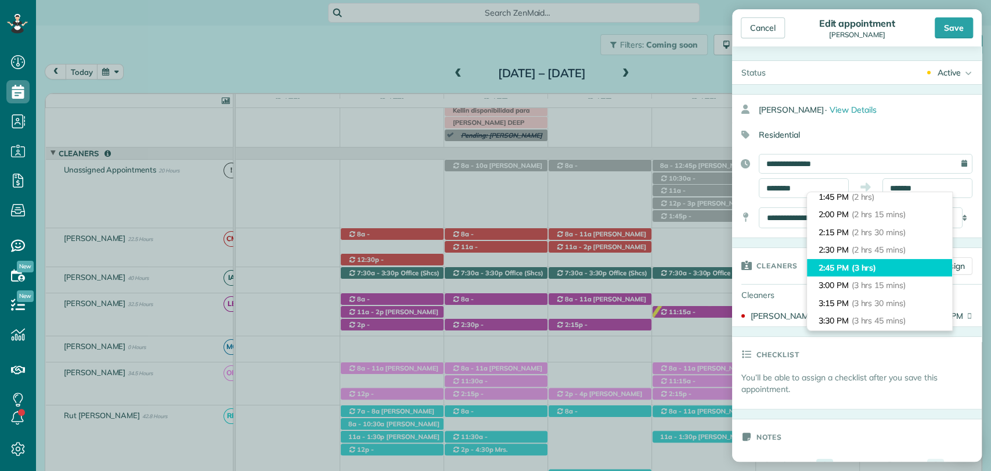
type input "*******"
click at [861, 267] on span "(3 hrs)" at bounding box center [864, 267] width 25 height 10
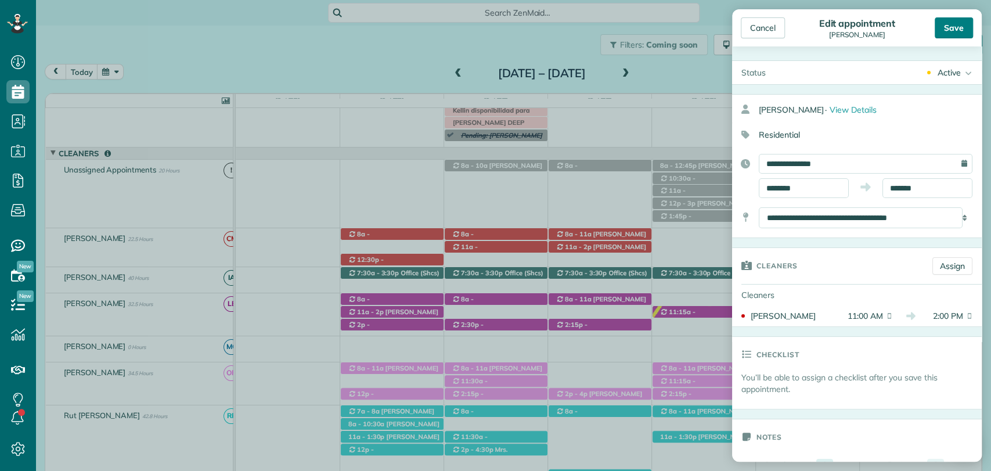
click at [945, 34] on div "Save" at bounding box center [954, 27] width 38 height 21
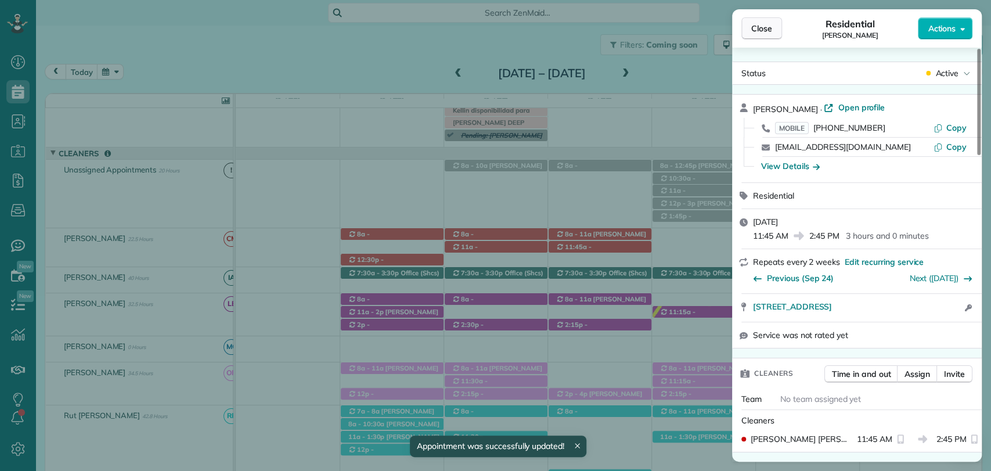
click at [754, 33] on span "Close" at bounding box center [761, 29] width 21 height 12
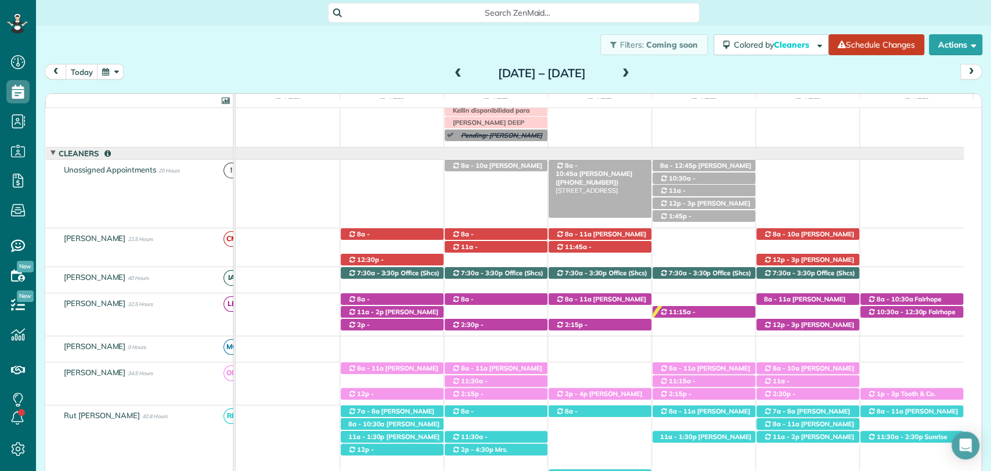
click at [606, 170] on span "[PERSON_NAME] ([PHONE_NUMBER])" at bounding box center [594, 178] width 77 height 16
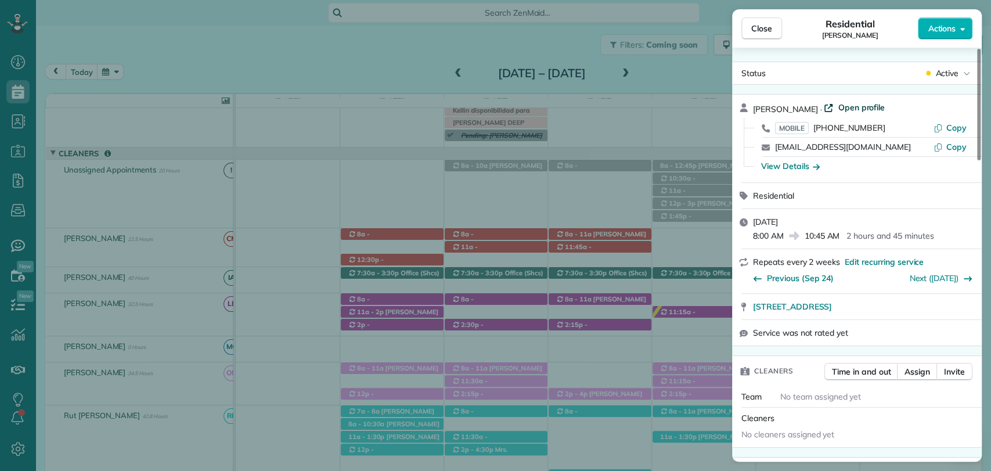
click at [856, 108] on span "Open profile" at bounding box center [861, 108] width 47 height 12
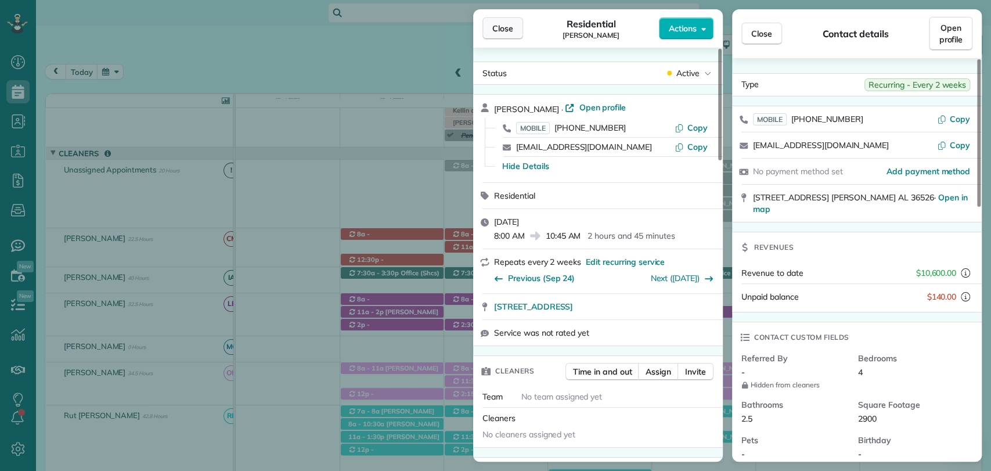
click at [499, 23] on span "Close" at bounding box center [502, 29] width 21 height 12
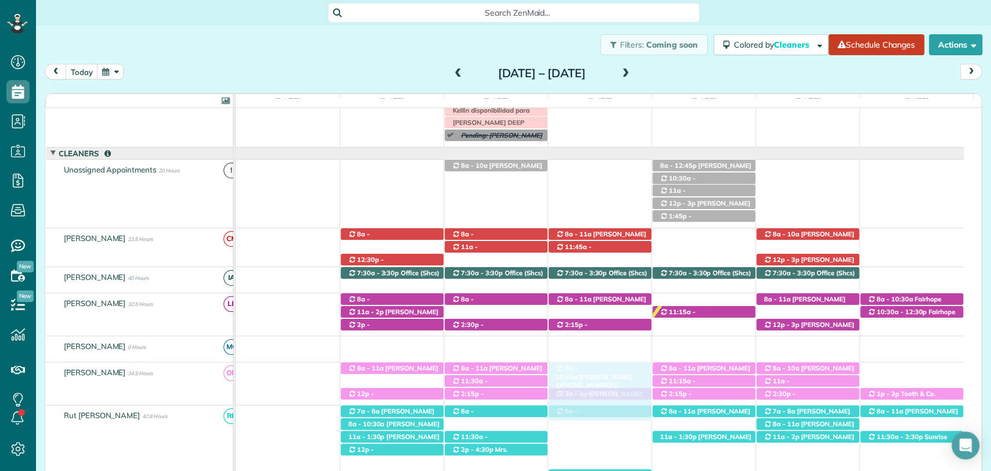
drag, startPoint x: 603, startPoint y: 167, endPoint x: 605, endPoint y: 374, distance: 207.3
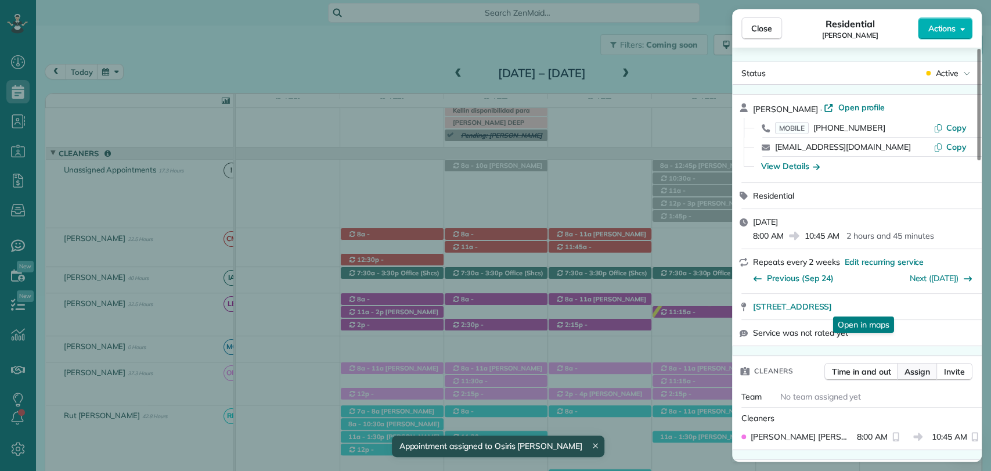
click at [910, 369] on span "Assign" at bounding box center [918, 372] width 26 height 12
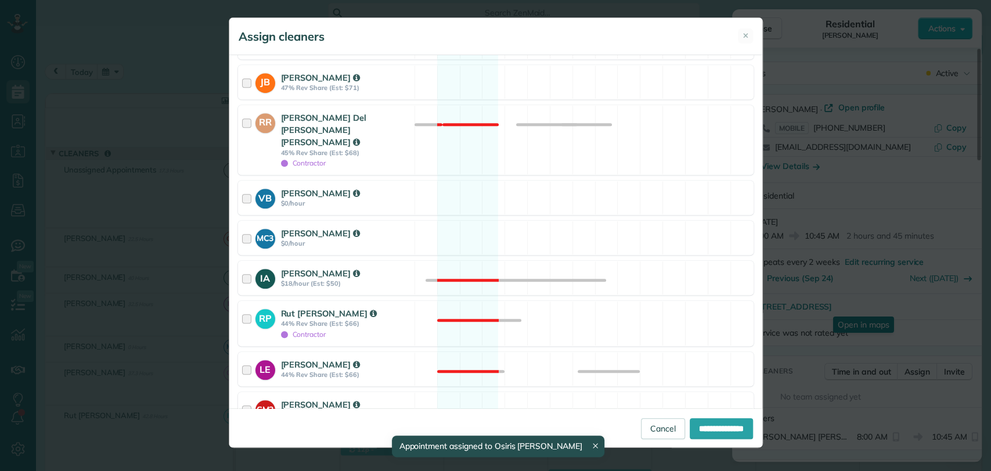
scroll to position [525, 0]
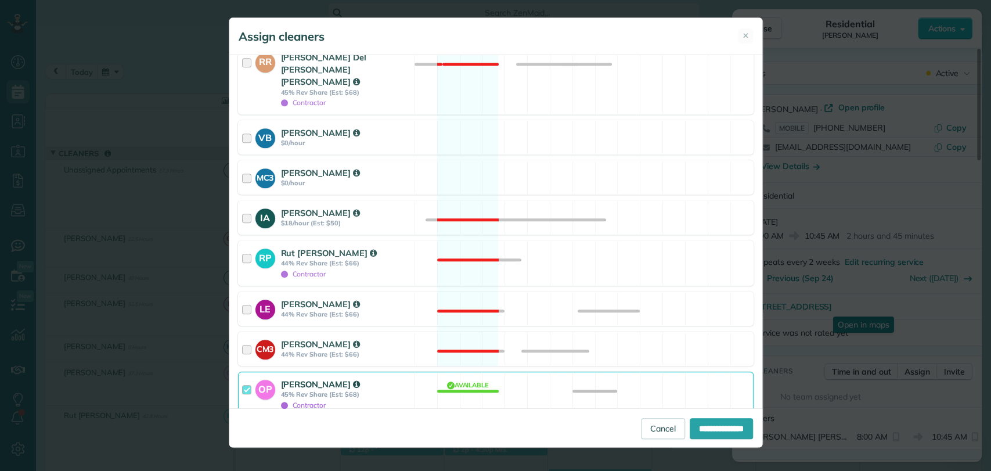
click at [249, 429] on label "Assign selected cleaners to all future appointments in this recurring service?" at bounding box center [496, 433] width 516 height 8
click at [703, 431] on input "**********" at bounding box center [721, 428] width 63 height 21
type input "**********"
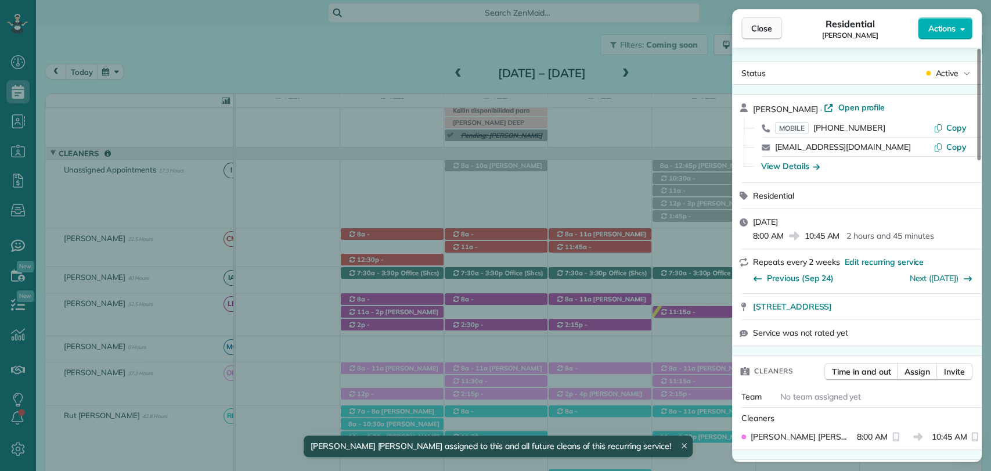
click at [751, 24] on span "Close" at bounding box center [761, 29] width 21 height 12
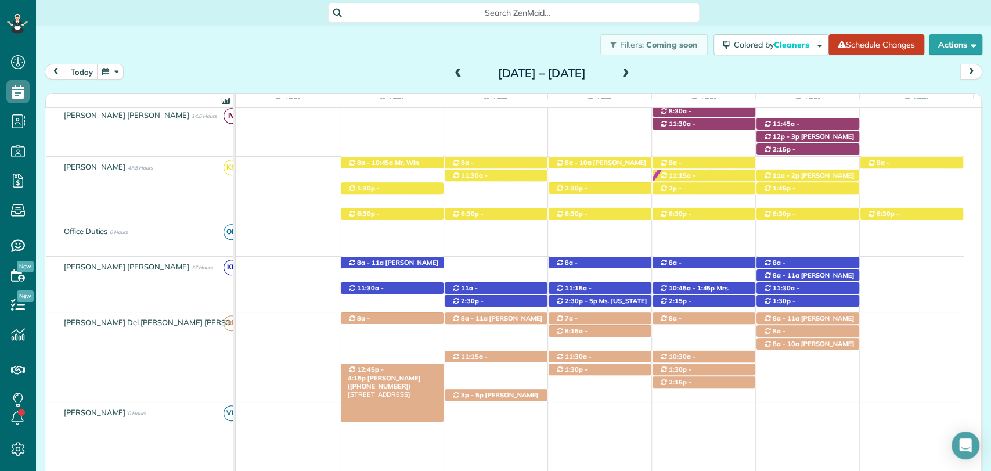
click at [396, 374] on span "Shay Hickey (+12146733294)" at bounding box center [384, 382] width 73 height 16
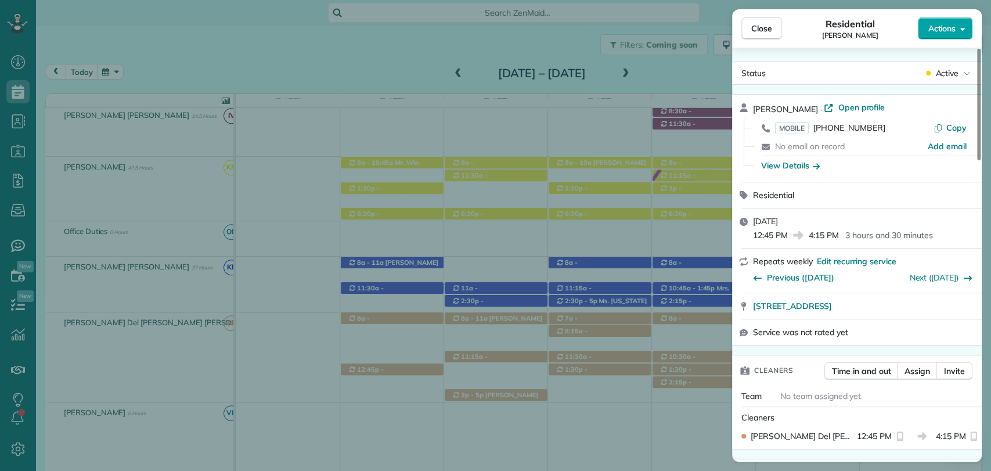
click at [942, 28] on span "Actions" at bounding box center [942, 29] width 28 height 12
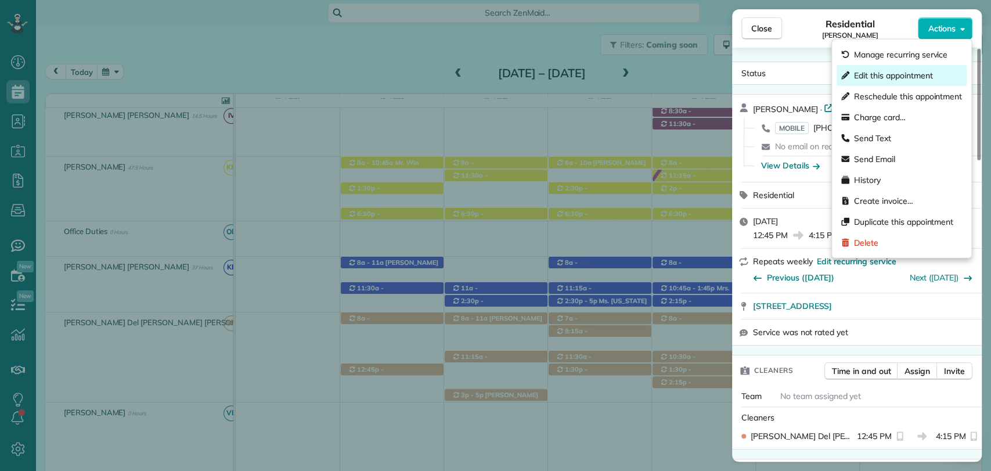
click at [891, 77] on span "Edit this appointment" at bounding box center [893, 76] width 78 height 12
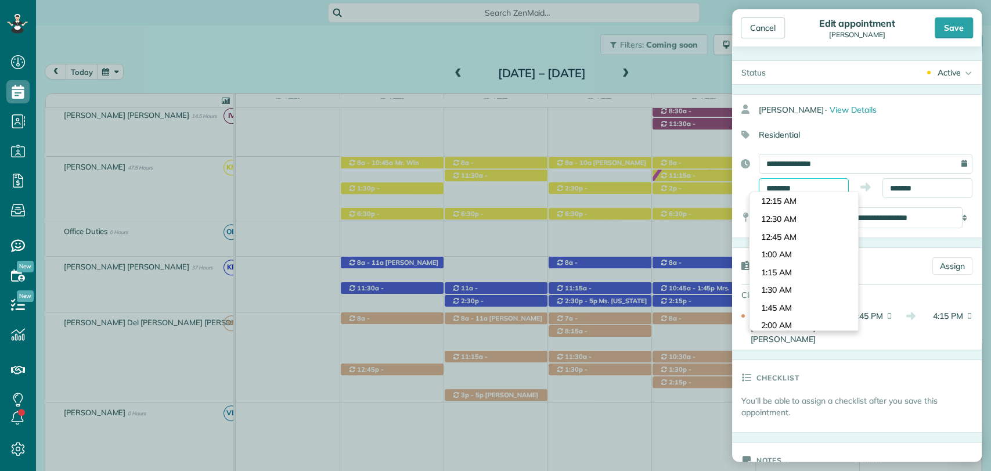
click at [794, 193] on body "Dashboard Scheduling Calendar View List View Dispatch View - Weekly scheduling …" at bounding box center [495, 235] width 991 height 471
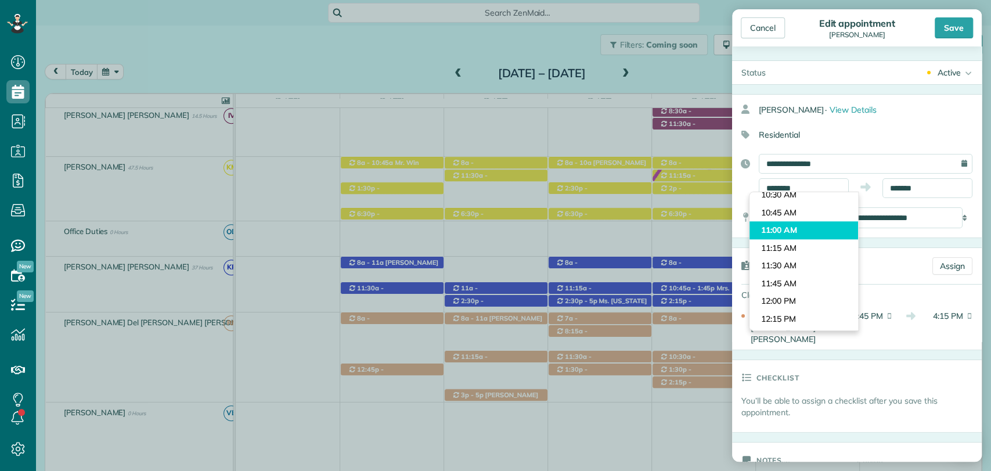
type input "********"
click at [776, 226] on body "Dashboard Scheduling Calendar View List View Dispatch View - Weekly scheduling …" at bounding box center [495, 235] width 991 height 471
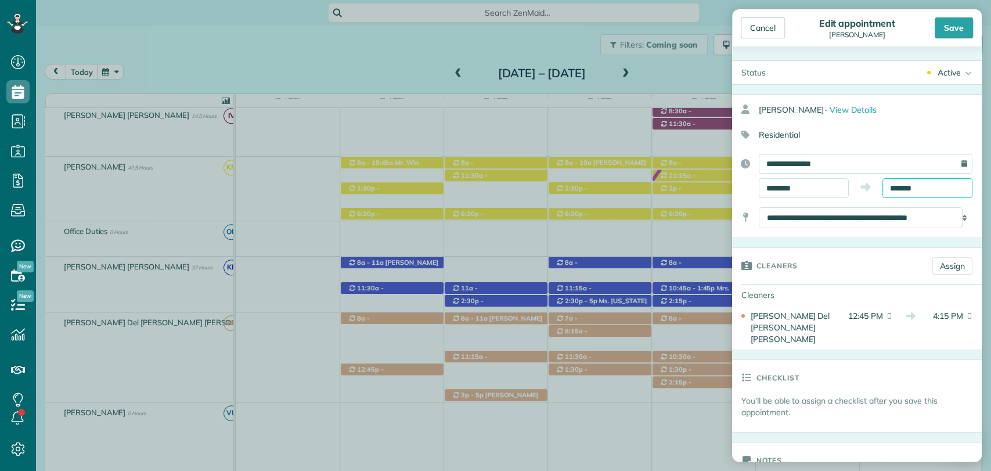
click at [898, 181] on input "*******" at bounding box center [928, 188] width 90 height 20
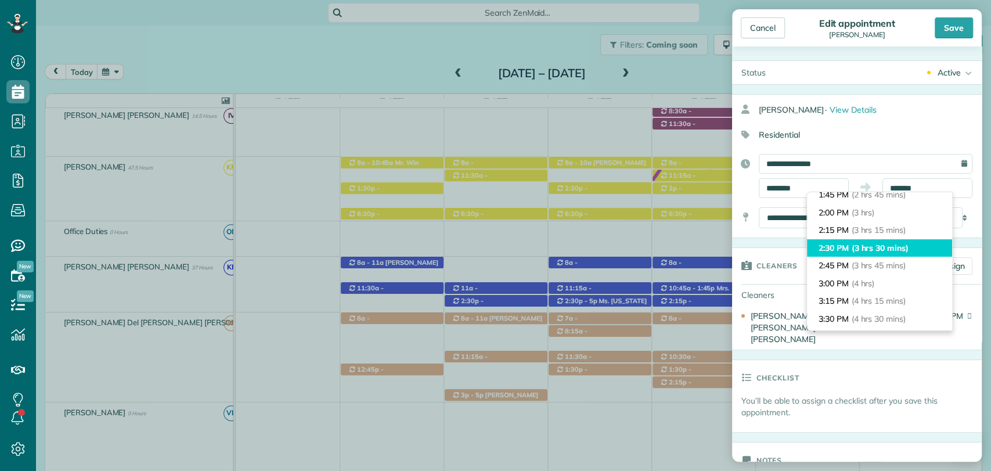
type input "*******"
click at [856, 247] on span "(3 hrs 30 mins)" at bounding box center [880, 248] width 57 height 10
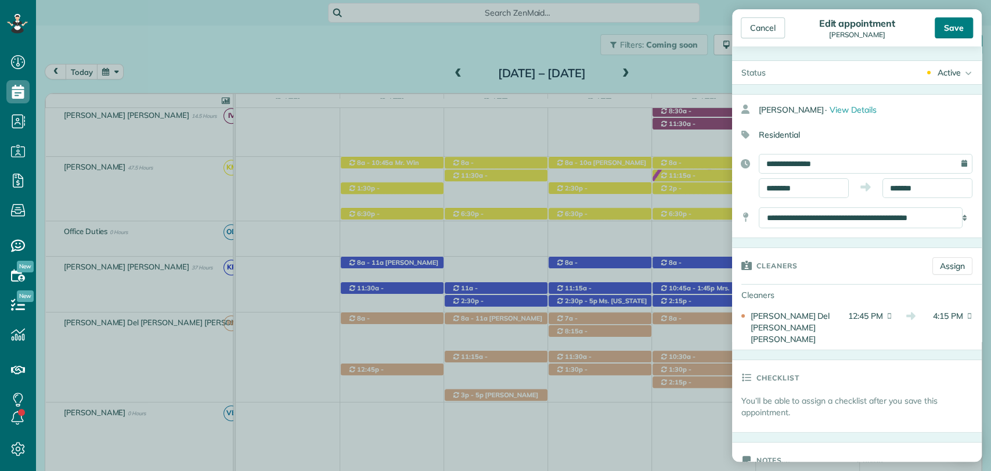
click at [962, 28] on div "Save" at bounding box center [954, 27] width 38 height 21
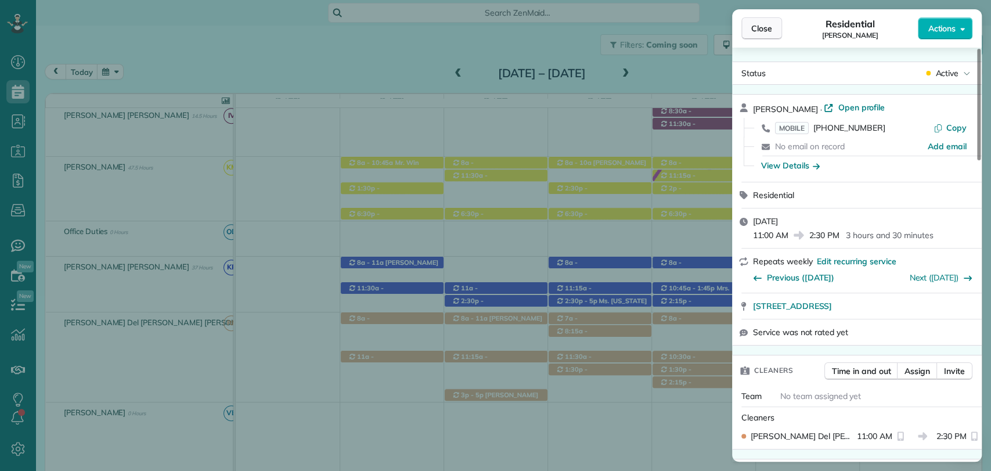
click at [765, 24] on span "Close" at bounding box center [761, 29] width 21 height 12
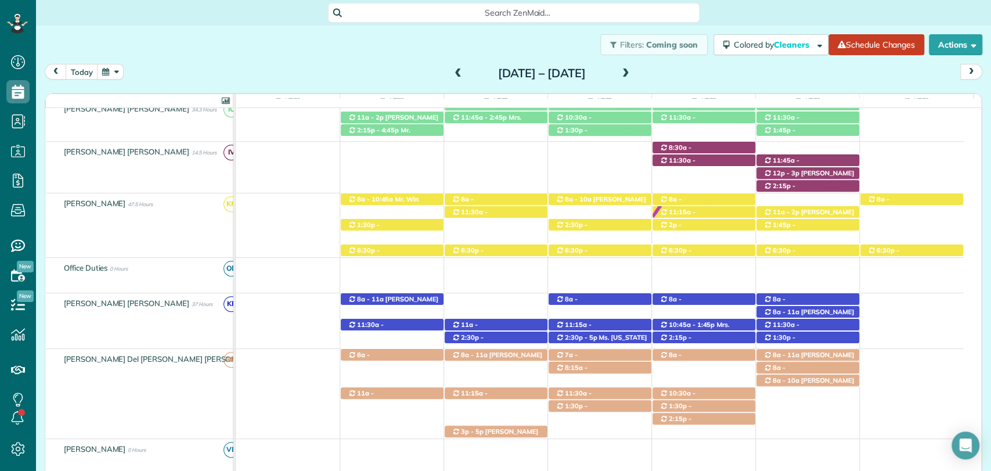
scroll to position [472, 0]
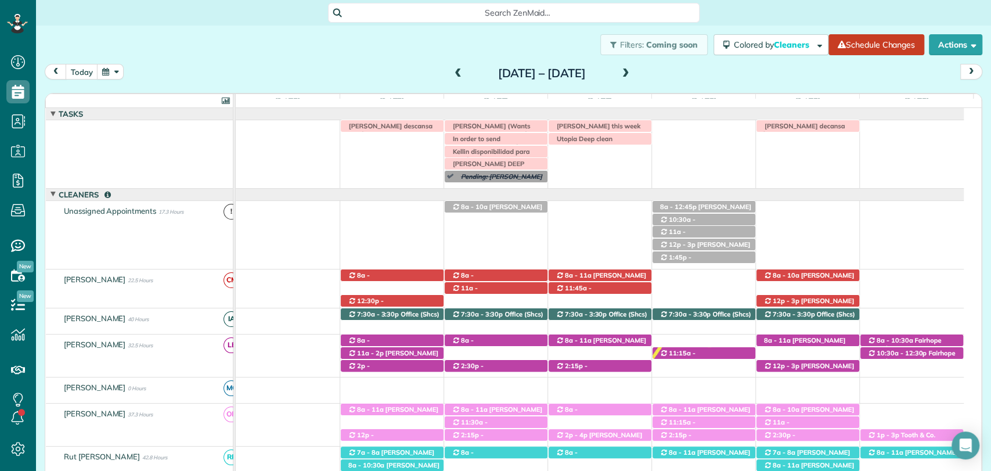
click at [452, 75] on span at bounding box center [458, 74] width 13 height 10
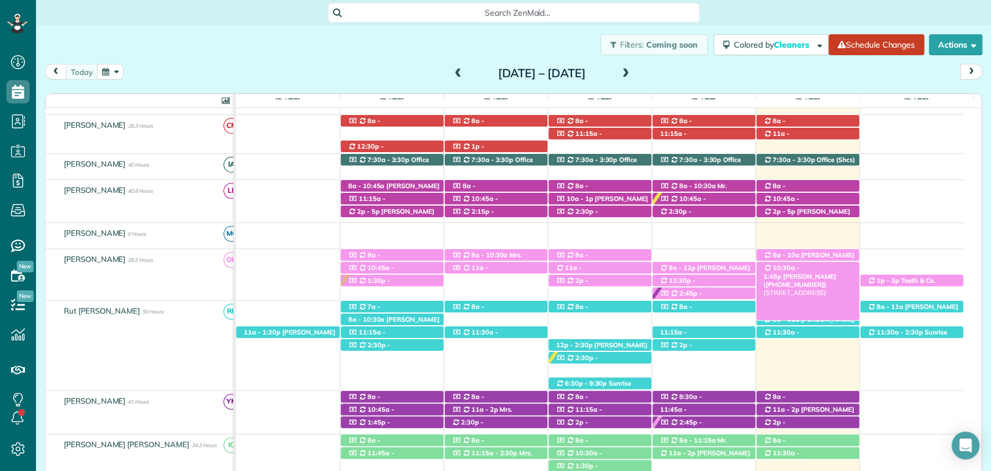
scroll to position [177, 0]
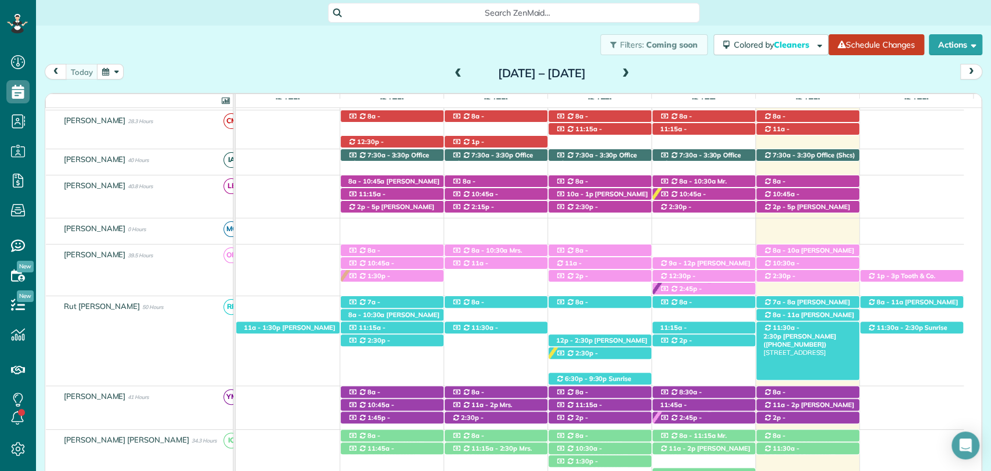
click at [804, 322] on div "11:30a - 2:30p Kari Benson (+12515811909) 12699 County Road 1 - Fairhope, AL, 3…" at bounding box center [808, 328] width 103 height 12
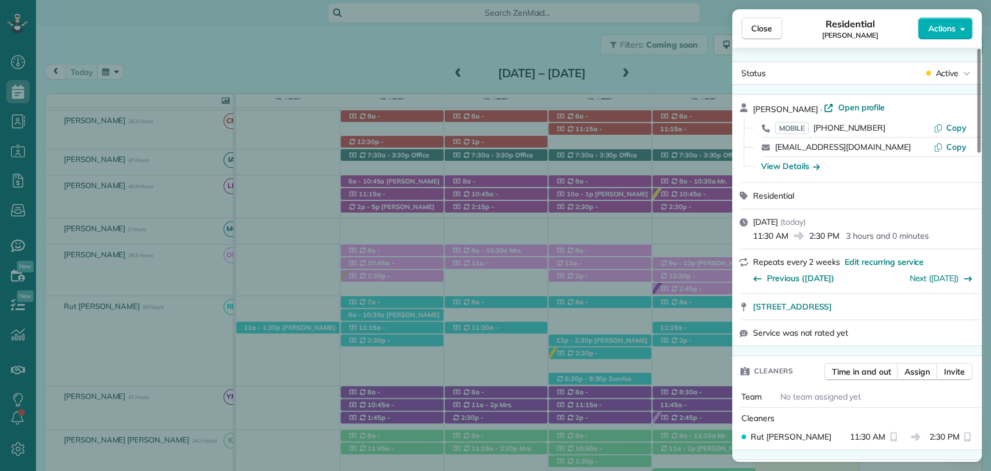
click at [848, 106] on span "Open profile" at bounding box center [861, 108] width 47 height 12
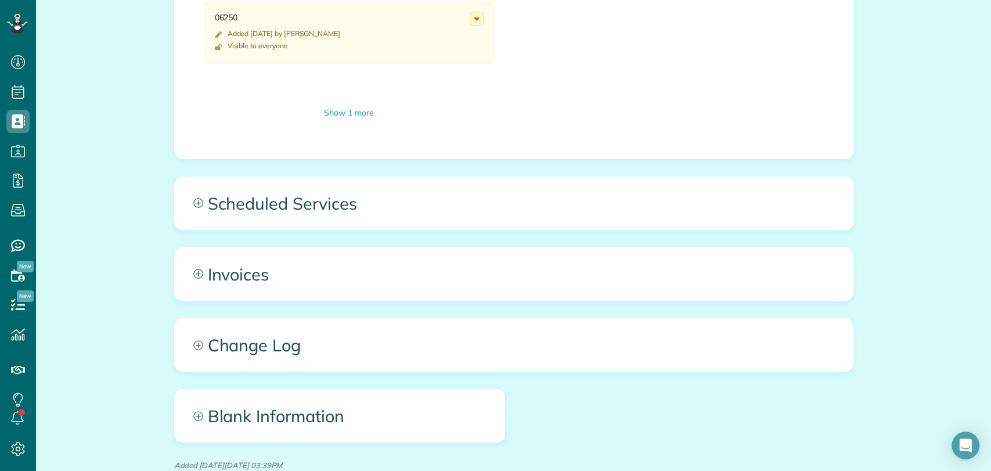
scroll to position [728, 0]
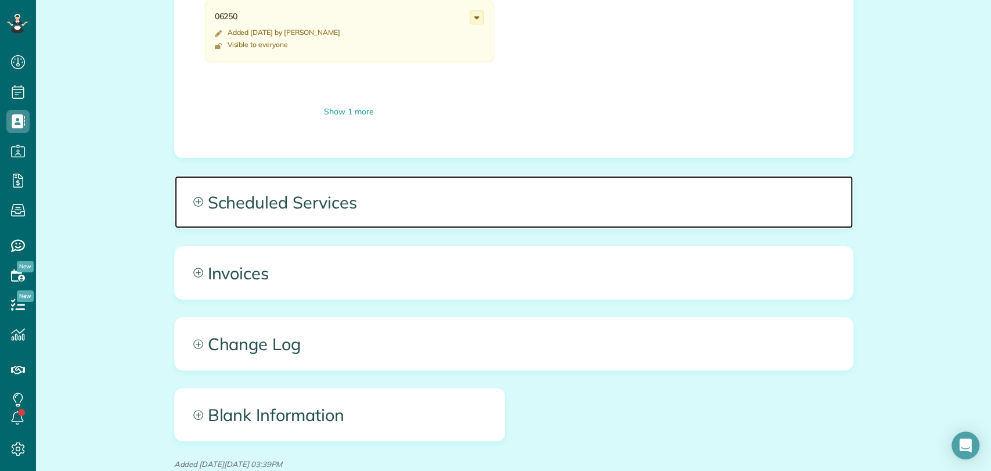
click at [368, 221] on span "Scheduled Services" at bounding box center [514, 202] width 678 height 52
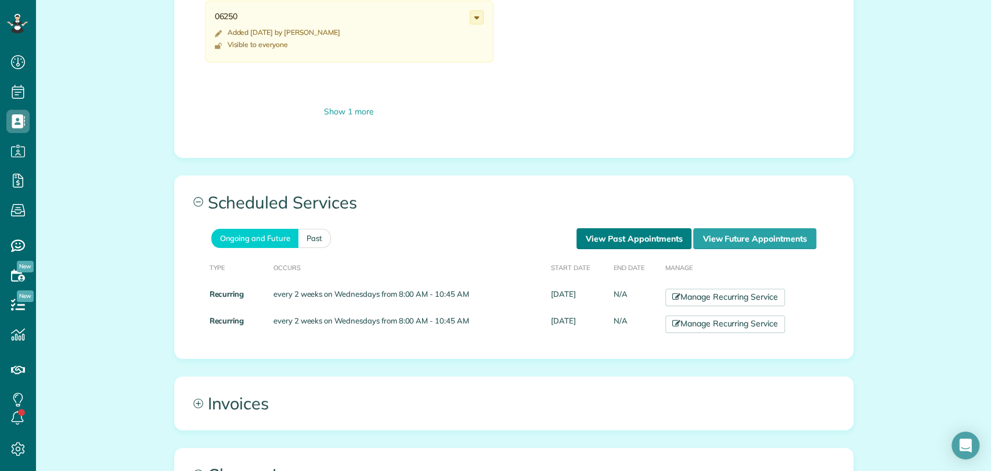
click at [644, 238] on link "View Past Appointments" at bounding box center [634, 238] width 115 height 21
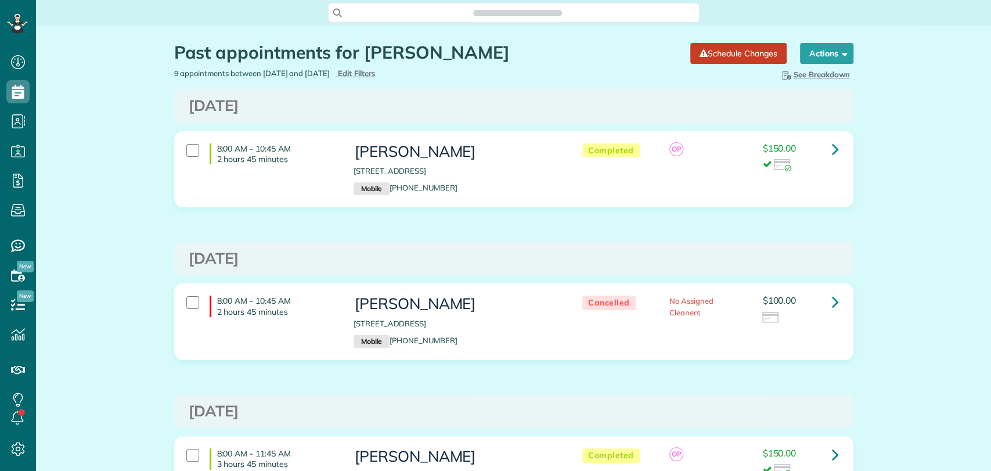
scroll to position [5, 5]
click at [568, 274] on div "[DATE]" at bounding box center [513, 258] width 679 height 33
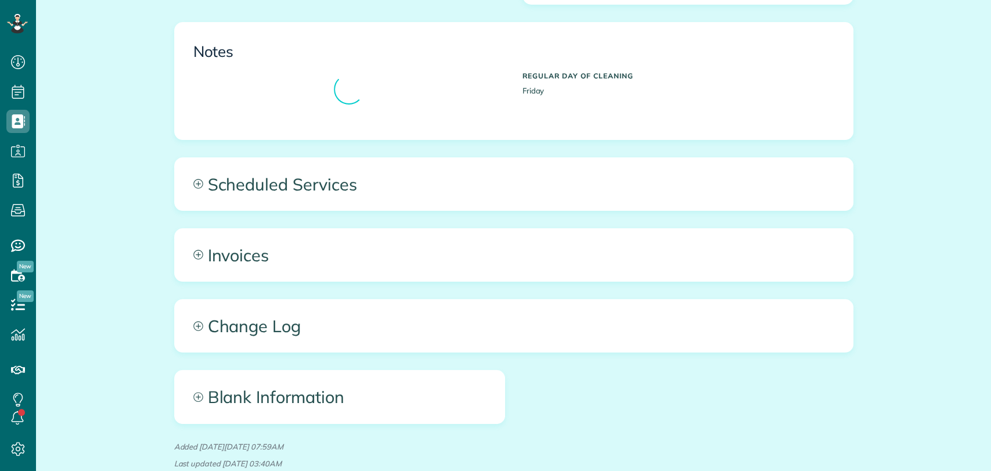
scroll to position [474, 0]
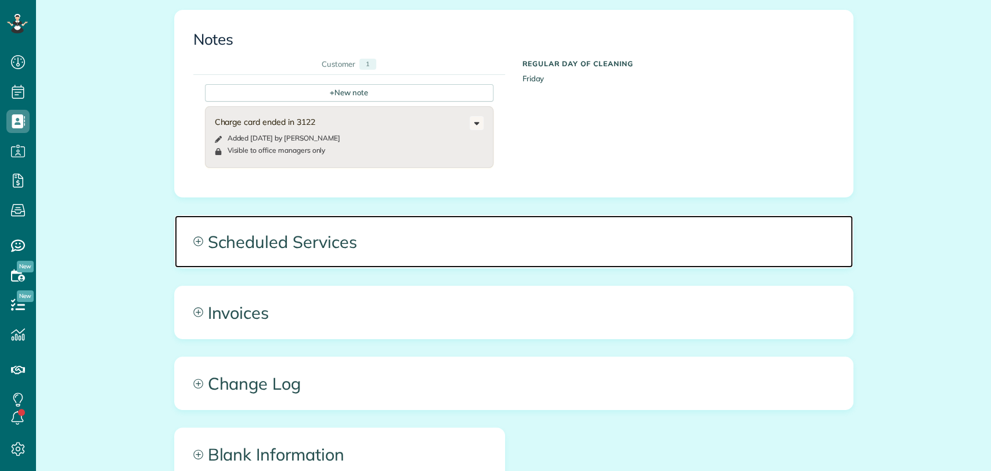
click at [308, 236] on div "All Contacts Actions Edit Add Appointment Recent Activity Send Email Update Cus…" at bounding box center [513, 76] width 697 height 1051
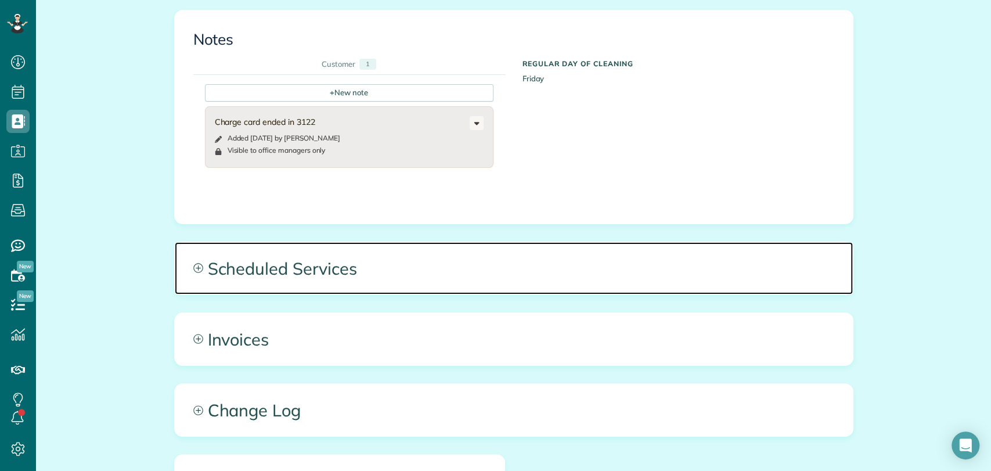
click at [419, 264] on span "Scheduled Services" at bounding box center [514, 268] width 678 height 52
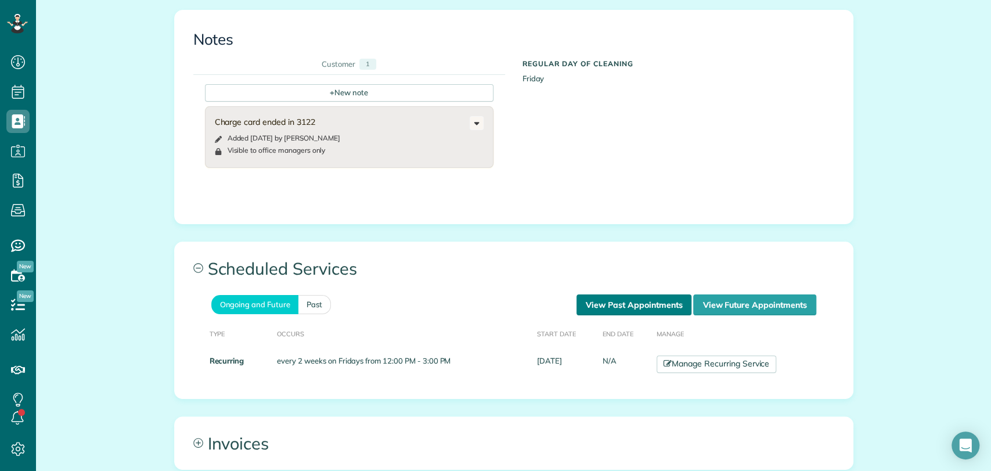
click at [629, 304] on link "View Past Appointments" at bounding box center [634, 304] width 115 height 21
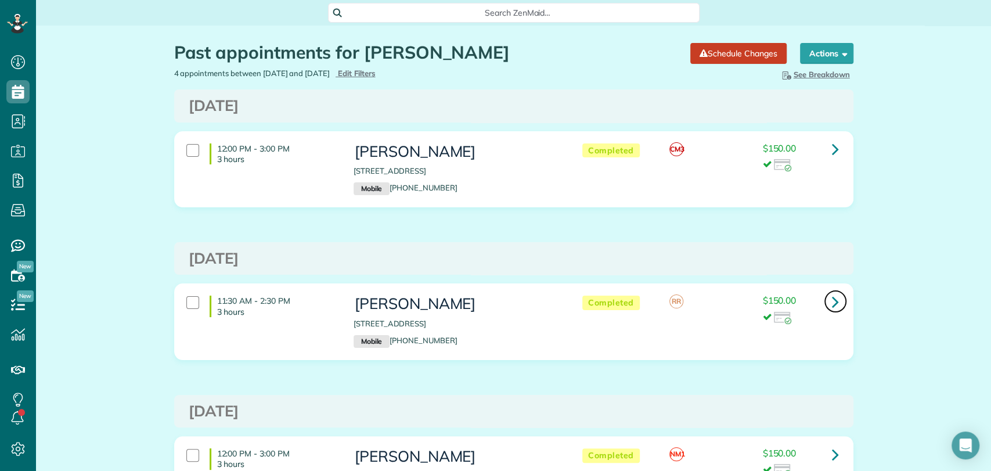
click at [832, 301] on icon at bounding box center [835, 301] width 7 height 20
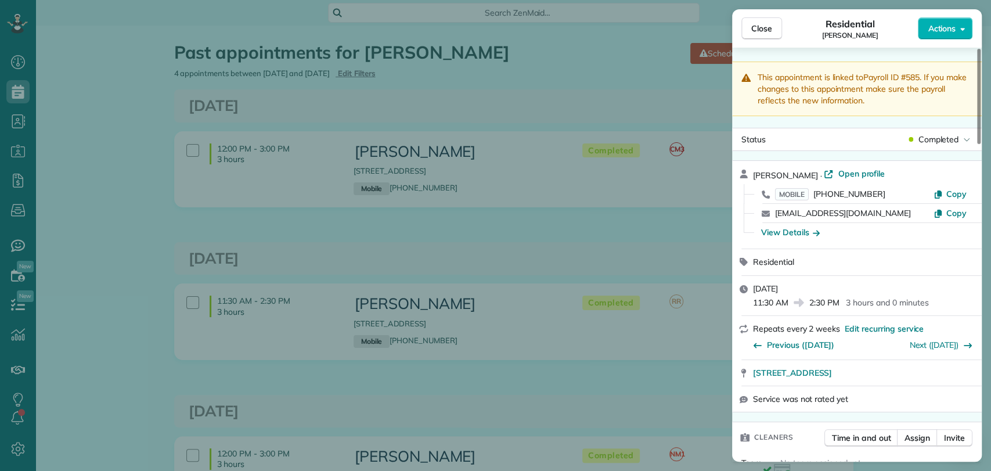
drag, startPoint x: 980, startPoint y: 77, endPoint x: 765, endPoint y: 30, distance: 220.5
click at [977, 108] on div at bounding box center [978, 96] width 3 height 95
click at [765, 30] on span "Close" at bounding box center [761, 29] width 21 height 12
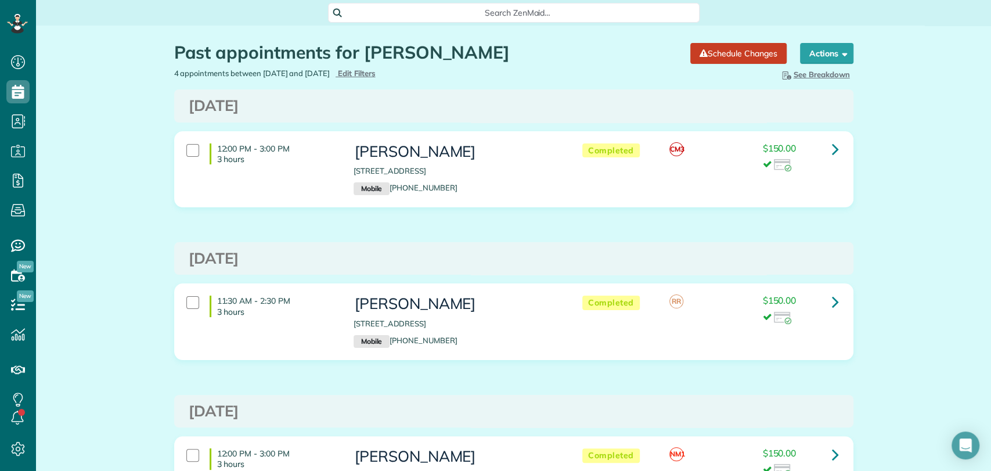
scroll to position [132, 0]
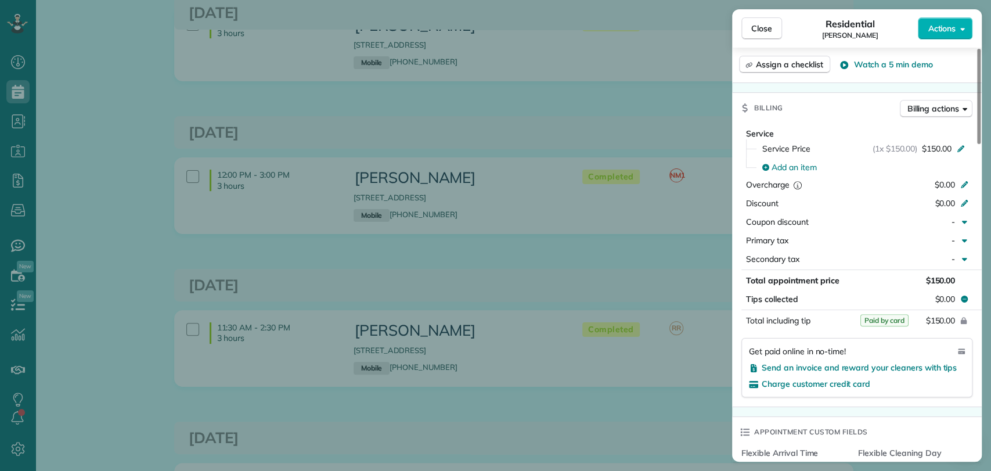
scroll to position [263, 0]
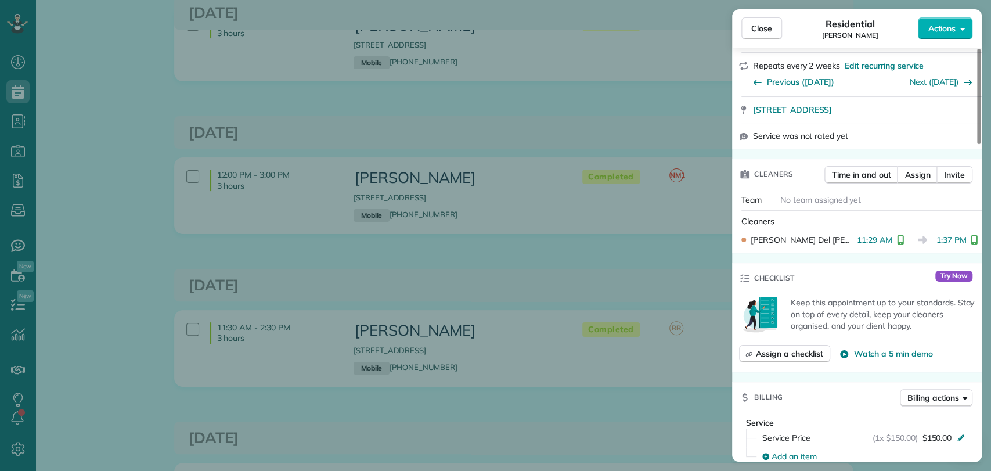
drag, startPoint x: 384, startPoint y: 127, endPoint x: 577, endPoint y: 255, distance: 231.6
click at [384, 127] on div "Close Residential [PERSON_NAME] Actions This appointment is linked to Payroll I…" at bounding box center [495, 235] width 991 height 471
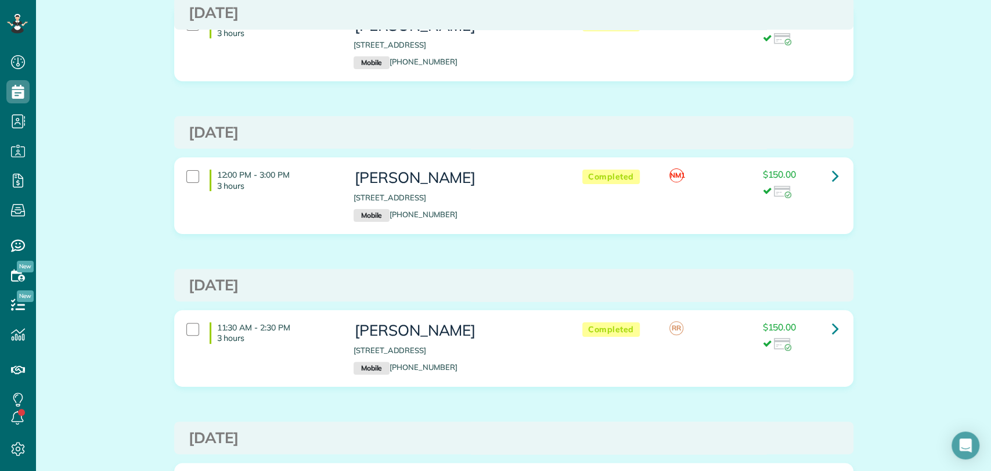
click at [575, 254] on div "[DATE] 11:30 AM - 2:30 PM 3 hours [PERSON_NAME] [STREET_ADDRESS] Mobile [PHONE_…" at bounding box center [513, 259] width 679 height 593
click at [767, 25] on div "[DATE]" at bounding box center [513, 13] width 679 height 33
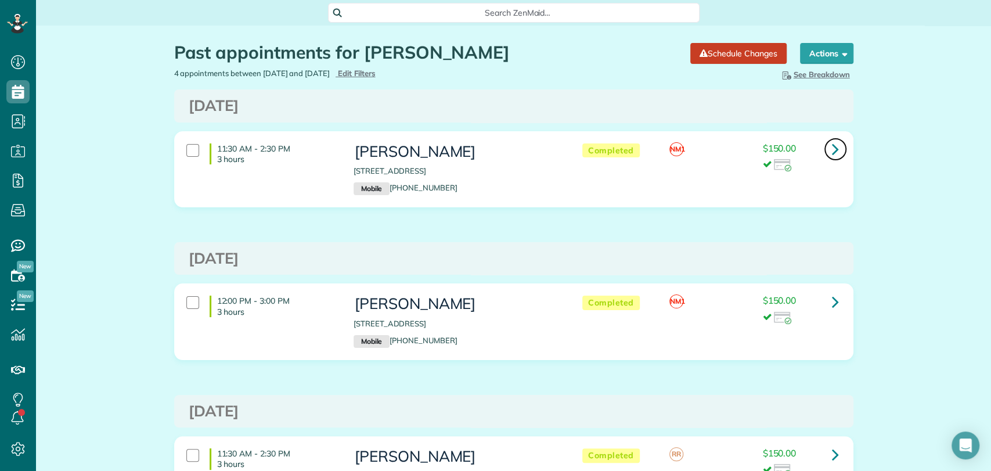
click at [832, 147] on icon at bounding box center [835, 149] width 7 height 20
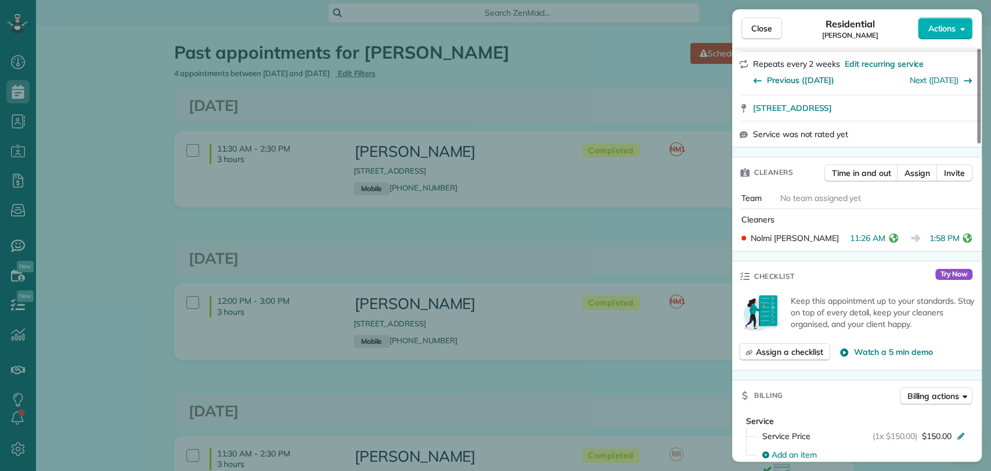
scroll to position [265, 0]
click at [674, 235] on div "Close Residential [PERSON_NAME] Actions This appointment is linked to Payroll I…" at bounding box center [495, 235] width 991 height 471
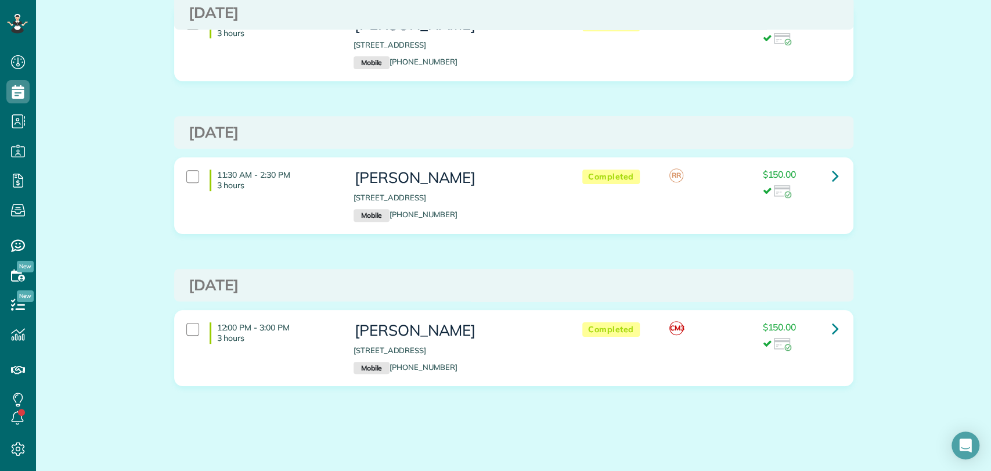
scroll to position [281, 0]
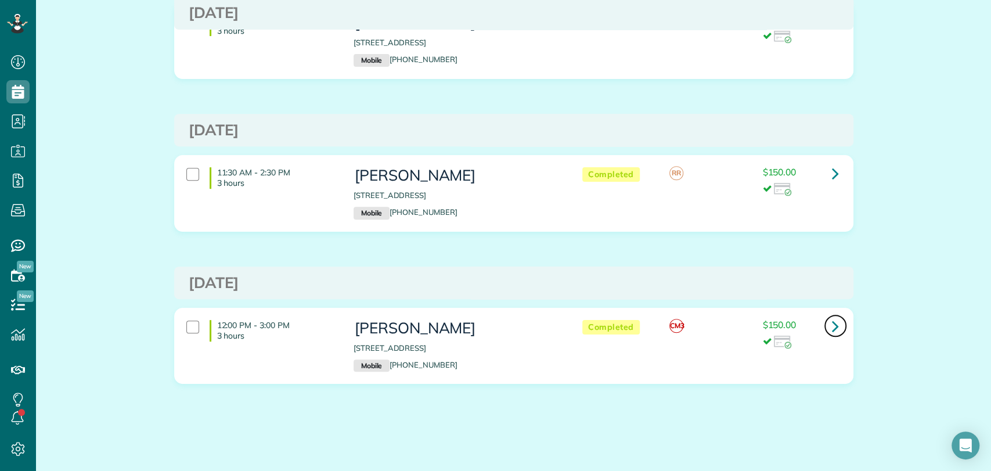
click at [836, 323] on link at bounding box center [835, 325] width 23 height 23
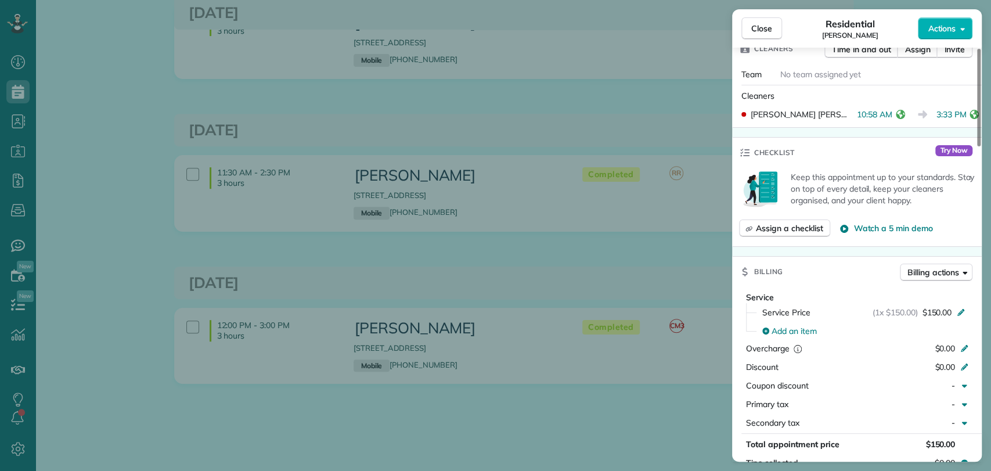
scroll to position [387, 0]
click at [762, 24] on span "Close" at bounding box center [761, 29] width 21 height 12
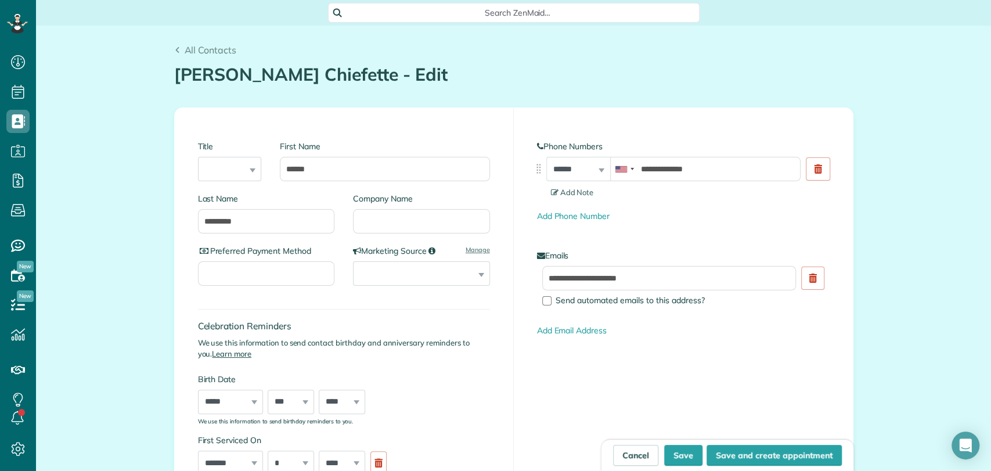
scroll to position [5, 5]
click at [689, 447] on button "Save" at bounding box center [683, 455] width 38 height 21
type input "**********"
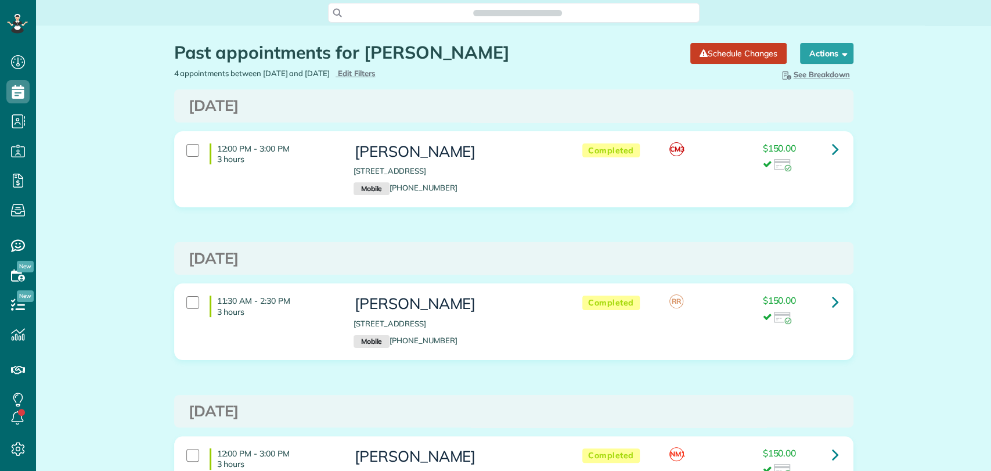
scroll to position [5, 5]
click at [616, 261] on h3 "[DATE]" at bounding box center [514, 258] width 650 height 17
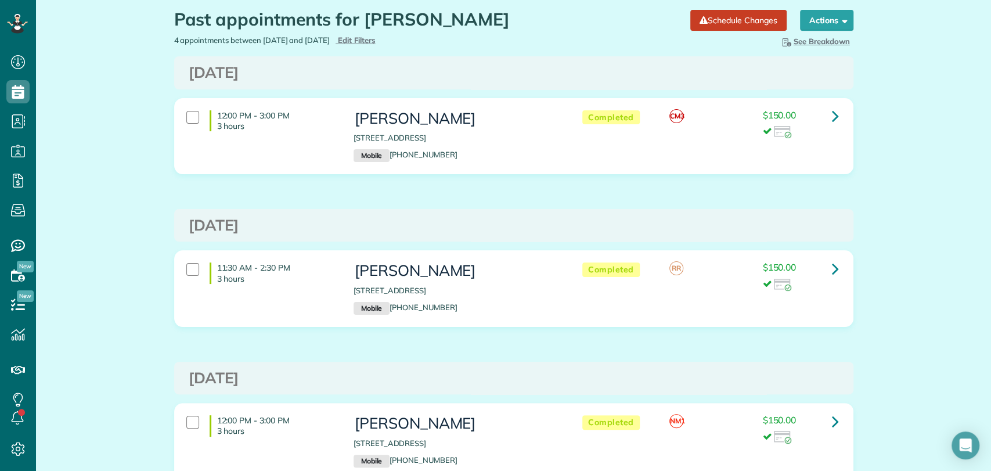
click at [528, 237] on div "[DATE]" at bounding box center [513, 225] width 679 height 33
click at [674, 234] on div "[DATE]" at bounding box center [513, 225] width 679 height 33
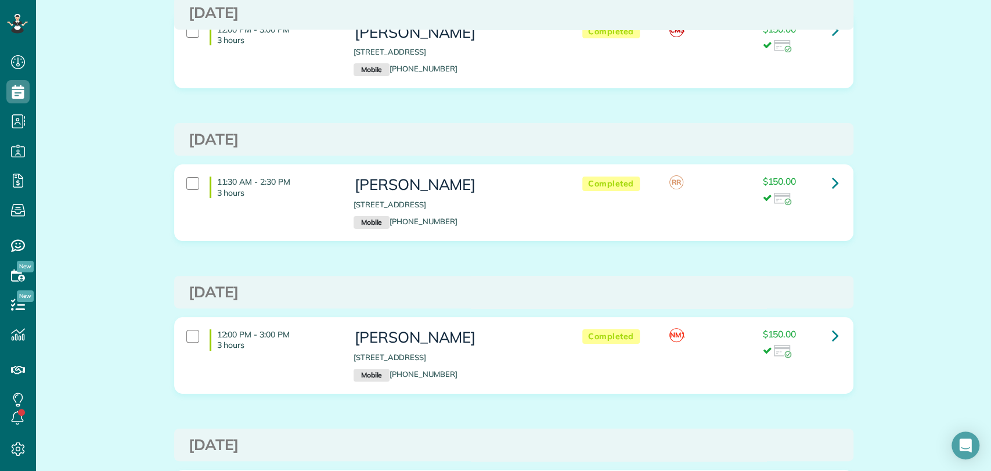
scroll to position [0, 0]
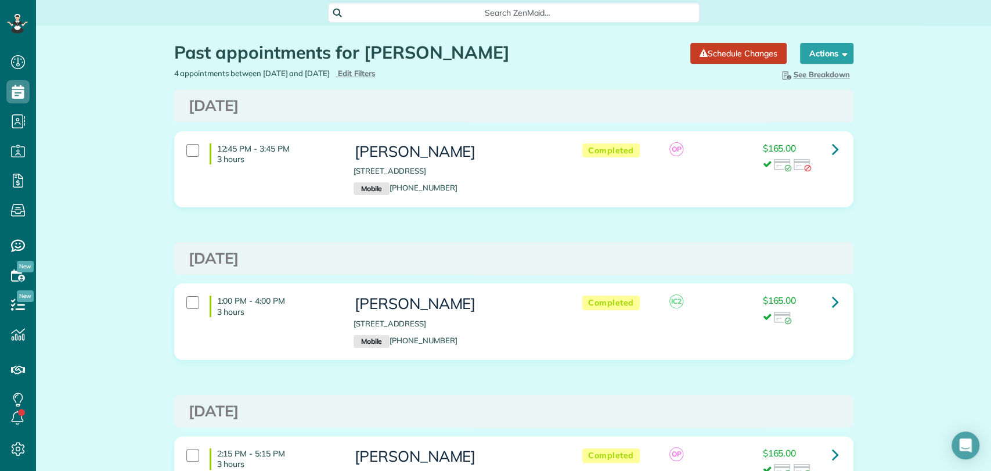
scroll to position [5, 5]
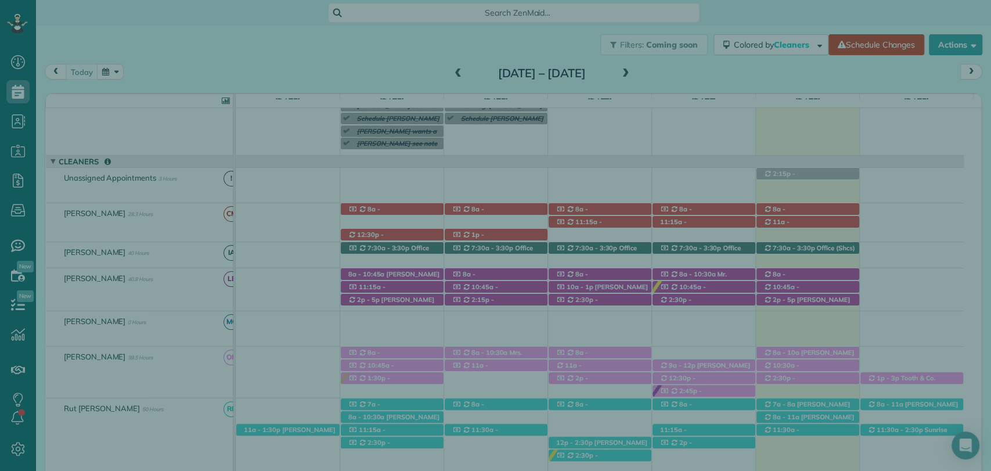
scroll to position [5, 5]
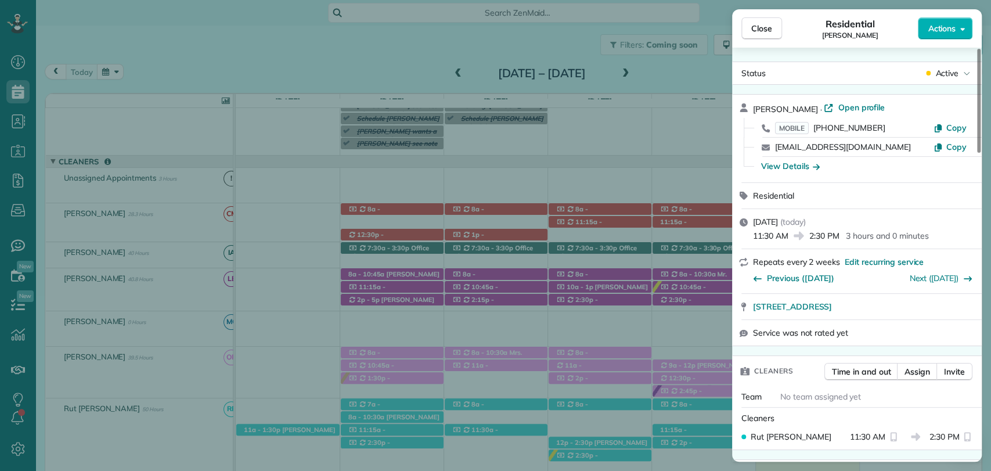
drag, startPoint x: 382, startPoint y: 68, endPoint x: 460, endPoint y: 6, distance: 100.0
click at [381, 68] on div "Close Residential [PERSON_NAME] Actions Status Active [PERSON_NAME] · Open prof…" at bounding box center [495, 235] width 991 height 471
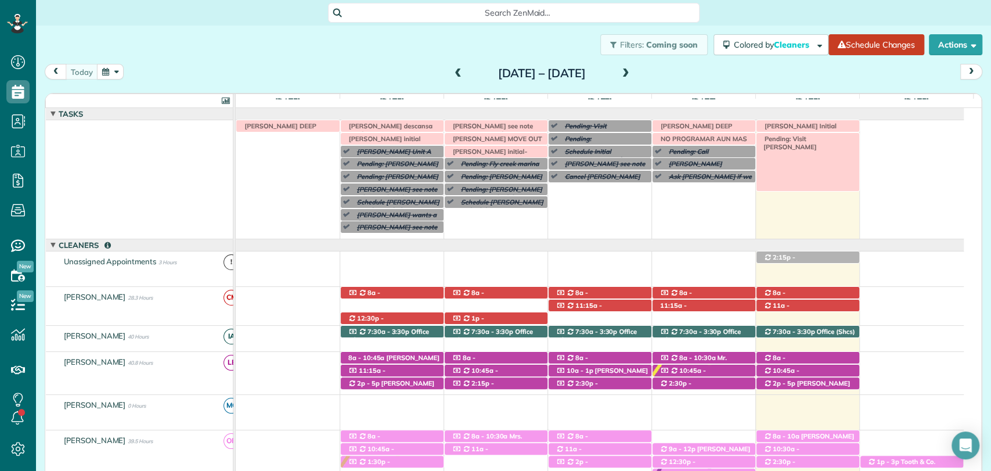
click at [806, 137] on span "Pending: Visit Marcee" at bounding box center [788, 143] width 59 height 16
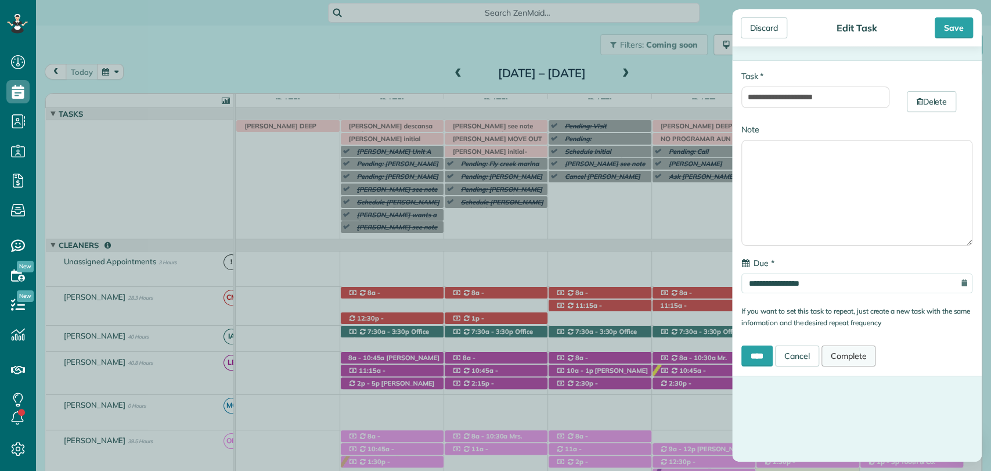
click at [852, 358] on link "Complete" at bounding box center [849, 355] width 55 height 21
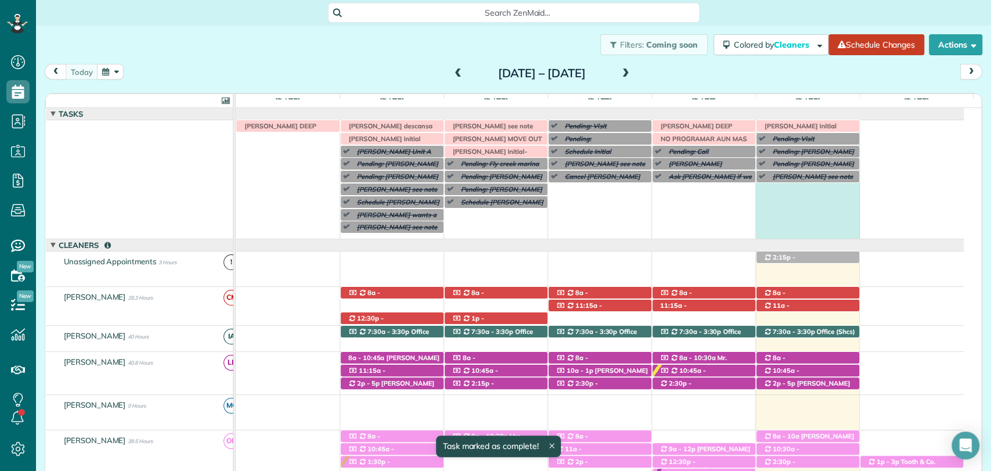
click at [796, 196] on div "Irma V descansa este lunes Pending: Caroline Byars see note (Call to ask if she…" at bounding box center [600, 179] width 728 height 118
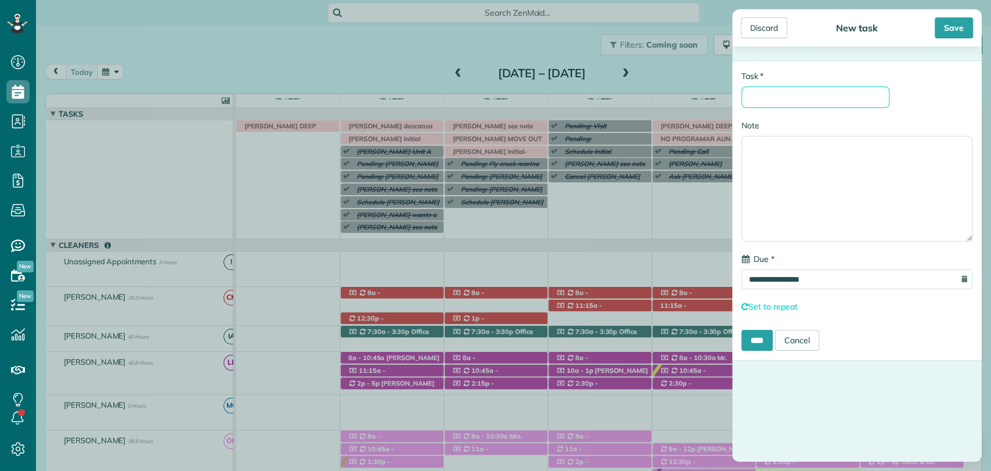
click at [785, 100] on input "* Task" at bounding box center [816, 97] width 148 height 21
type input "**********"
click at [941, 27] on div "Save" at bounding box center [954, 27] width 38 height 21
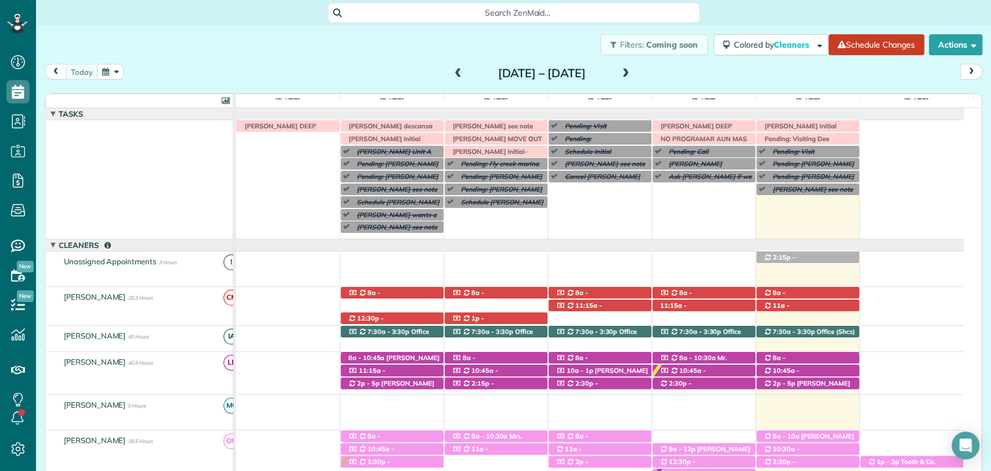
click at [632, 75] on span at bounding box center [626, 74] width 13 height 10
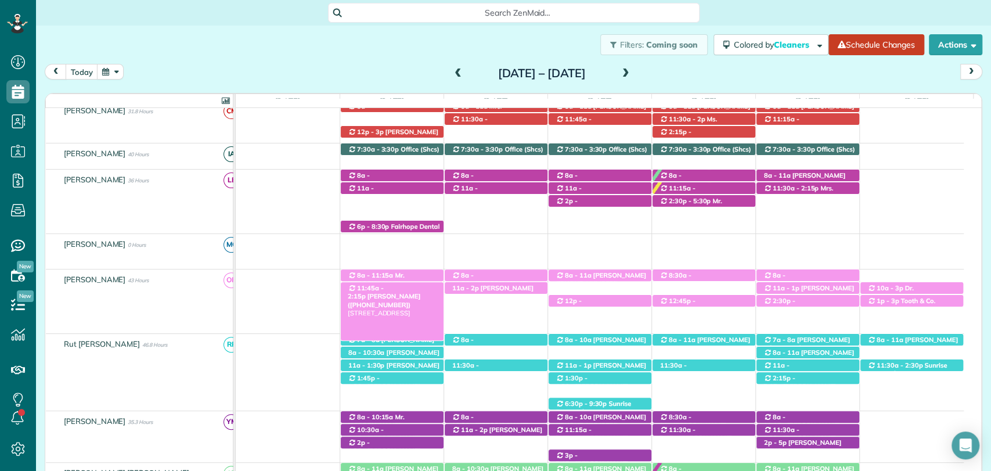
click at [372, 285] on span "11:45a - 2:15p" at bounding box center [366, 292] width 36 height 16
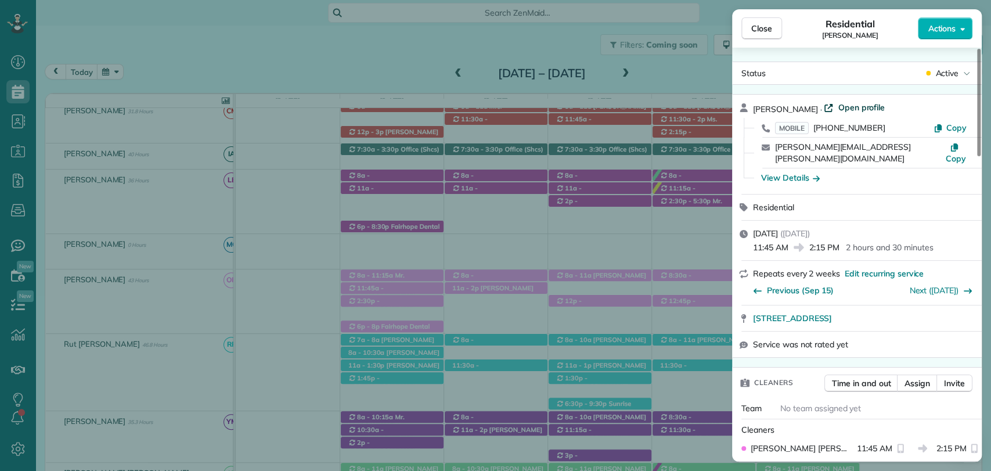
click at [838, 109] on span "Open profile" at bounding box center [861, 108] width 47 height 12
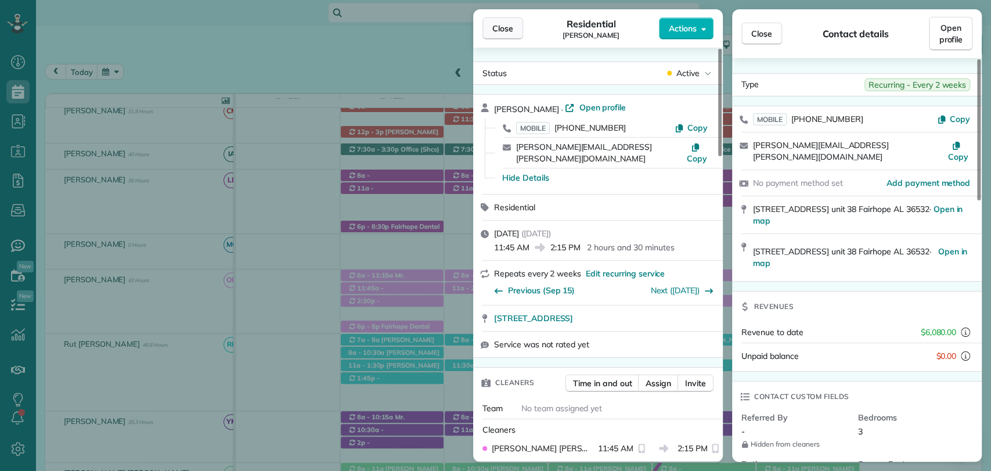
click at [520, 34] on button "Close" at bounding box center [503, 28] width 41 height 22
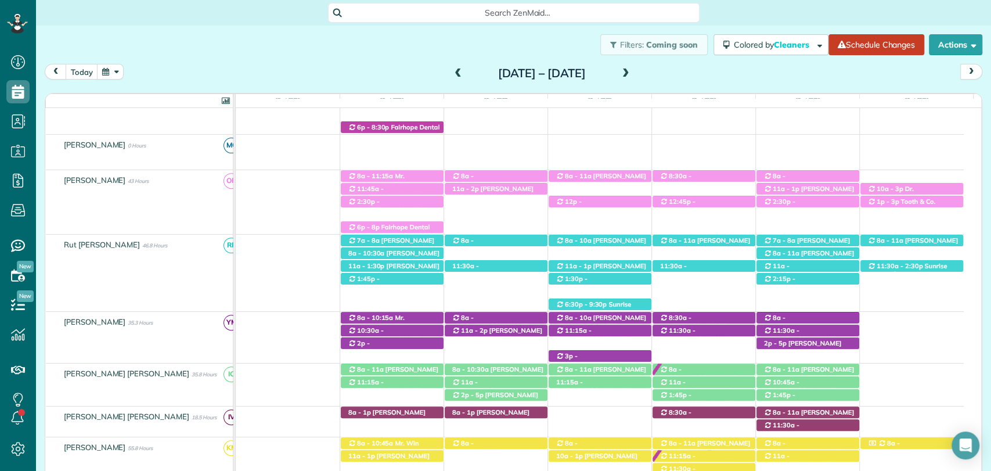
scroll to position [315, 0]
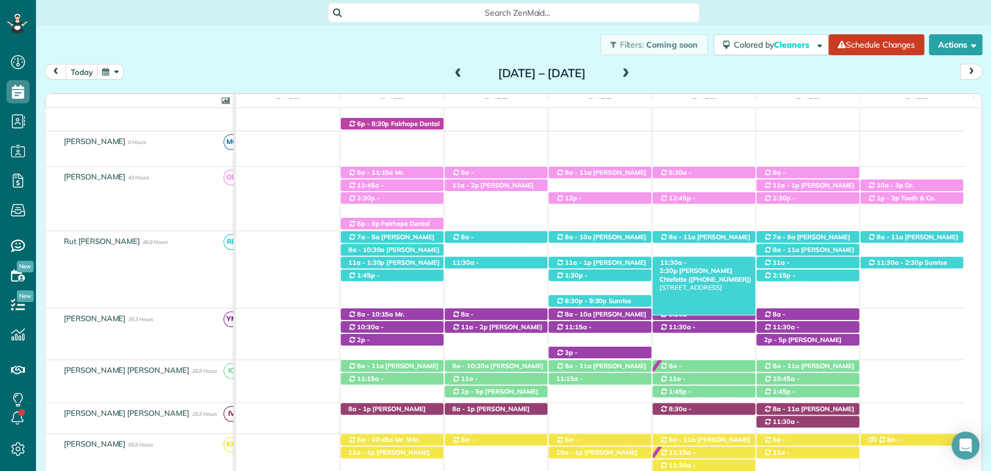
click at [684, 261] on span "11:30a - 2:30p" at bounding box center [673, 266] width 27 height 16
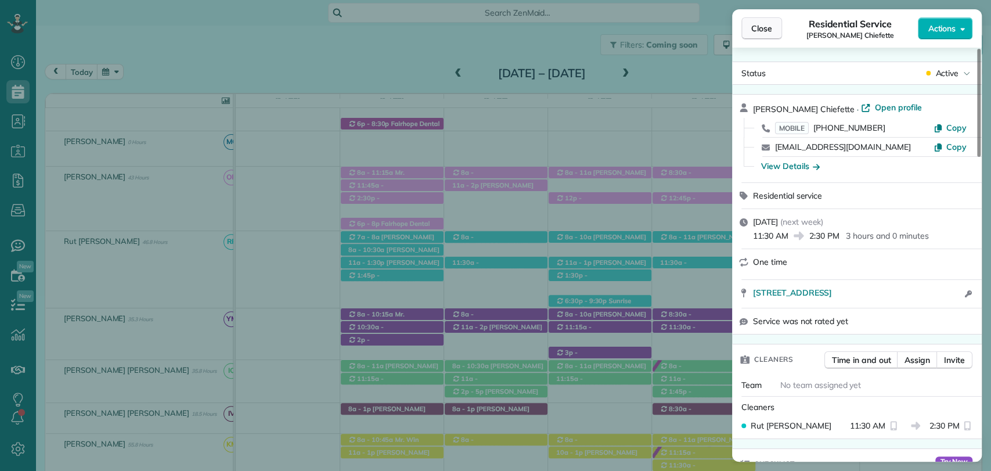
click at [753, 37] on button "Close" at bounding box center [762, 28] width 41 height 22
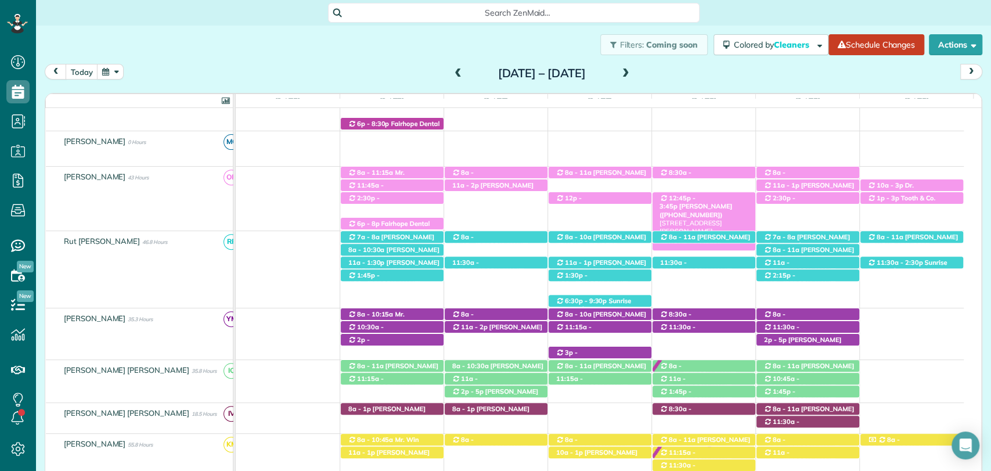
click at [696, 199] on span "12:45p - 3:45p" at bounding box center [678, 202] width 36 height 16
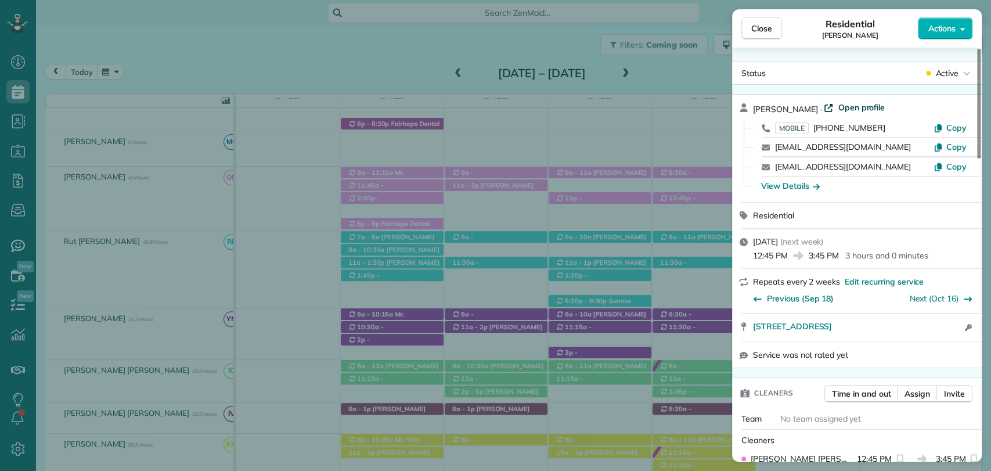
click at [850, 108] on span "Open profile" at bounding box center [861, 108] width 47 height 12
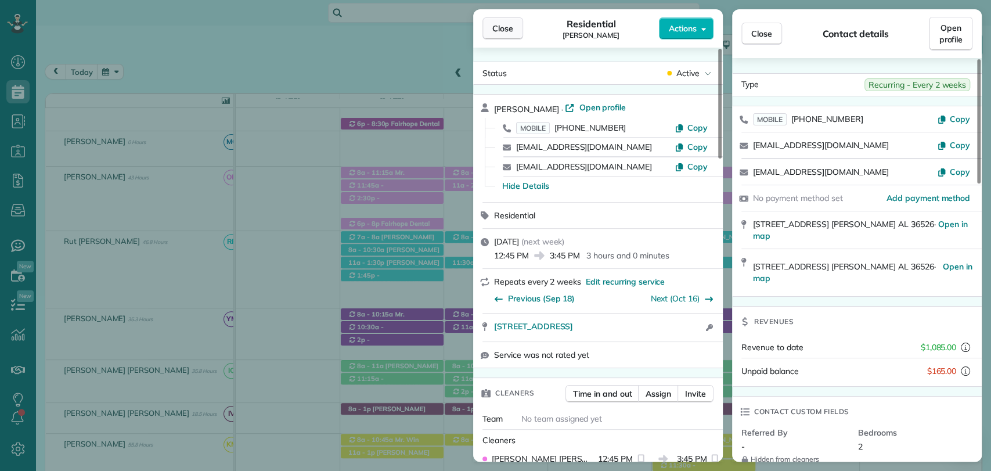
click at [504, 20] on button "Close" at bounding box center [503, 28] width 41 height 22
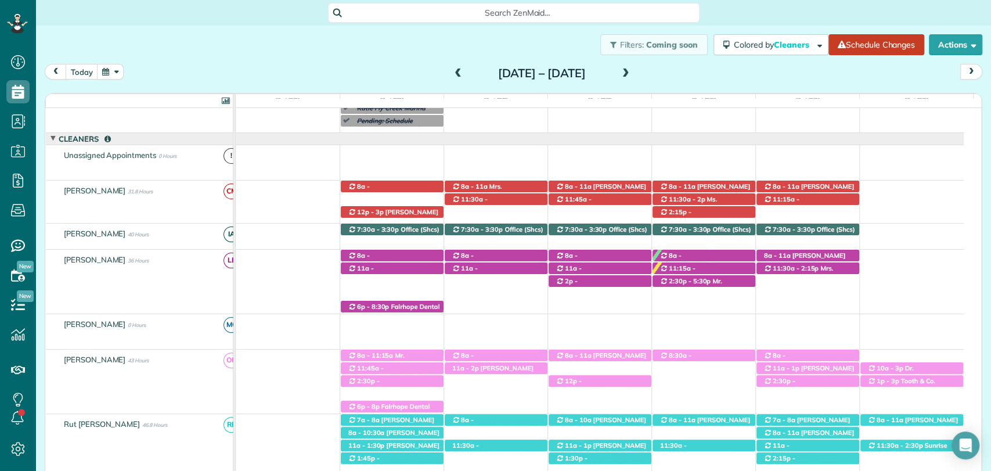
scroll to position [122, 0]
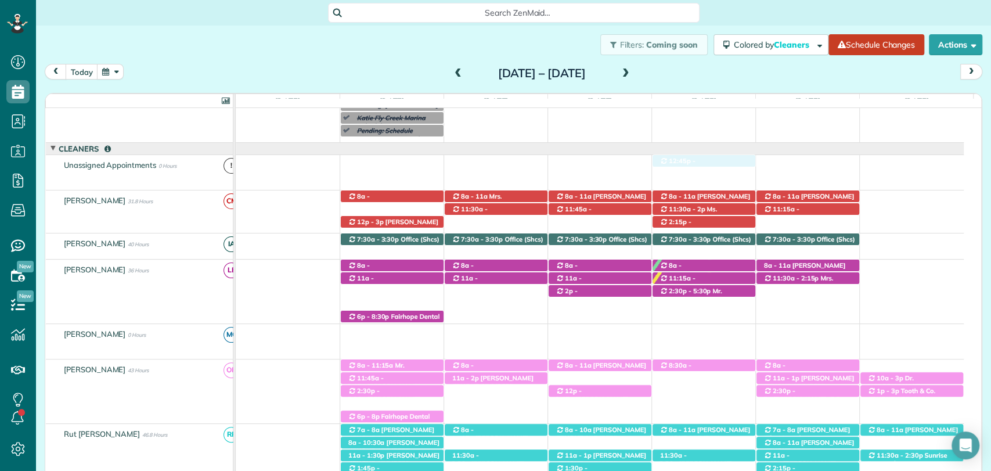
drag, startPoint x: 708, startPoint y: 379, endPoint x: 705, endPoint y: 168, distance: 211.4
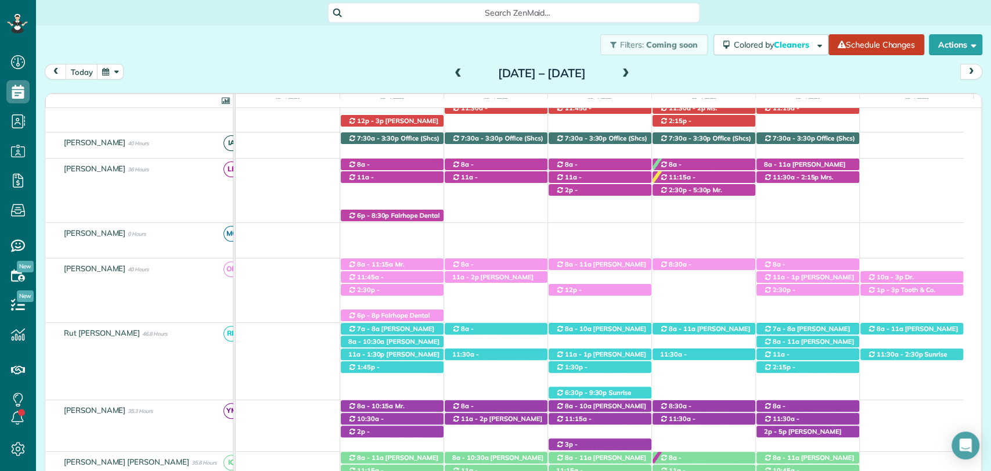
scroll to position [226, 0]
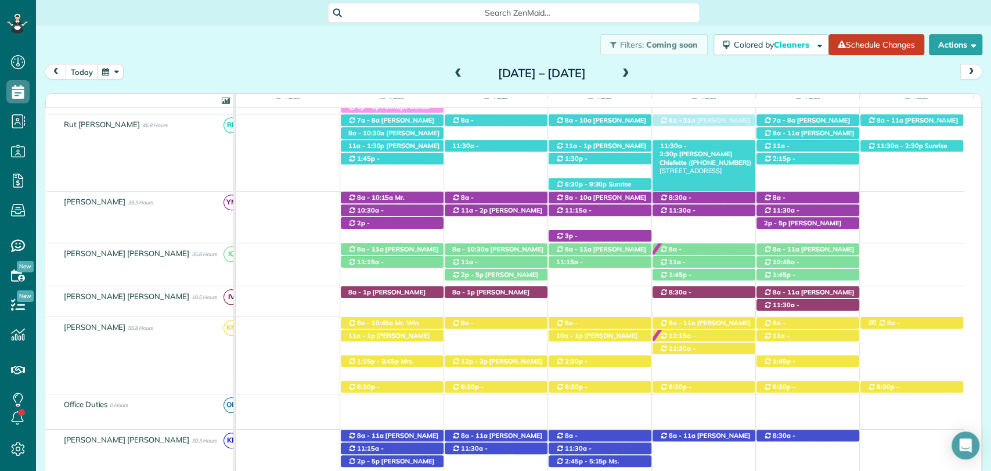
drag, startPoint x: 712, startPoint y: 426, endPoint x: 706, endPoint y: 152, distance: 274.7
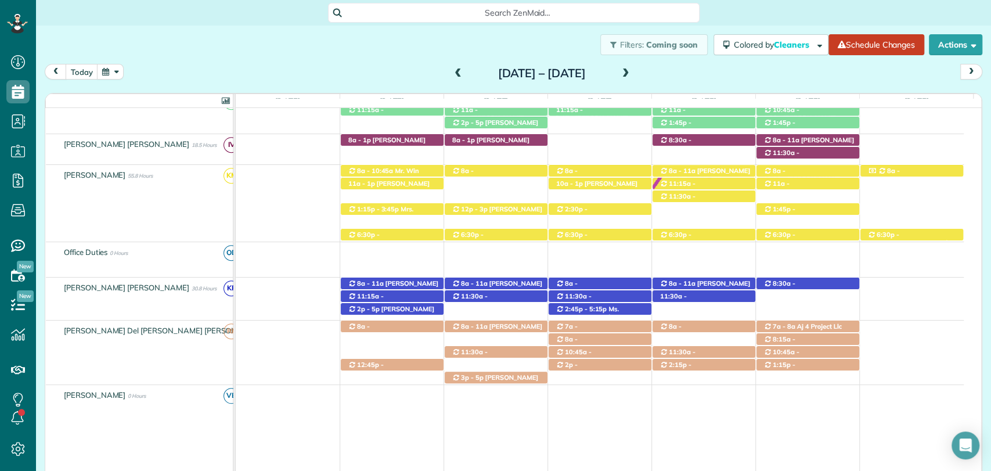
scroll to position [514, 0]
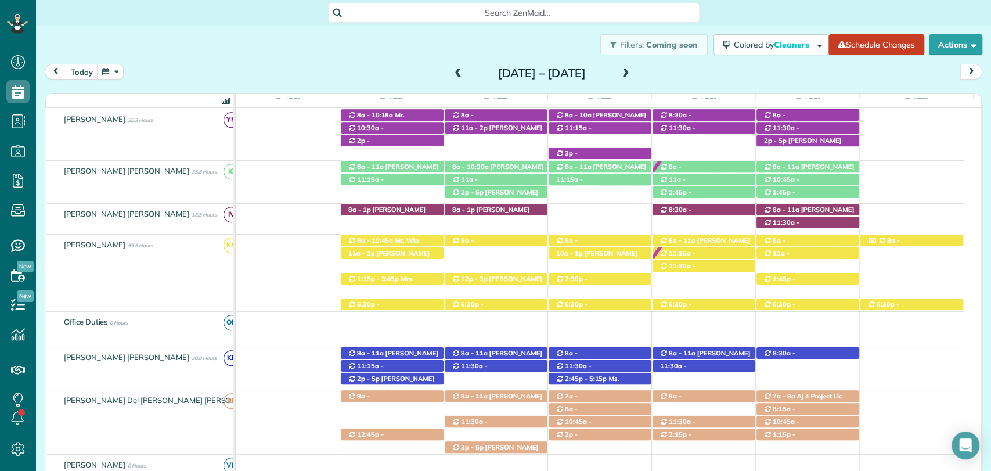
click at [548, 62] on div "Filters: Coming soon Colored by Cleaners Color by Cleaner Color by Team Color b…" at bounding box center [513, 45] width 955 height 38
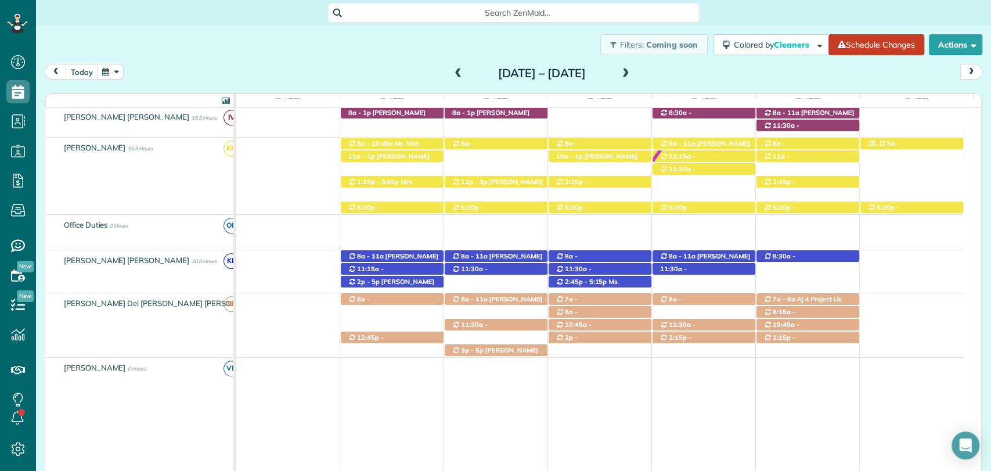
scroll to position [611, 0]
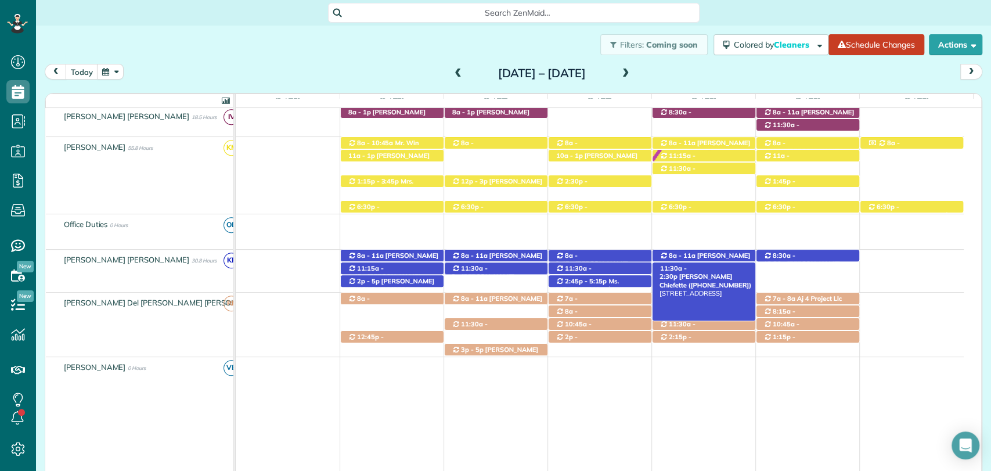
click at [700, 272] on span "Marcee Chiefette (+13347998539)" at bounding box center [706, 280] width 92 height 16
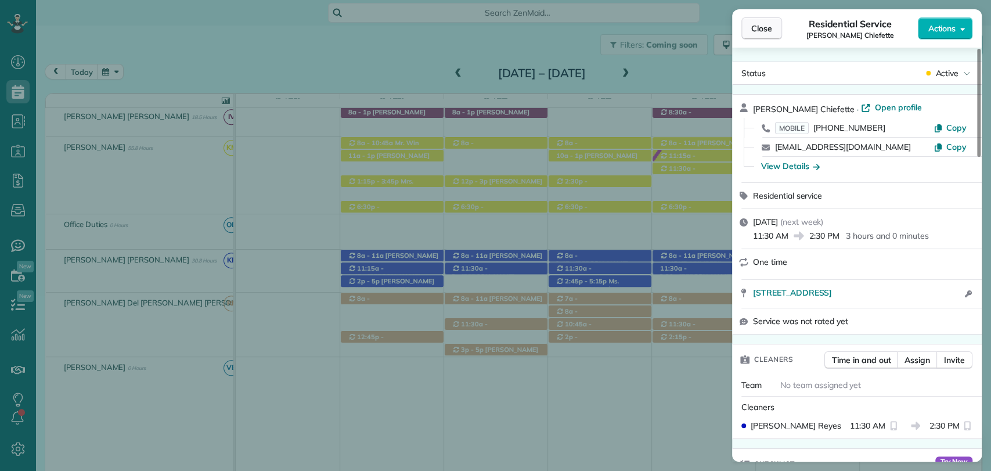
click at [761, 30] on span "Close" at bounding box center [761, 29] width 21 height 12
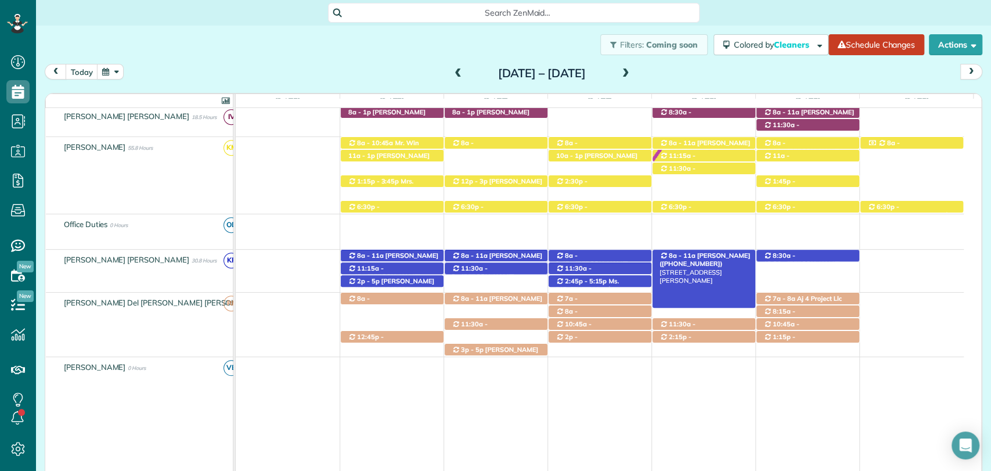
scroll to position [348, 0]
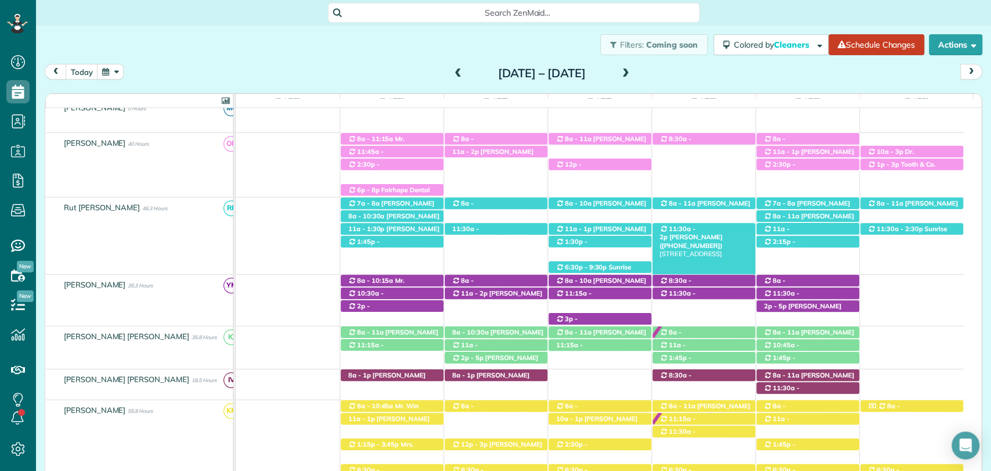
click at [699, 233] on span "Shannon Rubio (+12514630697)" at bounding box center [691, 241] width 63 height 16
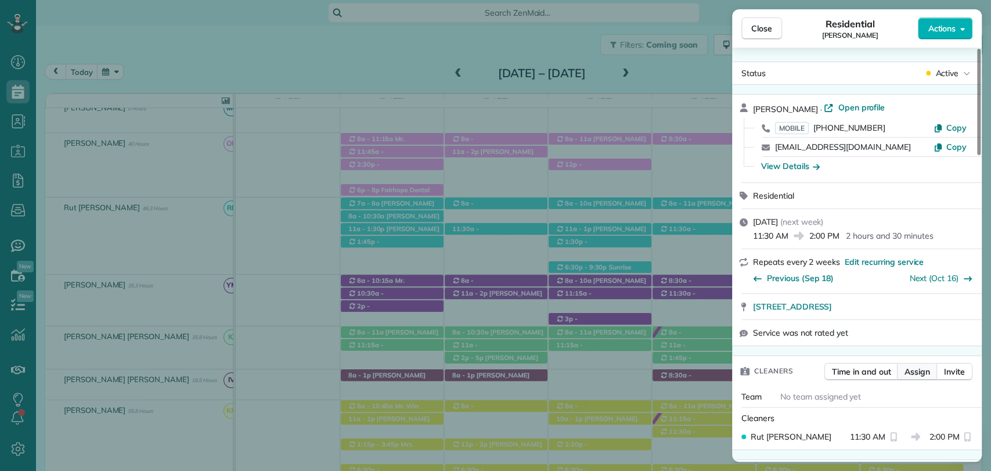
click at [916, 377] on button "Assign" at bounding box center [917, 371] width 41 height 17
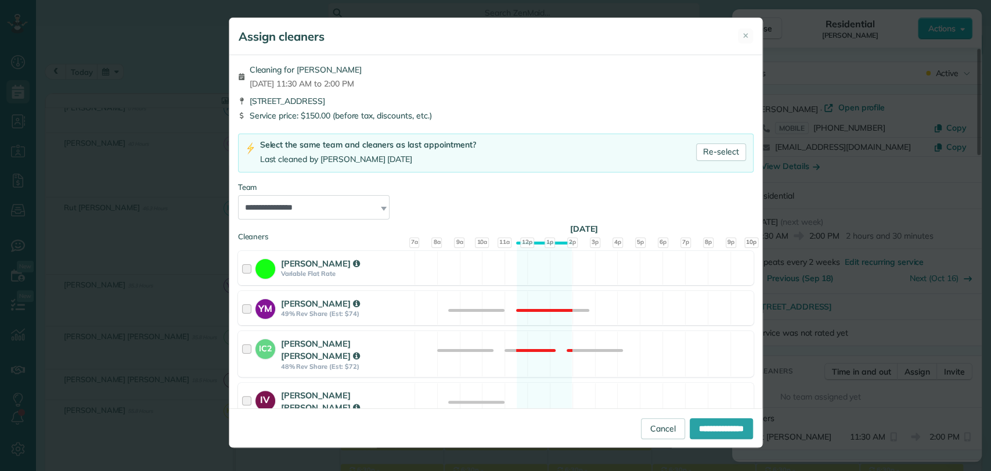
scroll to position [574, 0]
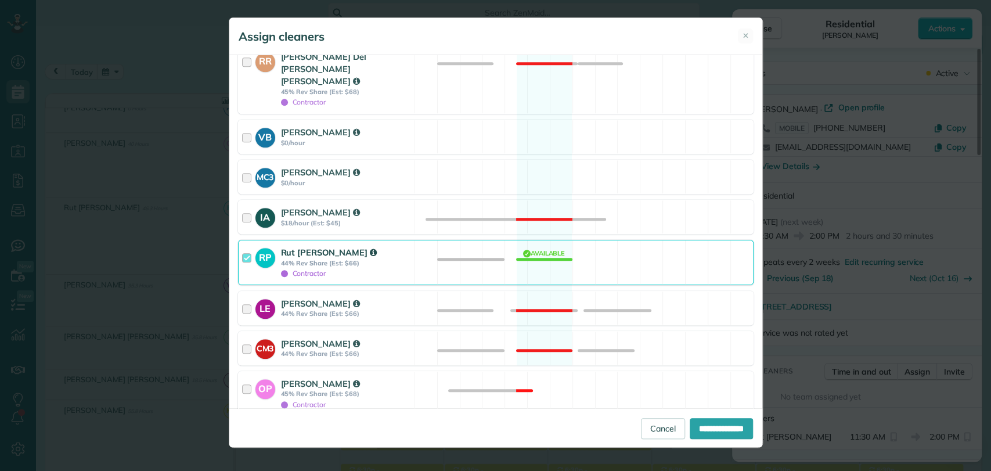
click at [248, 428] on label "Assign selected cleaners to all future appointments in this recurring service?" at bounding box center [496, 432] width 516 height 8
click at [697, 423] on input "**********" at bounding box center [721, 428] width 63 height 21
type input "**********"
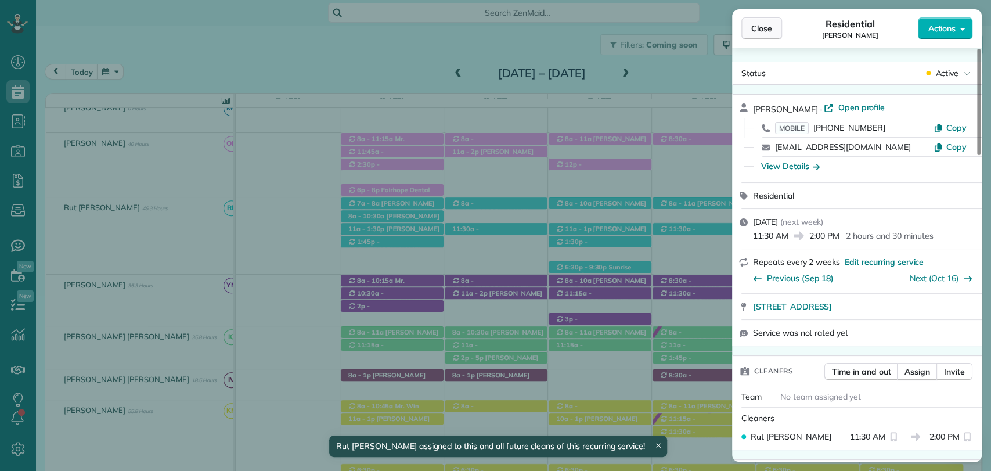
click at [745, 38] on button "Close" at bounding box center [762, 28] width 41 height 22
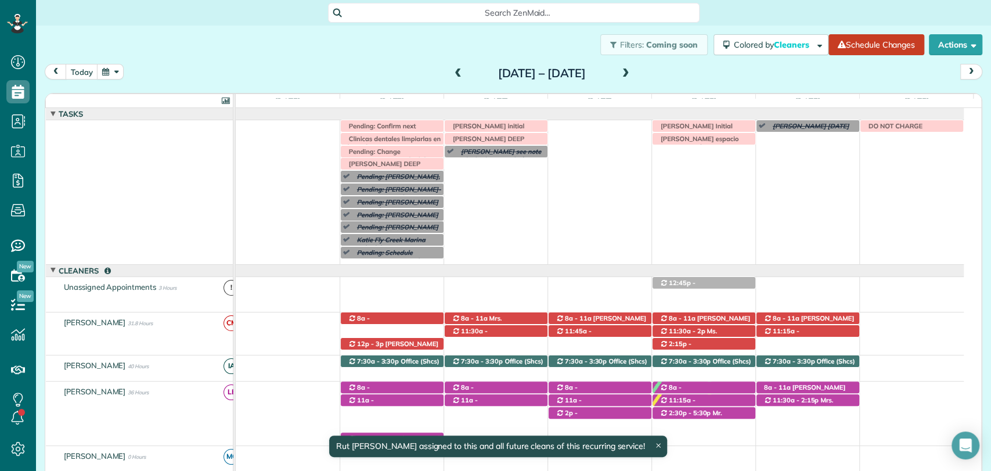
scroll to position [49, 0]
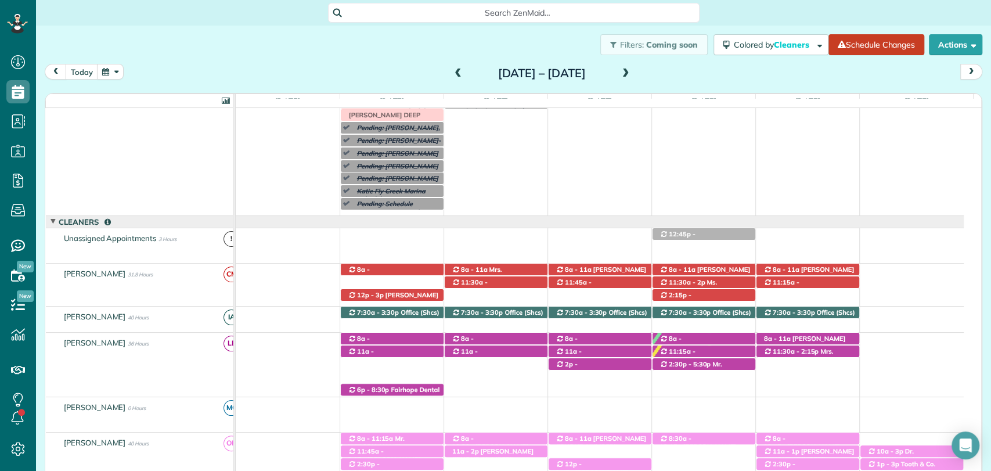
click at [632, 71] on span at bounding box center [626, 74] width 13 height 10
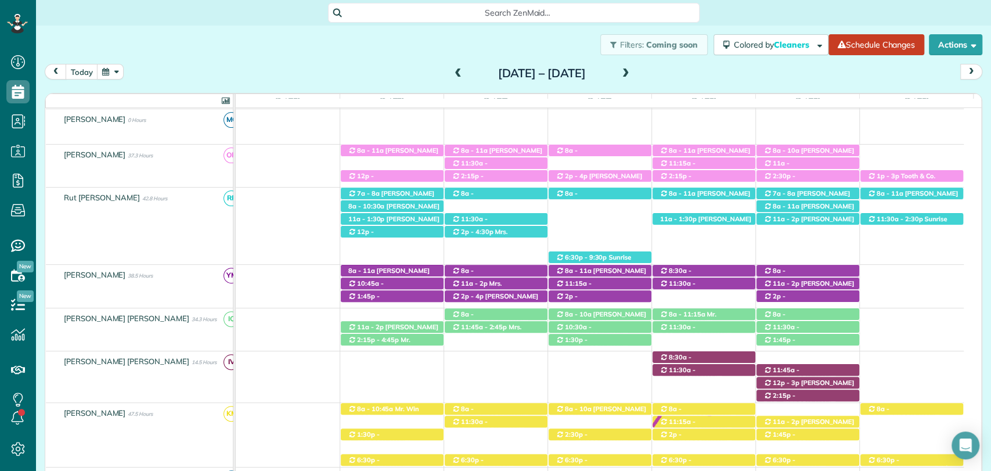
click at [632, 73] on span at bounding box center [626, 74] width 13 height 10
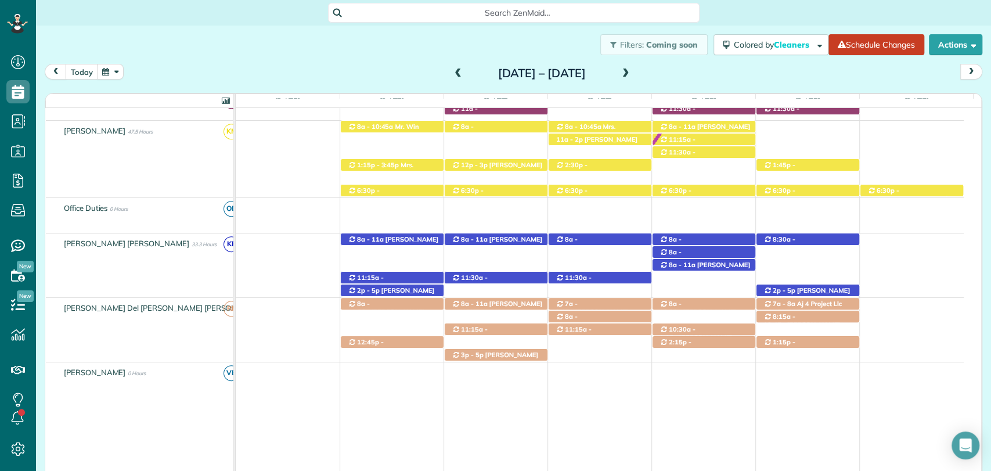
click at [687, 72] on div "today Sunday Oct 12 – Saturday Oct 18, 2025" at bounding box center [514, 74] width 938 height 21
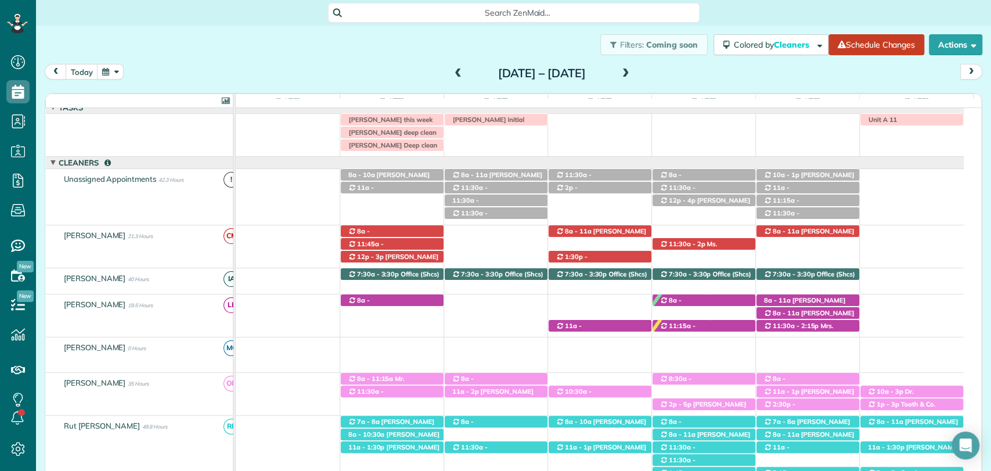
click at [452, 75] on span at bounding box center [458, 74] width 13 height 10
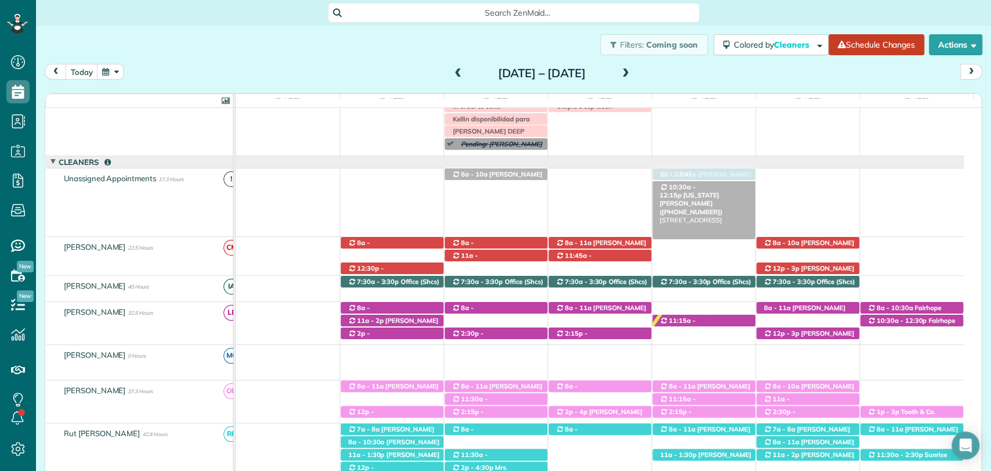
drag, startPoint x: 732, startPoint y: 355, endPoint x: 725, endPoint y: 183, distance: 171.4
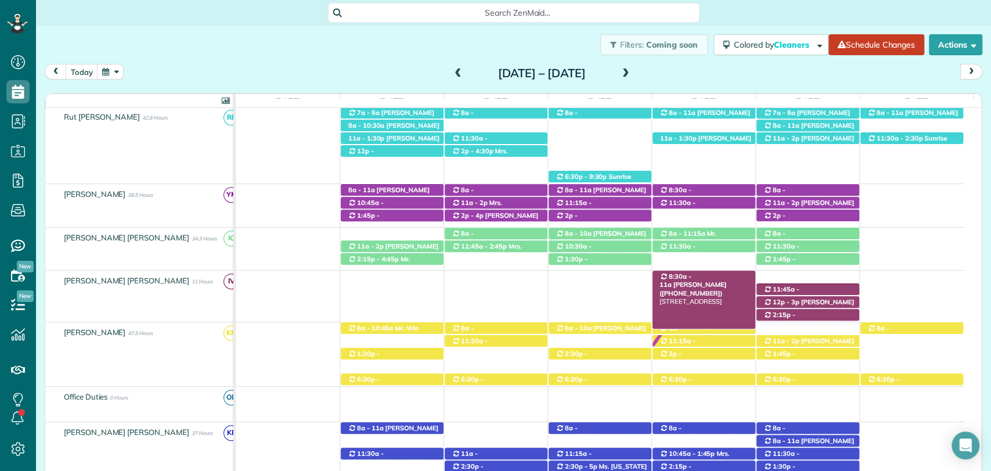
click at [721, 280] on span "Mrs. Evelyn Fusaiotti (+12515339455)" at bounding box center [693, 288] width 67 height 16
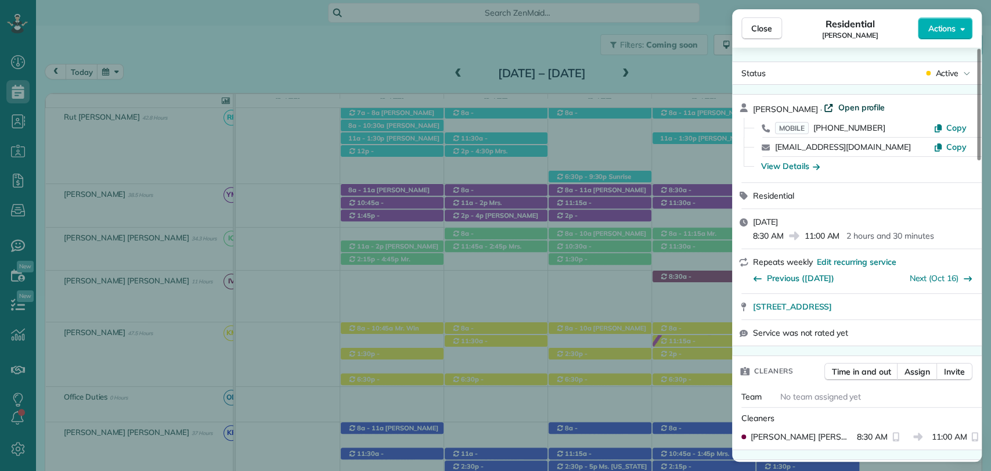
click at [851, 107] on span "Open profile" at bounding box center [861, 108] width 47 height 12
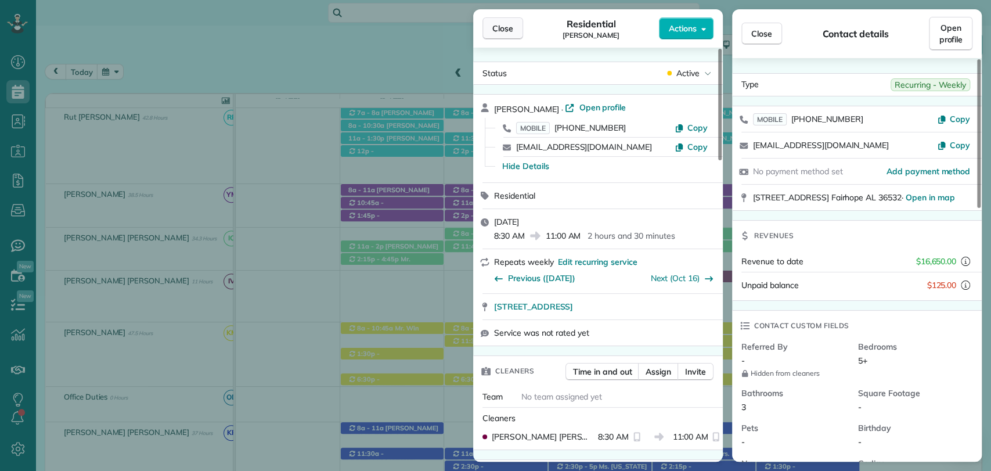
click at [487, 33] on button "Close" at bounding box center [503, 28] width 41 height 22
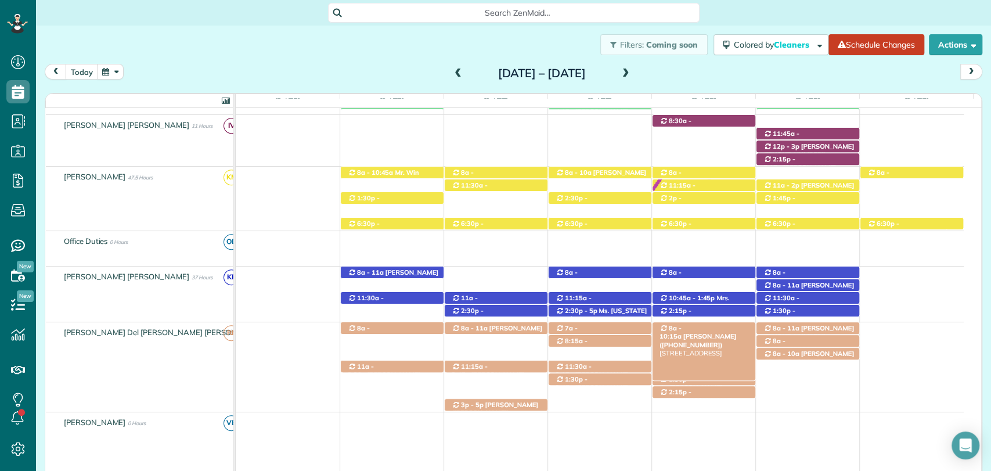
click at [720, 330] on div "8a - 10:15a Emily Steadham (+12519788445) 389 Clubhouse Drive - Gulf Shores, AL…" at bounding box center [704, 328] width 103 height 12
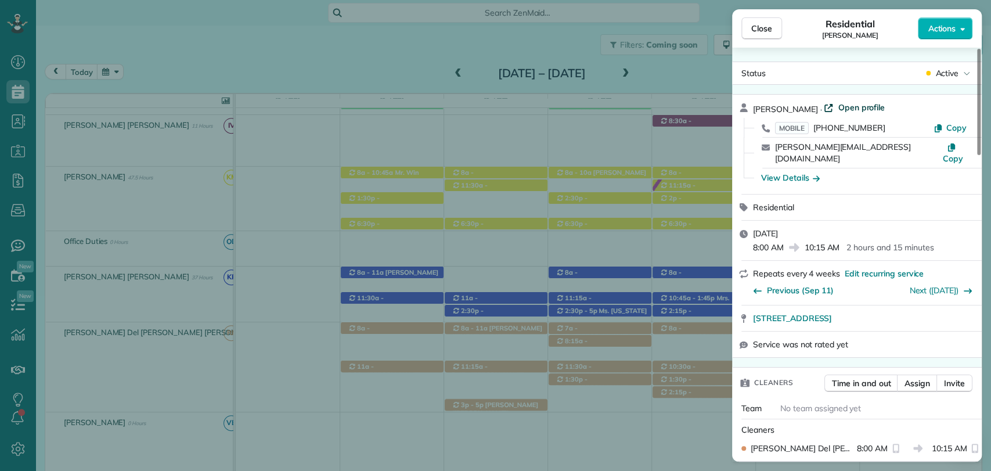
click at [859, 105] on span "Open profile" at bounding box center [861, 108] width 47 height 12
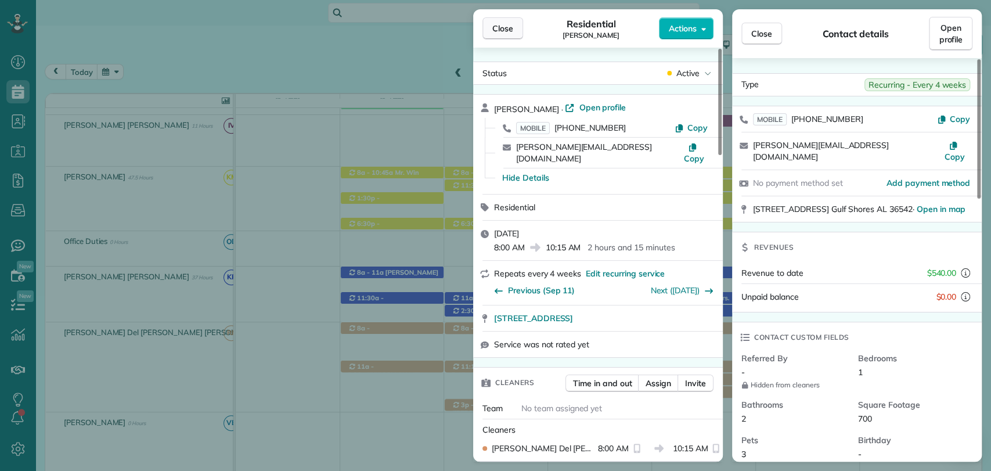
click at [502, 34] on span "Close" at bounding box center [502, 29] width 21 height 12
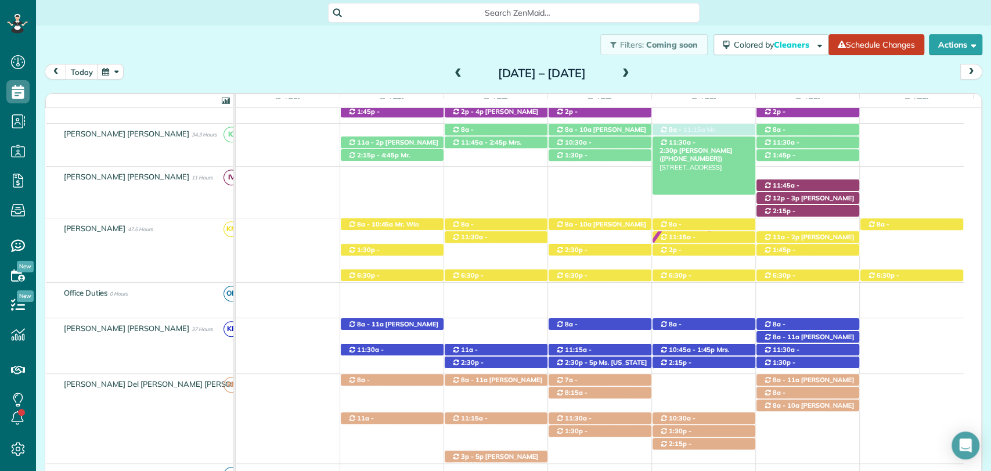
scroll to position [449, 0]
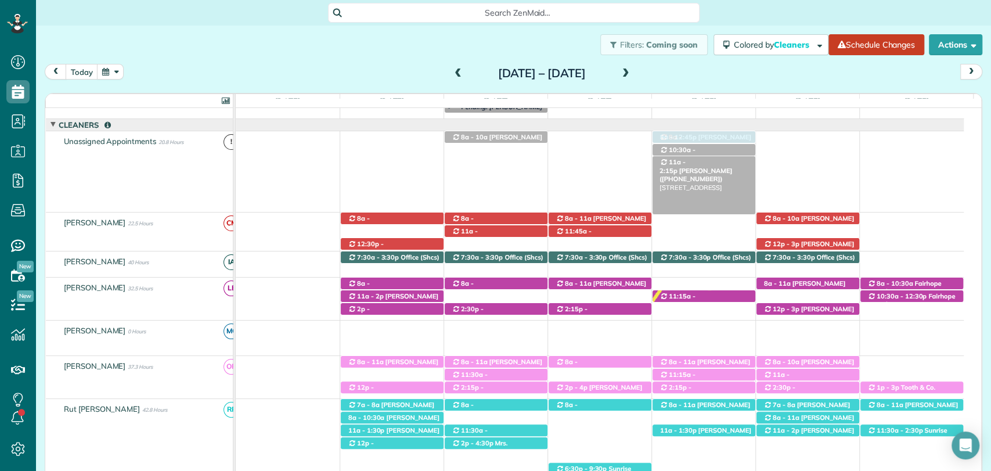
drag, startPoint x: 715, startPoint y: 326, endPoint x: 721, endPoint y: 161, distance: 165.0
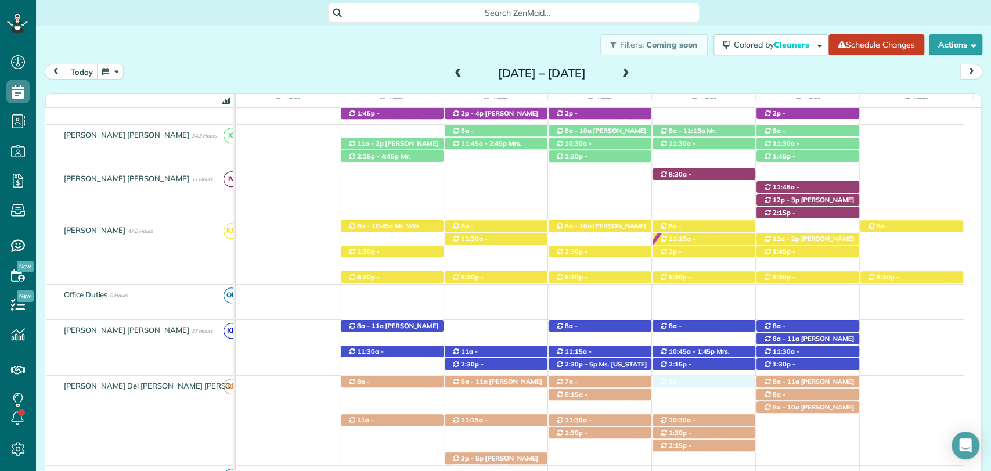
drag, startPoint x: 726, startPoint y: 215, endPoint x: 710, endPoint y: 387, distance: 172.6
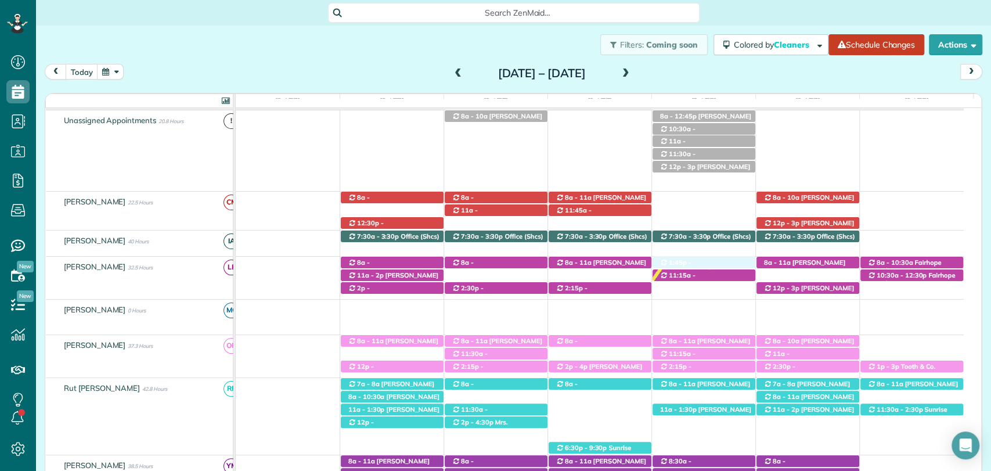
drag, startPoint x: 693, startPoint y: 181, endPoint x: 693, endPoint y: 290, distance: 109.2
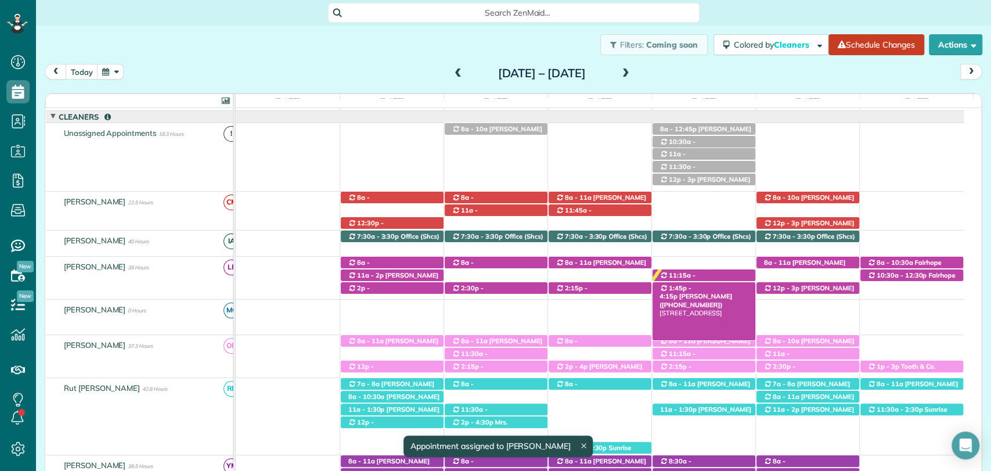
click at [691, 294] on span "[PERSON_NAME] ([PHONE_NUMBER])" at bounding box center [696, 300] width 73 height 16
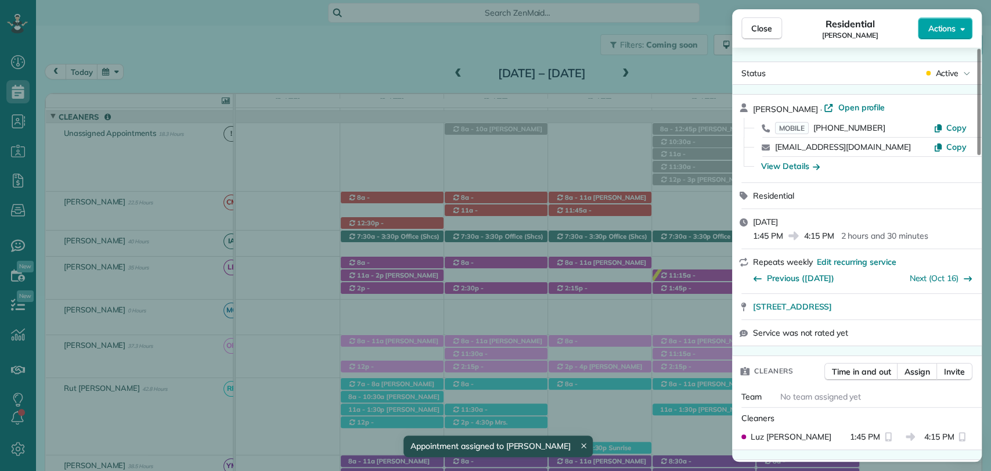
click at [928, 29] on span "Actions" at bounding box center [942, 29] width 28 height 12
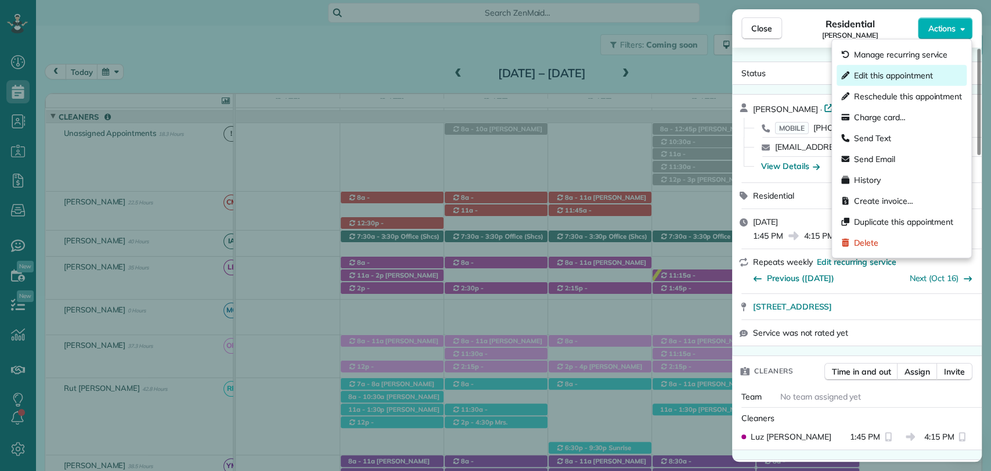
click at [884, 75] on span "Edit this appointment" at bounding box center [908, 76] width 108 height 12
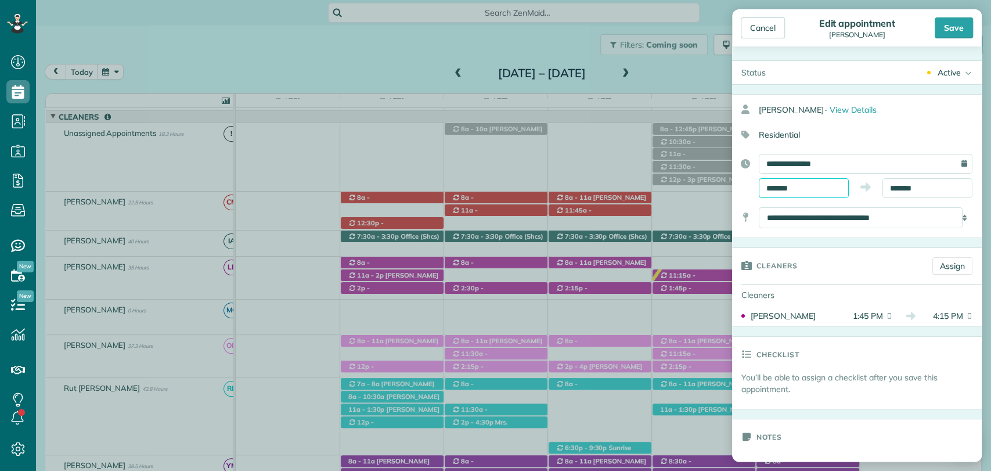
click at [805, 186] on input "*******" at bounding box center [804, 188] width 90 height 20
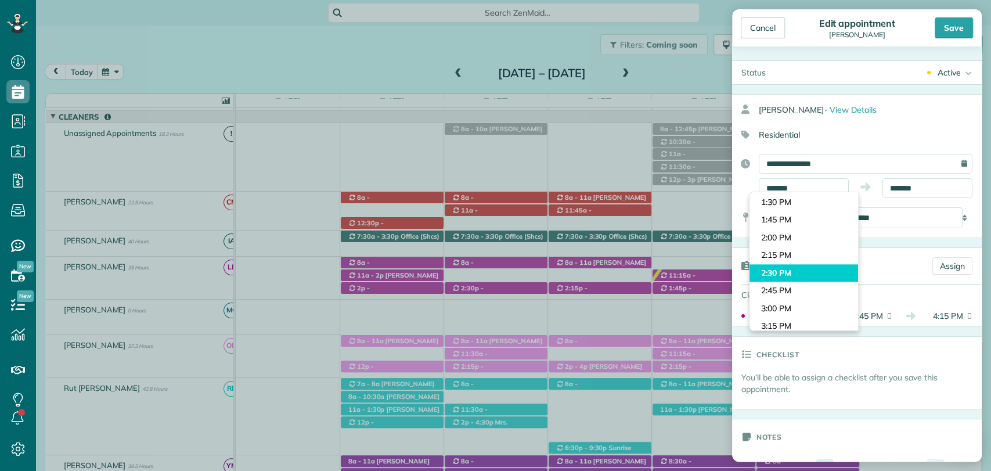
type input "*******"
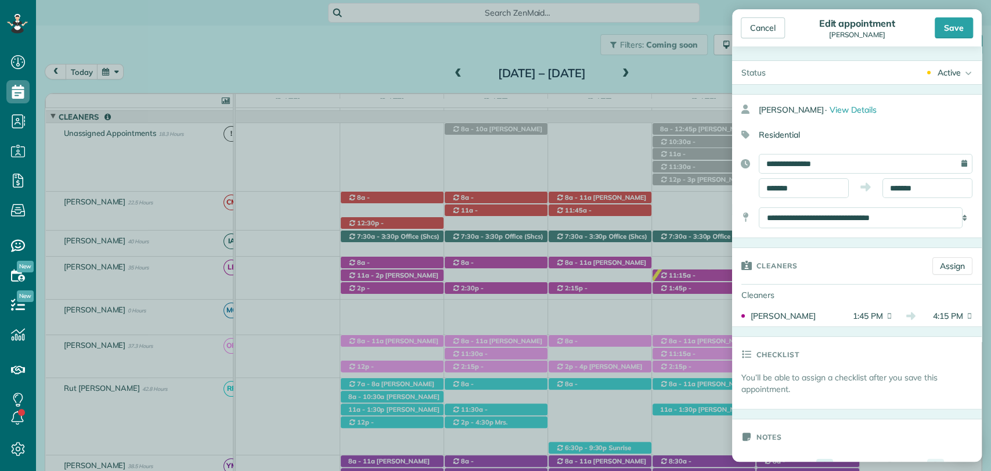
click at [800, 271] on body "Dashboard Scheduling Calendar View List View Dispatch View - Weekly scheduling …" at bounding box center [495, 235] width 991 height 471
click at [904, 187] on input "*******" at bounding box center [928, 188] width 90 height 20
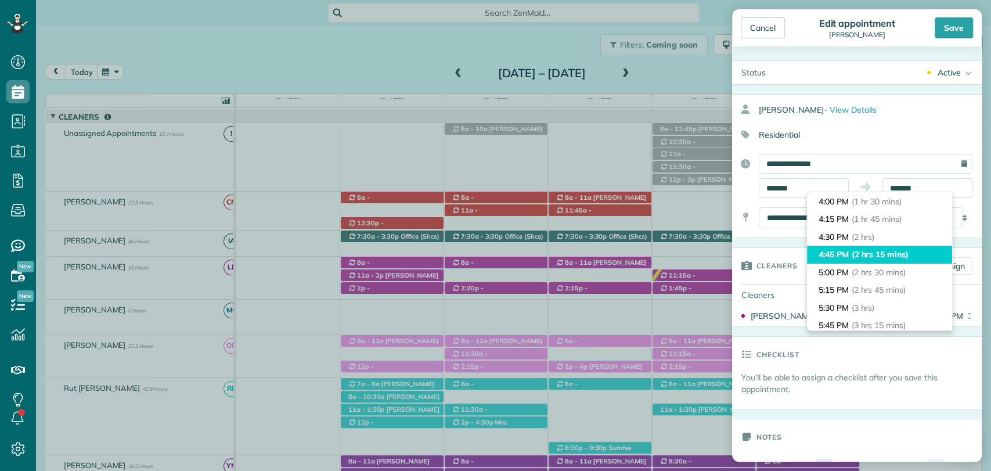
type input "*******"
click at [869, 260] on li "4:45 PM (2 hrs 15 mins)" at bounding box center [879, 255] width 145 height 18
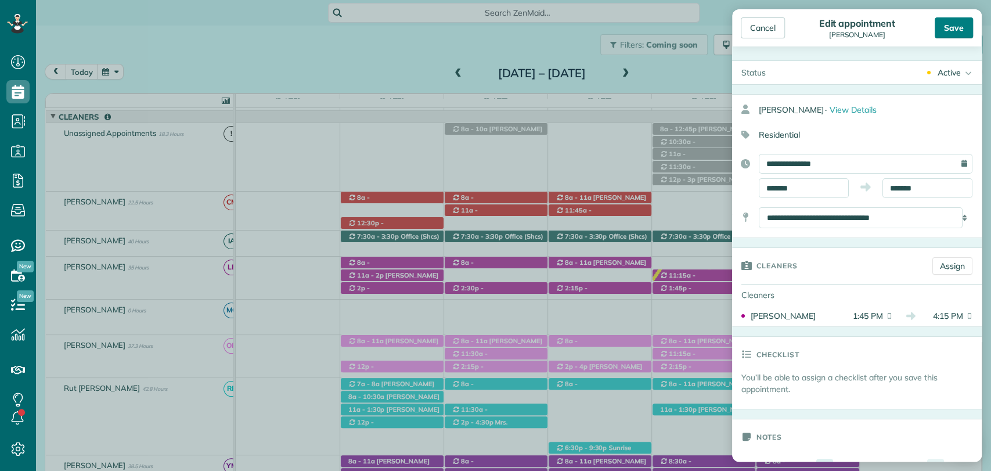
click at [952, 26] on div "Save" at bounding box center [954, 27] width 38 height 21
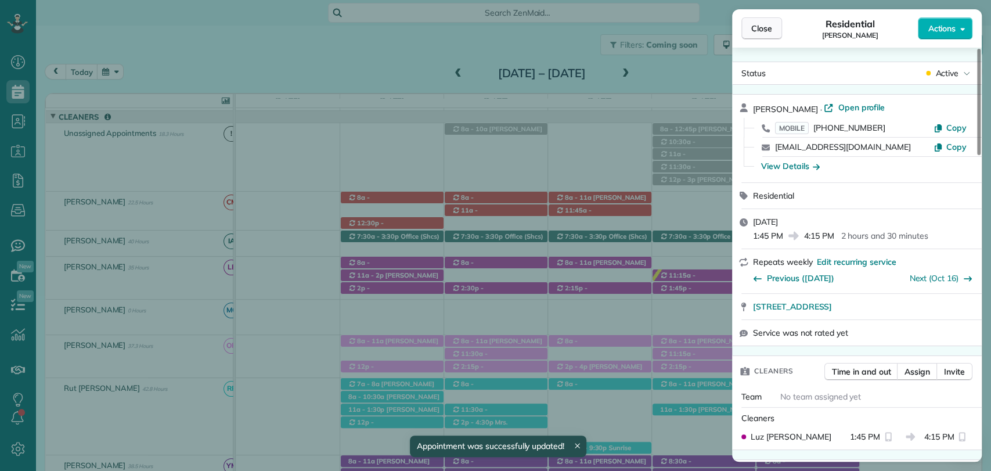
click at [764, 32] on span "Close" at bounding box center [761, 29] width 21 height 12
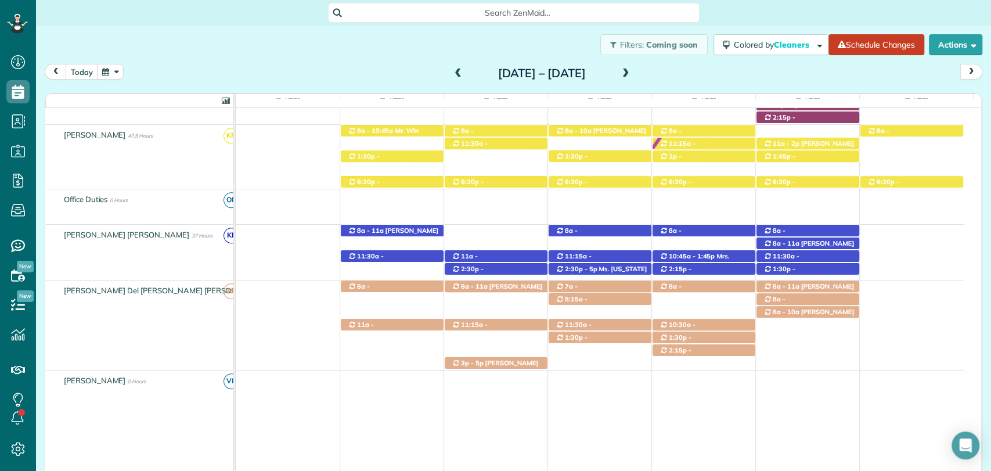
click at [704, 73] on div "today Sunday Oct 5 – Saturday Oct 11, 2025" at bounding box center [514, 74] width 938 height 21
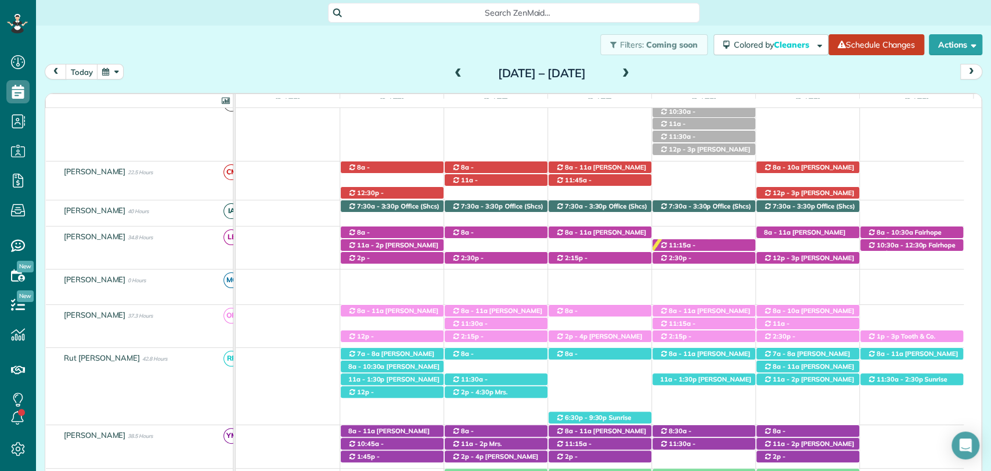
scroll to position [110, 0]
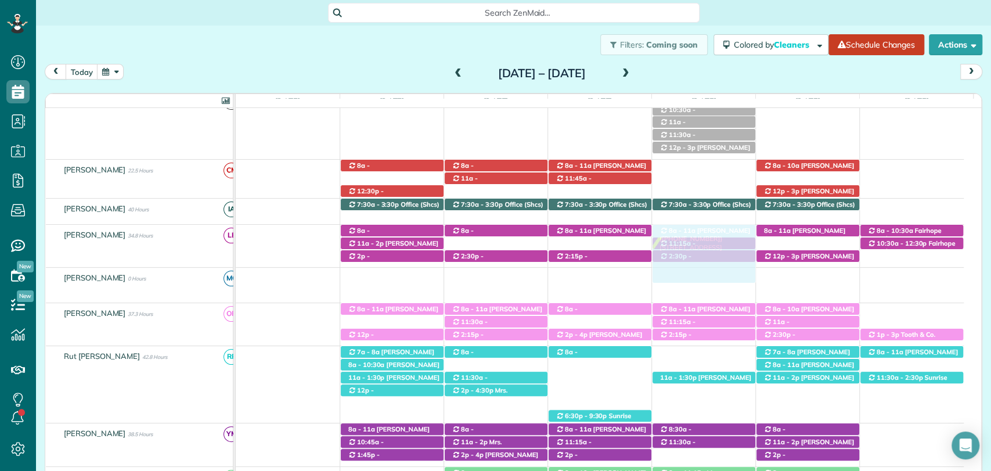
drag, startPoint x: 683, startPoint y: 351, endPoint x: 698, endPoint y: 230, distance: 122.2
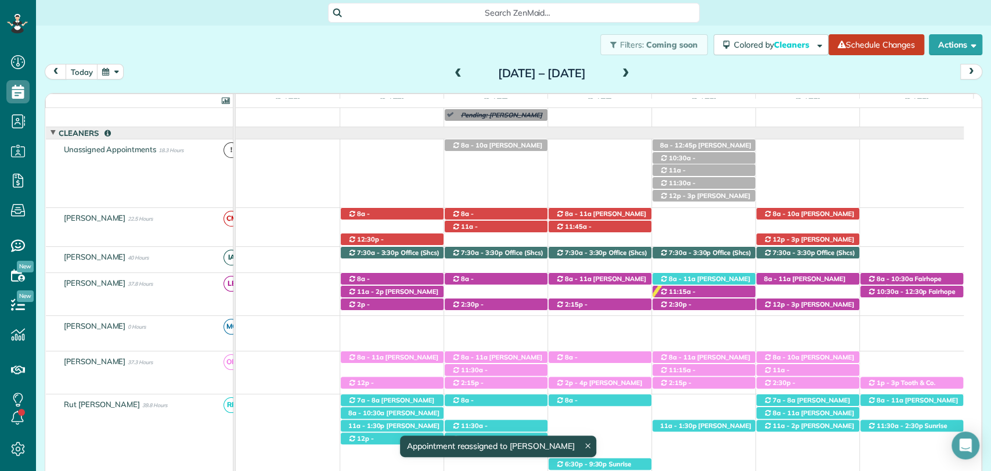
scroll to position [57, 0]
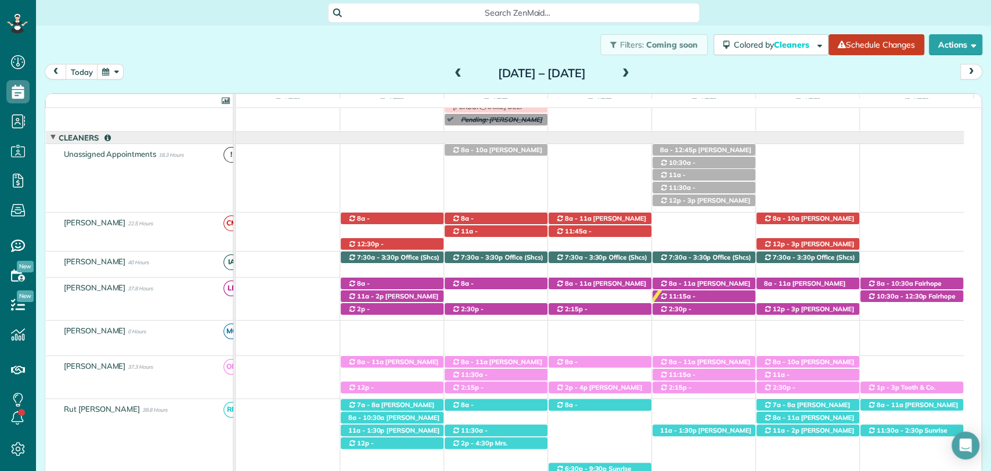
click at [690, 71] on div "today Sunday Oct 5 – Saturday Oct 11, 2025" at bounding box center [514, 74] width 938 height 21
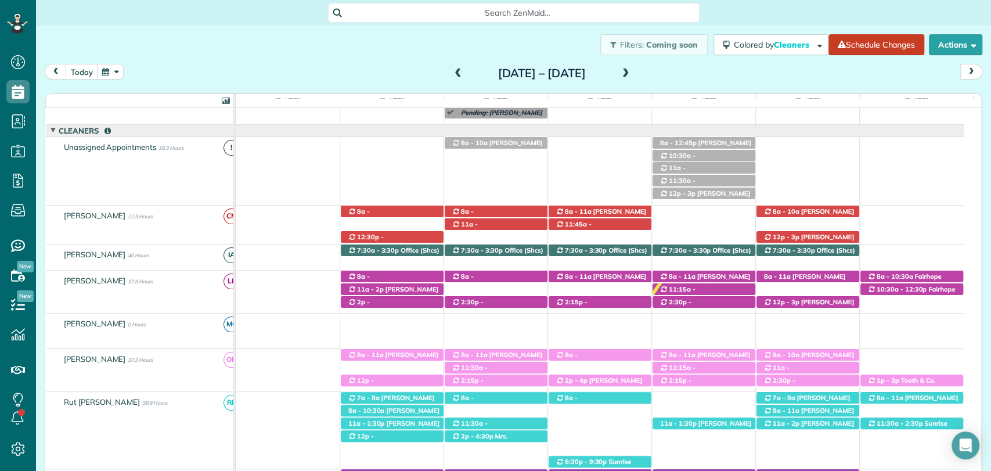
scroll to position [62, 0]
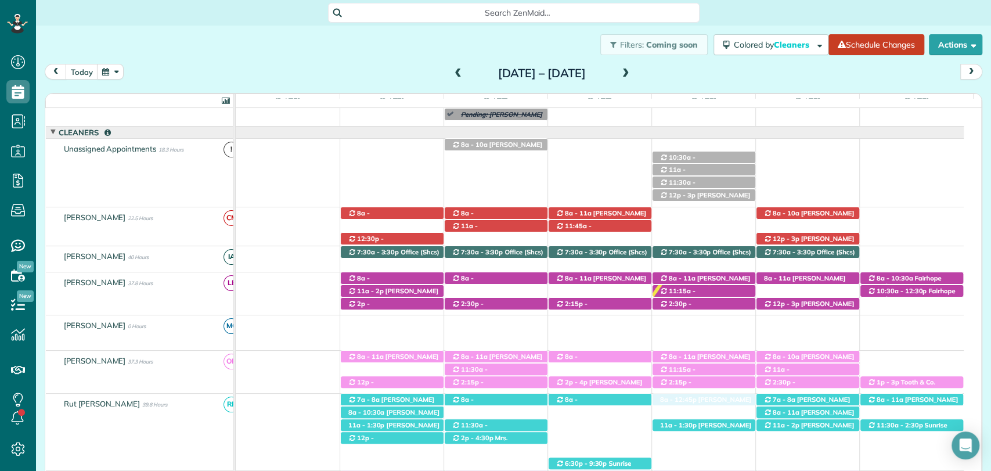
drag, startPoint x: 723, startPoint y: 143, endPoint x: 703, endPoint y: 413, distance: 270.2
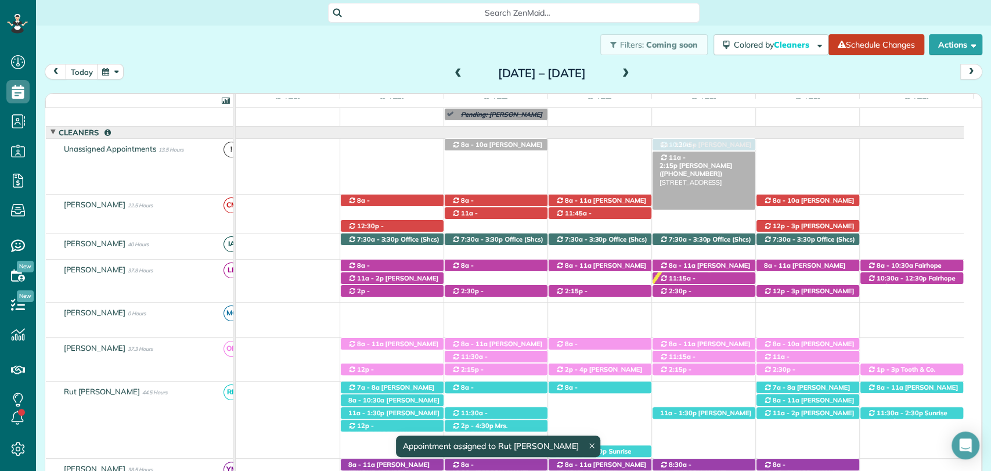
drag, startPoint x: 696, startPoint y: 388, endPoint x: 708, endPoint y: 161, distance: 227.9
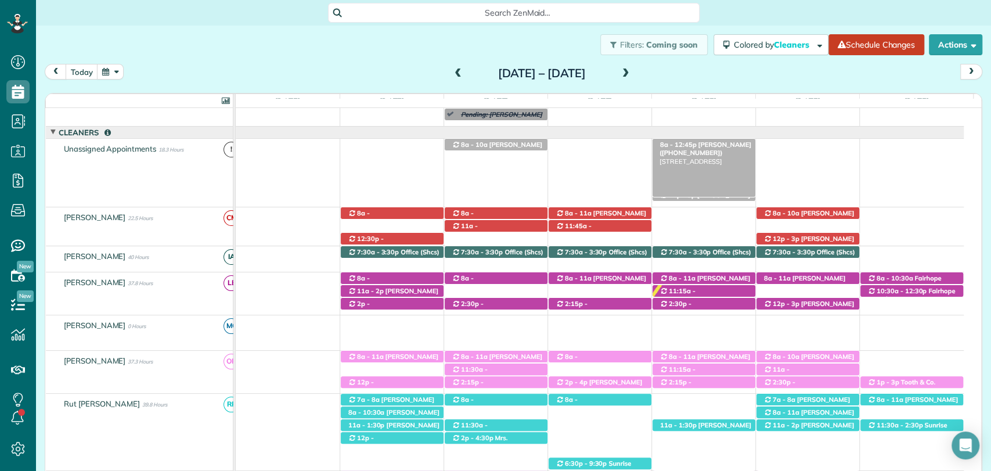
click at [704, 144] on span "Susan Chambers (+13344144451)" at bounding box center [706, 149] width 92 height 16
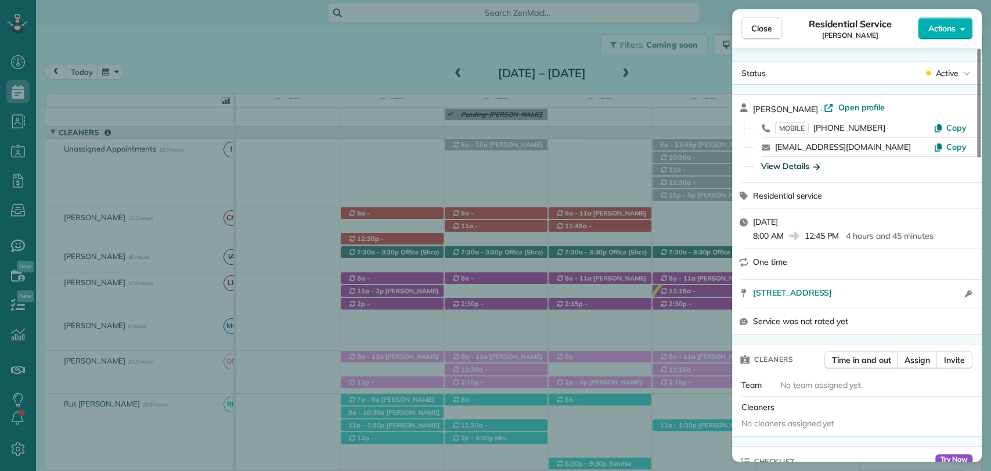
click at [794, 168] on div "View Details" at bounding box center [790, 166] width 59 height 12
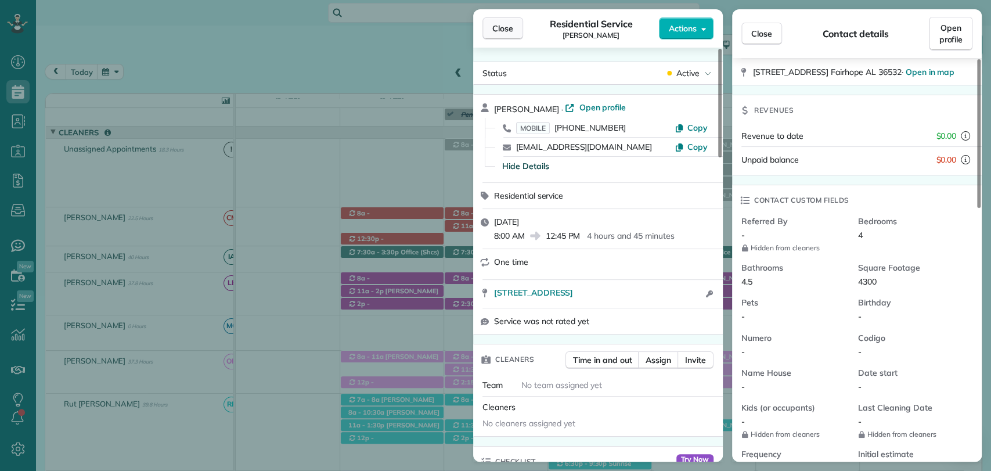
click at [504, 27] on span "Close" at bounding box center [502, 29] width 21 height 12
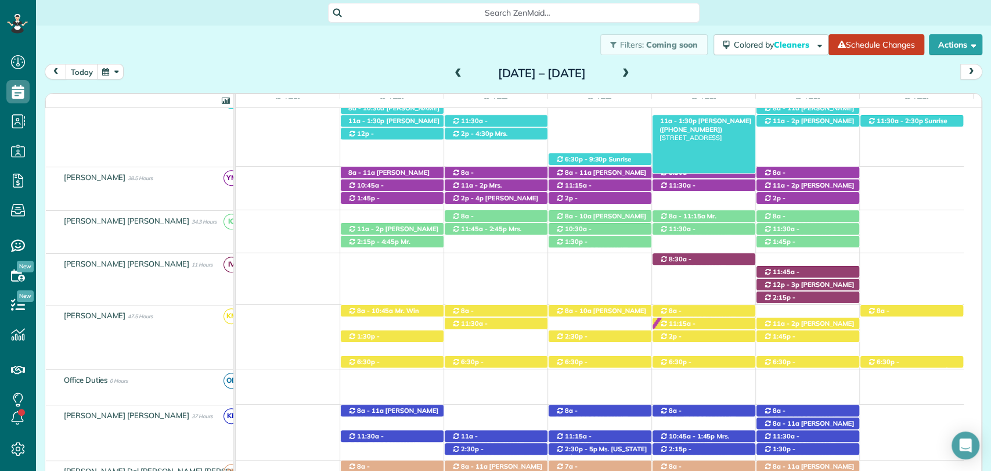
scroll to position [366, 0]
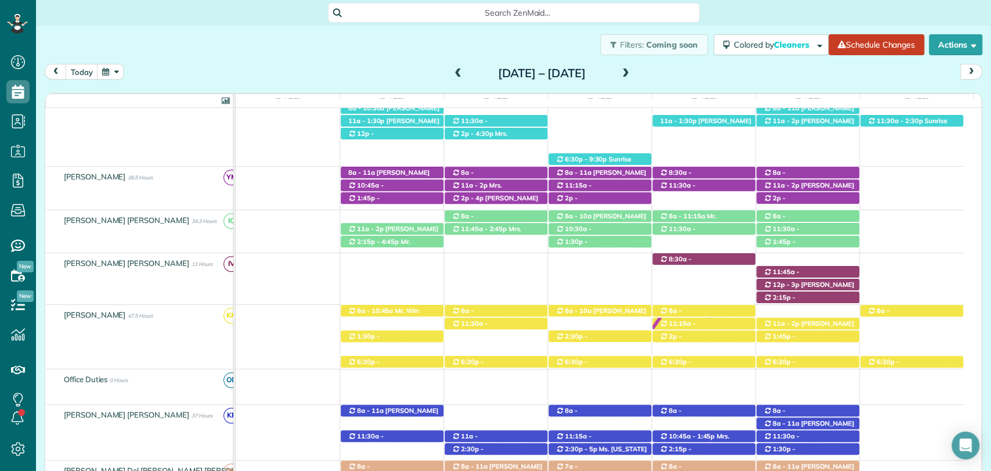
click at [452, 70] on span at bounding box center [458, 74] width 13 height 10
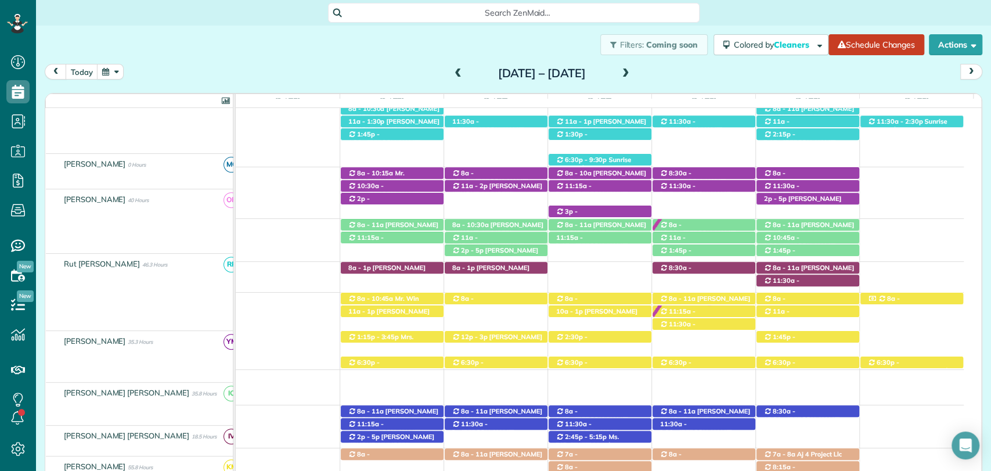
scroll to position [456, 0]
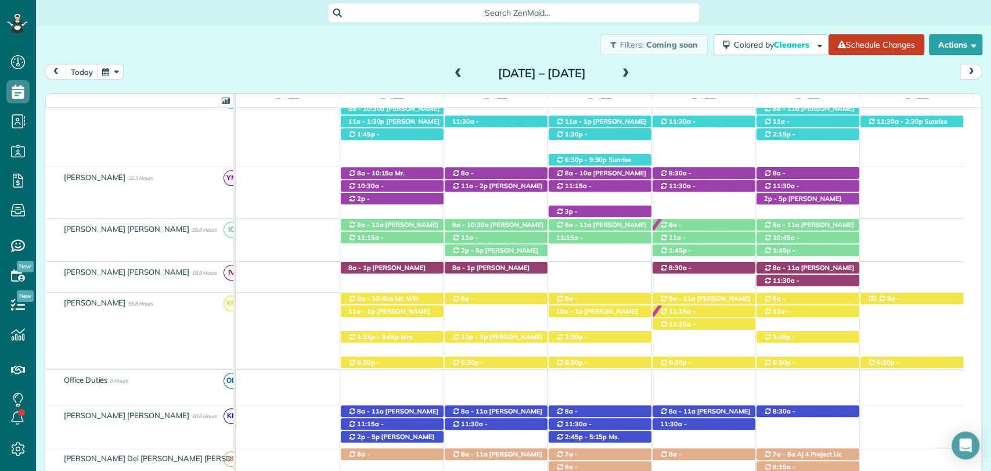
click at [452, 73] on span at bounding box center [458, 74] width 13 height 10
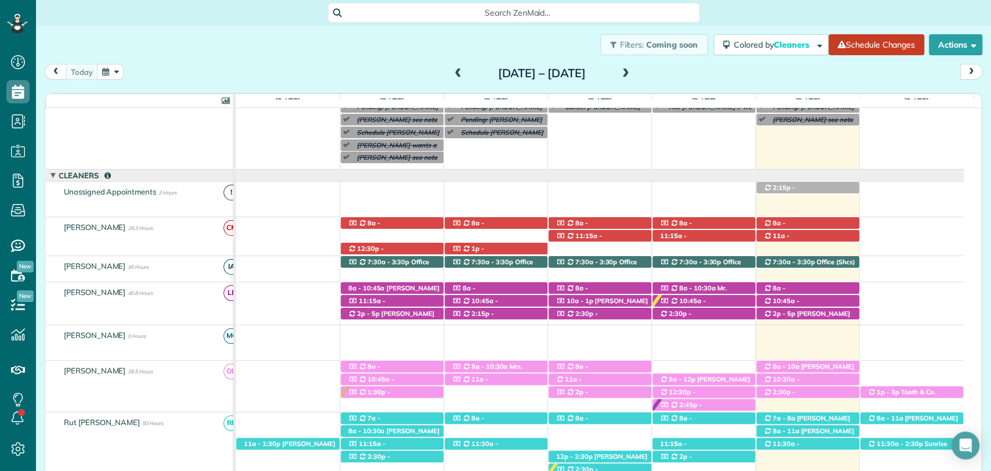
scroll to position [261, 0]
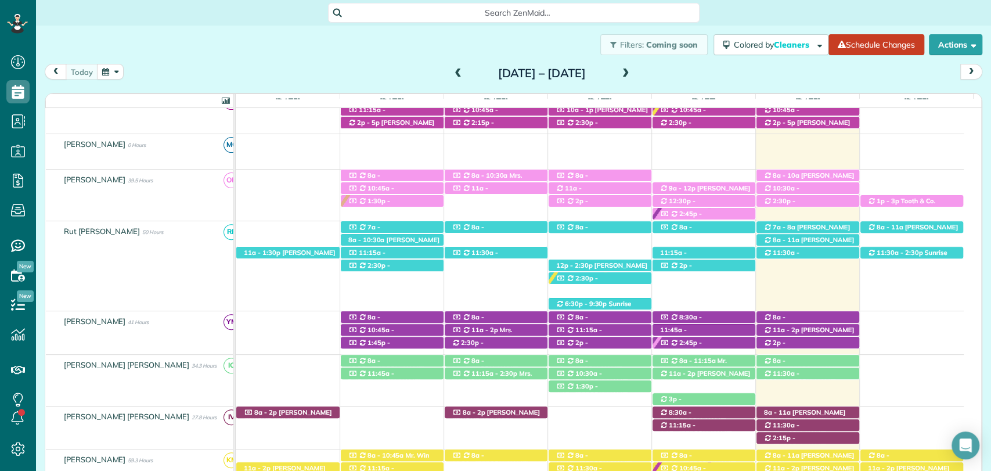
click at [717, 75] on div "today Sunday Sep 21 – Saturday Sep 27, 2025" at bounding box center [514, 74] width 938 height 21
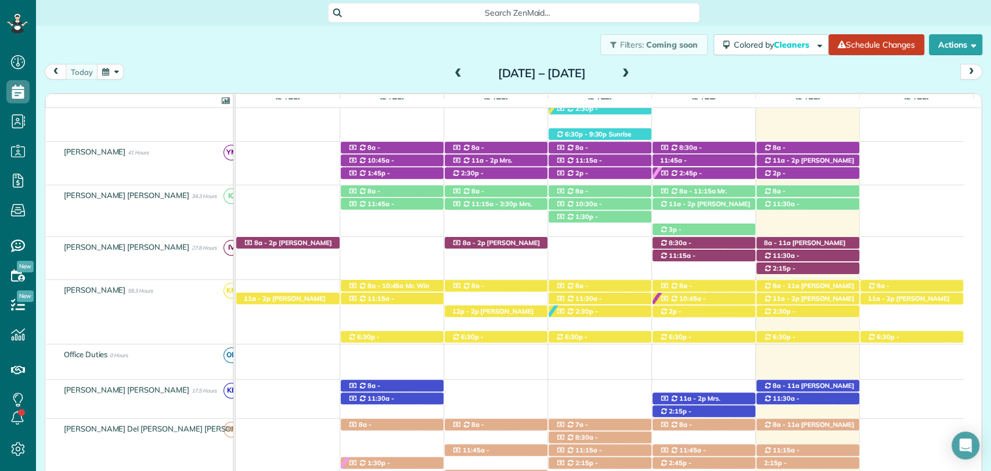
scroll to position [451, 0]
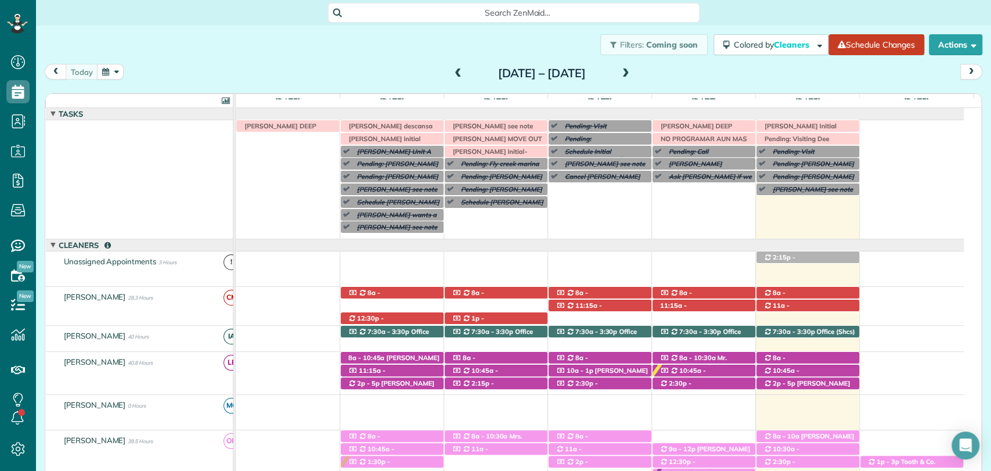
click at [632, 70] on span at bounding box center [626, 74] width 13 height 10
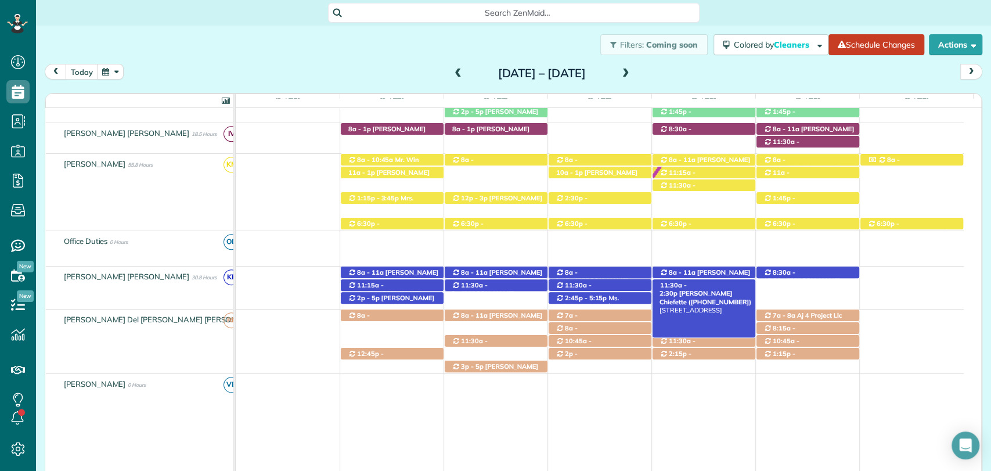
click at [680, 280] on div "11:30a - 2:30p Marcee Chiefette (+13347998539) 23312 Aberdeen Court - Foley, AL…" at bounding box center [704, 285] width 103 height 12
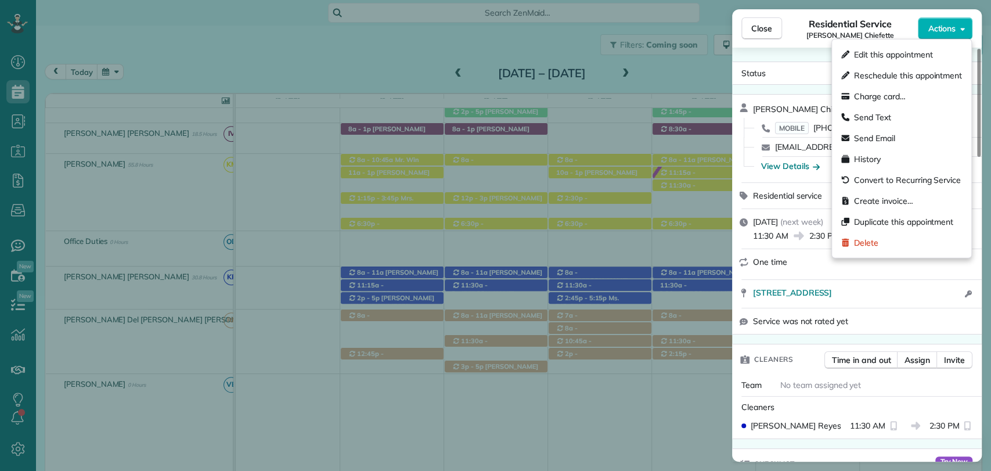
click at [942, 29] on span "Actions" at bounding box center [942, 29] width 28 height 12
click at [871, 93] on span "Charge card…" at bounding box center [908, 97] width 108 height 12
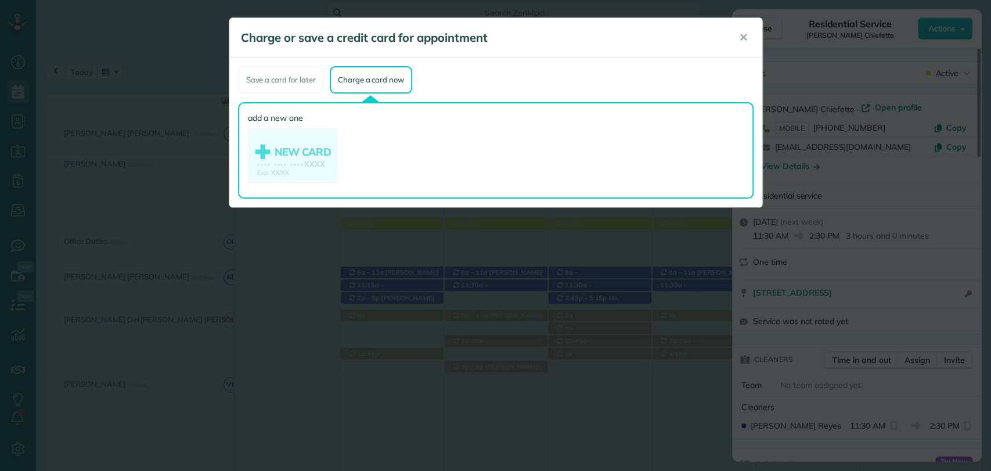
click at [547, 89] on div "Save a card for later Charge a card now" at bounding box center [496, 79] width 516 height 27
click at [290, 74] on div "Save a card for later" at bounding box center [281, 79] width 86 height 27
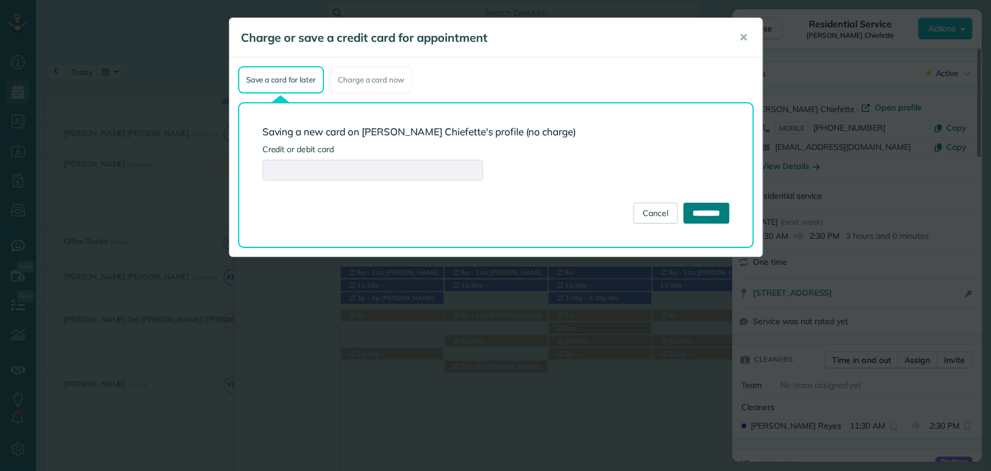
click at [704, 214] on input "*********" at bounding box center [706, 213] width 46 height 21
type input "**********"
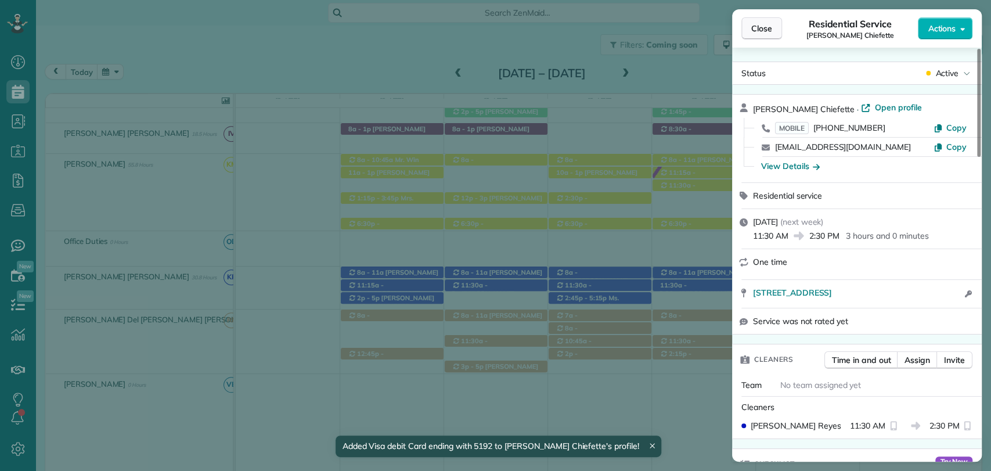
click at [761, 26] on span "Close" at bounding box center [761, 29] width 21 height 12
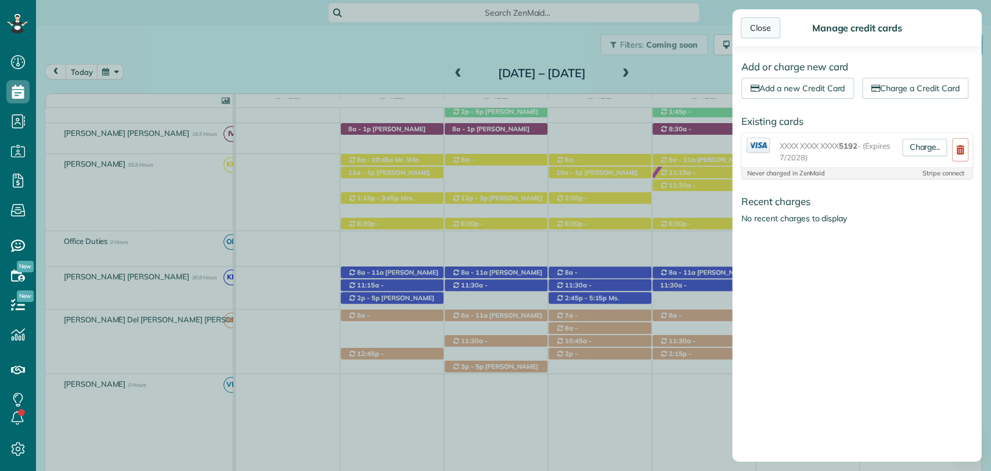
click at [769, 30] on div "Close" at bounding box center [760, 27] width 39 height 21
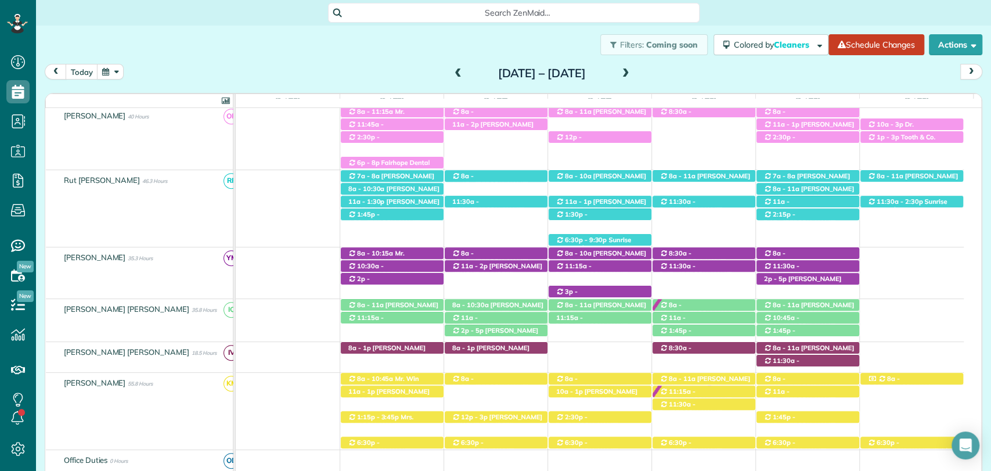
scroll to position [381, 0]
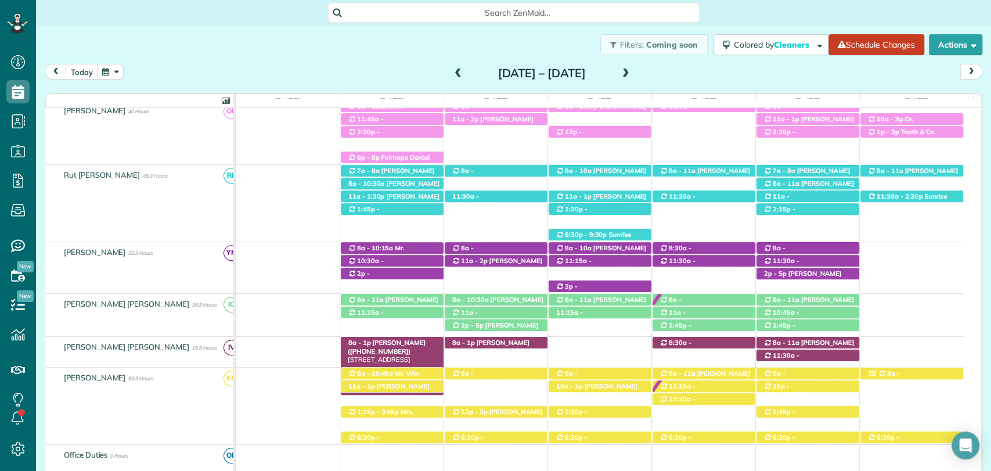
click at [403, 345] on div "8a - 1p Dee Bauer (+19857749563) 15805 Bucolic Lane - Foley, AL, 36535" at bounding box center [392, 343] width 103 height 12
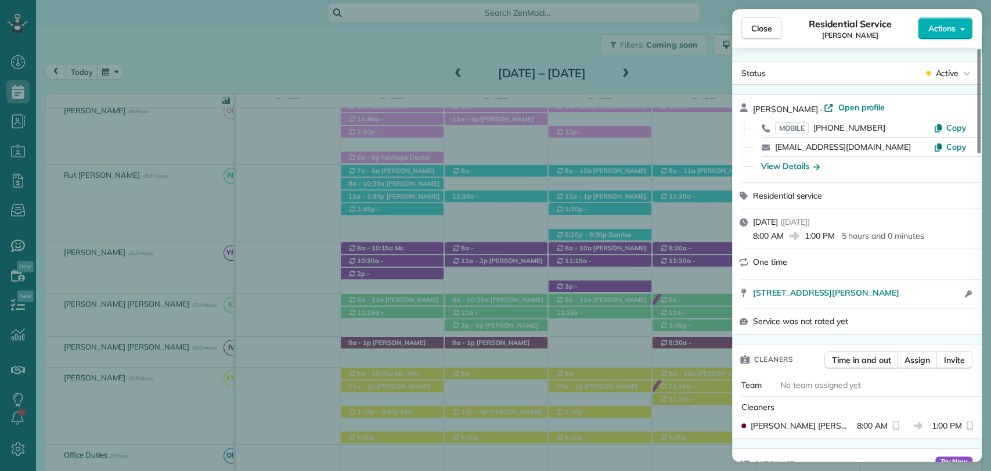
click at [935, 41] on div "Close Residential Service Dee Bauer Actions" at bounding box center [857, 28] width 250 height 38
click at [935, 32] on span "Actions" at bounding box center [942, 29] width 28 height 12
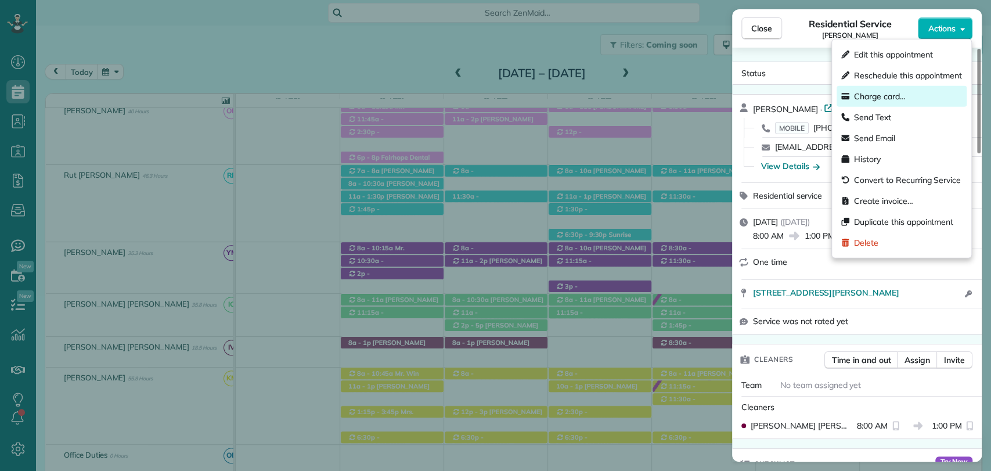
click at [880, 89] on div "Charge card…" at bounding box center [902, 96] width 130 height 21
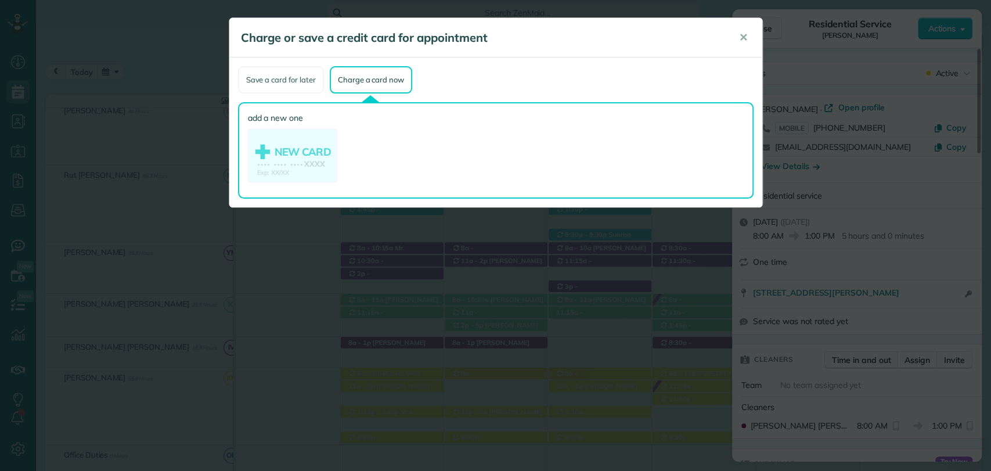
click at [307, 83] on div "Save a card for later" at bounding box center [281, 79] width 86 height 27
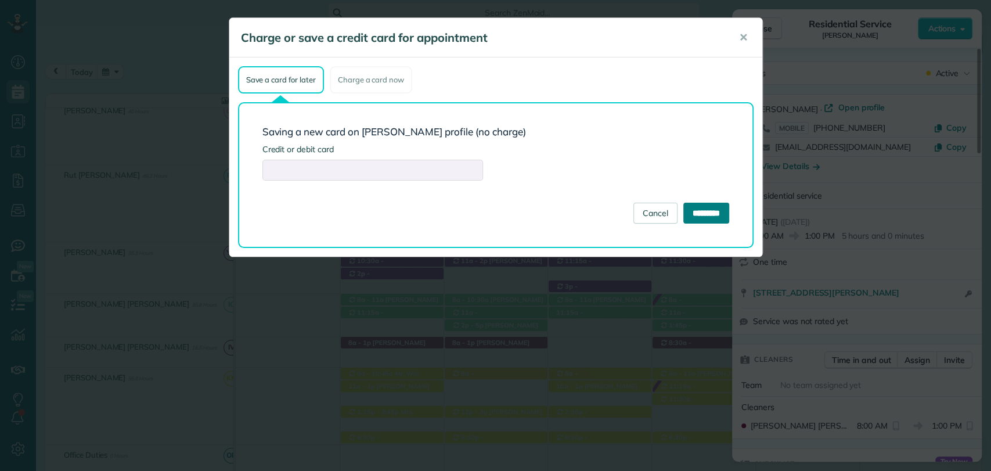
click at [687, 210] on input "*********" at bounding box center [706, 213] width 46 height 21
type input "**********"
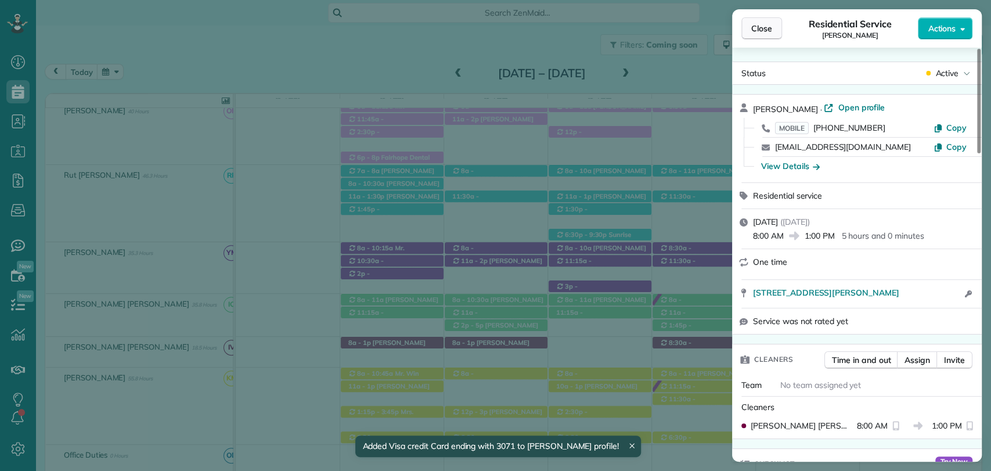
click at [758, 33] on span "Close" at bounding box center [761, 29] width 21 height 12
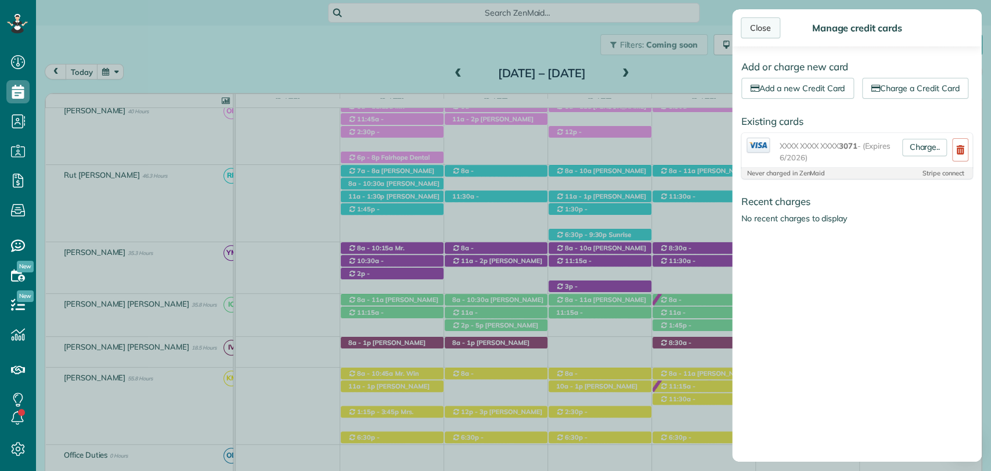
click at [755, 24] on div "Close" at bounding box center [760, 27] width 39 height 21
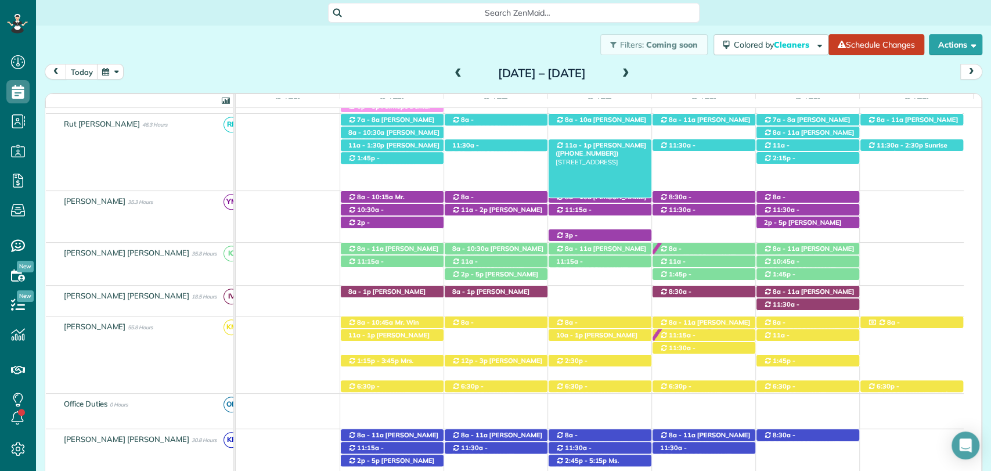
scroll to position [444, 0]
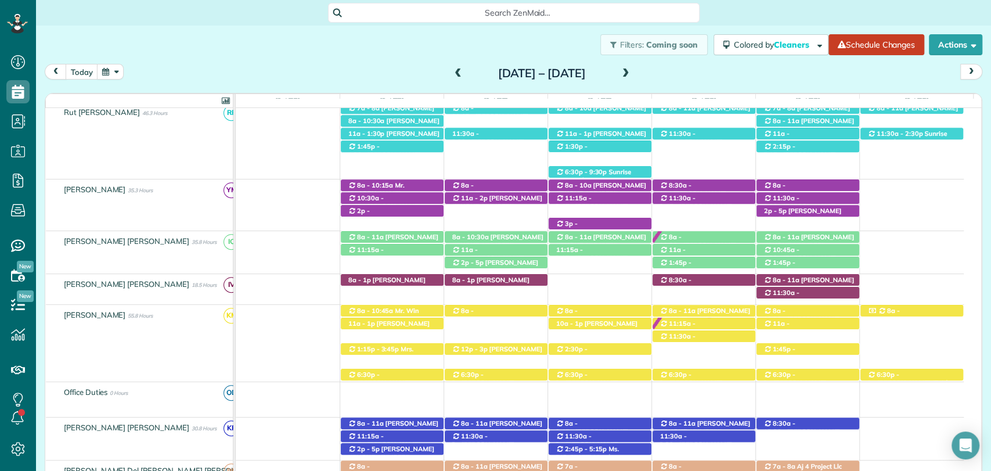
click at [632, 70] on span at bounding box center [626, 74] width 13 height 10
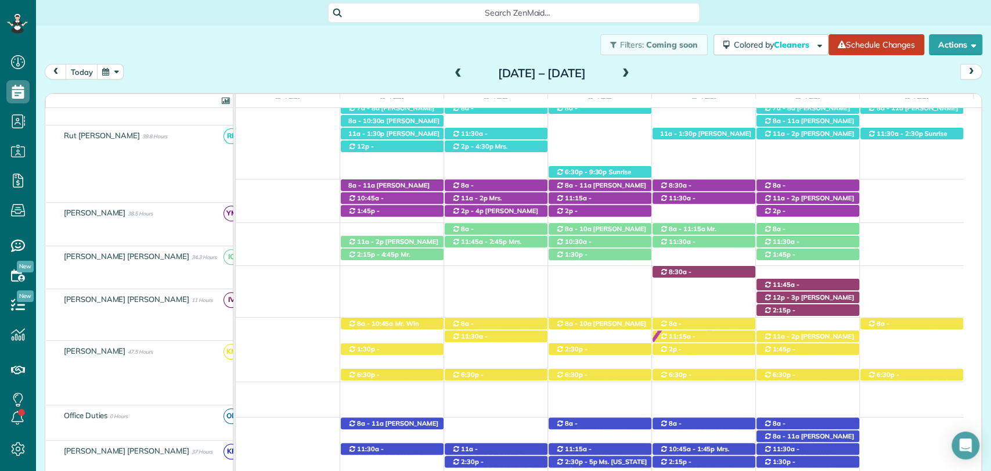
scroll to position [354, 0]
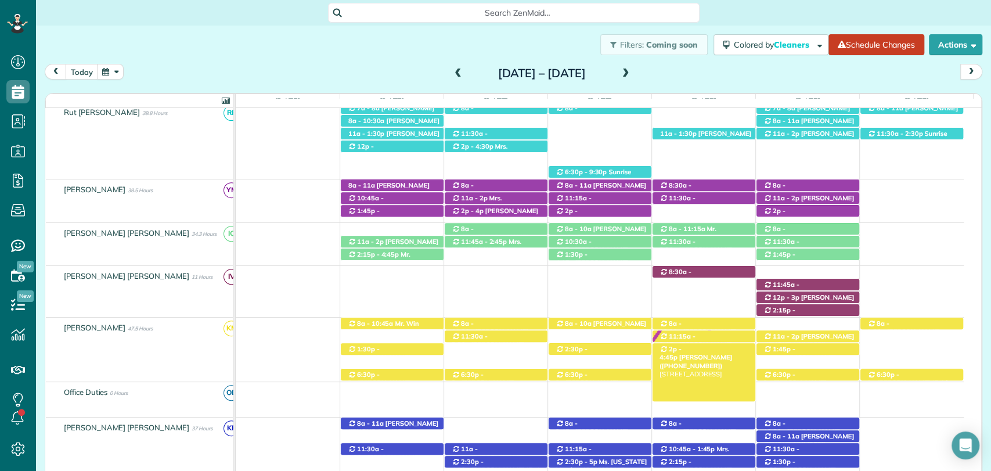
click at [710, 353] on span "Frank Hennington (+16019559922)" at bounding box center [696, 361] width 73 height 16
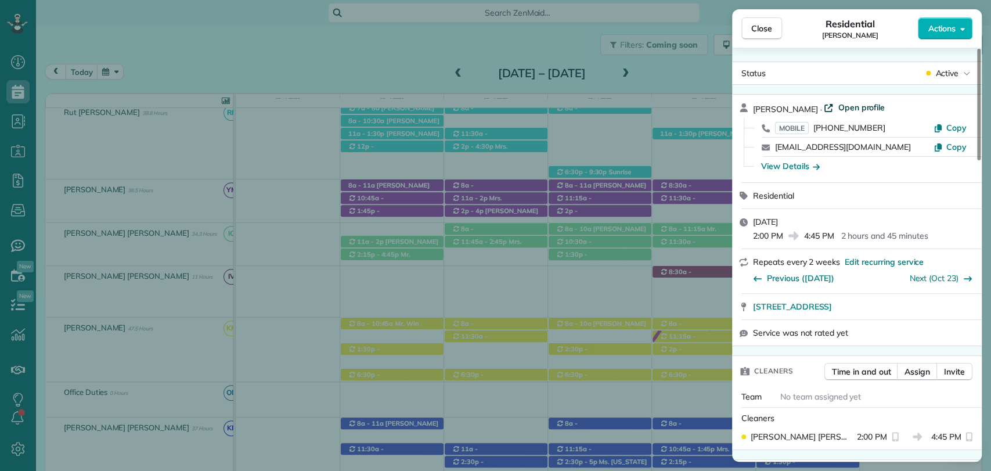
click at [860, 102] on span "Open profile" at bounding box center [861, 108] width 47 height 12
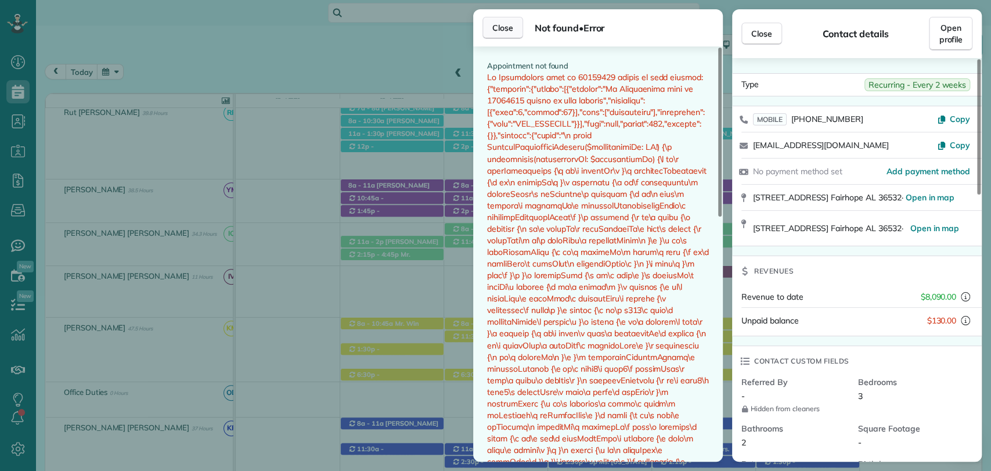
click at [507, 27] on span "Close" at bounding box center [502, 28] width 21 height 12
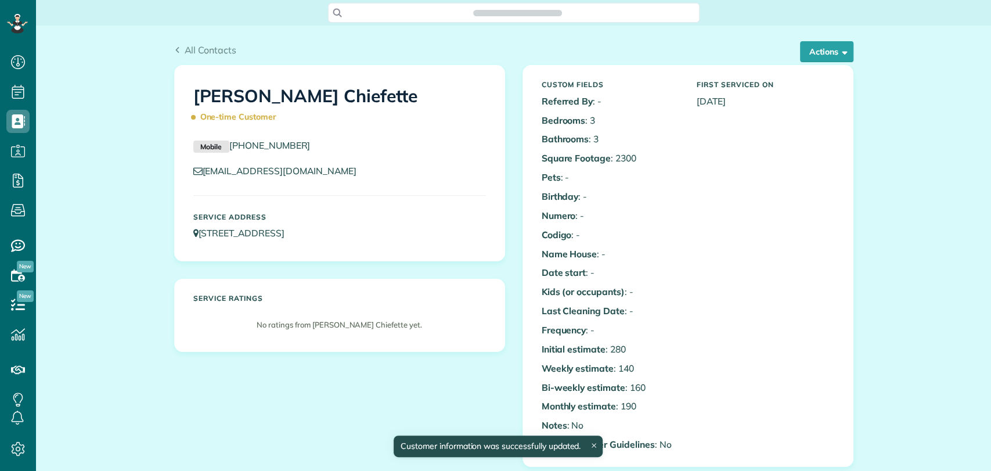
scroll to position [470, 36]
click at [739, 283] on div "Custom Fields Referred By : - Bedrooms : 3 Bathrooms : 3 Square Footage : 2300 …" at bounding box center [688, 266] width 310 height 382
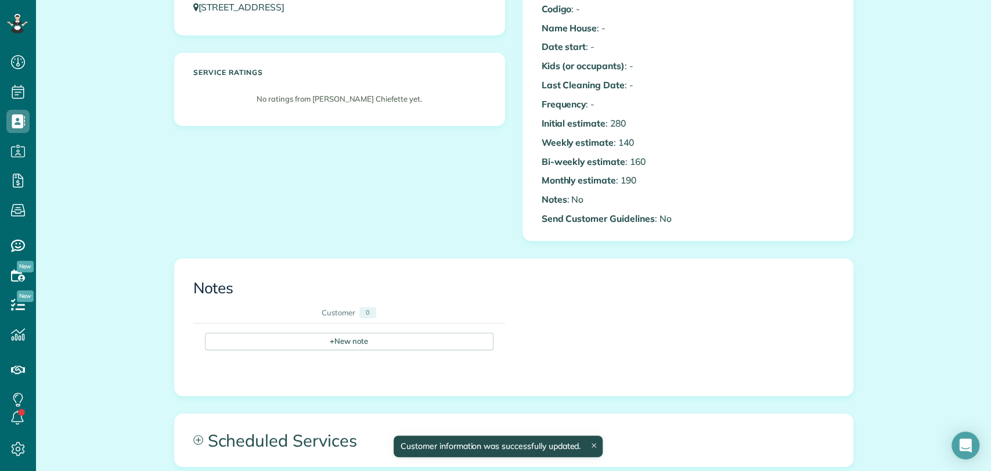
scroll to position [229, 0]
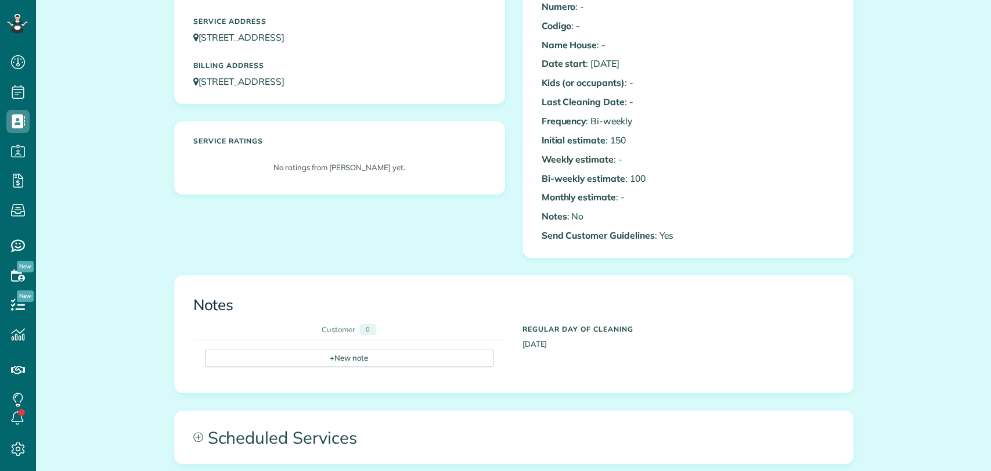
scroll to position [404, 0]
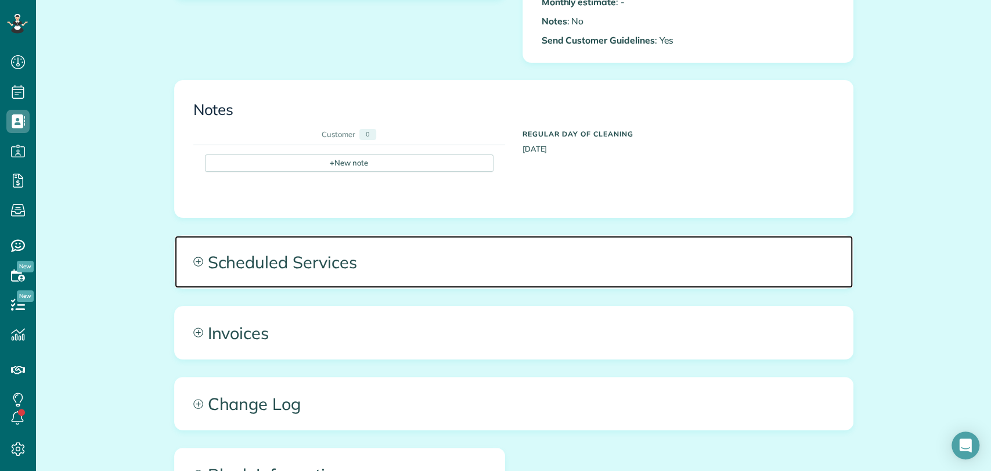
click at [353, 252] on span "Scheduled Services" at bounding box center [514, 262] width 678 height 52
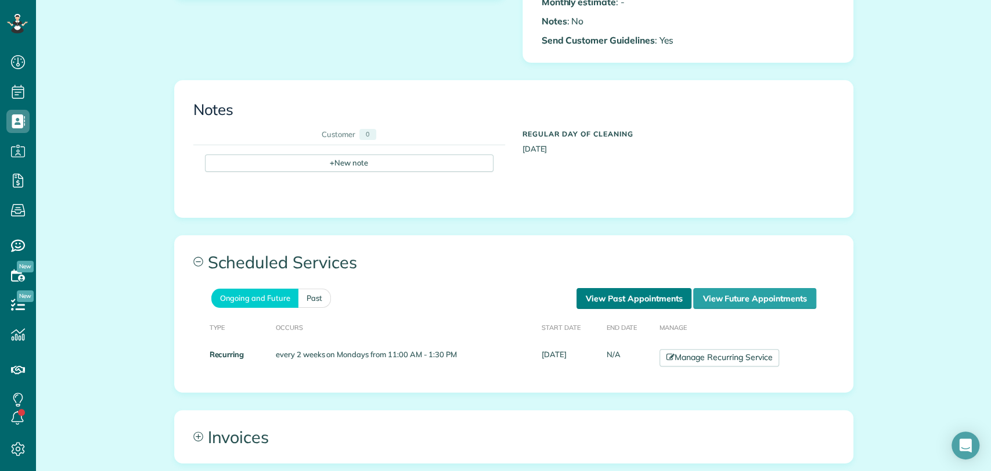
click at [664, 297] on link "View Past Appointments" at bounding box center [634, 298] width 115 height 21
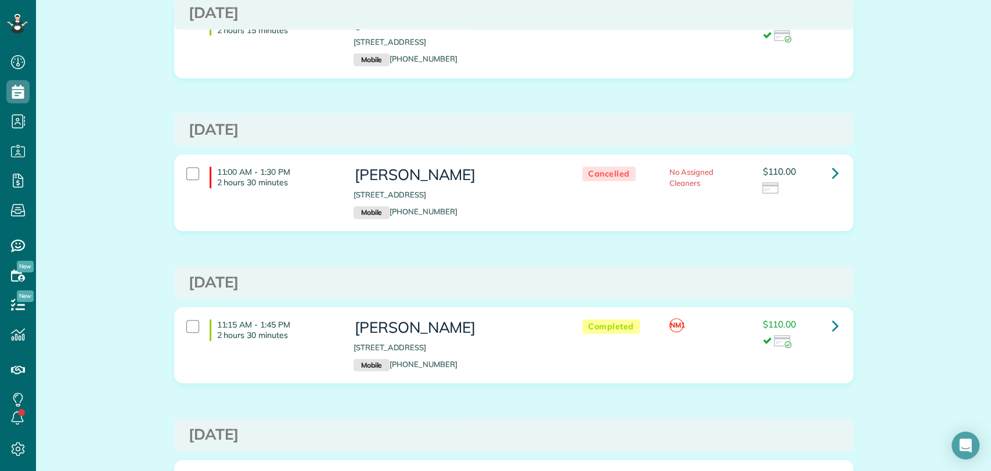
scroll to position [434, 0]
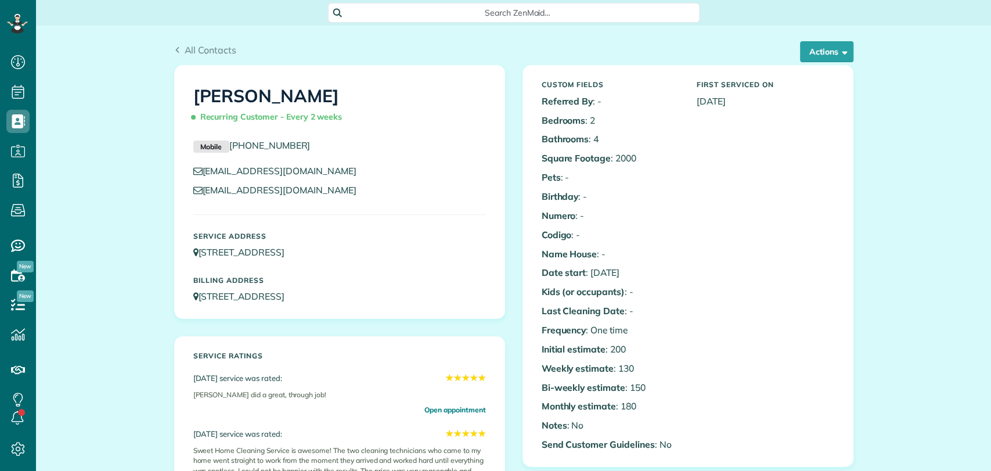
scroll to position [5, 5]
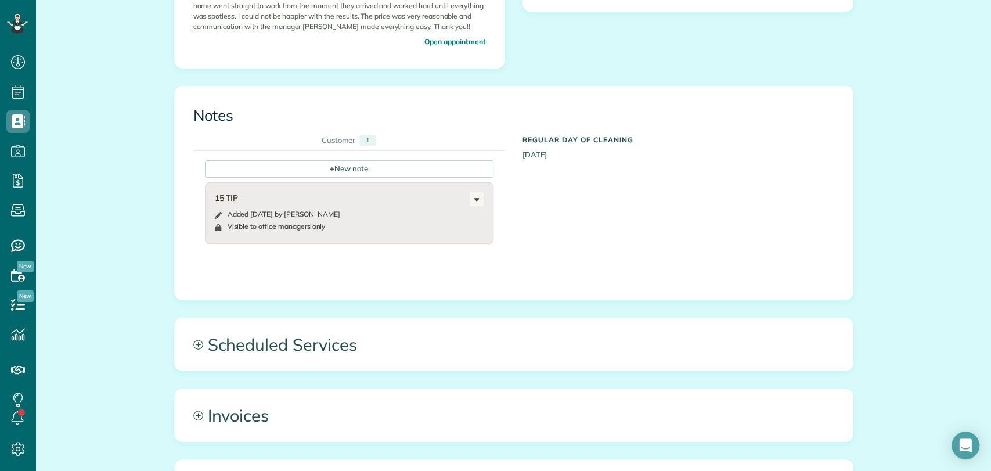
scroll to position [487, 0]
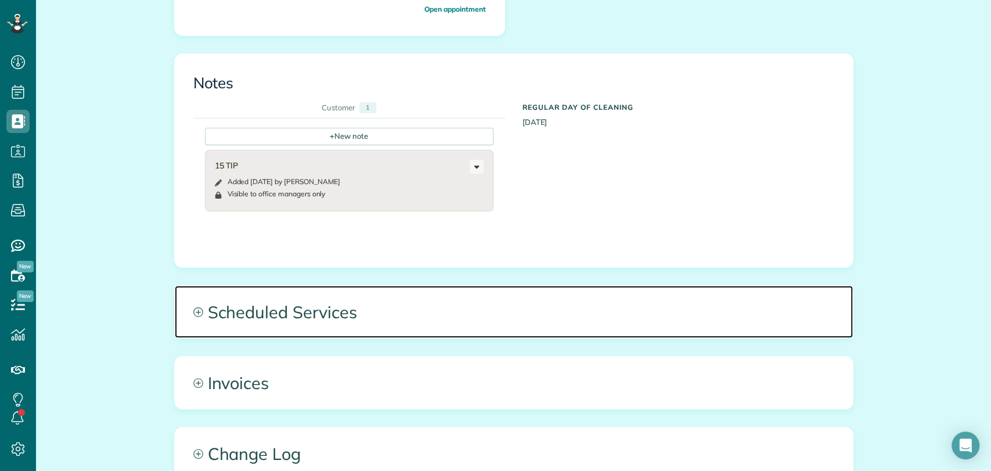
click at [332, 318] on span "Scheduled Services" at bounding box center [514, 312] width 678 height 52
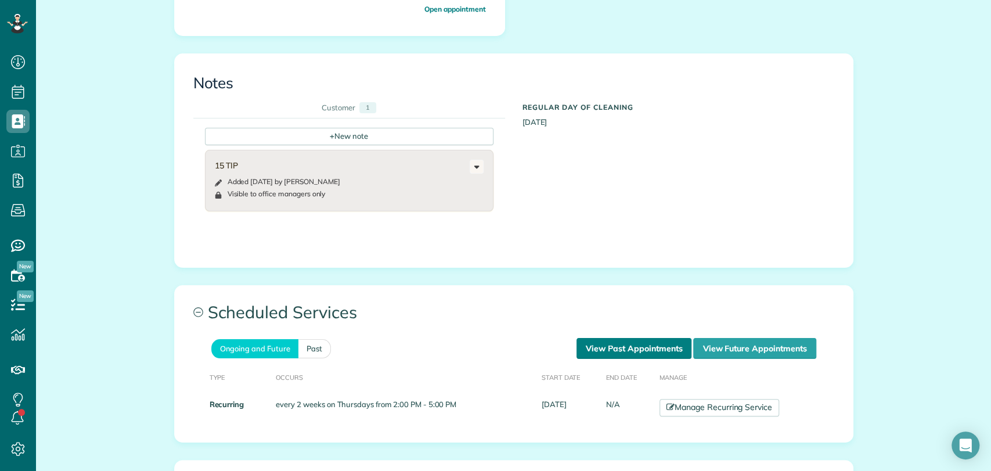
click at [649, 345] on link "View Past Appointments" at bounding box center [634, 348] width 115 height 21
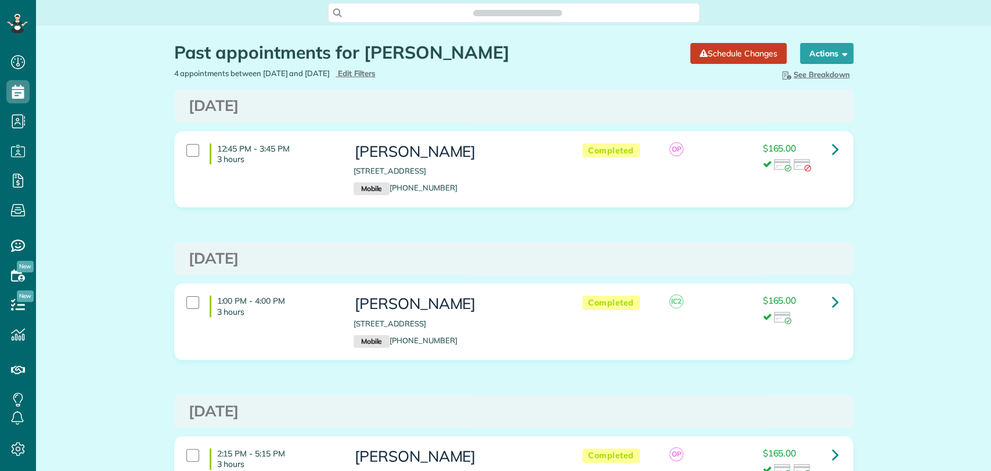
scroll to position [470, 36]
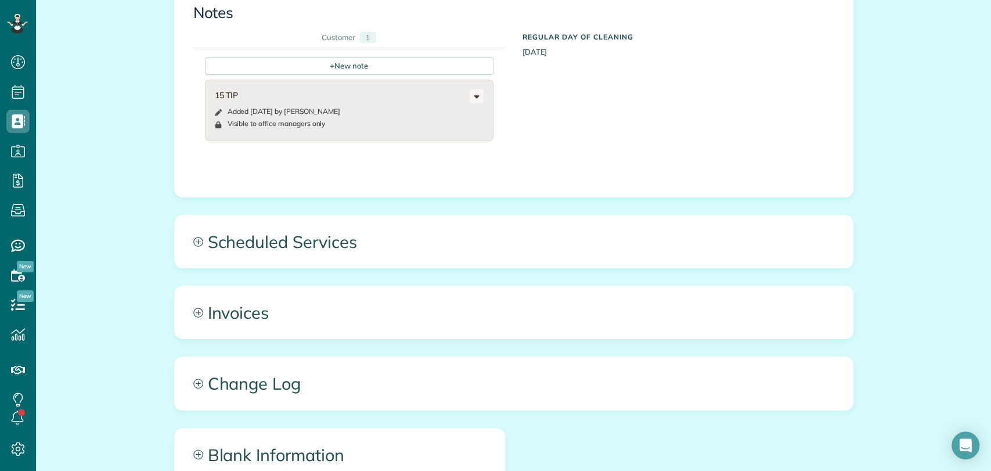
scroll to position [559, 0]
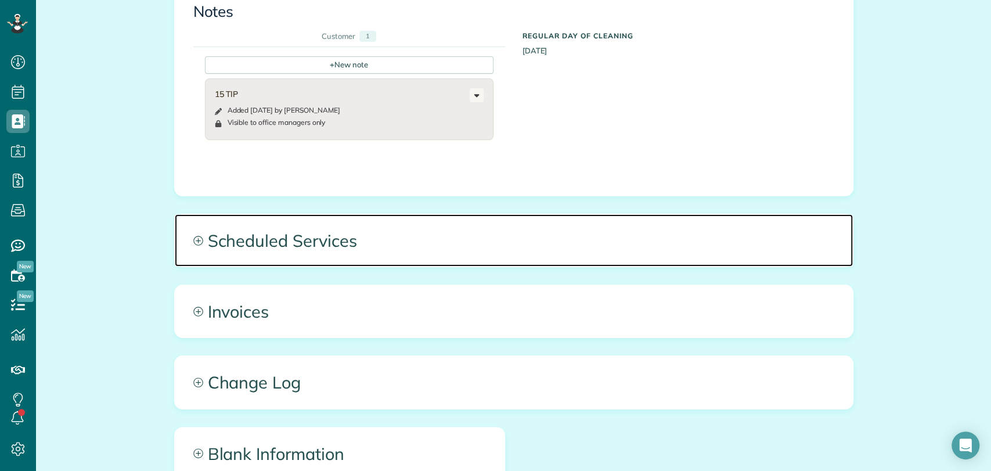
click at [482, 236] on span "Scheduled Services" at bounding box center [514, 240] width 678 height 52
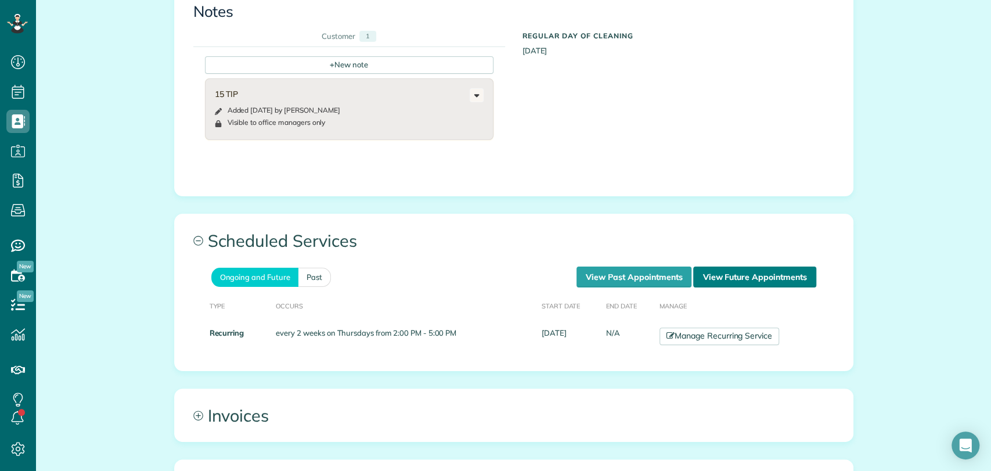
click at [711, 283] on link "View Future Appointments" at bounding box center [754, 277] width 123 height 21
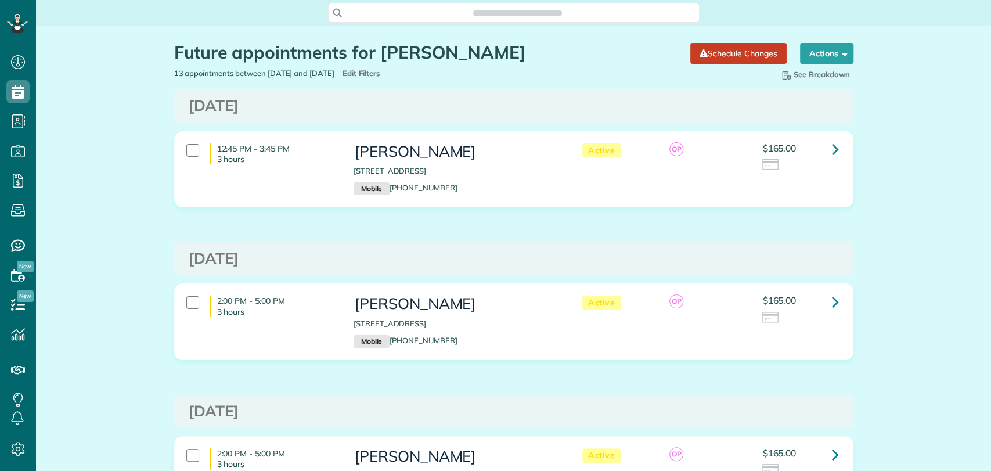
scroll to position [5, 5]
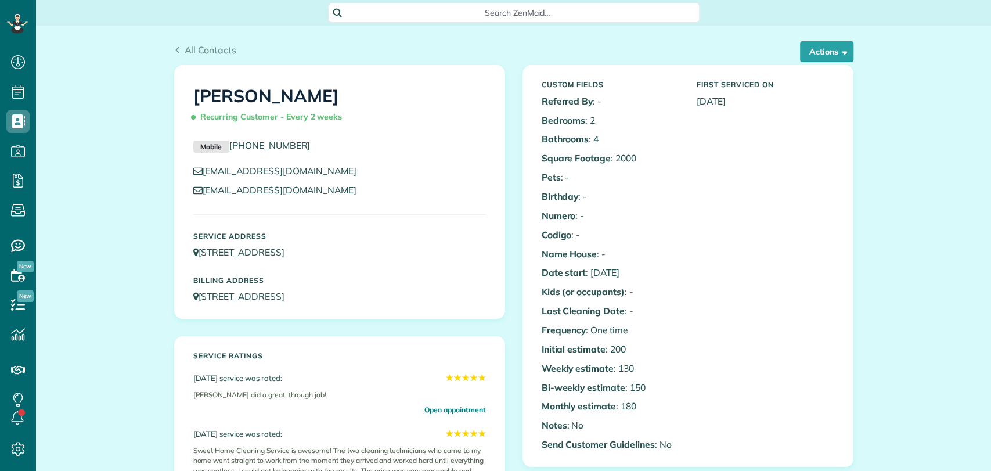
scroll to position [5, 5]
click at [344, 267] on div "Service Address [STREET_ADDRESS] Billing Address [STREET_ADDRESS]" at bounding box center [340, 267] width 310 height 82
click at [395, 10] on span "Search ZenMaid…" at bounding box center [517, 13] width 353 height 12
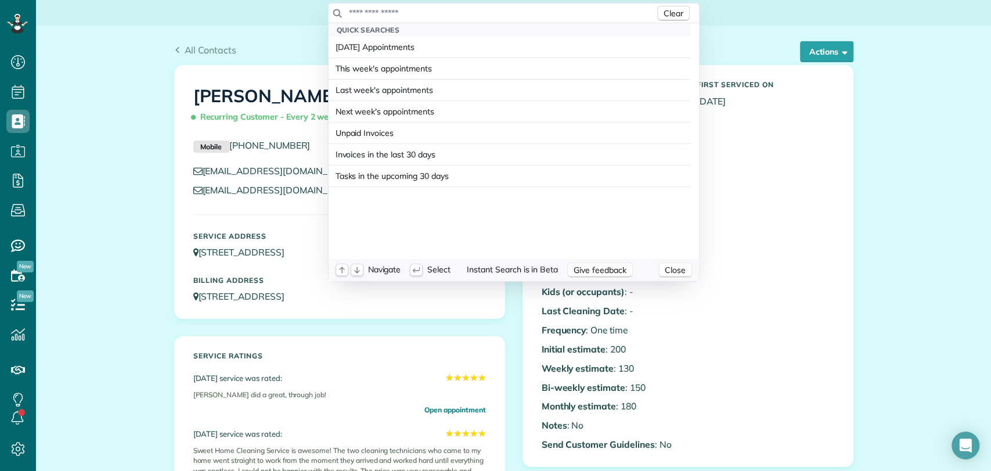
click at [395, 10] on input "text" at bounding box center [501, 13] width 307 height 12
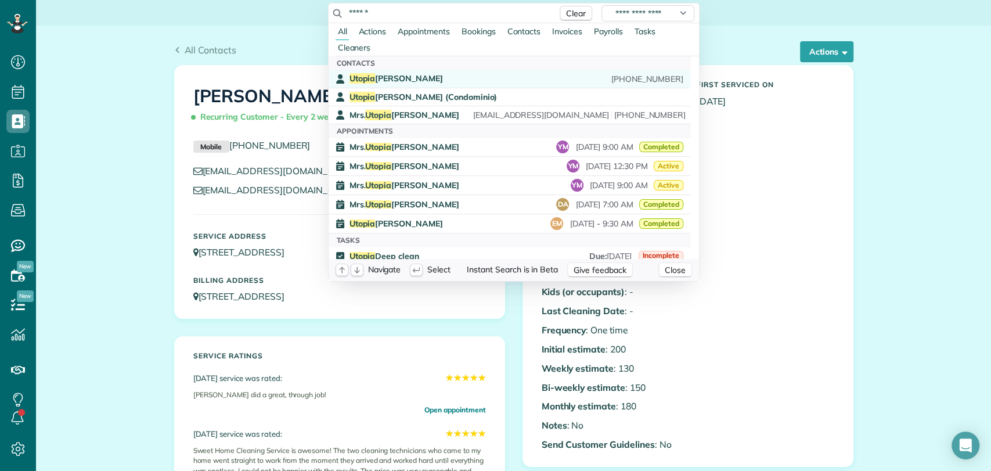
type input "******"
click at [393, 78] on span "Utopia [PERSON_NAME]" at bounding box center [396, 78] width 93 height 10
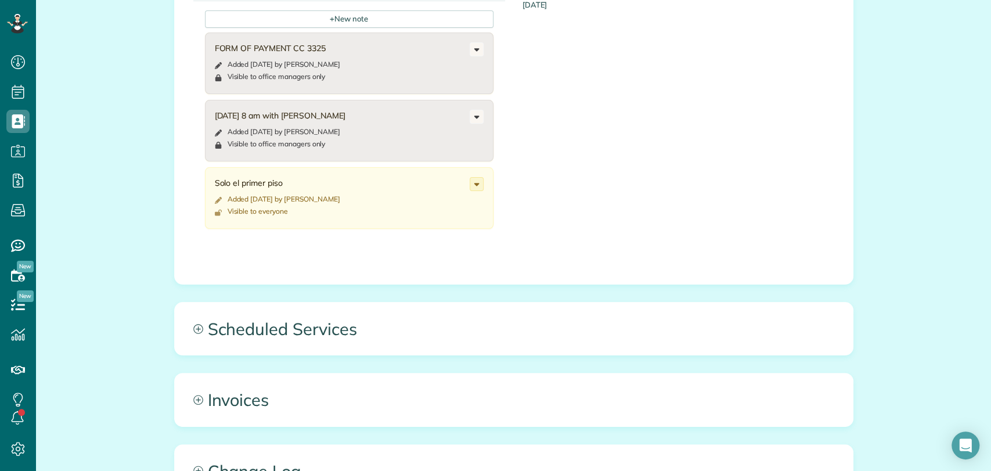
scroll to position [602, 0]
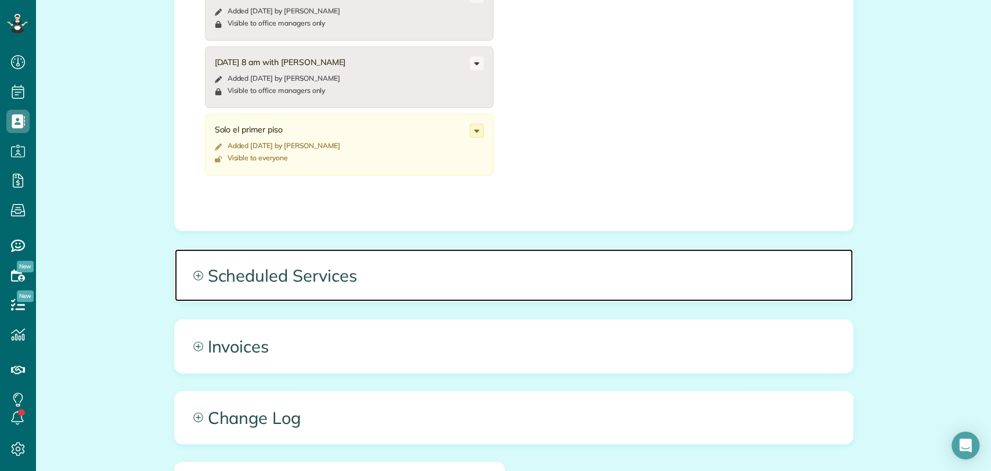
click at [372, 269] on span "Scheduled Services" at bounding box center [514, 275] width 678 height 52
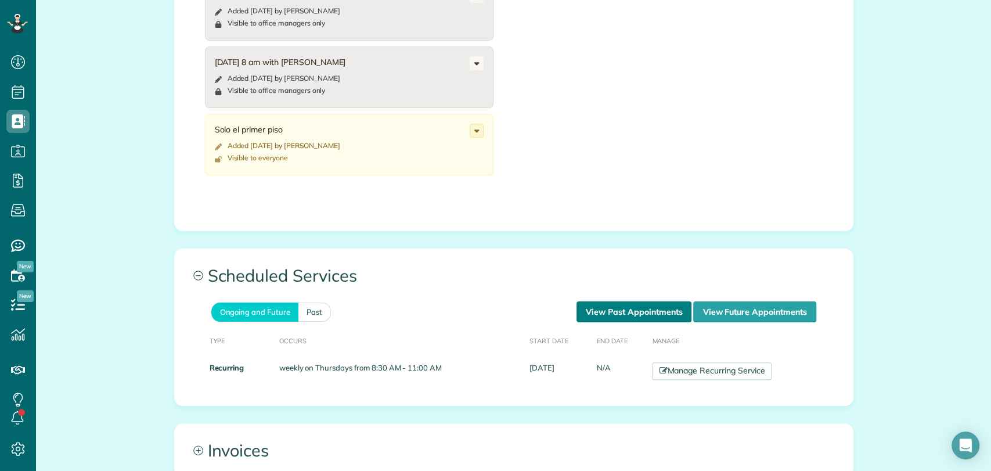
click at [649, 308] on link "View Past Appointments" at bounding box center [634, 311] width 115 height 21
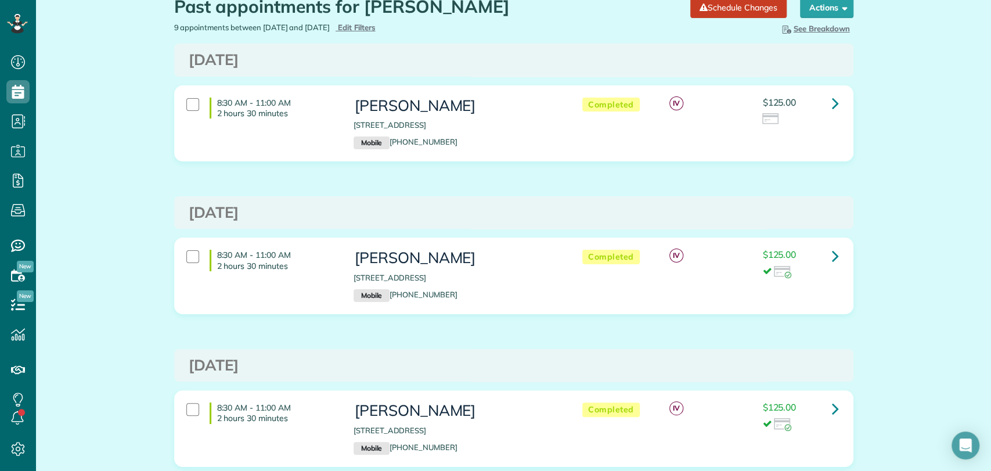
scroll to position [46, 0]
click at [832, 257] on icon at bounding box center [835, 255] width 7 height 20
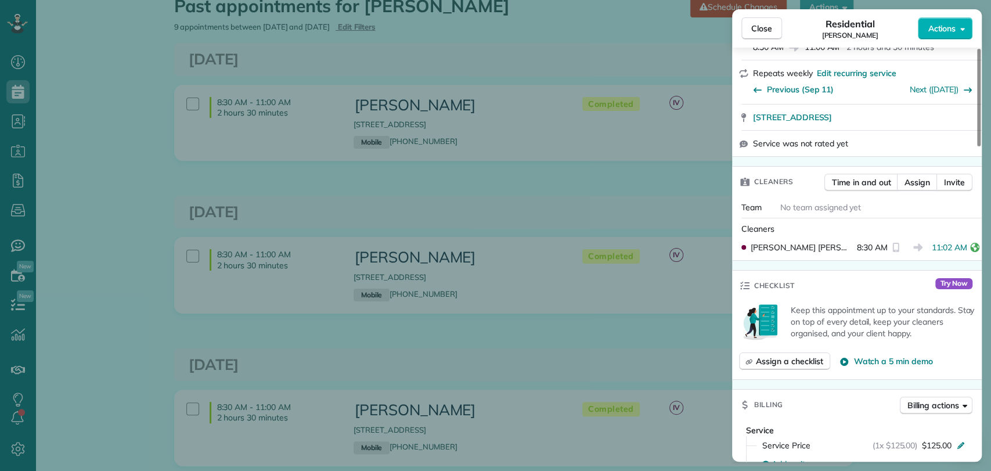
scroll to position [253, 0]
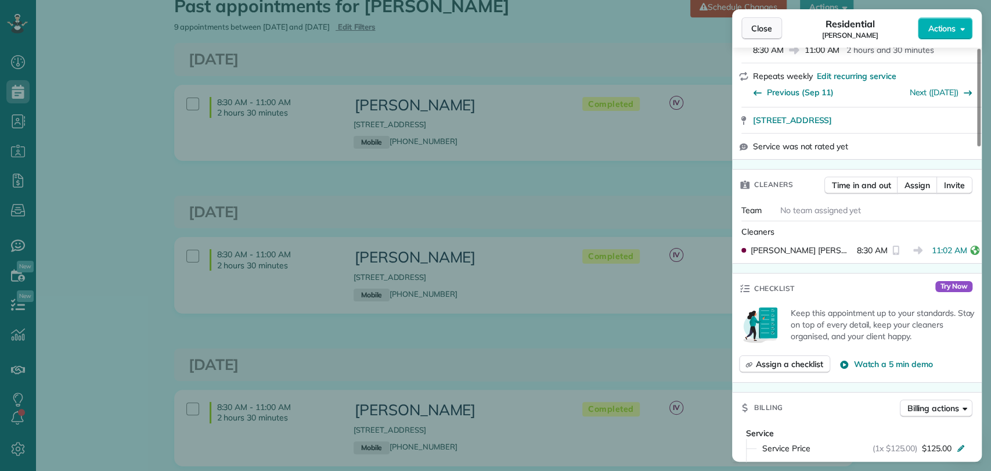
click at [771, 27] on span "Close" at bounding box center [761, 29] width 21 height 12
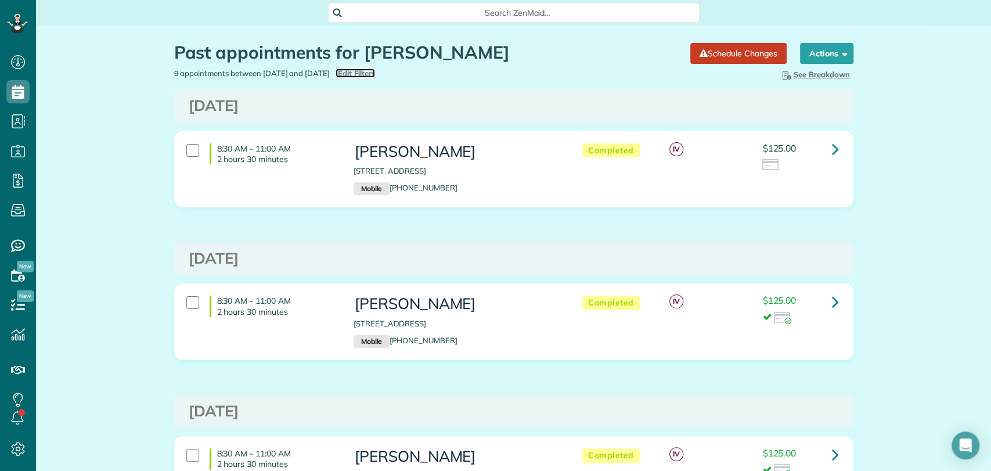
click at [376, 74] on span "Edit Filters" at bounding box center [357, 73] width 38 height 9
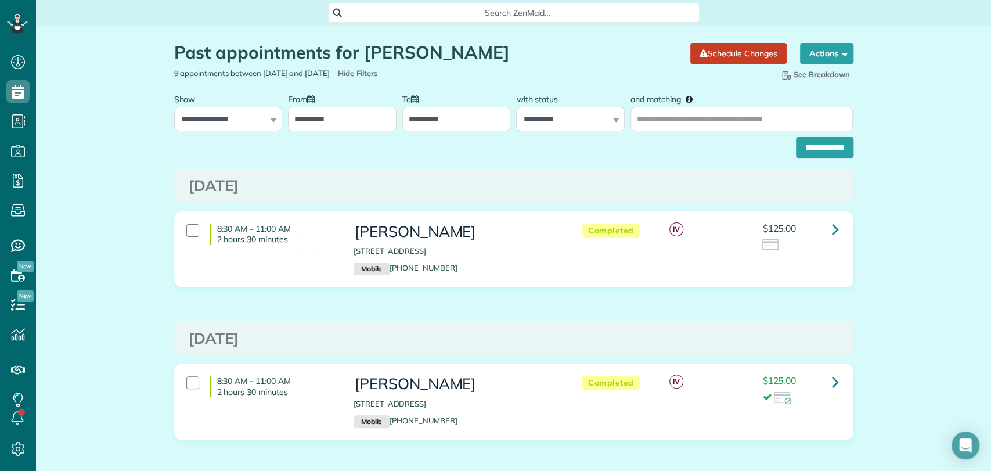
click at [320, 121] on input "**********" at bounding box center [342, 119] width 109 height 24
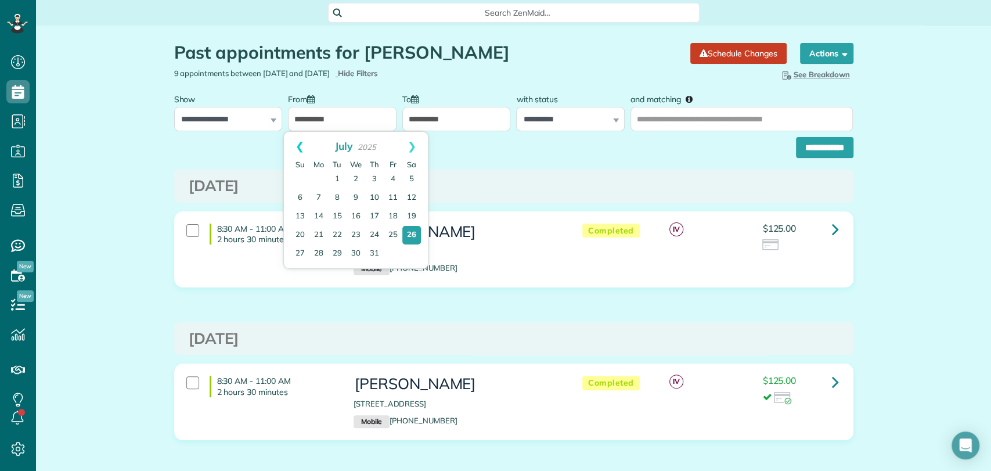
click at [299, 146] on link "Prev" at bounding box center [300, 146] width 32 height 29
click at [406, 178] on link "1" at bounding box center [411, 179] width 19 height 19
type input "**********"
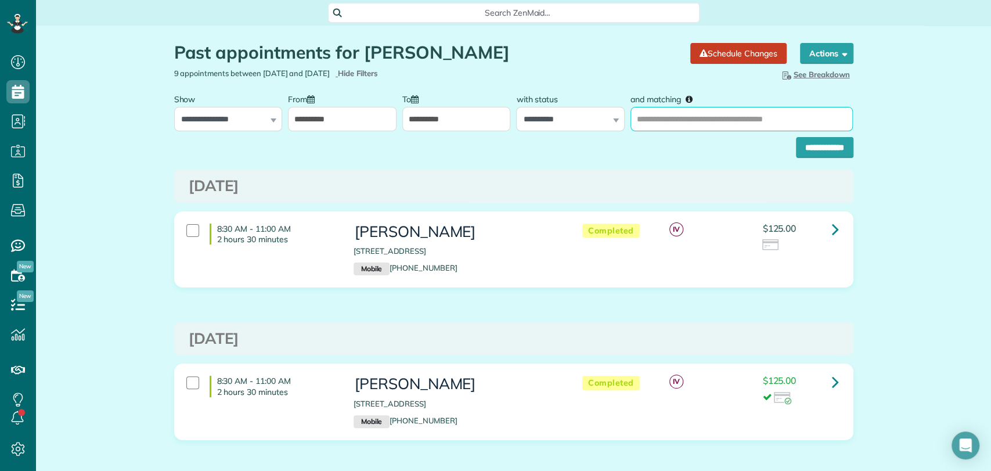
click at [650, 115] on input "and matching" at bounding box center [742, 119] width 222 height 24
type input "**********"
click at [796, 137] on input "**********" at bounding box center [824, 147] width 57 height 21
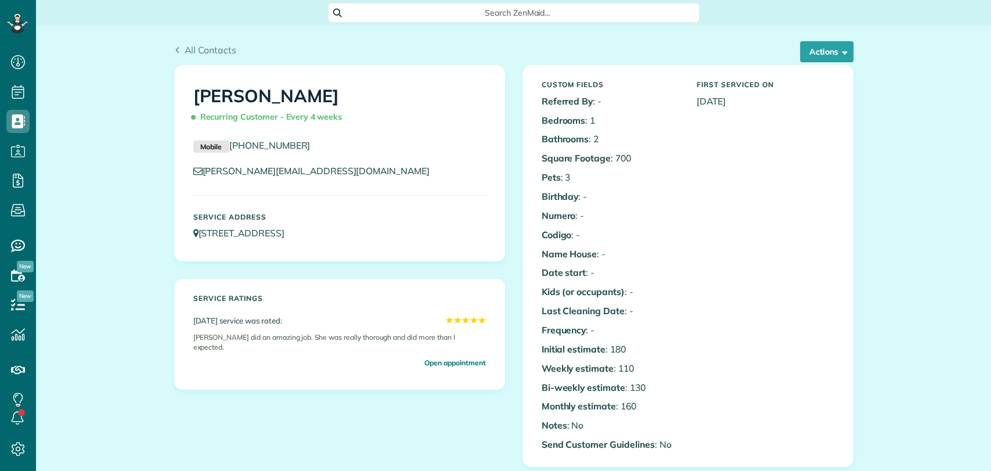
scroll to position [492, 0]
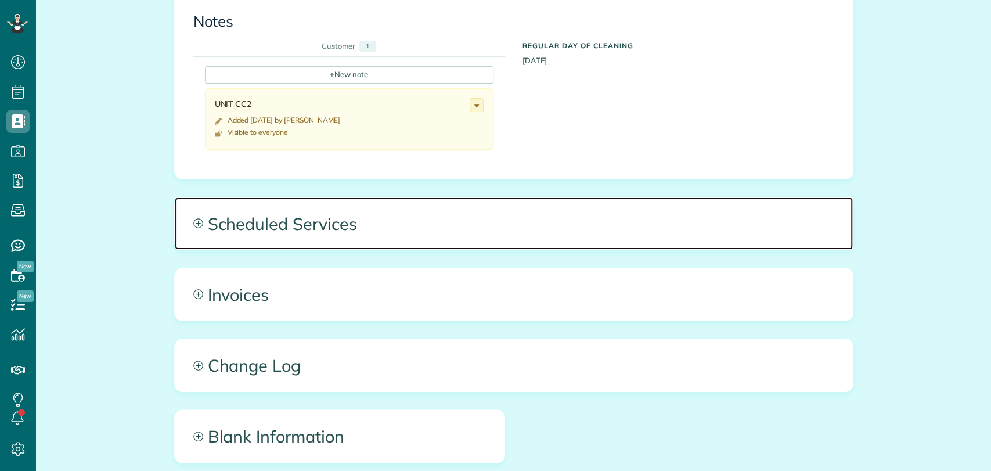
click at [355, 248] on span "Scheduled Services" at bounding box center [514, 223] width 678 height 52
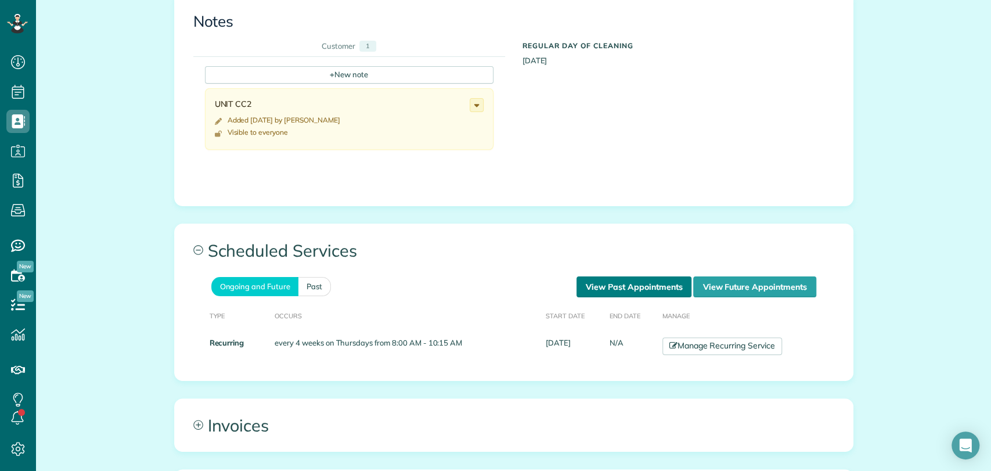
click at [627, 294] on link "View Past Appointments" at bounding box center [634, 286] width 115 height 21
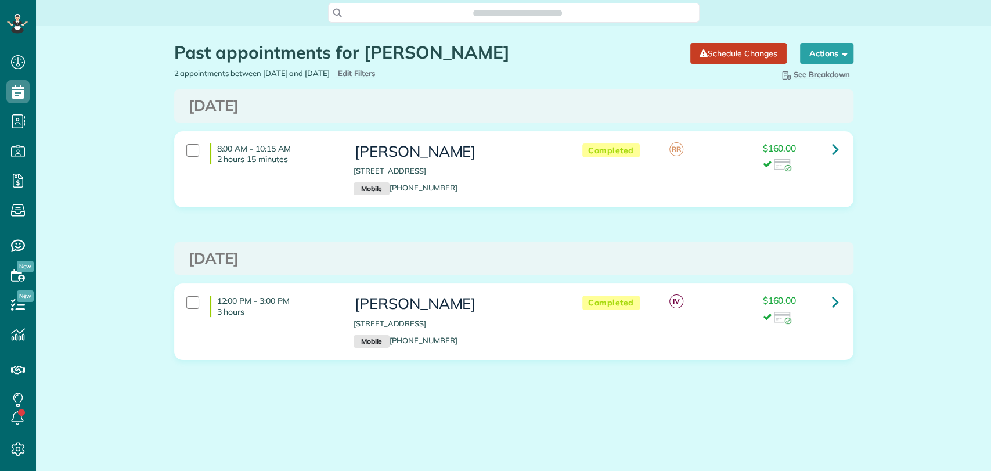
scroll to position [5, 5]
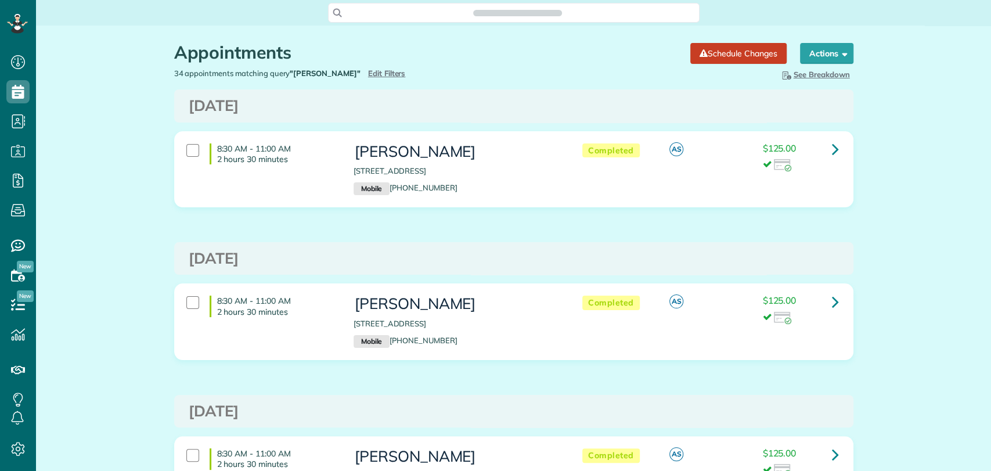
scroll to position [5, 5]
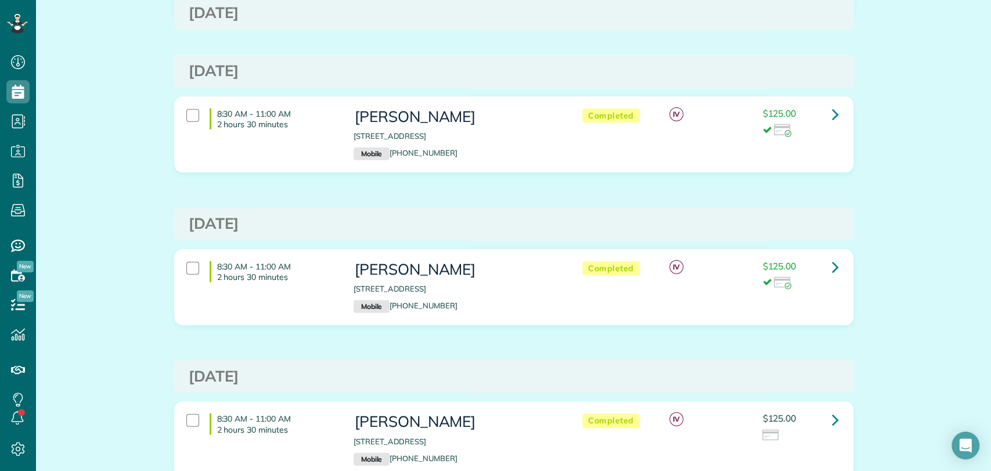
scroll to position [4859, 0]
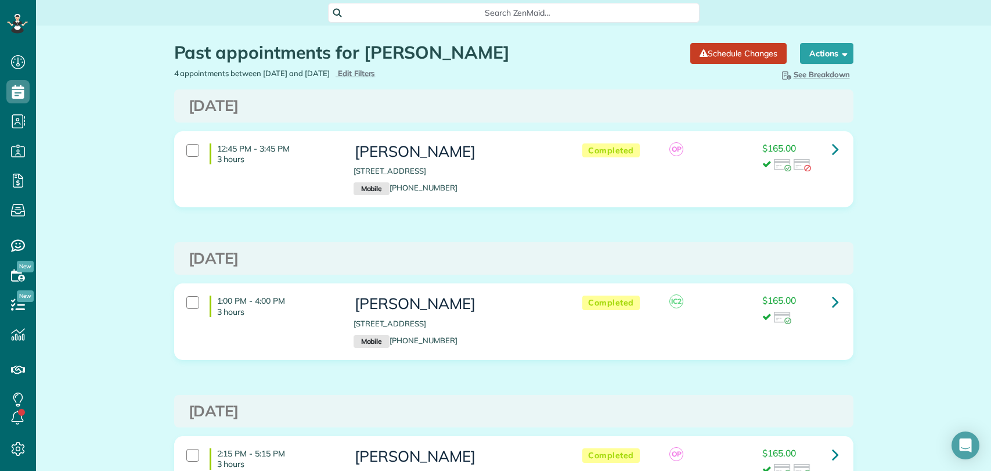
click at [483, 15] on span "Search ZenMaid…" at bounding box center [517, 13] width 353 height 12
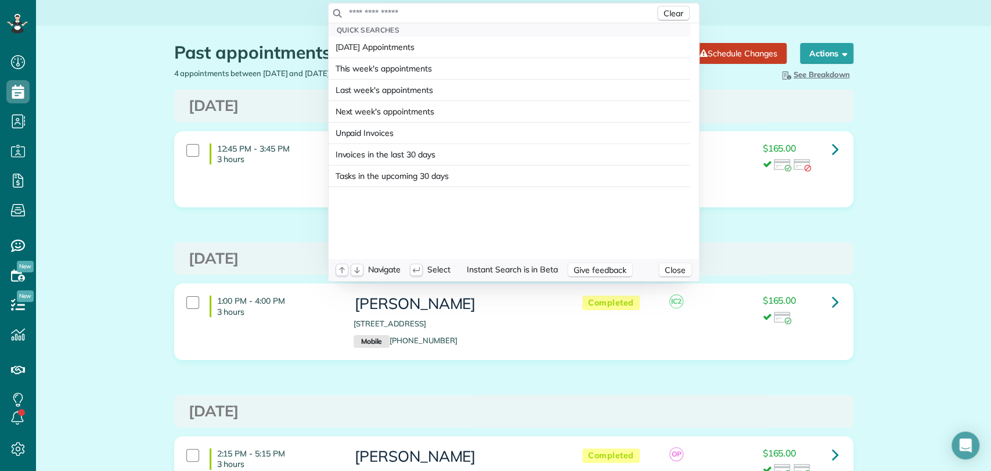
click at [469, 13] on input "text" at bounding box center [501, 13] width 307 height 12
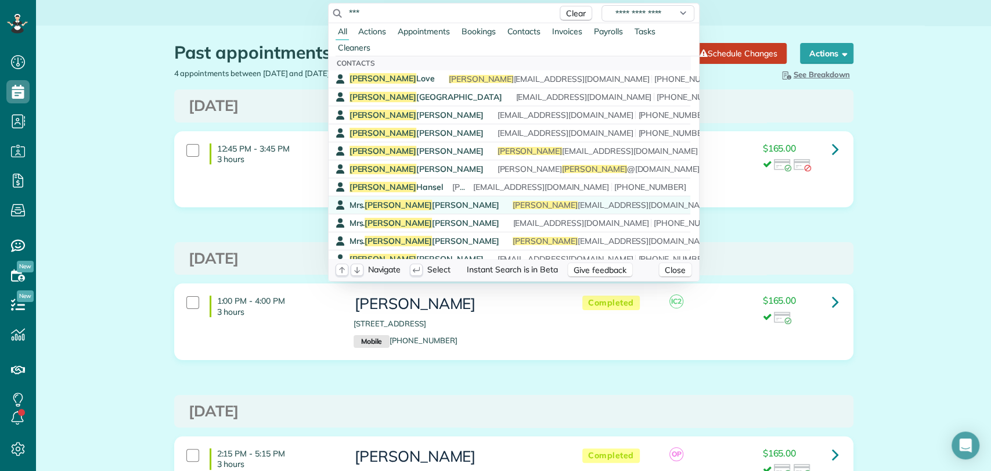
type input "***"
click at [403, 203] on span "[PERSON_NAME]" at bounding box center [425, 205] width 150 height 10
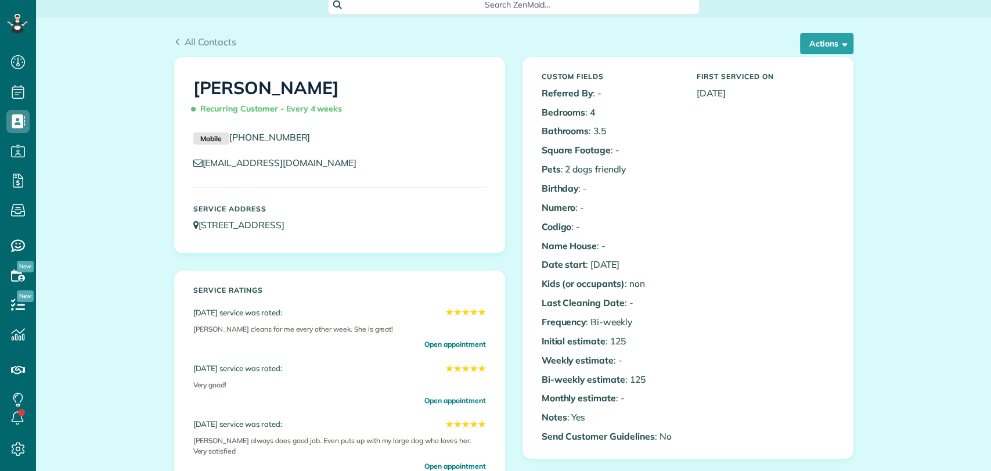
scroll to position [9, 0]
drag, startPoint x: 393, startPoint y: 224, endPoint x: 192, endPoint y: 215, distance: 201.1
click at [192, 215] on div "Service Address [STREET_ADDRESS]" at bounding box center [340, 217] width 310 height 38
copy link "[STREET_ADDRESS]"
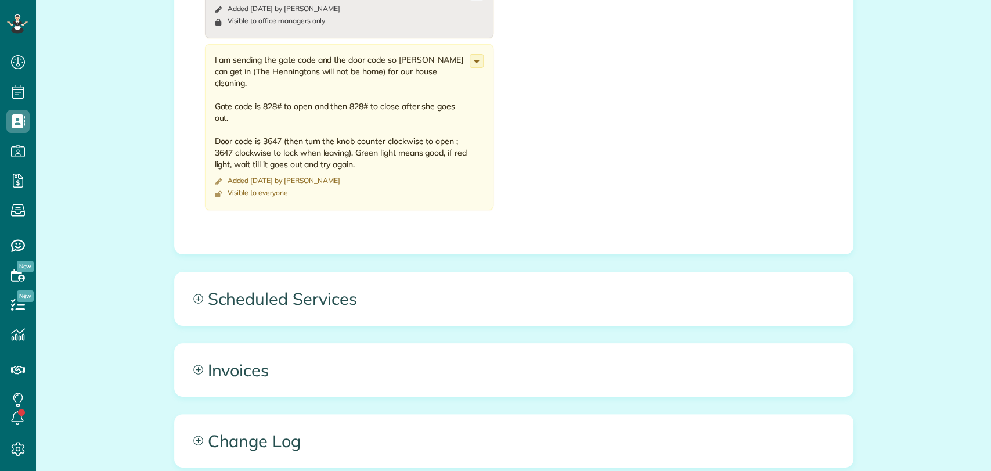
scroll to position [605, 0]
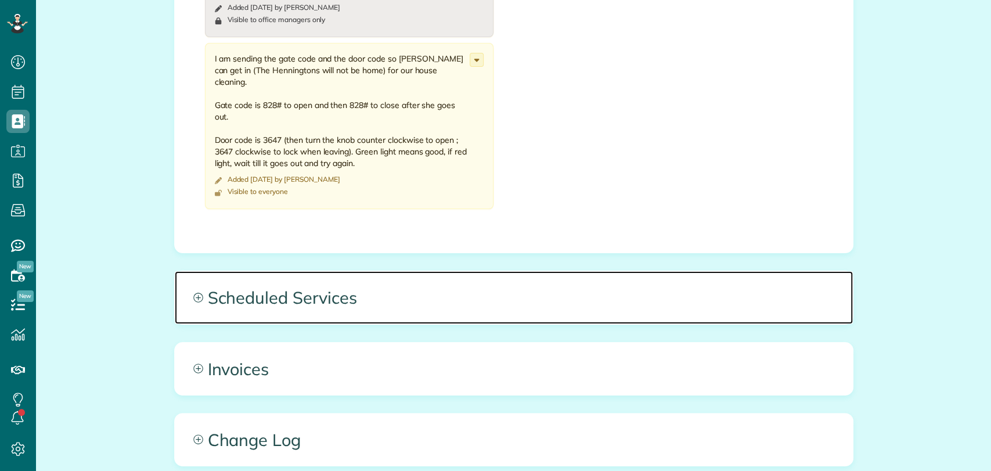
click at [341, 305] on span "Scheduled Services" at bounding box center [514, 297] width 678 height 52
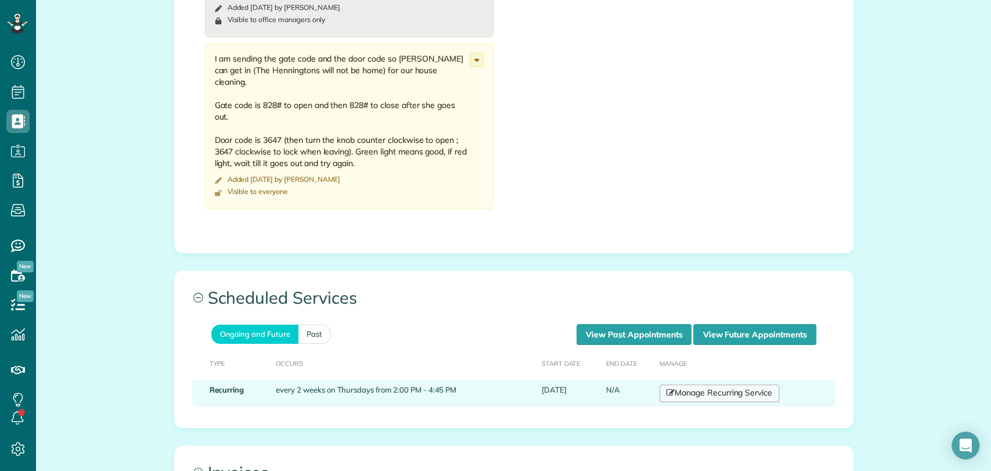
click at [703, 390] on link "Manage Recurring Service" at bounding box center [720, 392] width 120 height 17
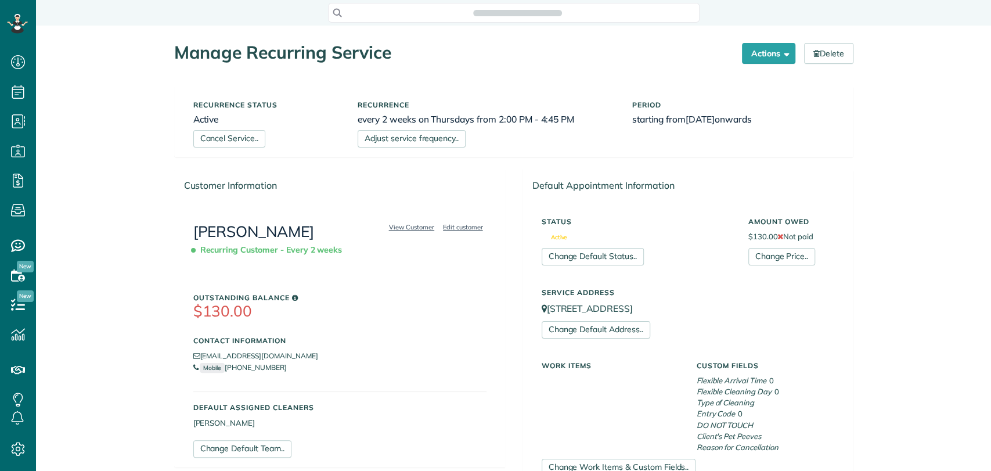
scroll to position [5, 5]
click at [409, 134] on link "Adjust service frequency.." at bounding box center [412, 138] width 108 height 17
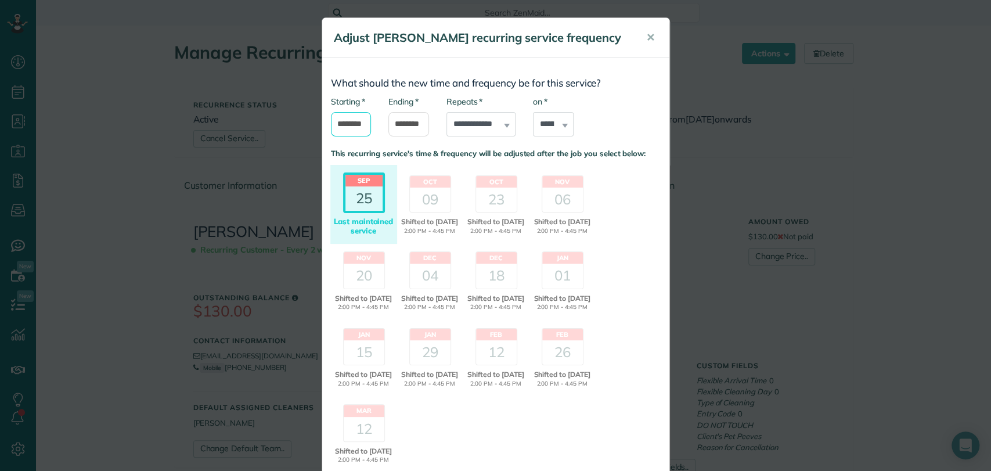
click at [351, 135] on input "*******" at bounding box center [351, 124] width 41 height 24
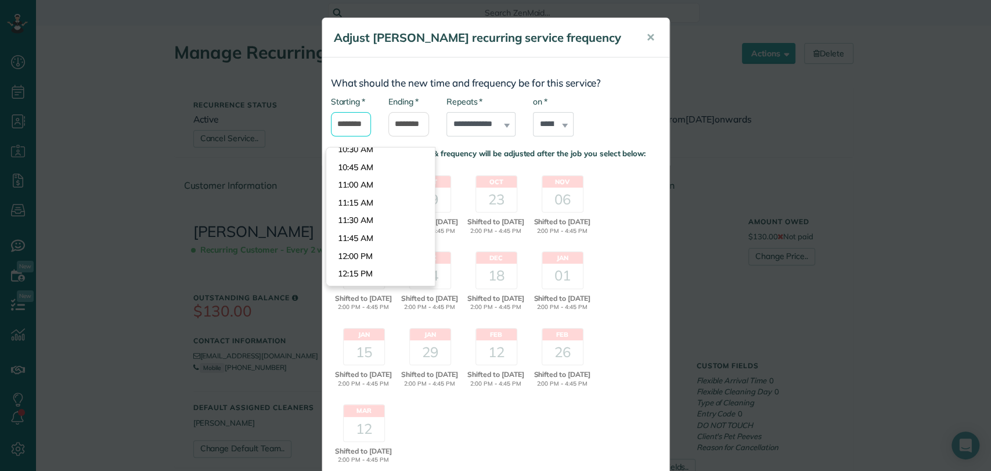
scroll to position [732, 0]
type input "********"
click at [353, 190] on body "Dashboard Scheduling Calendar View List View Dispatch View - Weekly scheduling …" at bounding box center [495, 235] width 991 height 471
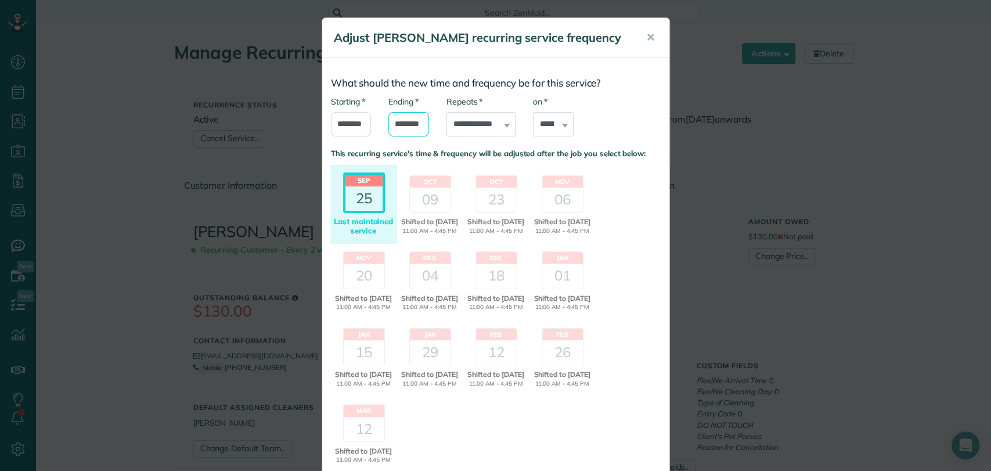
click at [408, 136] on input "*******" at bounding box center [408, 124] width 41 height 24
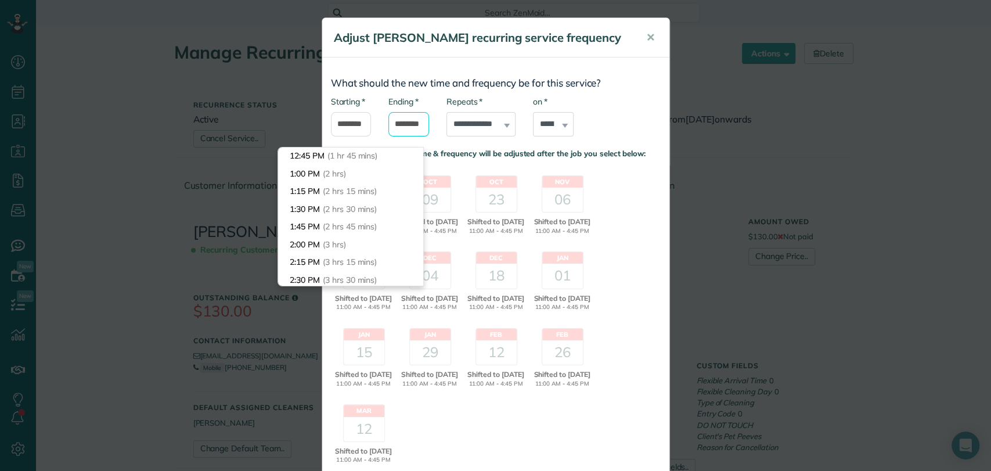
scroll to position [124, 0]
type input "*******"
click at [345, 224] on body "Dashboard Scheduling Calendar View List View Dispatch View - Weekly scheduling …" at bounding box center [495, 235] width 991 height 471
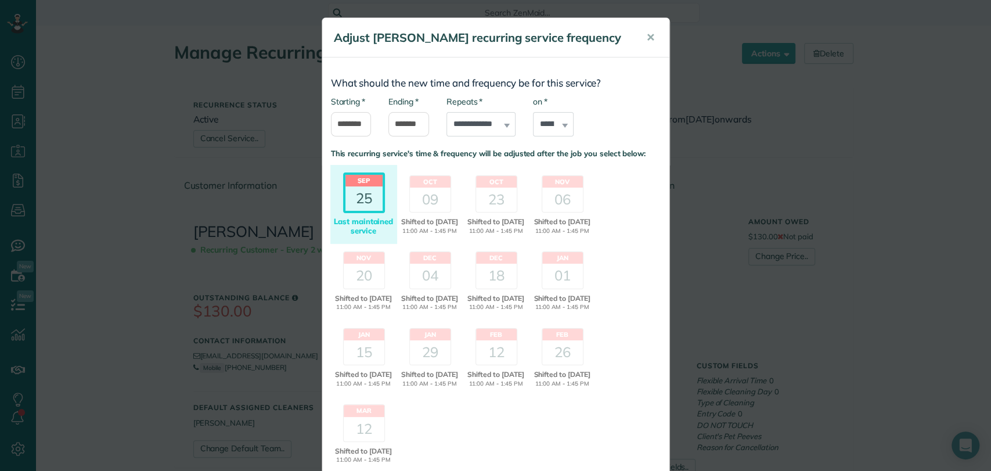
scroll to position [129, 0]
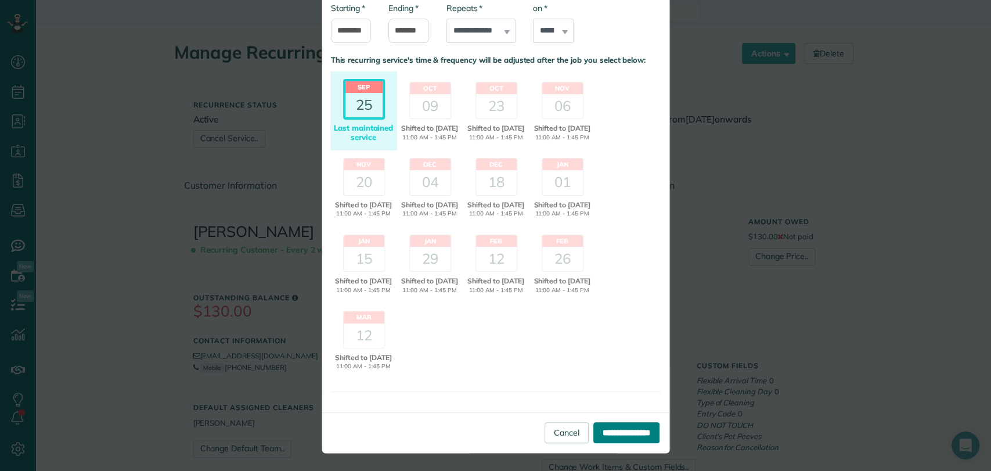
click at [631, 426] on input "**********" at bounding box center [626, 432] width 66 height 21
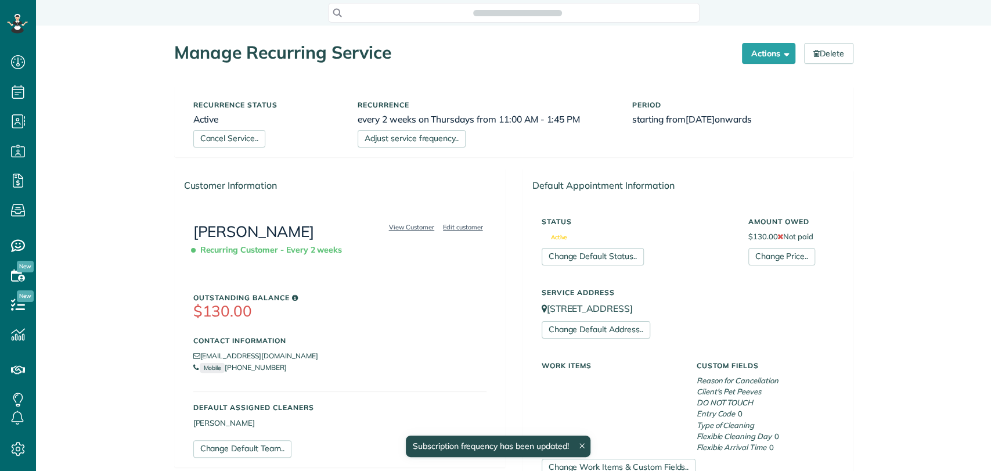
scroll to position [5, 5]
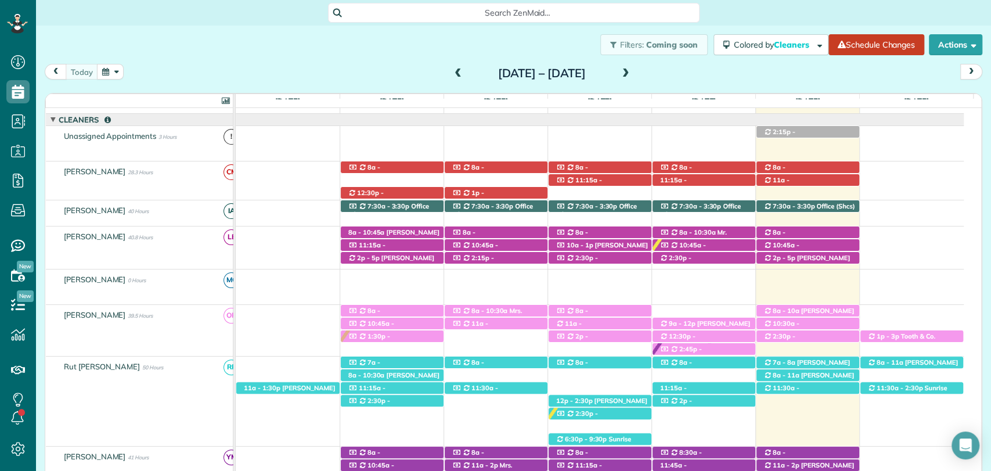
click at [632, 72] on span at bounding box center [626, 74] width 13 height 10
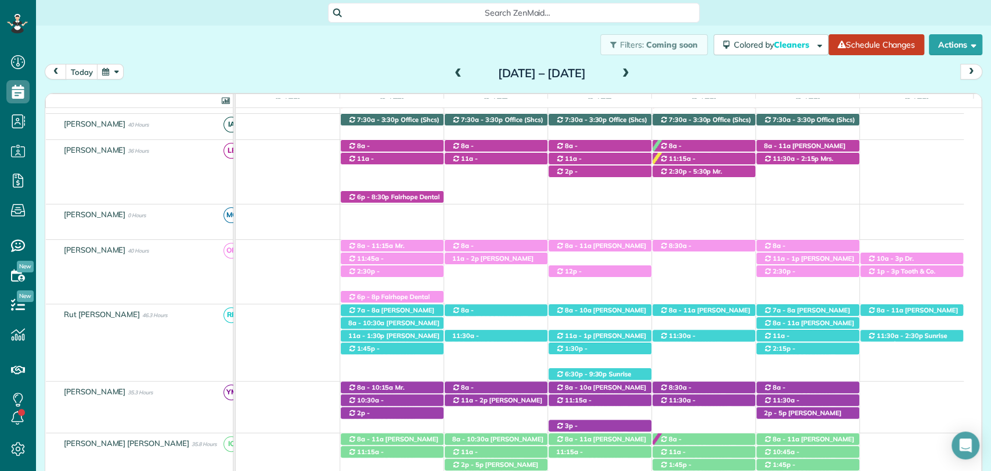
scroll to position [244, 0]
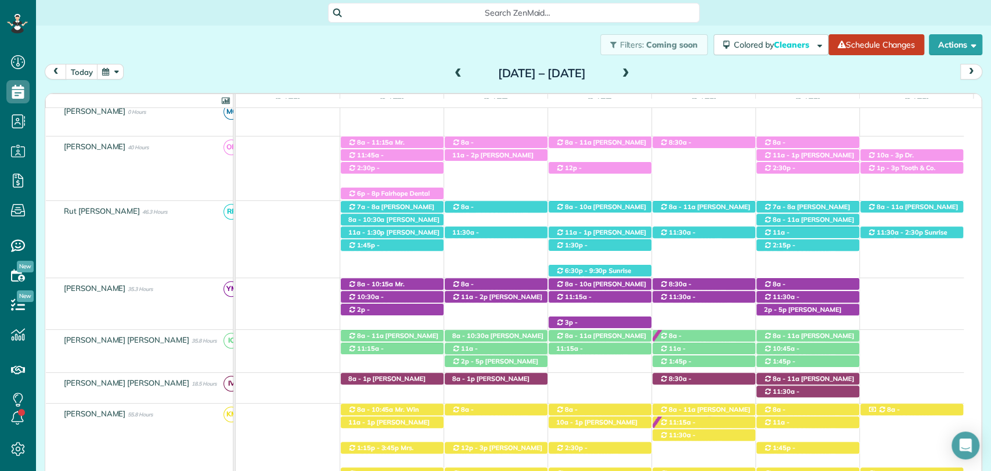
click at [170, 56] on div "Filters: Coming soon Colored by Cleaners Color by Cleaner Color by Team Color b…" at bounding box center [513, 45] width 955 height 38
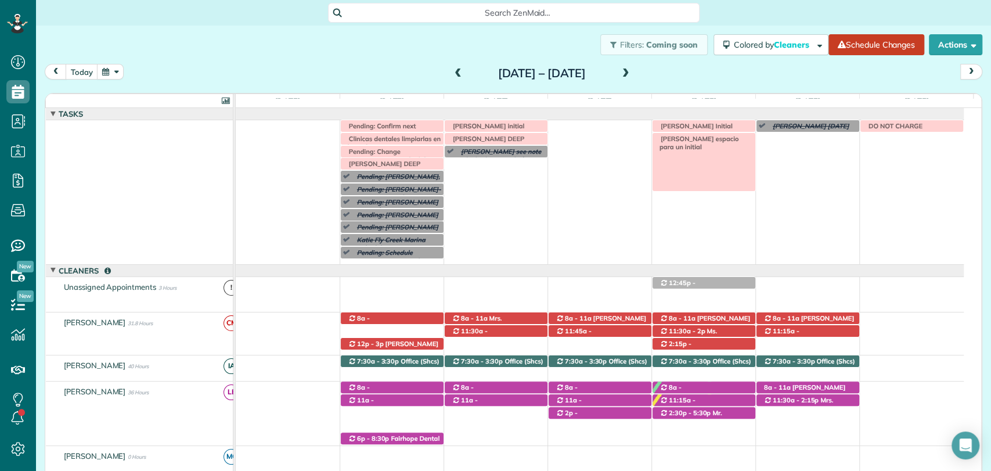
click at [706, 137] on span "[PERSON_NAME] espacio para un initial" at bounding box center [697, 143] width 84 height 16
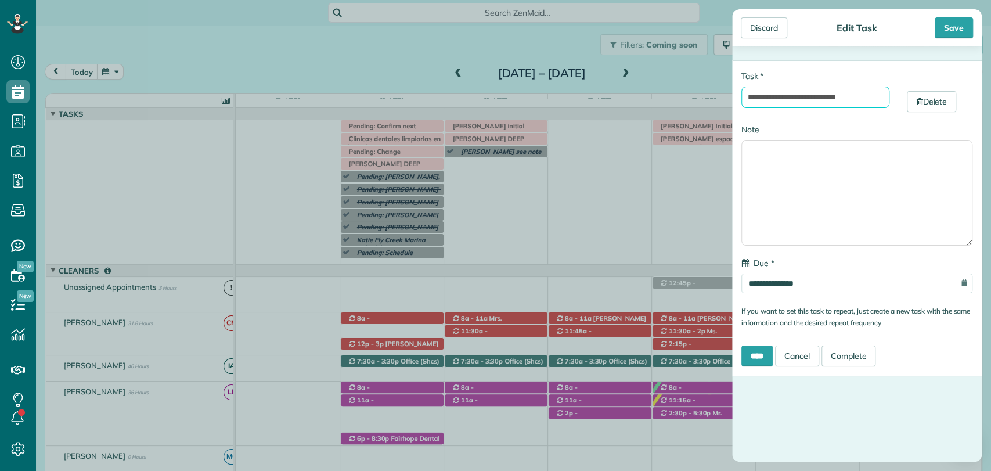
click at [836, 99] on input "**********" at bounding box center [816, 97] width 148 height 21
type input "**********"
click at [963, 20] on div "Save" at bounding box center [954, 27] width 38 height 21
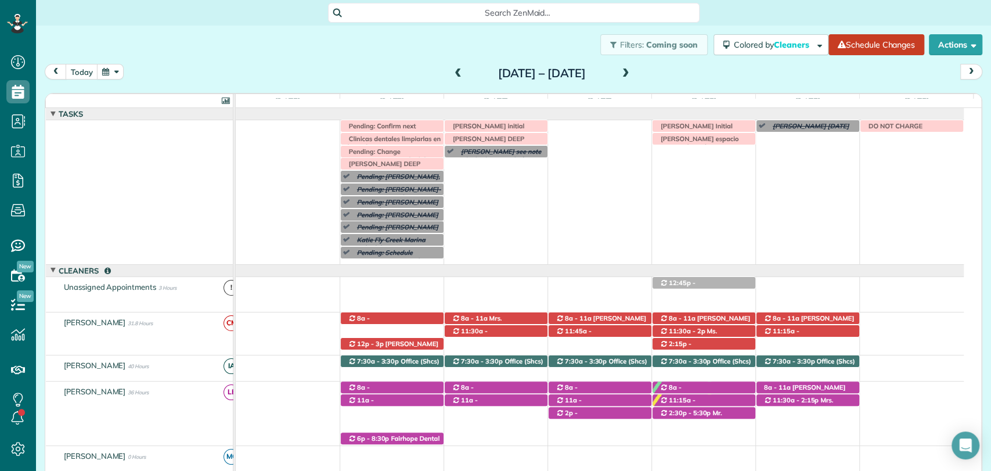
click at [632, 77] on span at bounding box center [626, 74] width 13 height 10
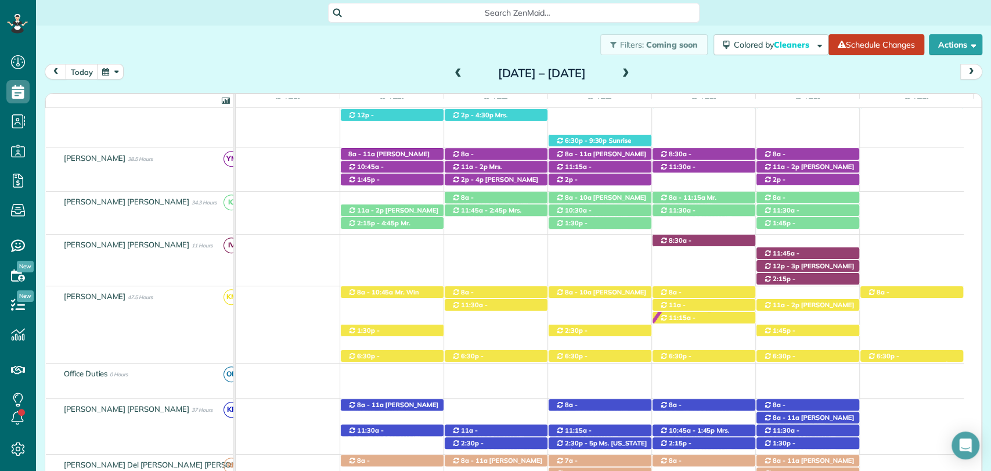
click at [517, 249] on div "11:45a - 2:15p [PERSON_NAME] ([PHONE_NUMBER]) [STREET_ADDRESS][PERSON_NAME] 2:1…" at bounding box center [600, 256] width 728 height 42
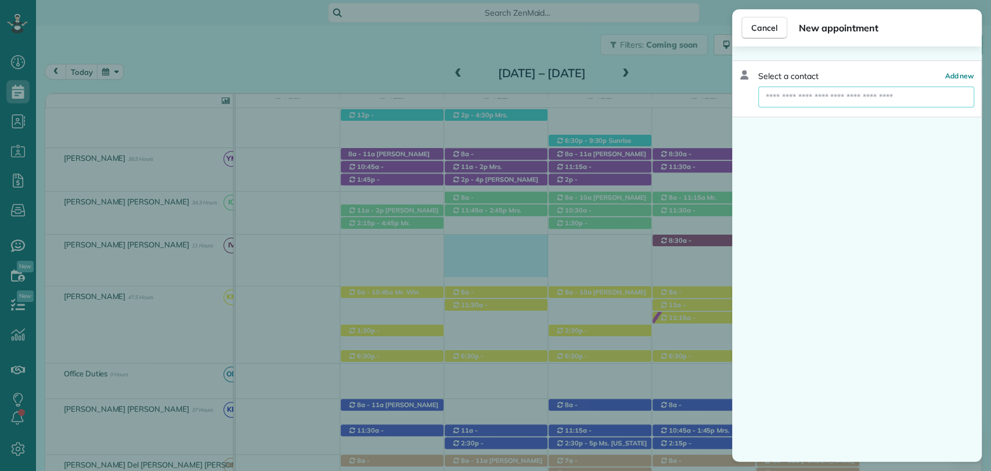
click at [832, 103] on input "text" at bounding box center [866, 97] width 215 height 21
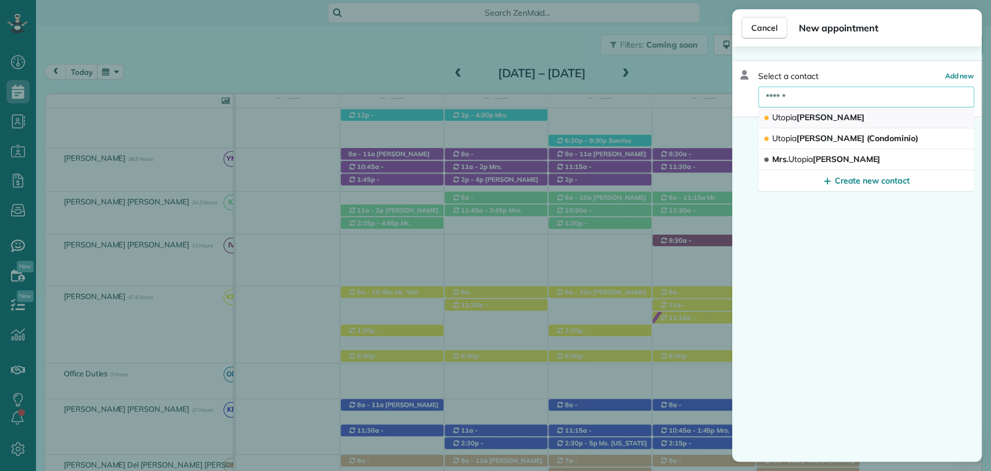
type input "******"
click at [838, 116] on button "Utopia [PERSON_NAME]" at bounding box center [866, 117] width 216 height 21
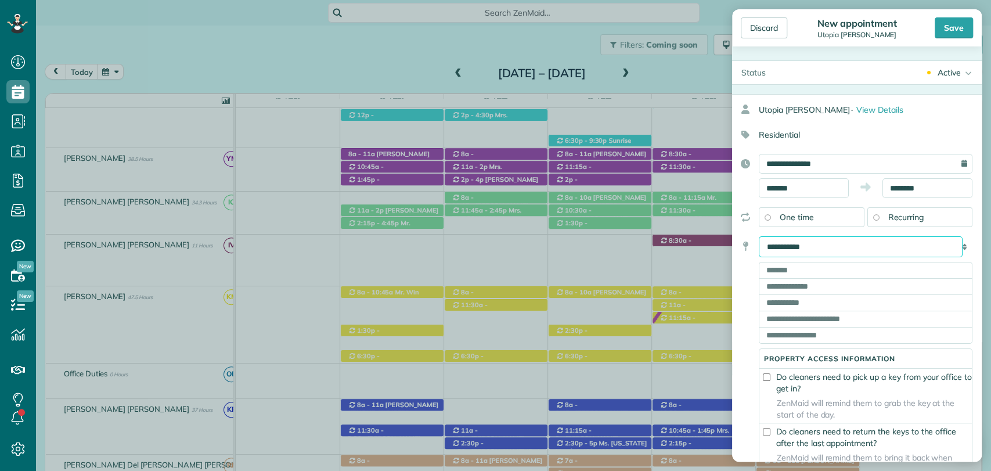
click at [795, 246] on select "**********" at bounding box center [861, 246] width 204 height 21
select select "******"
click at [759, 236] on select "**********" at bounding box center [861, 246] width 204 height 21
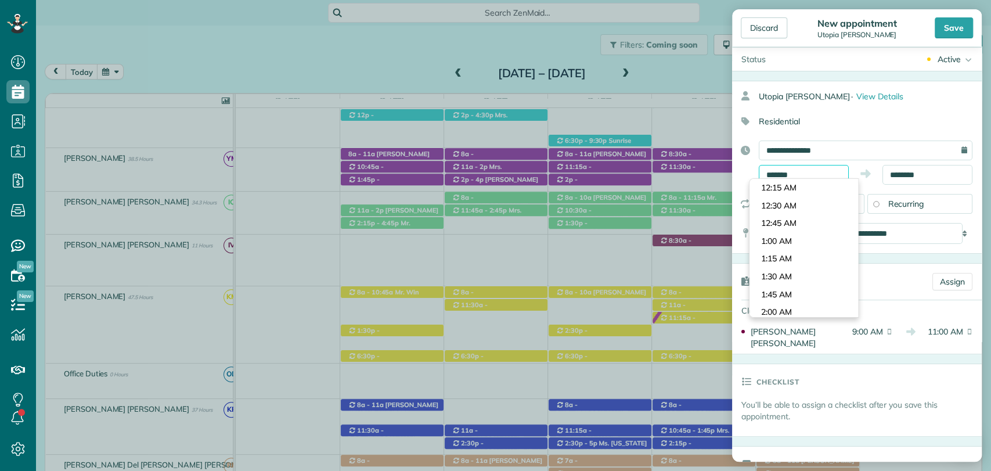
click at [795, 177] on input "*******" at bounding box center [804, 175] width 90 height 20
type input "*******"
click at [776, 182] on body "Dashboard Scheduling Calendar View List View Dispatch View - Weekly scheduling …" at bounding box center [495, 235] width 991 height 471
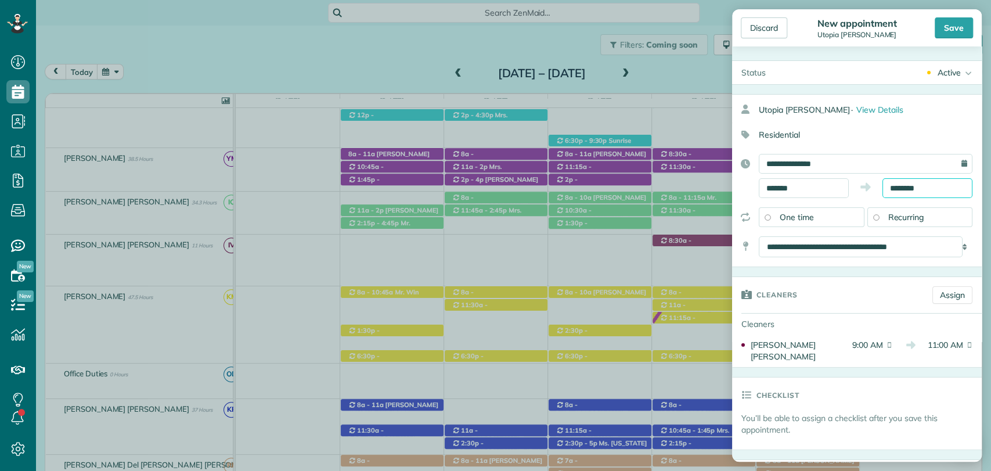
click at [910, 194] on body "Dashboard Scheduling Calendar View List View Dispatch View - Weekly scheduling …" at bounding box center [495, 235] width 991 height 471
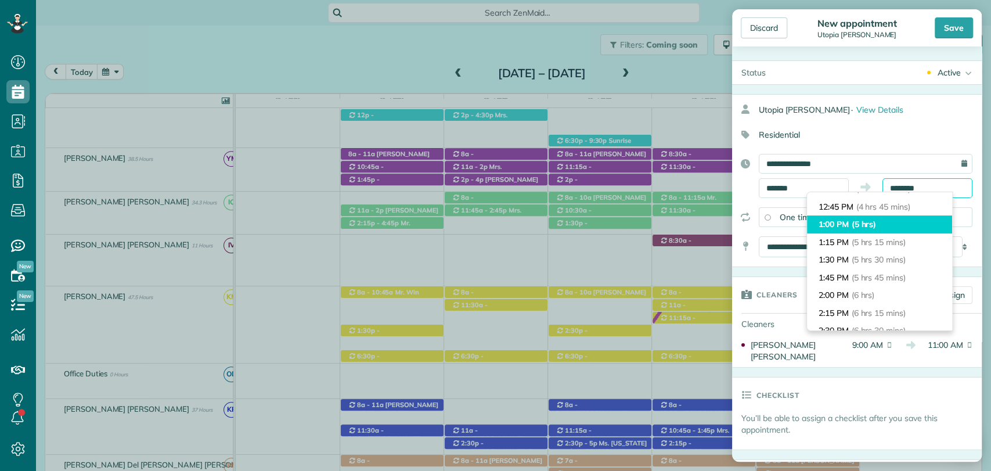
scroll to position [334, 0]
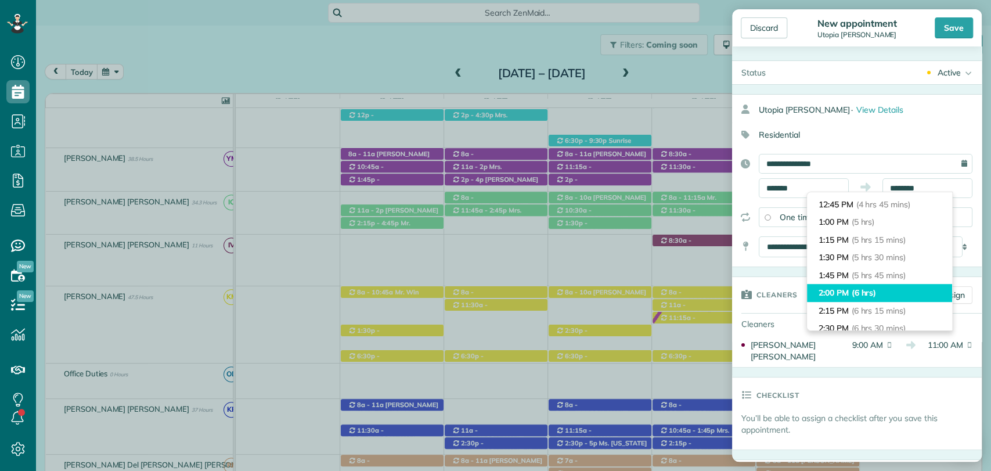
type input "*******"
click at [839, 292] on li "2:00 PM (6 hrs)" at bounding box center [879, 293] width 145 height 18
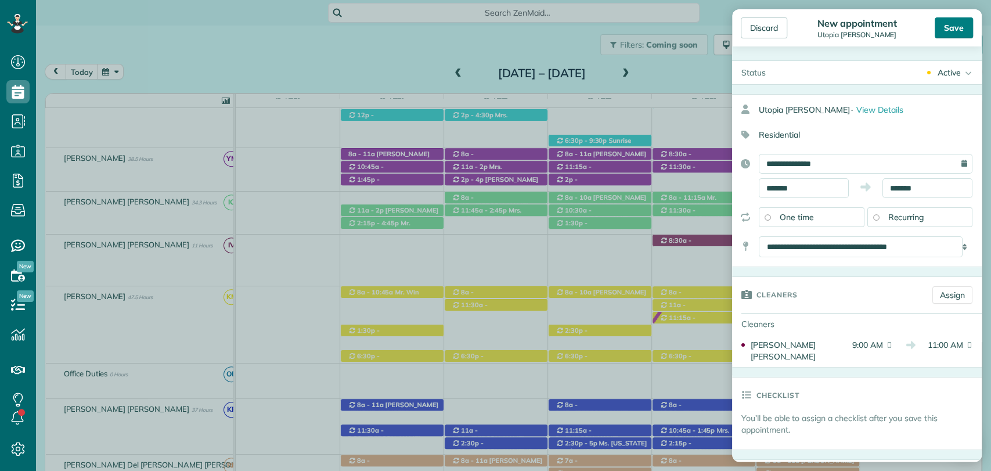
click at [946, 32] on div "Save" at bounding box center [954, 27] width 38 height 21
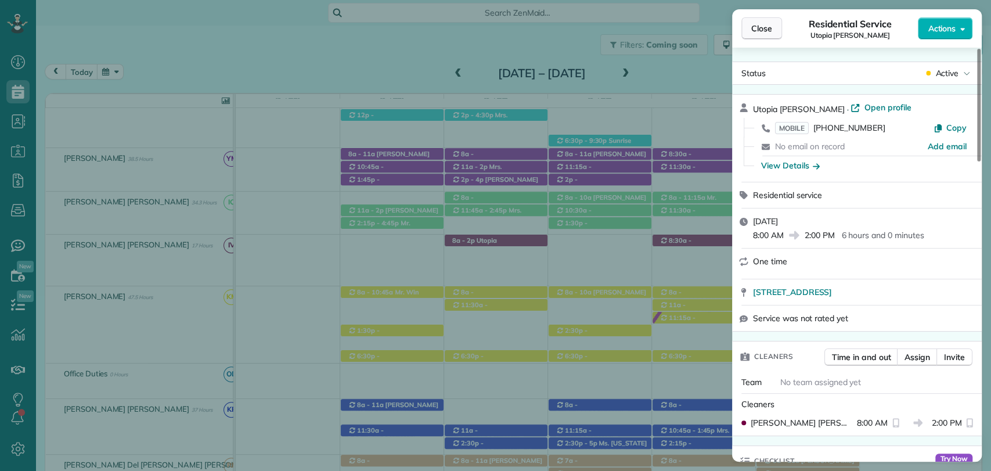
click at [760, 25] on span "Close" at bounding box center [761, 29] width 21 height 12
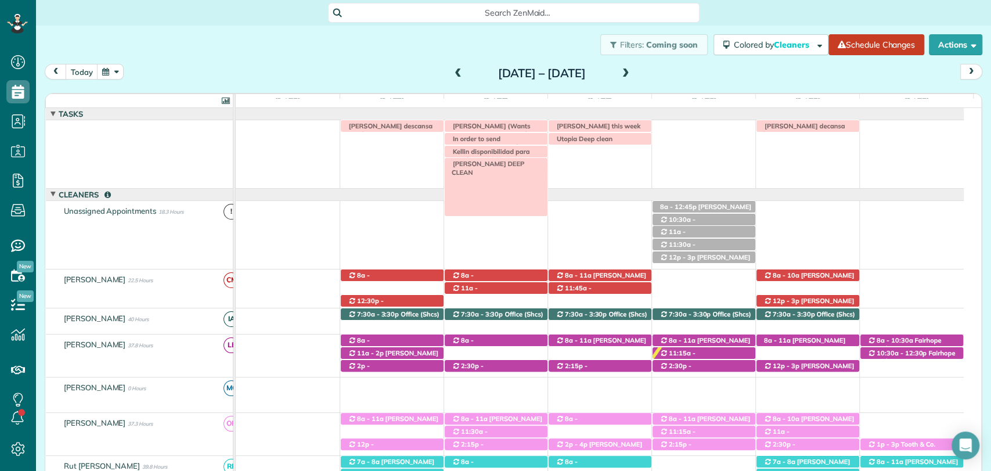
click at [497, 164] on span "[PERSON_NAME] DEEP CLEAN" at bounding box center [485, 168] width 77 height 16
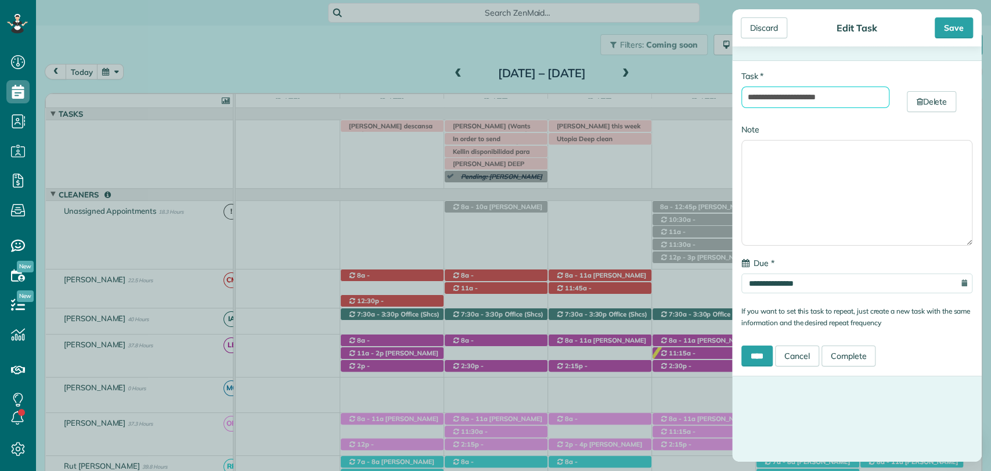
click at [790, 98] on input "**********" at bounding box center [816, 97] width 148 height 21
click at [841, 97] on input "**********" at bounding box center [816, 97] width 148 height 21
type input "**********"
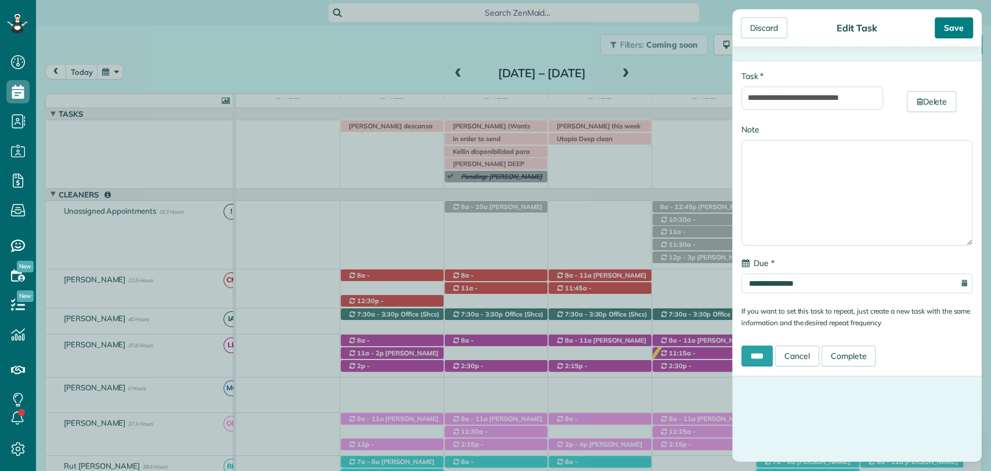
click at [945, 26] on div "Save" at bounding box center [954, 27] width 38 height 21
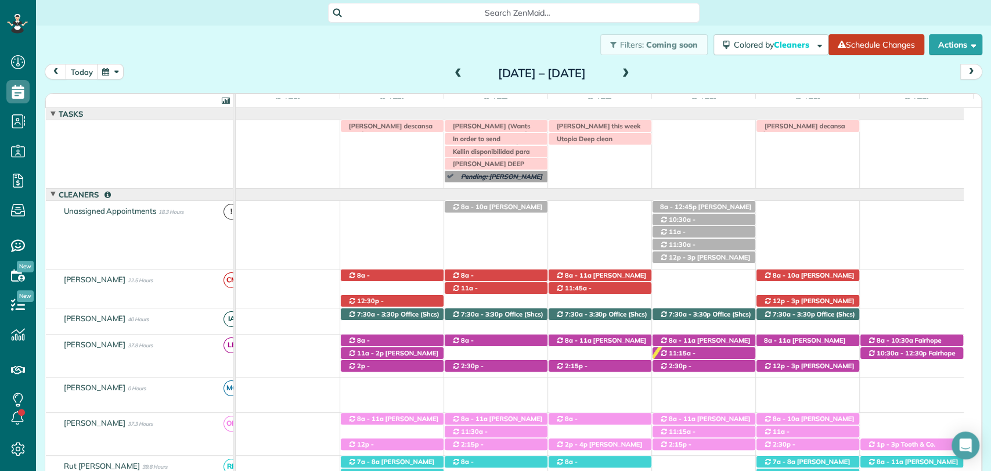
click at [684, 154] on div "Irma V descansa este lunes Morgen Stalder this week Patty Harvard (Wants appoin…" at bounding box center [600, 154] width 728 height 68
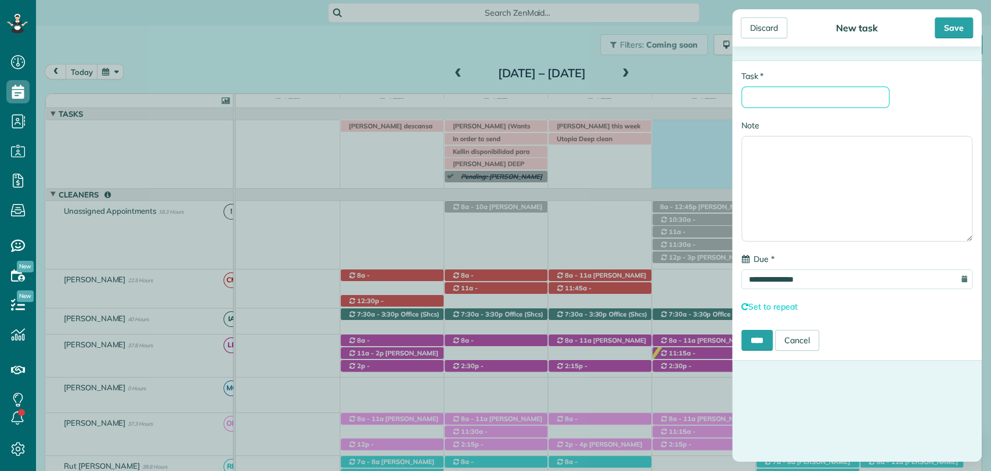
click at [794, 102] on input "* Task" at bounding box center [816, 97] width 148 height 21
type input "*"
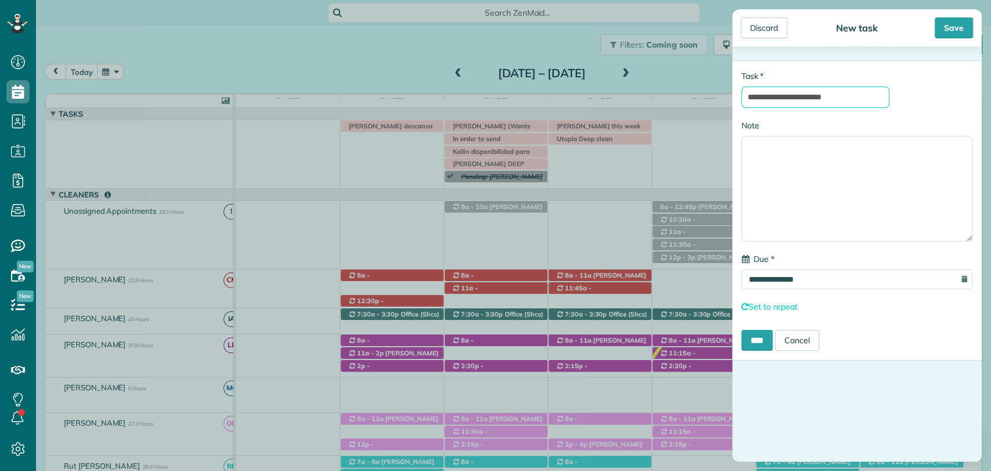
click at [750, 96] on input "**********" at bounding box center [816, 97] width 148 height 21
type input "**********"
click at [959, 35] on div "Save" at bounding box center [954, 27] width 38 height 21
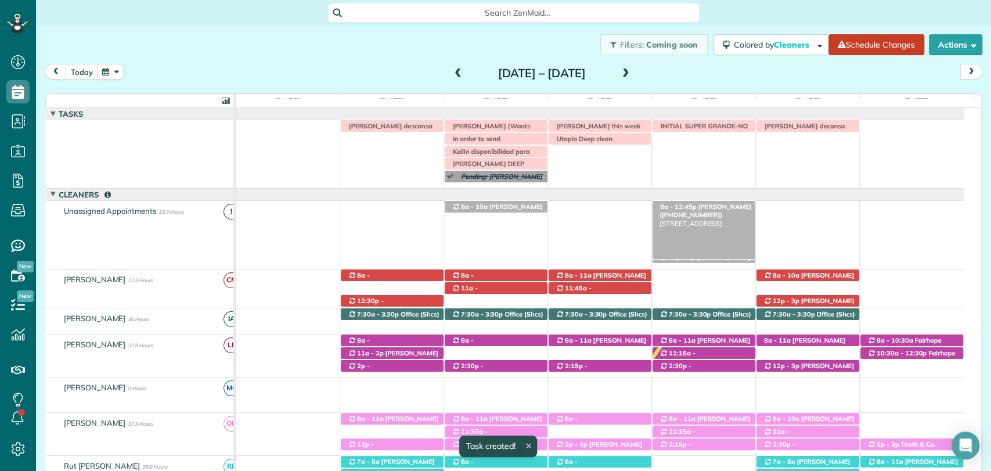
click at [701, 208] on span "Susan Chambers (+13344144451)" at bounding box center [706, 211] width 92 height 16
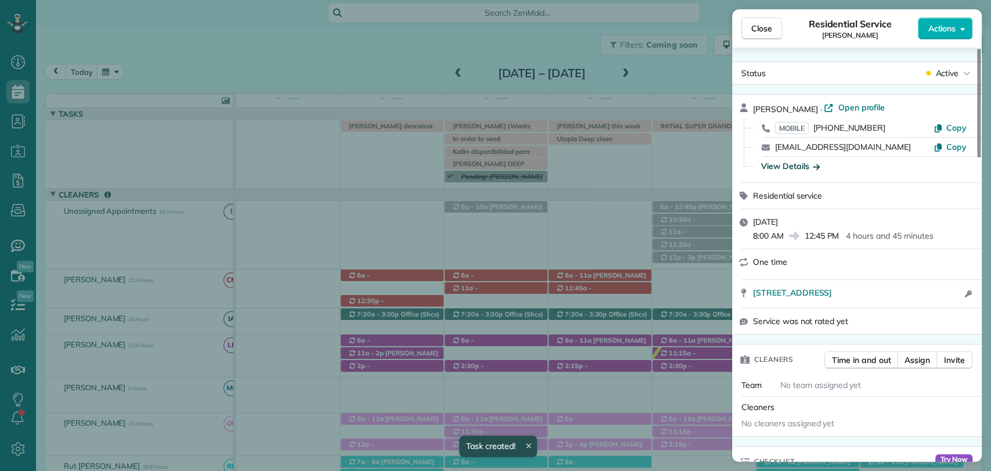
click at [787, 163] on div "View Details" at bounding box center [790, 166] width 59 height 12
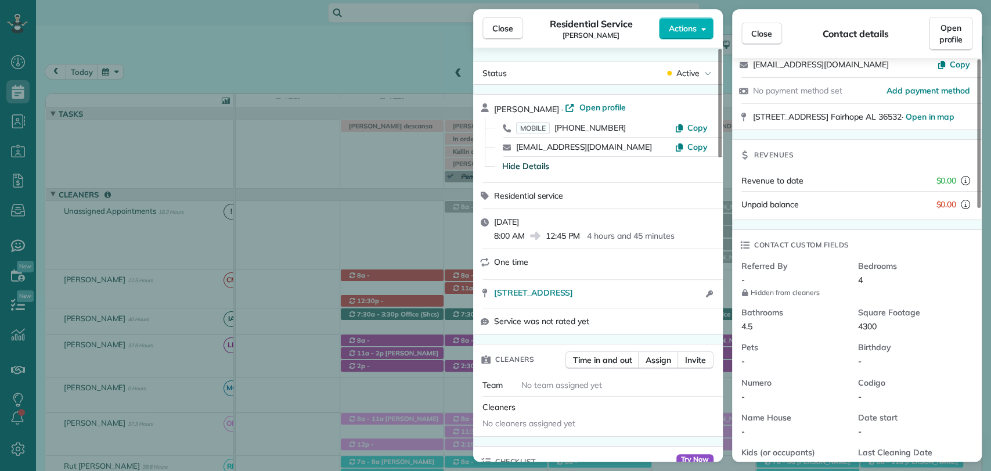
scroll to position [88, 0]
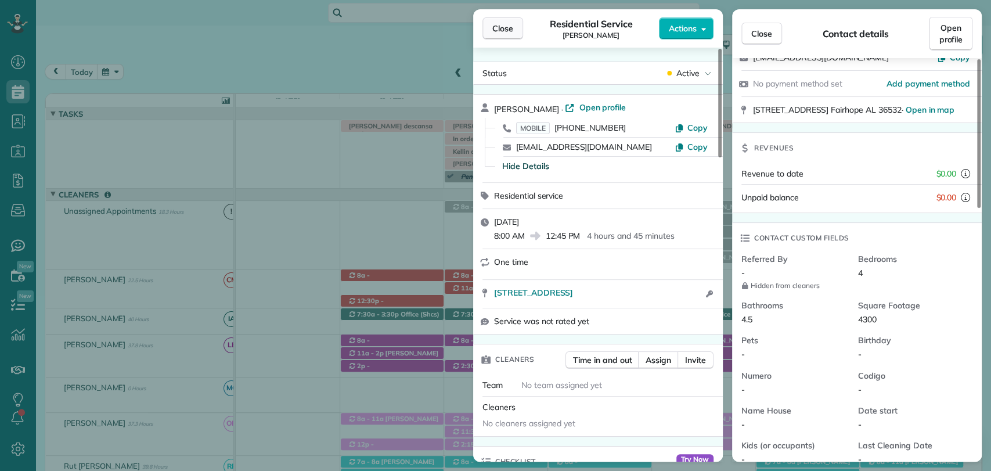
click at [509, 27] on span "Close" at bounding box center [502, 29] width 21 height 12
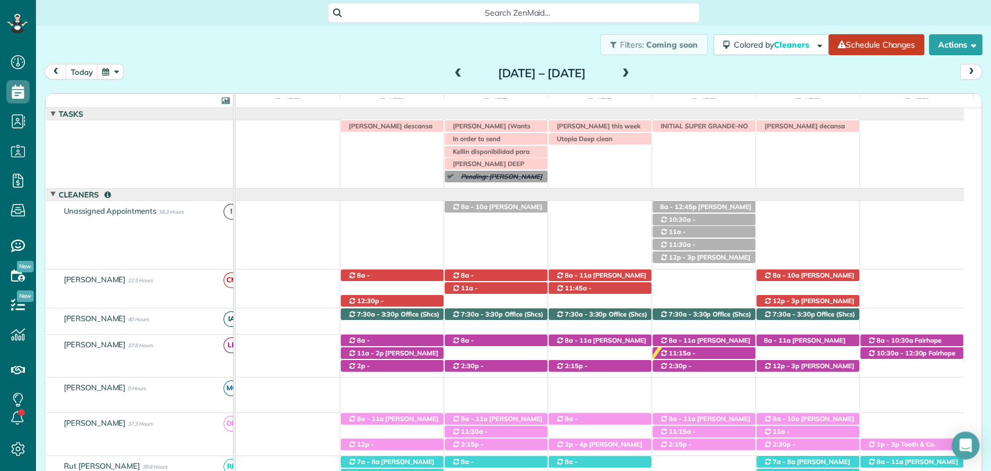
click at [255, 46] on div "Filters: Coming soon Colored by Cleaners Color by Cleaner Color by Team Color b…" at bounding box center [513, 45] width 955 height 38
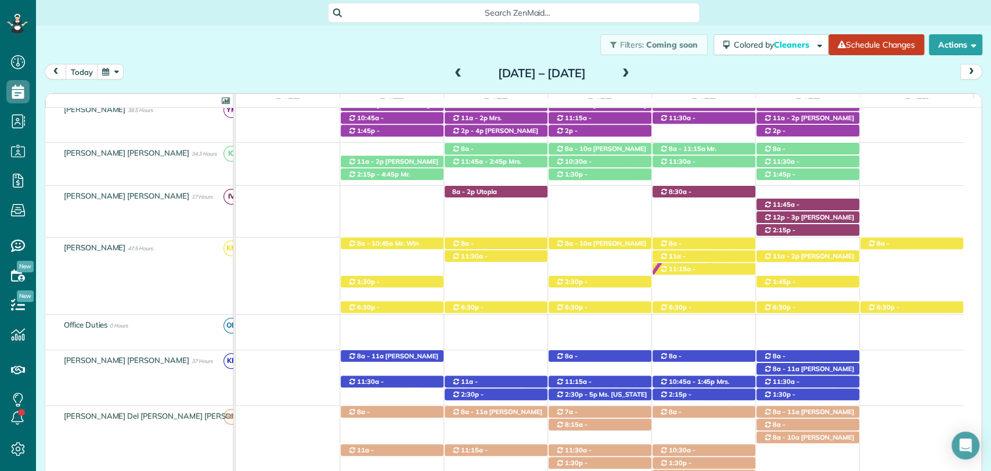
scroll to position [440, 0]
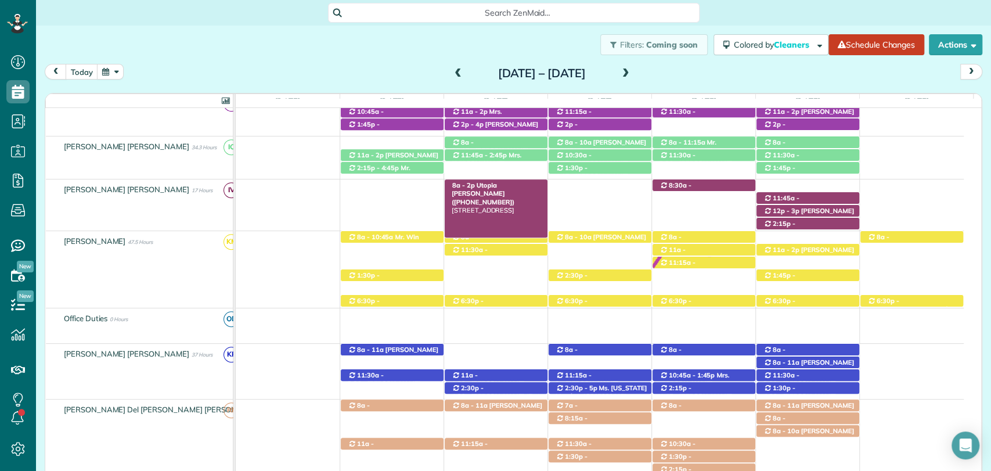
click at [494, 183] on span "Utopia Cassidy (+12516232538)" at bounding box center [483, 193] width 63 height 25
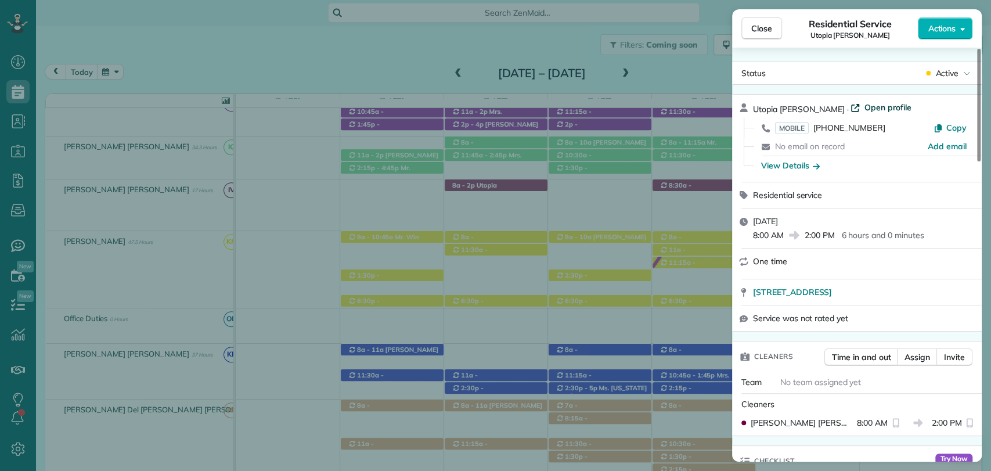
click at [865, 107] on span "Open profile" at bounding box center [888, 108] width 47 height 12
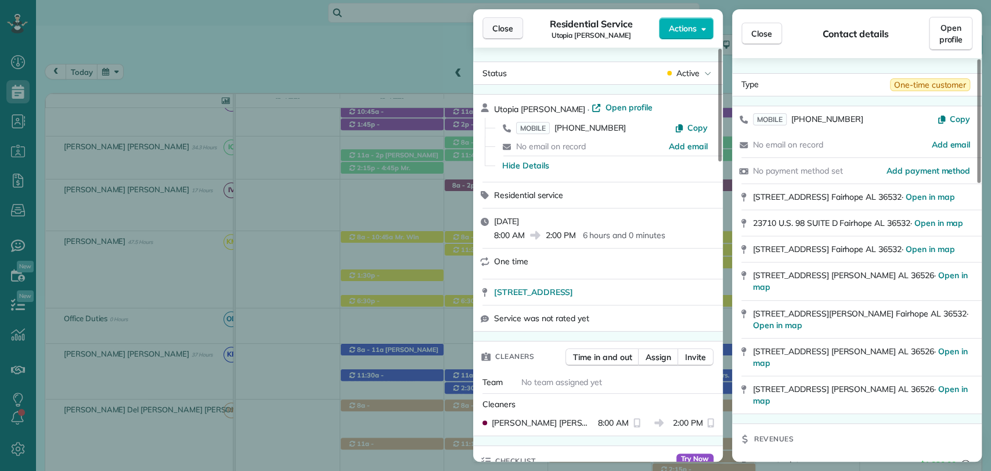
click at [496, 34] on button "Close" at bounding box center [503, 28] width 41 height 22
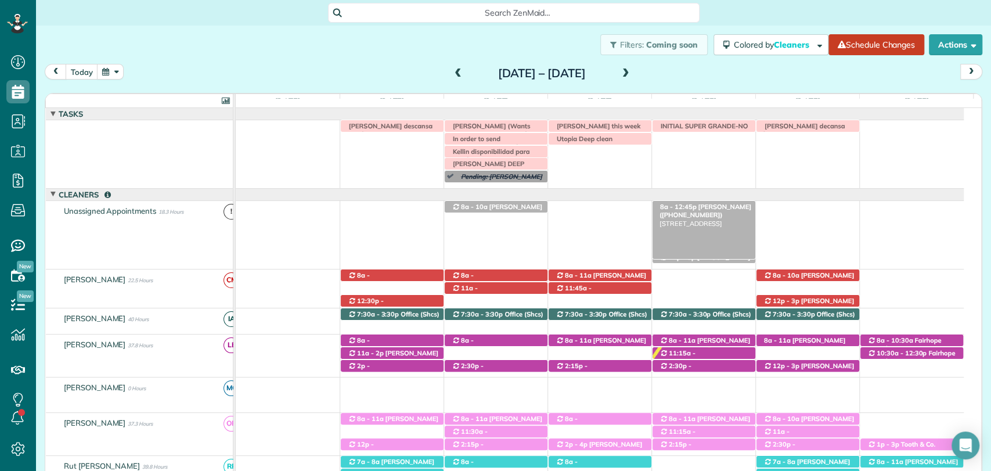
click at [739, 206] on span "Susan Chambers (+13344144451)" at bounding box center [706, 211] width 92 height 16
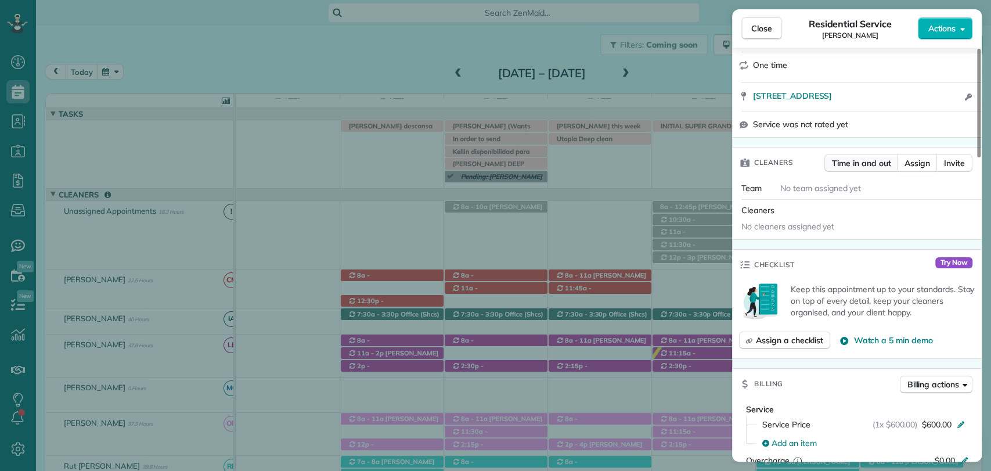
scroll to position [301, 0]
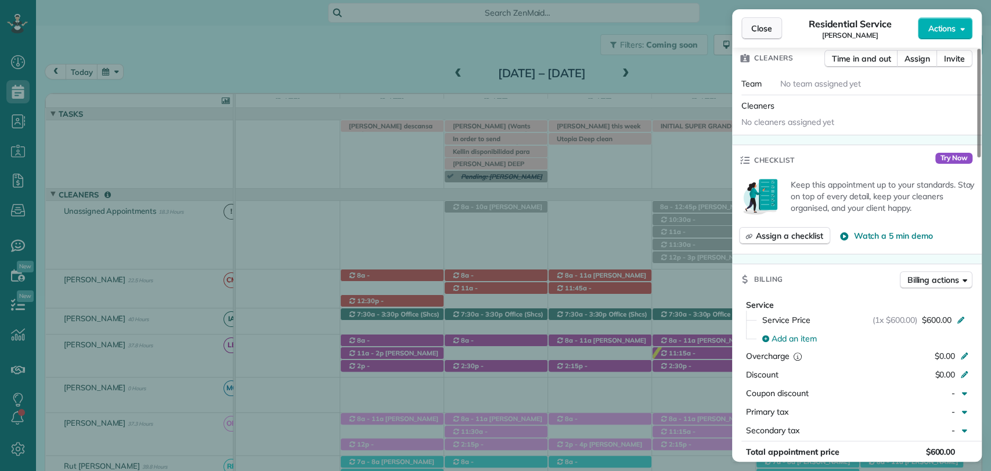
click at [758, 21] on button "Close" at bounding box center [762, 28] width 41 height 22
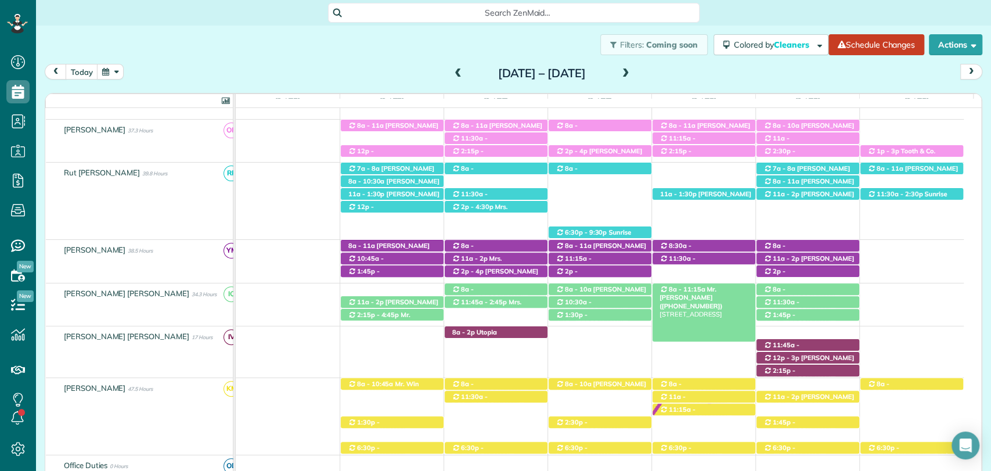
scroll to position [296, 0]
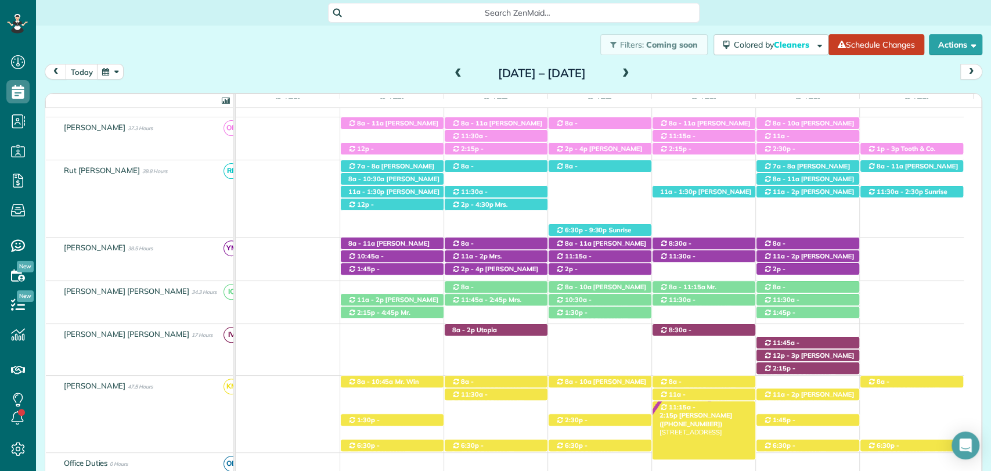
click at [696, 405] on span "11:15a - 2:15p" at bounding box center [678, 411] width 36 height 16
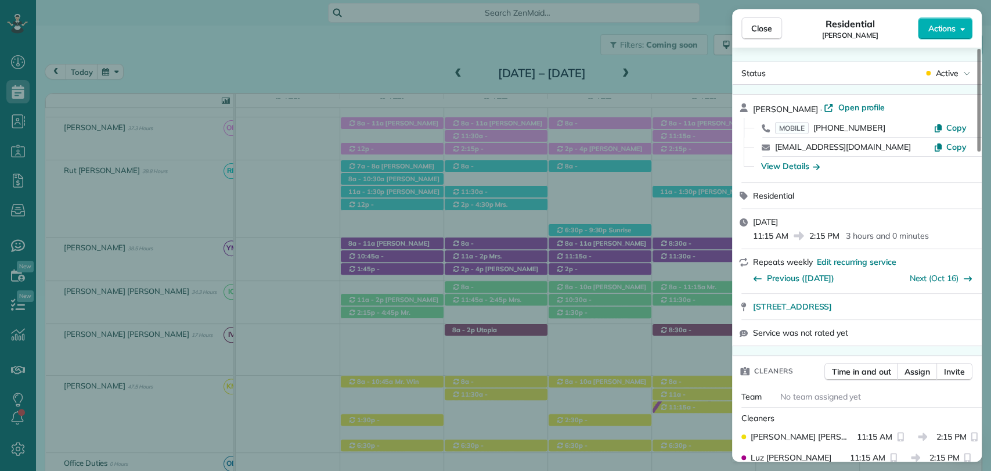
click at [915, 359] on div "Cleaners Time in and out Assign Invite" at bounding box center [857, 371] width 250 height 30
click at [915, 366] on span "Assign" at bounding box center [918, 372] width 26 height 12
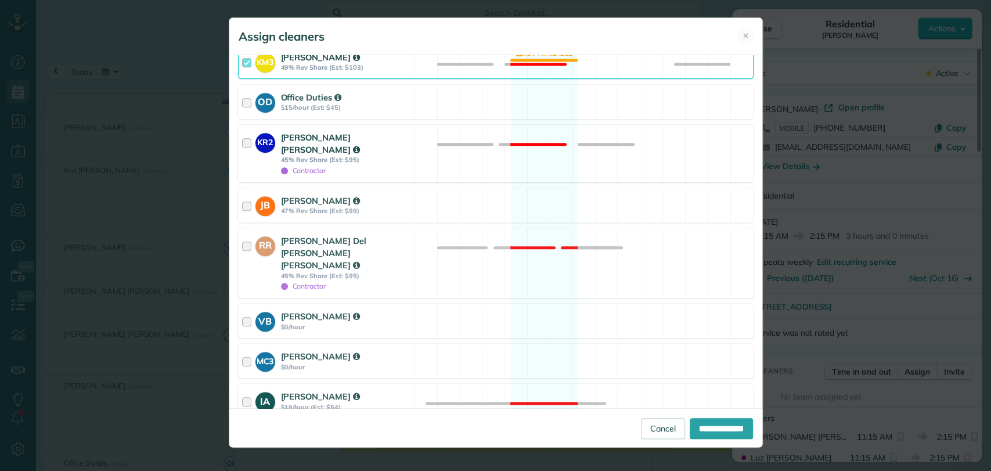
scroll to position [283, 0]
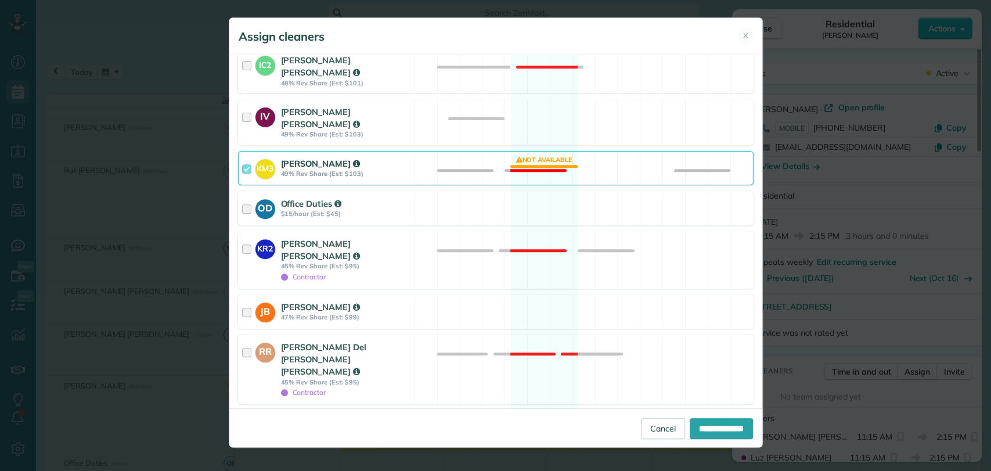
click at [250, 157] on div at bounding box center [248, 167] width 13 height 21
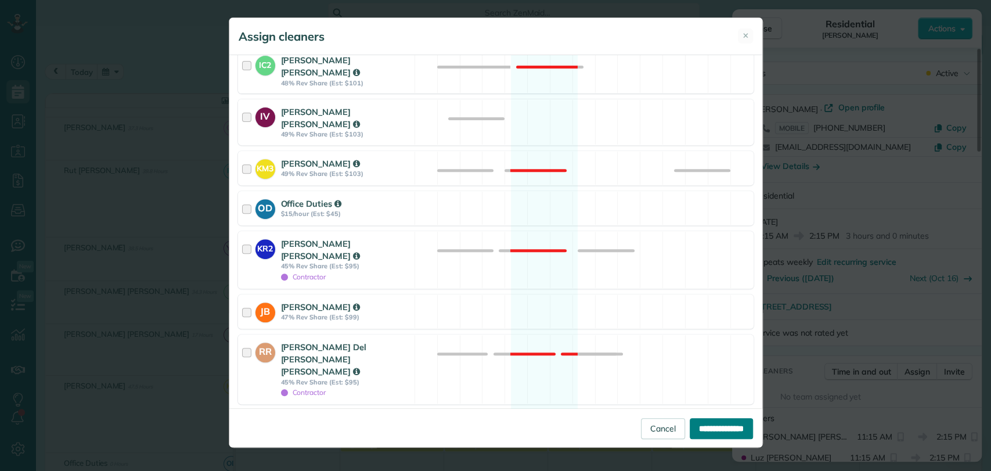
click at [708, 433] on input "**********" at bounding box center [721, 428] width 63 height 21
type input "**********"
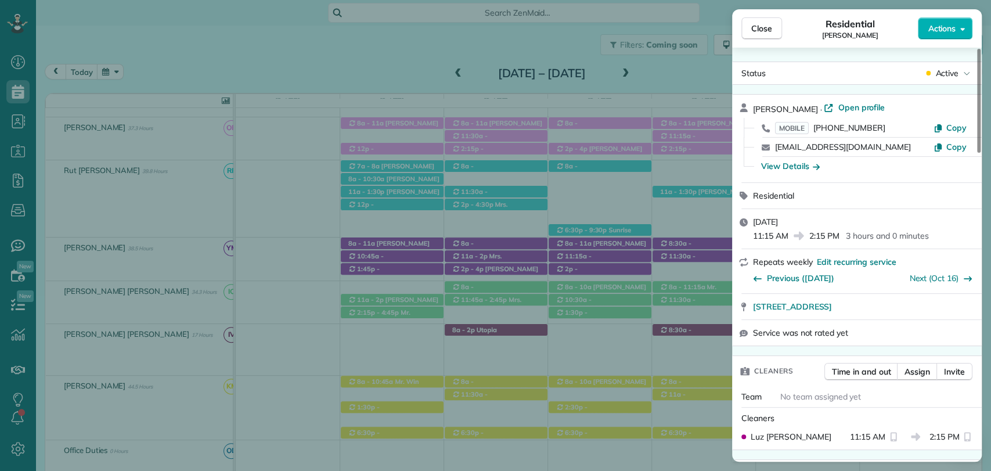
click at [744, 44] on div "Close Residential Shelby Norton Actions" at bounding box center [857, 28] width 250 height 38
click at [751, 38] on button "Close" at bounding box center [762, 28] width 41 height 22
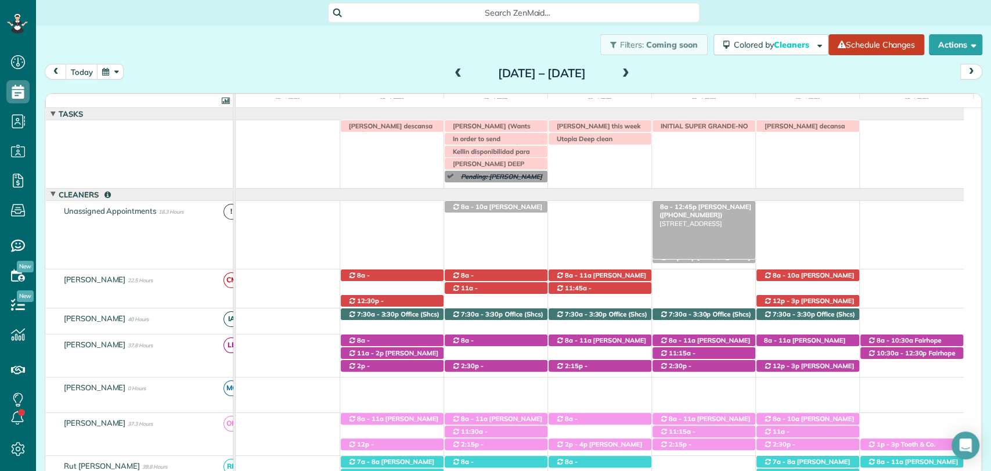
click at [682, 203] on span "8a - 12:45p" at bounding box center [679, 207] width 38 height 8
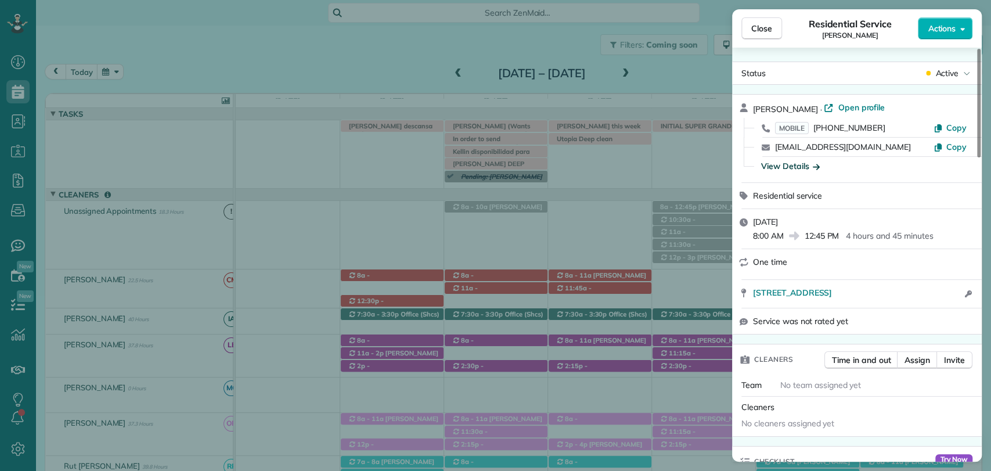
click at [789, 168] on div "View Details" at bounding box center [790, 166] width 59 height 12
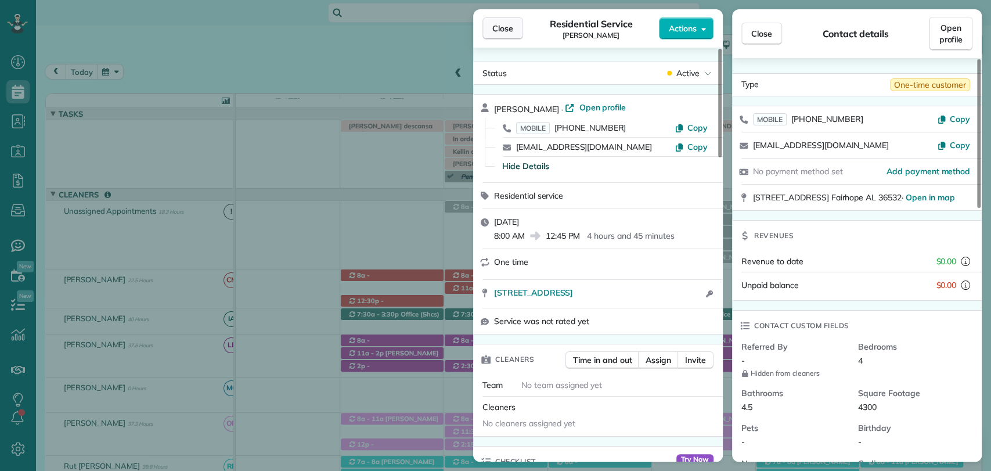
click at [503, 35] on button "Close" at bounding box center [503, 28] width 41 height 22
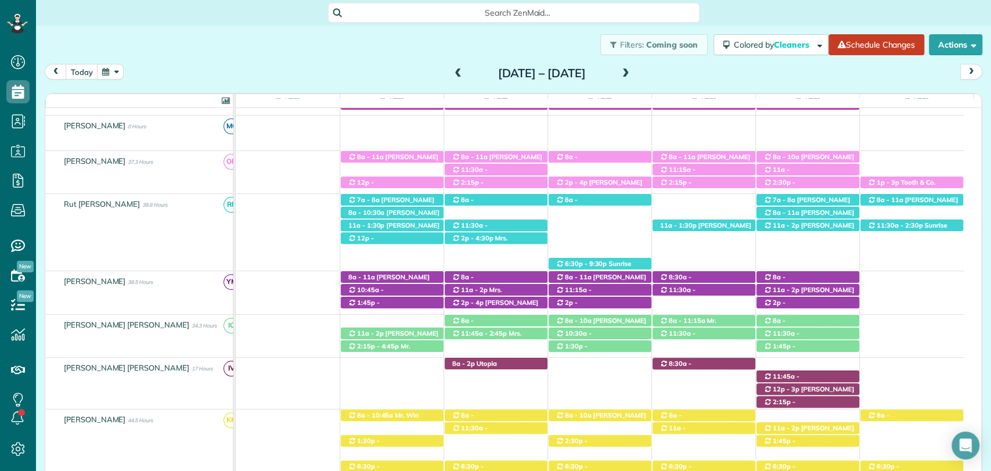
scroll to position [257, 0]
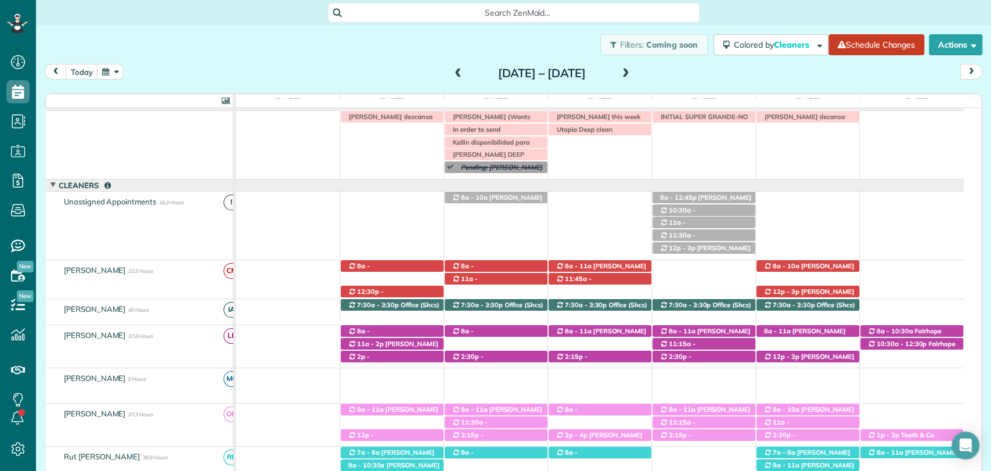
click at [632, 72] on span at bounding box center [626, 74] width 13 height 10
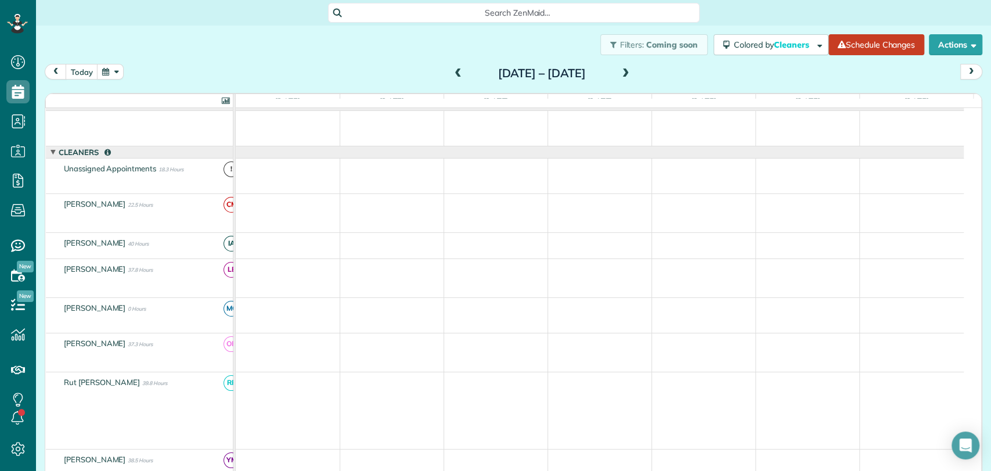
scroll to position [0, 0]
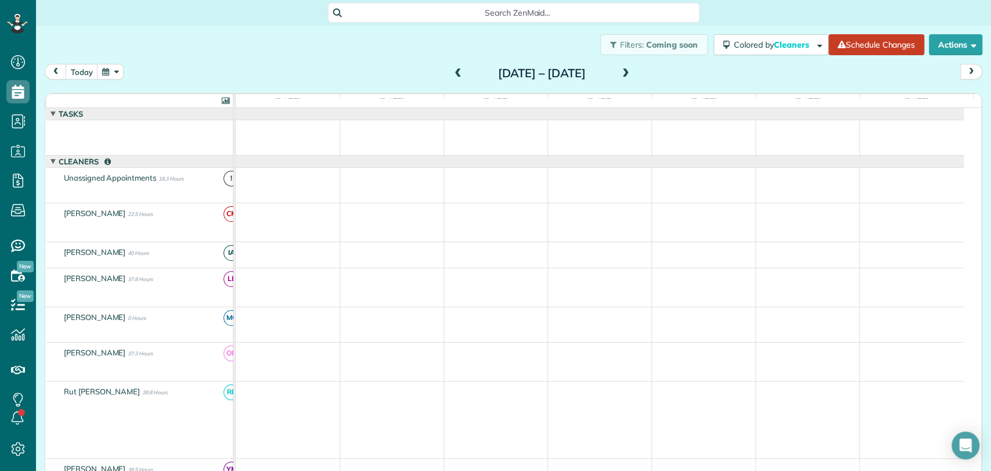
click at [632, 72] on span at bounding box center [626, 74] width 13 height 10
click at [452, 71] on span at bounding box center [458, 74] width 13 height 10
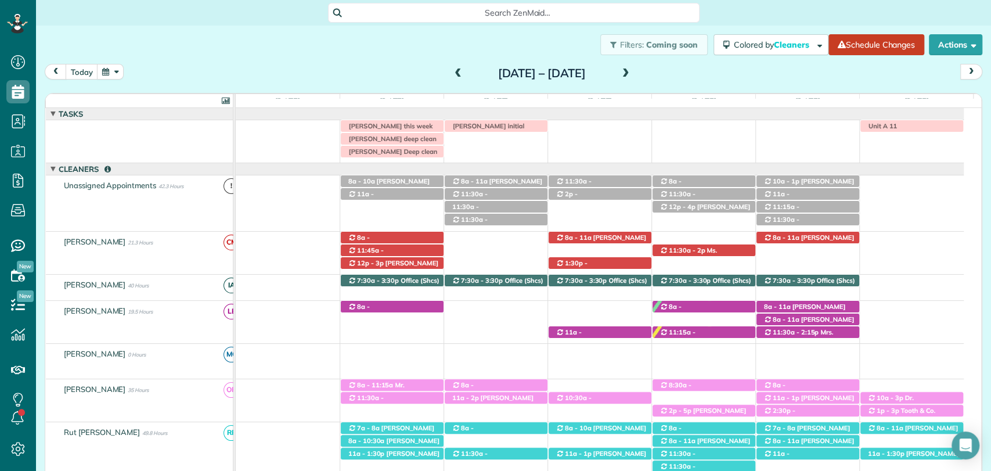
scroll to position [8, 0]
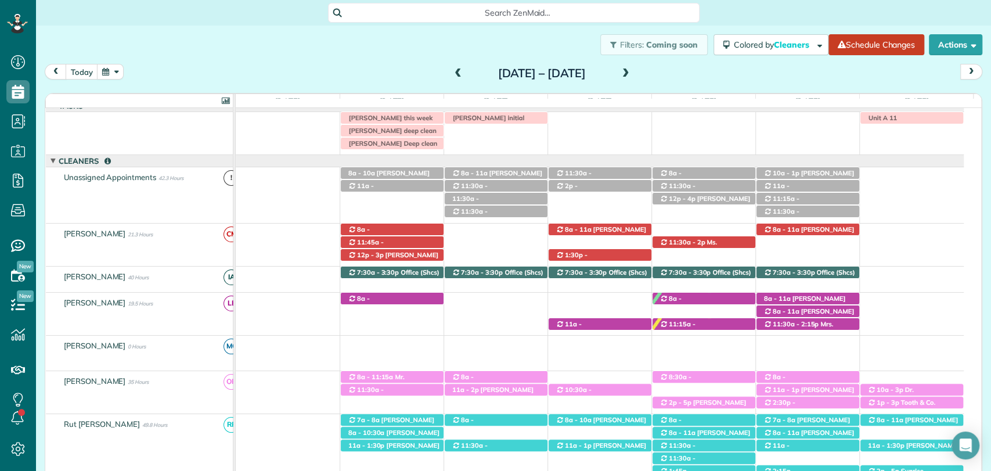
click at [632, 77] on span at bounding box center [626, 74] width 13 height 10
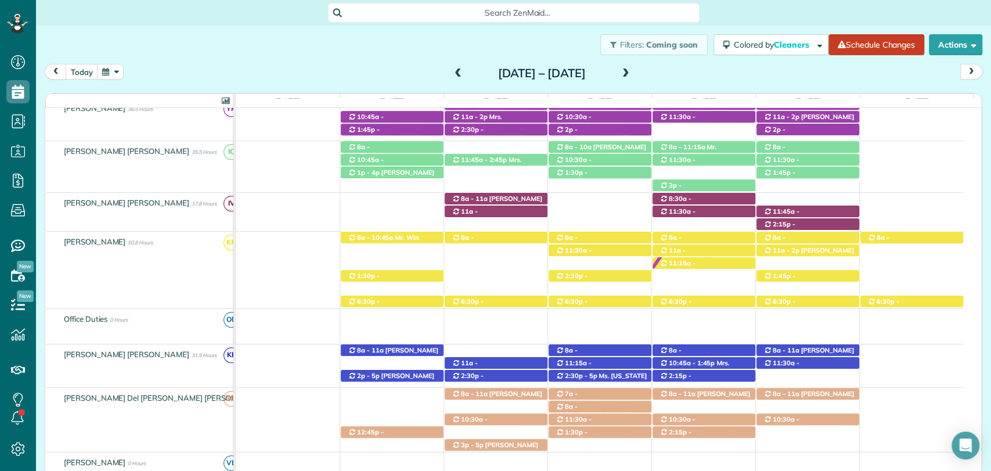
scroll to position [418, 0]
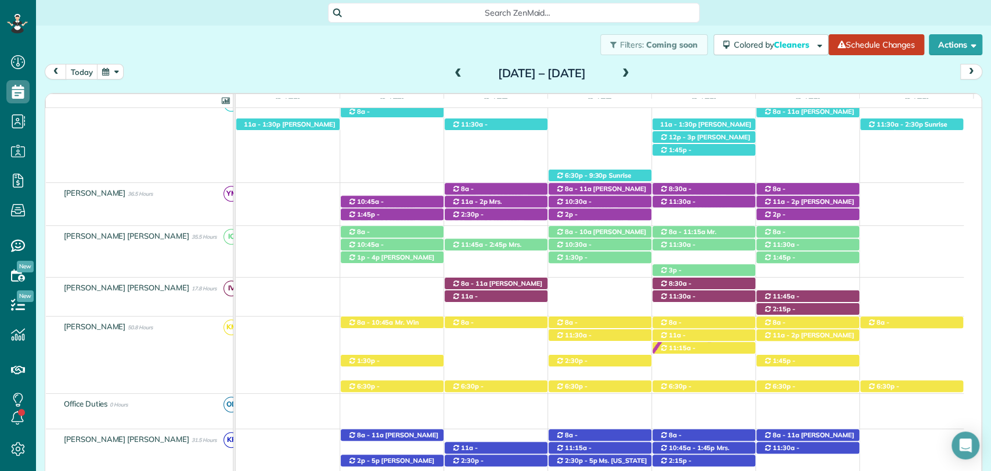
click at [488, 233] on div "3p - 5:30p Mrs. Kim Ambrose (+12057990124) 705 Winesap Drive - Fairhope, AL, 36…" at bounding box center [600, 247] width 728 height 42
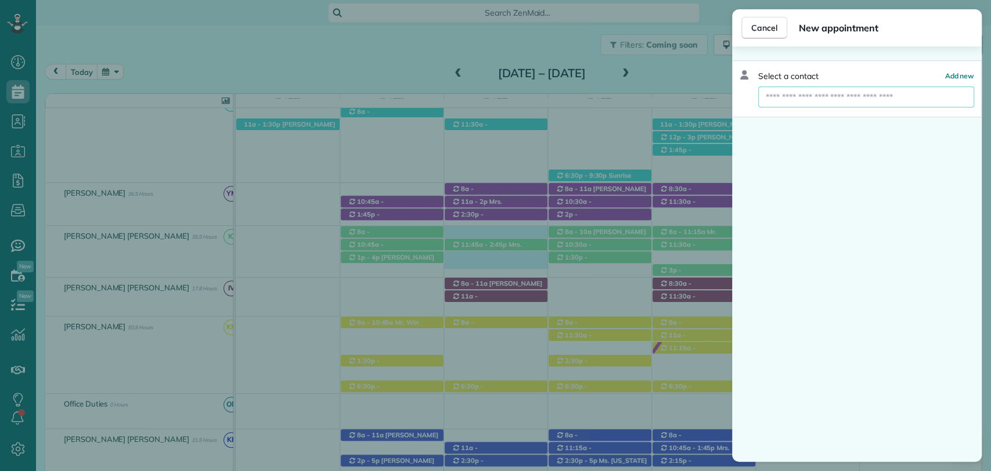
click at [830, 99] on input "text" at bounding box center [866, 97] width 215 height 21
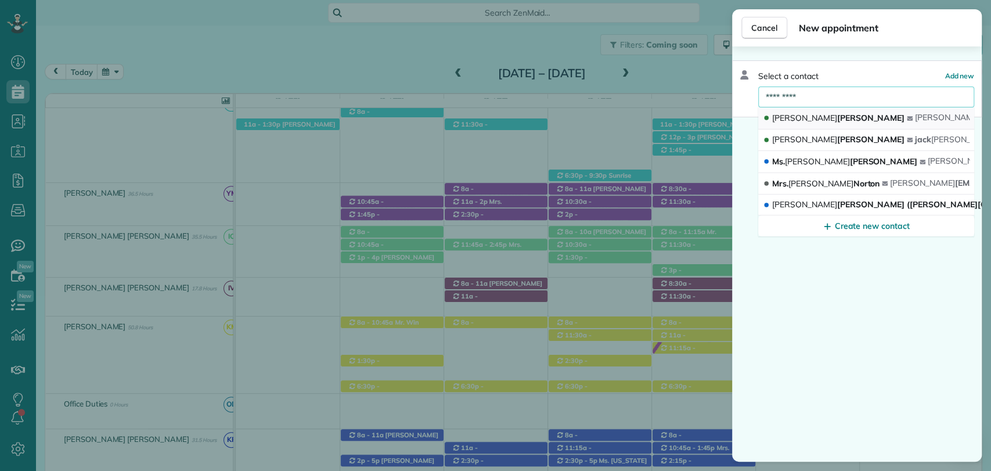
type input "*********"
click at [837, 117] on button "Catherine Bartz catherine .bartz1@gmail.com" at bounding box center [866, 118] width 216 height 22
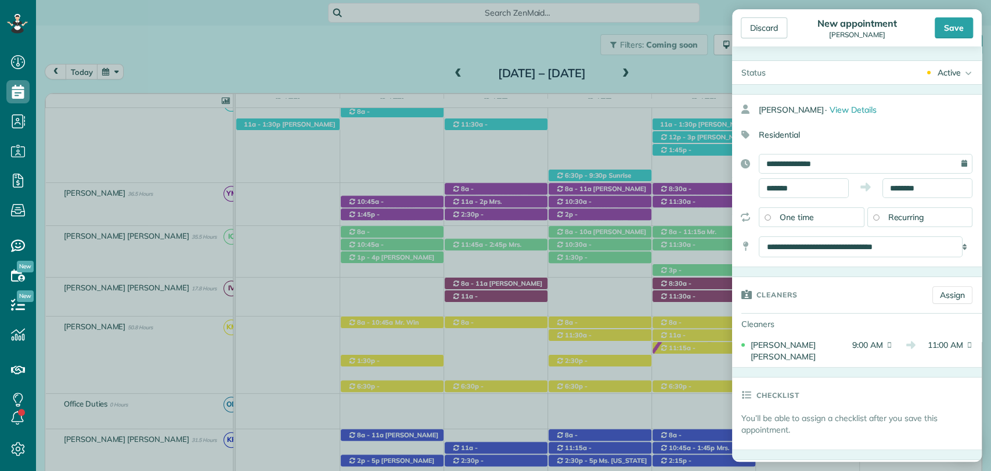
click at [786, 201] on div "**********" at bounding box center [857, 180] width 250 height 173
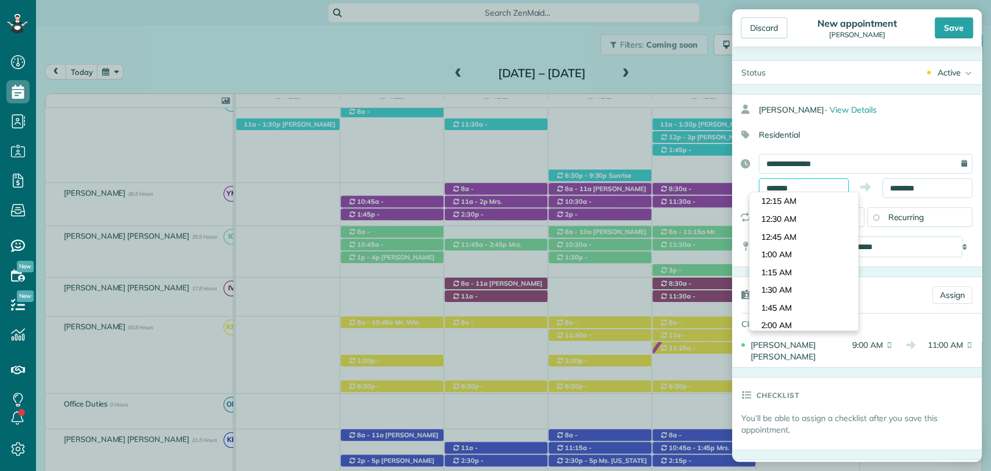
click at [773, 185] on input "*******" at bounding box center [804, 188] width 90 height 20
type input "*******"
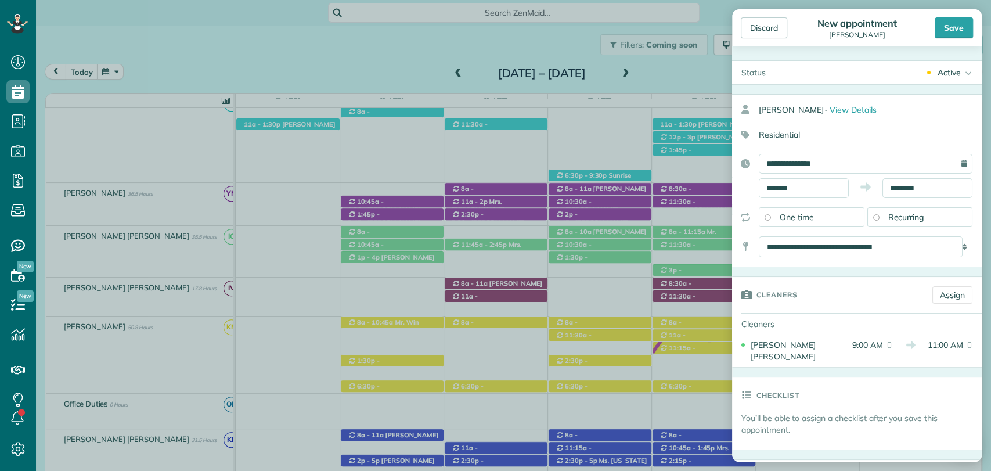
click at [780, 236] on body "Dashboard Scheduling Calendar View List View Dispatch View - Weekly scheduling …" at bounding box center [495, 235] width 991 height 471
click at [836, 250] on select "**********" at bounding box center [861, 246] width 204 height 21
click at [958, 24] on div "Save" at bounding box center [954, 27] width 38 height 21
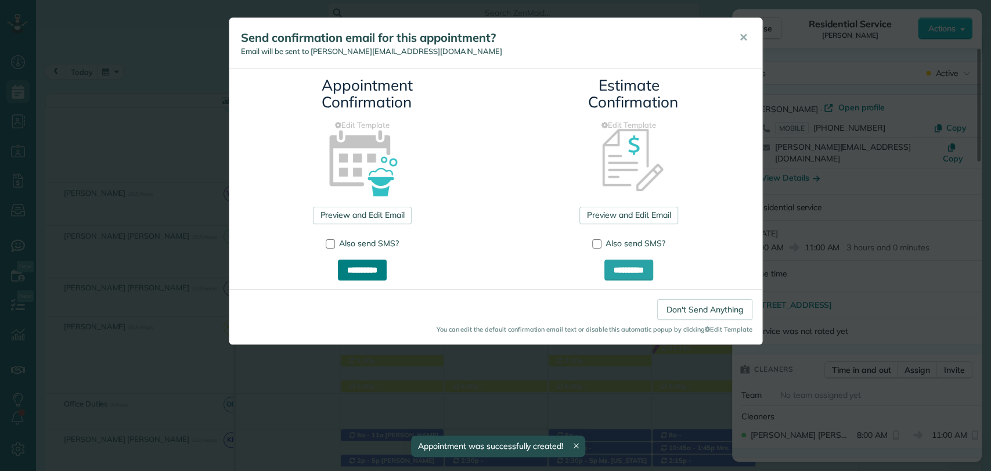
click at [352, 273] on input "**********" at bounding box center [362, 270] width 49 height 21
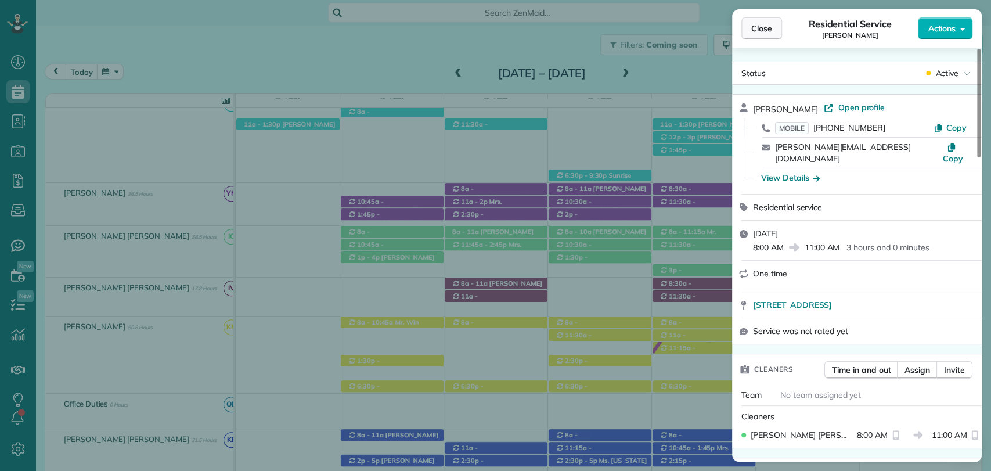
click at [747, 33] on button "Close" at bounding box center [762, 28] width 41 height 22
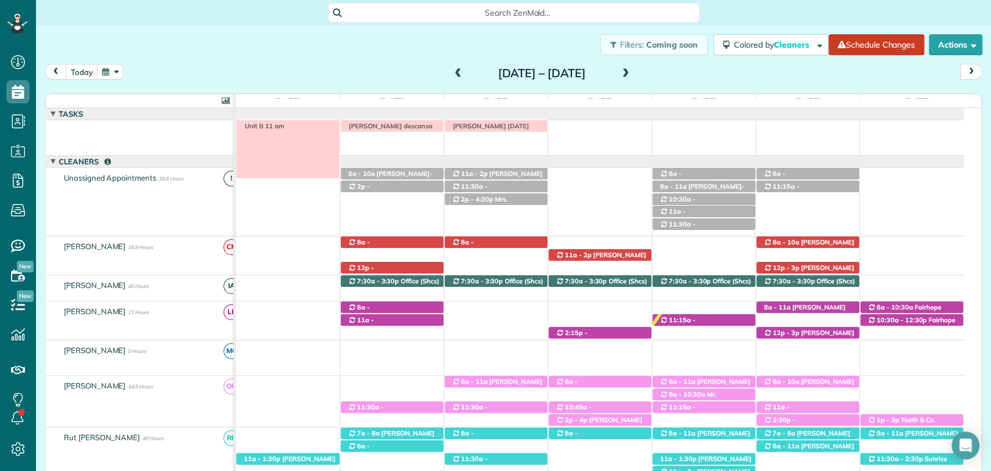
click at [281, 128] on span "Unit B 11 am" at bounding box center [262, 126] width 46 height 8
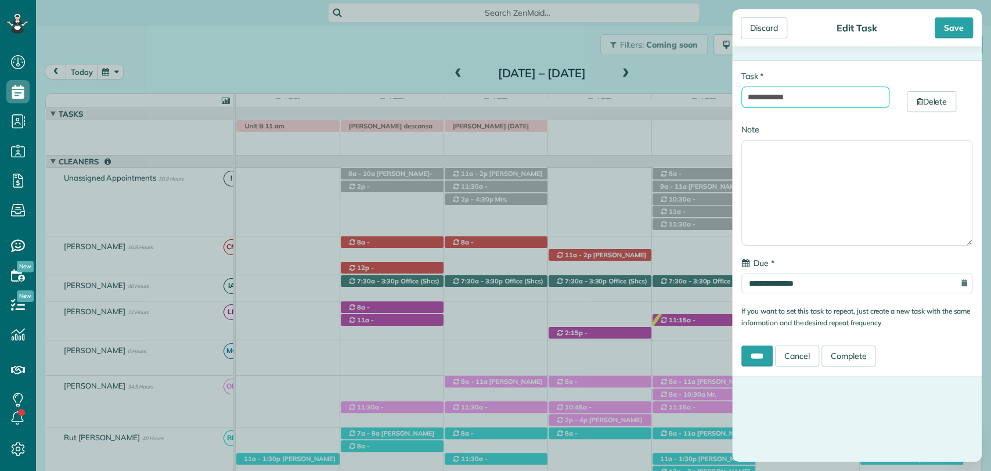
click at [809, 102] on input "**********" at bounding box center [816, 97] width 148 height 21
type input "**********"
click at [861, 348] on link "Complete" at bounding box center [849, 355] width 55 height 21
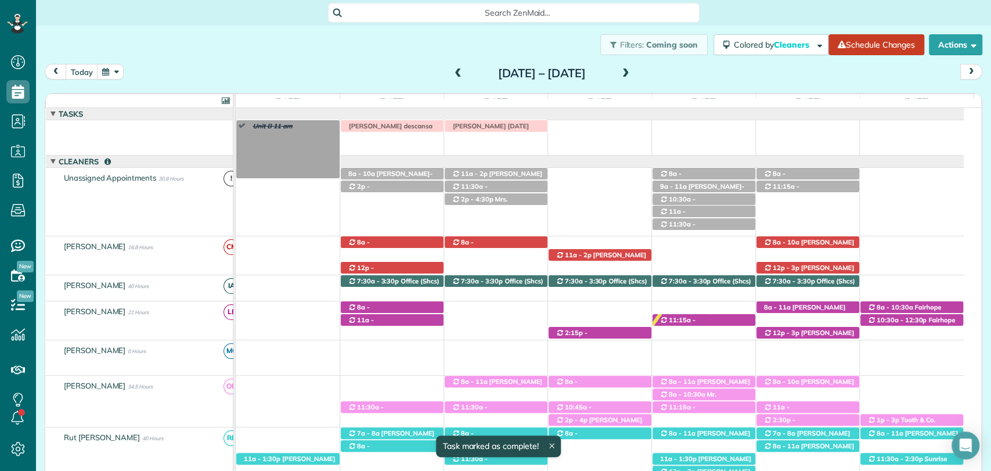
click at [287, 124] on span "Unit B 11 am" at bounding box center [270, 126] width 46 height 8
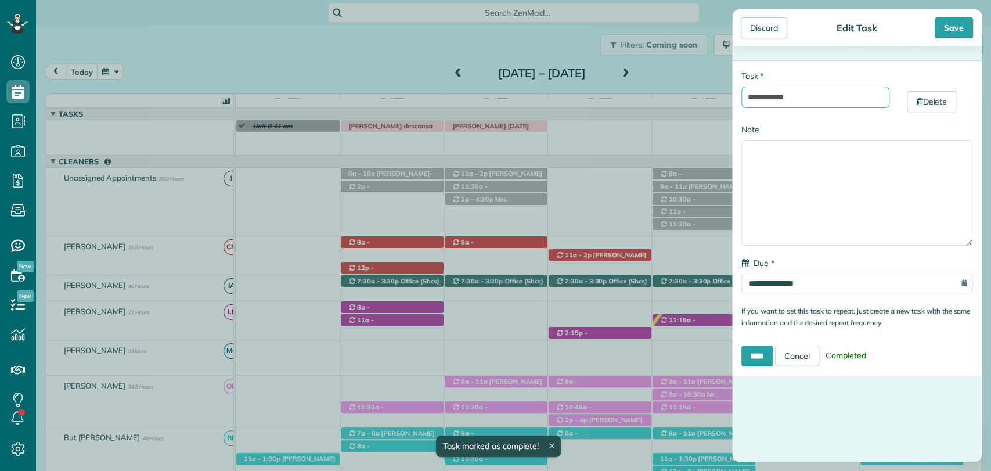
click at [822, 87] on input "**********" at bounding box center [816, 97] width 148 height 21
type input "**********"
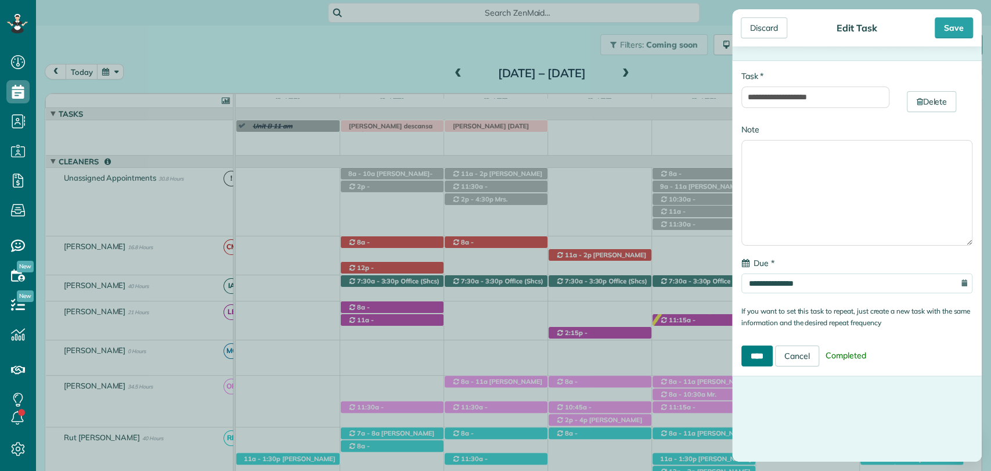
click at [769, 350] on input "****" at bounding box center [757, 355] width 31 height 21
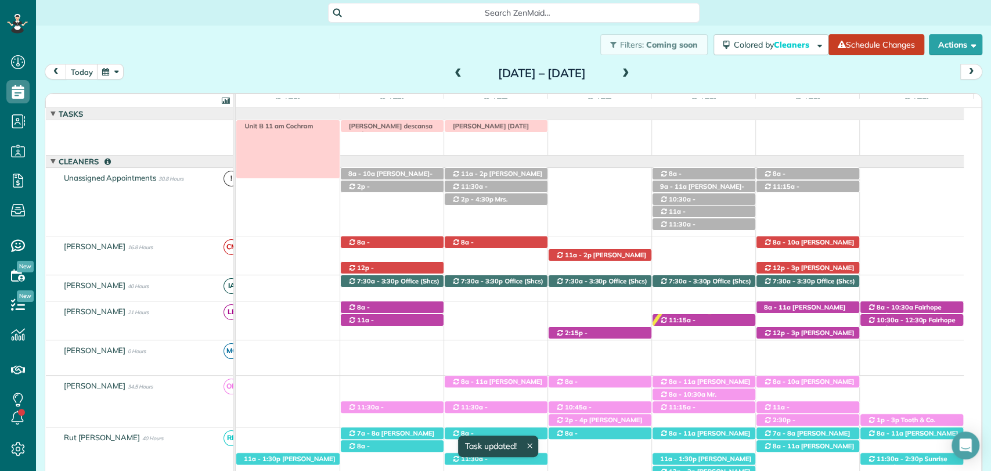
click at [272, 125] on span "Unit B 11 am Cochram" at bounding box center [276, 126] width 75 height 8
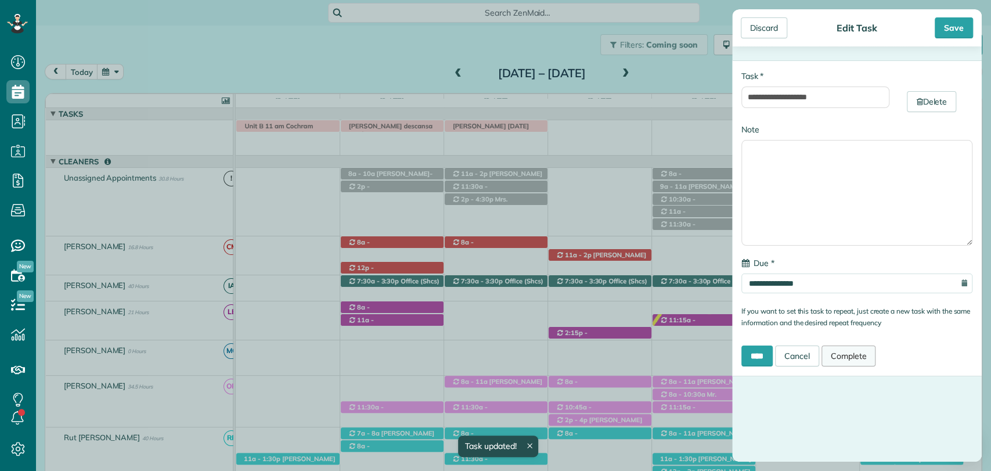
click at [864, 348] on link "Complete" at bounding box center [849, 355] width 55 height 21
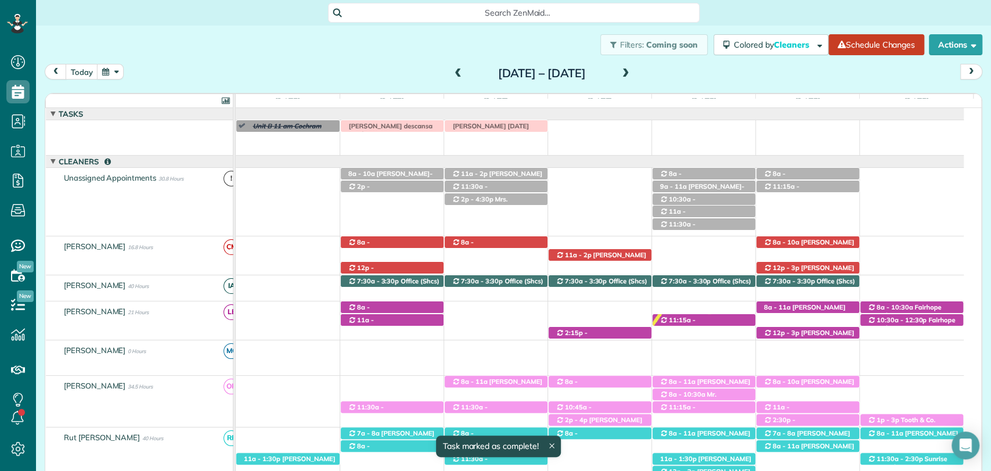
click at [452, 75] on span at bounding box center [458, 74] width 13 height 10
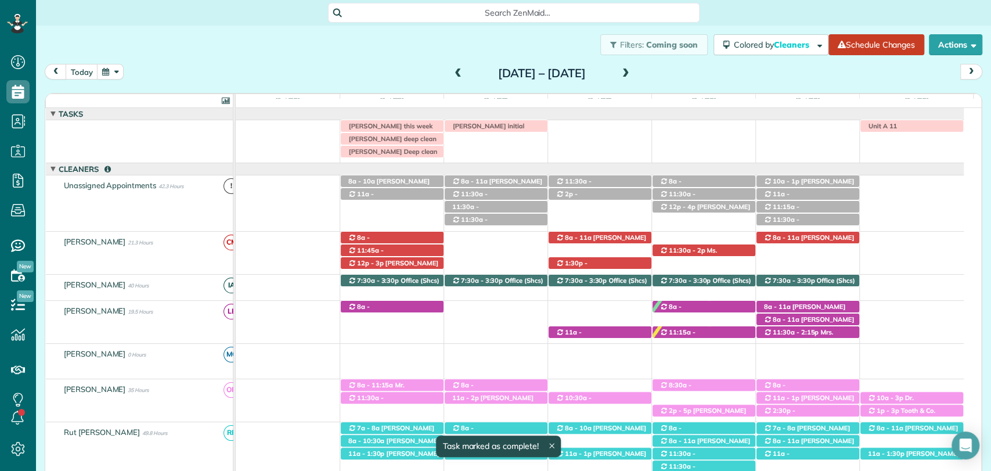
scroll to position [8, 0]
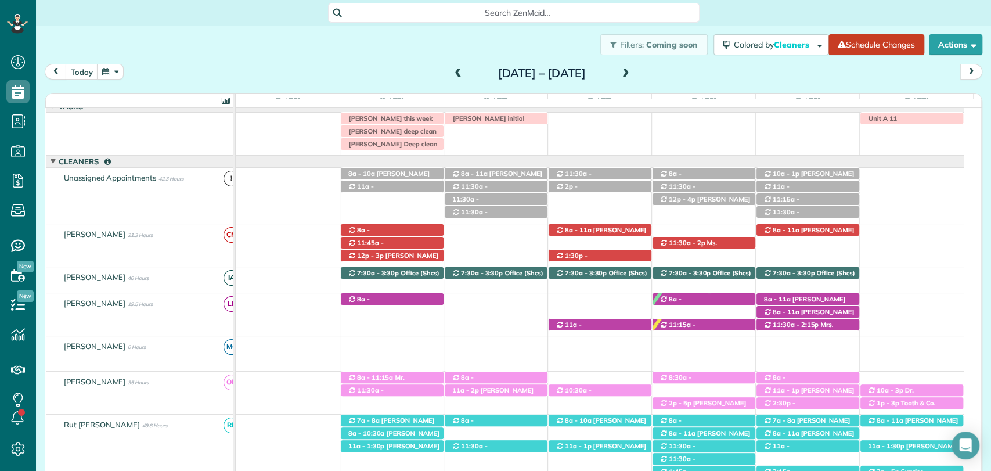
click at [452, 71] on span at bounding box center [458, 74] width 13 height 10
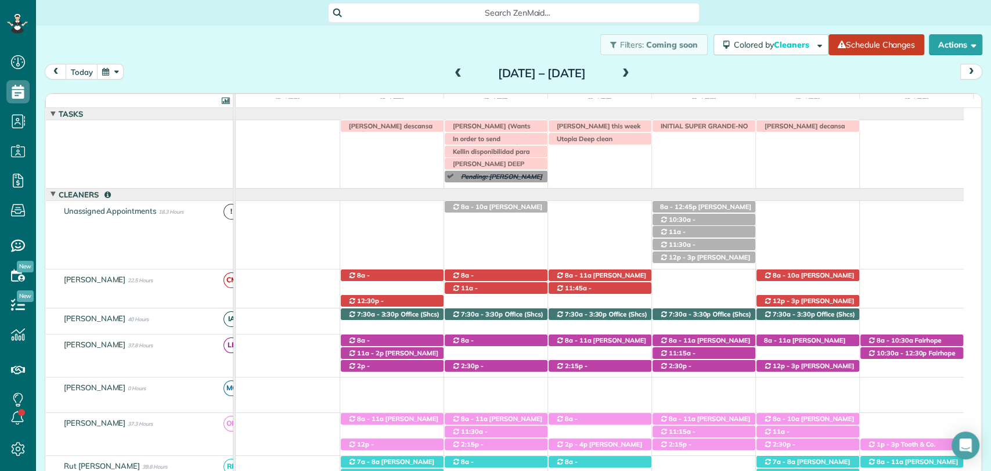
click at [452, 71] on span at bounding box center [458, 74] width 13 height 10
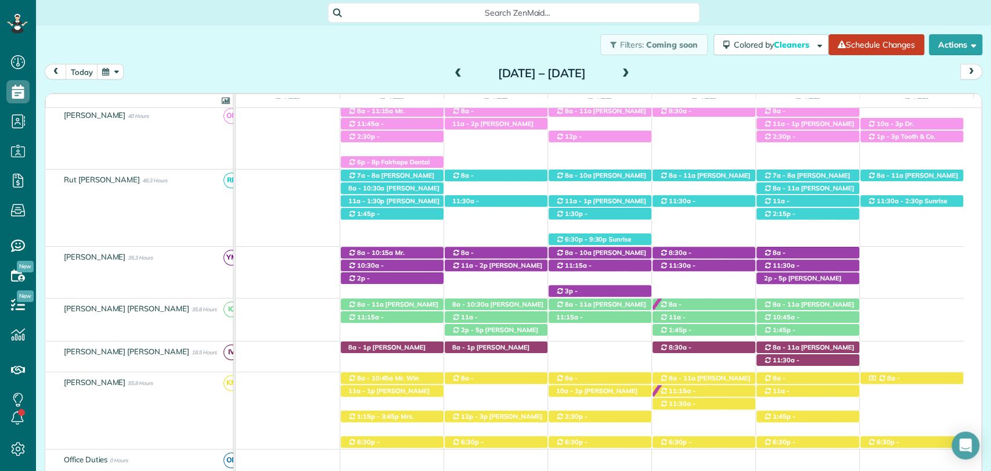
scroll to position [451, 0]
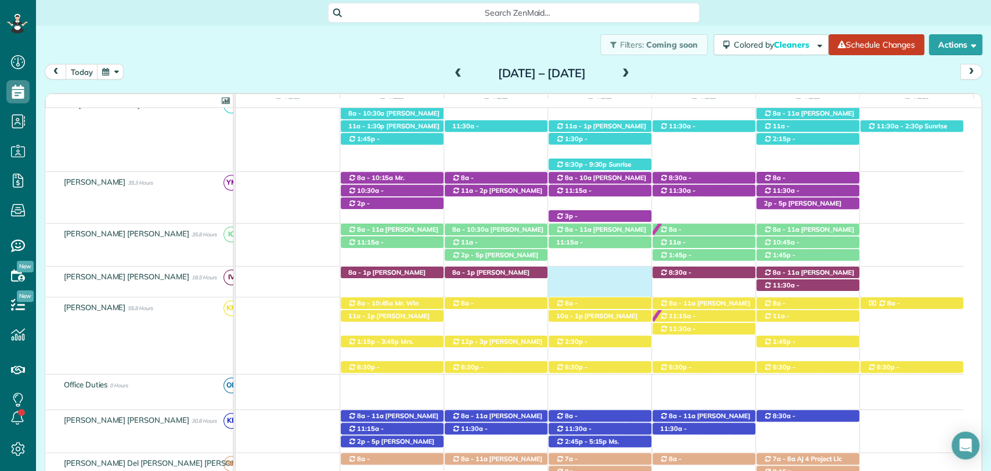
click at [613, 274] on div "8a - 1p Dee Bauer (+19857749563) 15805 Bucolic Lane - Foley, AL, 36535 8a - 1p …" at bounding box center [600, 282] width 728 height 30
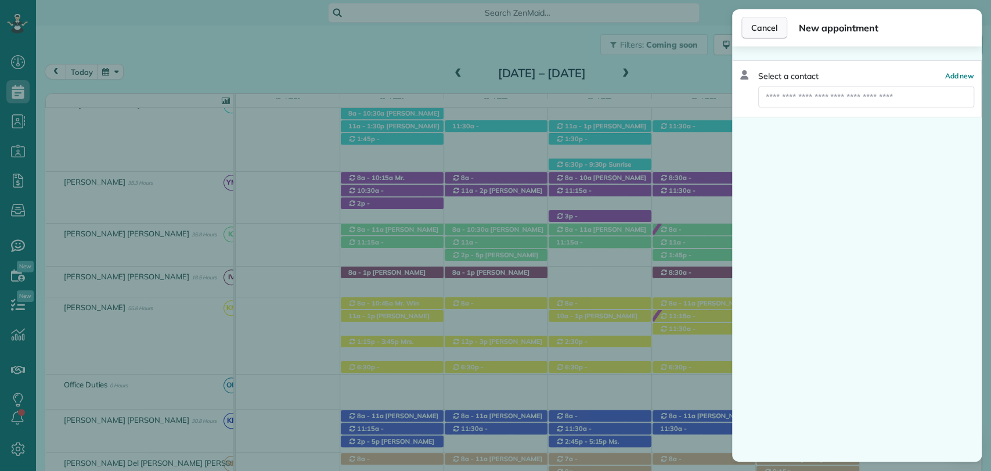
click at [764, 24] on span "Cancel" at bounding box center [764, 28] width 26 height 12
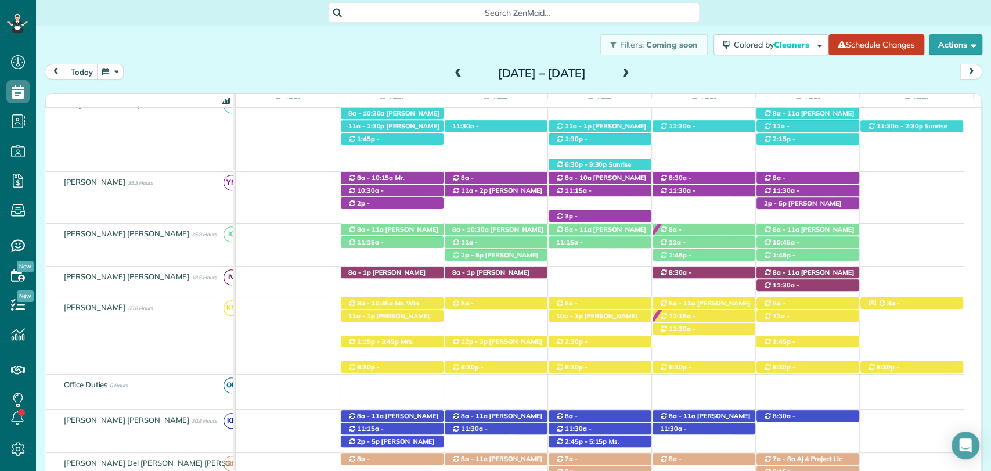
click at [726, 285] on div "8a - 1p Dee Bauer (+19857749563) 15805 Bucolic Lane - Foley, AL, 36535 8a - 1p …" at bounding box center [600, 282] width 728 height 30
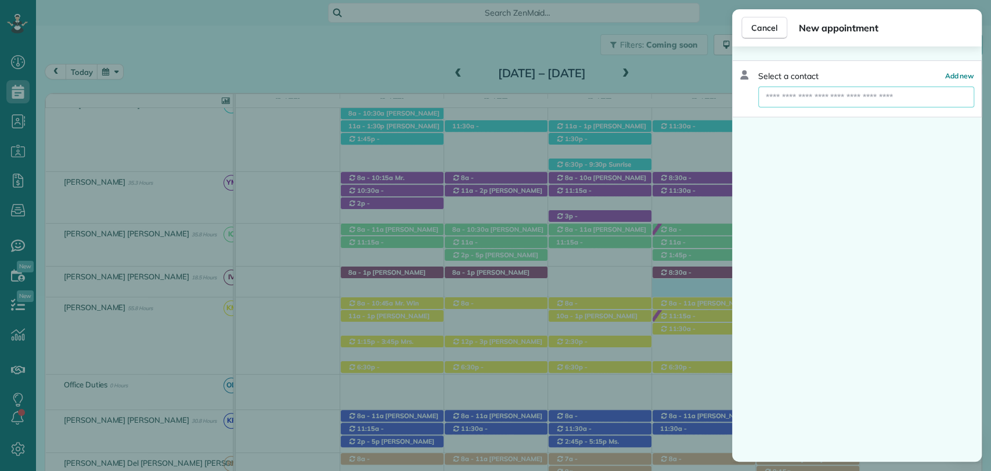
click at [854, 101] on input "text" at bounding box center [866, 97] width 215 height 21
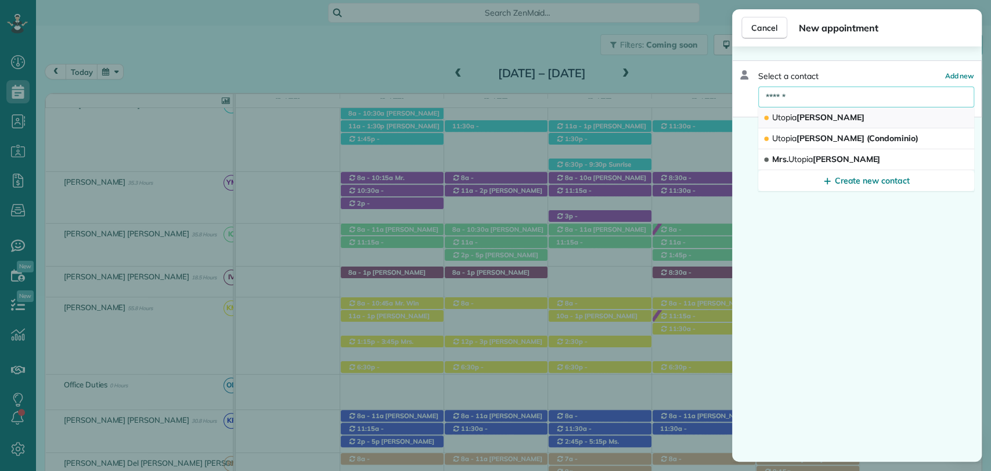
type input "******"
click at [843, 116] on button "Utopia Cassidy" at bounding box center [866, 117] width 216 height 21
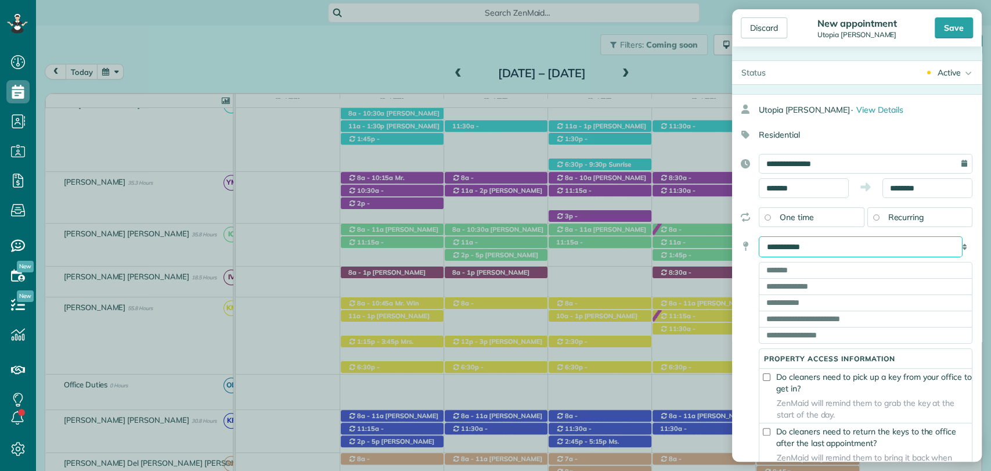
click at [790, 247] on select "**********" at bounding box center [861, 246] width 204 height 21
click at [759, 236] on select "**********" at bounding box center [861, 246] width 204 height 21
click at [803, 279] on input "text" at bounding box center [866, 286] width 214 height 16
paste input "**********"
type input "**********"
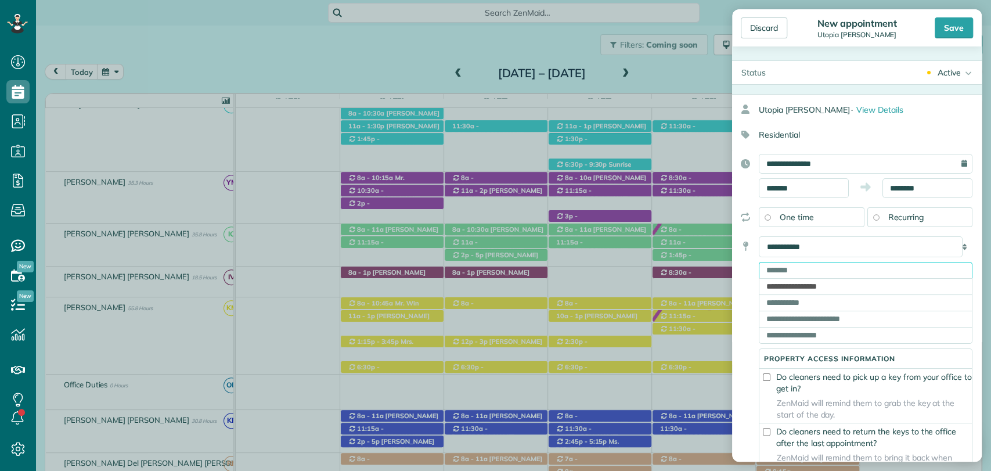
click at [795, 273] on input "text" at bounding box center [866, 270] width 214 height 16
paste input "**********"
type input "**********"
click at [812, 285] on input "**********" at bounding box center [866, 286] width 214 height 16
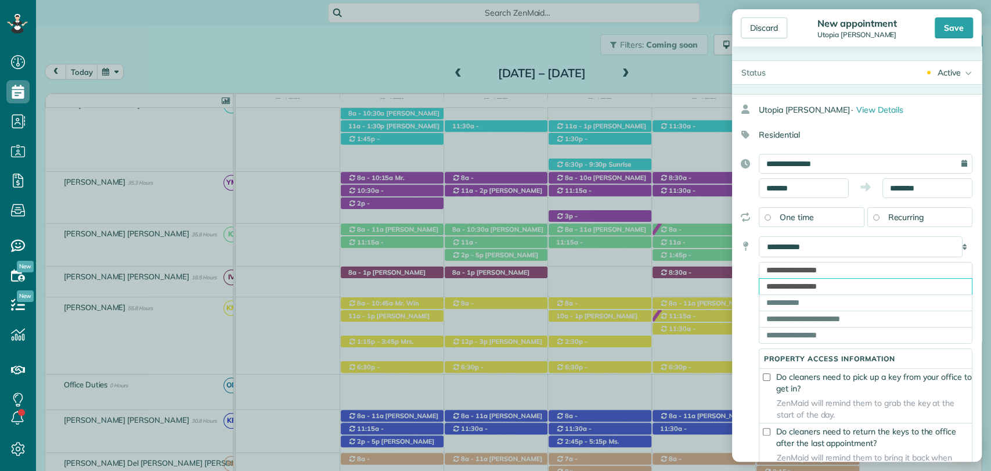
click at [812, 285] on input "**********" at bounding box center [866, 286] width 214 height 16
click at [867, 263] on input "**********" at bounding box center [866, 270] width 214 height 16
type input "**********"
type input "******"
type input "**"
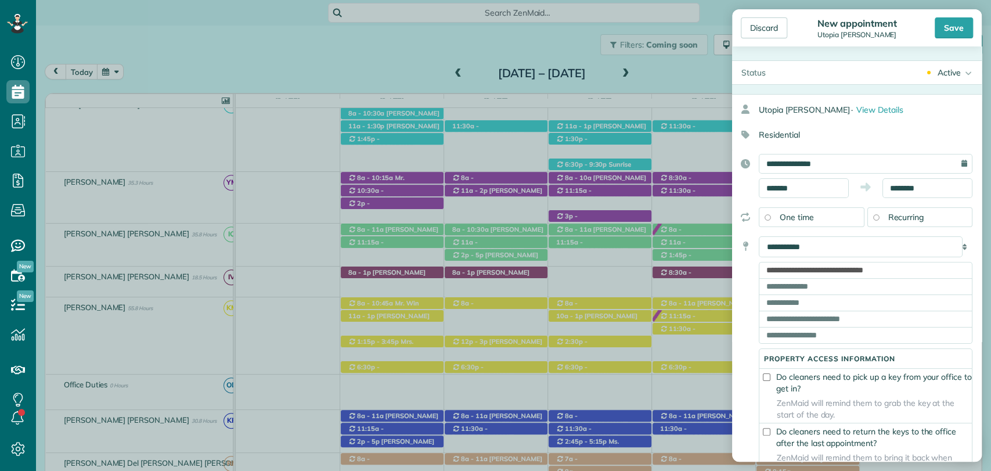
type input "*****"
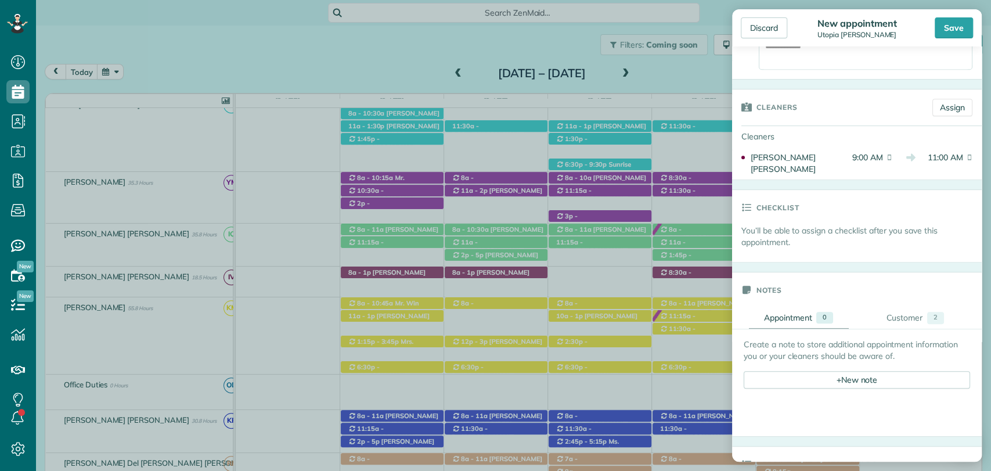
scroll to position [443, 0]
click at [895, 329] on link "Customer 2" at bounding box center [915, 318] width 100 height 21
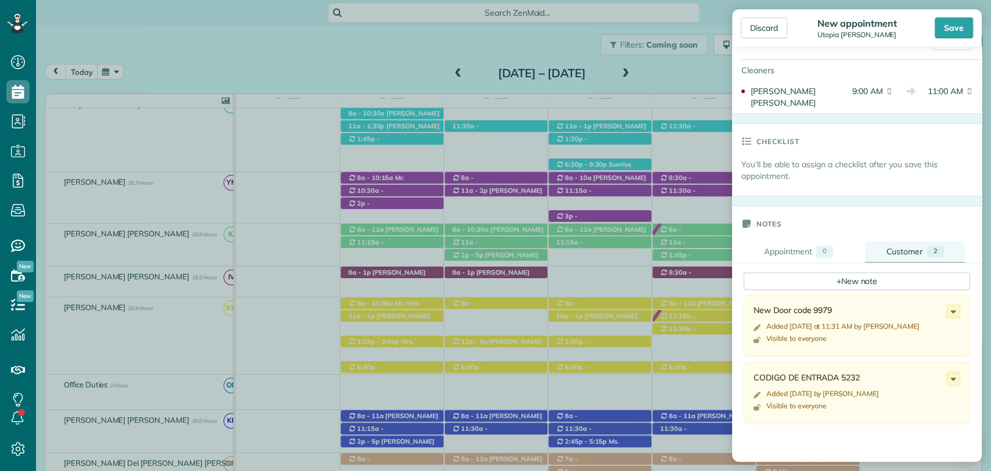
scroll to position [510, 0]
click at [947, 316] on icon at bounding box center [953, 310] width 13 height 13
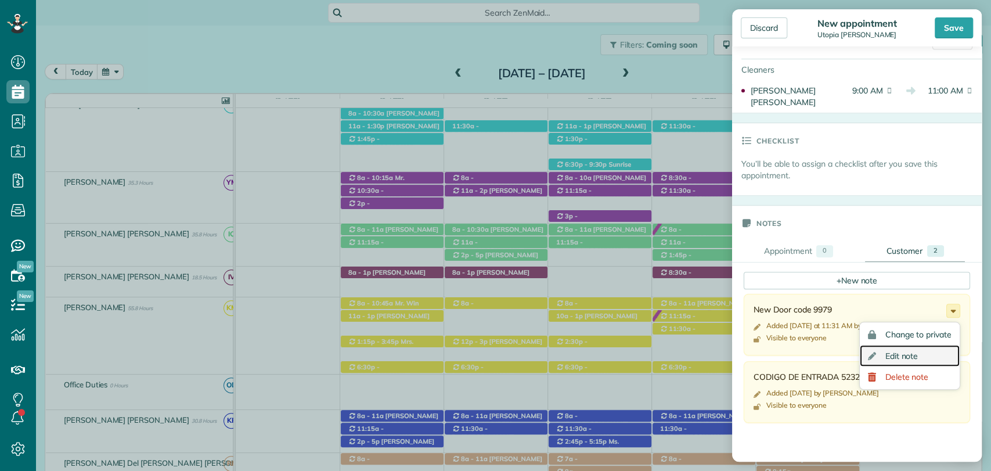
click at [886, 358] on span "Edit note" at bounding box center [902, 356] width 33 height 8
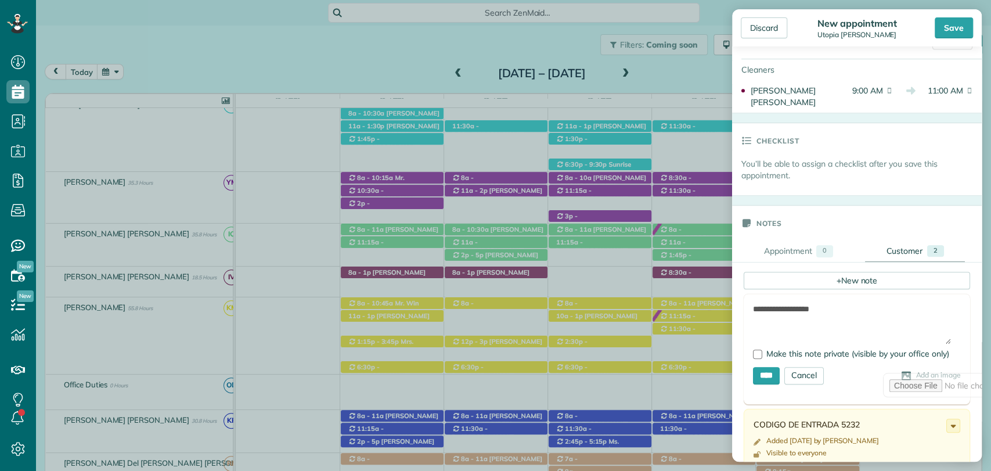
click at [850, 315] on textarea "**********" at bounding box center [852, 323] width 198 height 41
type textarea "**********"
click at [762, 377] on input "****" at bounding box center [766, 375] width 27 height 17
type input "**********"
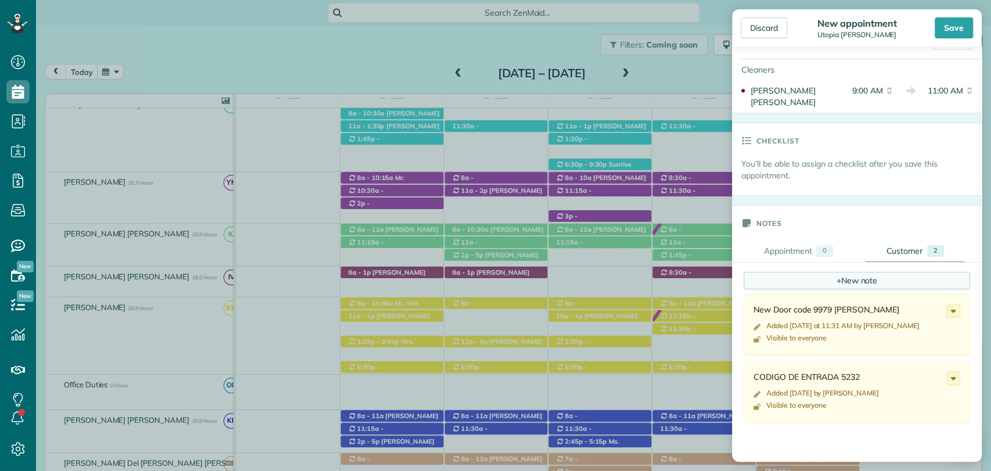
click at [838, 289] on div "+ New note" at bounding box center [857, 280] width 226 height 17
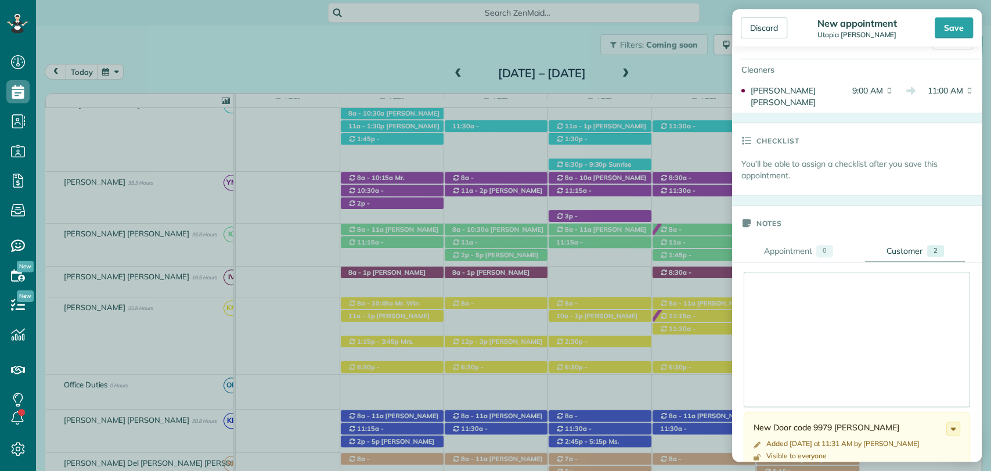
click at [784, 304] on div at bounding box center [856, 339] width 225 height 134
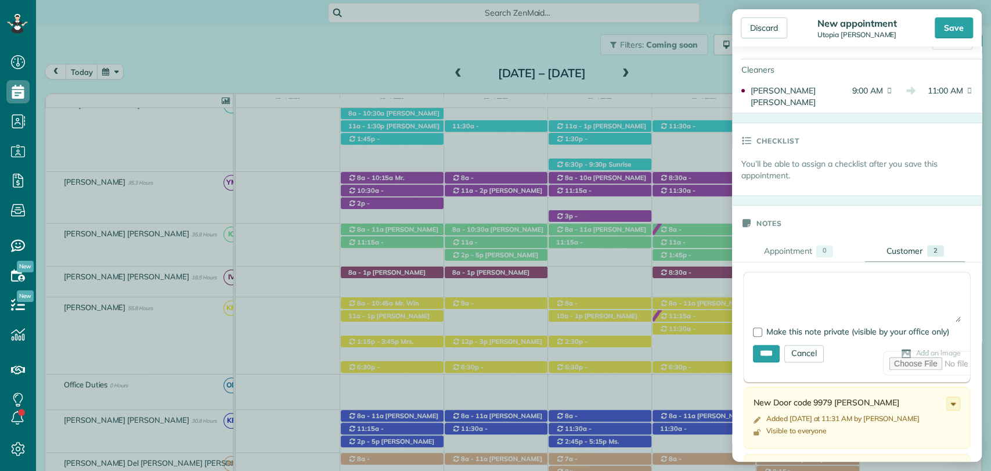
click at [789, 289] on textarea at bounding box center [857, 301] width 208 height 41
click at [940, 288] on textarea "**********" at bounding box center [857, 301] width 208 height 41
paste textarea "******"
type textarea "**********"
click at [769, 359] on input "****" at bounding box center [766, 353] width 27 height 17
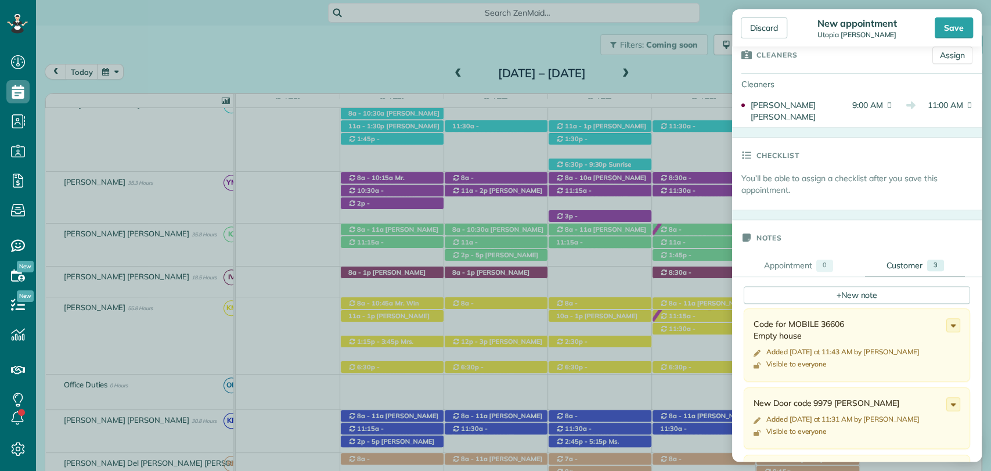
scroll to position [0, 0]
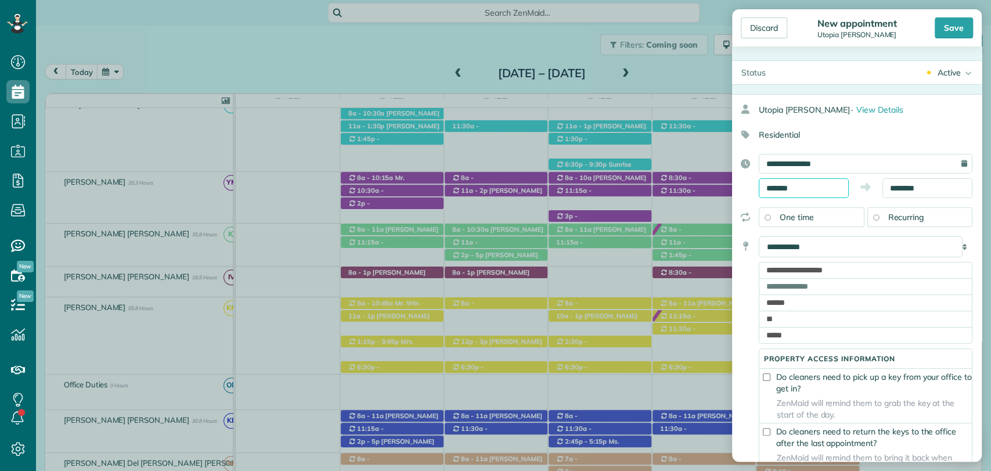
click at [801, 192] on body "Dashboard Scheduling Calendar View List View Dispatch View - Weekly scheduling …" at bounding box center [495, 235] width 991 height 471
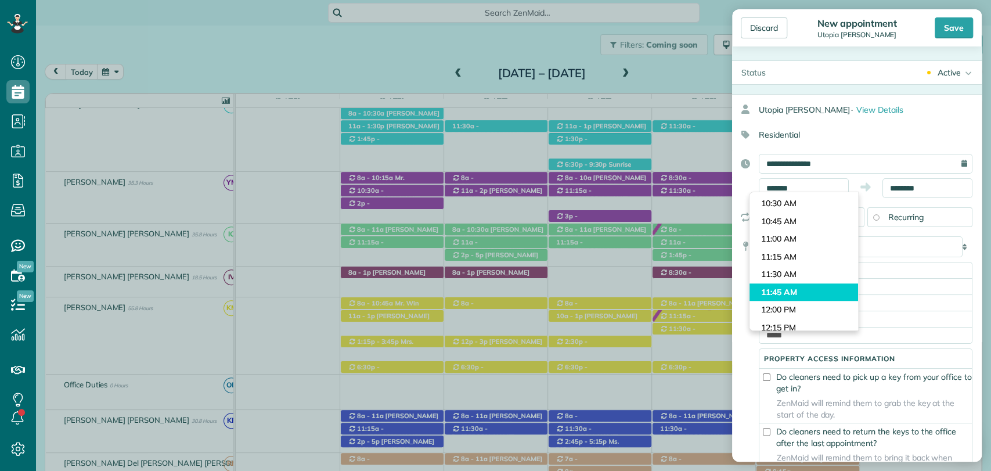
type input "********"
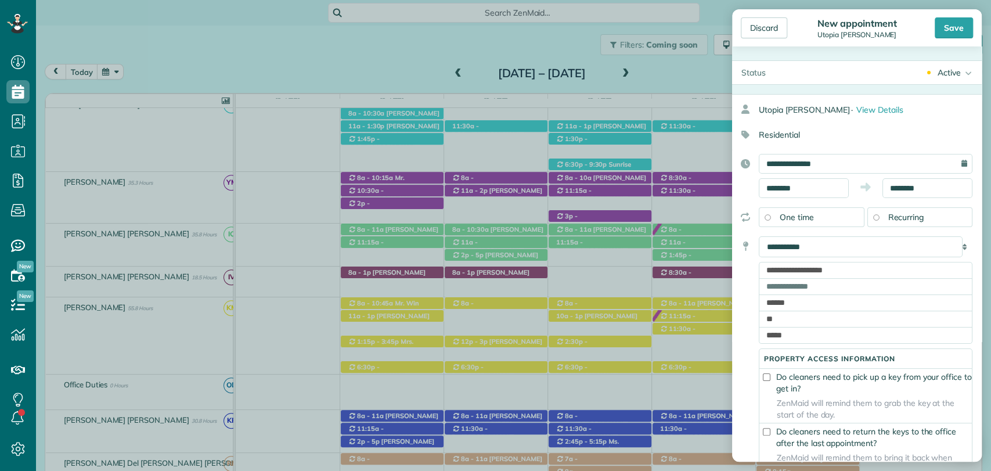
click at [790, 297] on body "Dashboard Scheduling Calendar View List View Dispatch View - Weekly scheduling …" at bounding box center [495, 235] width 991 height 471
click at [906, 186] on input "********" at bounding box center [928, 188] width 90 height 20
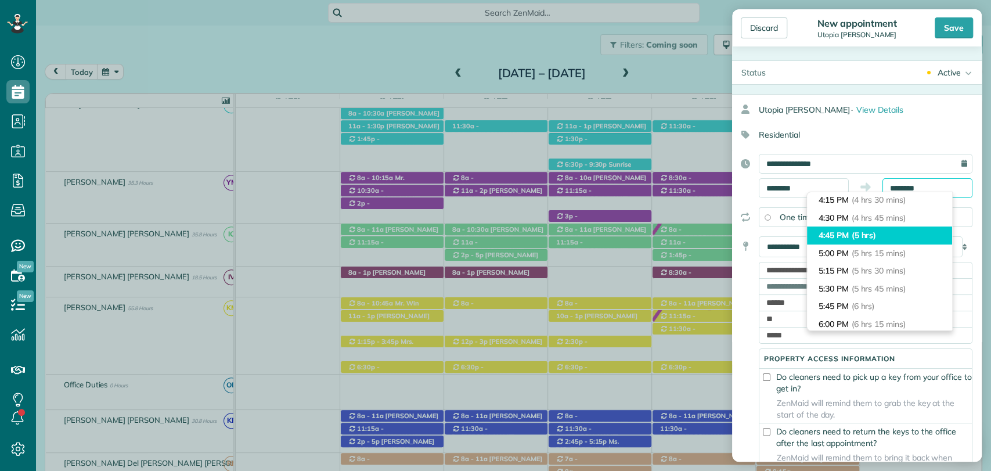
scroll to position [322, 0]
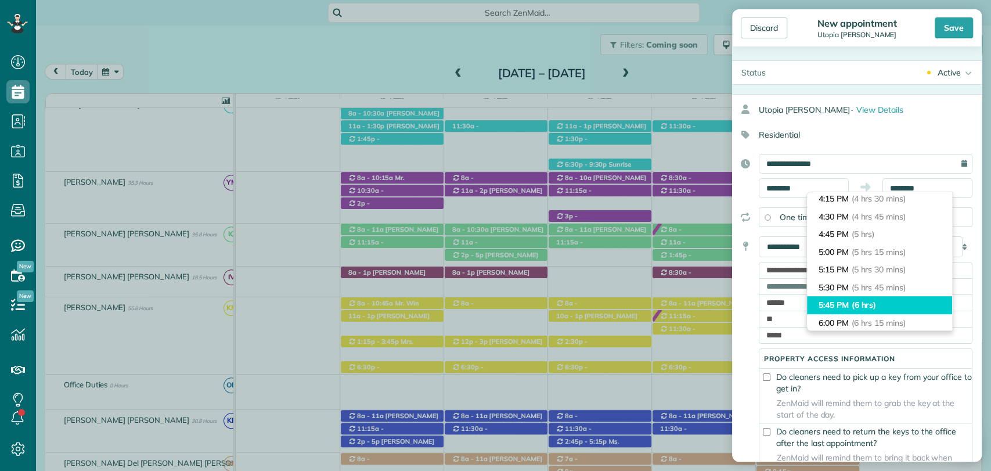
type input "*******"
click at [867, 301] on span "(6 hrs)" at bounding box center [864, 305] width 25 height 10
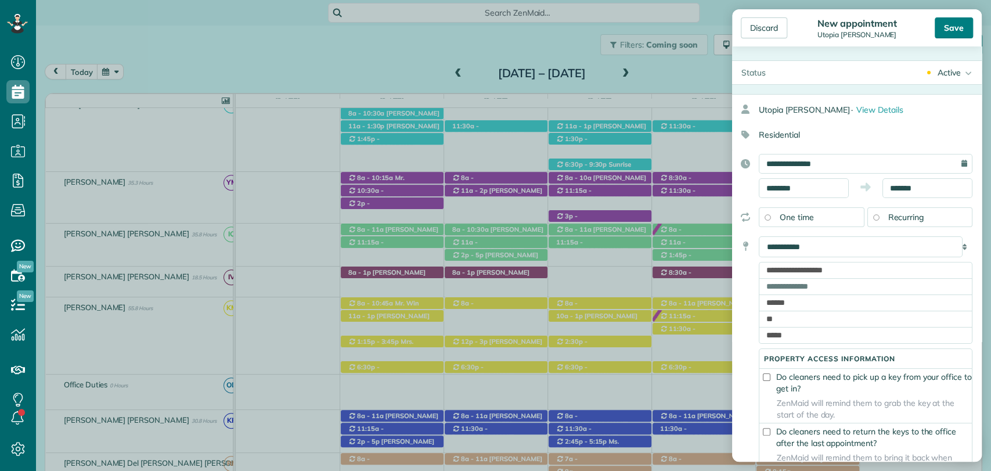
click at [958, 28] on div "Save" at bounding box center [954, 27] width 38 height 21
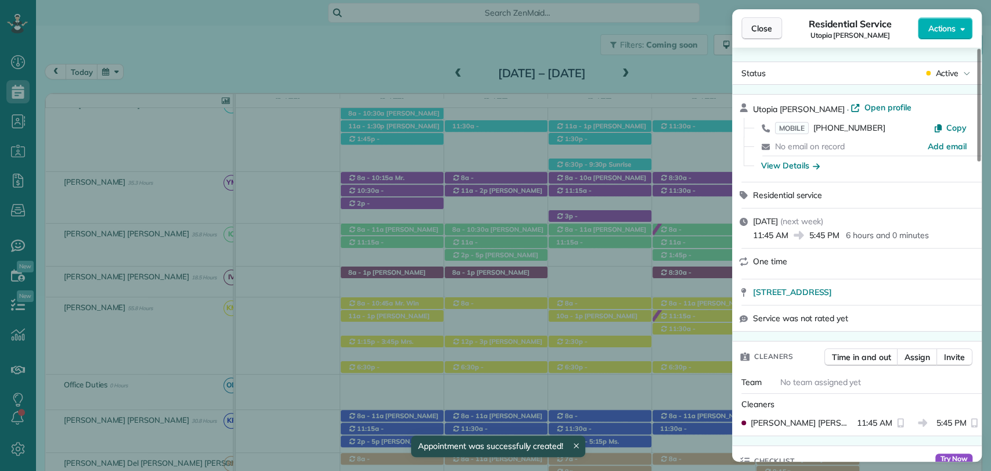
click at [763, 25] on span "Close" at bounding box center [761, 29] width 21 height 12
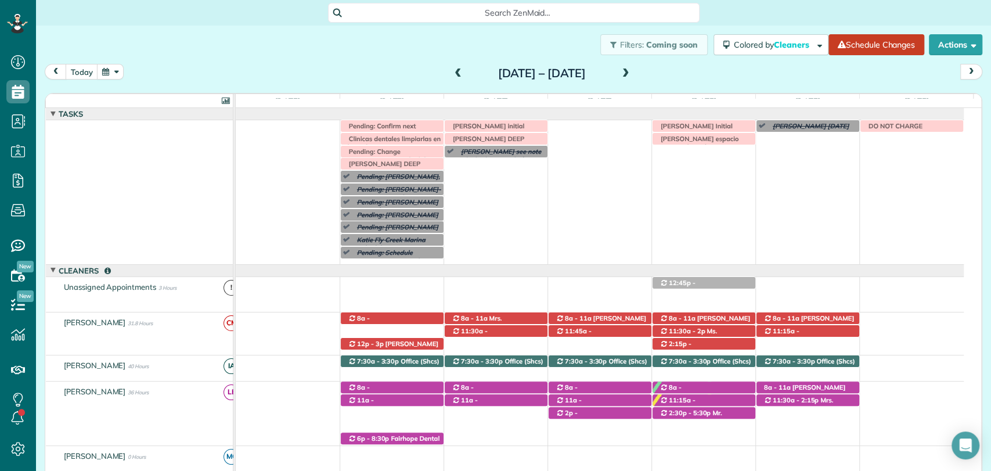
click at [694, 206] on div "Pending: Betty Bell see note (Condo cleaning Magnolia Beach for September 29th,…" at bounding box center [600, 192] width 728 height 144
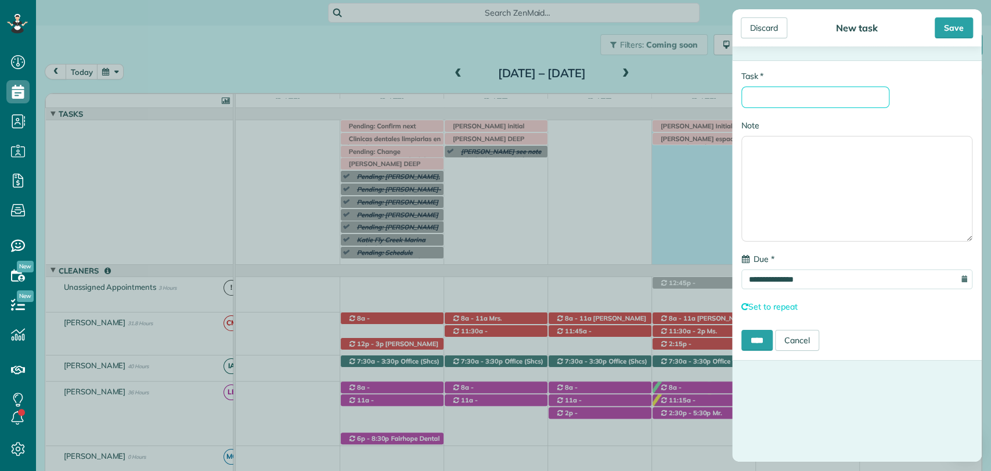
click at [789, 105] on input "* Task" at bounding box center [816, 97] width 148 height 21
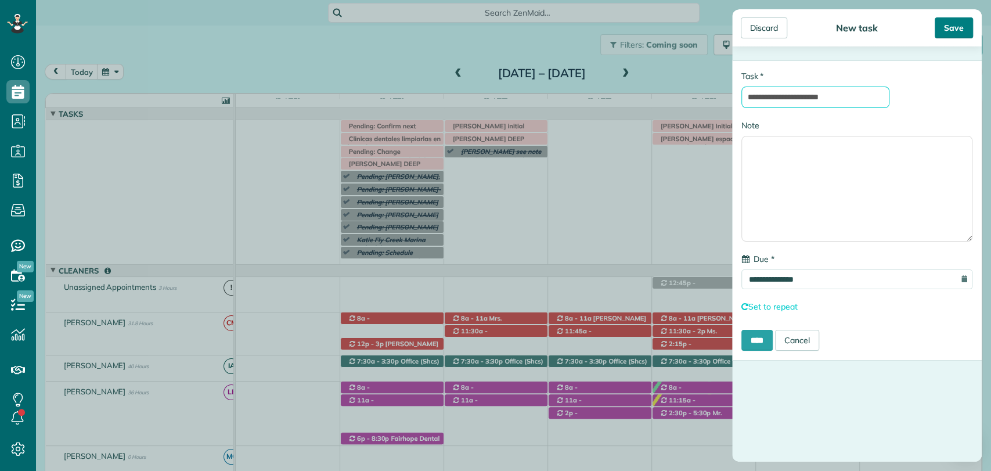
type input "**********"
click at [944, 37] on div "Save" at bounding box center [954, 27] width 38 height 21
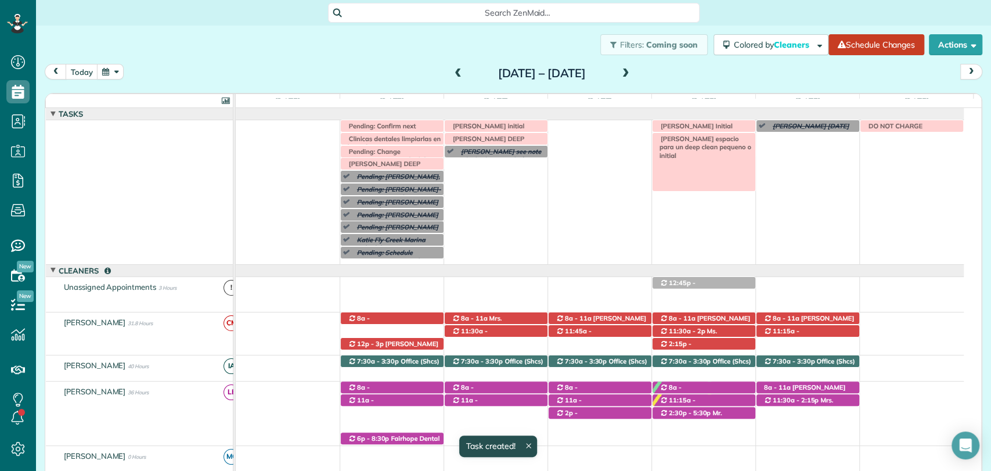
click at [704, 141] on span "Irma V espacio para un deep clean pequeno o initial" at bounding box center [703, 147] width 96 height 25
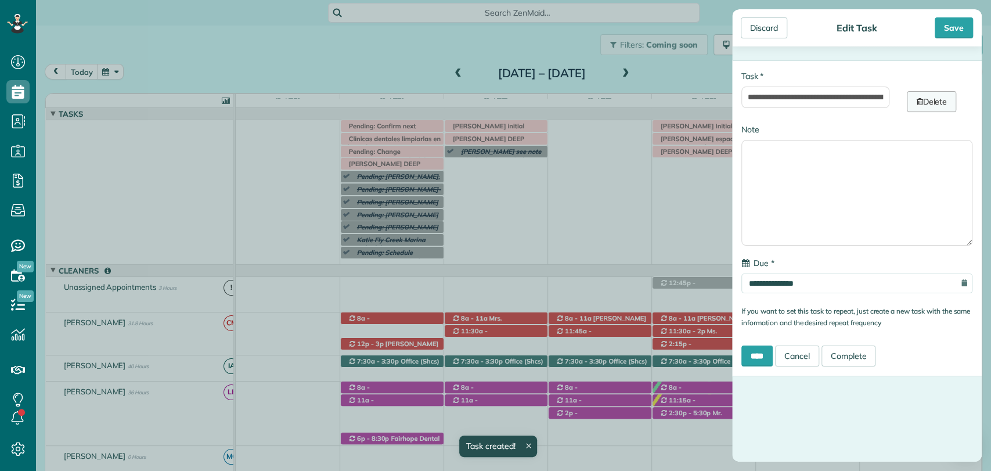
click at [929, 103] on link "Delete" at bounding box center [931, 101] width 49 height 21
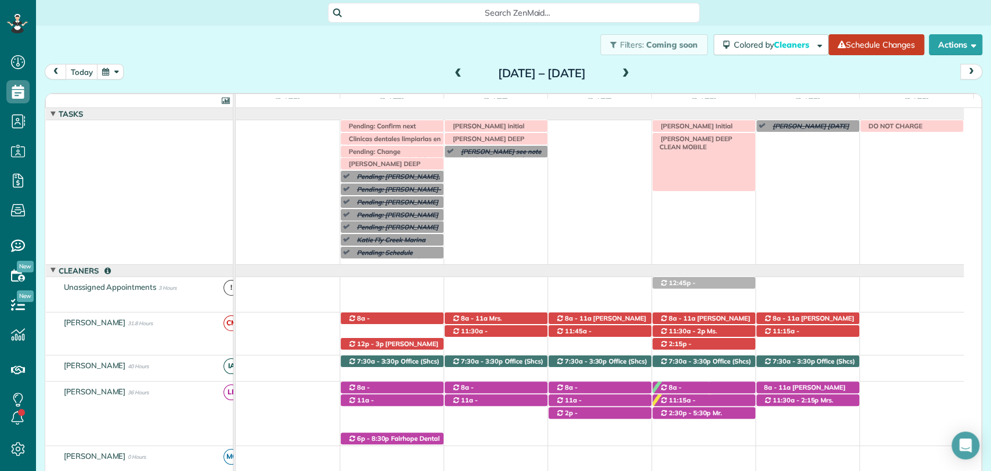
click at [726, 141] on span "IRMA V DEEP CLEAN MOBILE" at bounding box center [693, 143] width 77 height 16
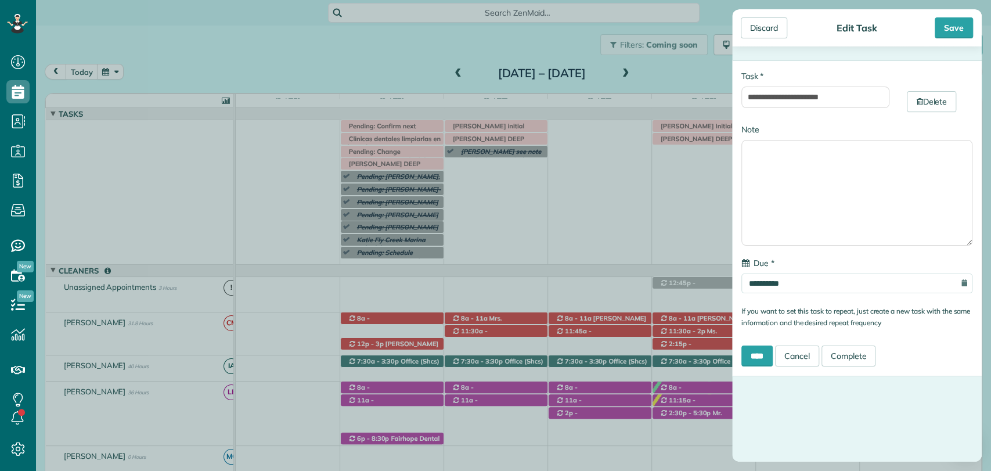
type input "**********"
click at [872, 92] on input "**********" at bounding box center [816, 97] width 148 height 21
type input "**********"
click at [944, 26] on div "Save" at bounding box center [954, 27] width 38 height 21
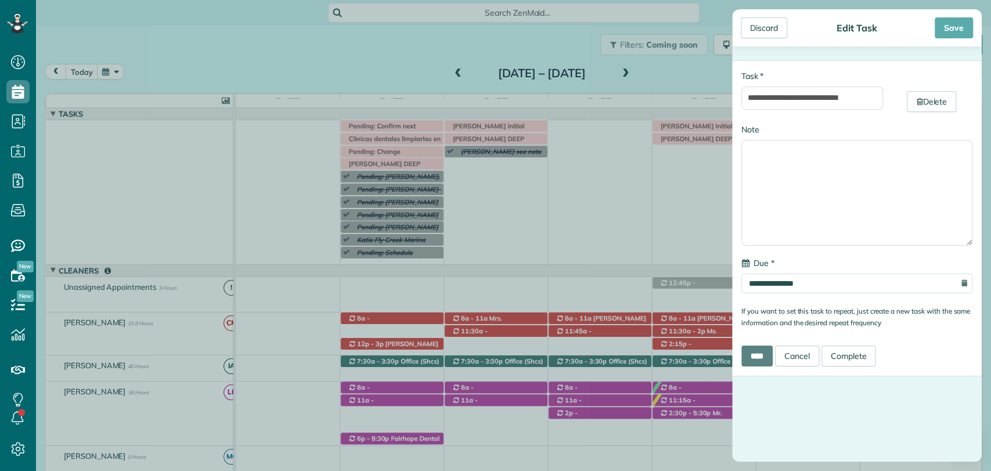
scroll to position [0, 0]
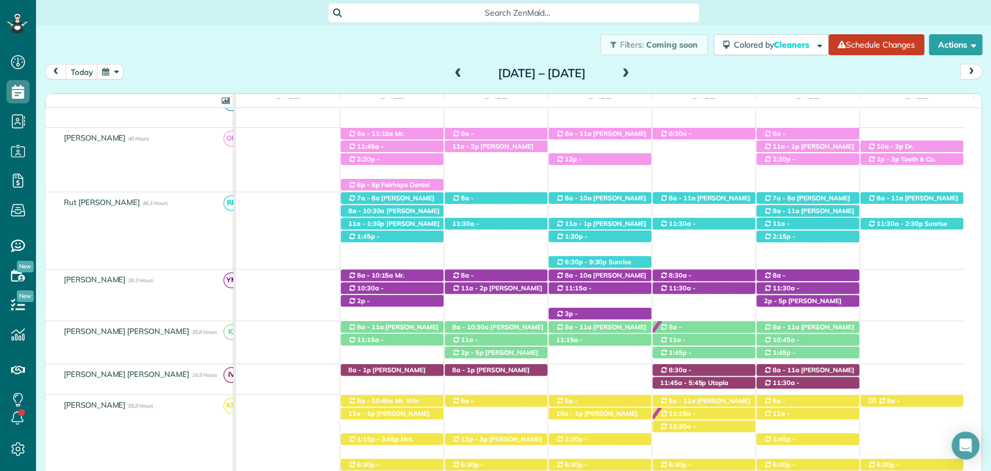
scroll to position [406, 0]
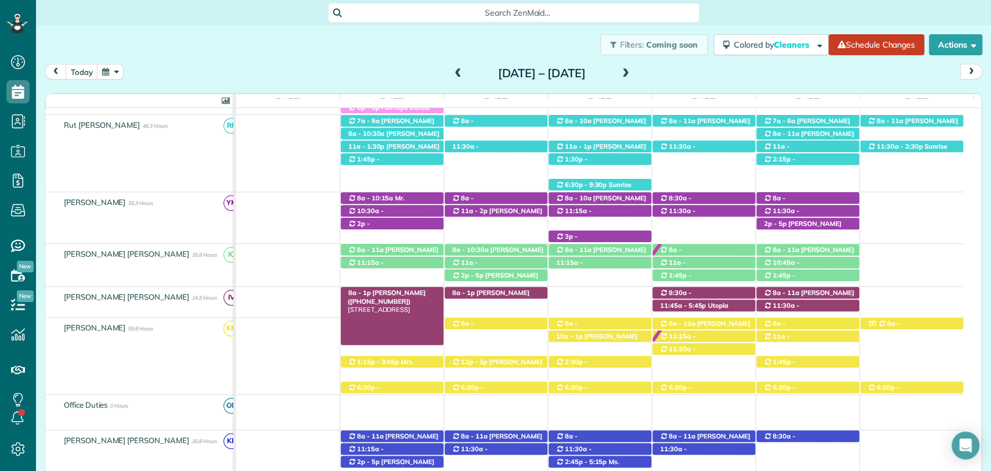
click at [382, 294] on span "Dee Bauer (+19857749563)" at bounding box center [387, 297] width 78 height 16
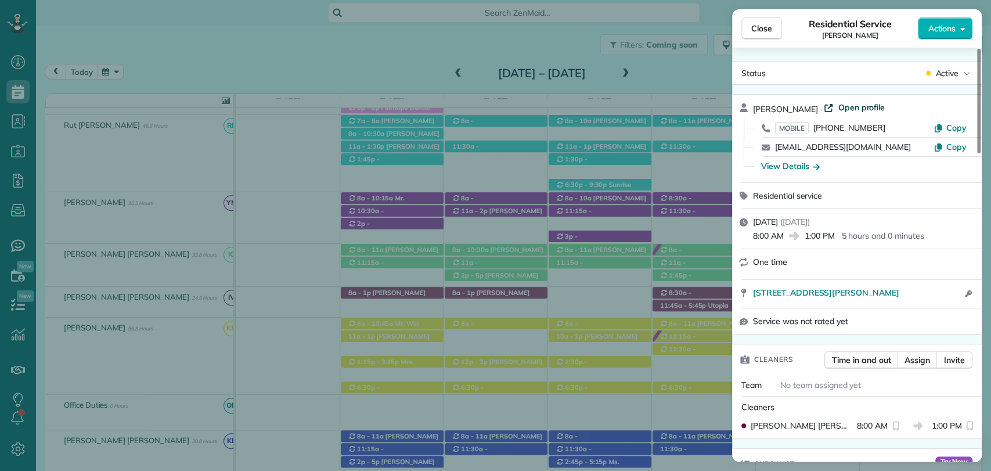
click at [838, 103] on span "Open profile" at bounding box center [861, 108] width 47 height 12
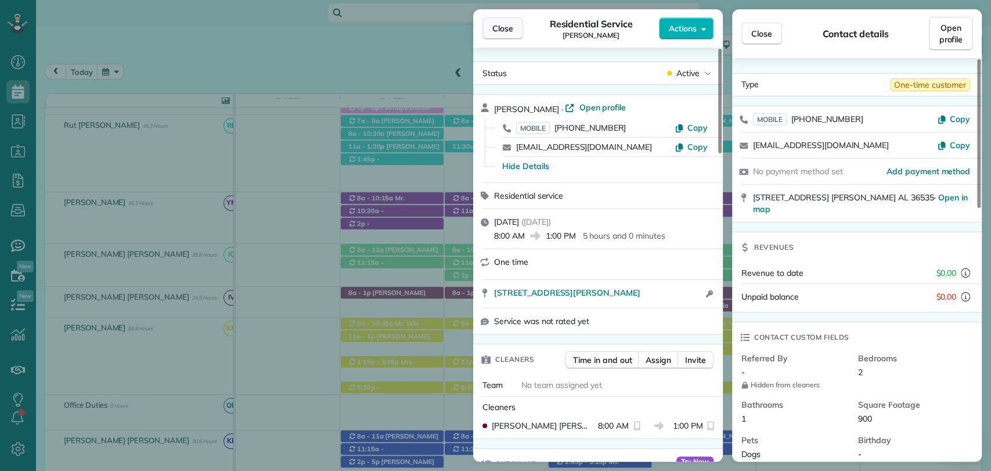
click at [512, 25] on span "Close" at bounding box center [502, 29] width 21 height 12
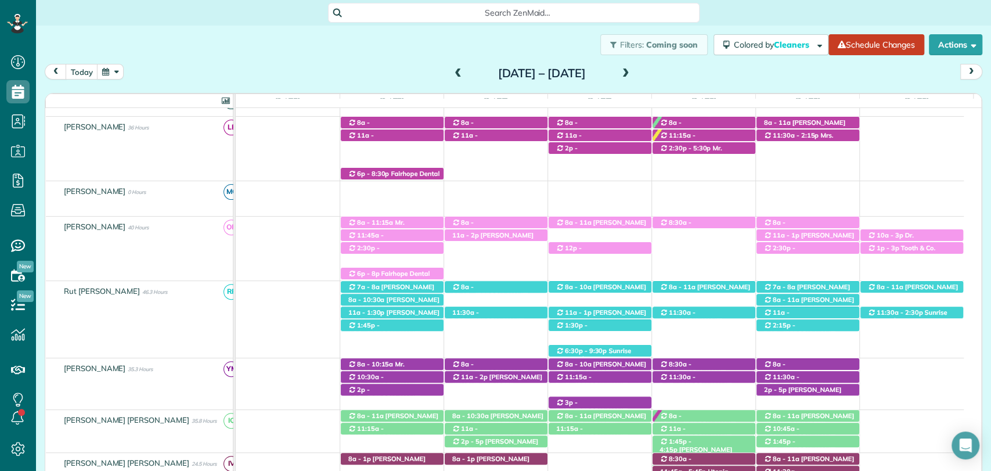
scroll to position [263, 0]
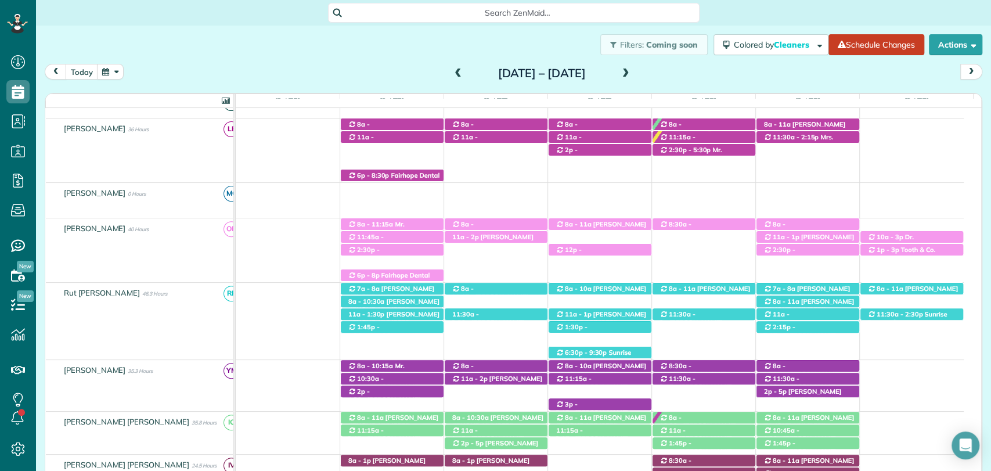
click at [239, 4] on div "Search ZenMaid…" at bounding box center [513, 13] width 955 height 20
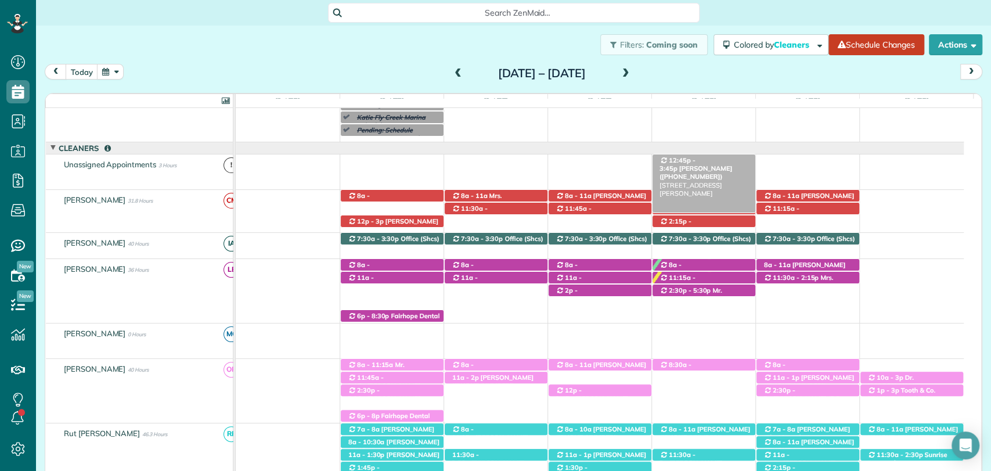
scroll to position [121, 0]
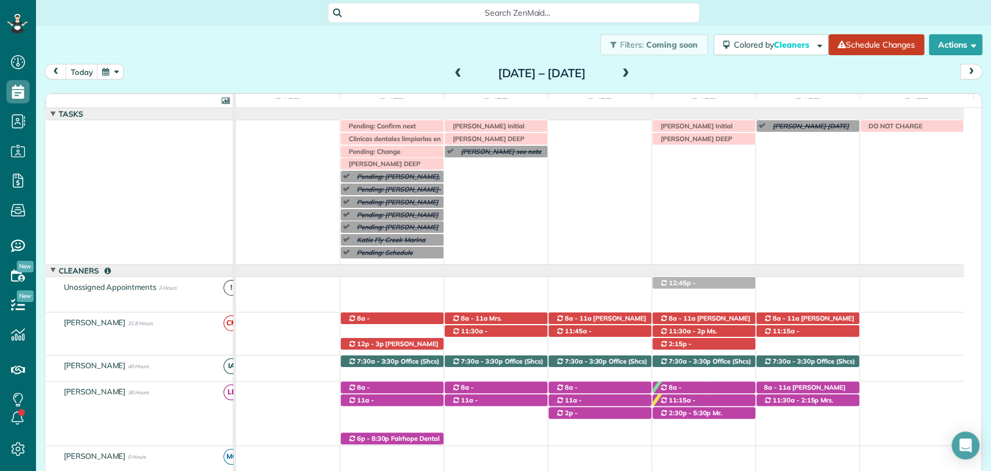
click at [695, 170] on div "Pending: Betty Bell see note (Condo cleaning Magnolia Beach for September 29th,…" at bounding box center [600, 192] width 728 height 144
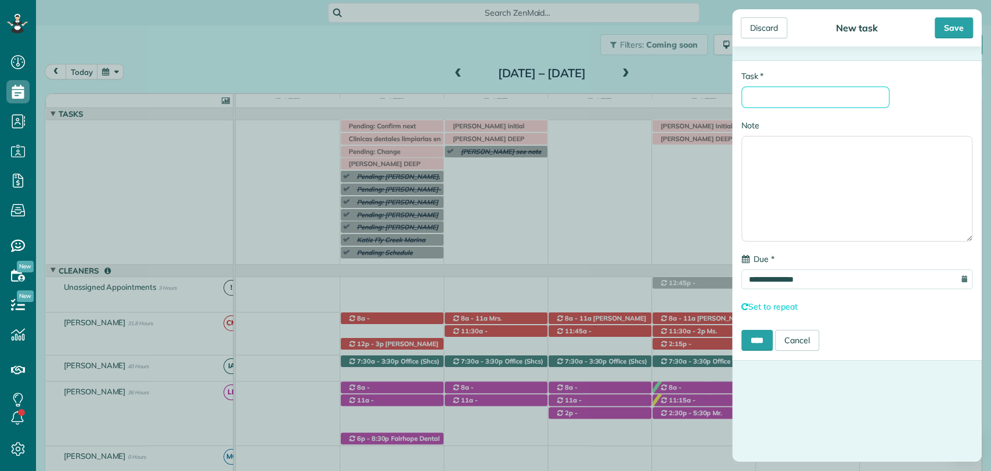
click at [800, 105] on input "* Task" at bounding box center [816, 97] width 148 height 21
type input "**********"
click at [966, 20] on div "Save" at bounding box center [954, 27] width 38 height 21
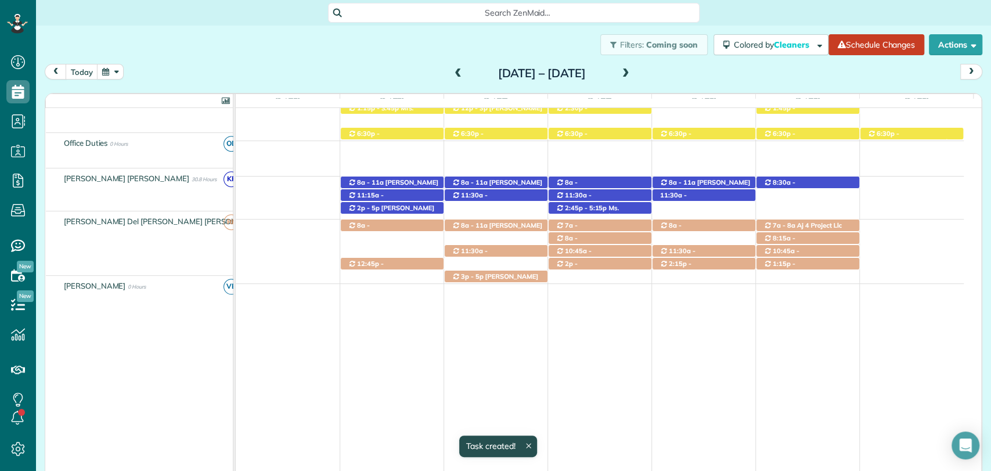
click at [632, 67] on span at bounding box center [626, 73] width 13 height 17
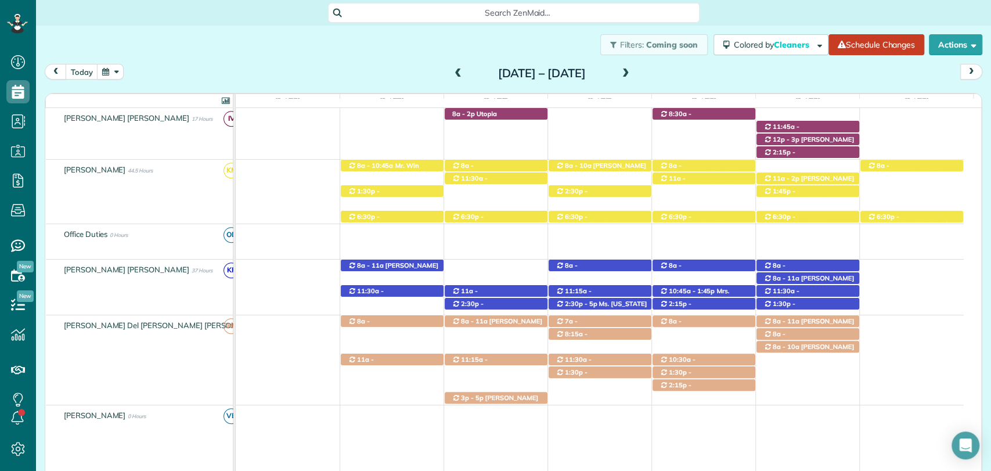
click at [452, 69] on span at bounding box center [458, 74] width 13 height 10
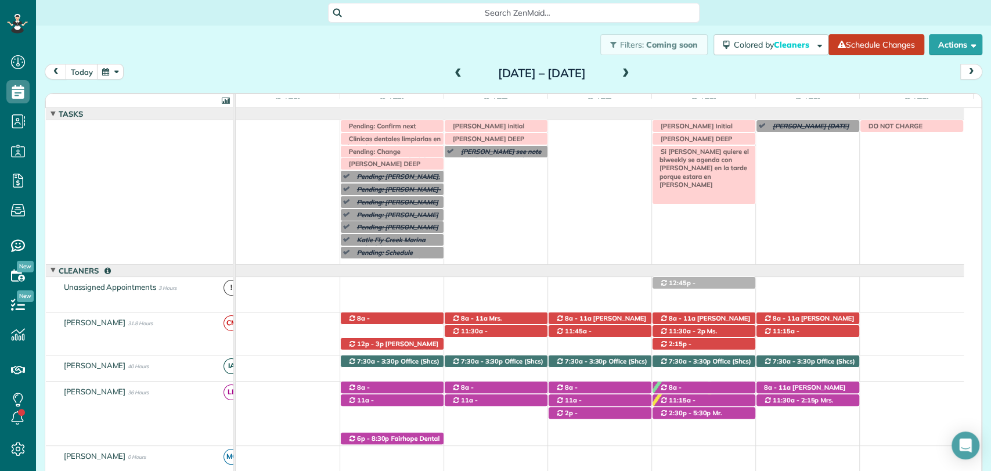
click at [668, 151] on span "Si Dee Bauer quiere el biweekly se agenda con Kellin en la tarde porque estara …" at bounding box center [702, 167] width 94 height 41
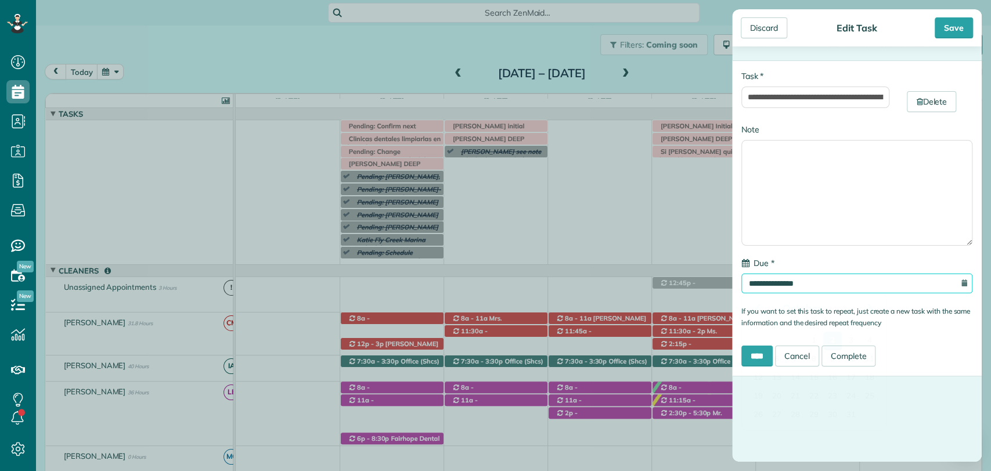
click at [816, 285] on input "**********" at bounding box center [857, 283] width 231 height 20
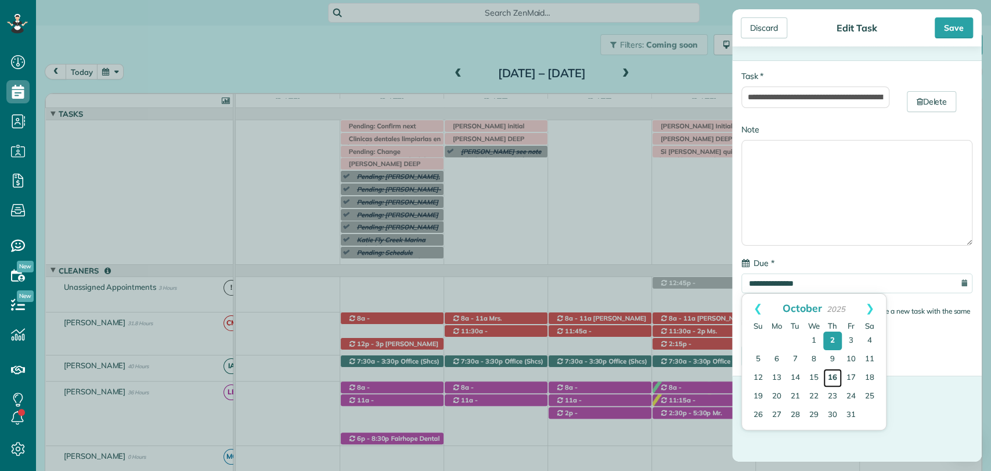
click at [830, 379] on link "16" at bounding box center [832, 378] width 19 height 19
type input "**********"
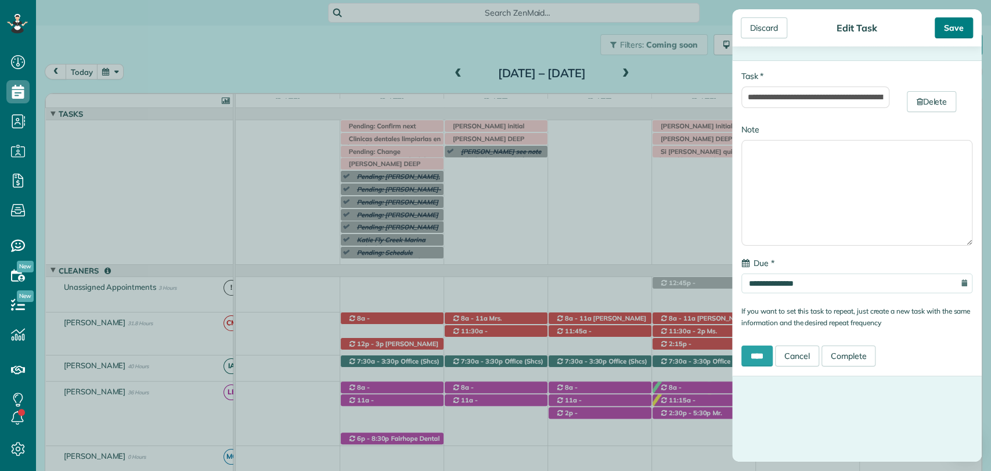
click at [951, 28] on div "Save" at bounding box center [954, 27] width 38 height 21
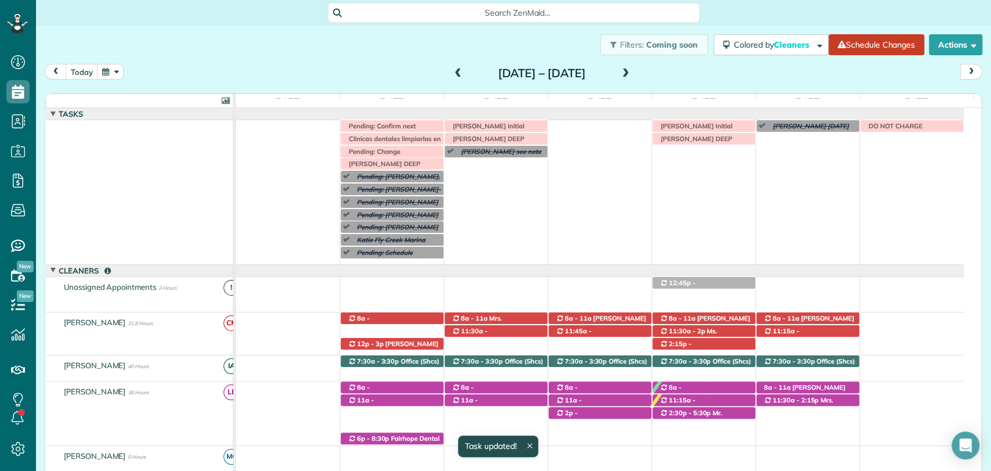
click at [689, 88] on div "today Sunday Sep 28 – Saturday Oct 4, 2025 Sun 9/28 No Appointments Mon 9/29 86…" at bounding box center [514, 258] width 938 height 388
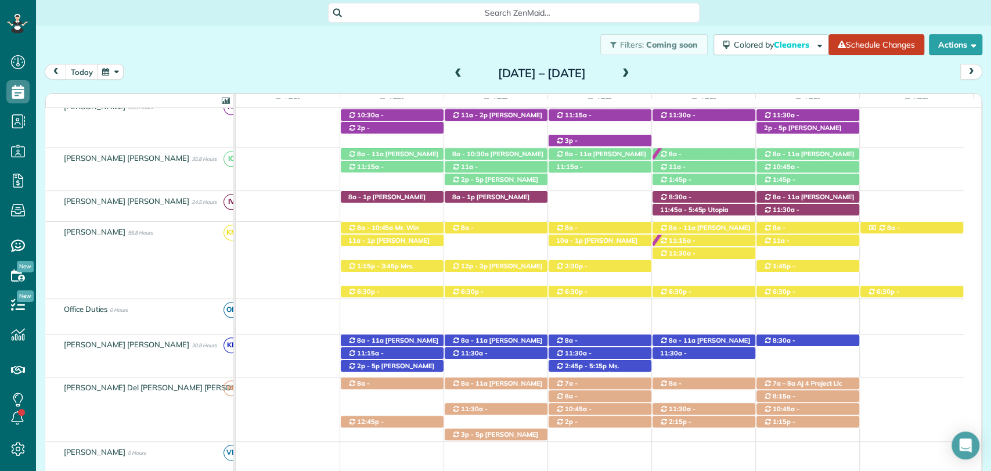
click at [262, 57] on div "Filters: Coming soon Colored by Cleaners Color by Cleaner Color by Team Color b…" at bounding box center [513, 45] width 955 height 38
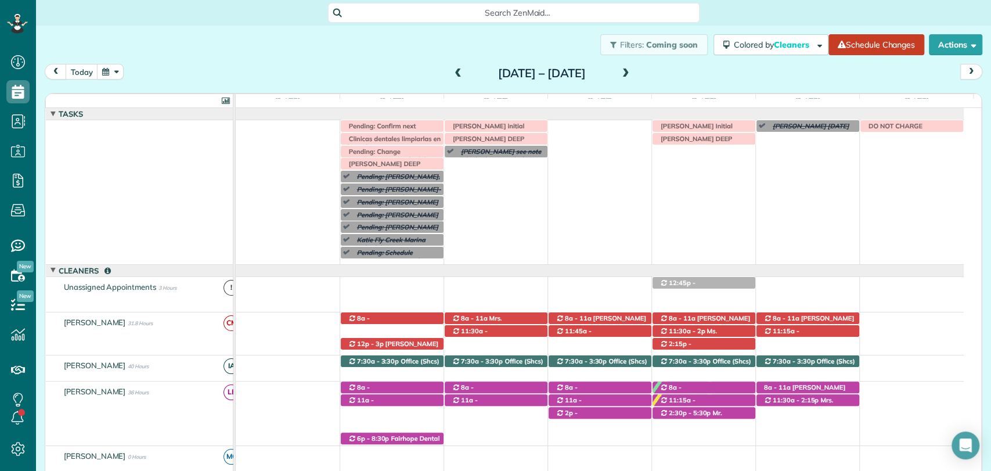
click at [452, 75] on span at bounding box center [458, 74] width 13 height 10
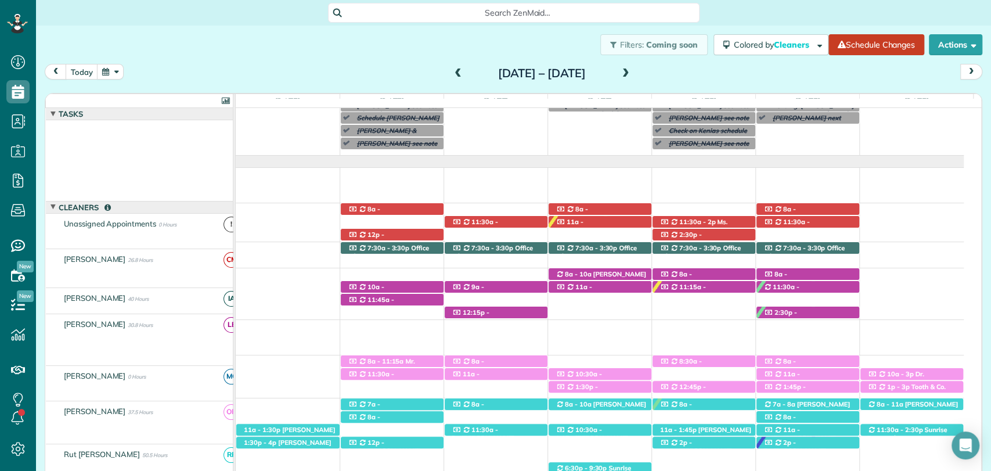
scroll to position [46, 0]
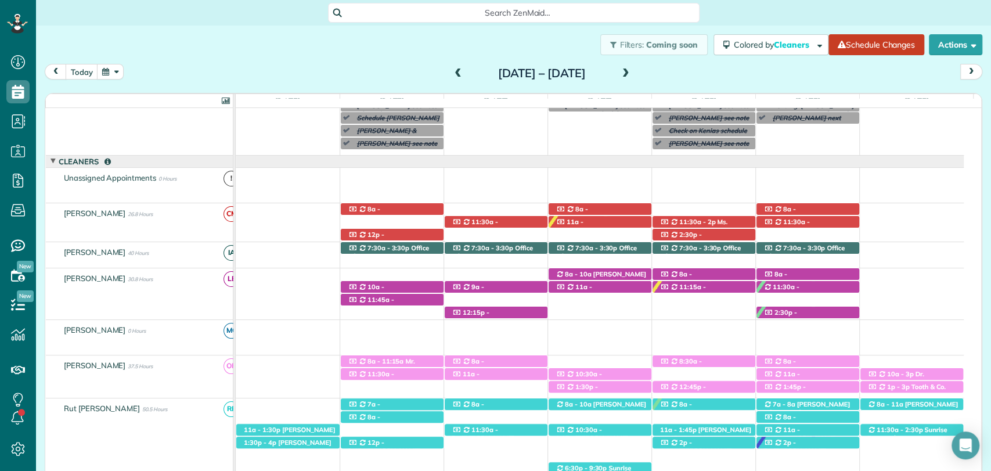
click at [632, 71] on span at bounding box center [626, 74] width 13 height 10
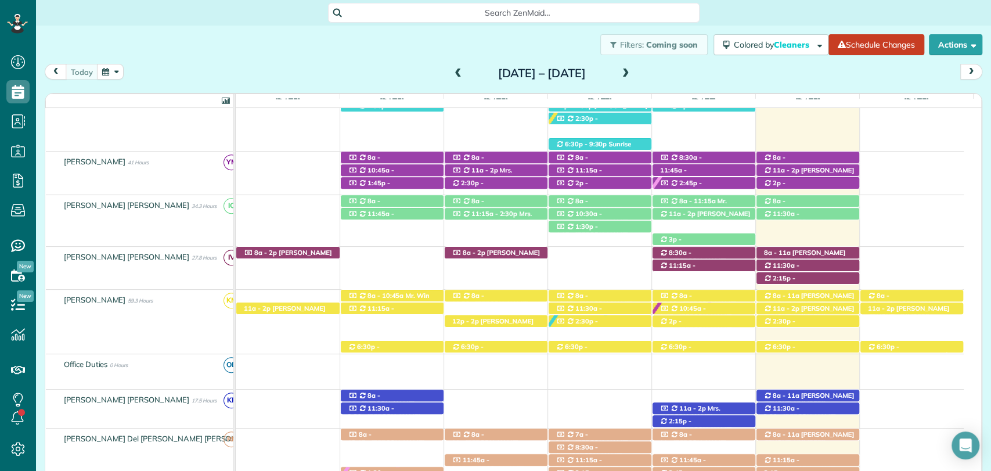
scroll to position [426, 0]
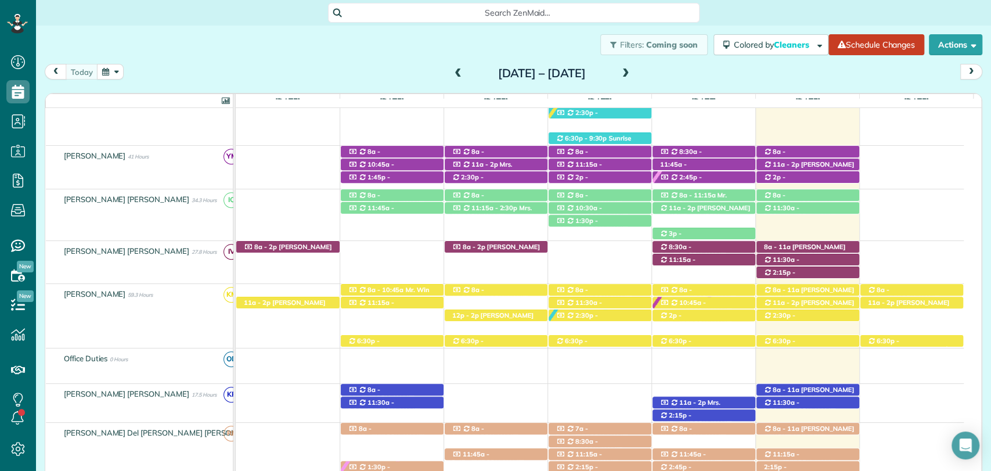
click at [266, 55] on div "Filters: Coming soon Colored by Cleaners Color by Cleaner Color by Team Color b…" at bounding box center [513, 45] width 955 height 38
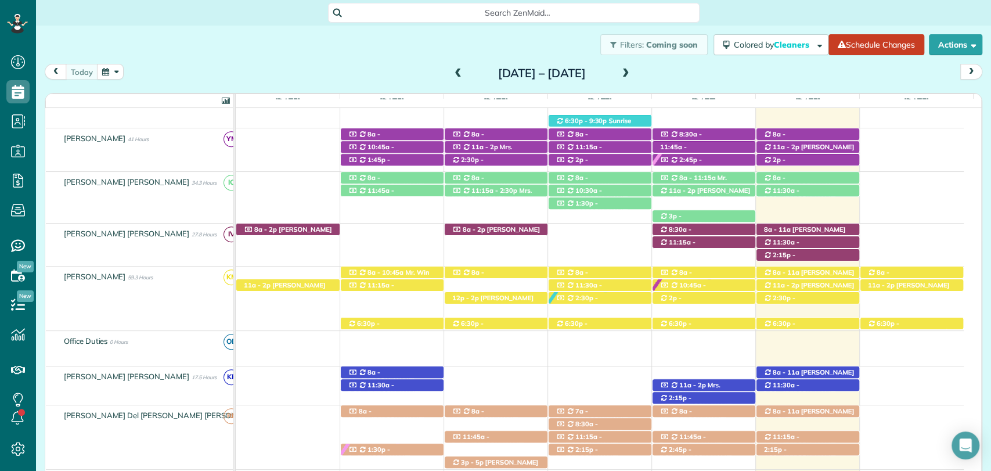
scroll to position [442, 0]
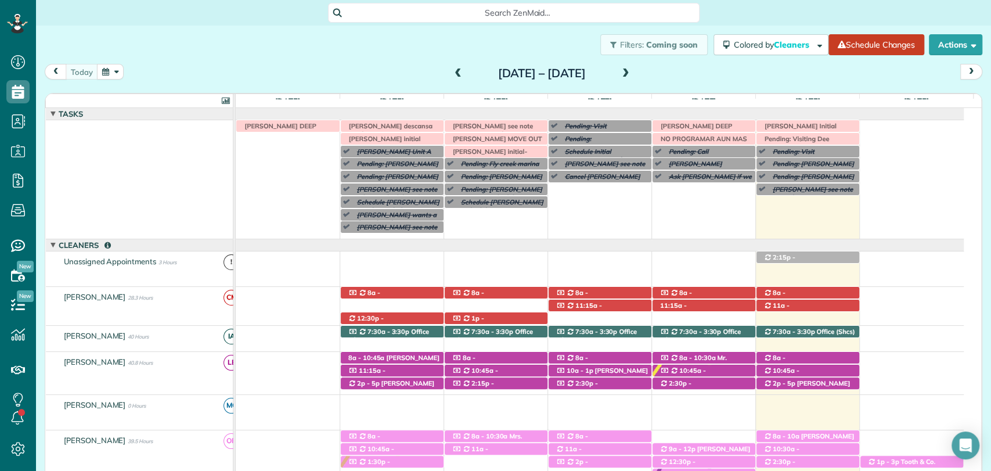
click at [635, 72] on div "Sunday Sep 21 – Saturday Sep 27, 2025" at bounding box center [542, 73] width 186 height 19
click at [632, 73] on span at bounding box center [626, 74] width 13 height 10
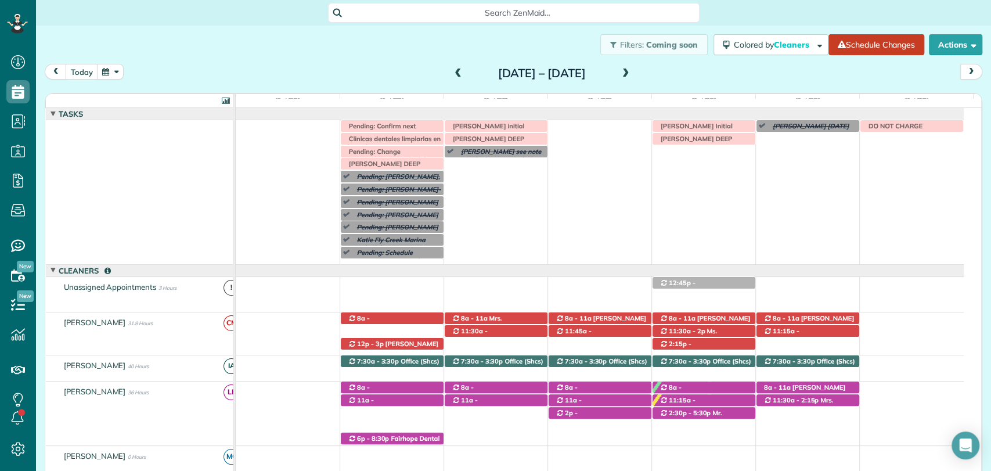
scroll to position [109, 0]
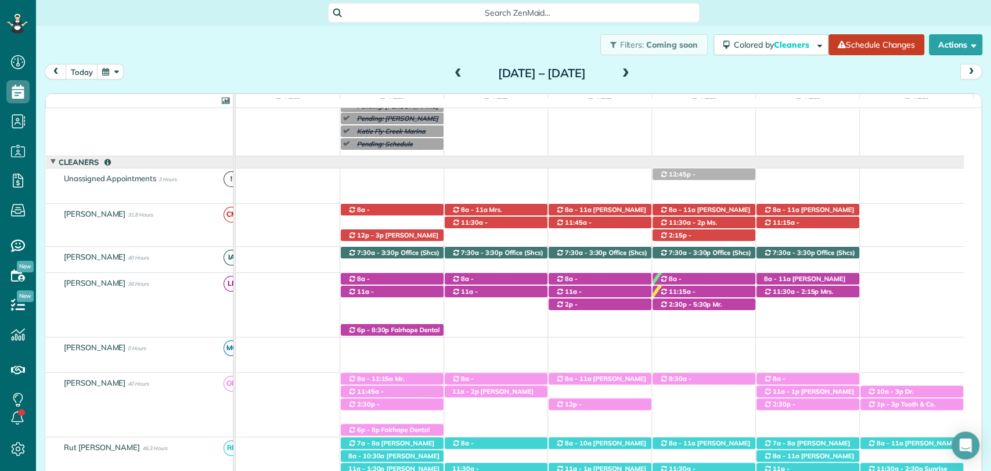
click at [175, 64] on div "today Sunday Sep 28 – Saturday Oct 4, 2025" at bounding box center [514, 74] width 938 height 21
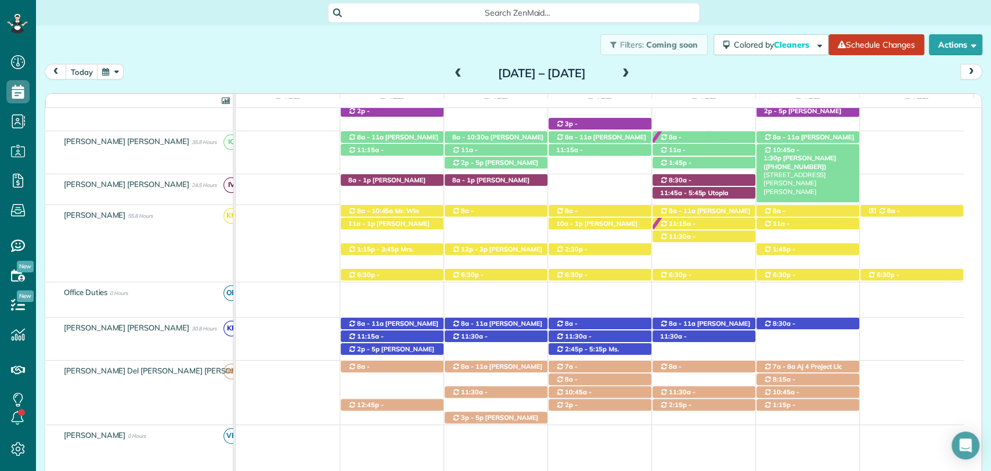
scroll to position [548, 0]
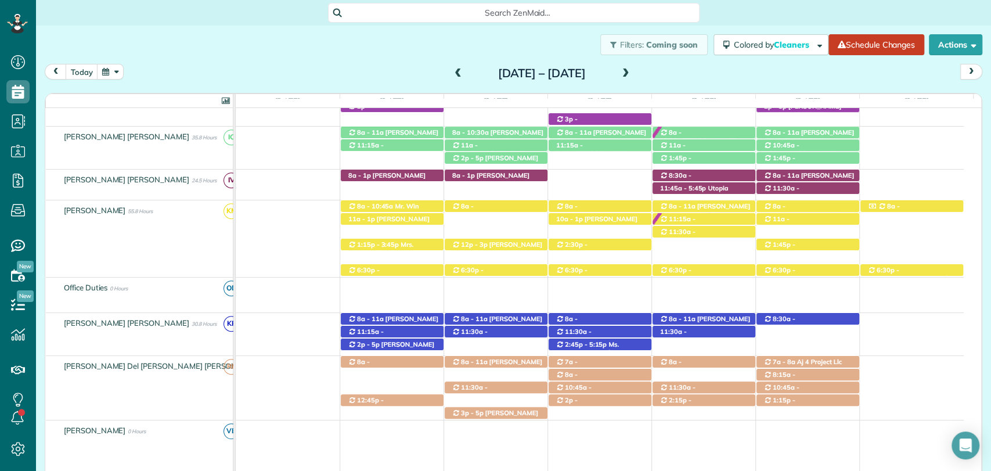
click at [452, 73] on span at bounding box center [458, 74] width 13 height 10
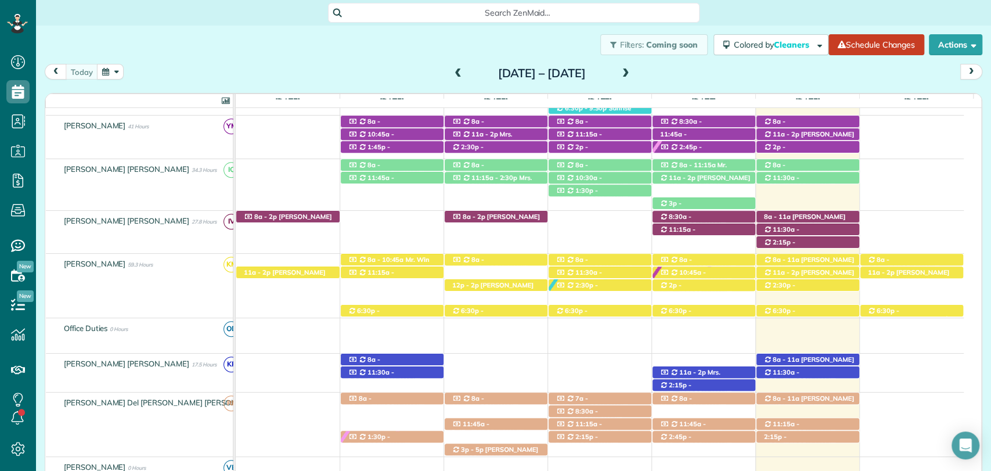
scroll to position [457, 0]
click at [227, 52] on div "Filters: Coming soon Colored by Cleaners Color by Cleaner Color by Team Color b…" at bounding box center [513, 45] width 955 height 38
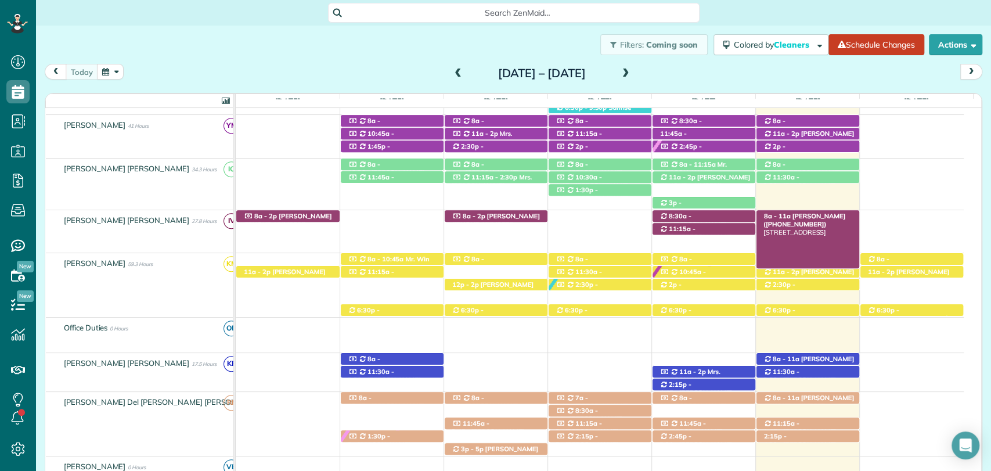
click at [820, 210] on div "8a - 11a Krystal Haywood (+19098449929) 13407 Shoshoney Circle - Fairhope, AL, …" at bounding box center [808, 216] width 103 height 12
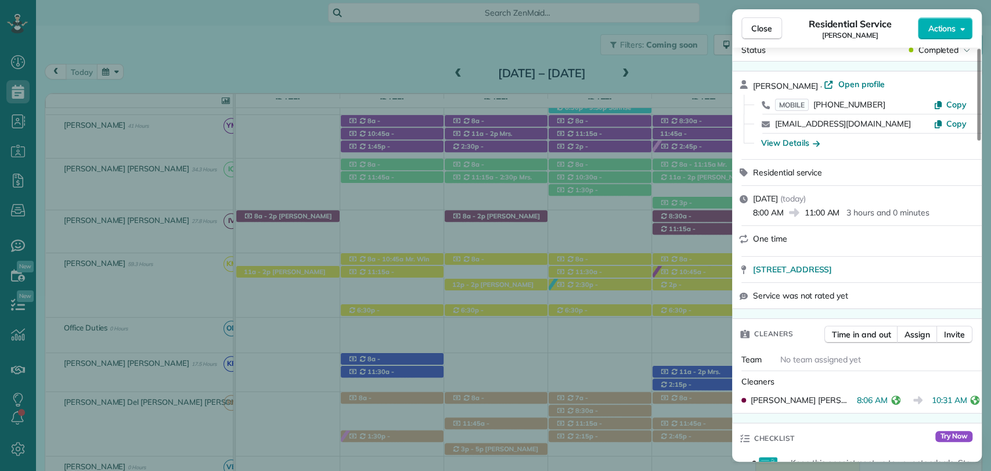
scroll to position [26, 0]
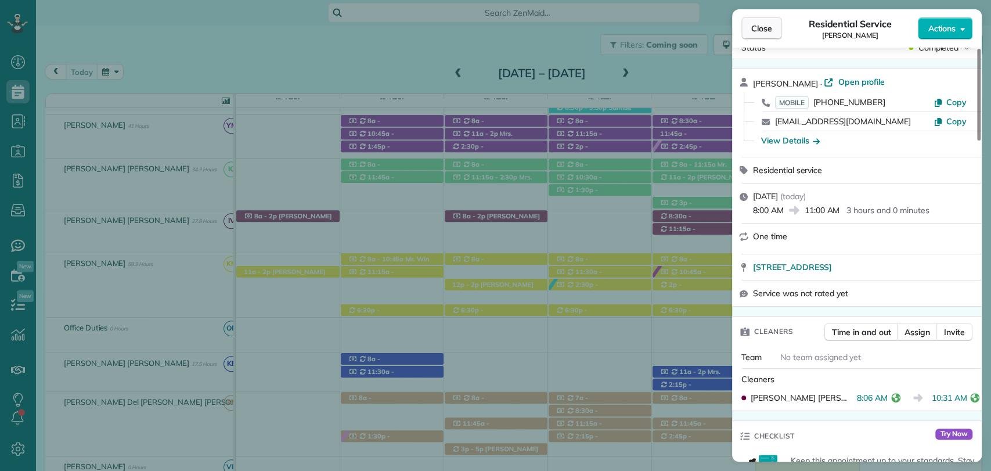
click at [764, 33] on span "Close" at bounding box center [761, 29] width 21 height 12
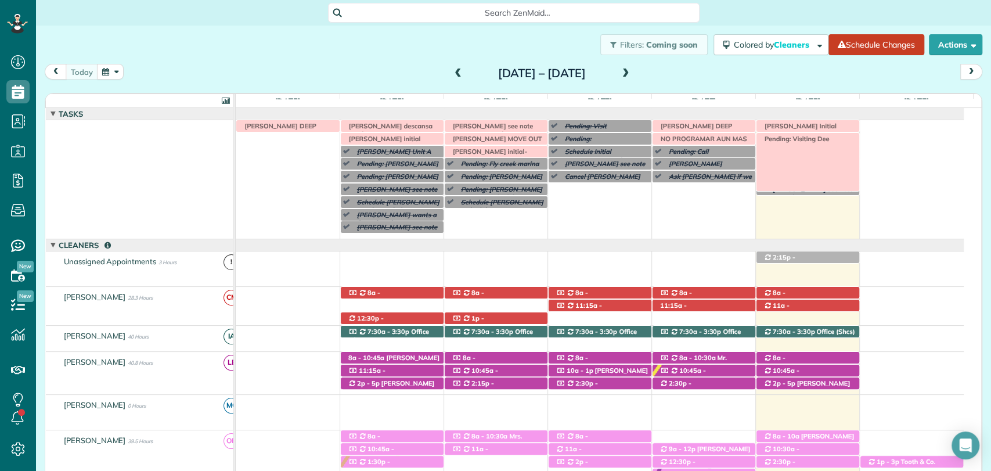
click at [794, 137] on span "Pending: Visiting Dee" at bounding box center [794, 139] width 71 height 8
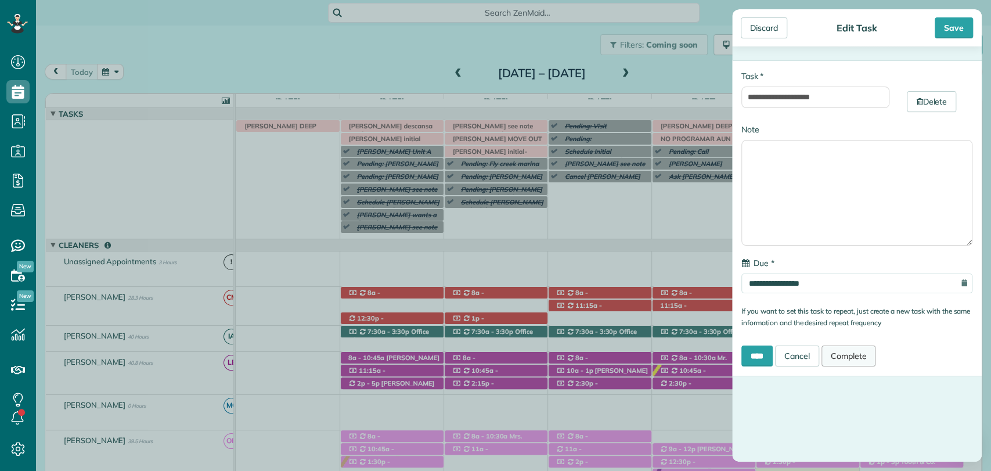
click at [839, 352] on link "Complete" at bounding box center [849, 355] width 55 height 21
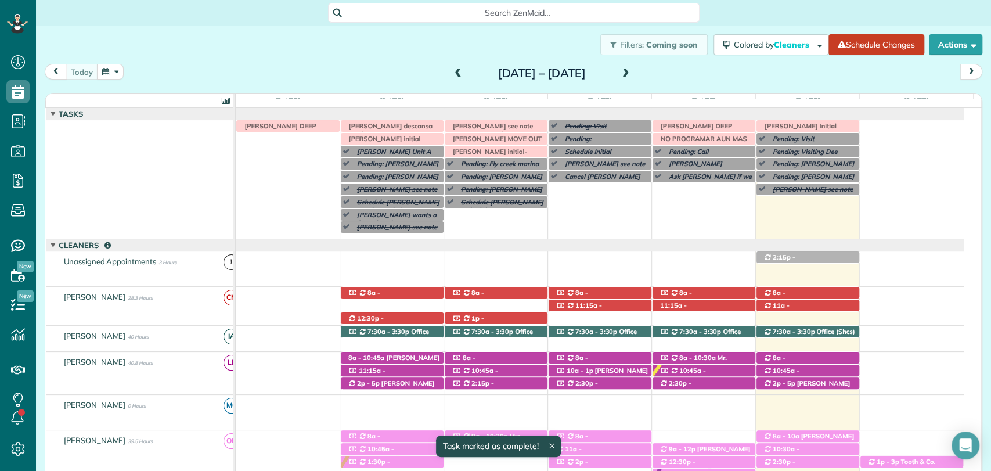
click at [635, 78] on div "Sunday Sep 21 – Saturday Sep 27, 2025" at bounding box center [542, 73] width 186 height 19
click at [632, 76] on span at bounding box center [626, 74] width 13 height 10
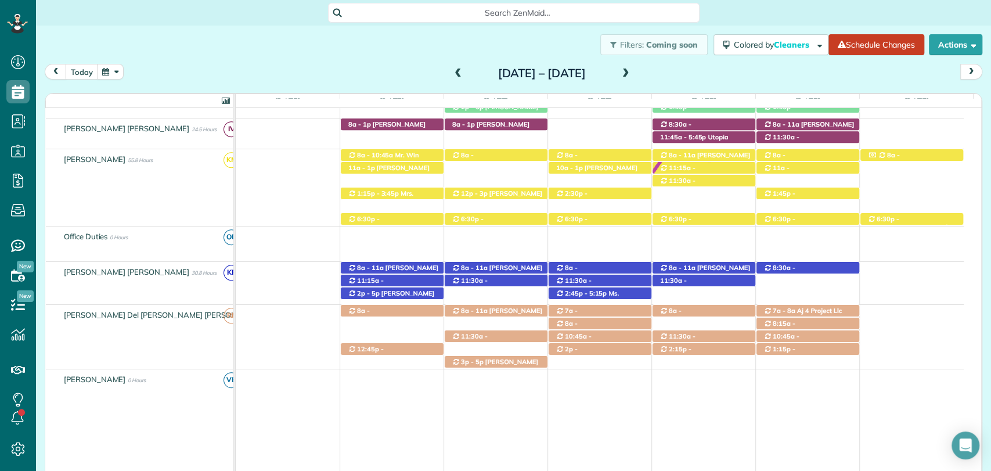
scroll to position [599, 0]
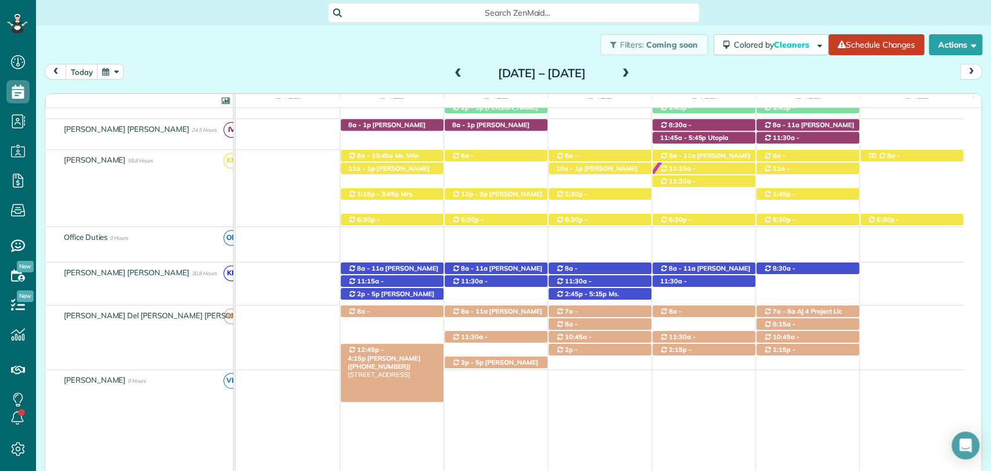
click at [384, 350] on span "12:45p - 4:15p" at bounding box center [366, 353] width 36 height 16
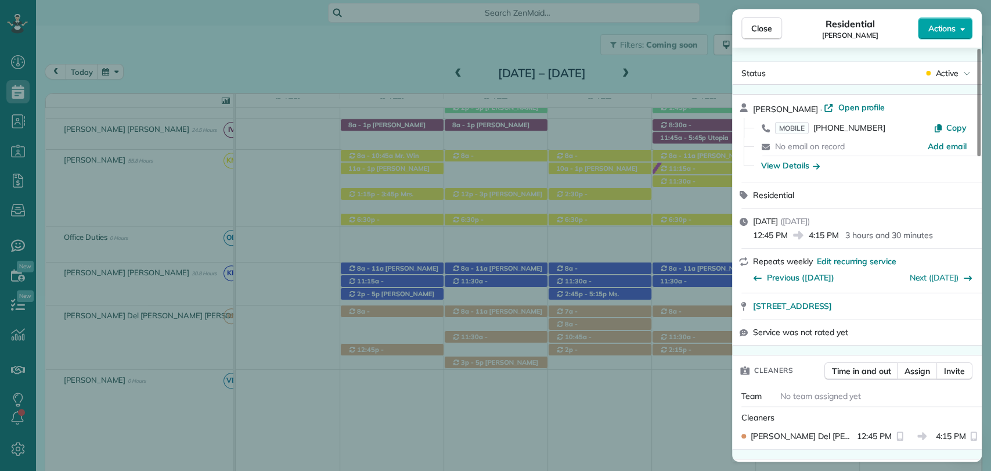
click at [960, 29] on icon "button" at bounding box center [962, 28] width 5 height 9
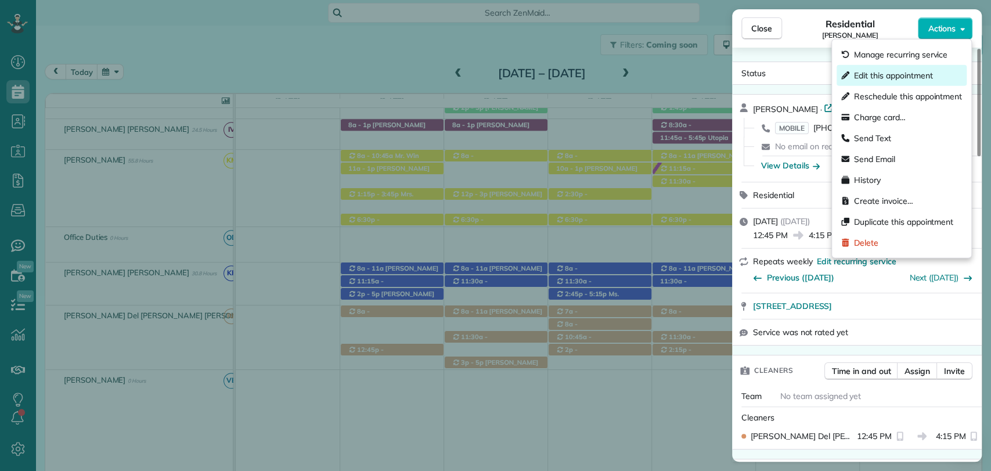
click at [888, 69] on div "Edit this appointment" at bounding box center [902, 75] width 130 height 21
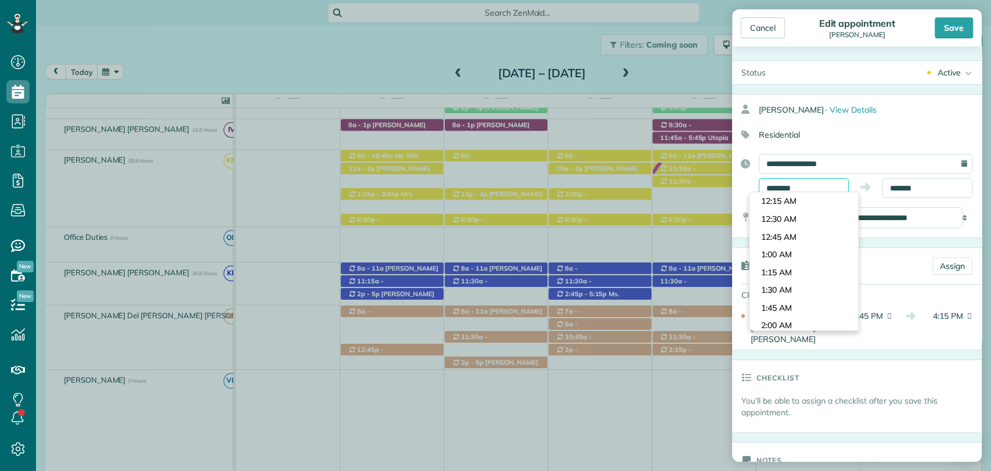
click at [793, 185] on input "********" at bounding box center [804, 188] width 90 height 20
type input "********"
click at [786, 213] on body "Dashboard Scheduling Calendar View List View Dispatch View - Weekly scheduling …" at bounding box center [495, 235] width 991 height 471
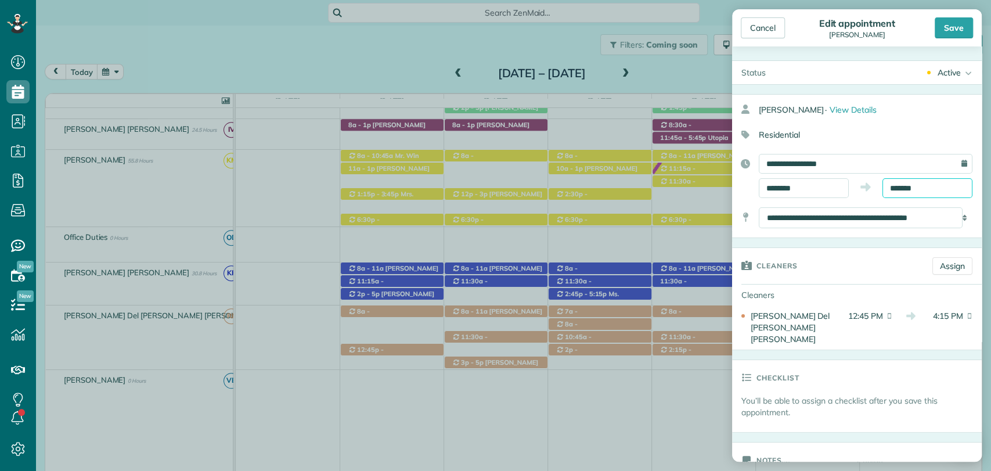
click at [908, 182] on input "*******" at bounding box center [928, 188] width 90 height 20
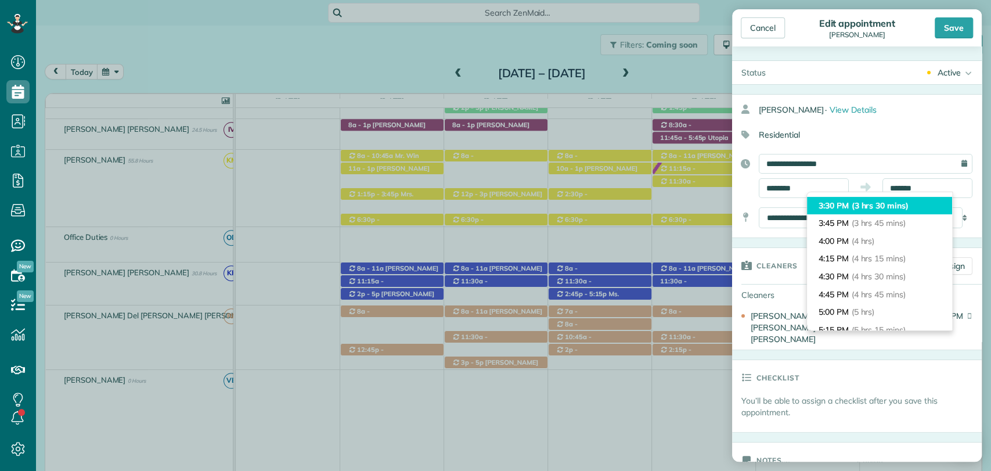
type input "*******"
click at [861, 208] on span "(3 hrs 30 mins)" at bounding box center [880, 205] width 57 height 10
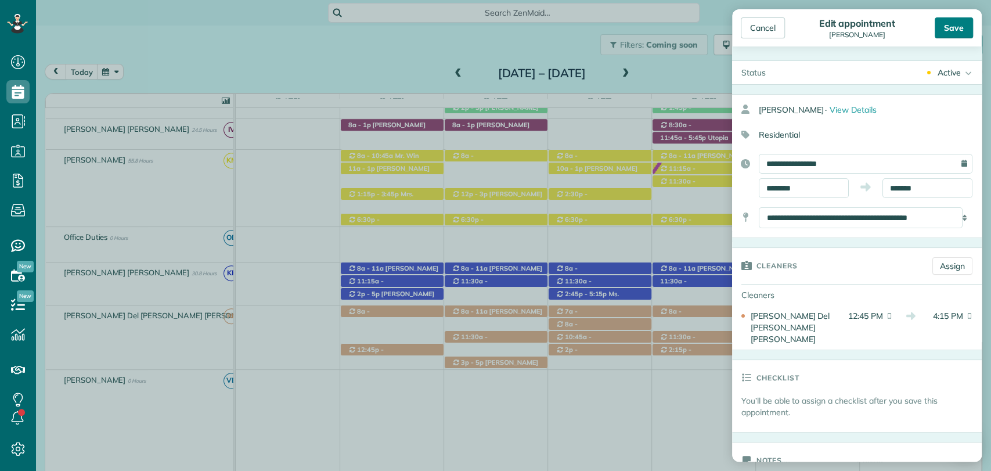
click at [956, 26] on div "Save" at bounding box center [954, 27] width 38 height 21
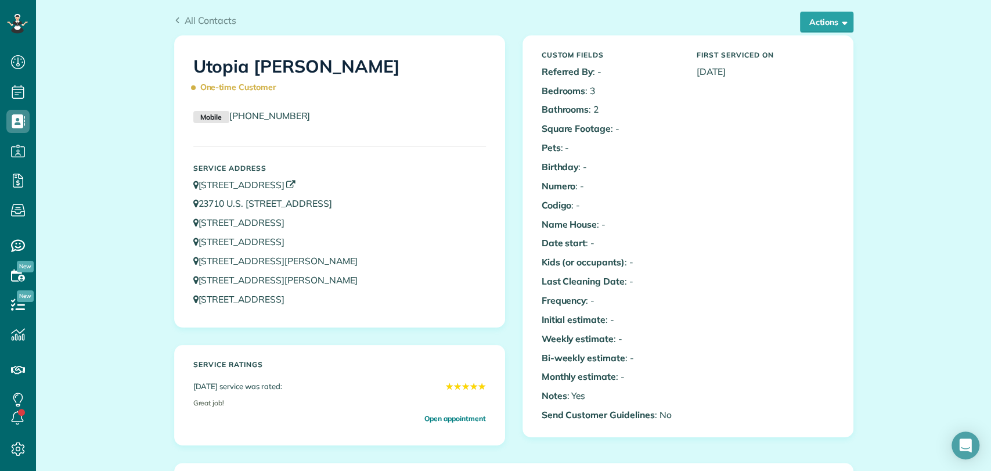
scroll to position [30, 0]
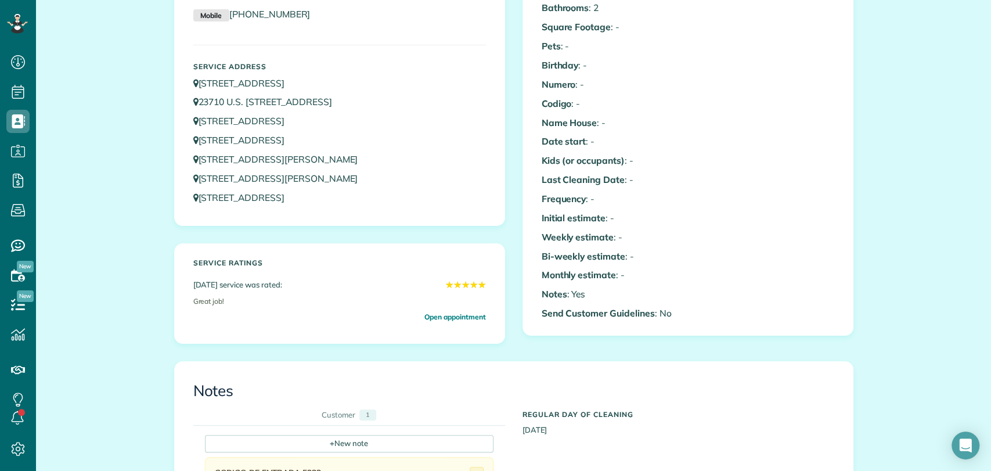
scroll to position [134, 0]
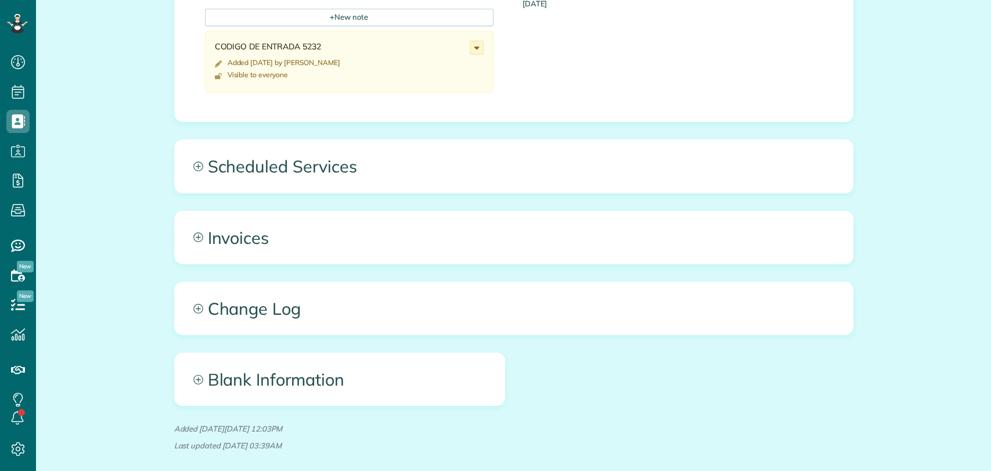
scroll to position [613, 0]
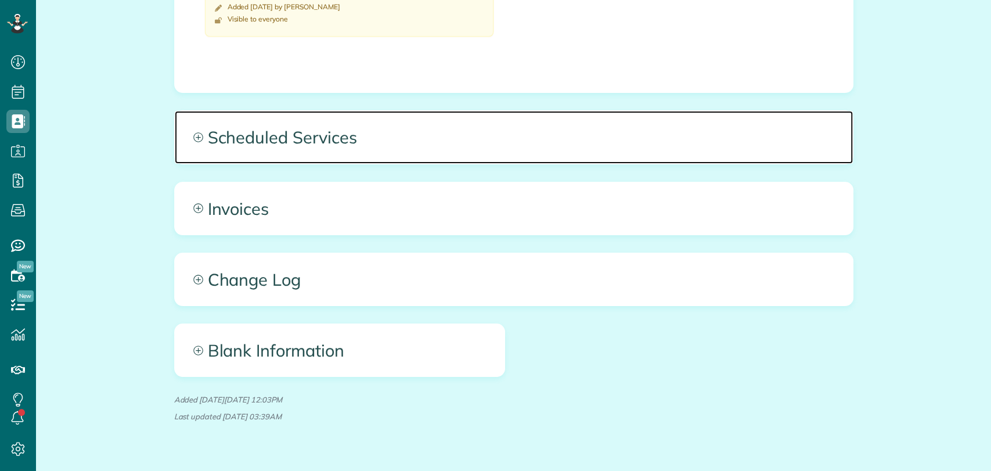
click at [346, 131] on span "Scheduled Services" at bounding box center [514, 137] width 678 height 52
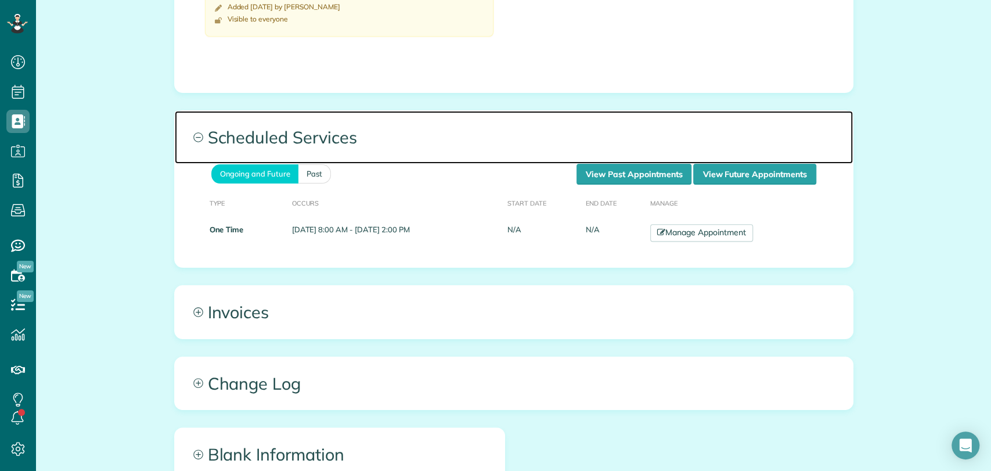
scroll to position [555, 0]
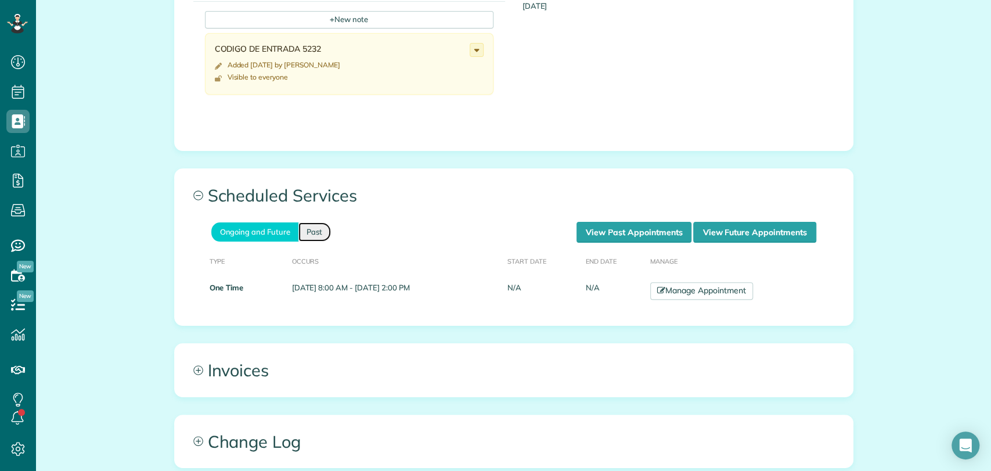
click at [316, 231] on link "Past" at bounding box center [314, 231] width 33 height 19
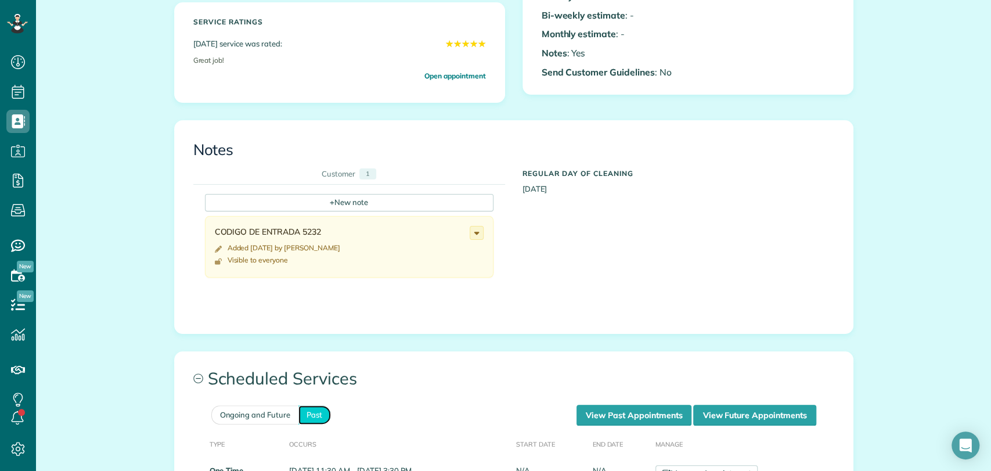
scroll to position [369, 0]
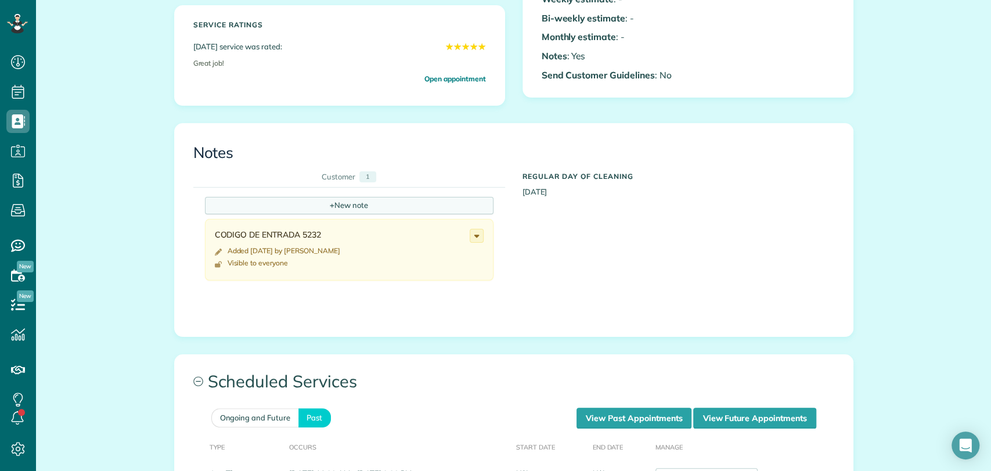
click at [333, 202] on div "+ New note" at bounding box center [349, 205] width 289 height 17
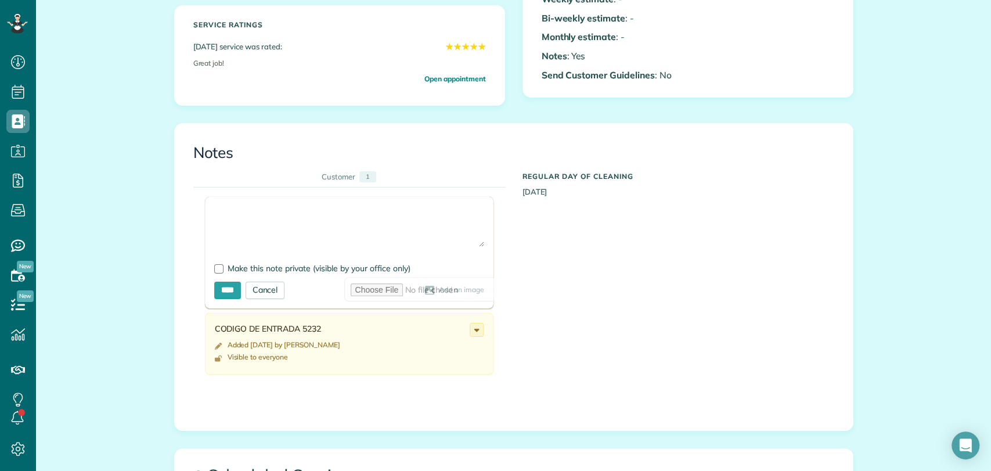
click at [260, 219] on textarea at bounding box center [349, 226] width 270 height 41
paste textarea "**********"
drag, startPoint x: 307, startPoint y: 212, endPoint x: 286, endPoint y: 207, distance: 20.8
click at [286, 207] on textarea "**********" at bounding box center [349, 226] width 270 height 41
drag, startPoint x: 240, startPoint y: 211, endPoint x: 189, endPoint y: 210, distance: 51.1
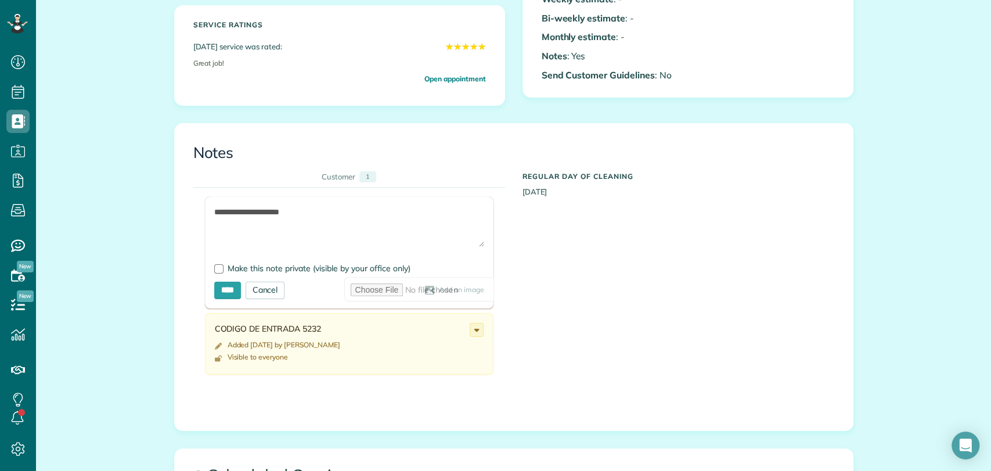
click at [193, 210] on div "**********" at bounding box center [505, 290] width 624 height 204
type textarea "**********"
click at [220, 294] on input "****" at bounding box center [227, 290] width 27 height 17
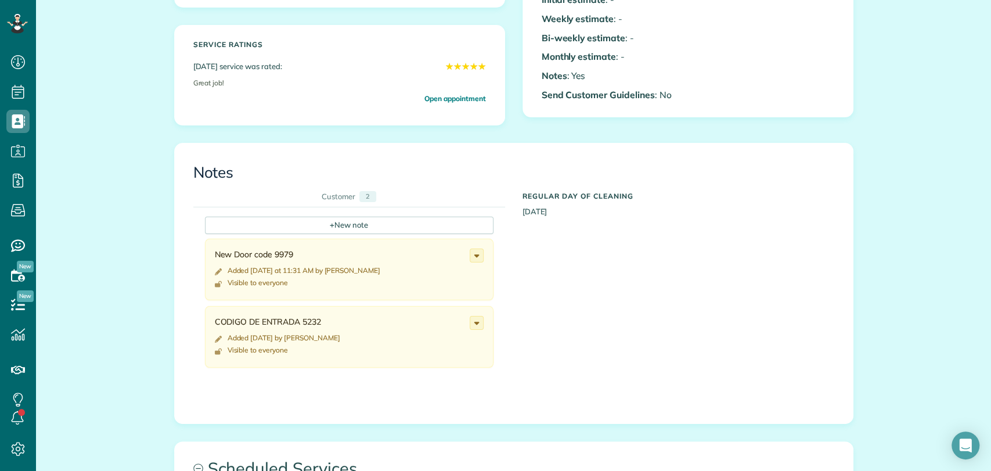
scroll to position [0, 0]
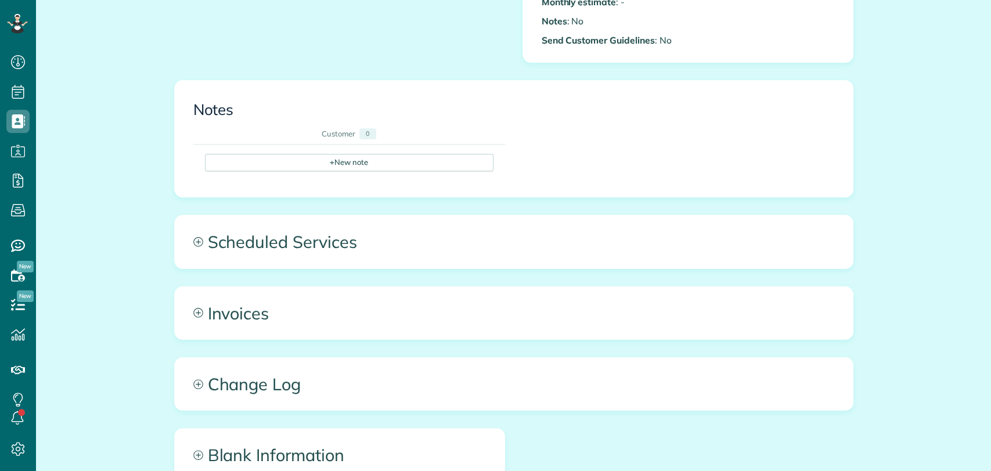
scroll to position [420, 0]
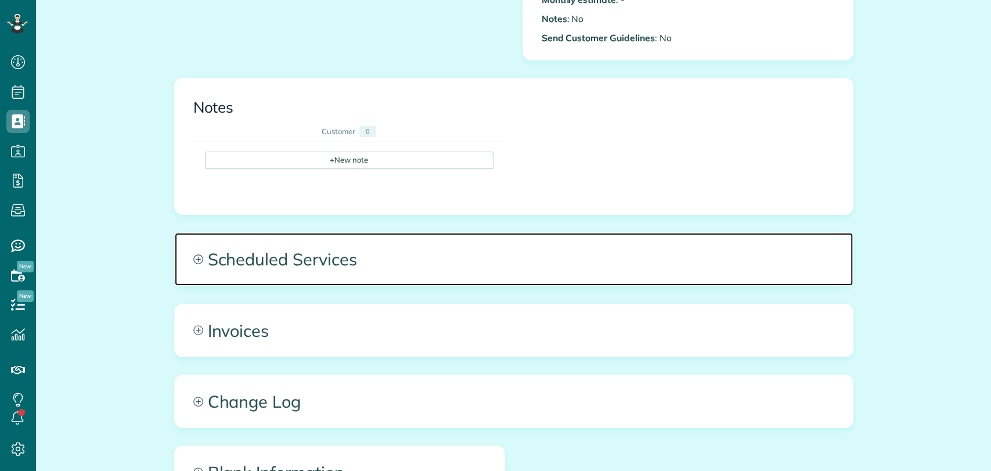
click at [346, 252] on span "Scheduled Services" at bounding box center [514, 259] width 678 height 52
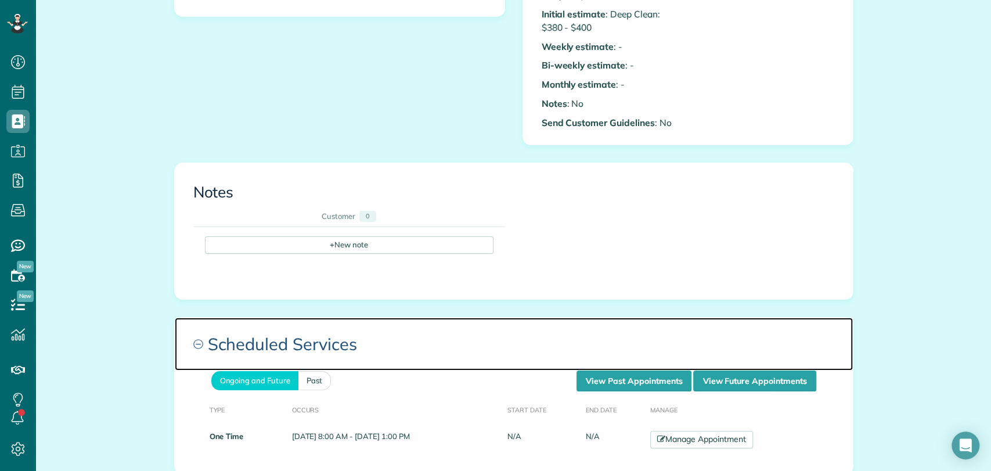
scroll to position [339, 0]
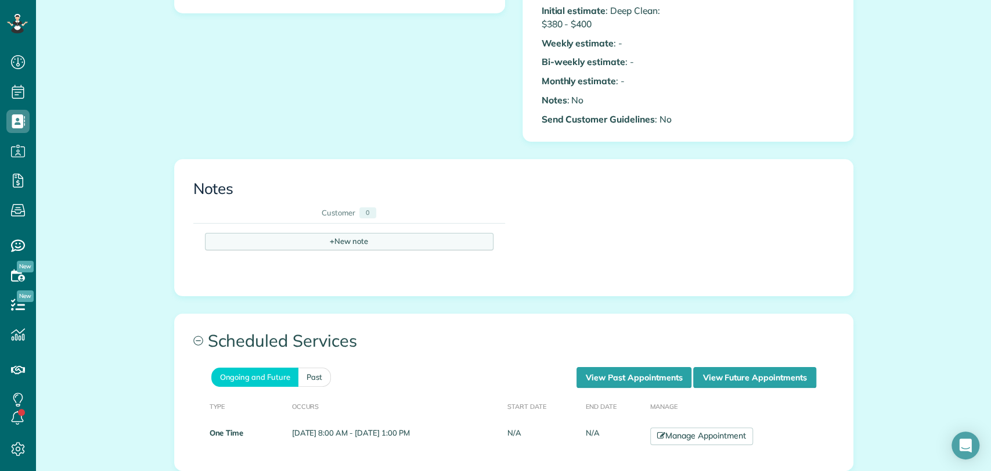
click at [303, 244] on div "+ New note" at bounding box center [349, 241] width 289 height 17
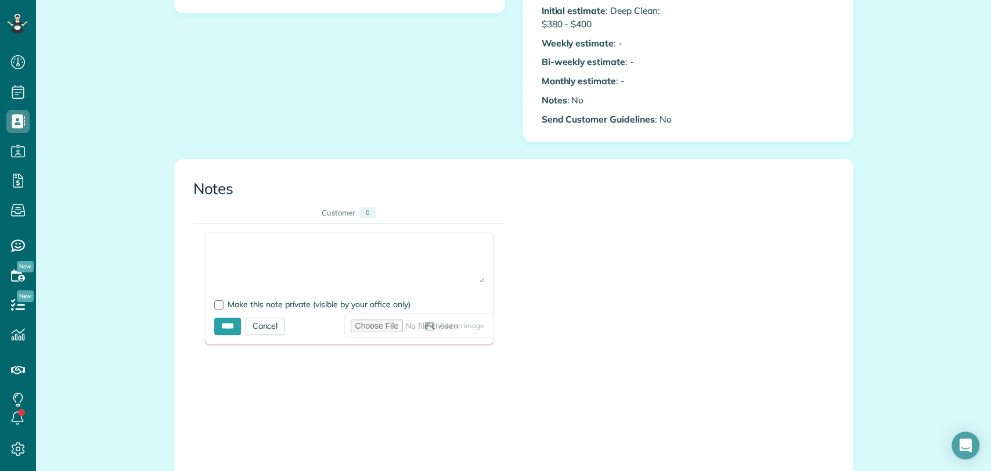
click at [262, 248] on textarea at bounding box center [349, 262] width 270 height 41
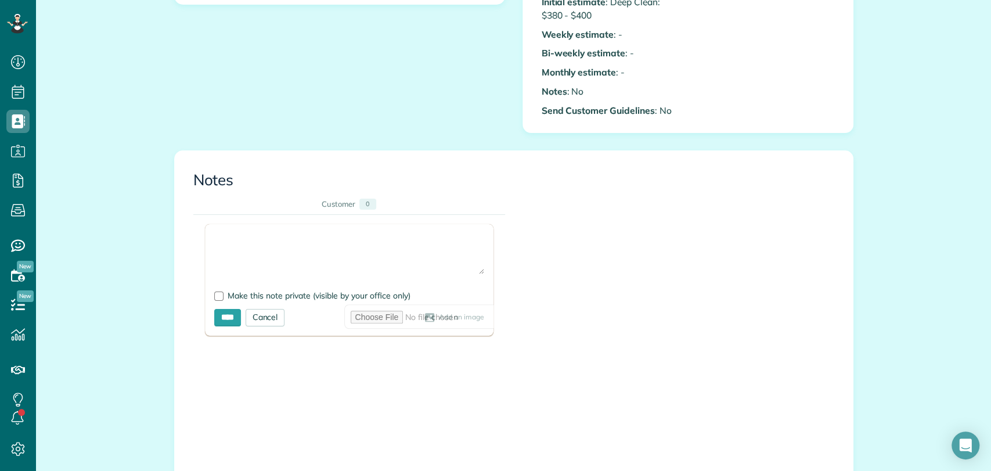
click at [262, 248] on textarea at bounding box center [349, 253] width 270 height 41
click at [321, 326] on div "Add an image" at bounding box center [384, 317] width 199 height 17
click at [439, 319] on span "Add an image" at bounding box center [461, 317] width 45 height 9
click at [297, 318] on div "Add an image" at bounding box center [384, 317] width 199 height 9
click at [439, 316] on span "Add an image" at bounding box center [461, 317] width 45 height 9
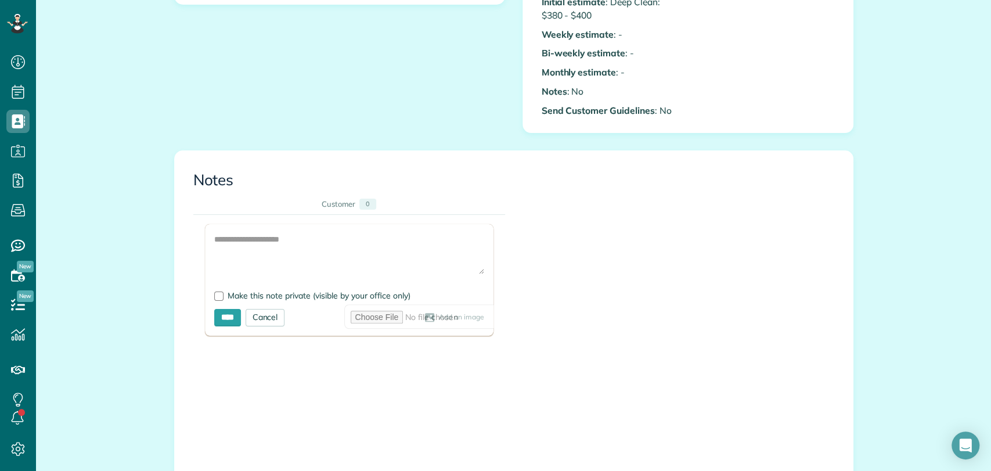
click at [424, 318] on icon at bounding box center [429, 317] width 10 height 9
click at [439, 320] on span "Add an image" at bounding box center [461, 317] width 45 height 9
click at [562, 253] on div "Add Image Make this note private (visible by your office only) **** Cancel Add …" at bounding box center [505, 336] width 624 height 243
click at [274, 314] on div "Cancel" at bounding box center [265, 317] width 39 height 17
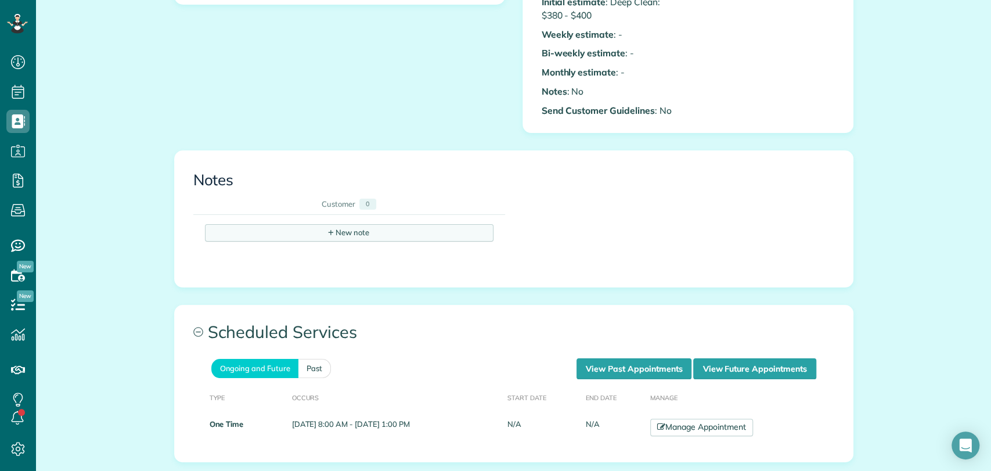
click at [307, 235] on div "+ New note" at bounding box center [349, 232] width 289 height 17
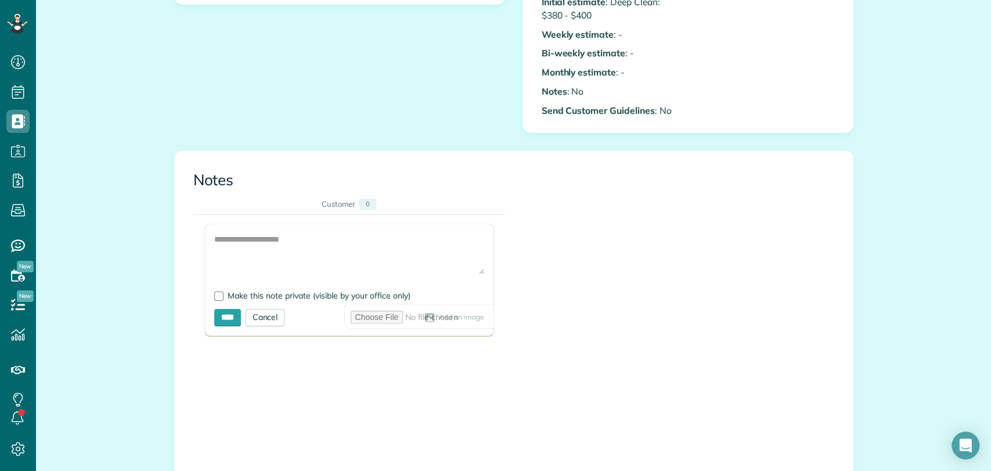
click at [439, 315] on span "Add an image" at bounding box center [461, 317] width 45 height 9
click at [439, 319] on span "Add an image" at bounding box center [461, 317] width 45 height 9
click at [439, 317] on span "Add an image" at bounding box center [461, 317] width 45 height 9
click at [315, 256] on textarea at bounding box center [349, 253] width 270 height 41
click at [241, 244] on textarea at bounding box center [349, 253] width 270 height 41
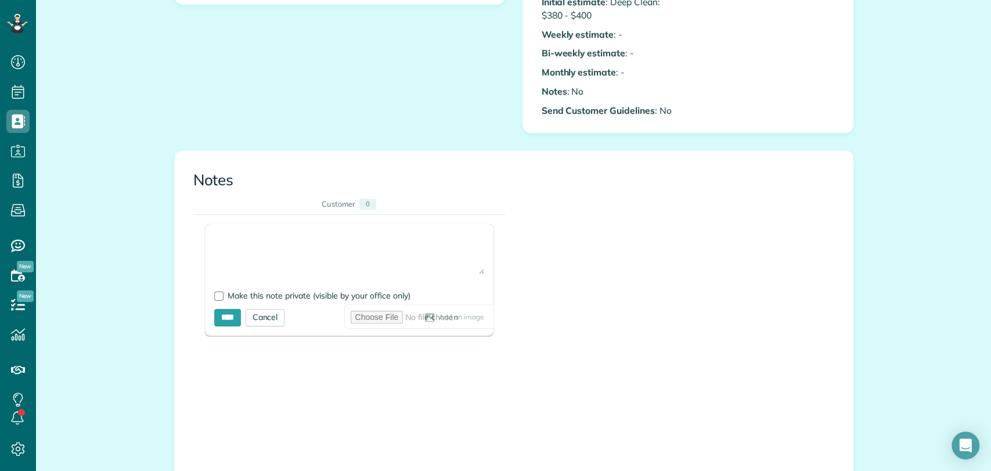
paste textarea "**********"
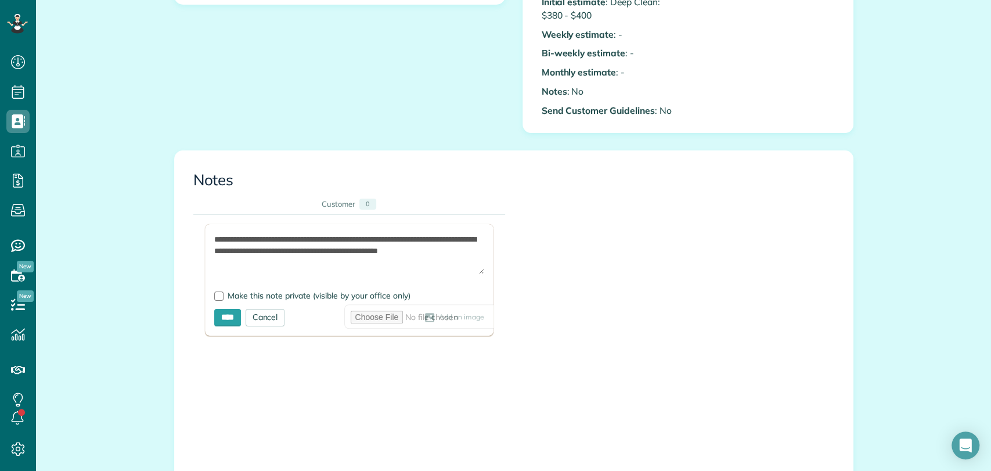
click at [207, 237] on form "**********" at bounding box center [349, 279] width 289 height 111
click at [208, 238] on form "**********" at bounding box center [349, 279] width 289 height 111
click at [214, 238] on textarea "**********" at bounding box center [349, 253] width 270 height 41
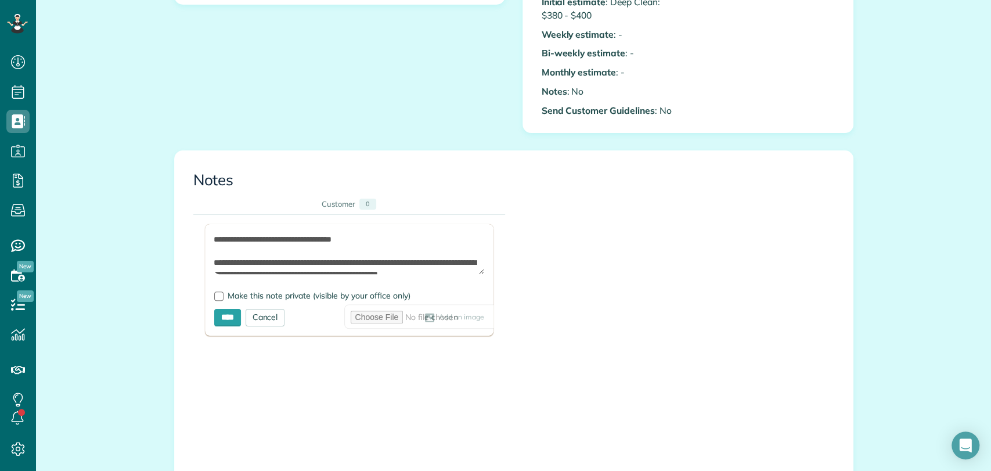
click at [232, 243] on textarea "**********" at bounding box center [349, 253] width 270 height 41
click at [237, 251] on textarea "**********" at bounding box center [349, 253] width 270 height 41
paste textarea "**********"
click at [416, 238] on textarea "**********" at bounding box center [349, 253] width 270 height 41
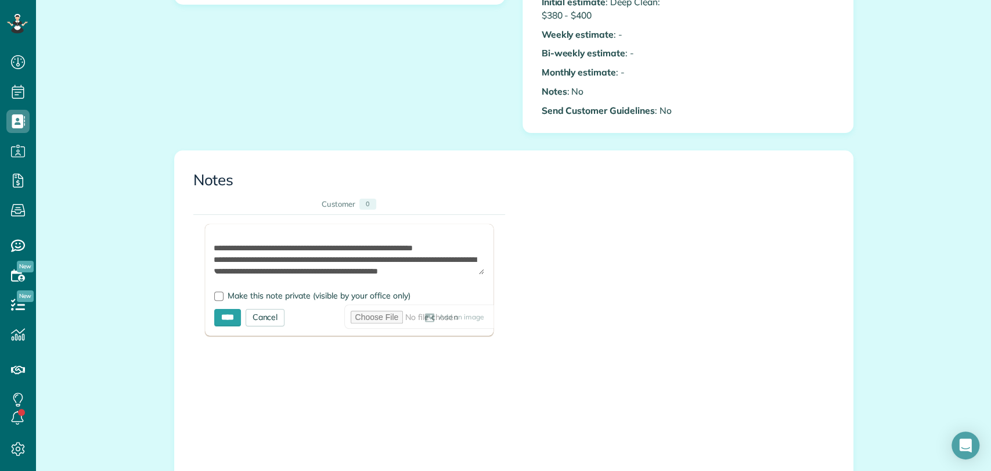
click at [466, 250] on textarea "**********" at bounding box center [349, 253] width 270 height 41
type textarea "**********"
click at [222, 315] on input "****" at bounding box center [227, 317] width 27 height 17
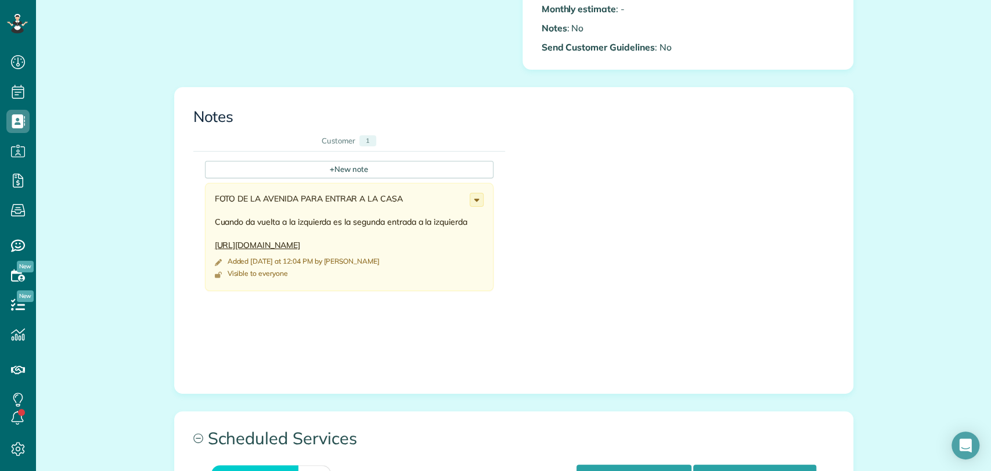
scroll to position [410, 0]
click at [287, 170] on div "+ New note" at bounding box center [349, 169] width 289 height 17
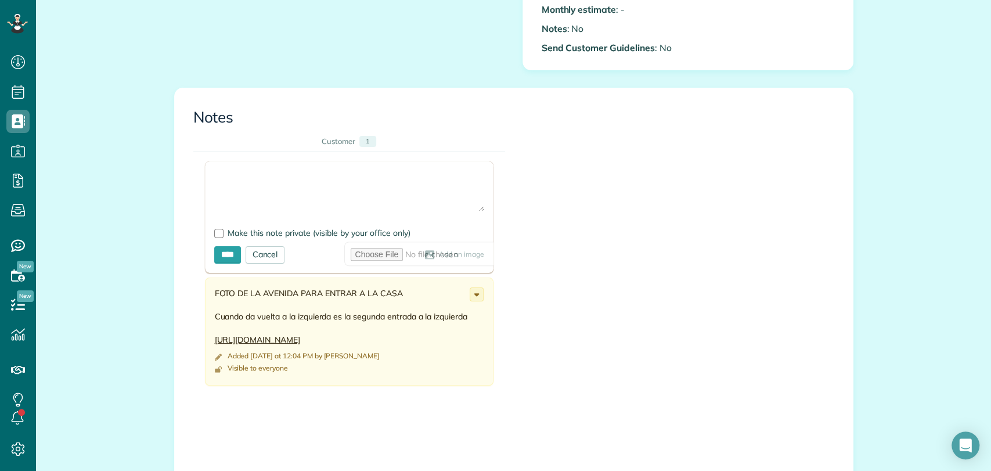
click at [260, 182] on textarea at bounding box center [349, 191] width 270 height 41
type textarea "*"
type textarea "**********"
click at [218, 236] on label "Make this note private (visible by your office only)" at bounding box center [349, 233] width 270 height 8
click at [223, 252] on input "****" at bounding box center [227, 254] width 27 height 17
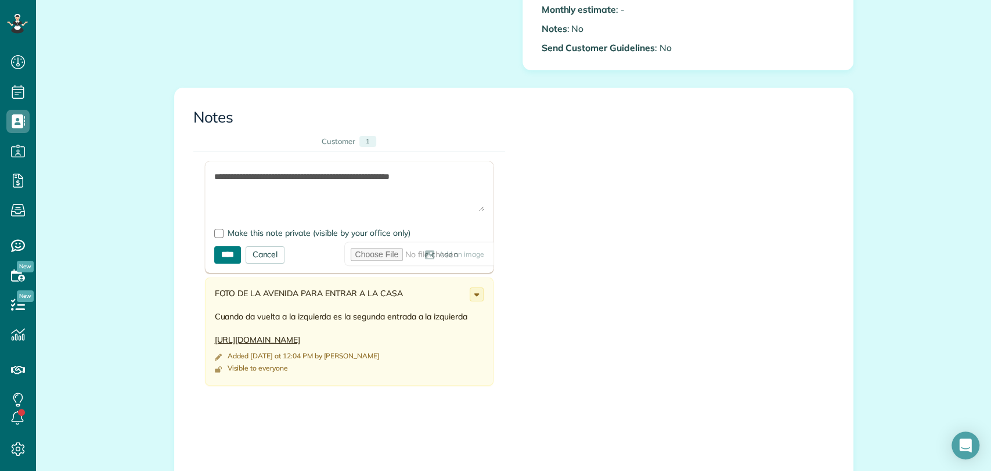
scroll to position [0, 0]
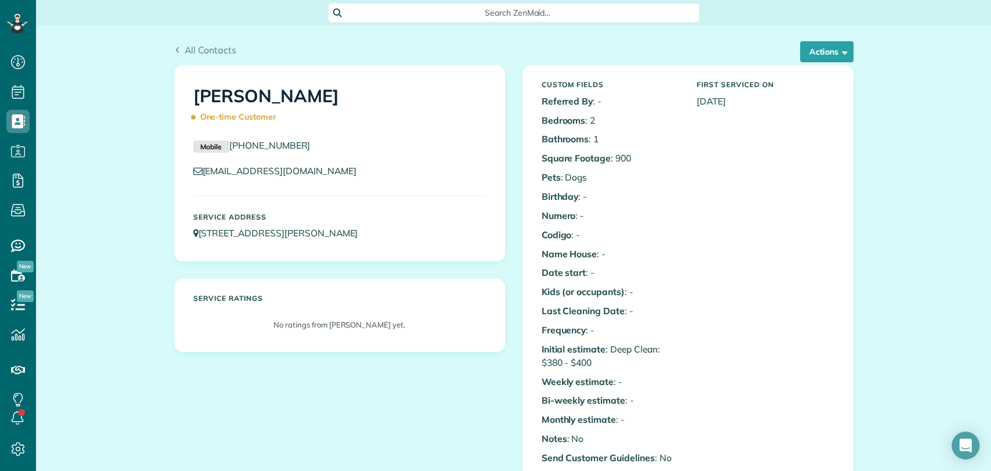
click at [815, 69] on div "Custom Fields Referred By : - Bedrooms : 2 Bathrooms : 1 Square Footage : 900 P…" at bounding box center [688, 272] width 330 height 413
click at [818, 47] on button "Actions" at bounding box center [826, 51] width 53 height 21
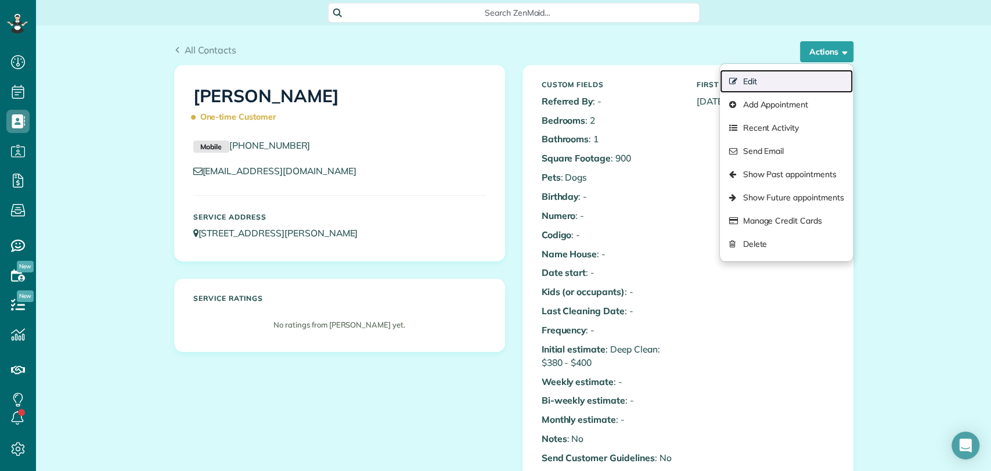
click at [768, 85] on link "Edit" at bounding box center [786, 81] width 132 height 23
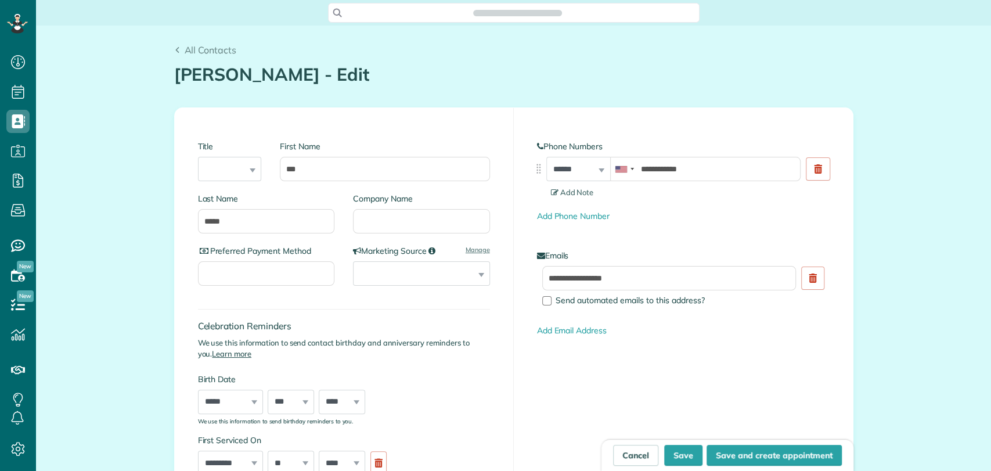
scroll to position [5, 5]
type input "**********"
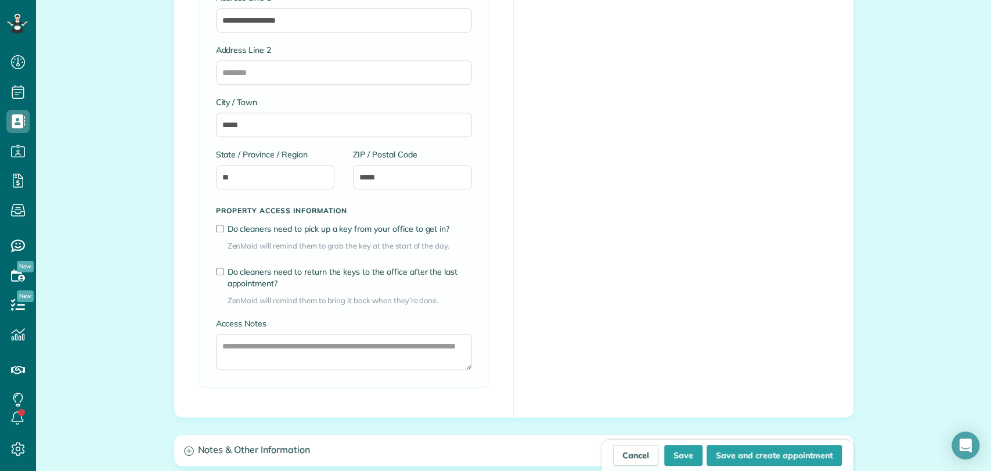
scroll to position [980, 0]
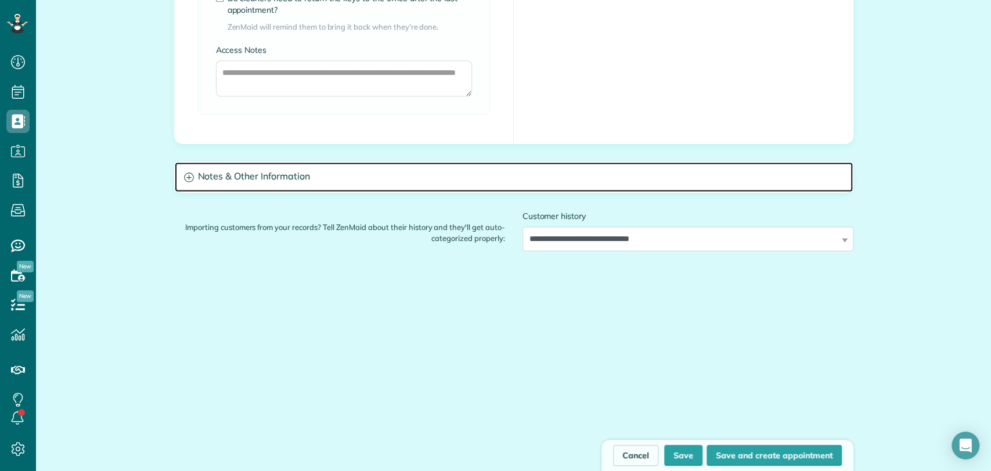
click at [343, 174] on h3 "Notes & Other Information" at bounding box center [514, 177] width 678 height 30
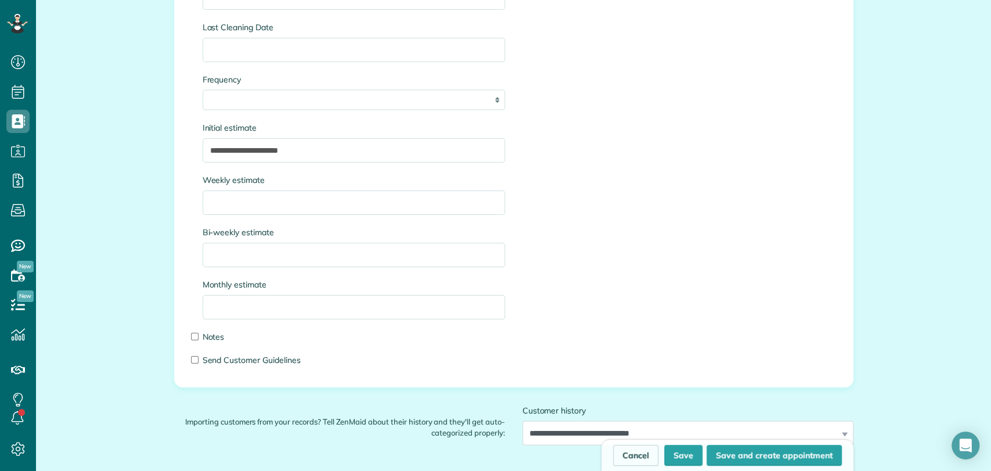
scroll to position [1727, 0]
click at [244, 251] on input "Bi-weekly estimate" at bounding box center [354, 253] width 303 height 24
type input "***"
click at [672, 455] on button "Save" at bounding box center [683, 455] width 38 height 21
type input "**********"
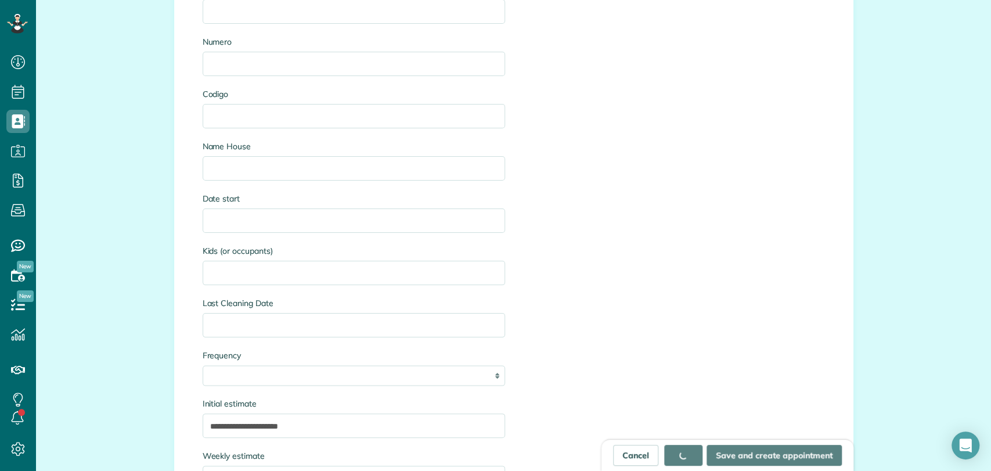
scroll to position [1386, 0]
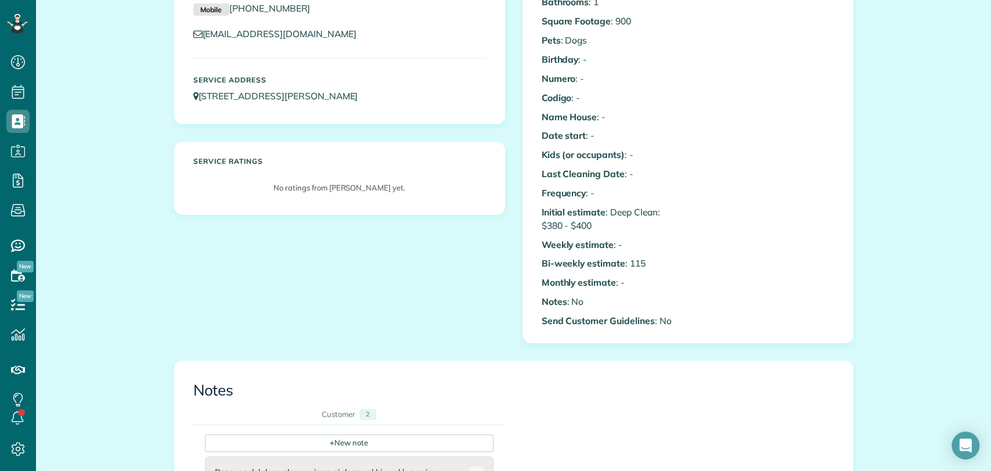
scroll to position [141, 0]
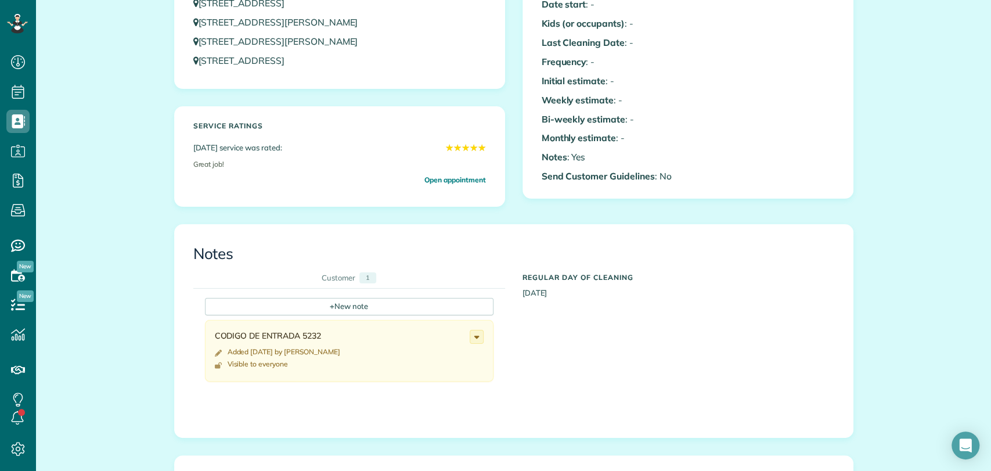
scroll to position [287, 0]
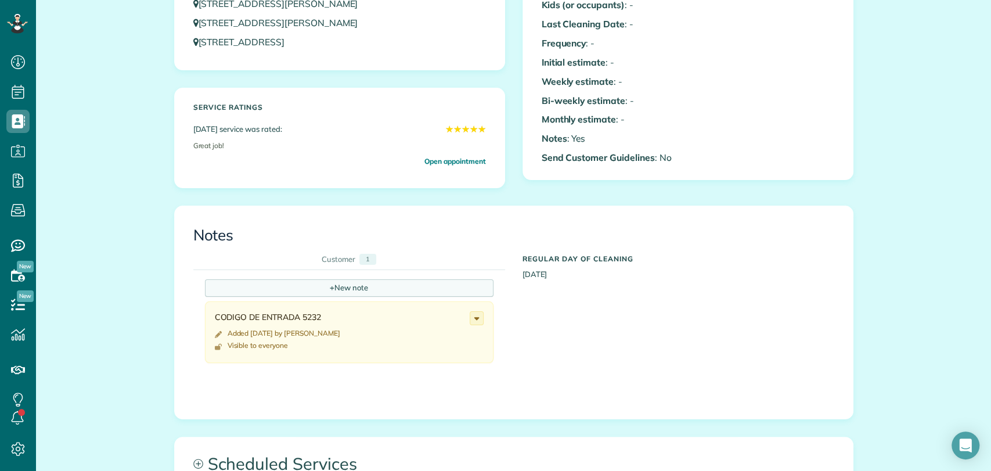
click at [301, 289] on div "+ New note" at bounding box center [349, 287] width 289 height 17
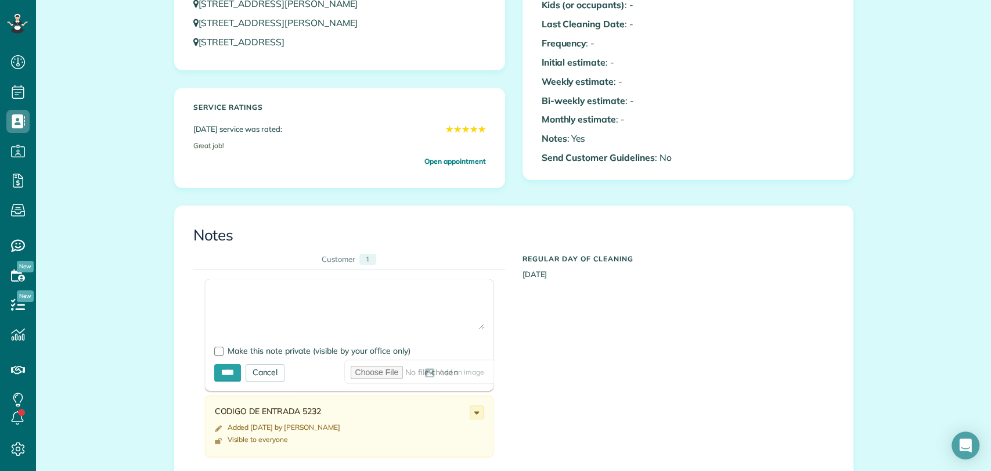
click at [307, 305] on textarea at bounding box center [349, 309] width 270 height 41
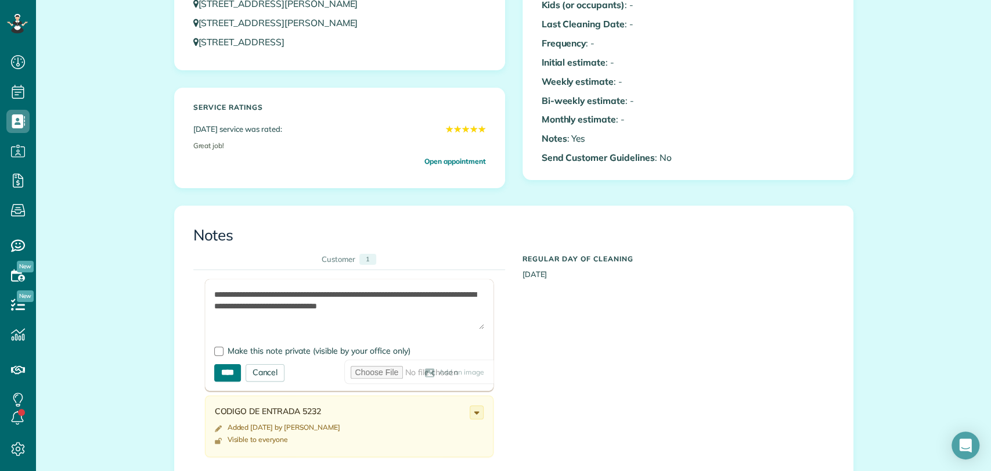
type textarea "**********"
click at [228, 365] on input "****" at bounding box center [227, 372] width 27 height 17
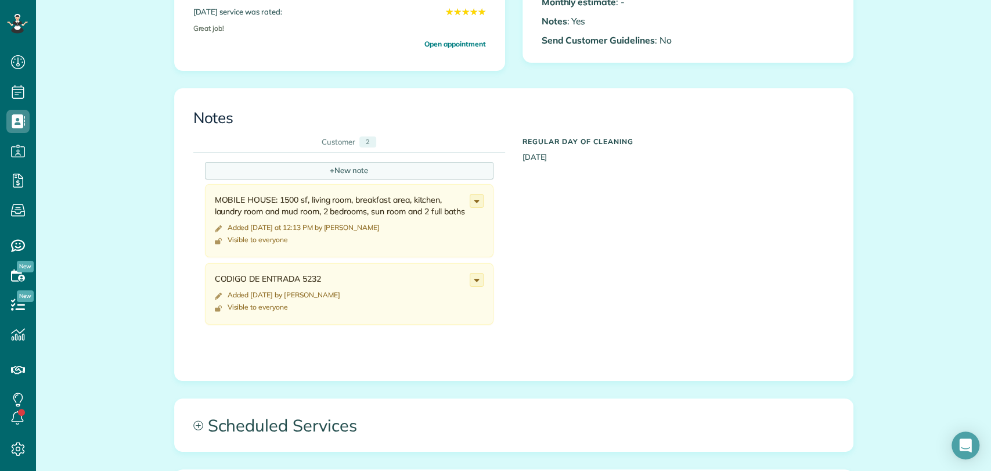
scroll to position [405, 0]
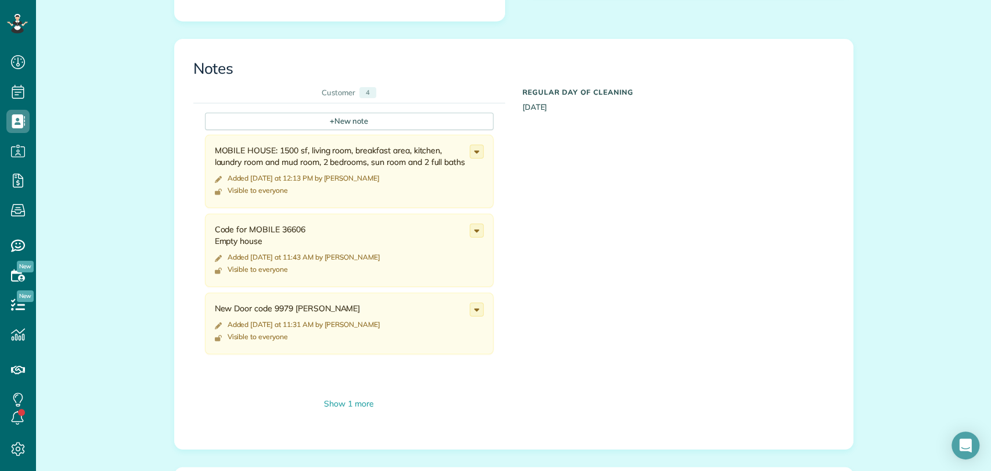
scroll to position [552, 0]
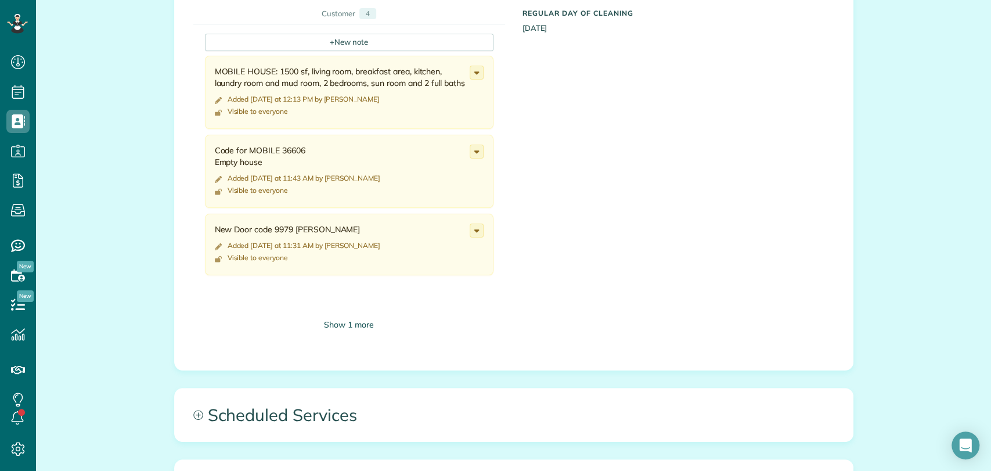
click at [344, 320] on div "Show 1 more" at bounding box center [349, 325] width 289 height 12
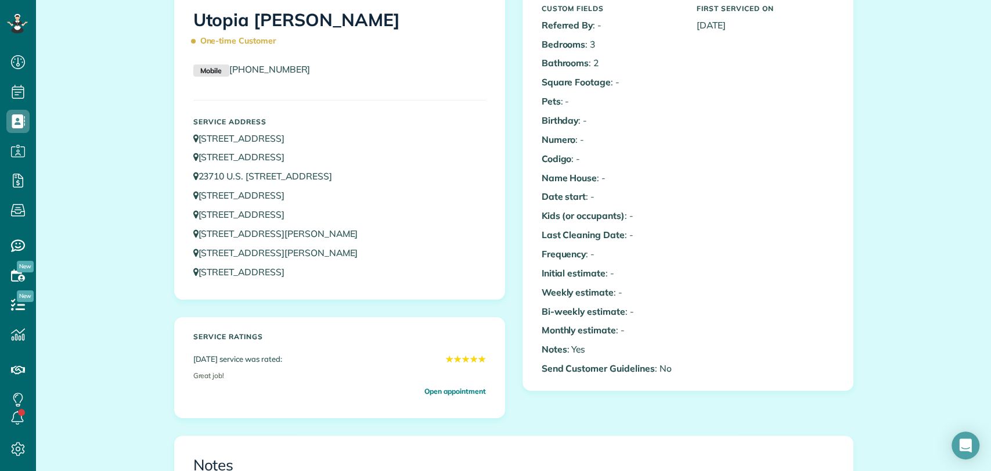
scroll to position [0, 0]
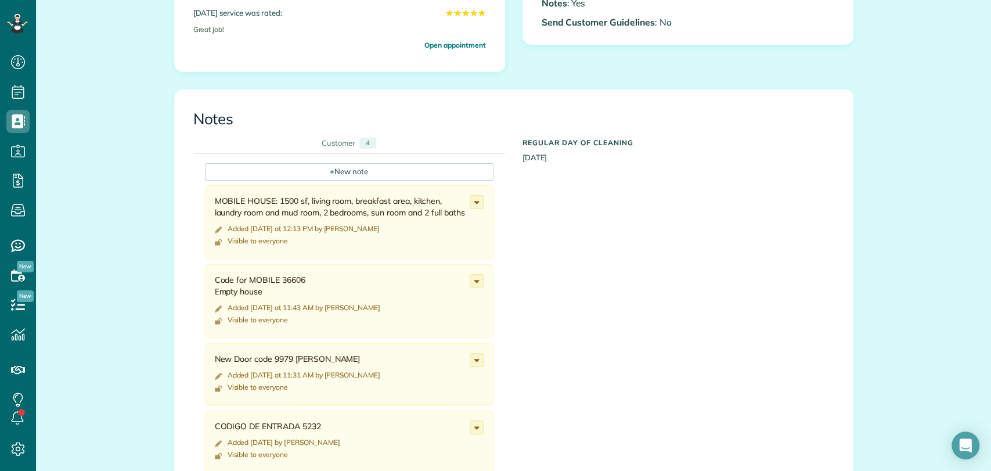
scroll to position [5, 5]
click at [470, 206] on icon at bounding box center [476, 202] width 13 height 13
click at [409, 244] on span "Edit note" at bounding box center [424, 247] width 33 height 8
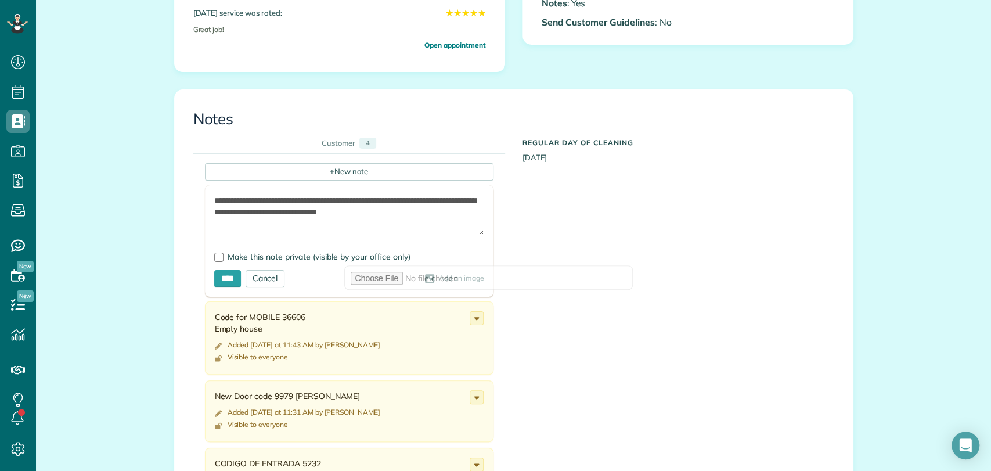
click at [461, 210] on textarea "**********" at bounding box center [349, 215] width 270 height 41
paste textarea "**********"
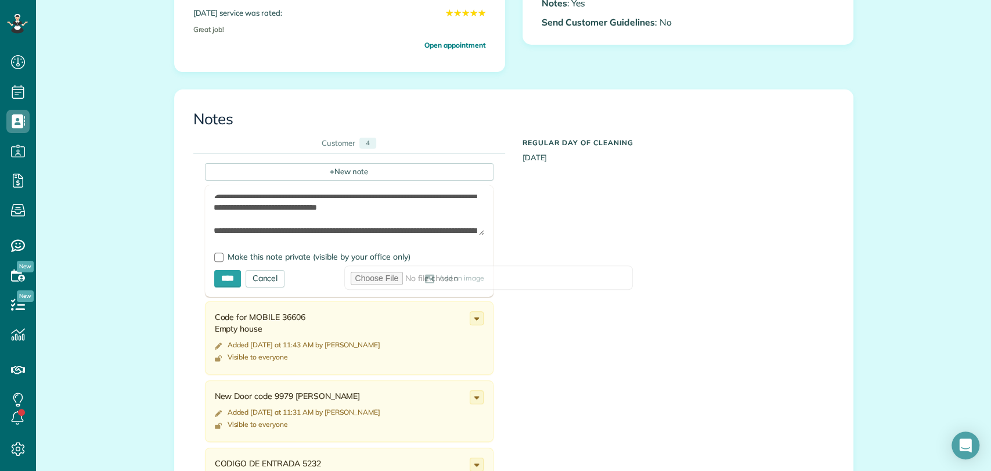
scroll to position [40, 0]
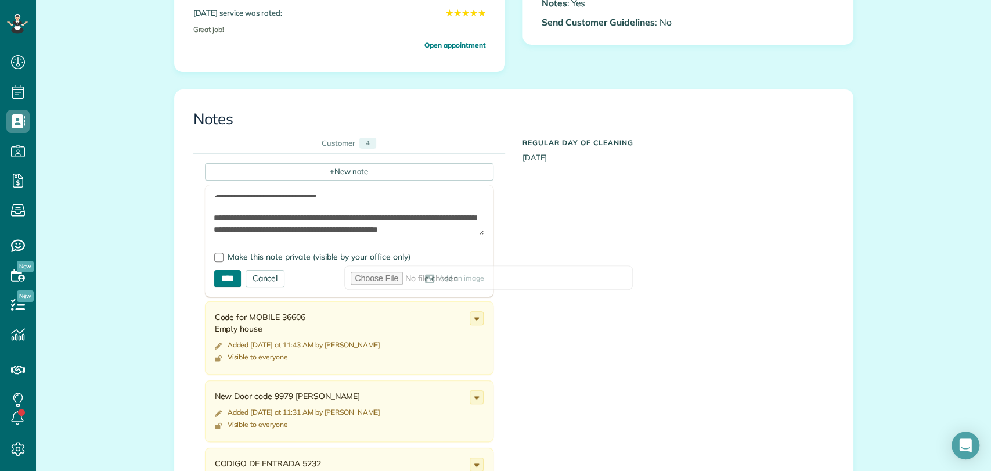
type textarea "**********"
click at [224, 280] on input "****" at bounding box center [227, 278] width 27 height 17
type input "**********"
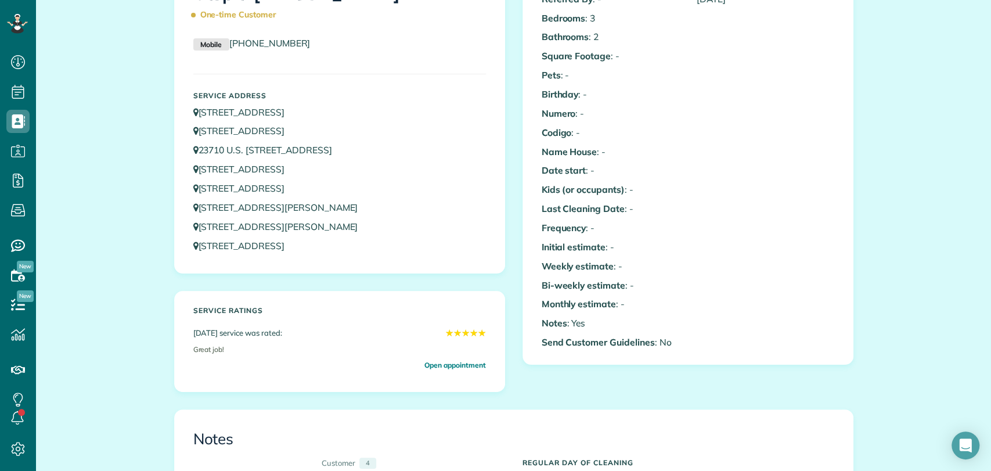
scroll to position [0, 0]
